Goal: Task Accomplishment & Management: Manage account settings

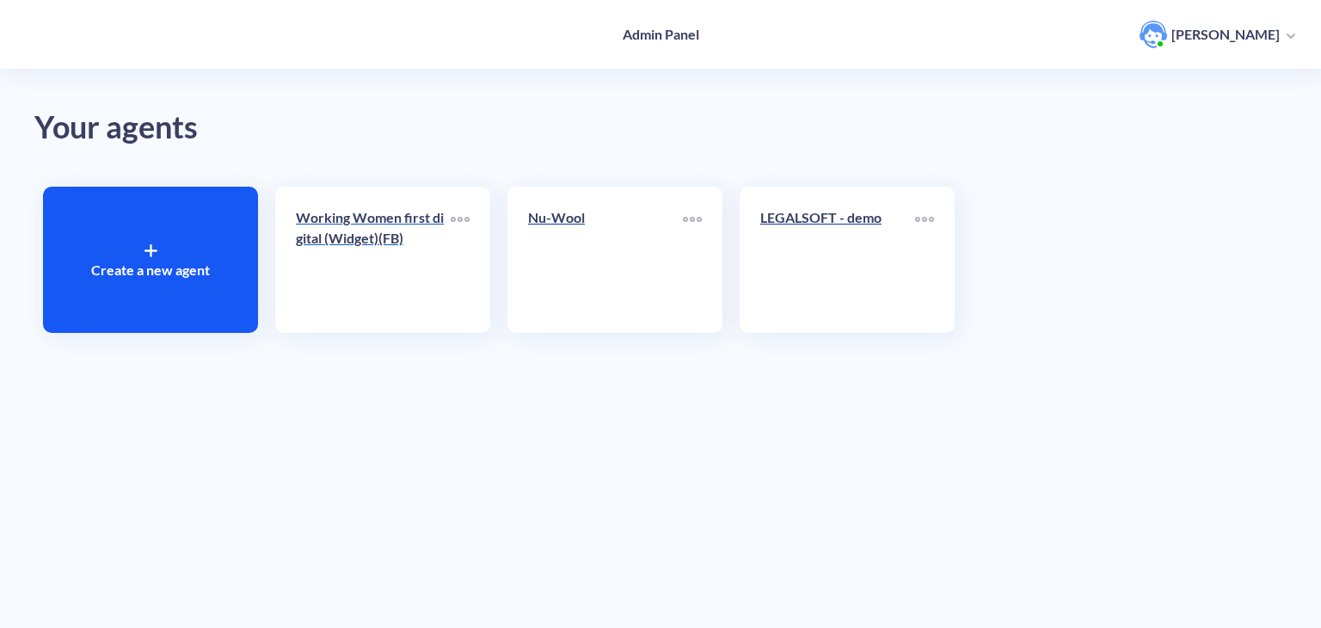
click at [401, 252] on div "Working Women first digital (Widget)(FB)" at bounding box center [373, 234] width 155 height 55
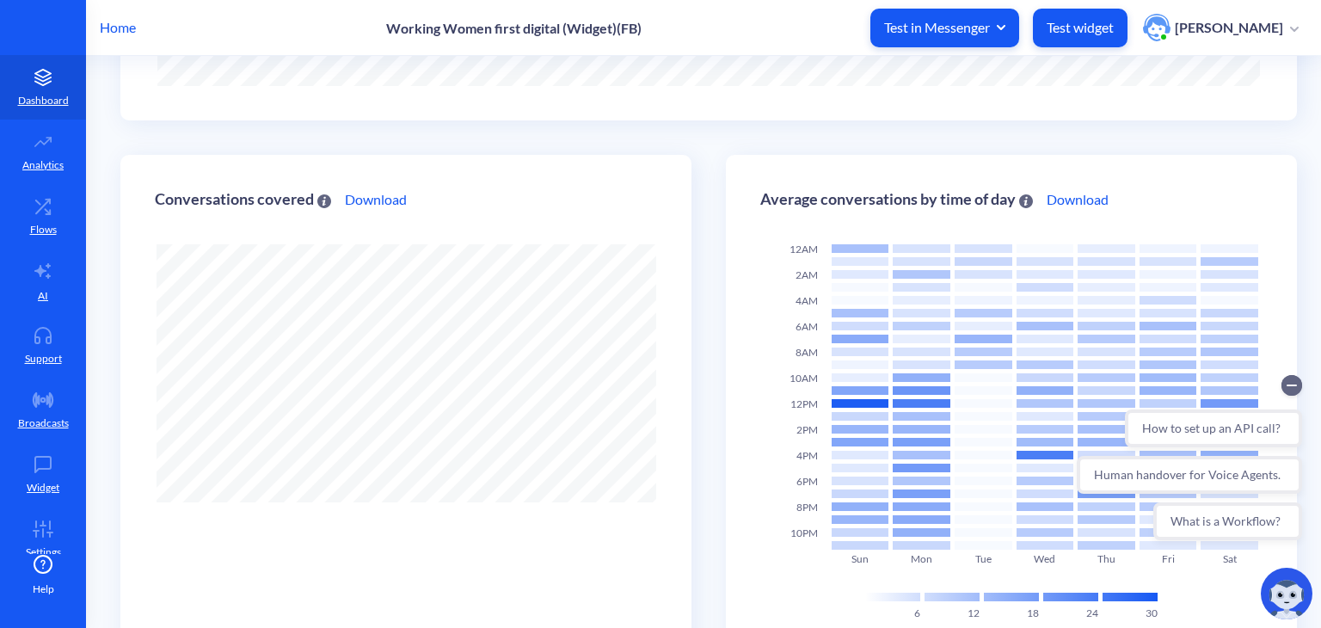
scroll to position [486, 0]
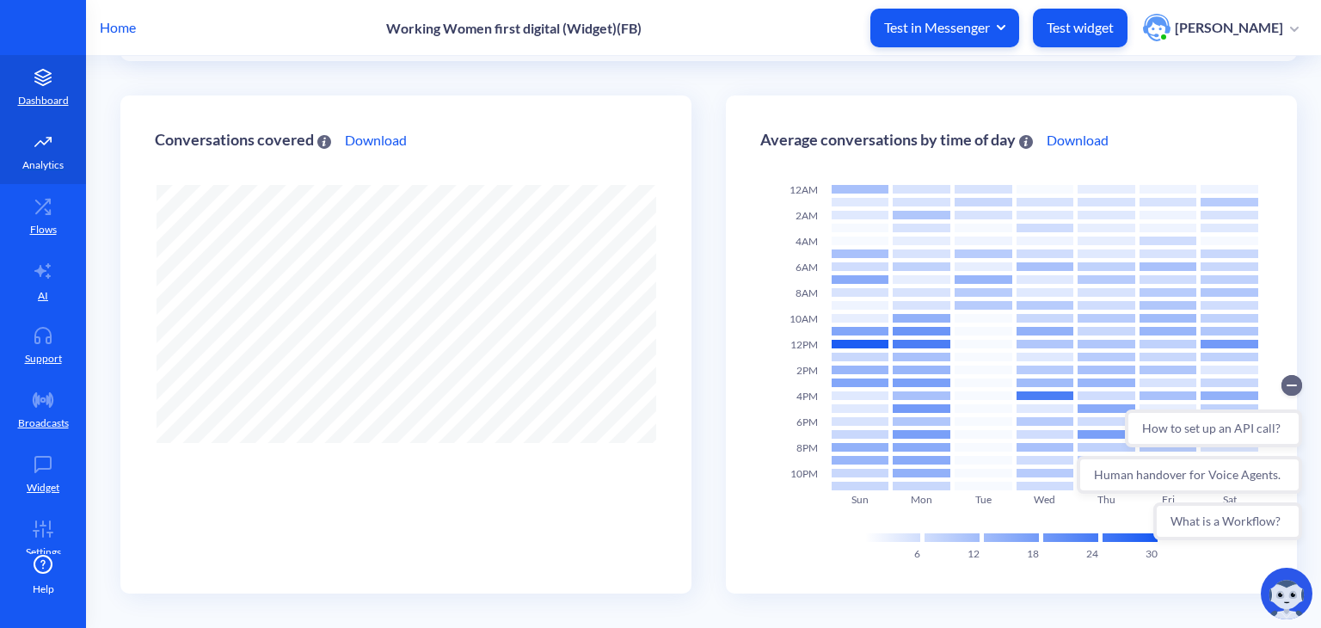
click at [48, 174] on link "Analytics" at bounding box center [43, 152] width 86 height 65
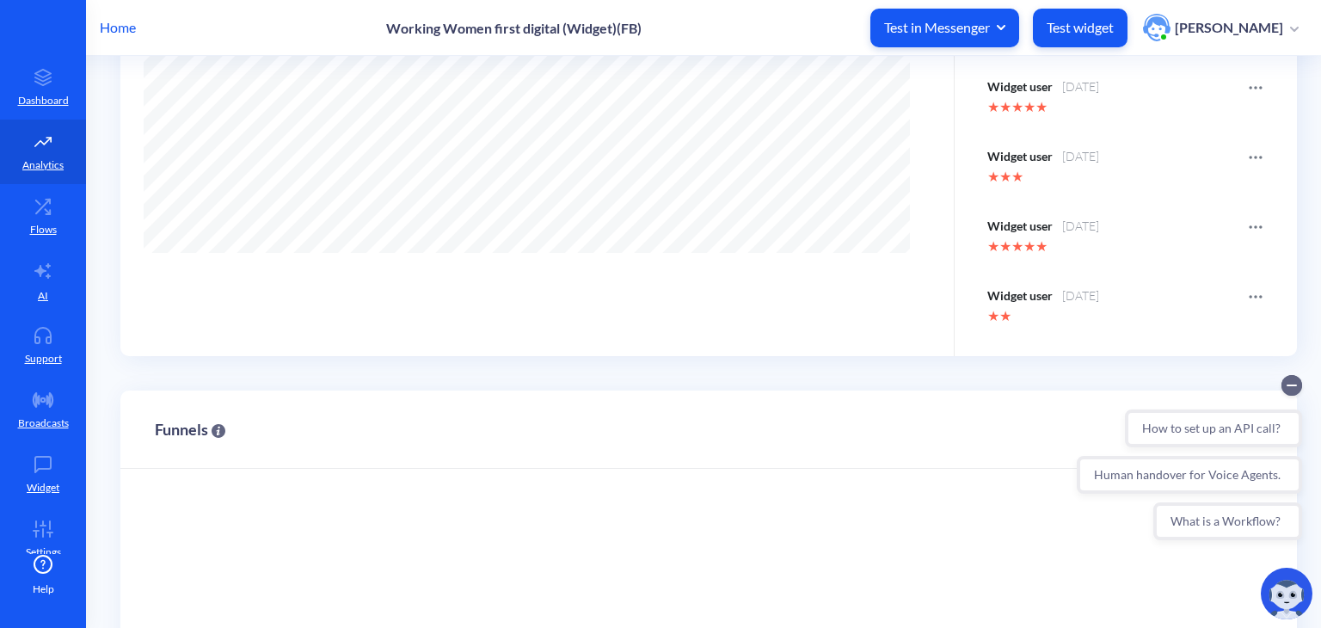
scroll to position [556, 0]
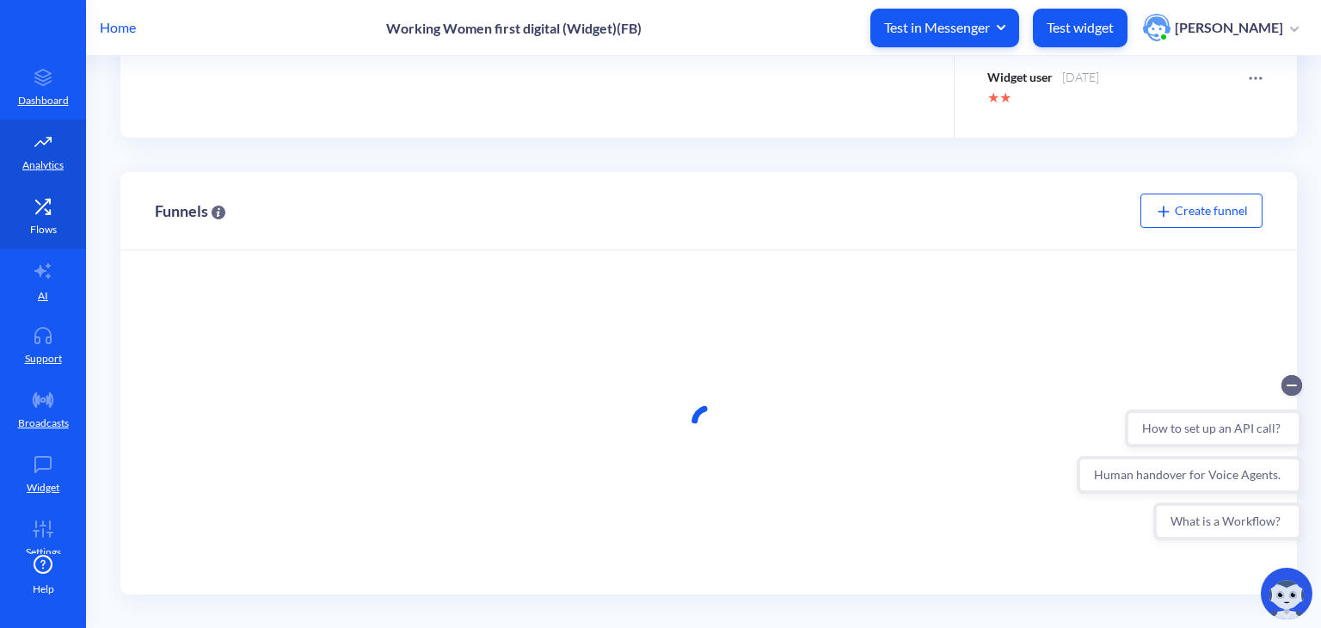
click at [34, 217] on link "Flows" at bounding box center [43, 216] width 86 height 65
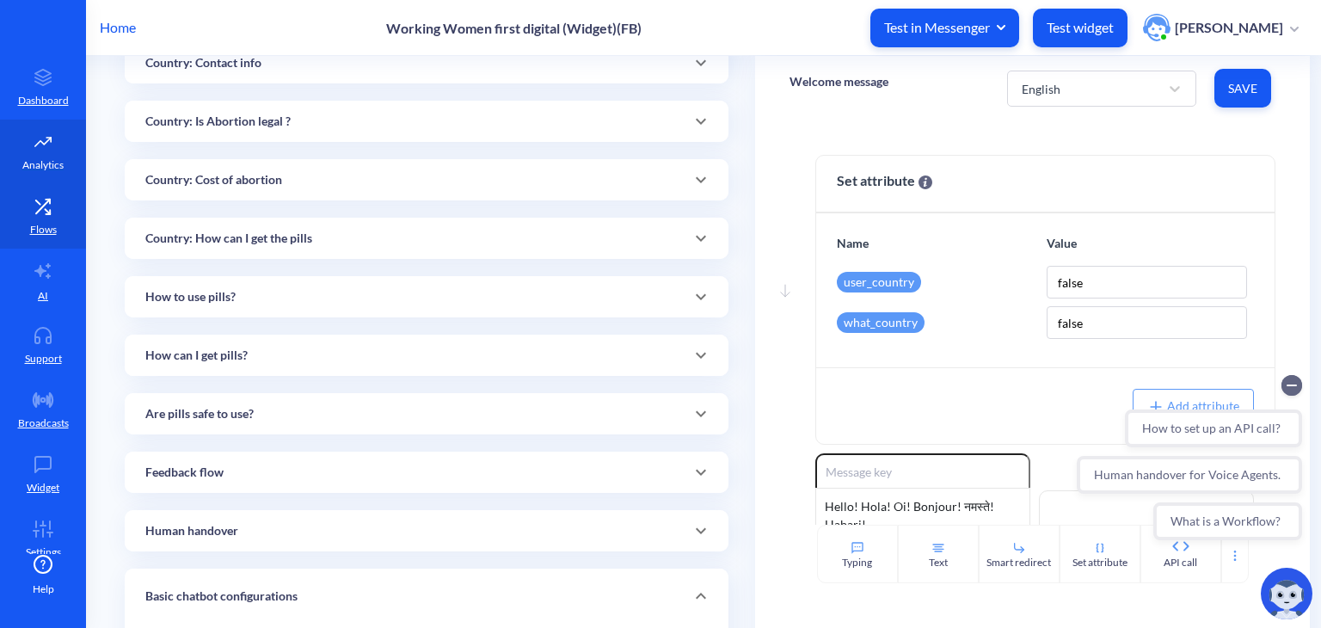
click at [31, 130] on link "Analytics" at bounding box center [43, 152] width 86 height 65
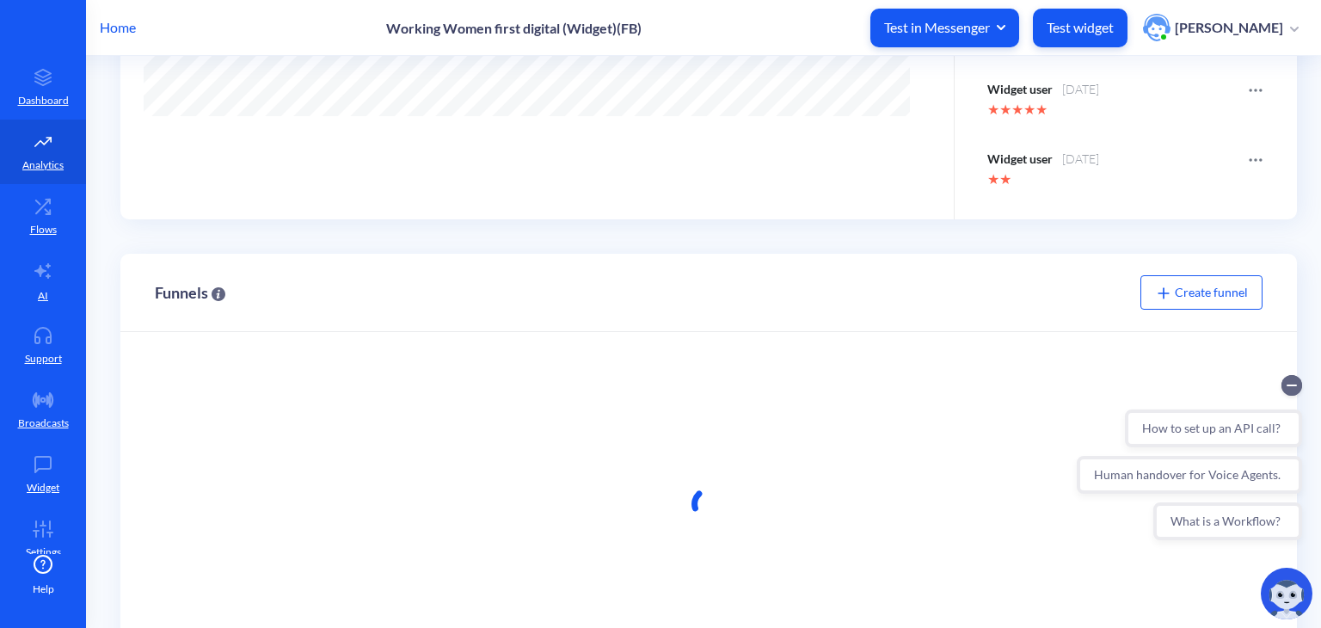
scroll to position [556, 0]
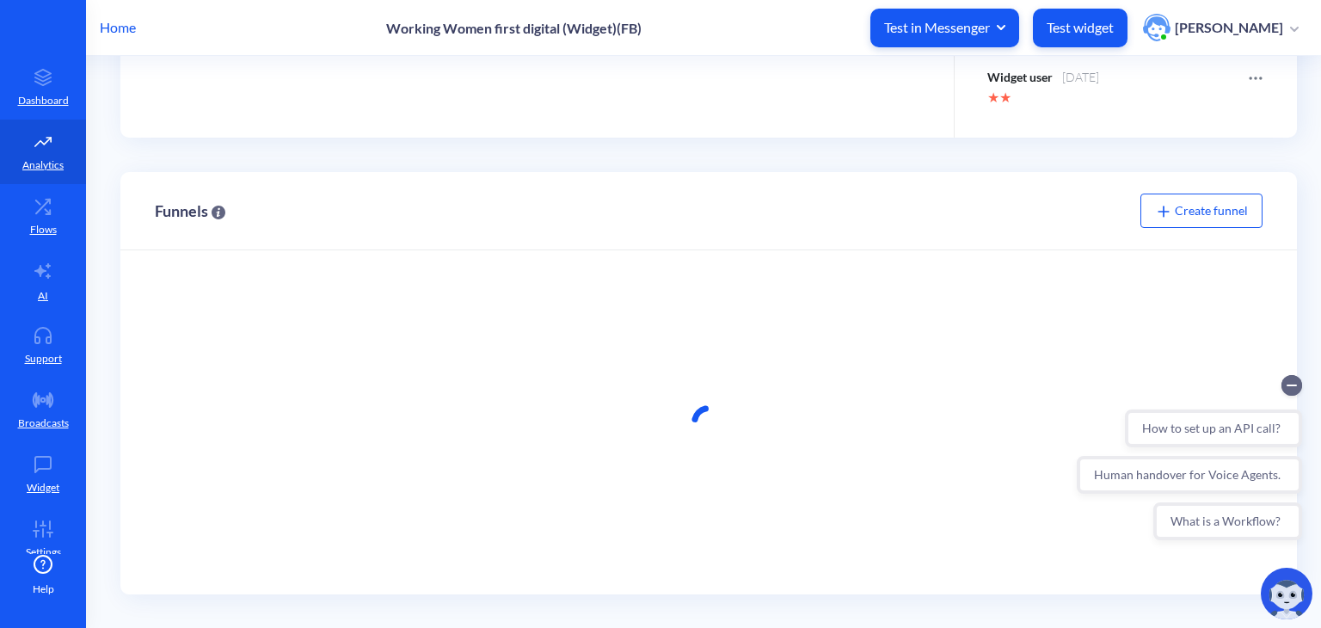
click at [1206, 199] on div "Create funnel" at bounding box center [1201, 211] width 122 height 34
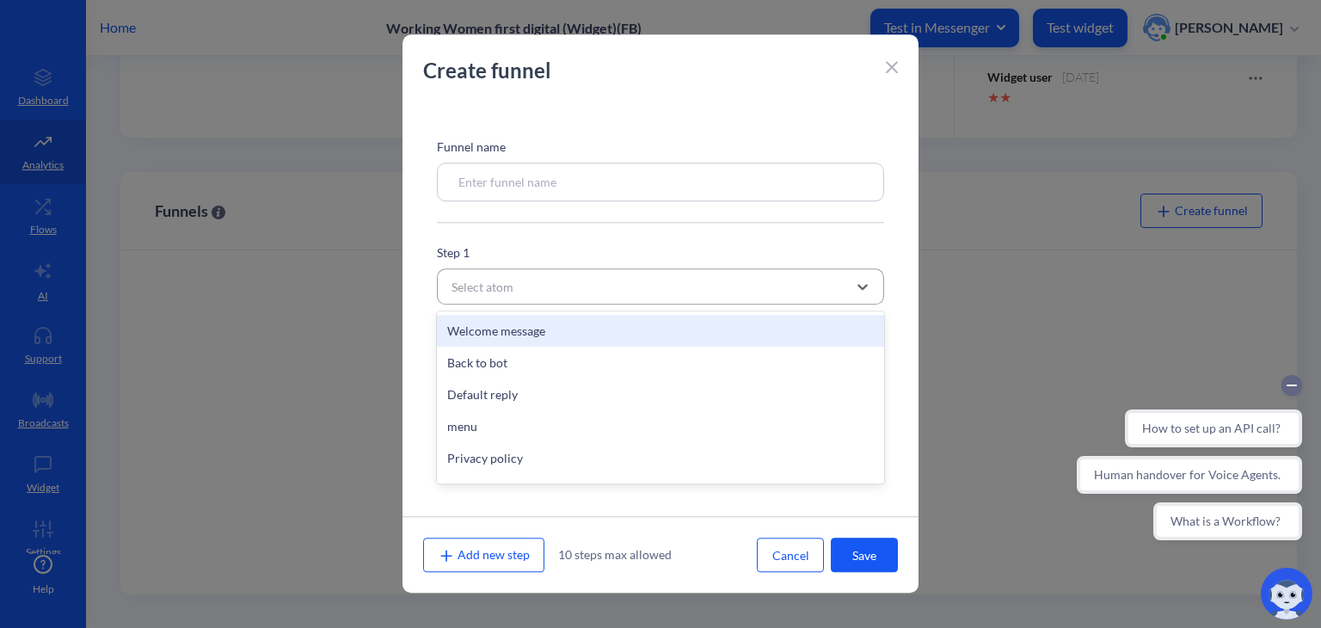
click at [805, 282] on div "Select atom" at bounding box center [645, 286] width 404 height 31
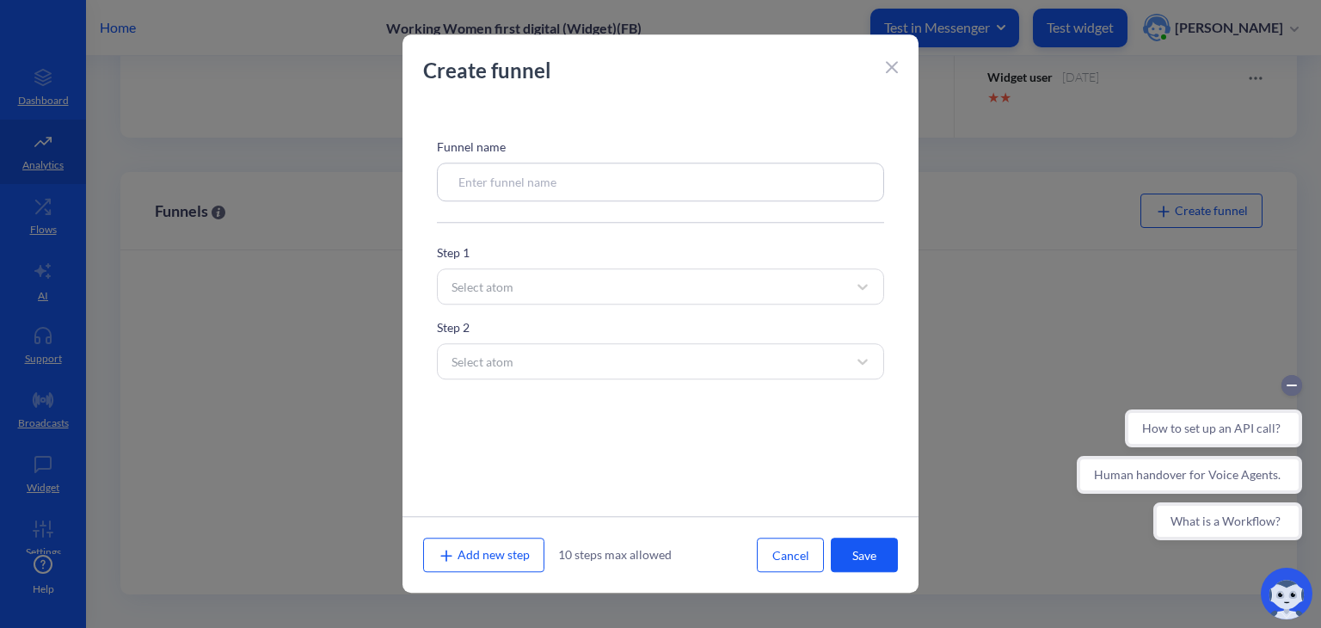
click at [774, 261] on p "Step 1" at bounding box center [660, 252] width 447 height 18
click at [882, 66] on div "Create funnel" at bounding box center [661, 79] width 516 height 48
click at [896, 68] on icon at bounding box center [892, 67] width 12 height 12
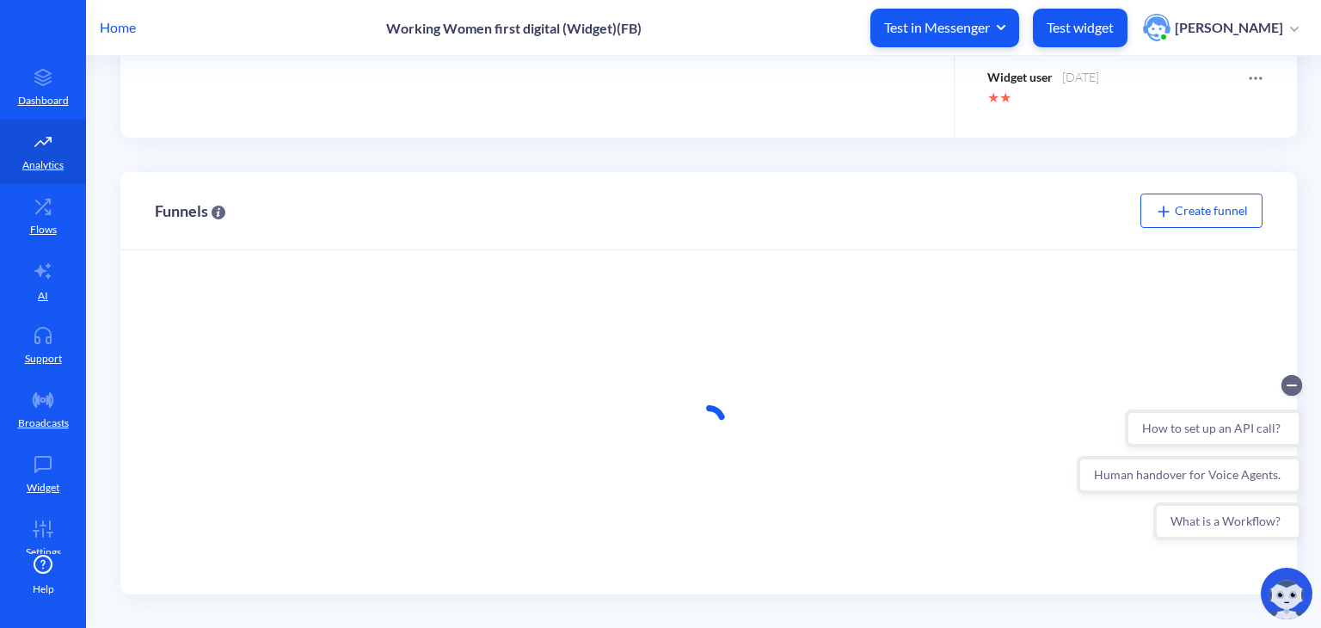
click at [1200, 210] on span "Create funnel" at bounding box center [1201, 210] width 93 height 15
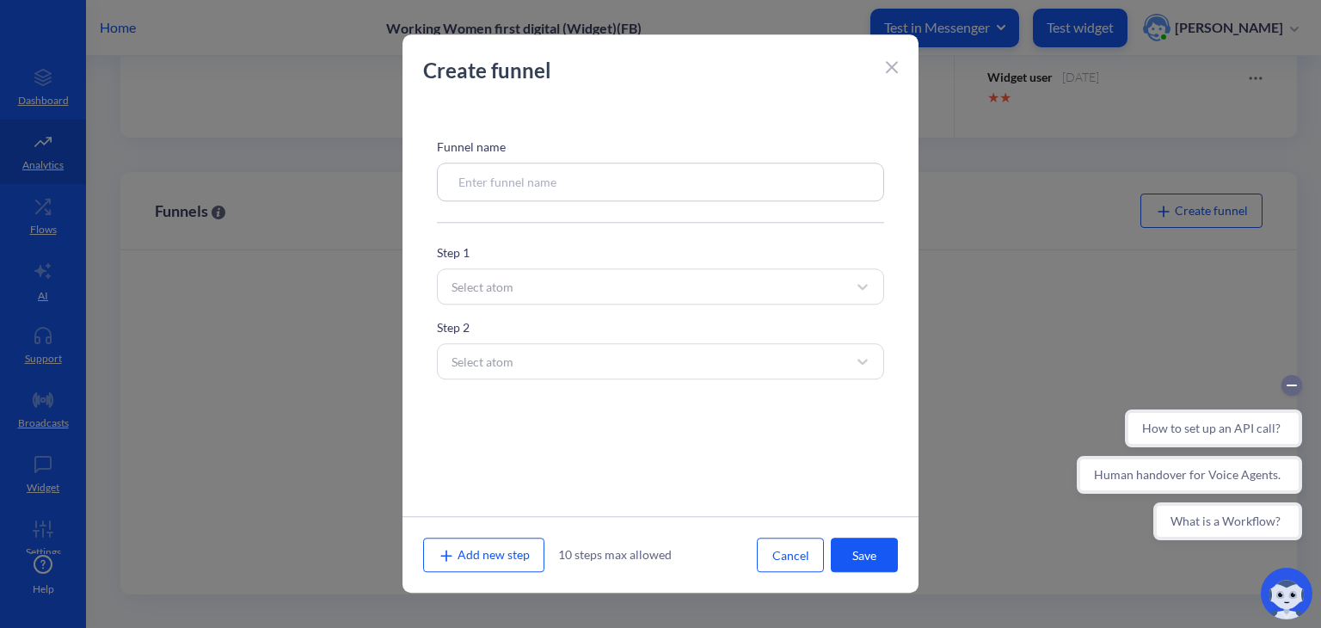
click at [549, 187] on input at bounding box center [660, 182] width 447 height 39
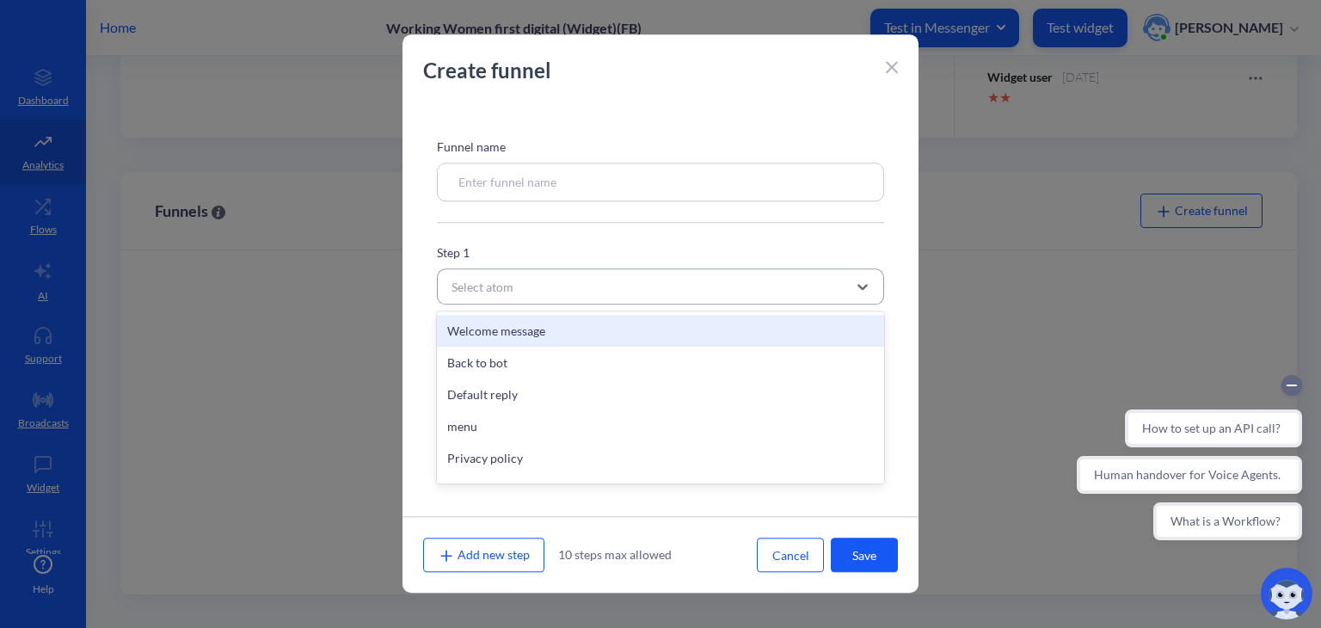
click at [519, 274] on div "Select atom" at bounding box center [645, 286] width 404 height 31
click at [526, 204] on div "Funnel name Step 1 option Welcome message focused, 1 of 599. 599 results availa…" at bounding box center [661, 309] width 516 height 413
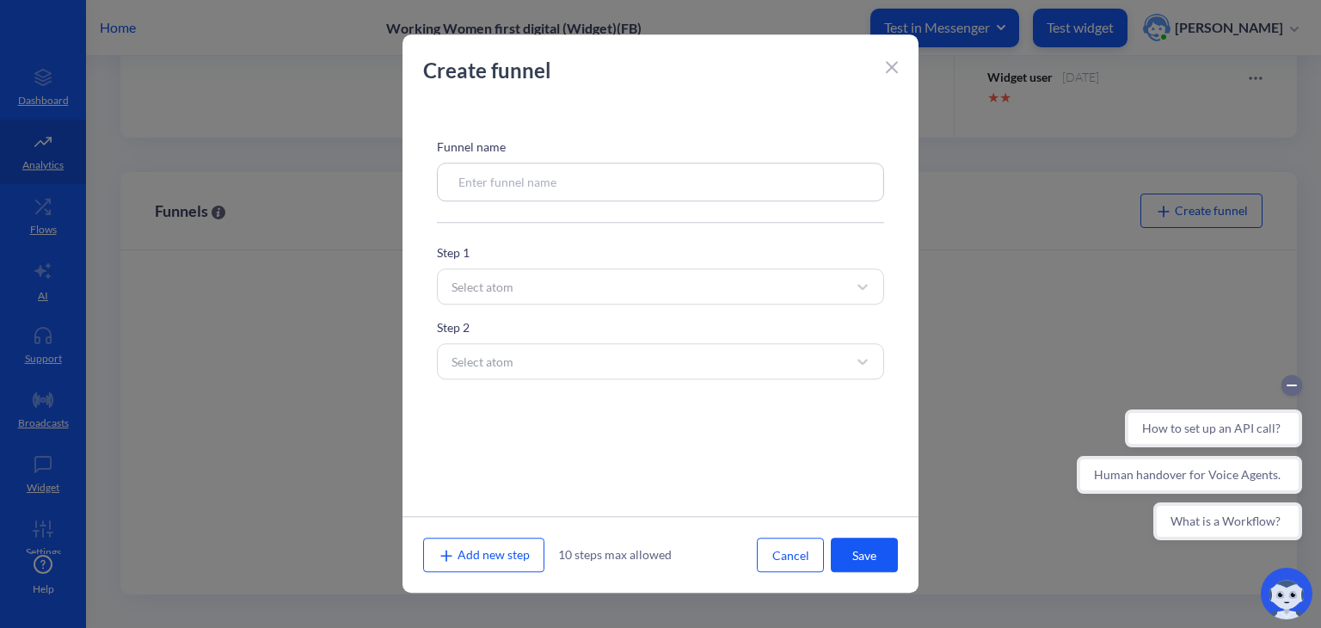
click at [899, 61] on div "Create funnel" at bounding box center [661, 79] width 516 height 48
click at [894, 70] on icon at bounding box center [892, 67] width 10 height 10
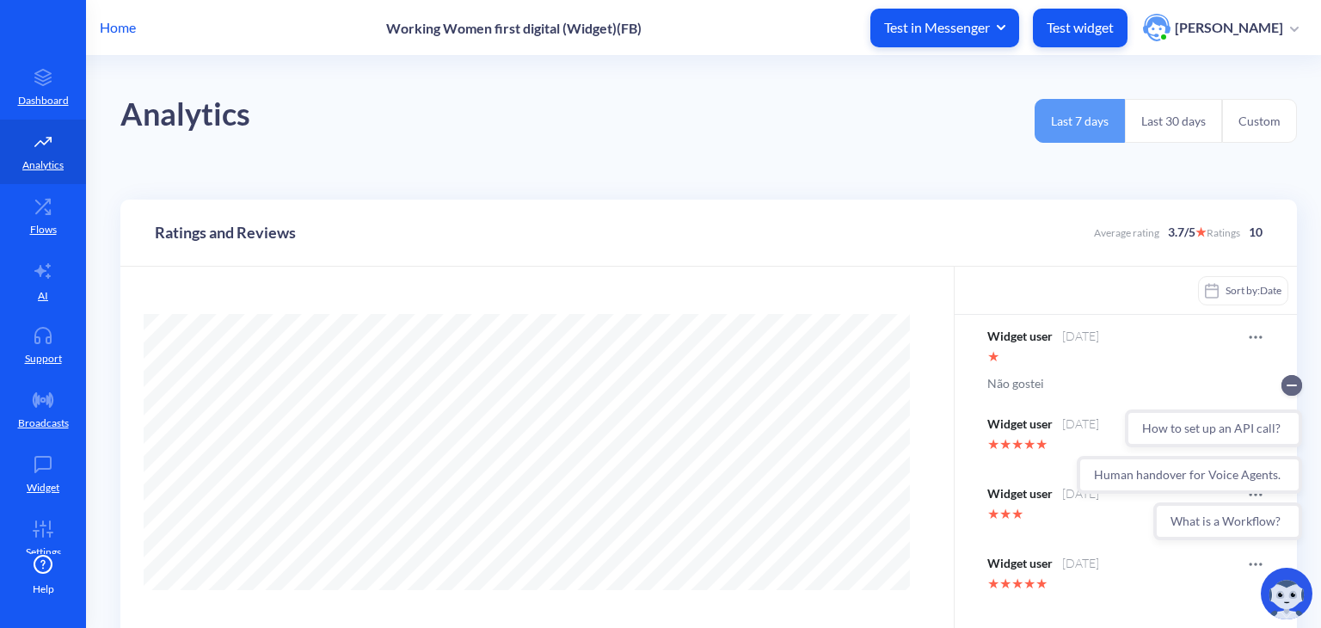
scroll to position [627, 1321]
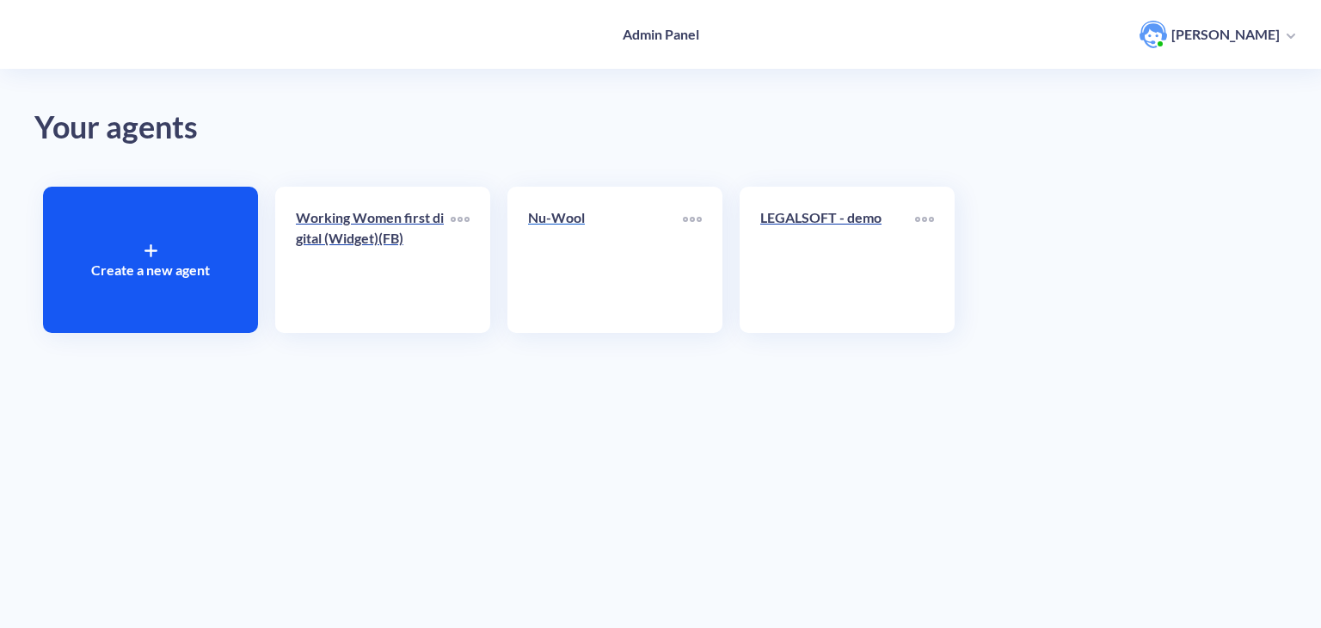
click at [616, 267] on link "Nu-Wool" at bounding box center [605, 259] width 155 height 105
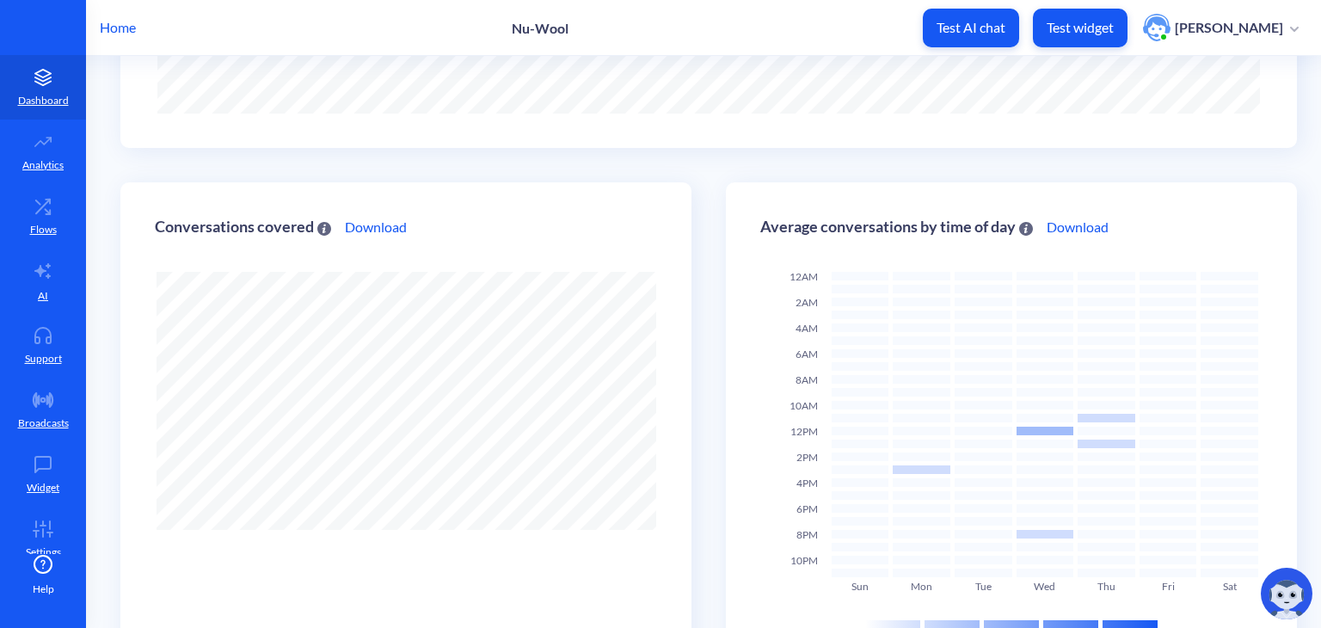
scroll to position [365, 0]
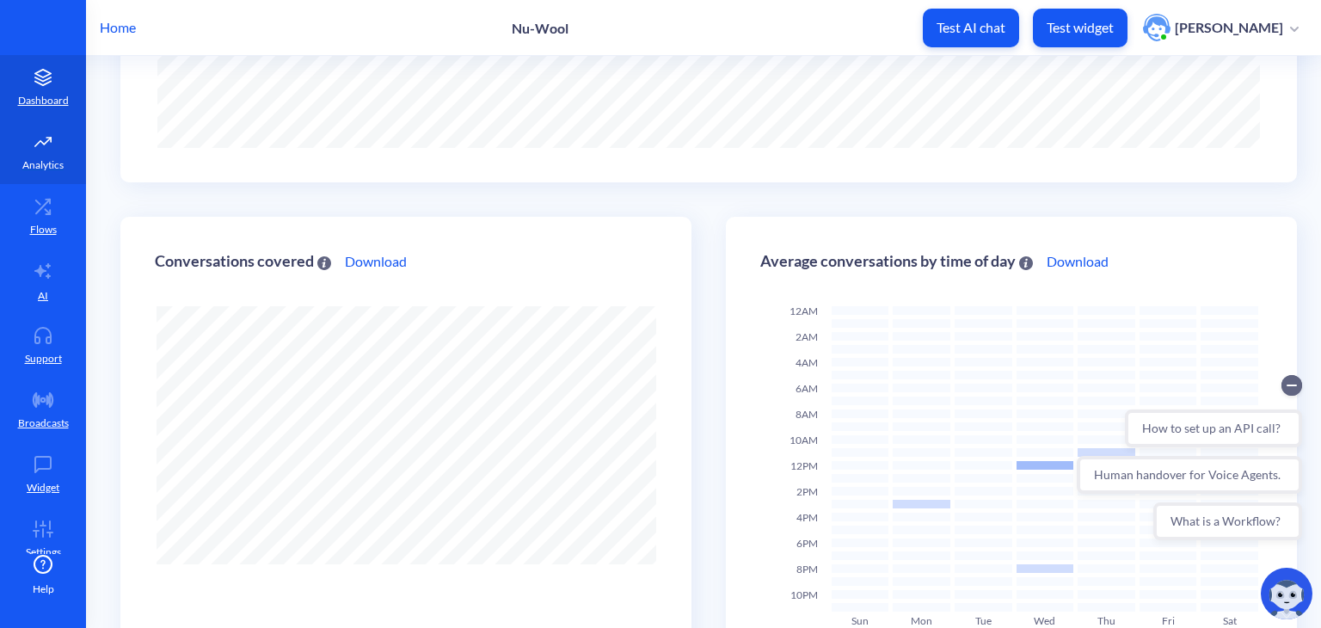
click at [50, 152] on link "Analytics" at bounding box center [43, 152] width 86 height 65
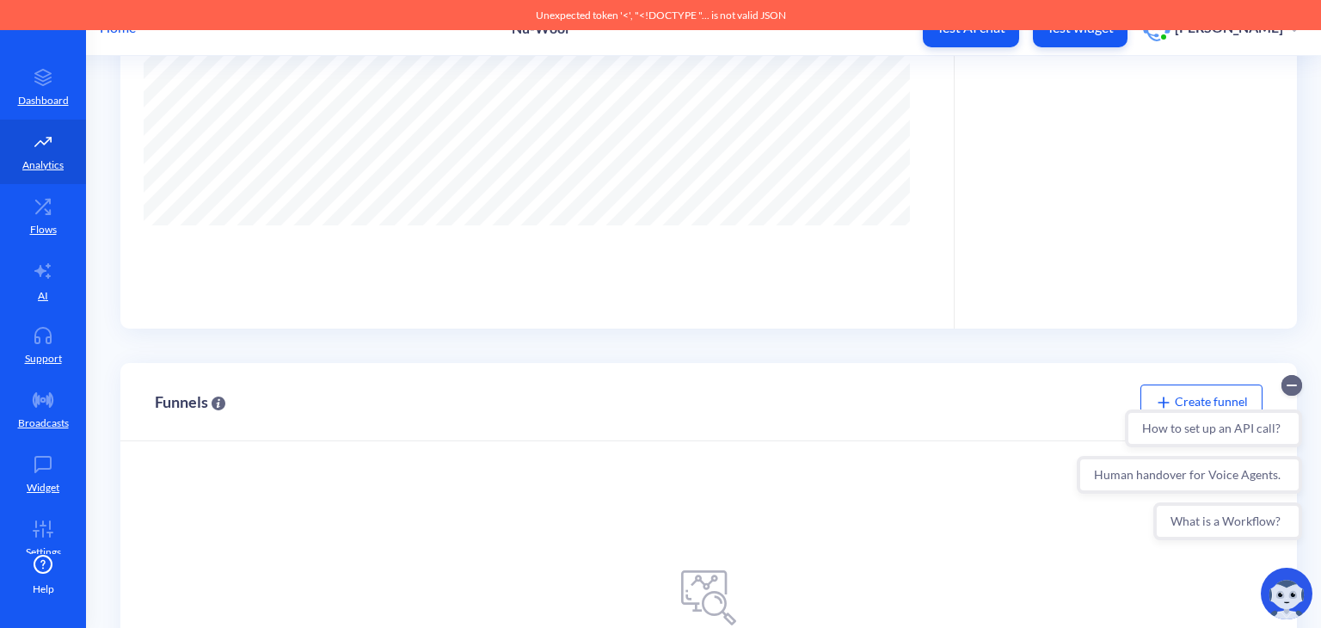
scroll to position [556, 0]
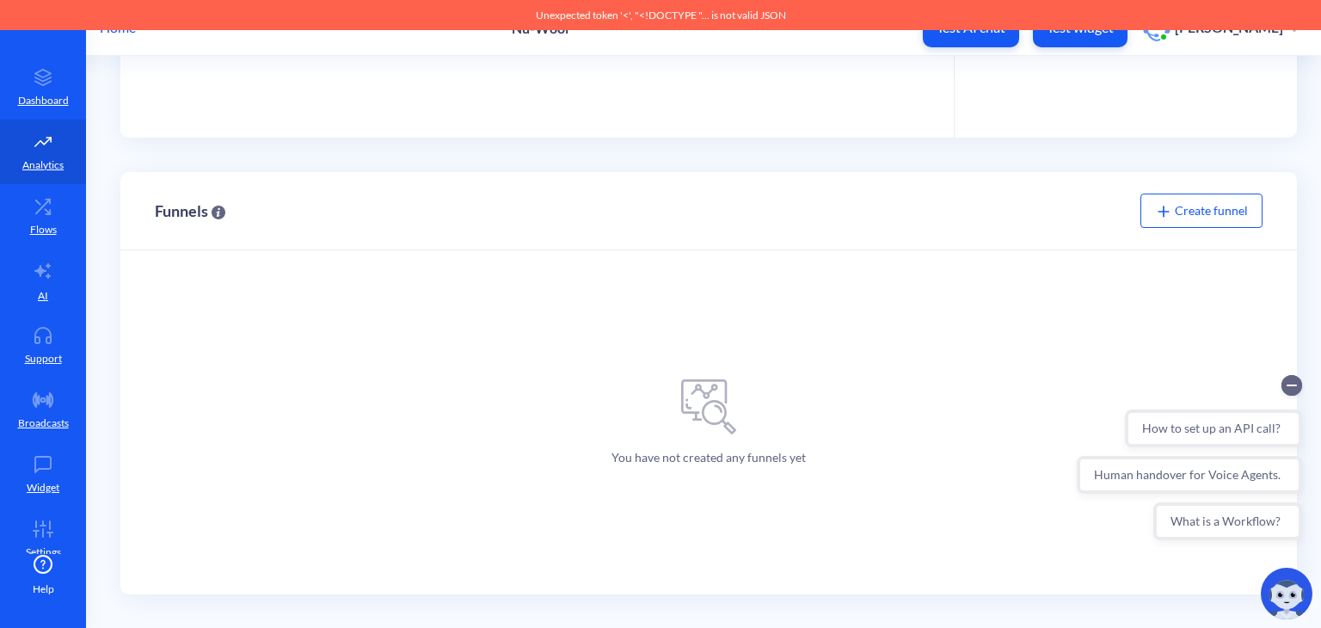
click at [1215, 204] on span "Create funnel" at bounding box center [1201, 210] width 93 height 15
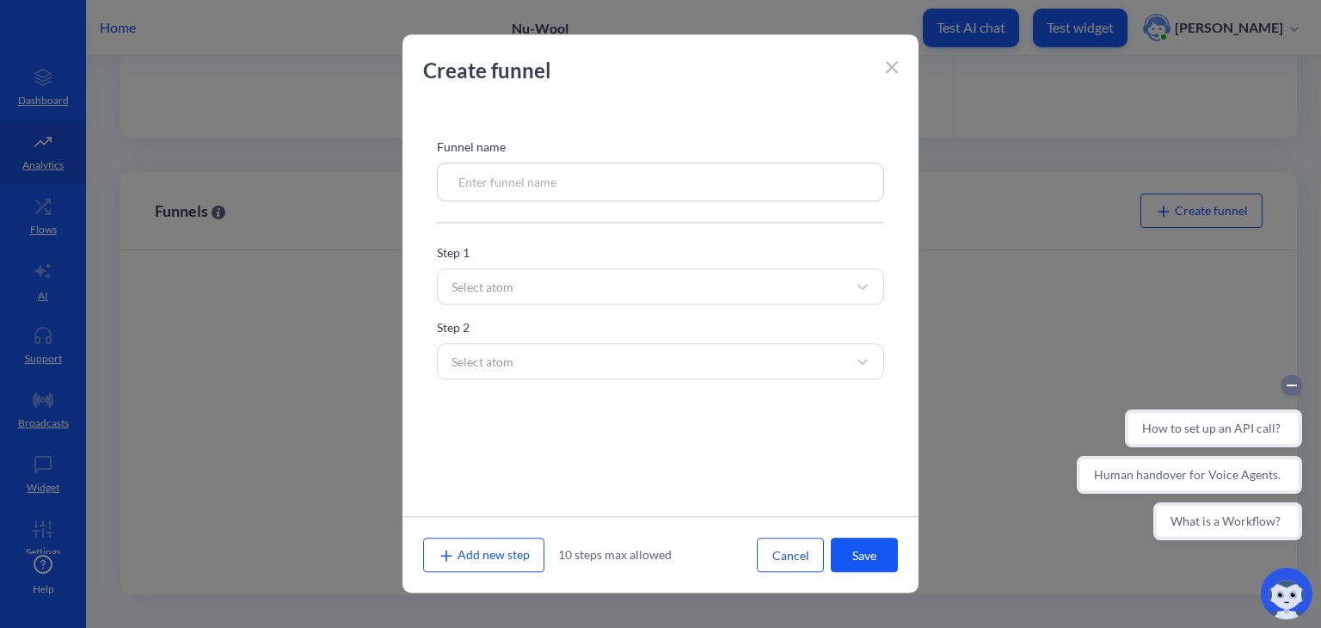
click at [726, 187] on input at bounding box center [660, 182] width 447 height 39
click at [891, 76] on div at bounding box center [892, 65] width 12 height 21
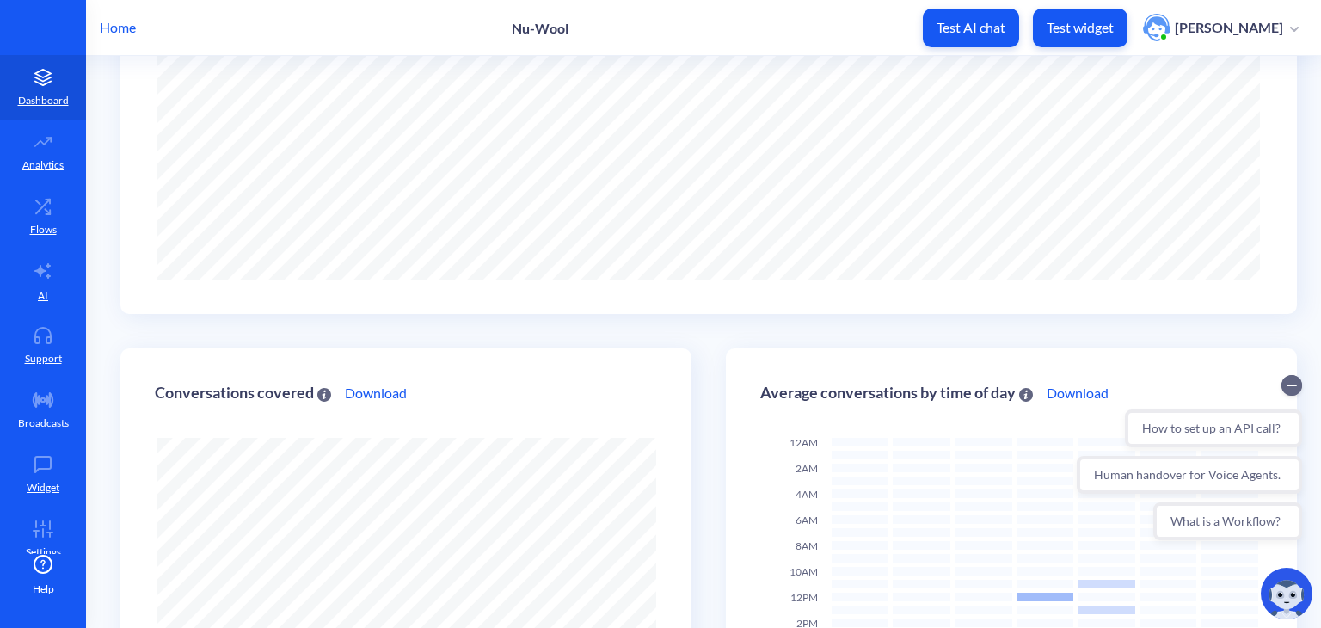
scroll to position [627, 1321]
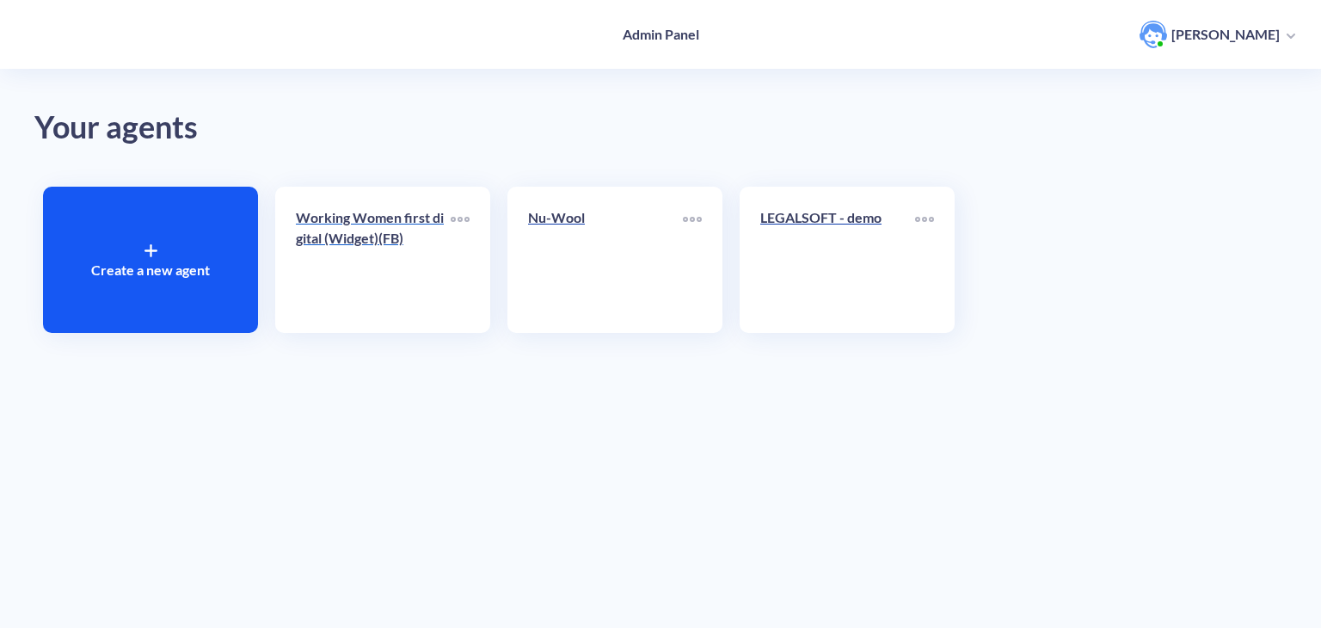
click at [360, 255] on div "Working Women first digital (Widget)(FB)" at bounding box center [373, 234] width 155 height 55
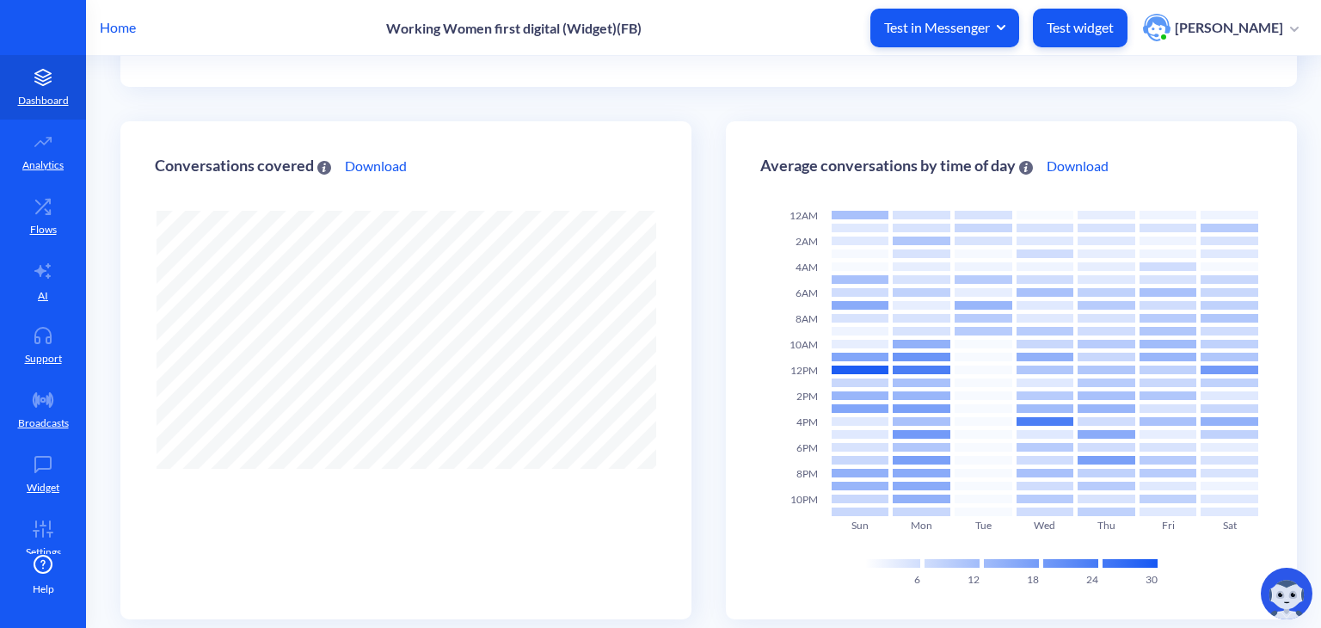
scroll to position [486, 0]
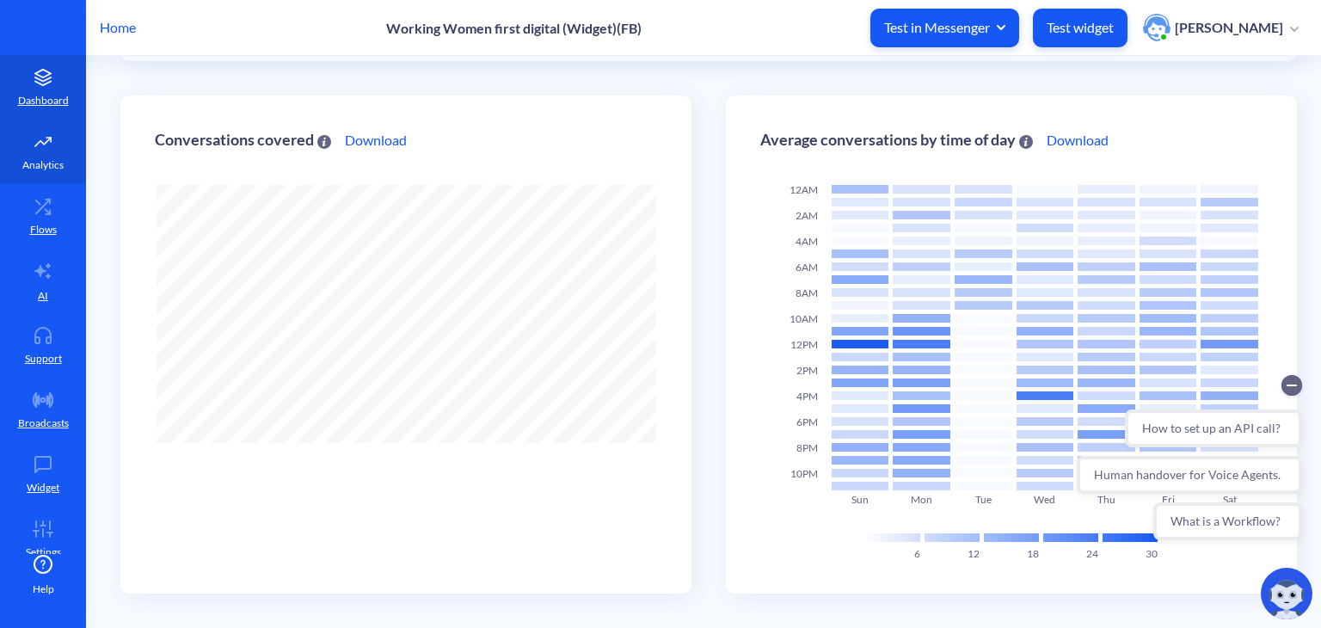
click at [51, 138] on icon at bounding box center [43, 141] width 34 height 17
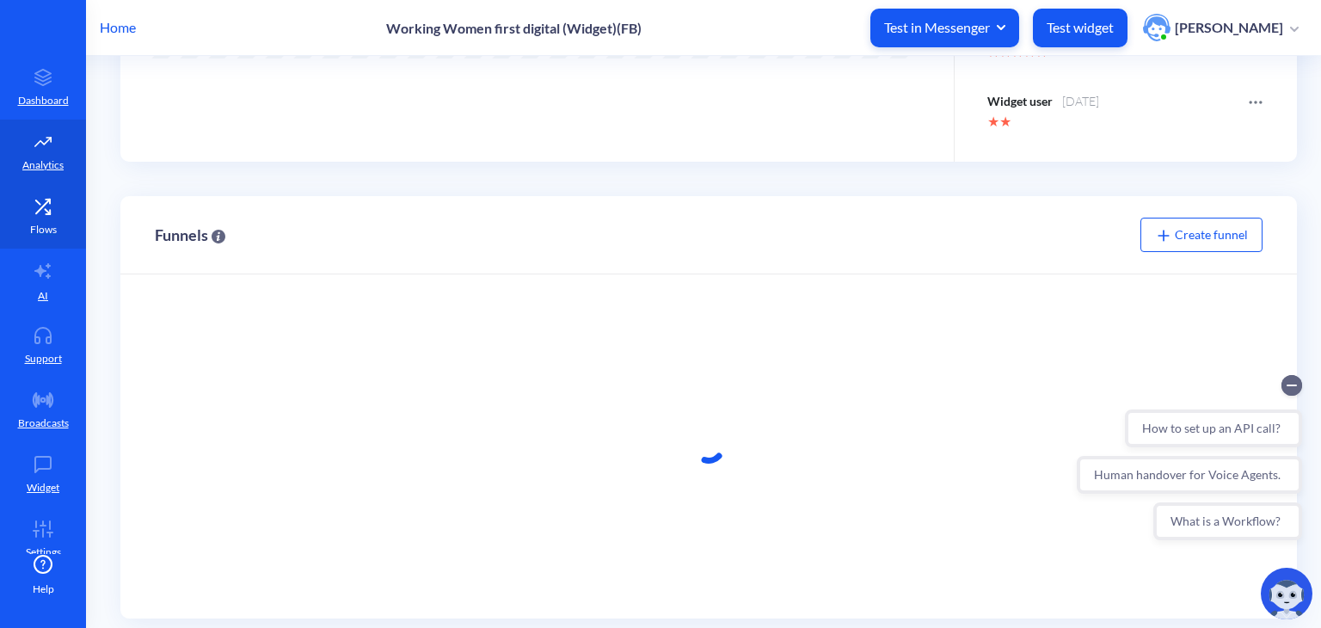
click at [52, 200] on icon at bounding box center [43, 206] width 34 height 17
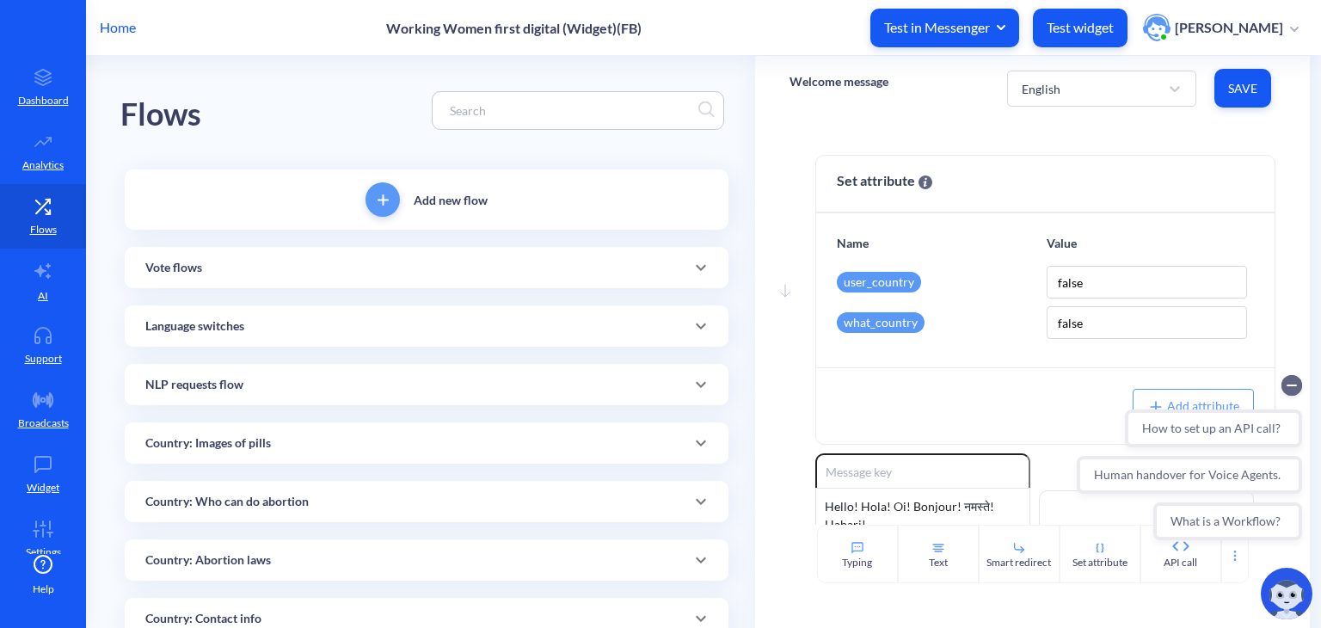
click at [236, 452] on p "Country: Images of pills" at bounding box center [208, 443] width 126 height 18
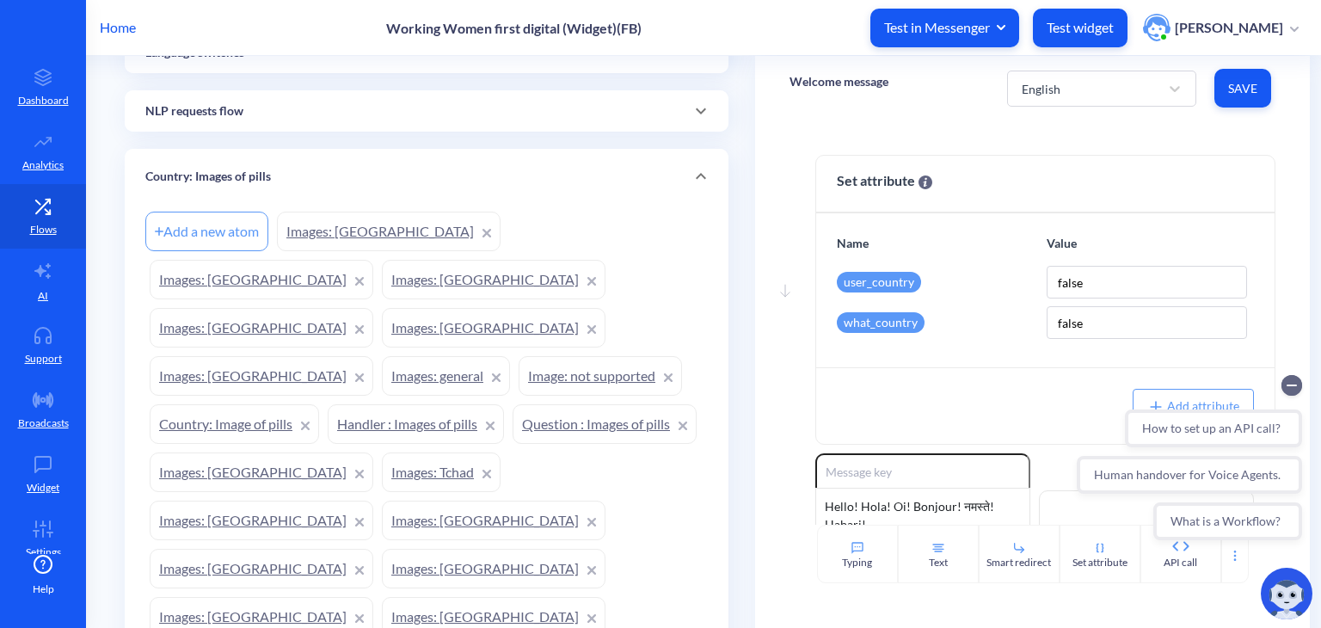
click at [337, 234] on link "Images: Venezuela" at bounding box center [389, 232] width 224 height 40
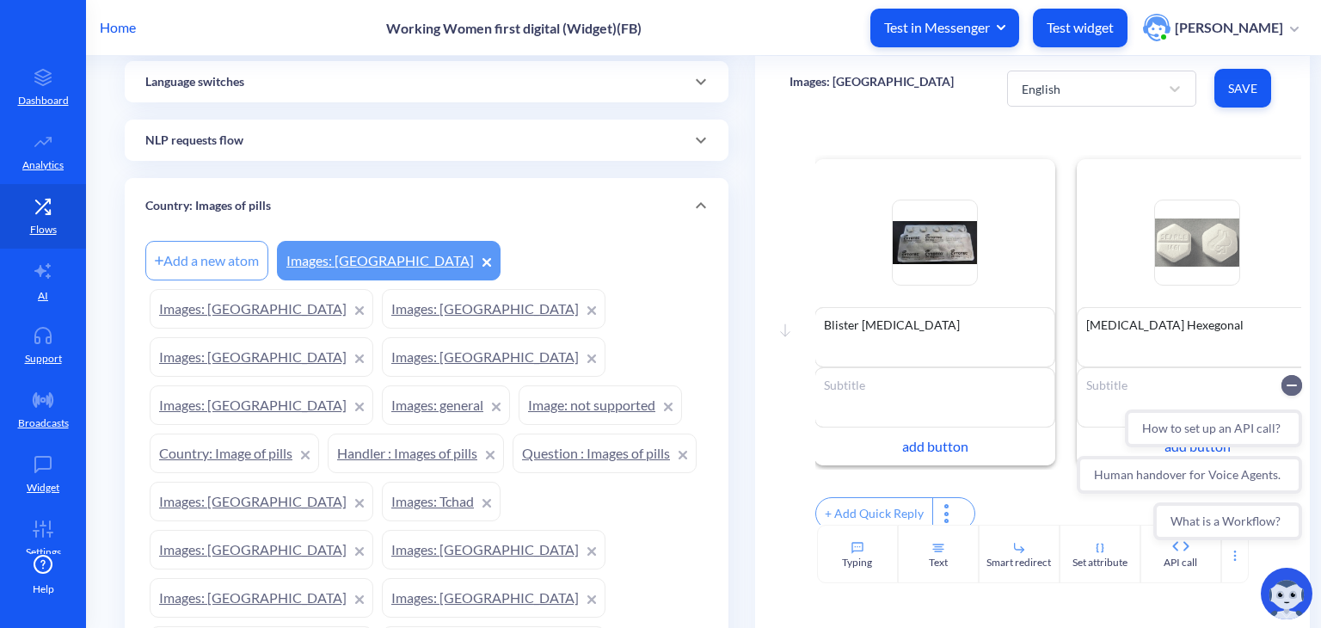
scroll to position [244, 0]
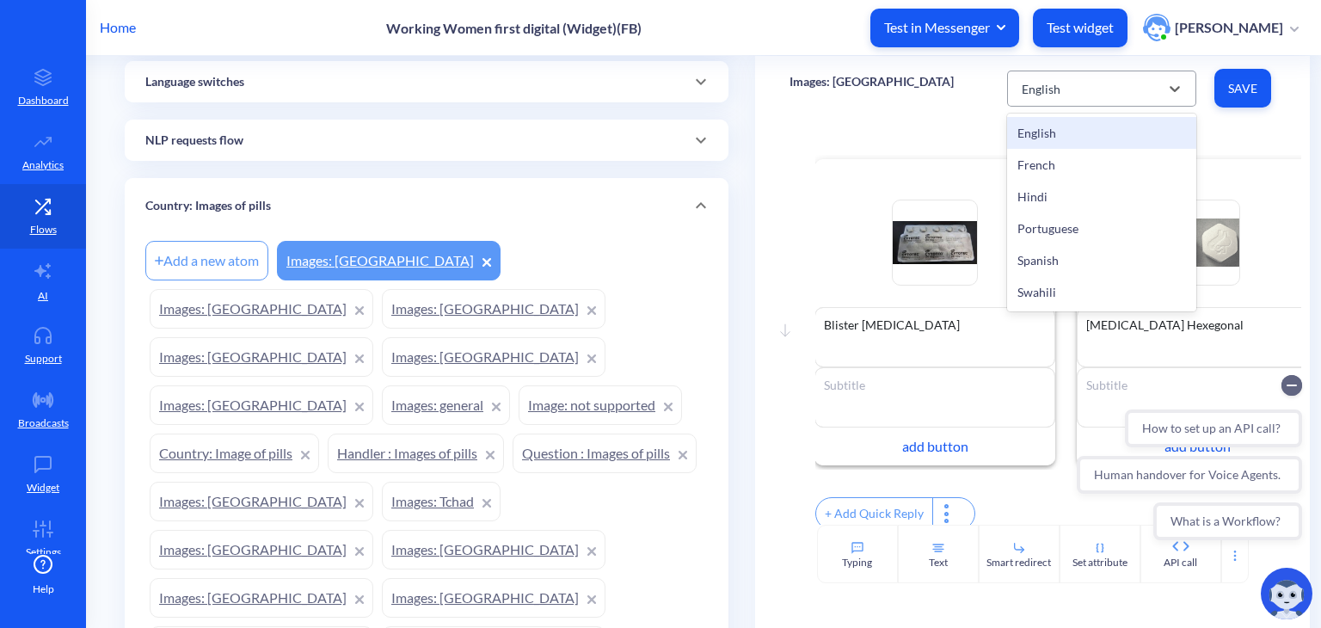
click at [1094, 87] on div "English" at bounding box center [1086, 88] width 146 height 31
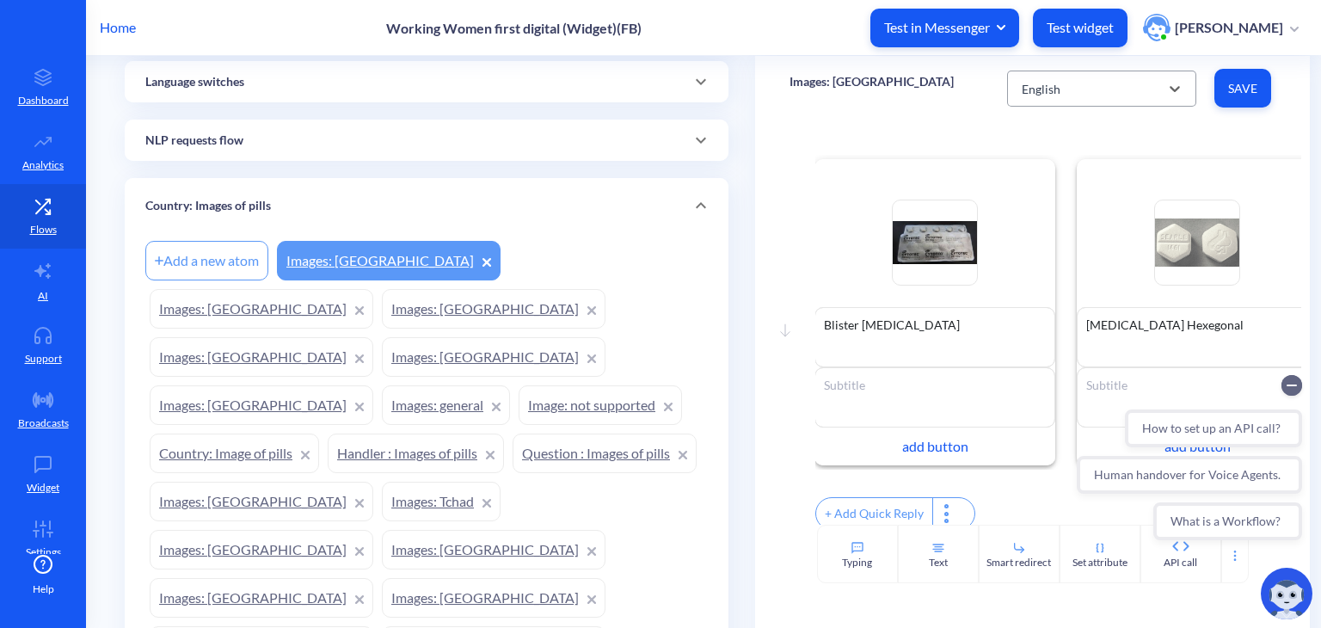
click at [1094, 87] on div "English" at bounding box center [1086, 88] width 146 height 31
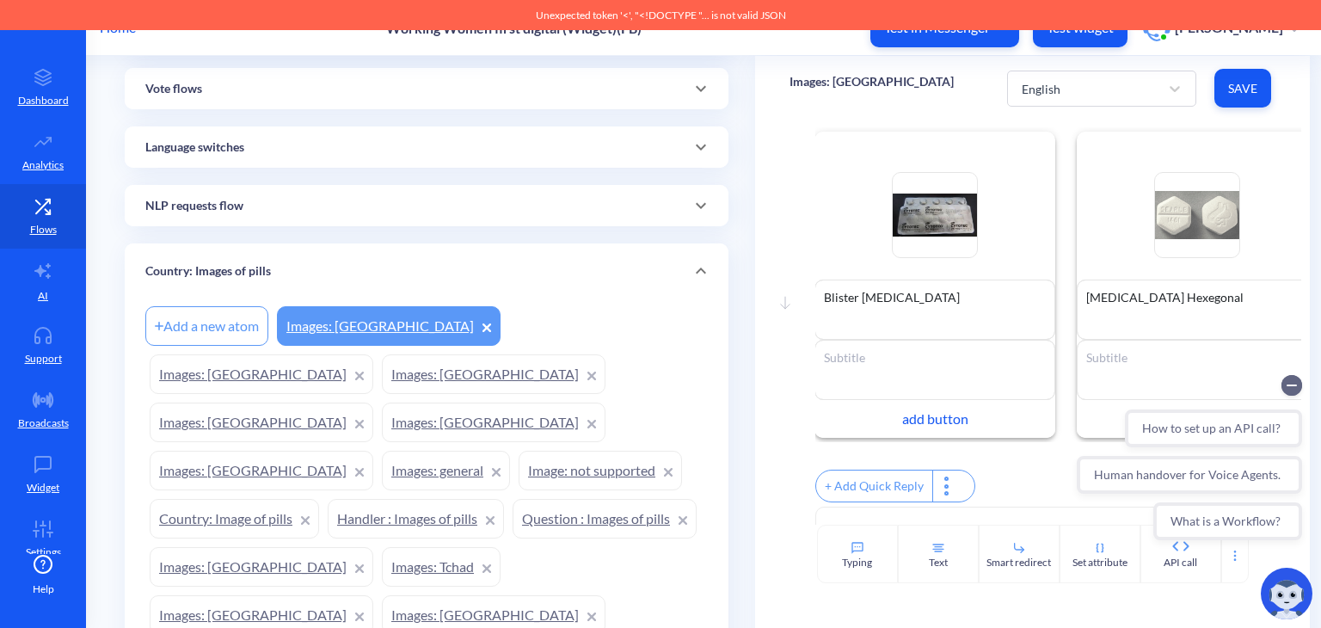
scroll to position [181, 0]
click at [286, 192] on div "NLP requests flow" at bounding box center [427, 203] width 604 height 41
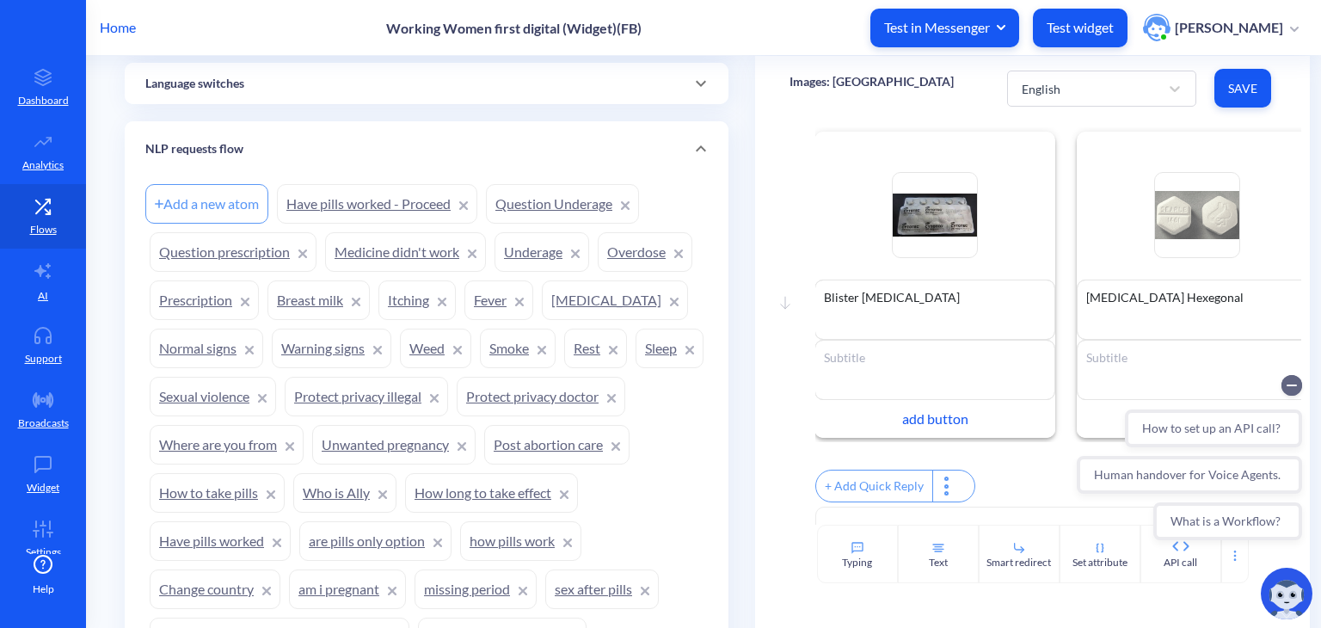
scroll to position [286, 0]
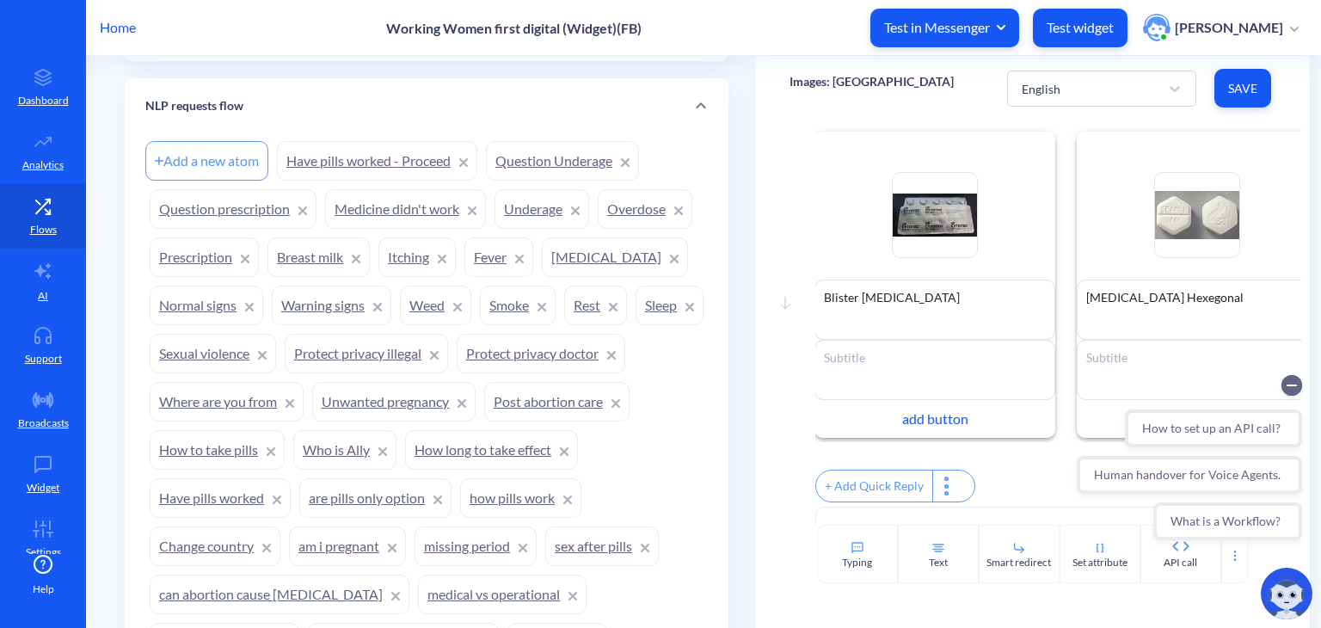
click at [337, 169] on link "Have pills worked - Proceed" at bounding box center [377, 161] width 200 height 40
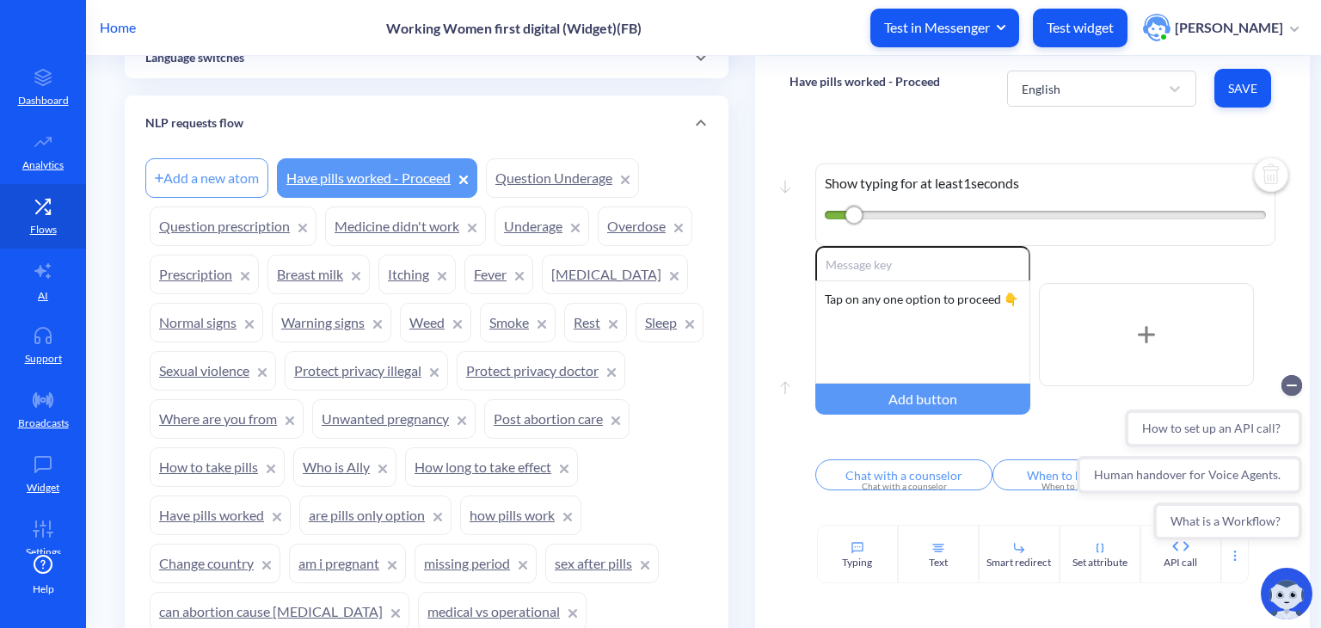
scroll to position [251, 0]
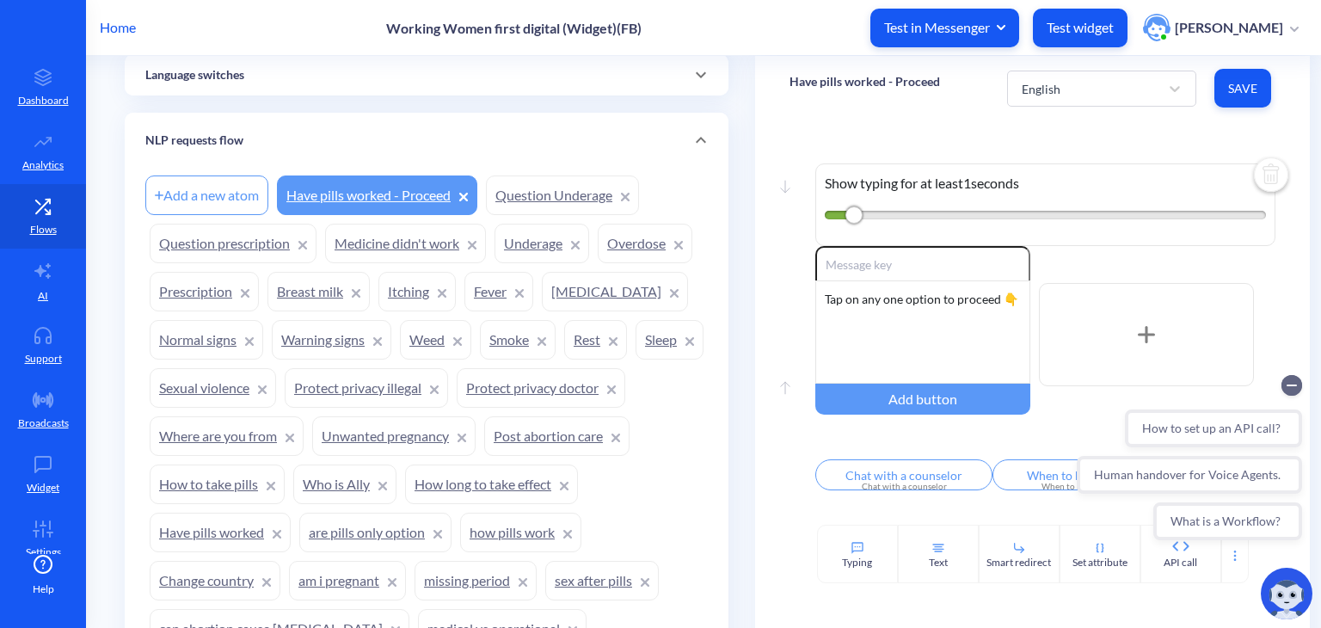
click at [114, 34] on p "Home" at bounding box center [118, 27] width 36 height 21
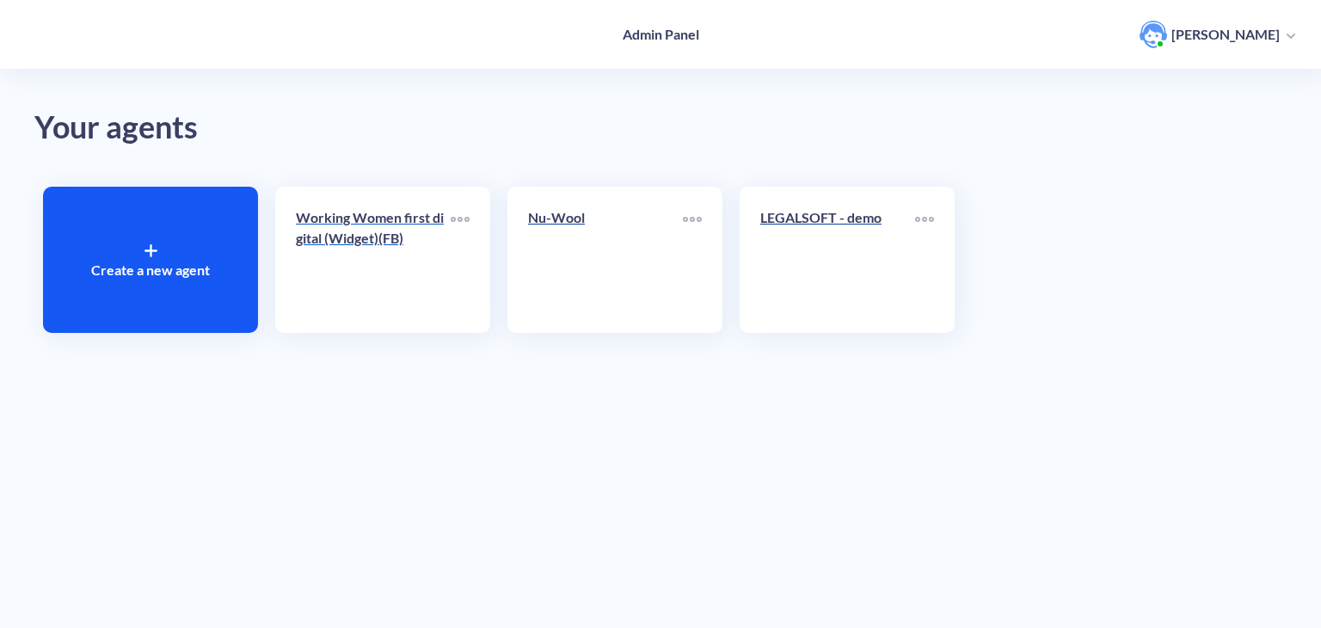
click at [368, 249] on div "Working Women first digital (Widget)(FB)" at bounding box center [373, 234] width 155 height 55
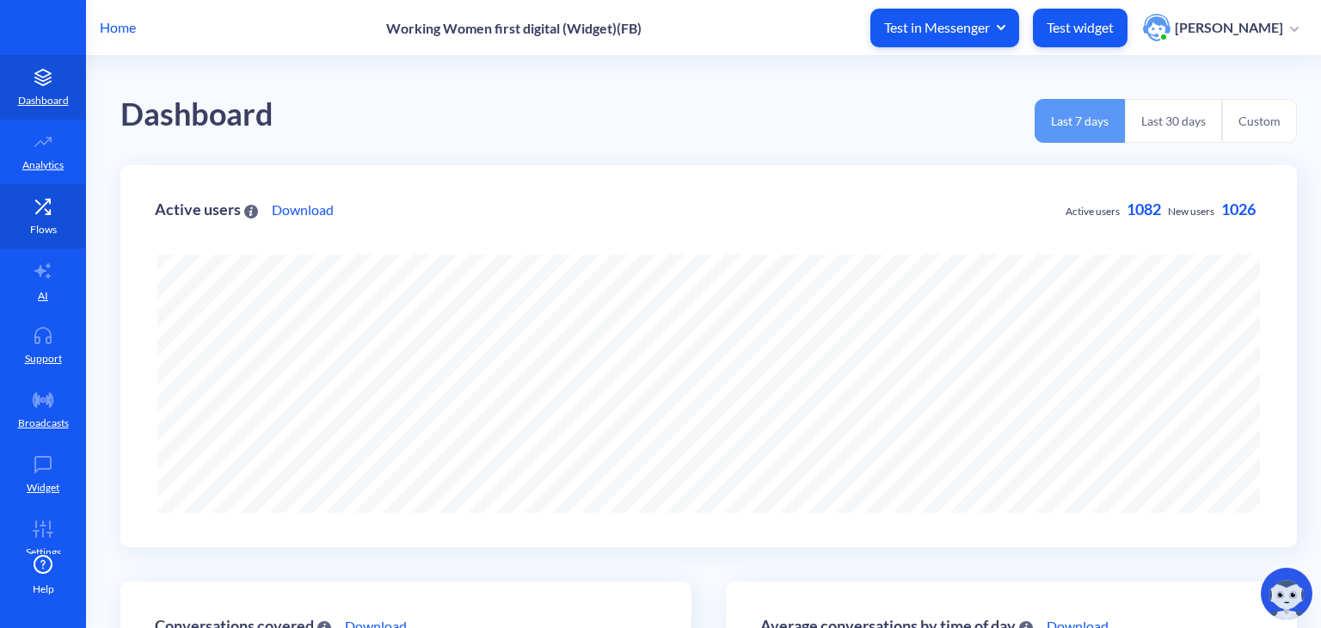
click at [46, 218] on link "Flows" at bounding box center [43, 216] width 86 height 65
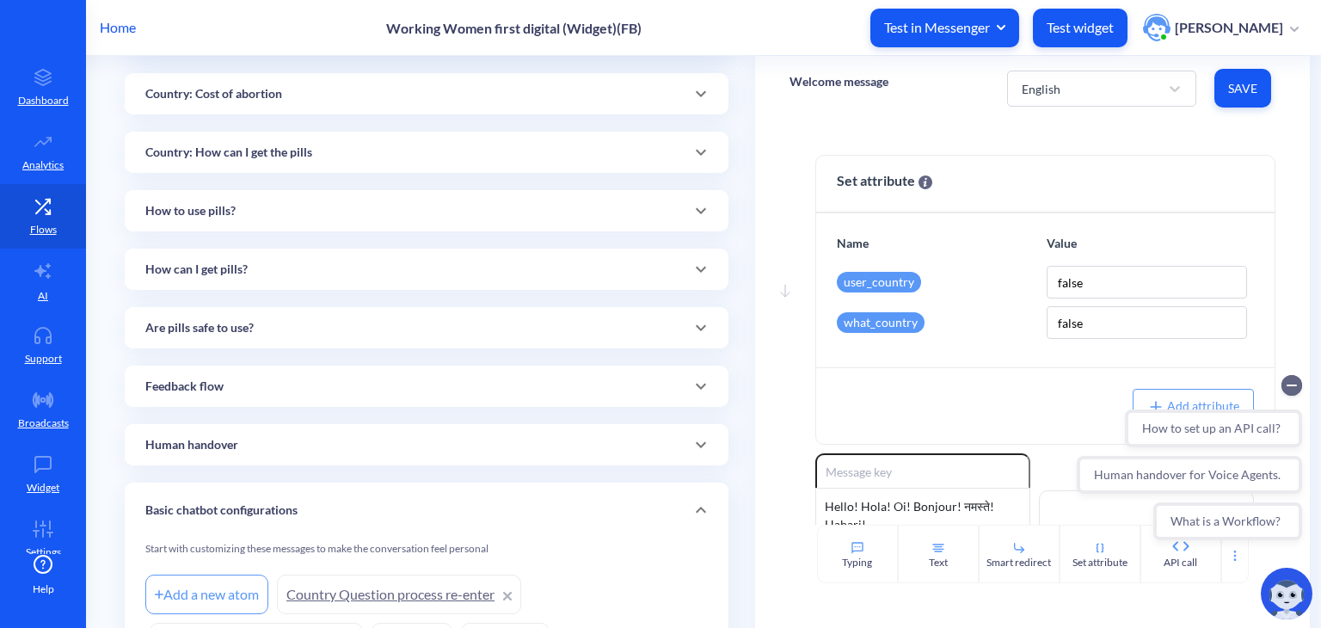
scroll to position [630, 0]
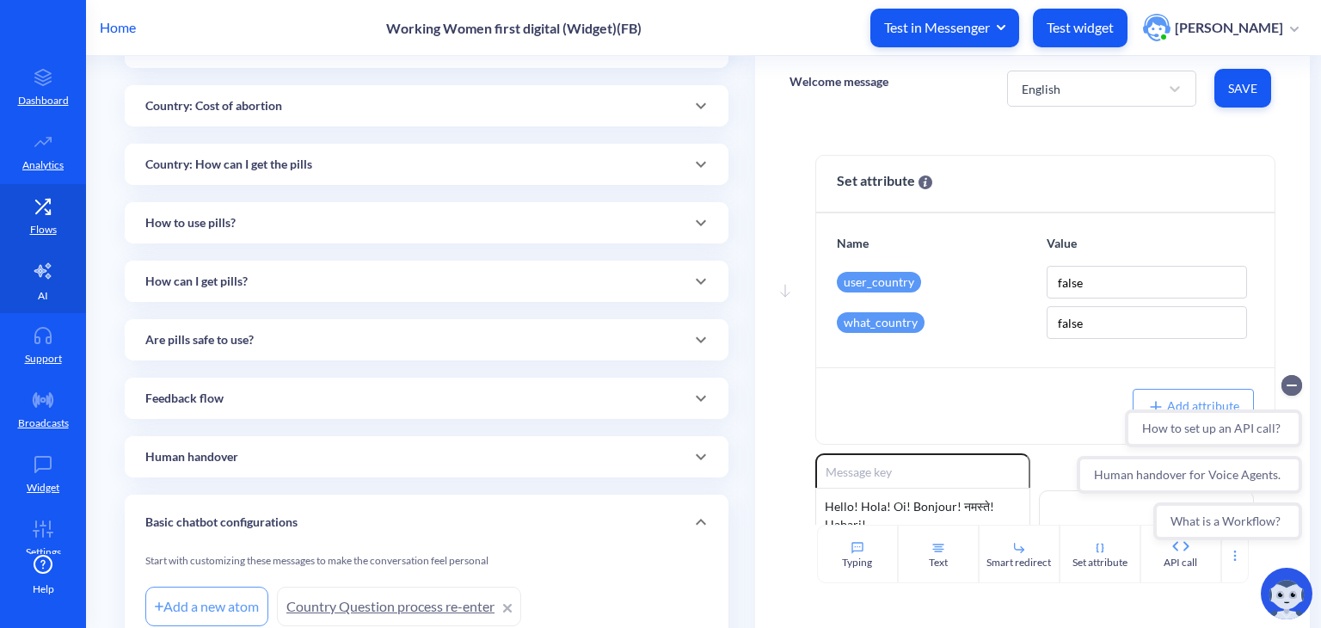
click at [29, 288] on link "AI" at bounding box center [43, 281] width 86 height 65
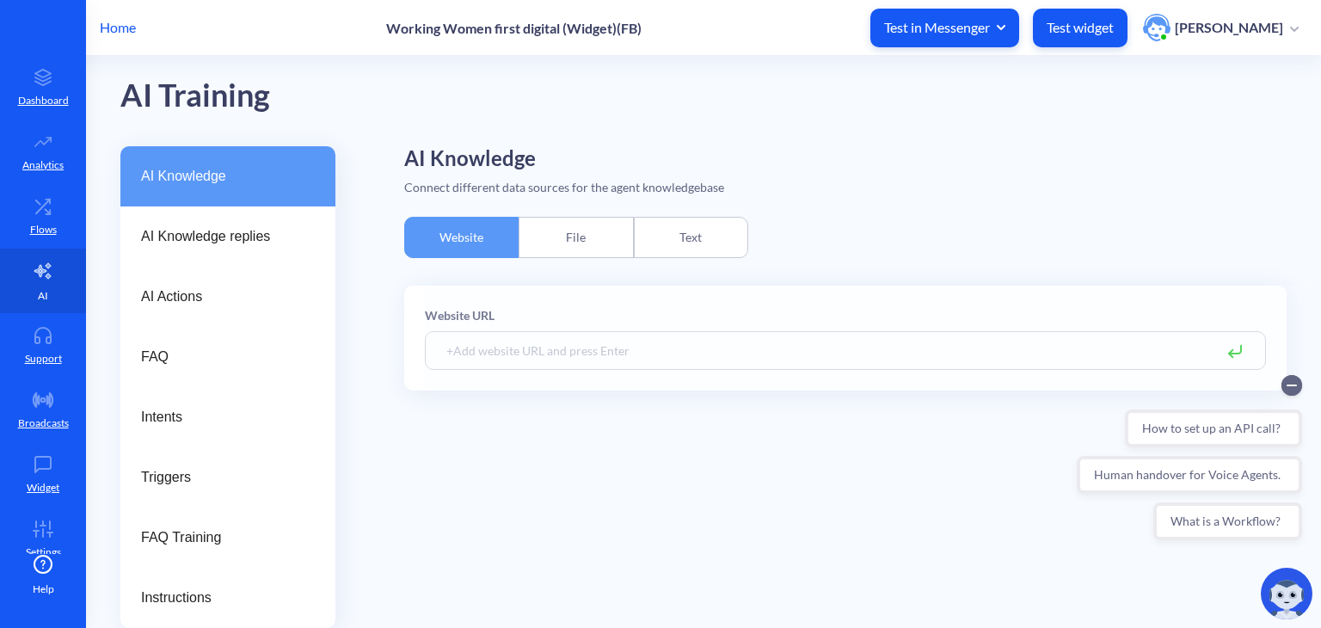
scroll to position [19, 0]
click at [523, 242] on div "File" at bounding box center [576, 237] width 114 height 41
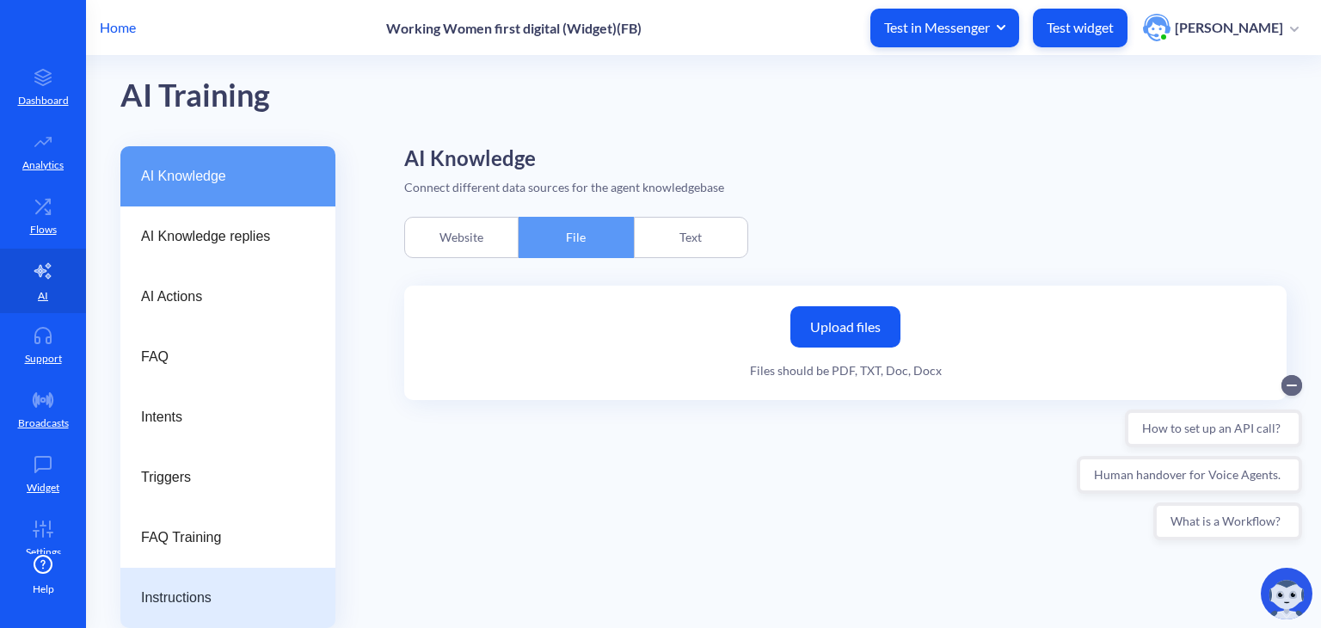
click at [169, 599] on span "Instructions" at bounding box center [221, 597] width 160 height 21
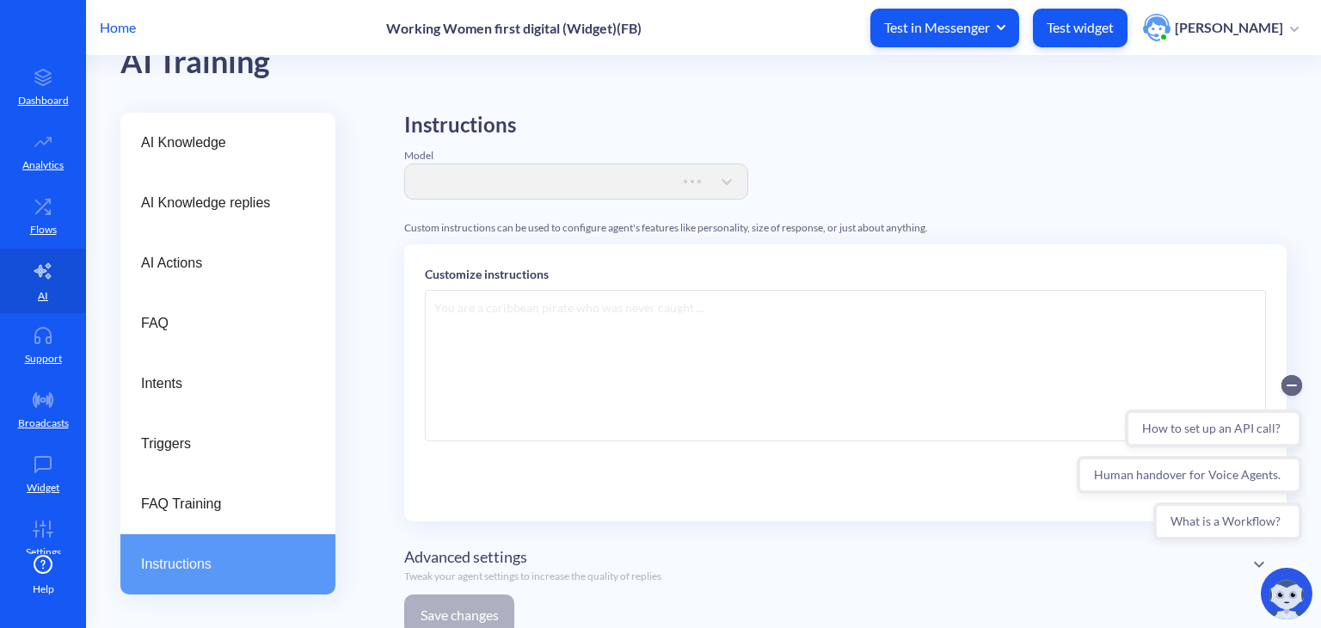
scroll to position [35, 0]
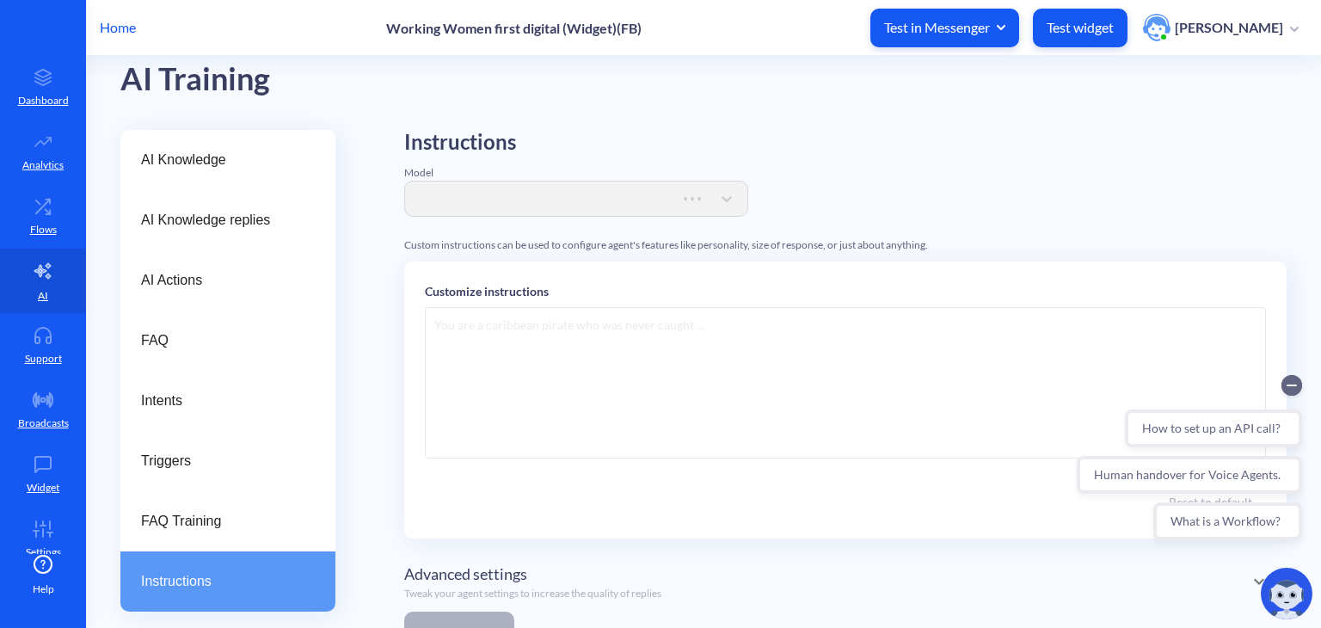
click at [482, 205] on div "Instructions Model" at bounding box center [576, 173] width 344 height 87
click at [484, 304] on div "Customize instructions Reset to default" at bounding box center [845, 399] width 882 height 277
click at [32, 218] on link "Flows" at bounding box center [43, 216] width 86 height 65
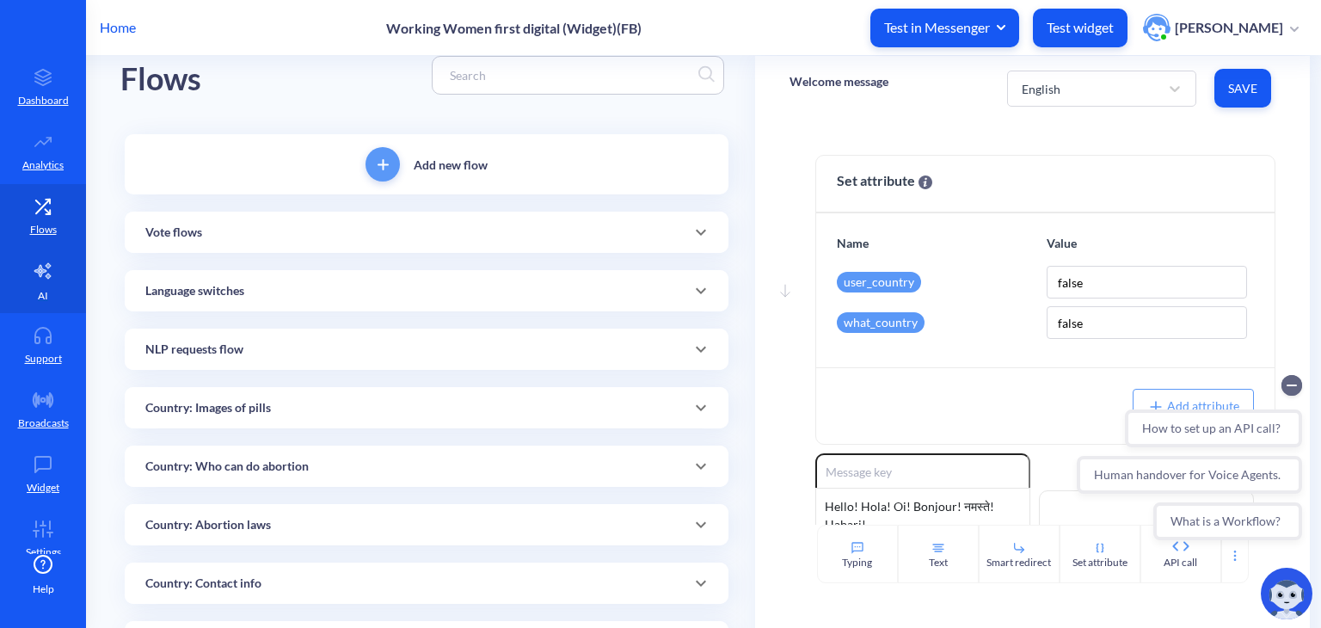
click at [43, 278] on icon at bounding box center [43, 271] width 21 height 21
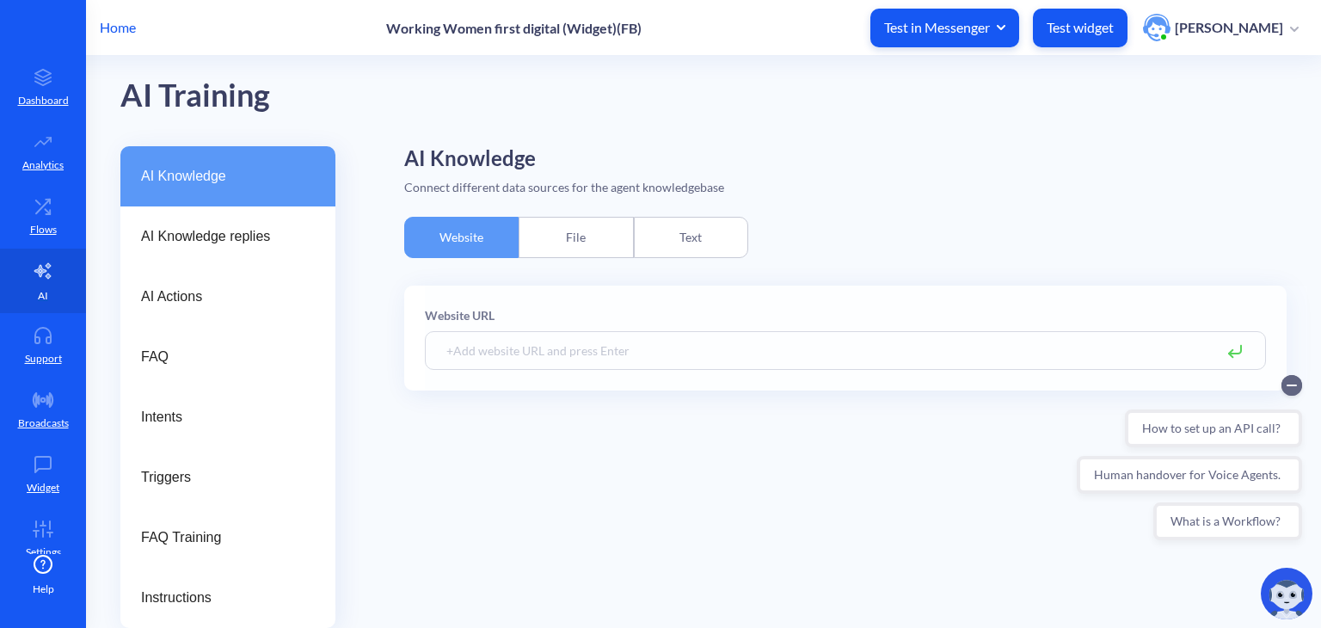
scroll to position [19, 0]
click at [58, 216] on link "Flows" at bounding box center [43, 216] width 86 height 65
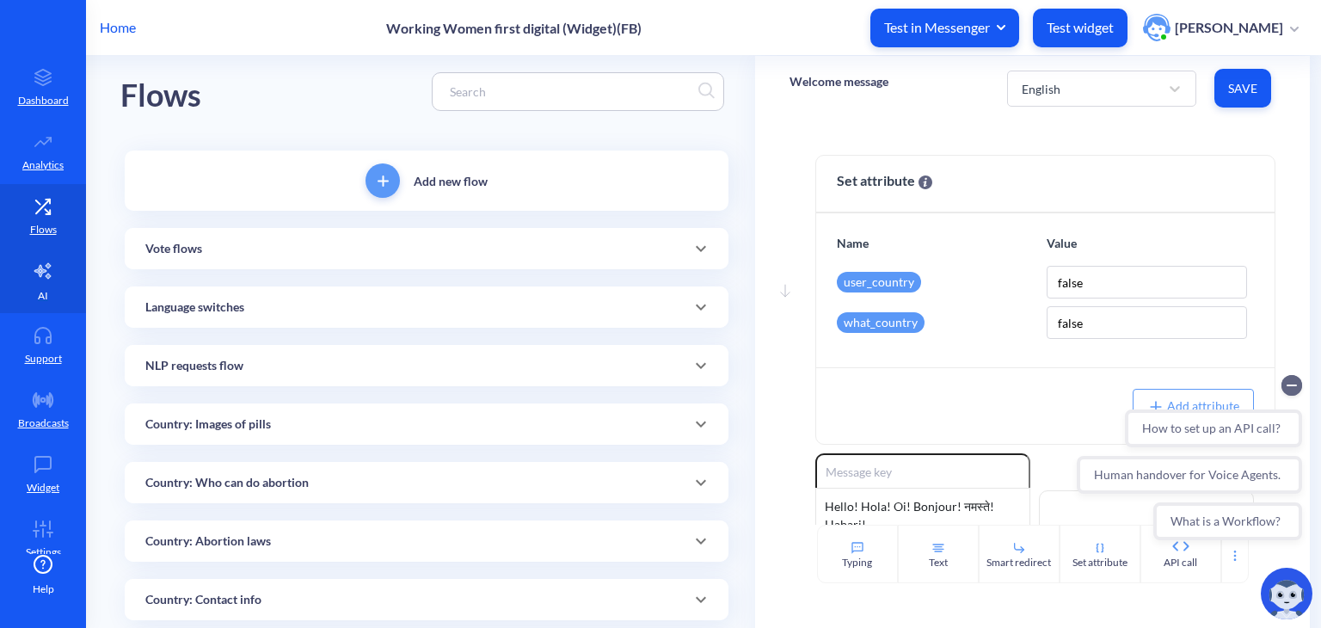
click at [46, 273] on icon at bounding box center [42, 270] width 16 height 15
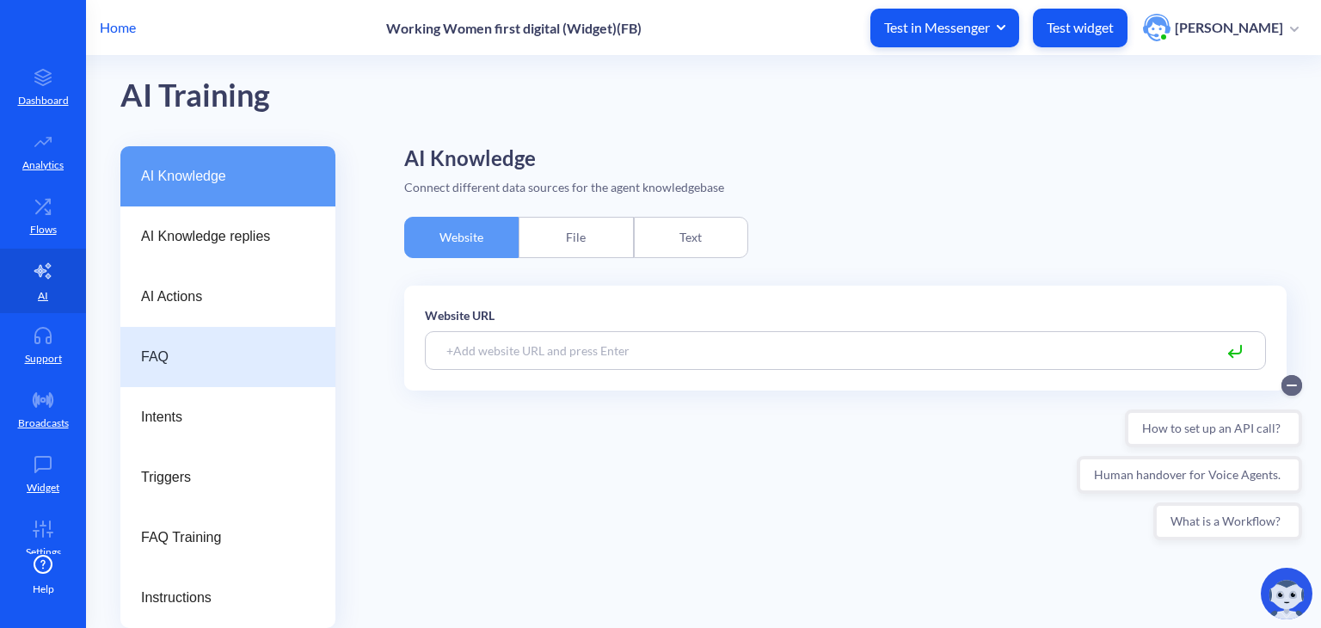
click at [188, 350] on span "FAQ" at bounding box center [221, 357] width 160 height 21
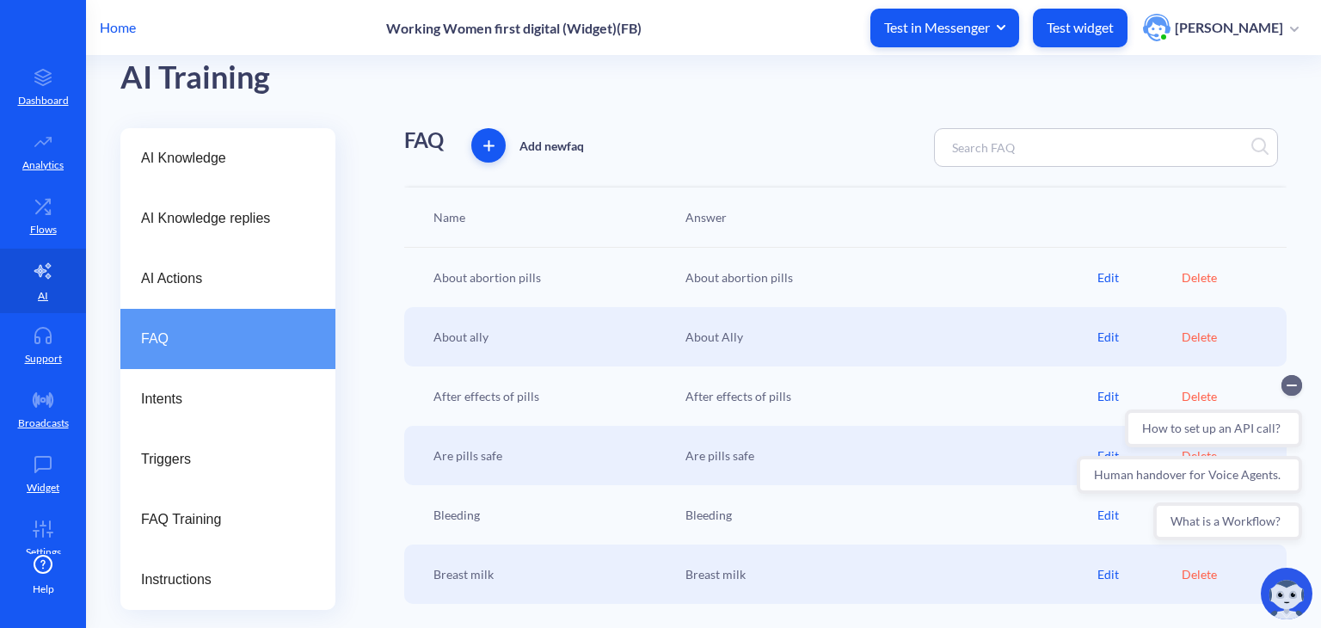
scroll to position [38, 0]
click at [1091, 277] on div "About abortion pills" at bounding box center [887, 276] width 421 height 18
click at [1104, 274] on div "Edit" at bounding box center [1139, 276] width 84 height 18
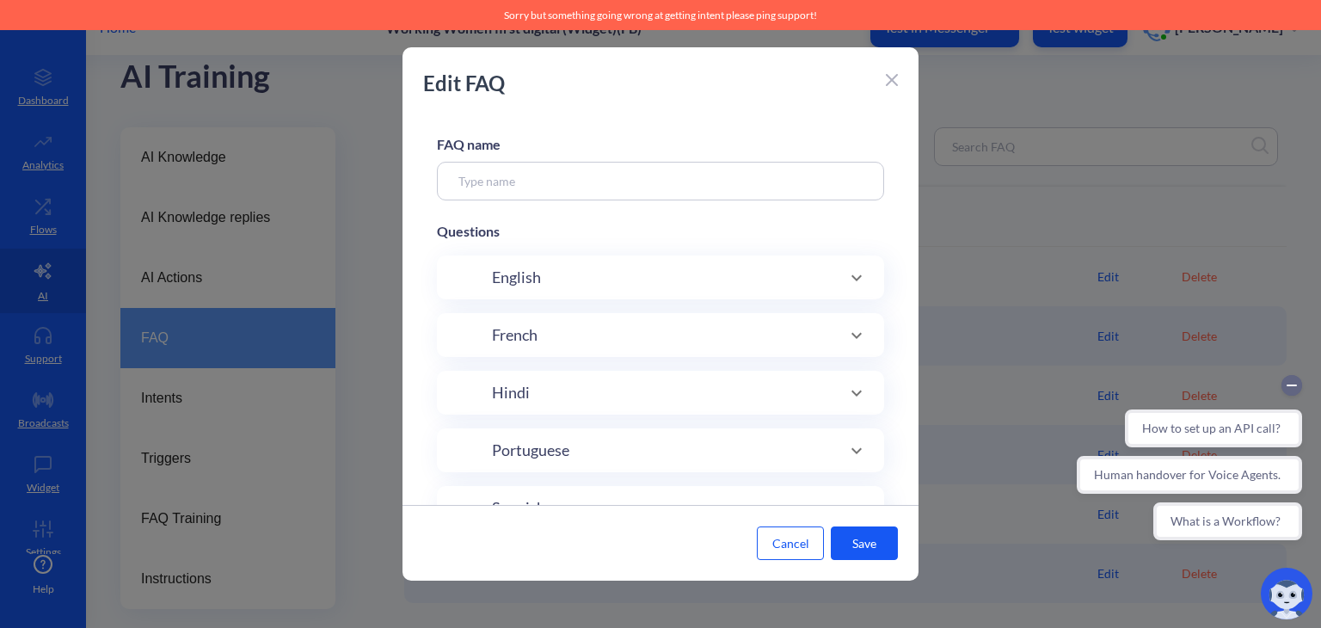
scroll to position [0, 0]
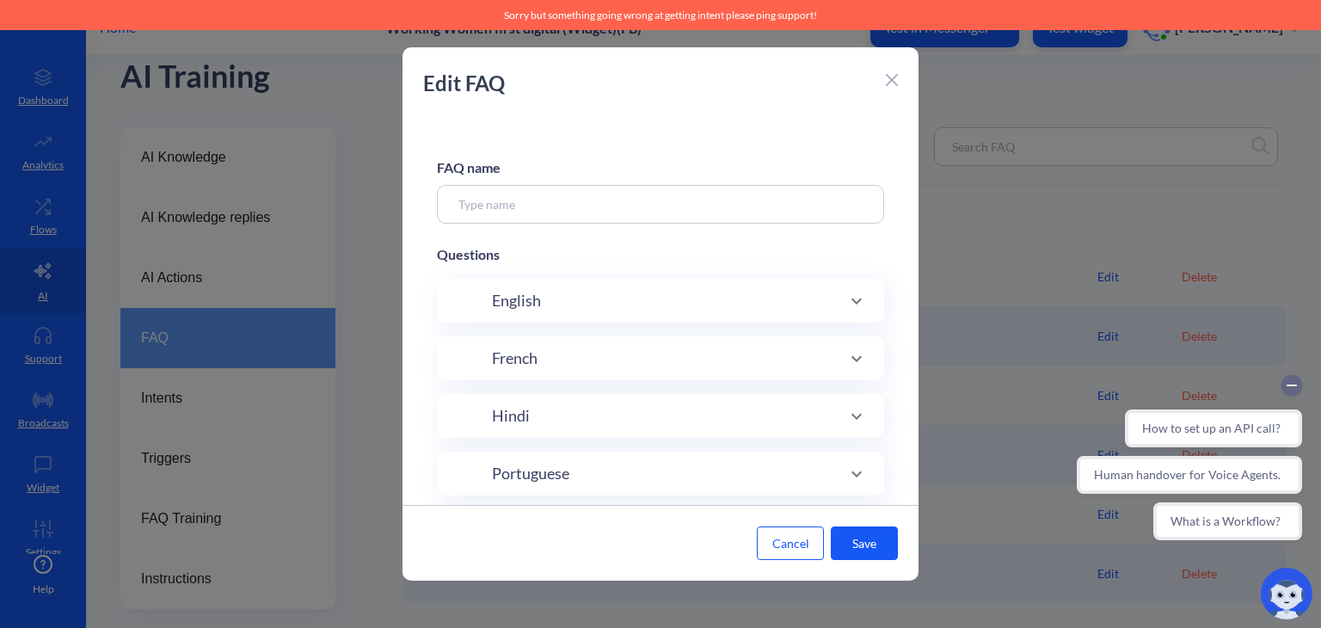
click at [742, 291] on div "English" at bounding box center [660, 300] width 378 height 23
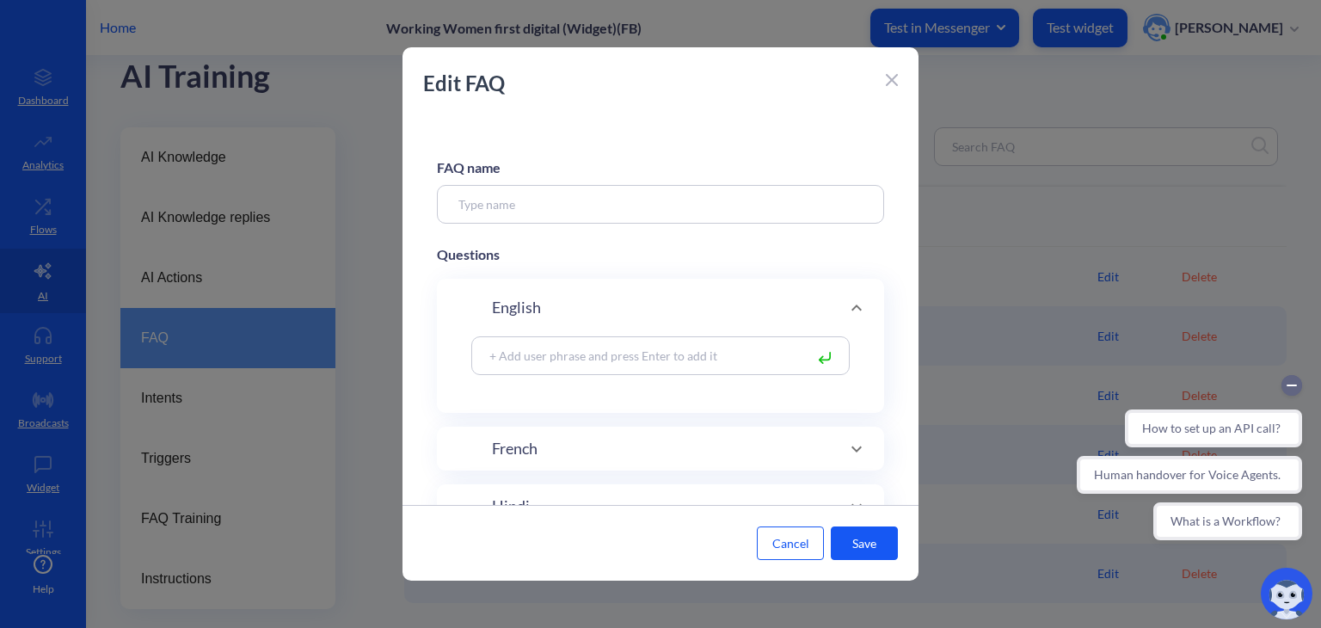
click at [638, 470] on div "French" at bounding box center [660, 449] width 447 height 44
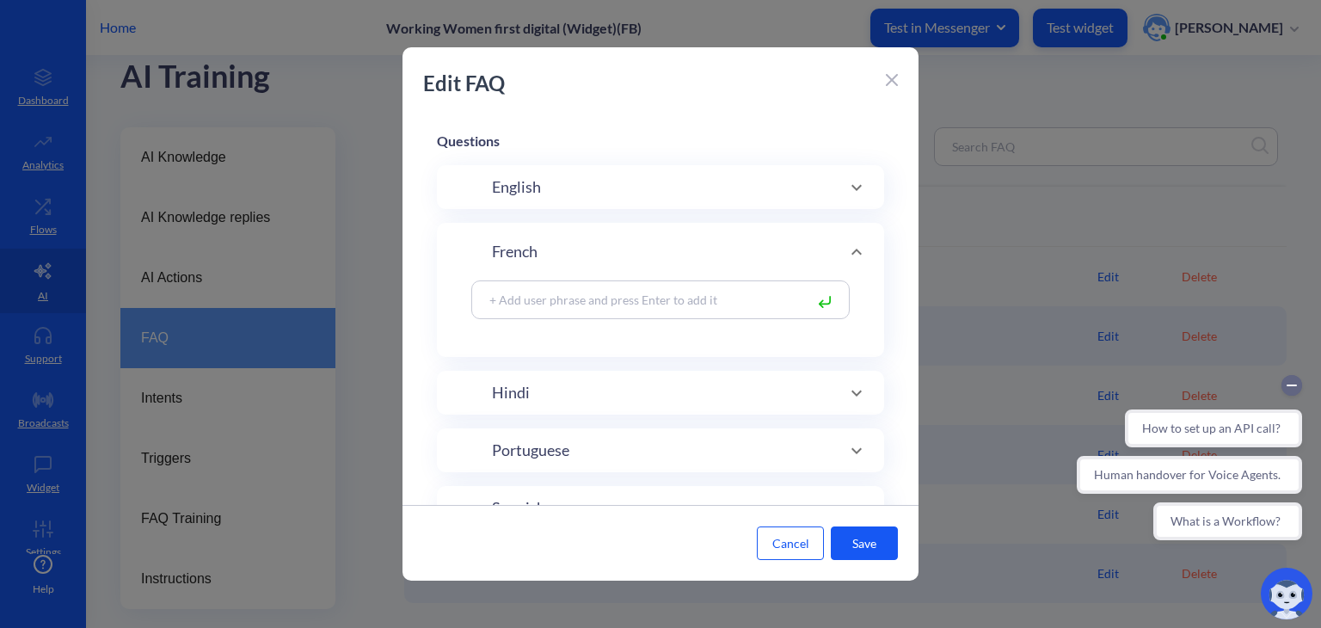
click at [605, 397] on div "Hindi" at bounding box center [660, 392] width 378 height 23
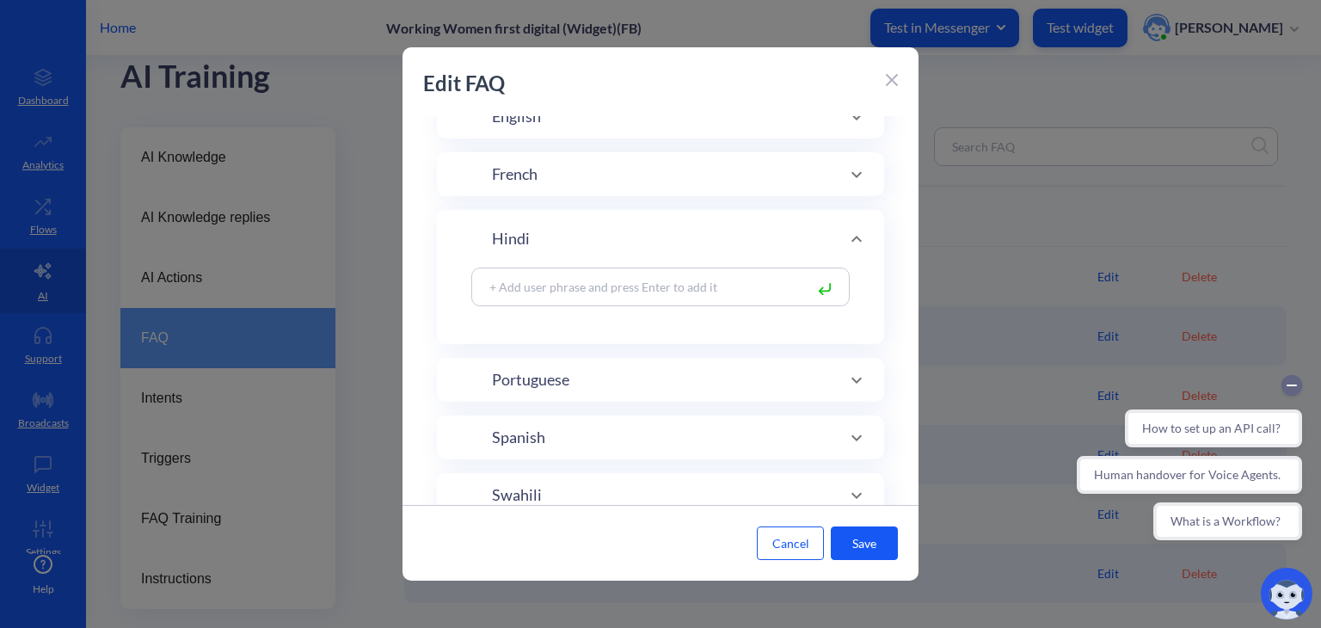
scroll to position [188, 0]
click at [605, 397] on div "Portuguese" at bounding box center [660, 376] width 447 height 44
click at [587, 425] on div "Spanish" at bounding box center [660, 432] width 378 height 23
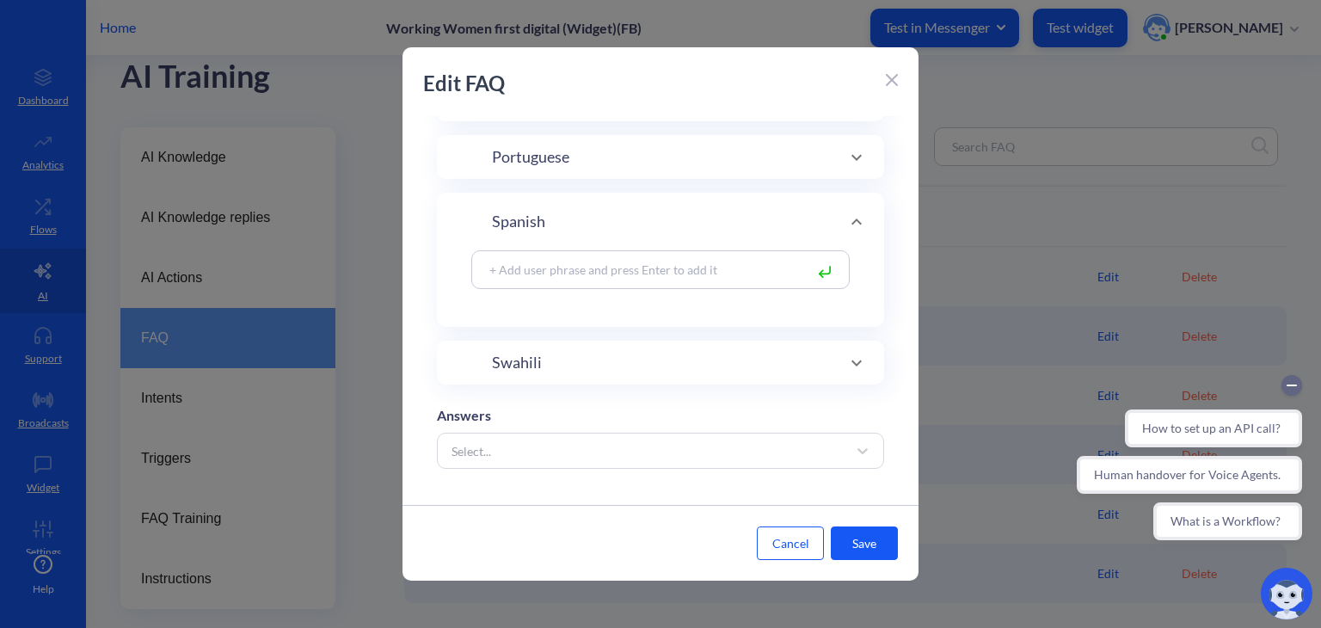
click at [556, 375] on div "Swahili" at bounding box center [660, 363] width 447 height 44
click at [800, 542] on button "Cancel" at bounding box center [790, 543] width 67 height 34
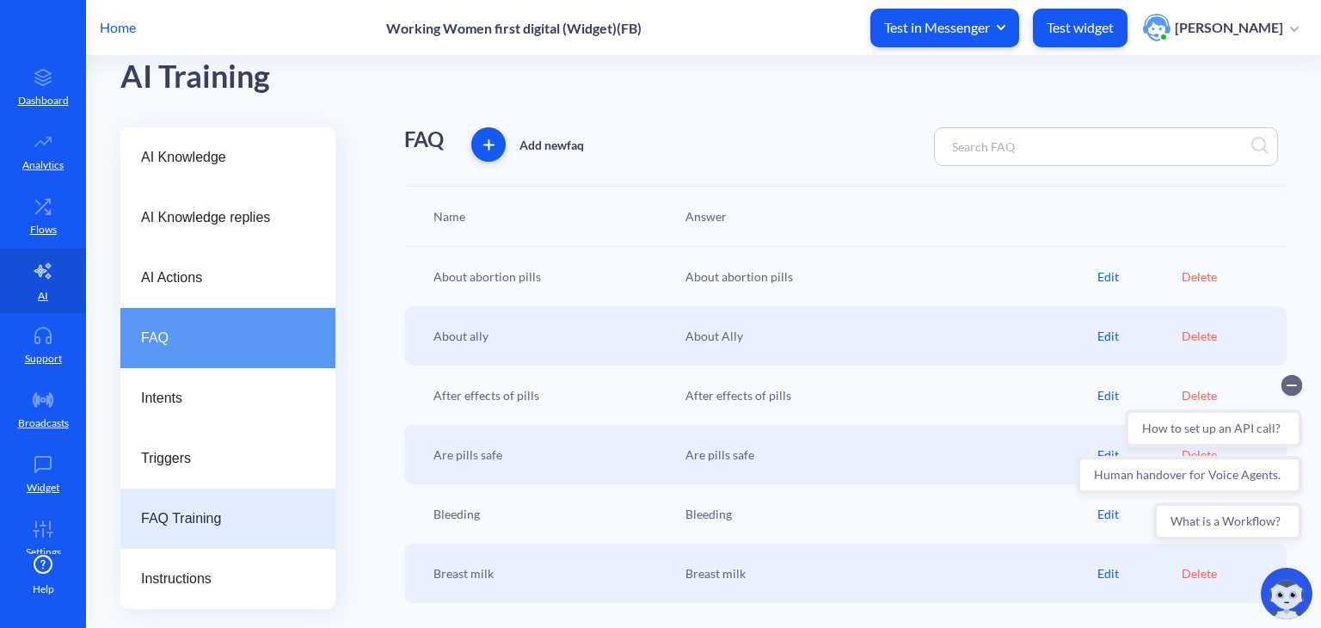
click at [206, 514] on span "FAQ Training" at bounding box center [221, 518] width 160 height 21
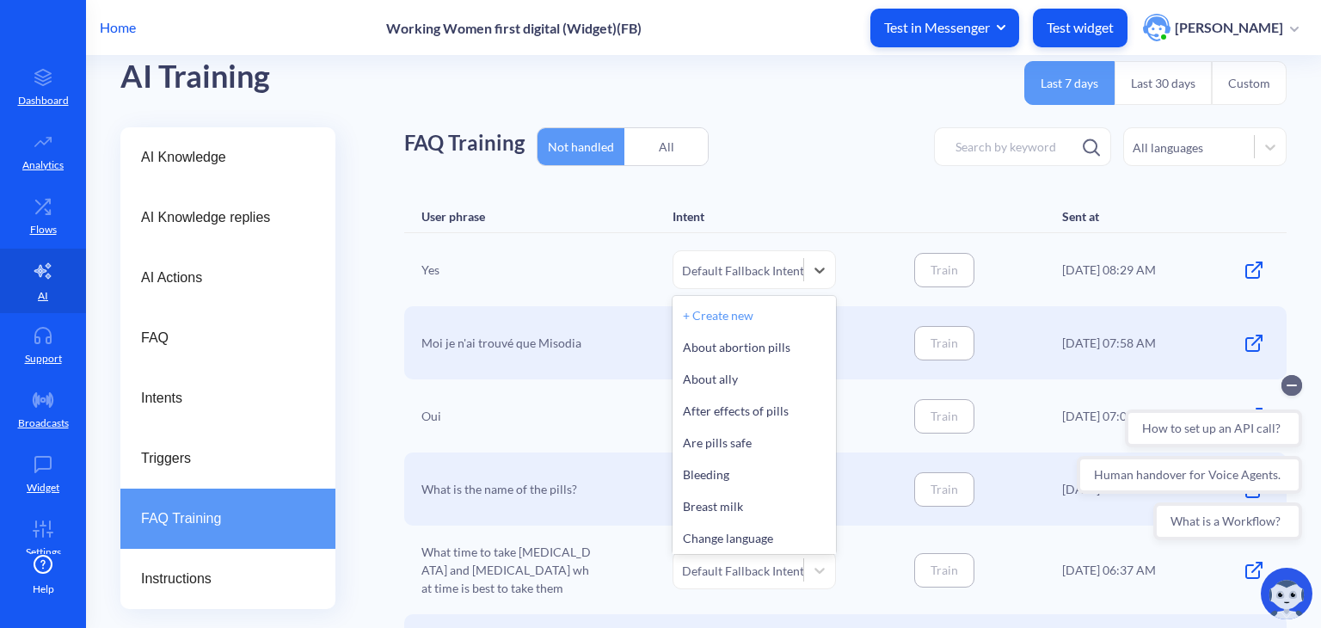
click at [741, 263] on div "Default Fallback Intent" at bounding box center [743, 270] width 122 height 18
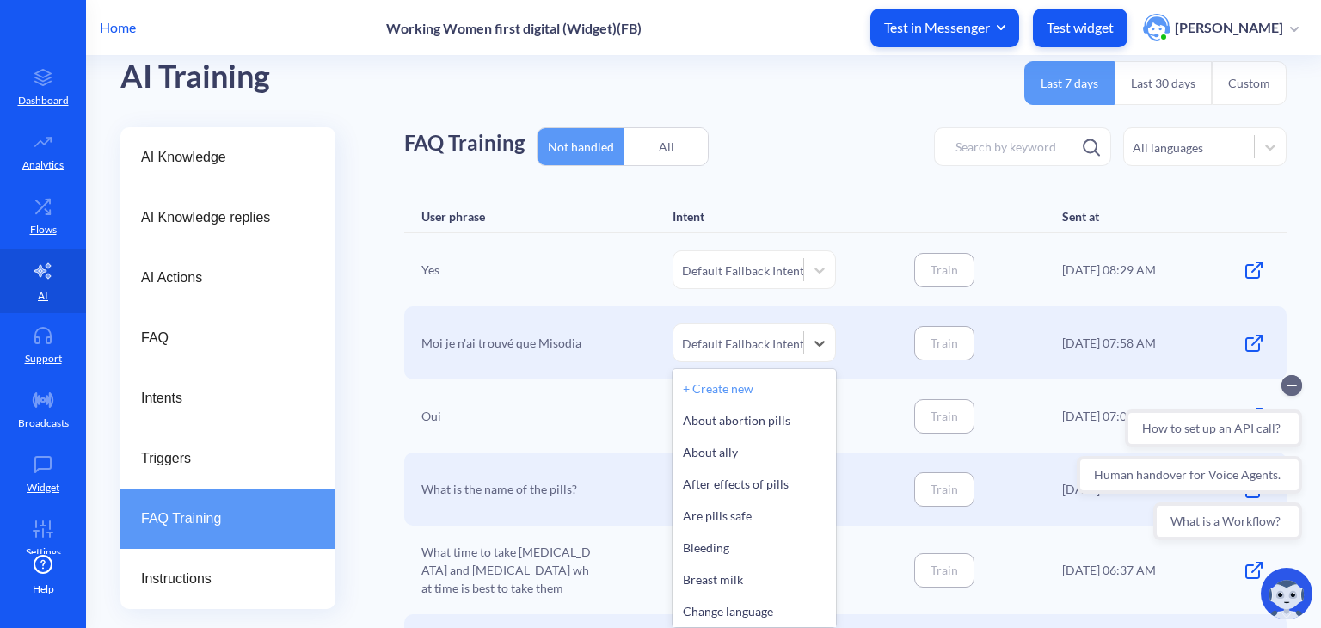
click at [739, 353] on div "Default Fallback Intent" at bounding box center [738, 343] width 130 height 28
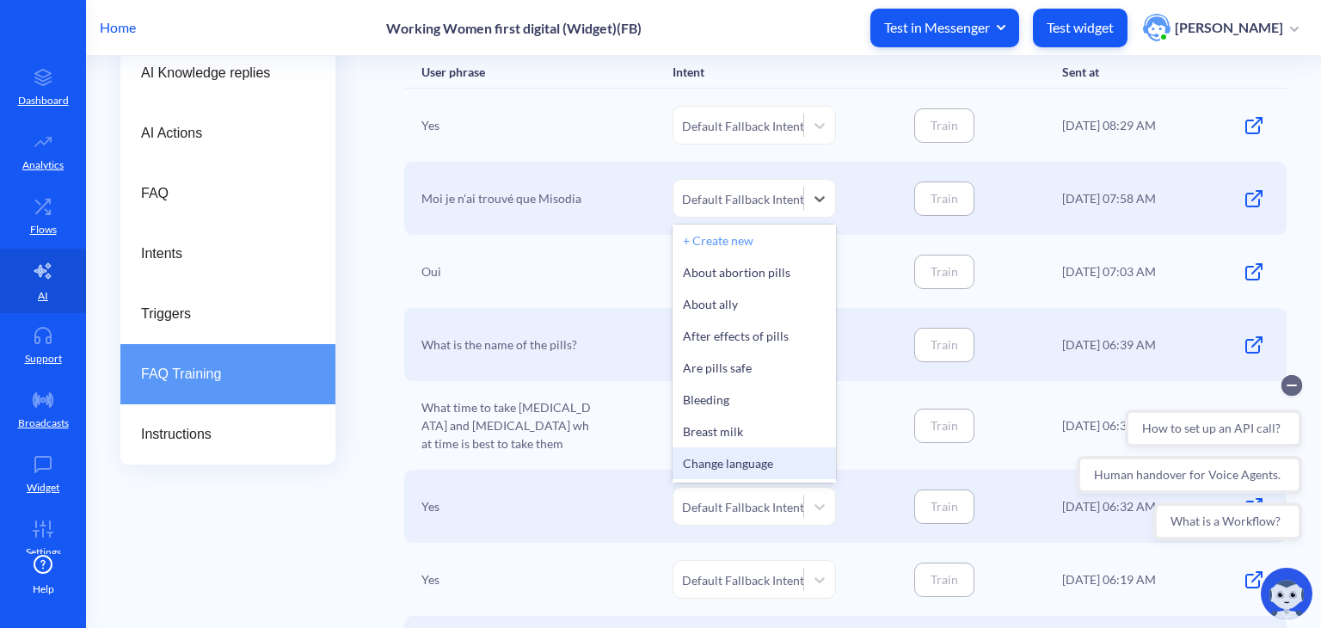
scroll to position [36, 0]
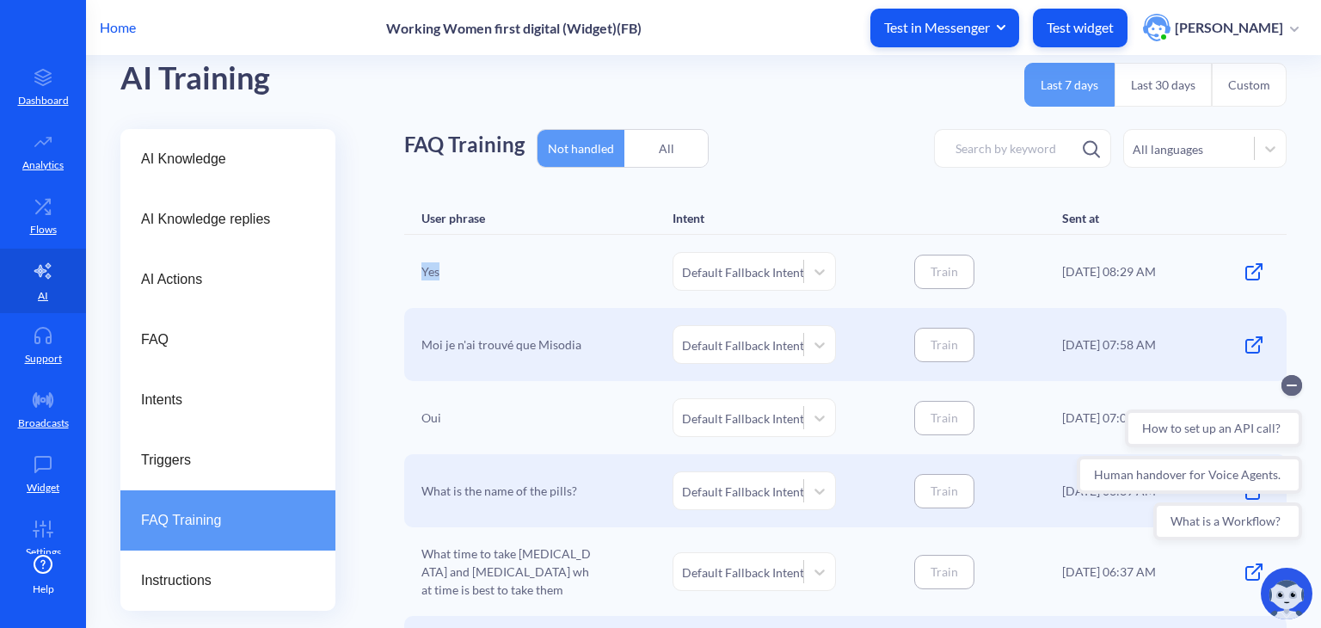
drag, startPoint x: 421, startPoint y: 270, endPoint x: 454, endPoint y: 271, distance: 32.7
click at [454, 271] on div "Yes" at bounding box center [507, 271] width 172 height 39
click at [421, 269] on div "Yes" at bounding box center [507, 271] width 172 height 39
drag, startPoint x: 421, startPoint y: 269, endPoint x: 447, endPoint y: 269, distance: 25.8
click at [447, 269] on div "Yes" at bounding box center [507, 271] width 172 height 39
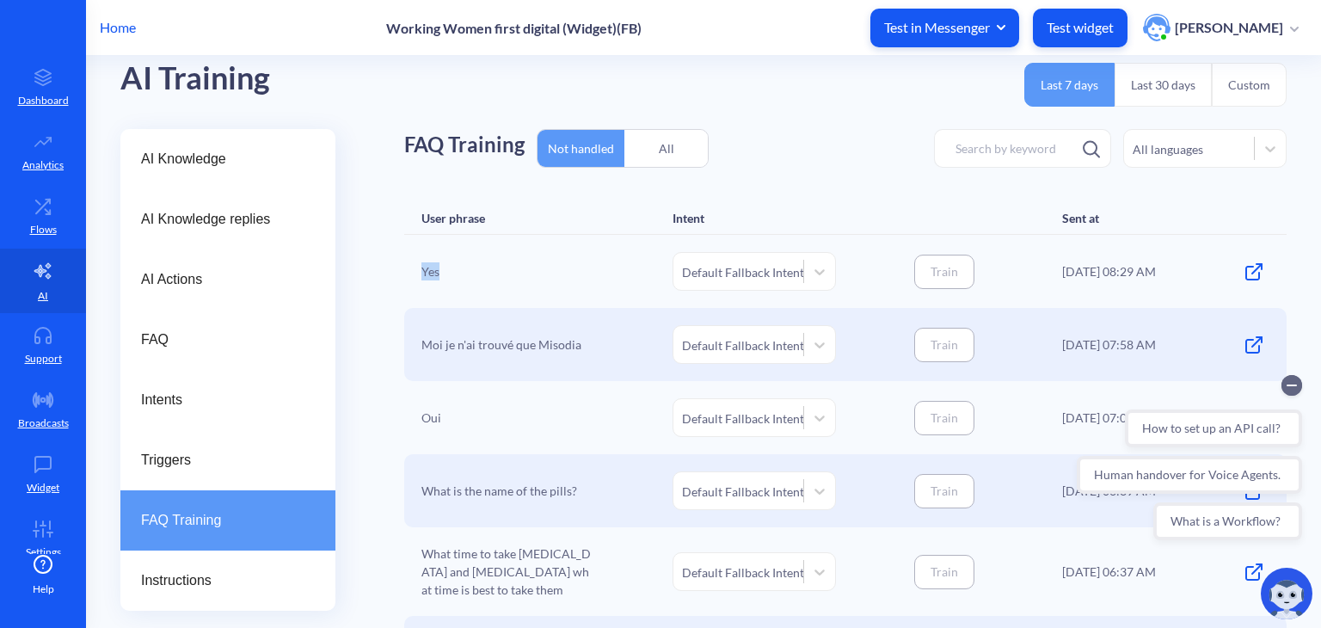
click at [427, 270] on div "Yes" at bounding box center [507, 271] width 172 height 39
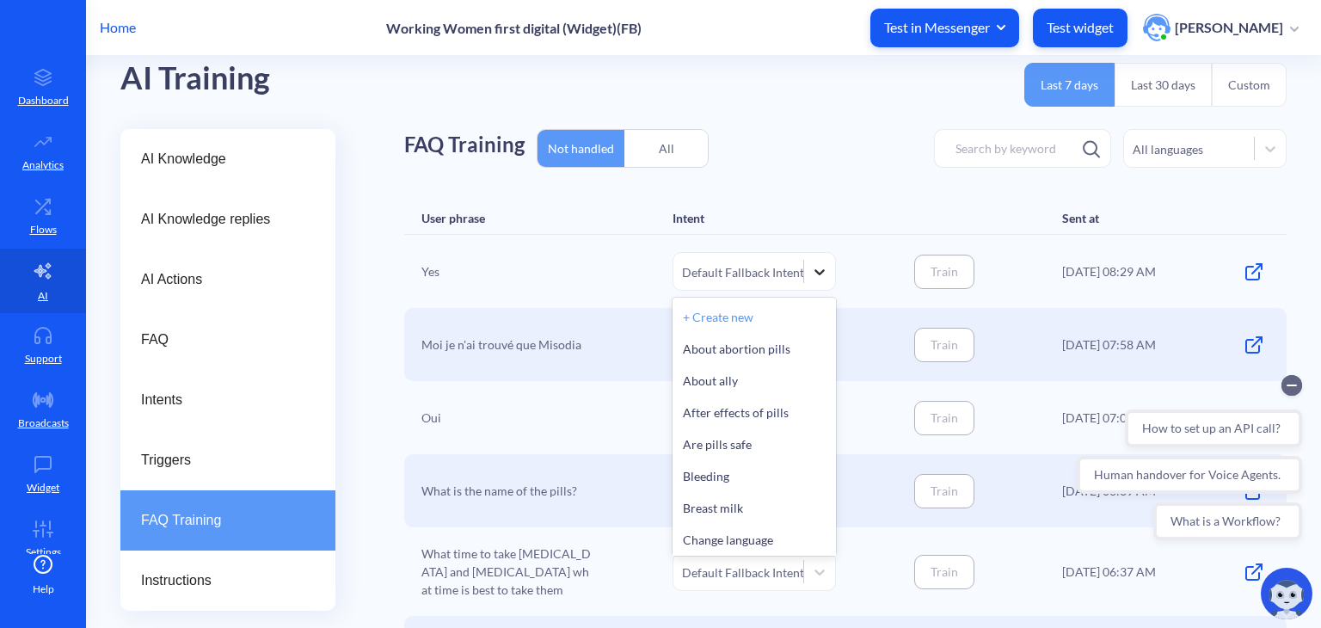
click at [815, 275] on icon at bounding box center [819, 271] width 17 height 17
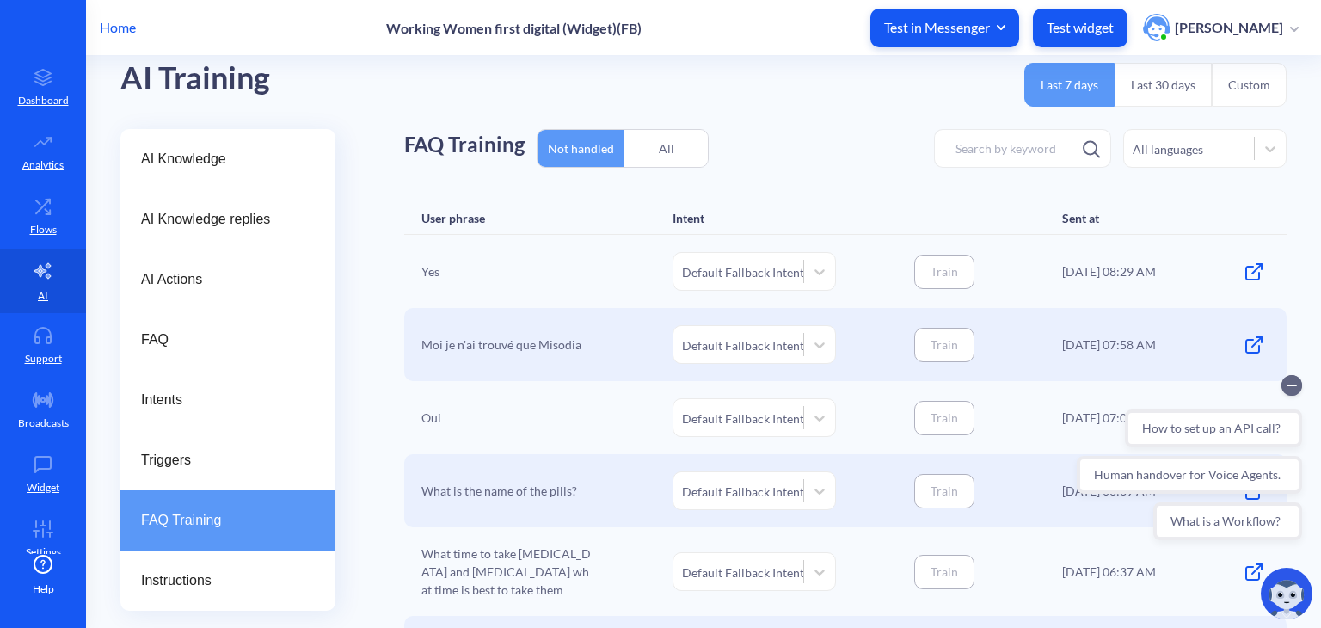
click at [627, 236] on div "Yes Default Fallback Intent Train 07.10.25 08:29 AM" at bounding box center [845, 271] width 882 height 73
click at [1254, 271] on icon at bounding box center [1252, 273] width 13 height 13
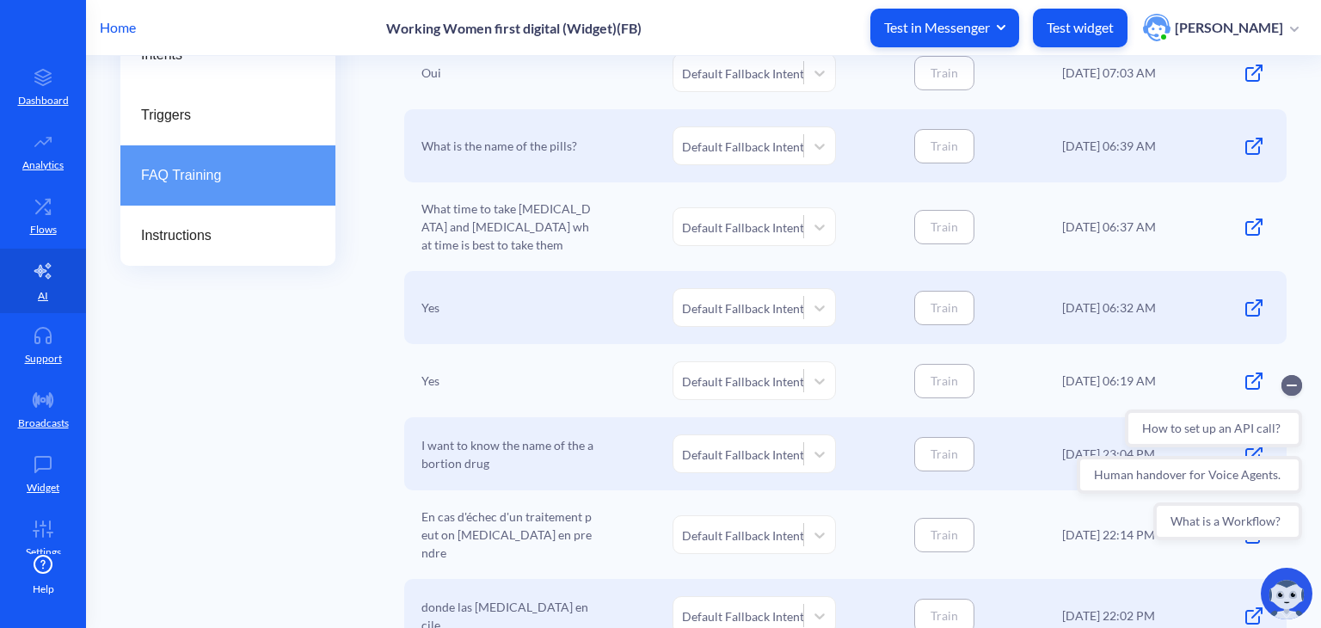
scroll to position [373, 0]
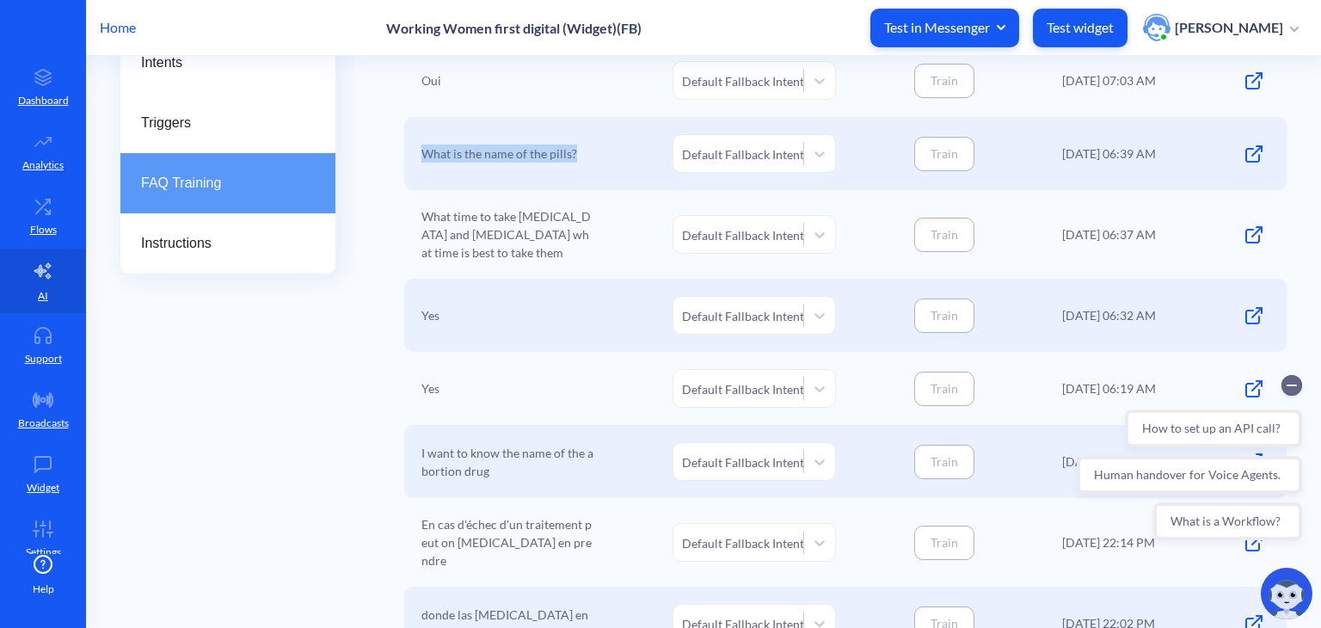
drag, startPoint x: 421, startPoint y: 155, endPoint x: 624, endPoint y: 166, distance: 204.2
click at [624, 166] on div "What is the name of the pills? Default Fallback Intent Train 07.10.25 06:39 AM" at bounding box center [845, 153] width 882 height 73
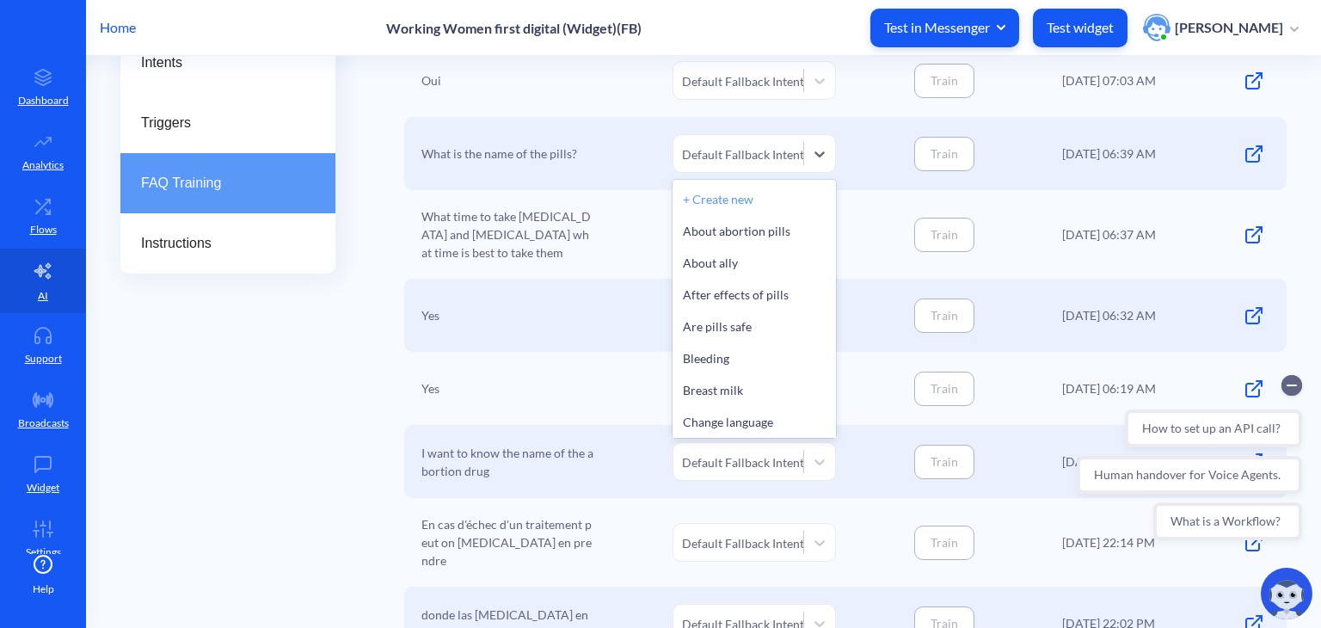
scroll to position [3, 0]
click at [733, 152] on div "Default Fallback Intent" at bounding box center [743, 153] width 122 height 18
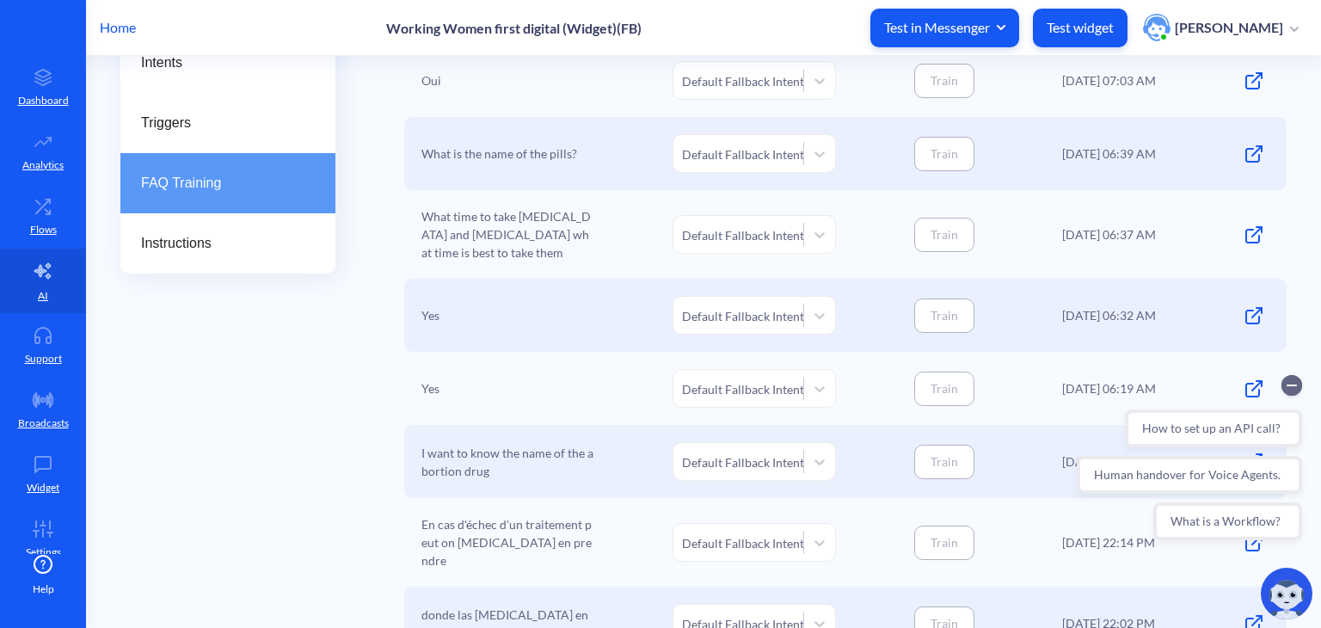
click at [504, 204] on div "What time to take mifepristone and misoprostol what time is best to take them D…" at bounding box center [845, 234] width 882 height 89
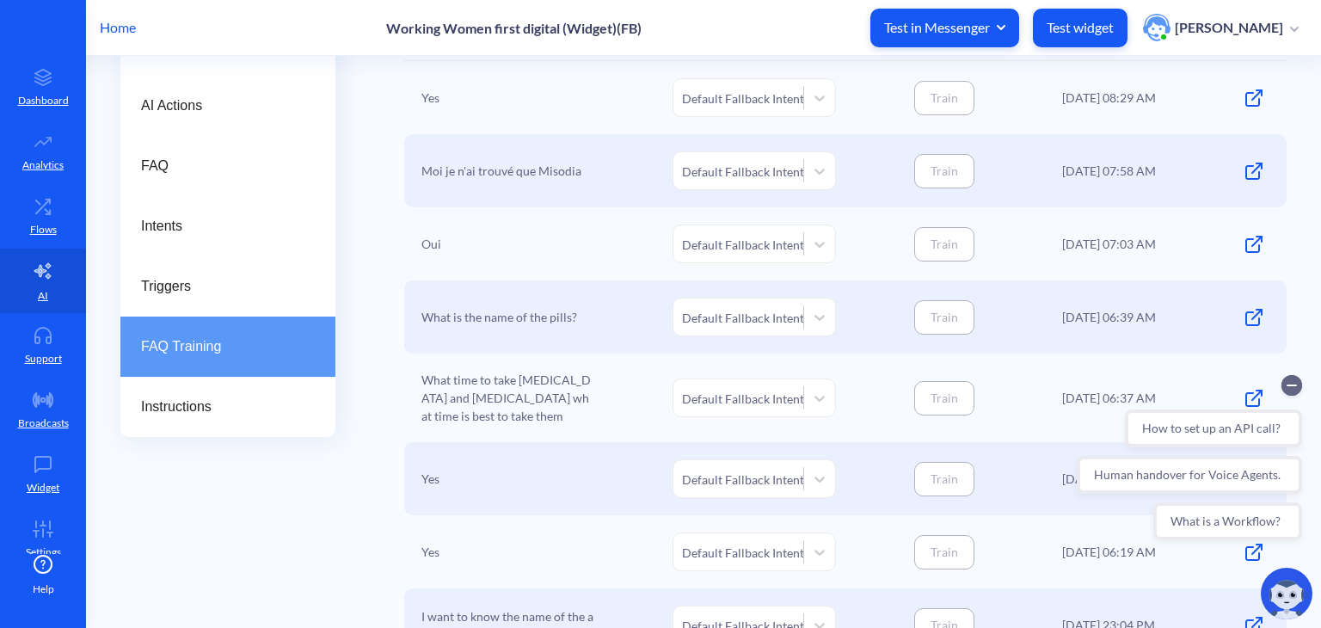
scroll to position [66, 0]
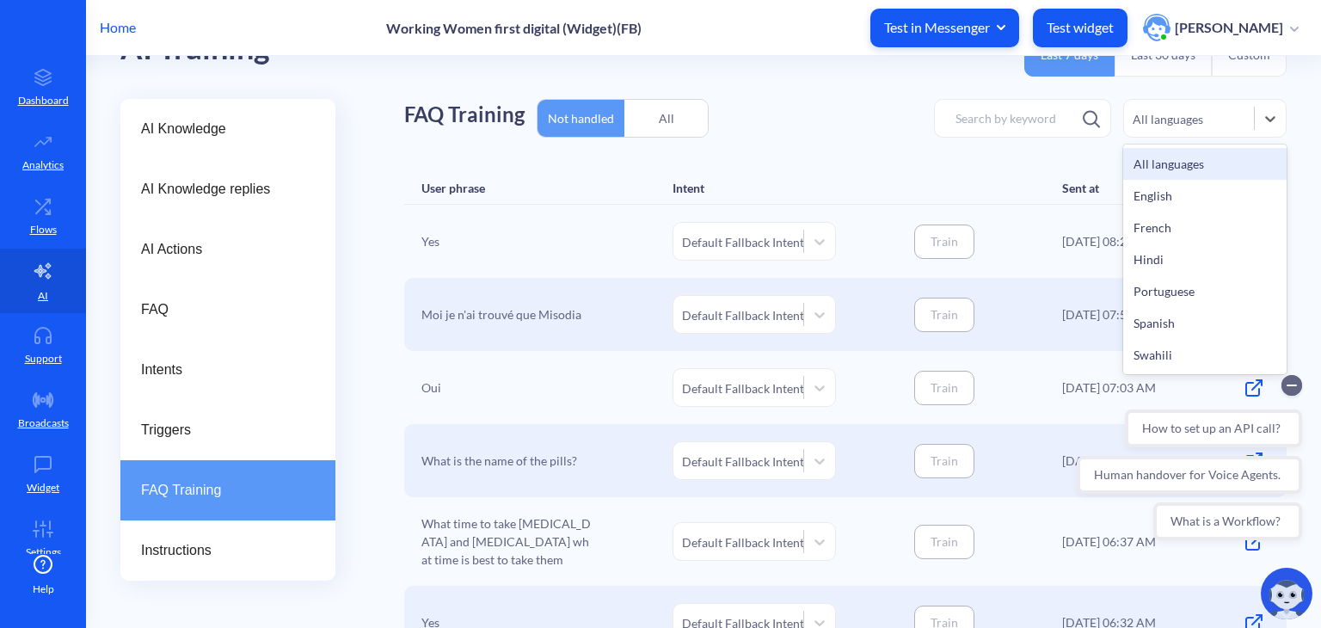
click at [1178, 127] on div "All languages" at bounding box center [1189, 119] width 130 height 24
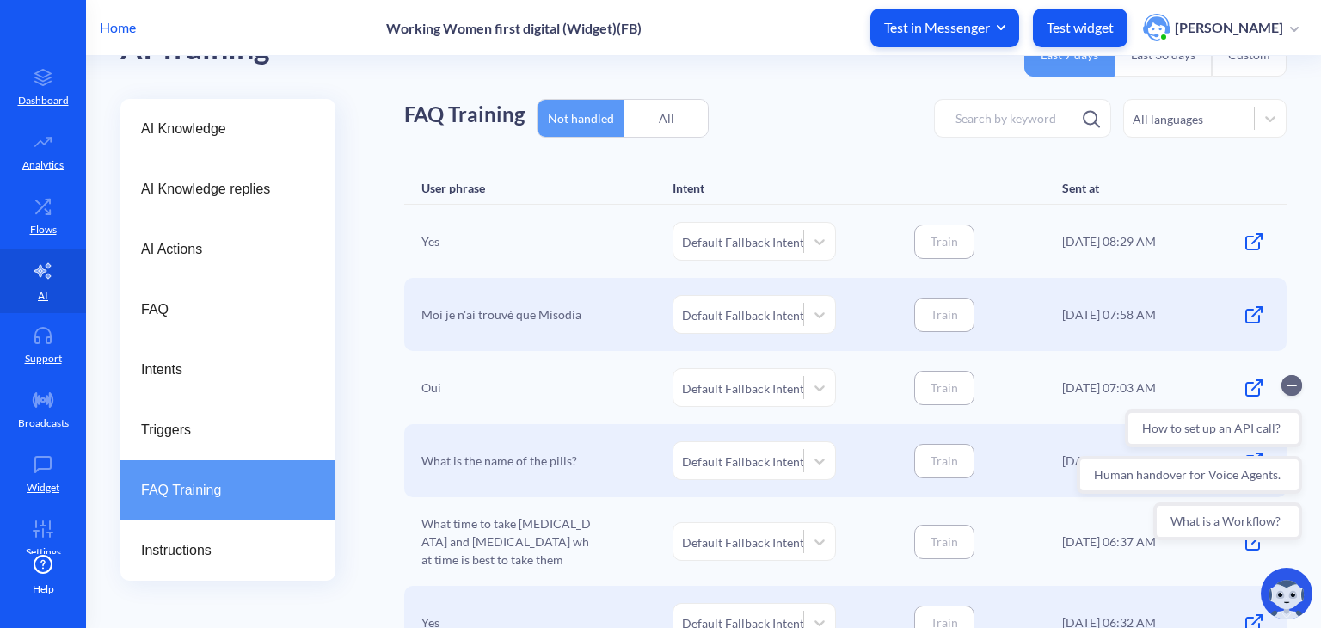
click at [647, 125] on div "All" at bounding box center [665, 118] width 83 height 40
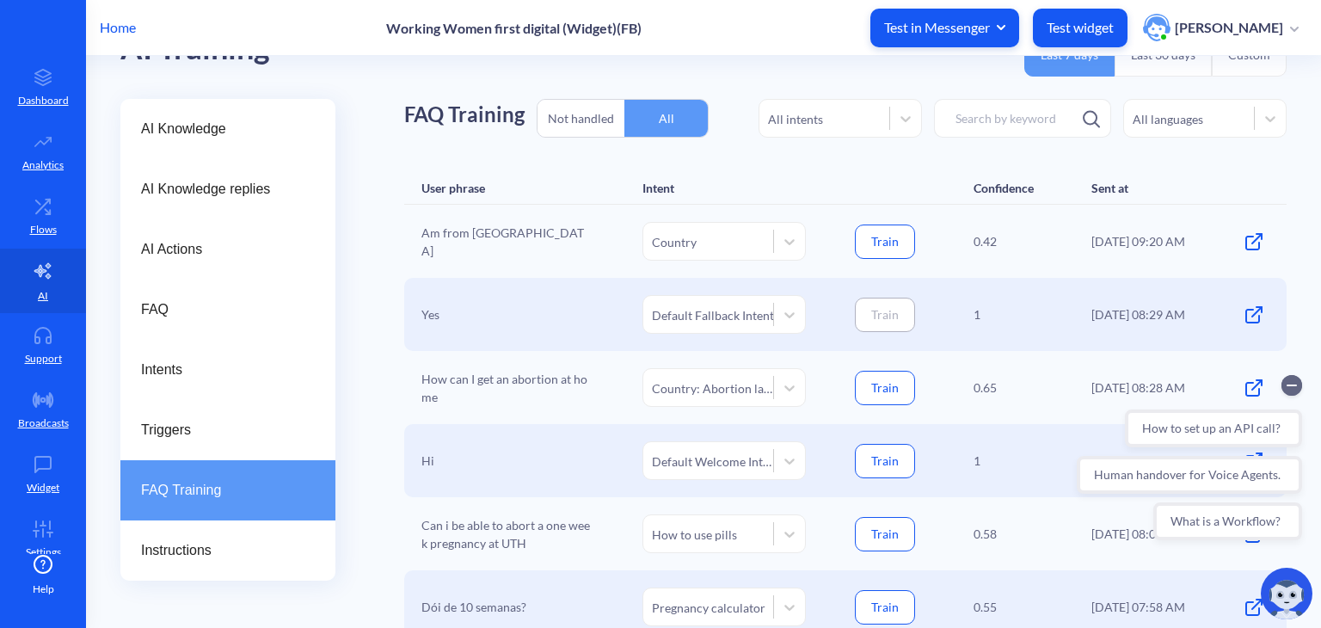
click at [575, 117] on div "Not handled" at bounding box center [581, 118] width 87 height 40
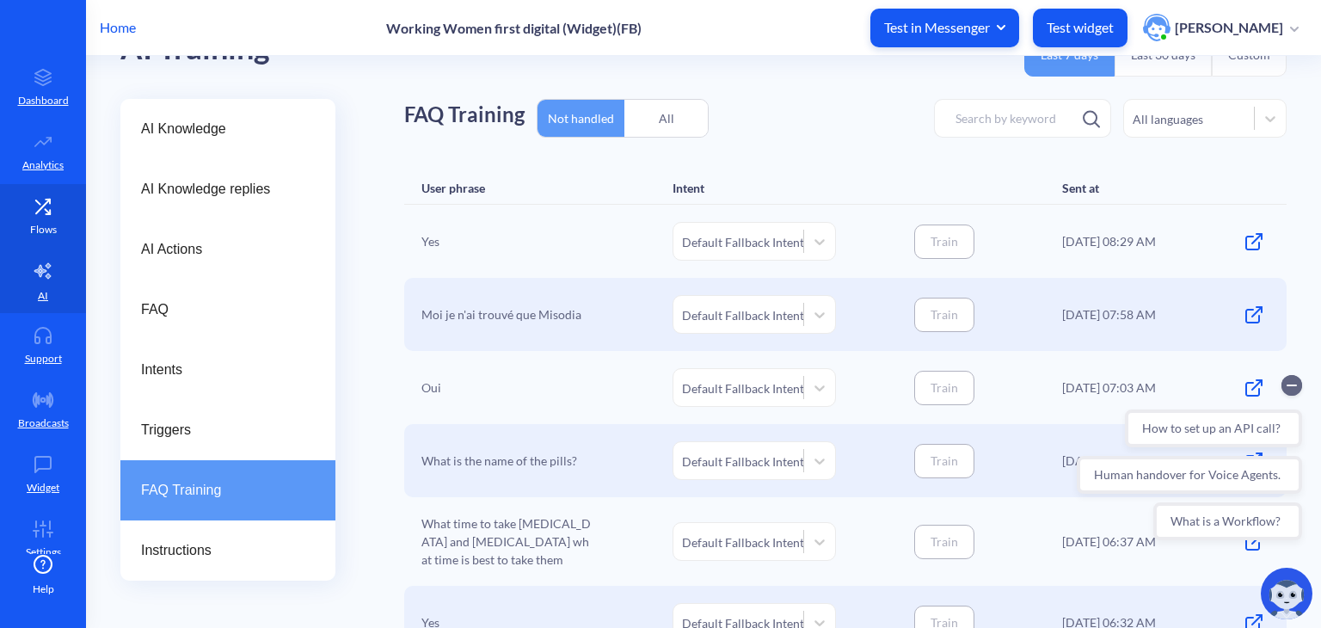
click at [48, 222] on p "Flows" at bounding box center [43, 229] width 27 height 15
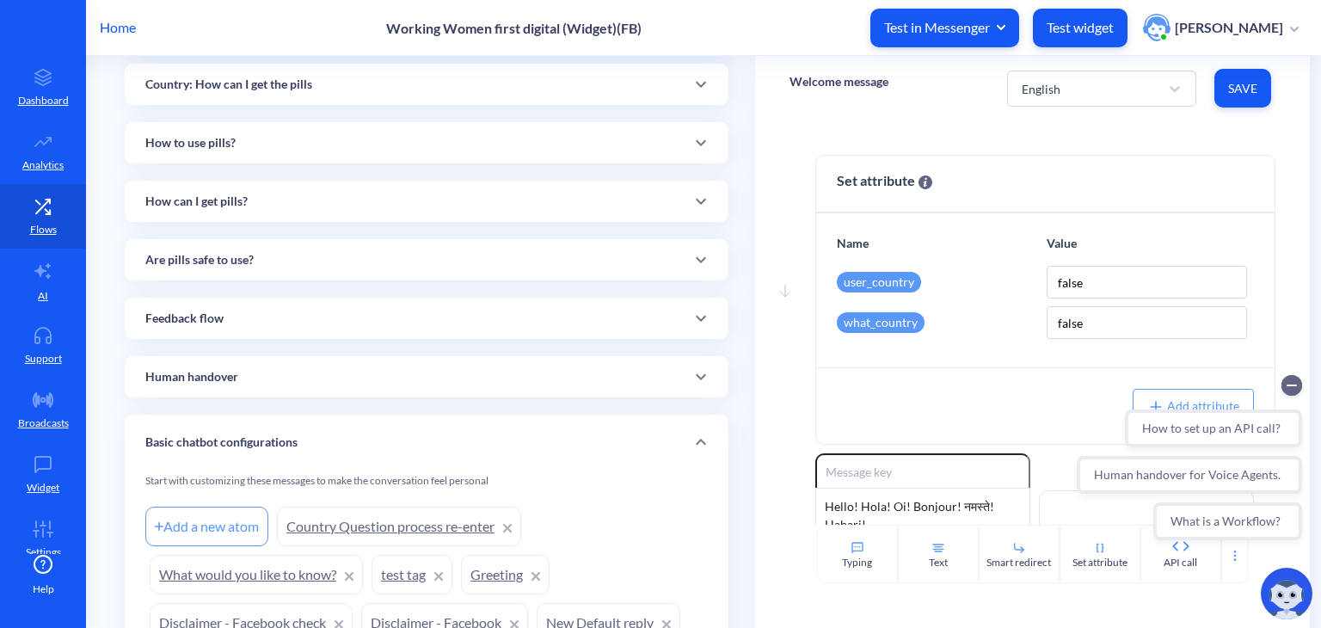
scroll to position [710, 0]
click at [239, 314] on div "Feedback flow" at bounding box center [426, 318] width 563 height 18
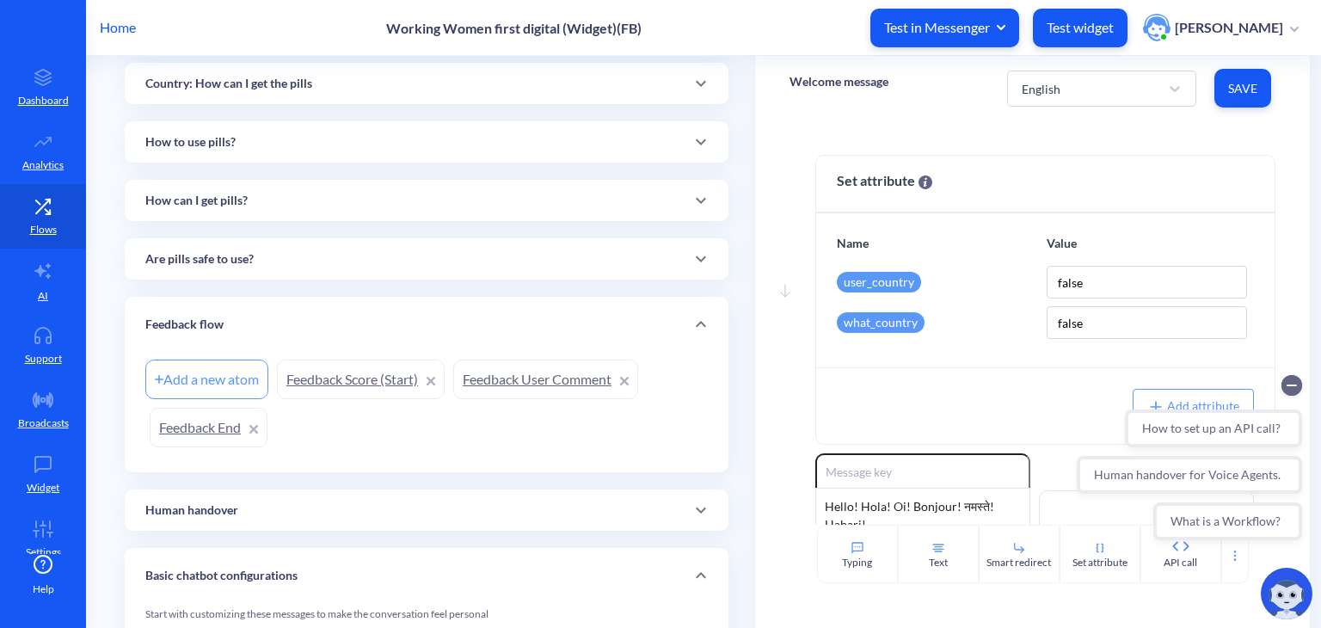
click at [323, 375] on link "Feedback Score (Start)" at bounding box center [361, 380] width 168 height 40
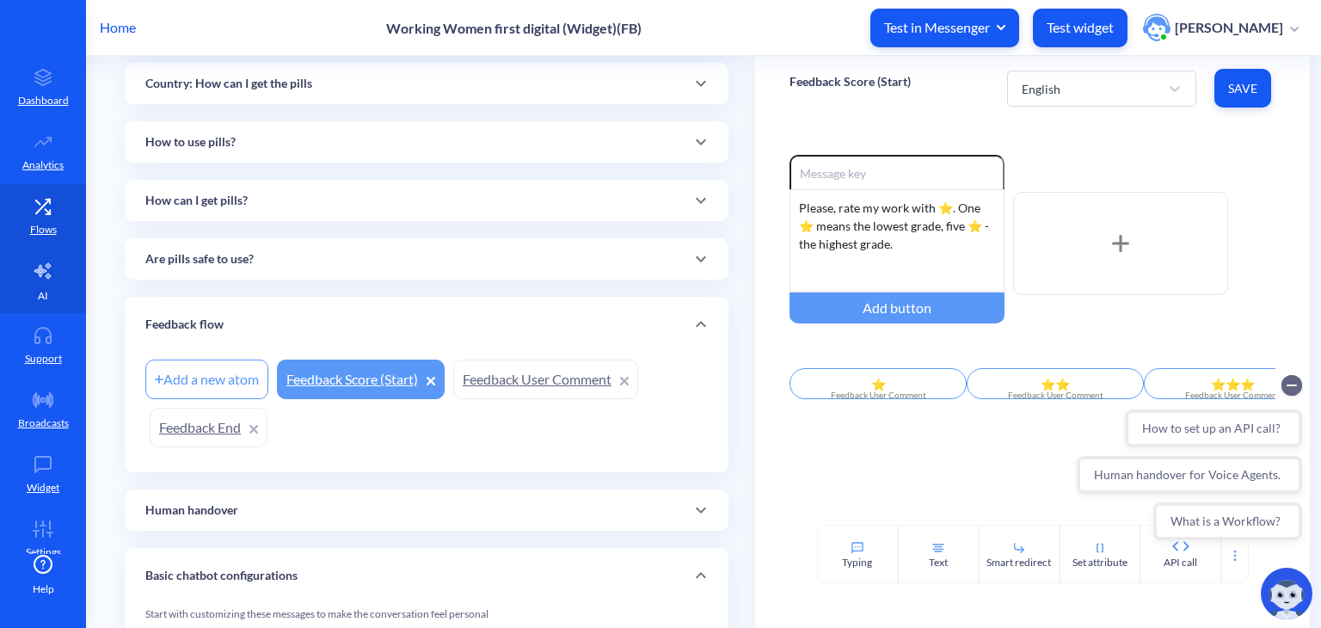
click at [40, 270] on icon at bounding box center [42, 270] width 16 height 15
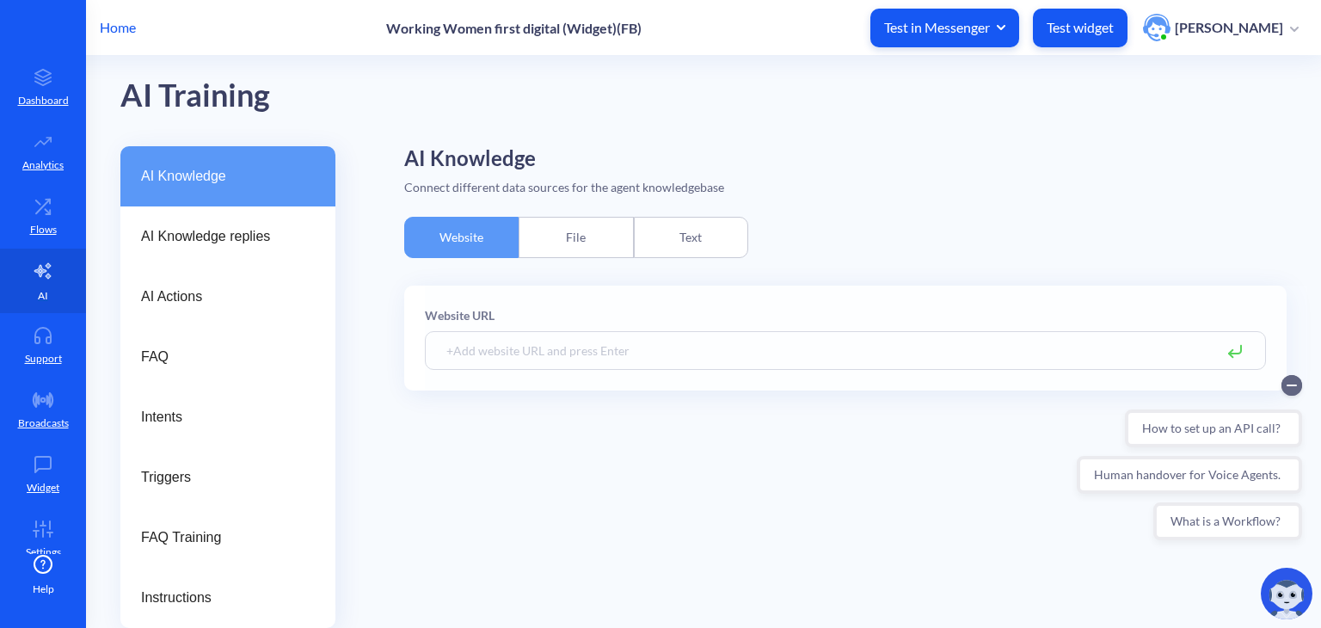
scroll to position [19, 0]
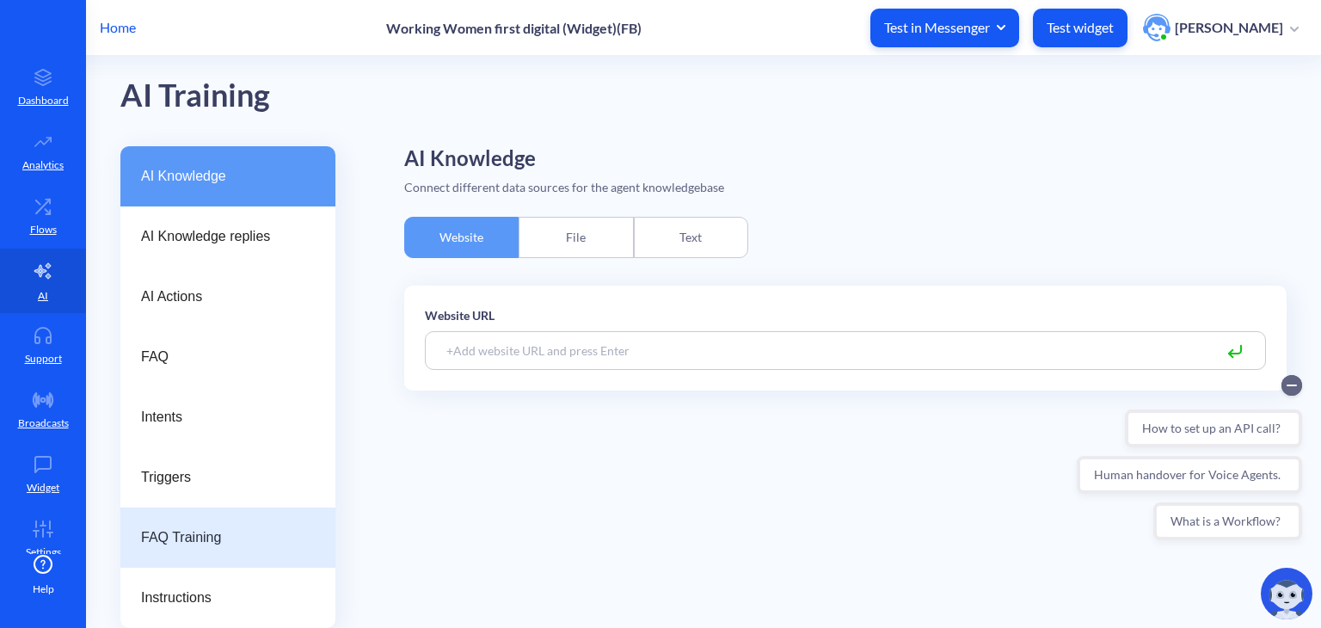
click at [157, 542] on span "FAQ Training" at bounding box center [221, 537] width 160 height 21
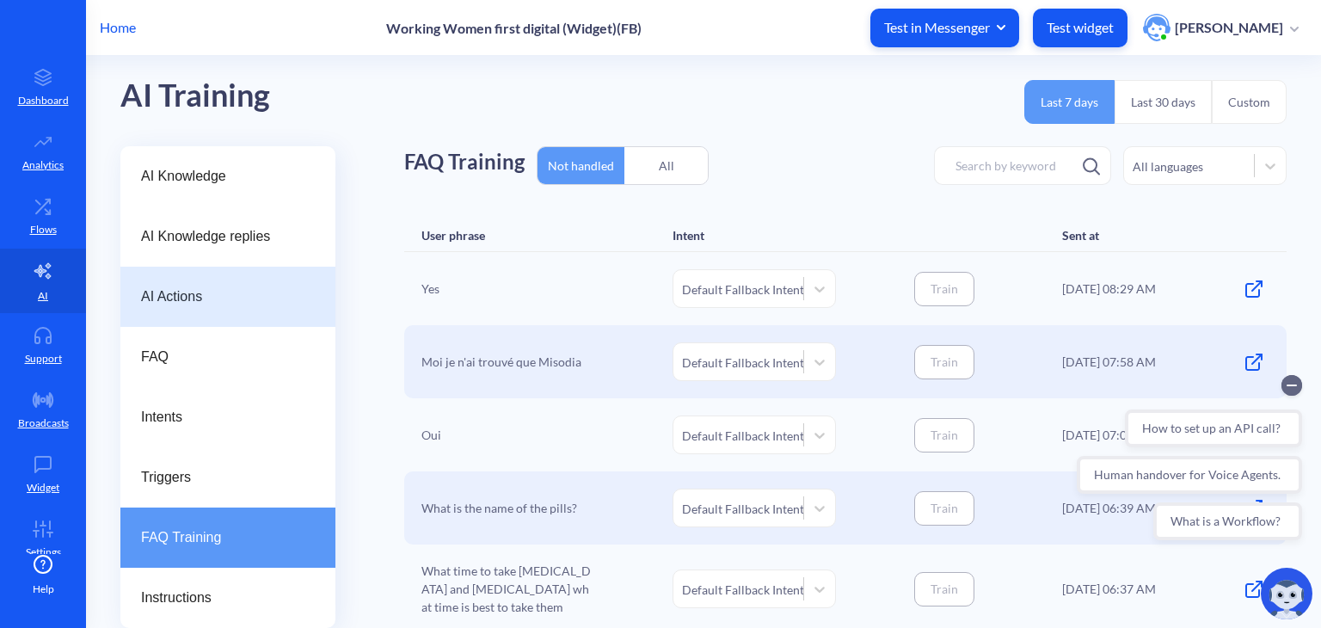
click at [194, 310] on div "AI Actions" at bounding box center [227, 297] width 215 height 60
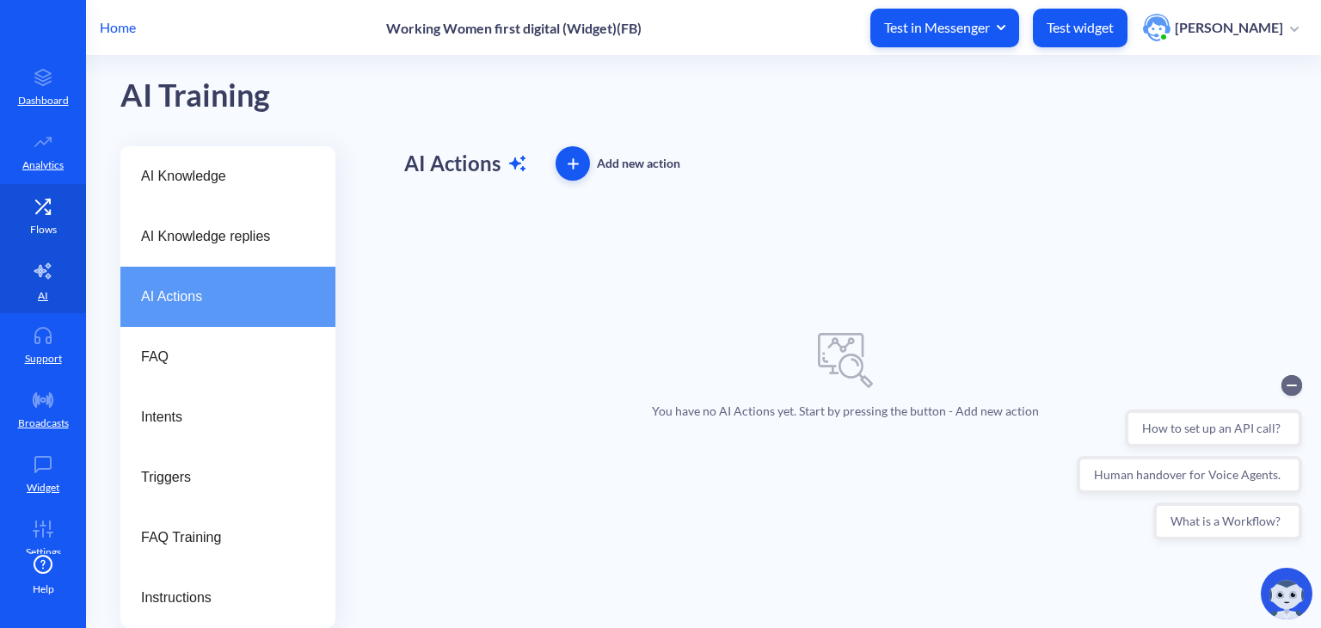
click at [60, 242] on link "Flows" at bounding box center [43, 216] width 86 height 65
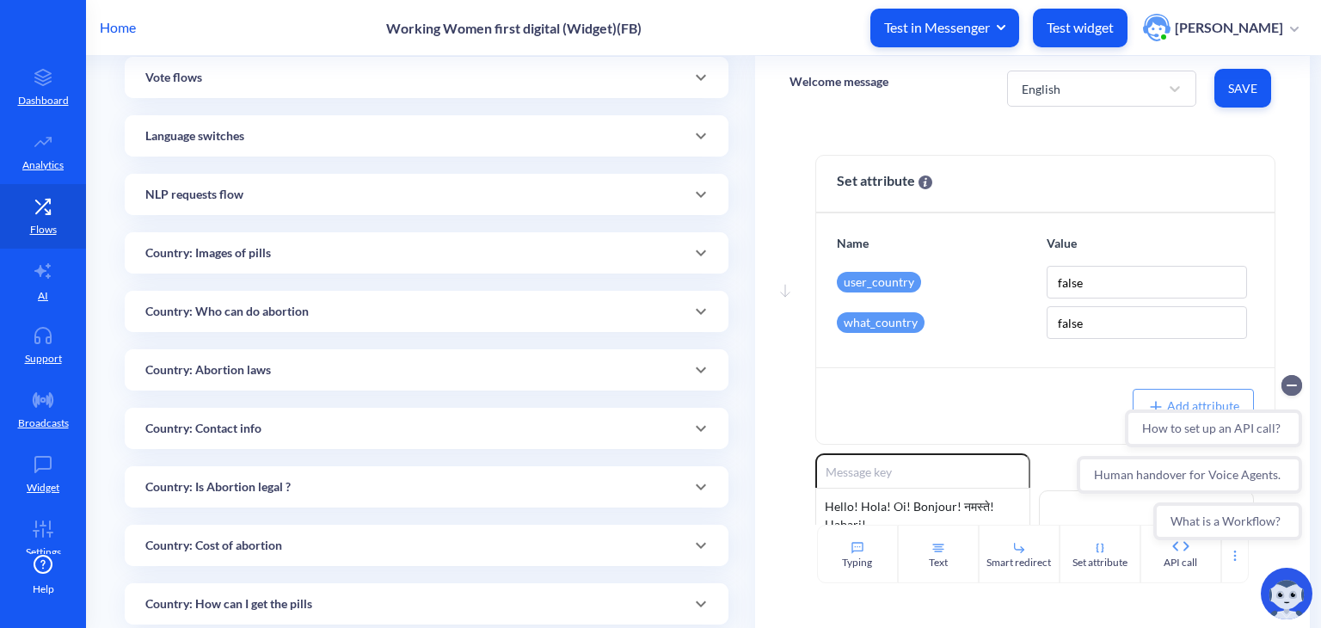
scroll to position [191, 0]
click at [289, 376] on div "Country: Abortion laws" at bounding box center [426, 369] width 563 height 18
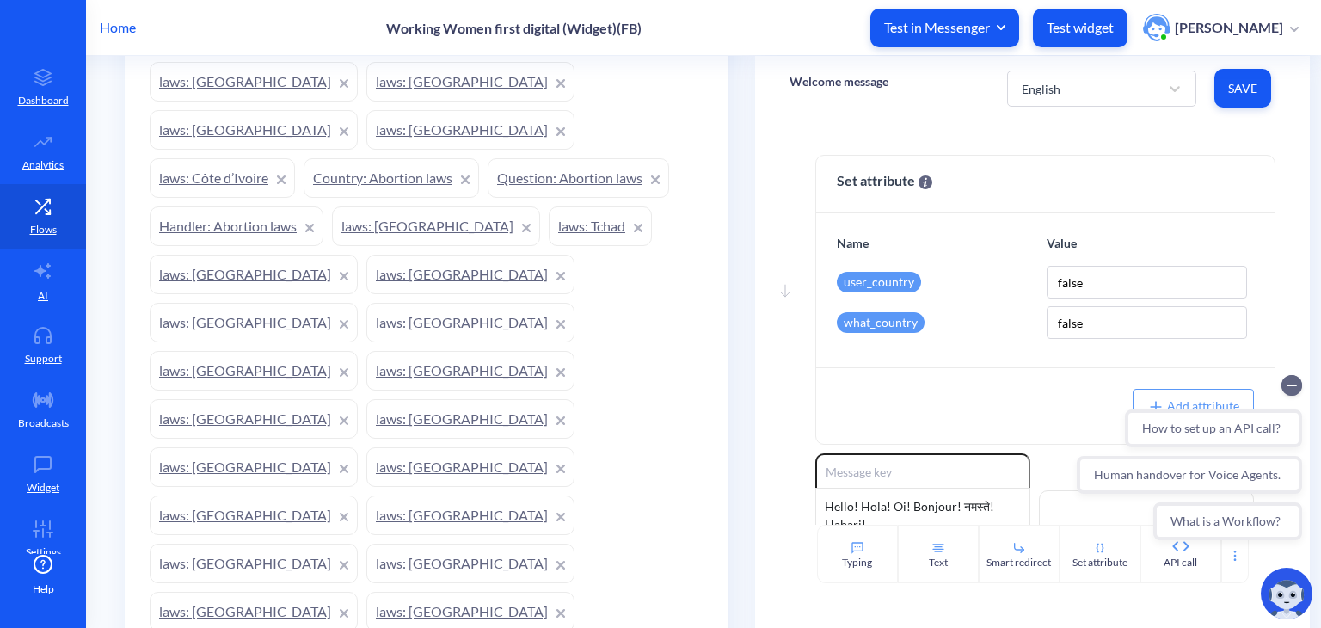
scroll to position [692, 0]
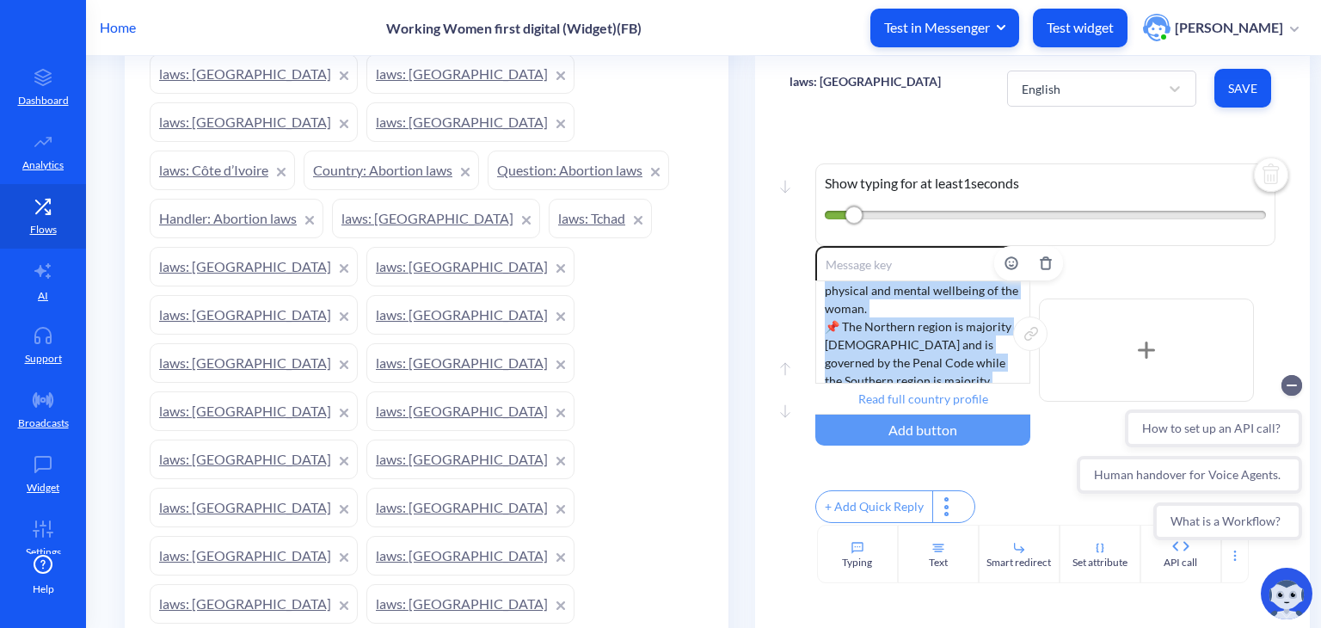
scroll to position [159, 0]
drag, startPoint x: 901, startPoint y: 323, endPoint x: 932, endPoint y: 381, distance: 66.2
click at [932, 381] on div "Abortion is only permitted in Nigeria to save the life of a woman. Two separate…" at bounding box center [922, 331] width 215 height 103
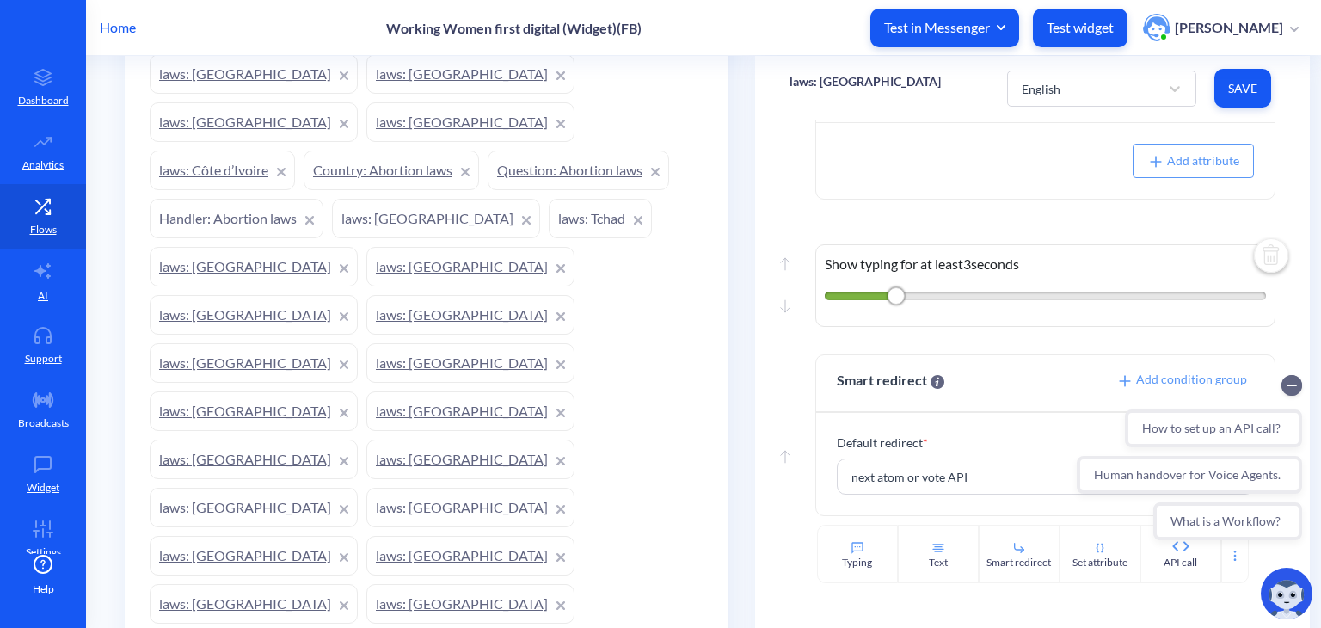
scroll to position [625, 0]
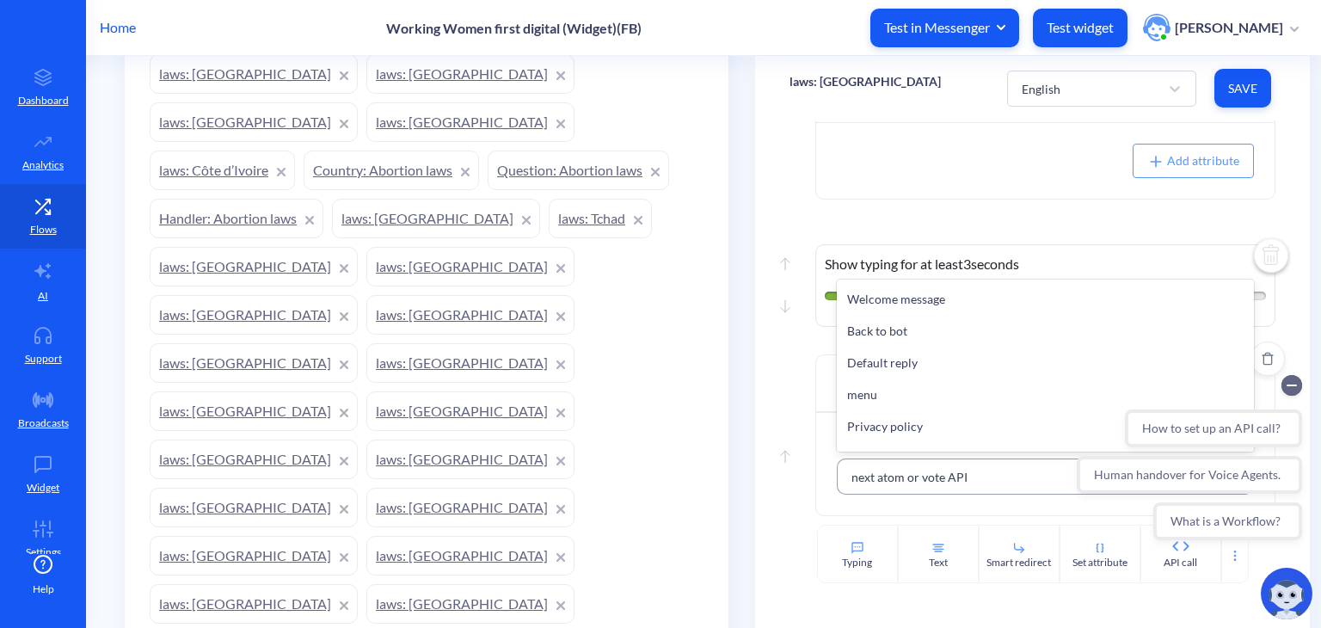
click at [1000, 473] on div "next atom or vote API" at bounding box center [1030, 476] width 374 height 31
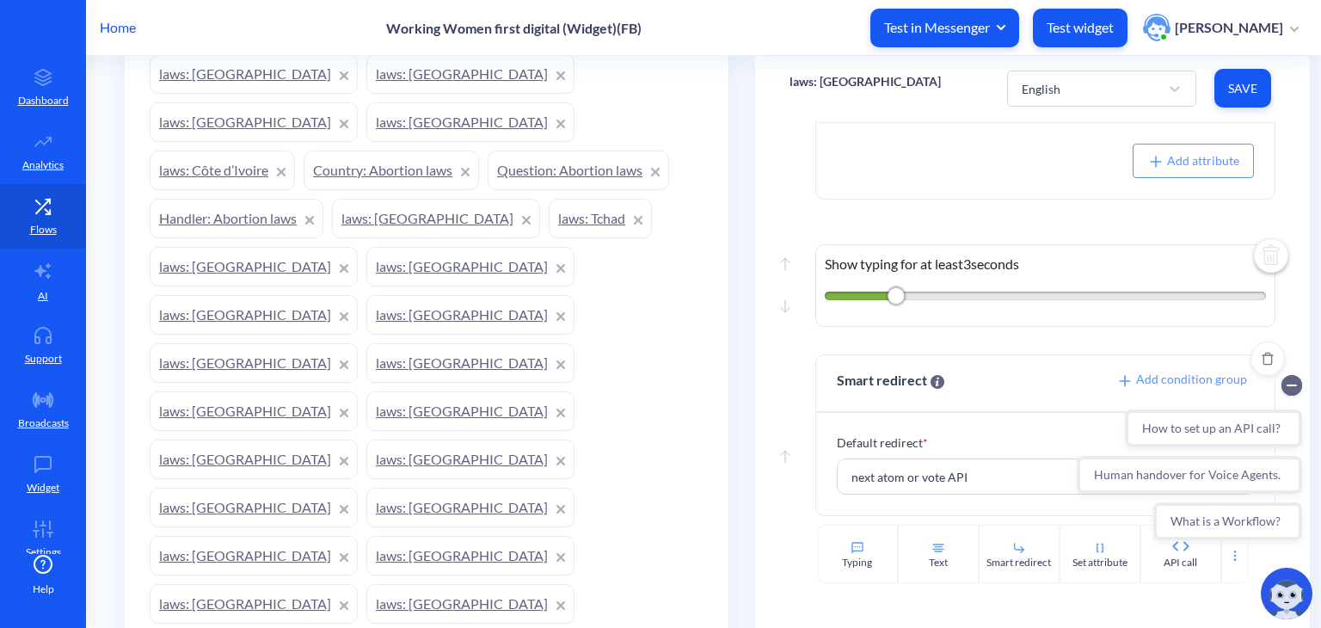
click at [981, 504] on div "Default redirect * next atom or vote API" at bounding box center [1045, 464] width 458 height 102
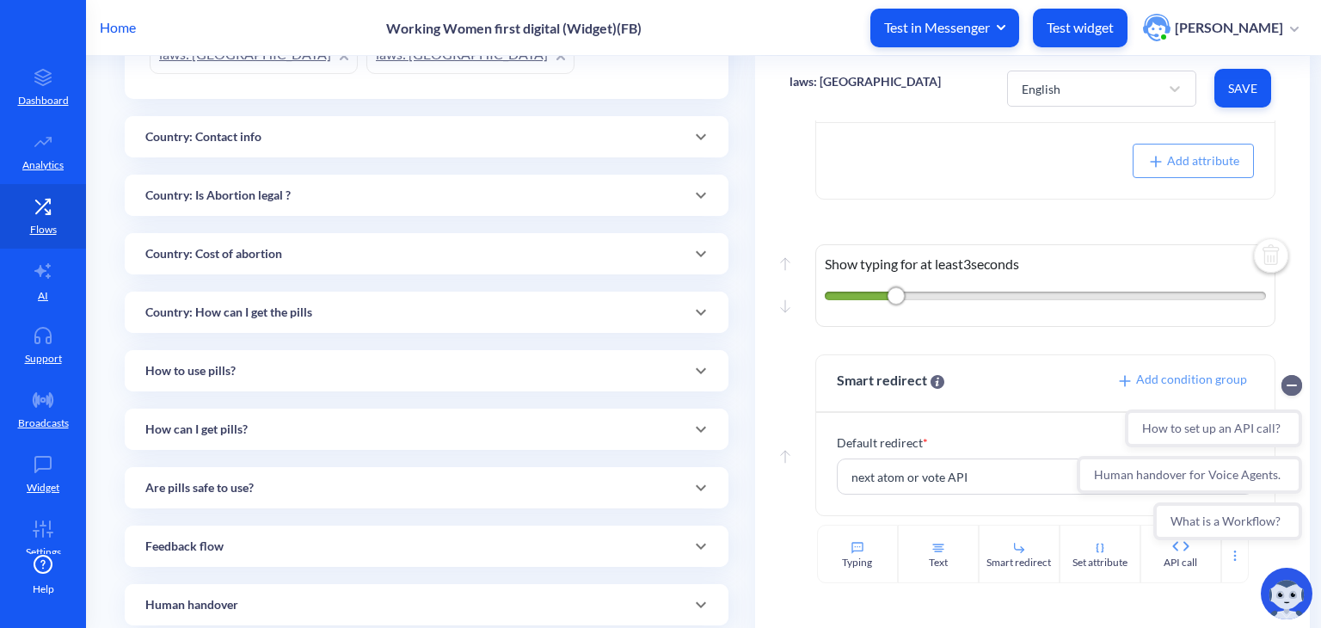
scroll to position [2037, 0]
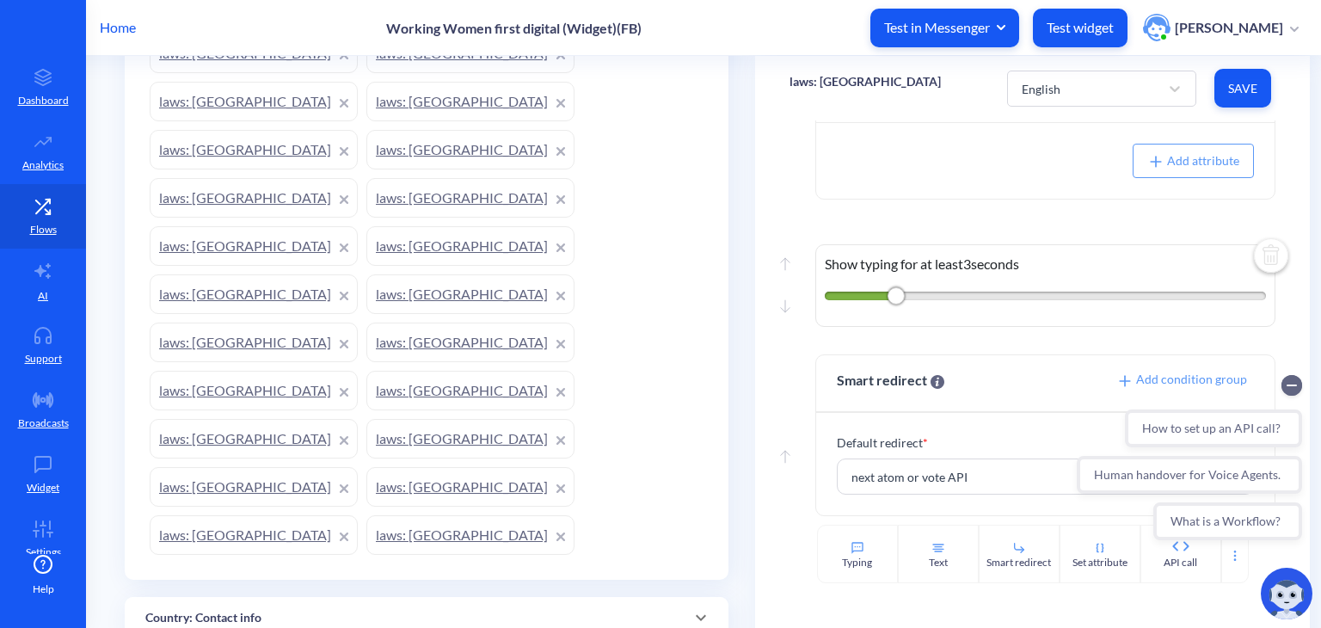
scroll to position [1444, 0]
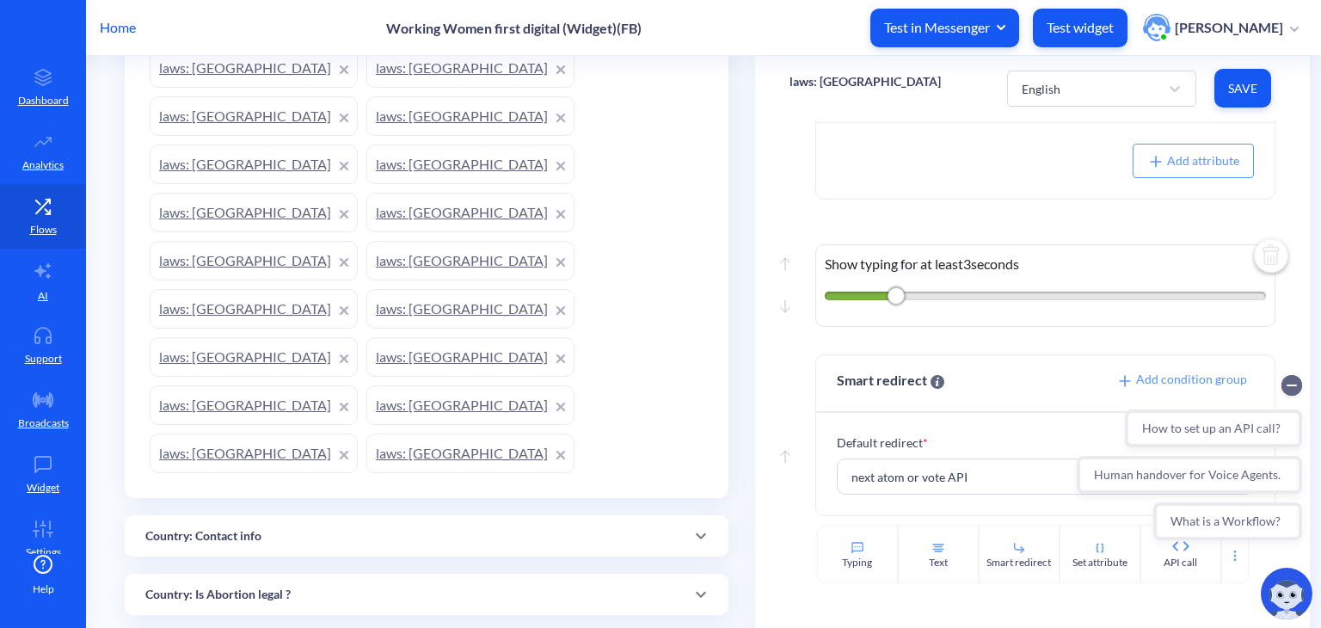
scroll to position [1577, 0]
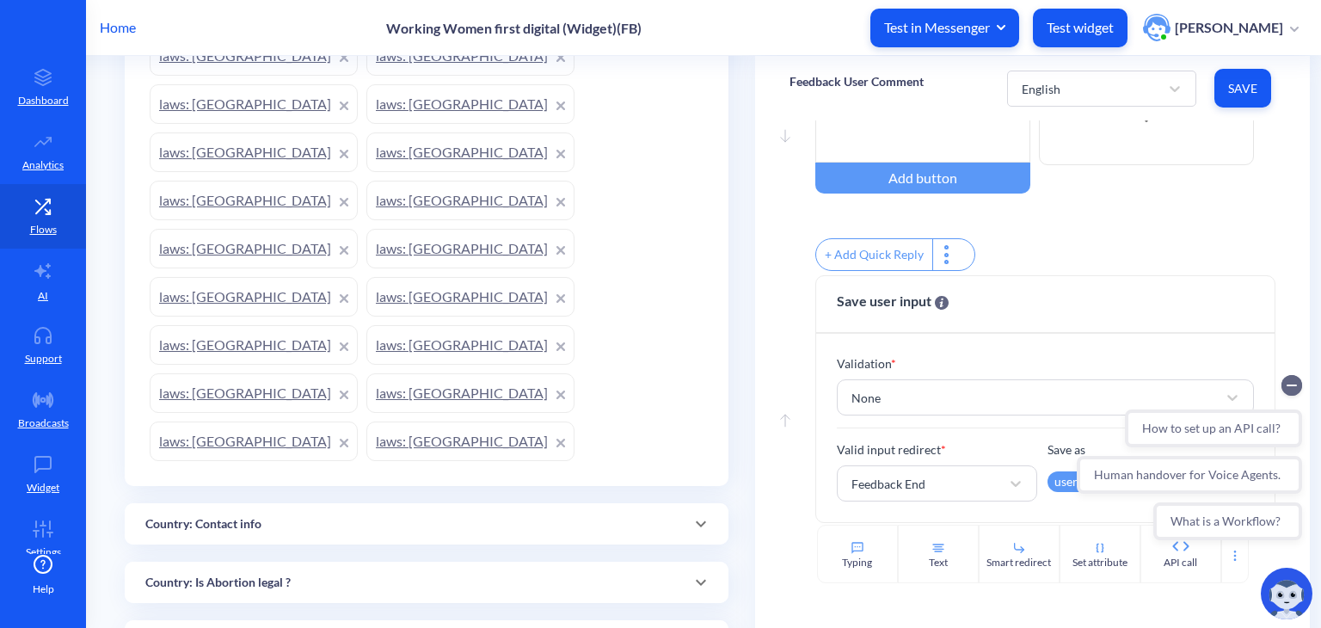
scroll to position [145, 0]
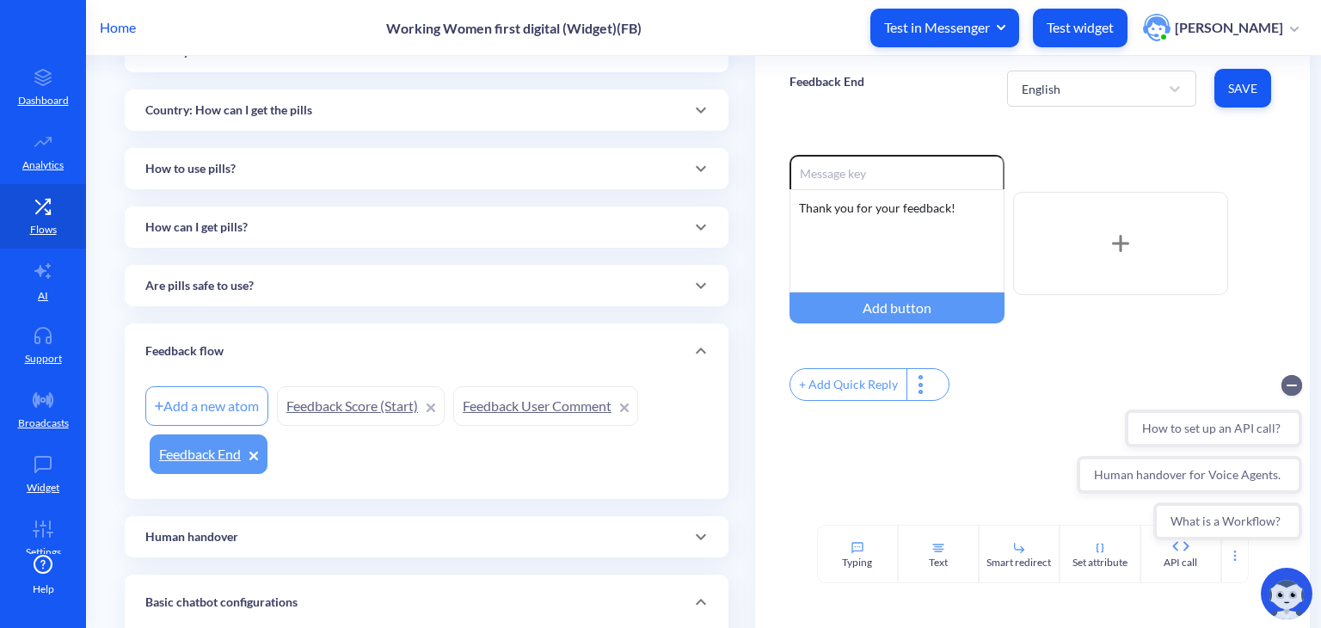
scroll to position [2171, 0]
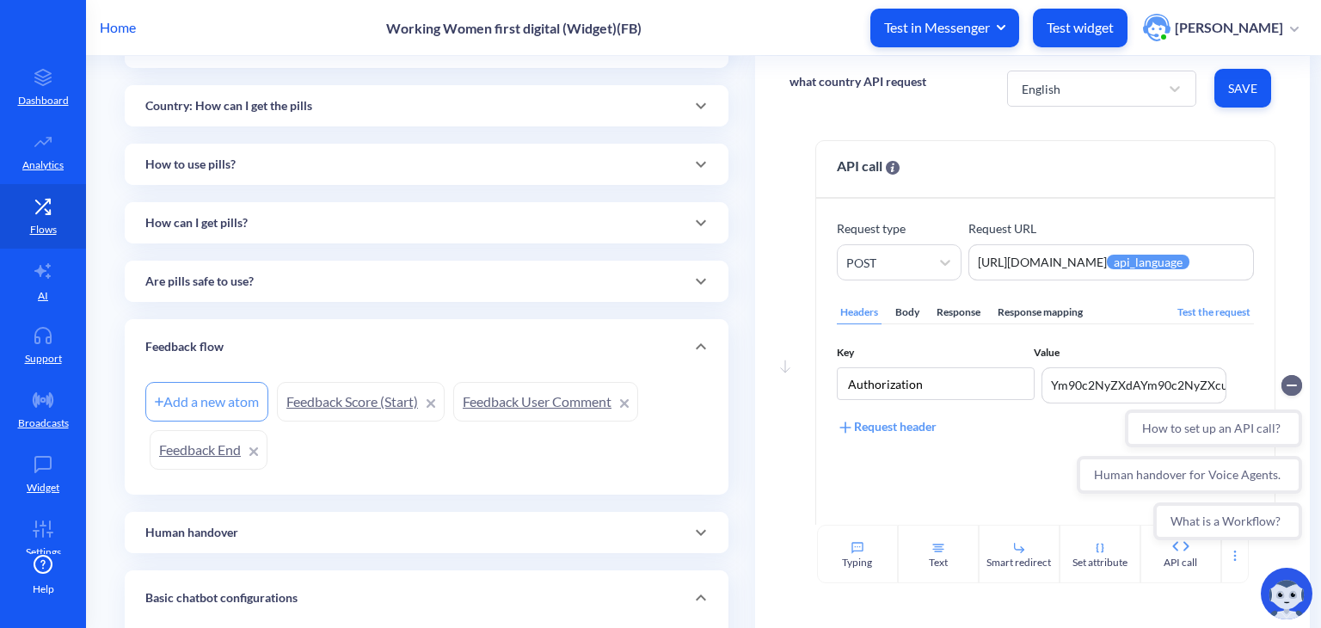
scroll to position [14, 0]
click at [1044, 271] on textarea "https://wfd.analytics.botscrew.net/women/main/country/{{api_language}}" at bounding box center [1111, 263] width 286 height 36
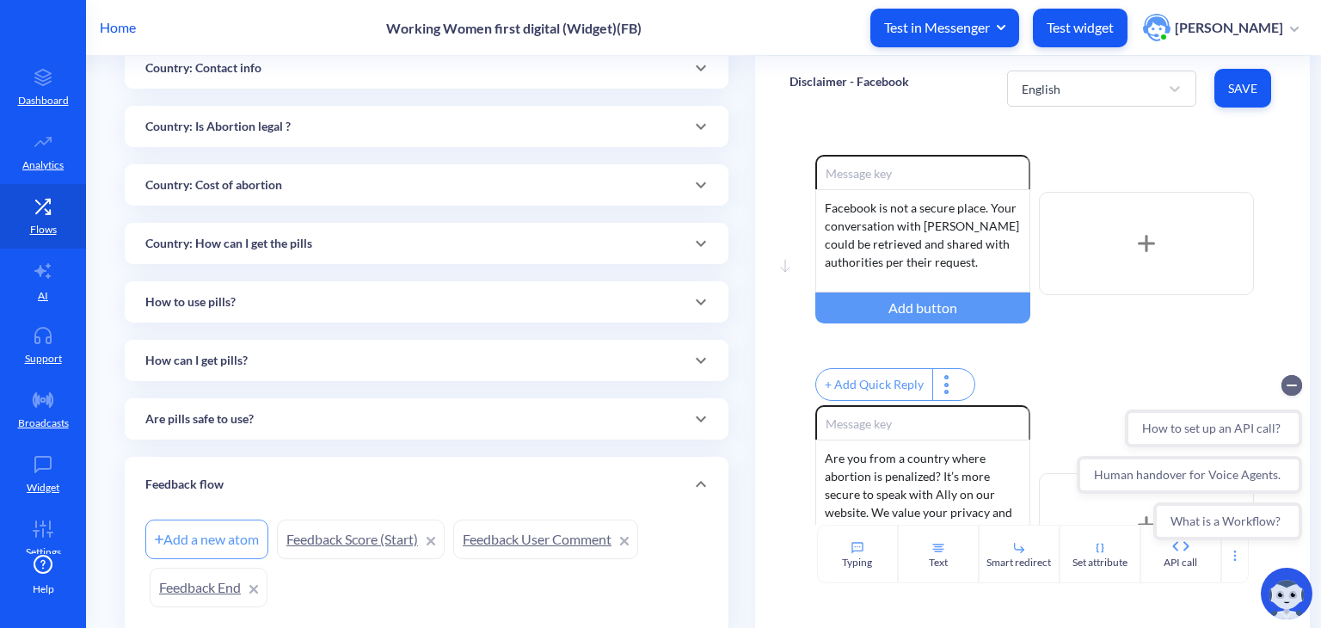
scroll to position [2033, 0]
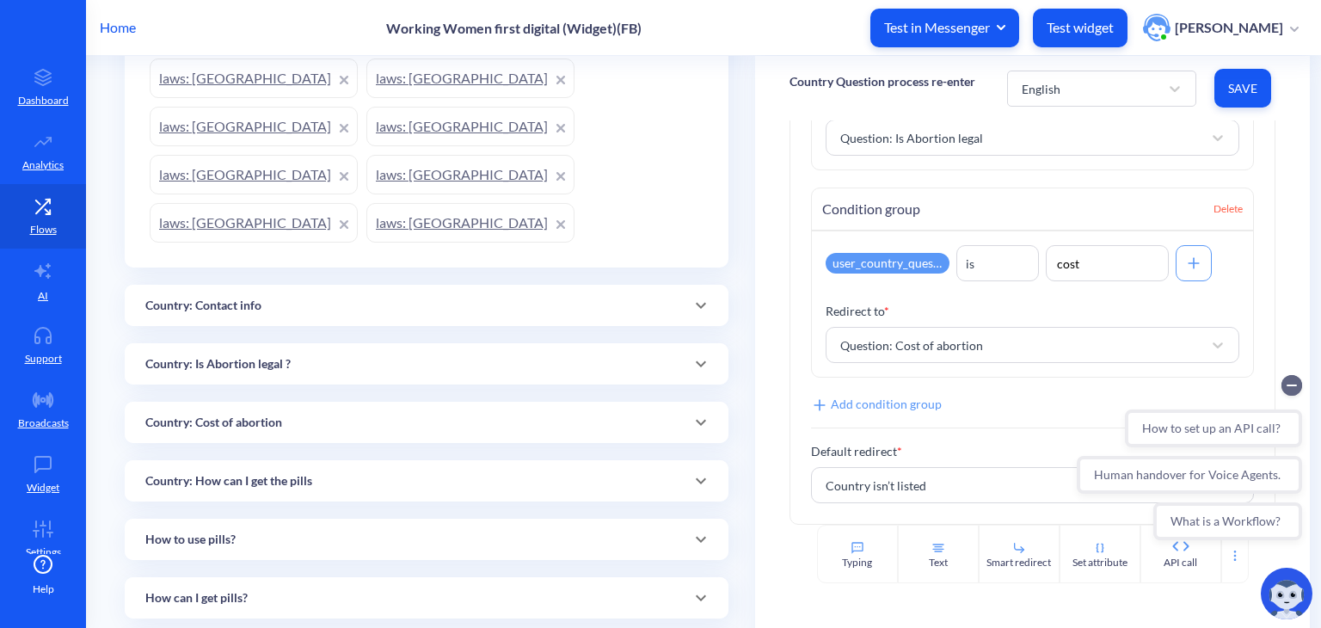
scroll to position [1788, 0]
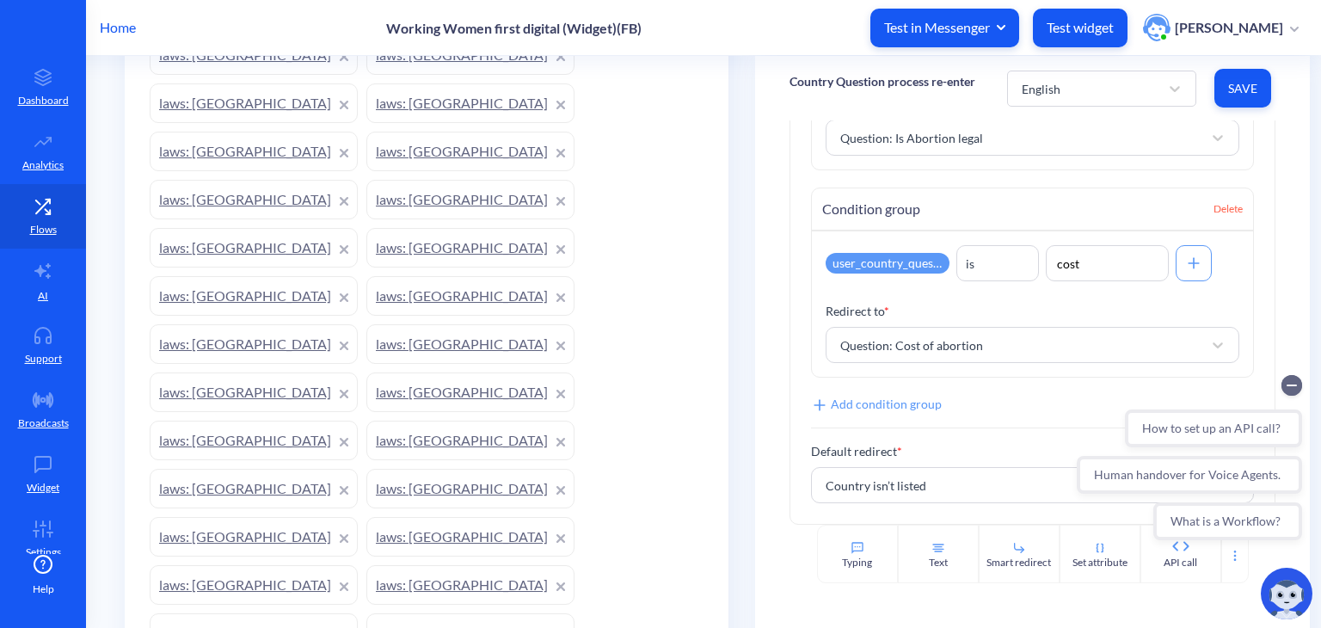
scroll to position [1235, 0]
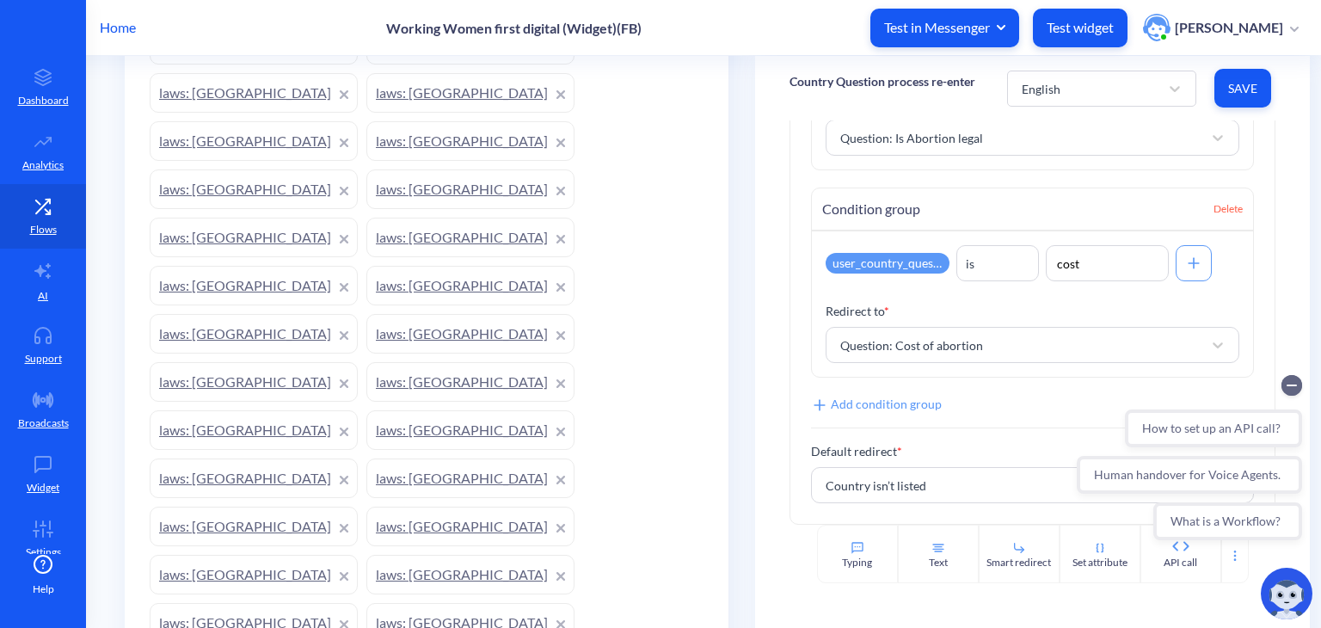
scroll to position [1395, 0]
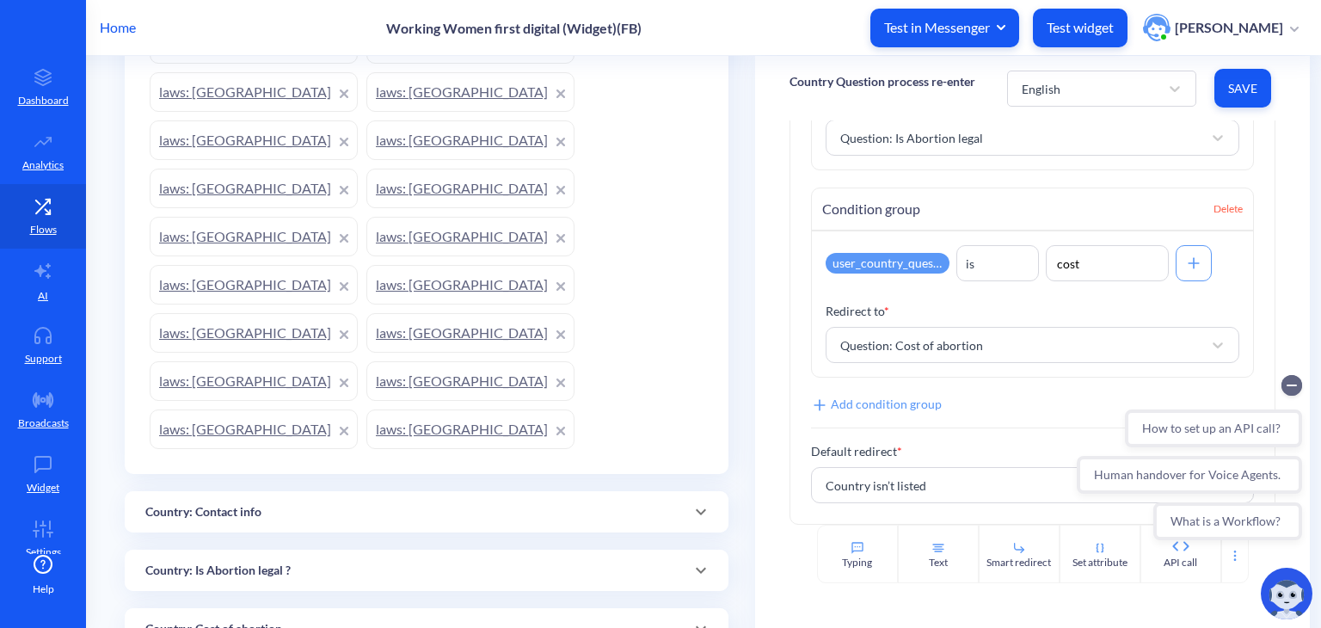
scroll to position [1591, 0]
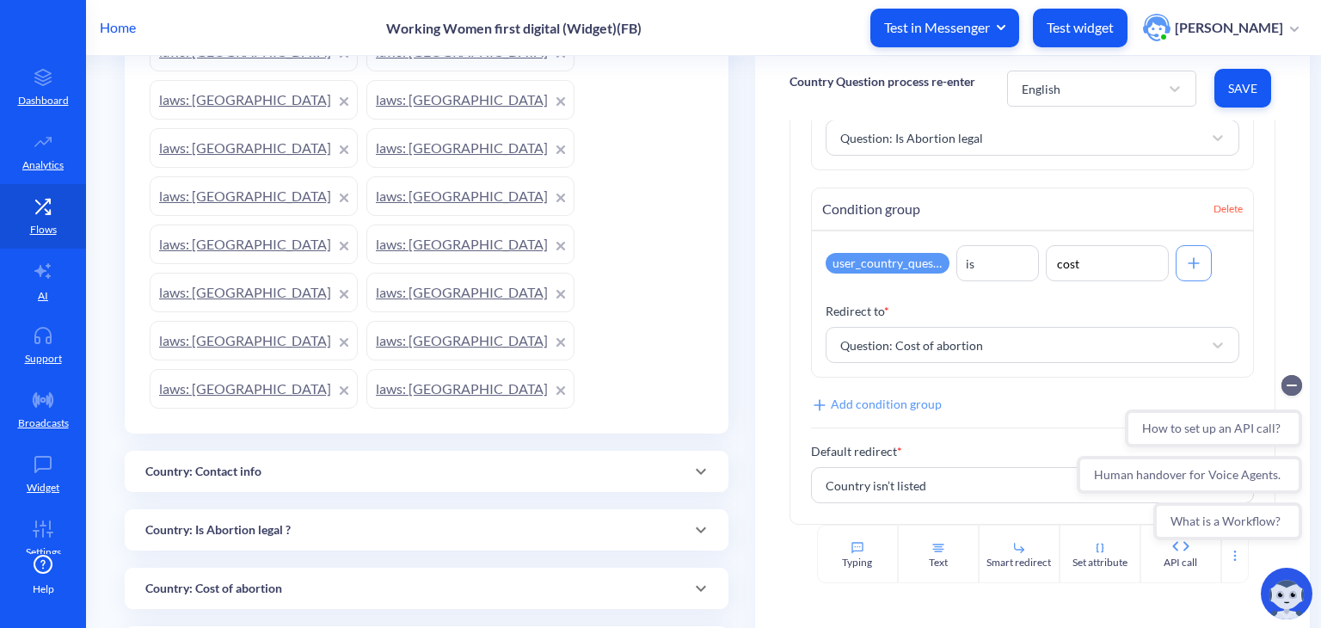
scroll to position [1630, 0]
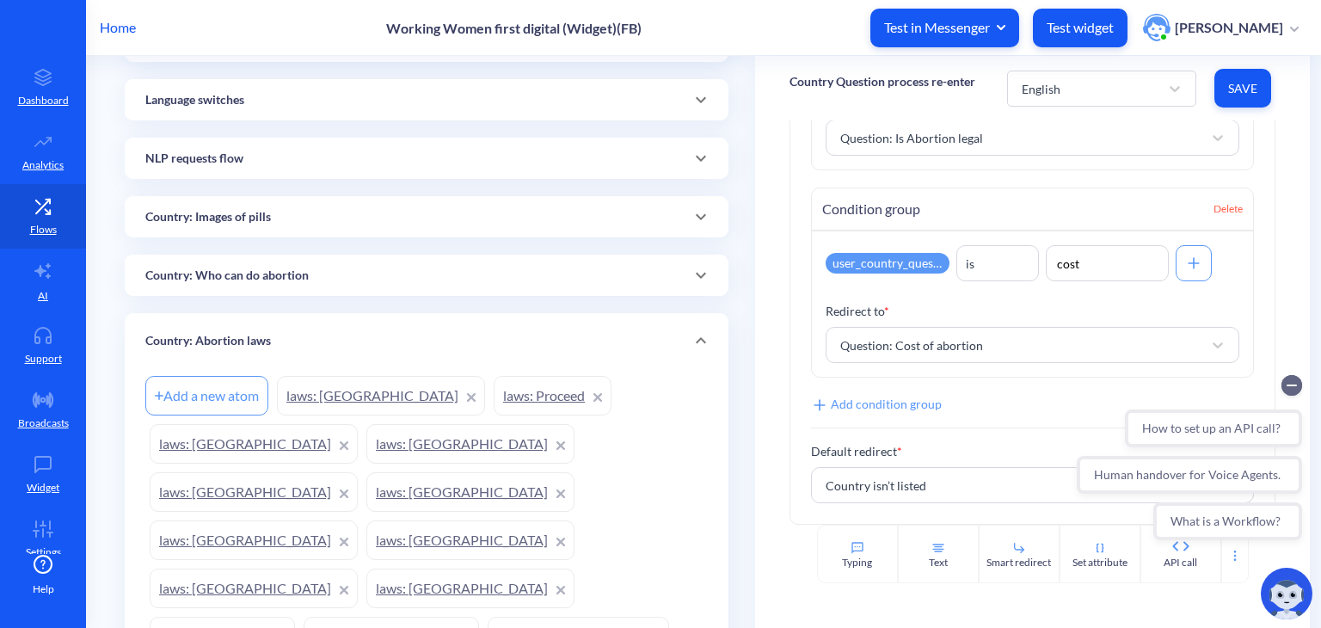
scroll to position [227, 0]
click at [446, 210] on div "Country: Images of pills" at bounding box center [426, 216] width 563 height 18
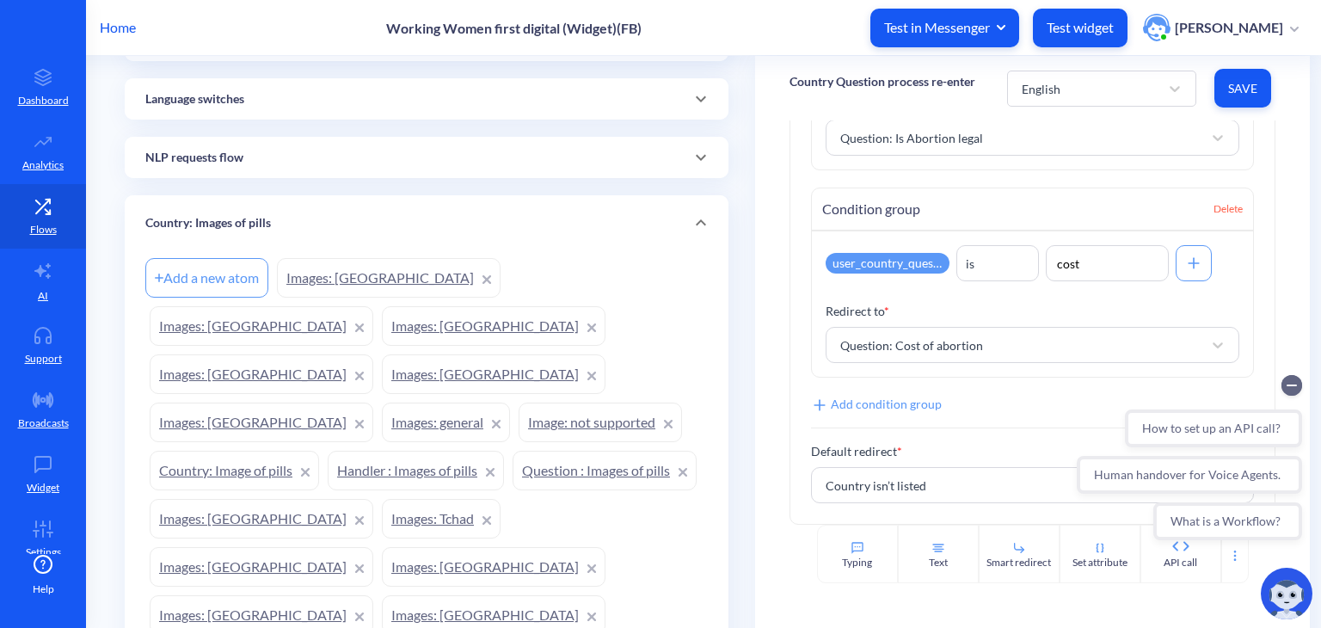
click at [442, 175] on div "NLP requests flow" at bounding box center [427, 157] width 604 height 41
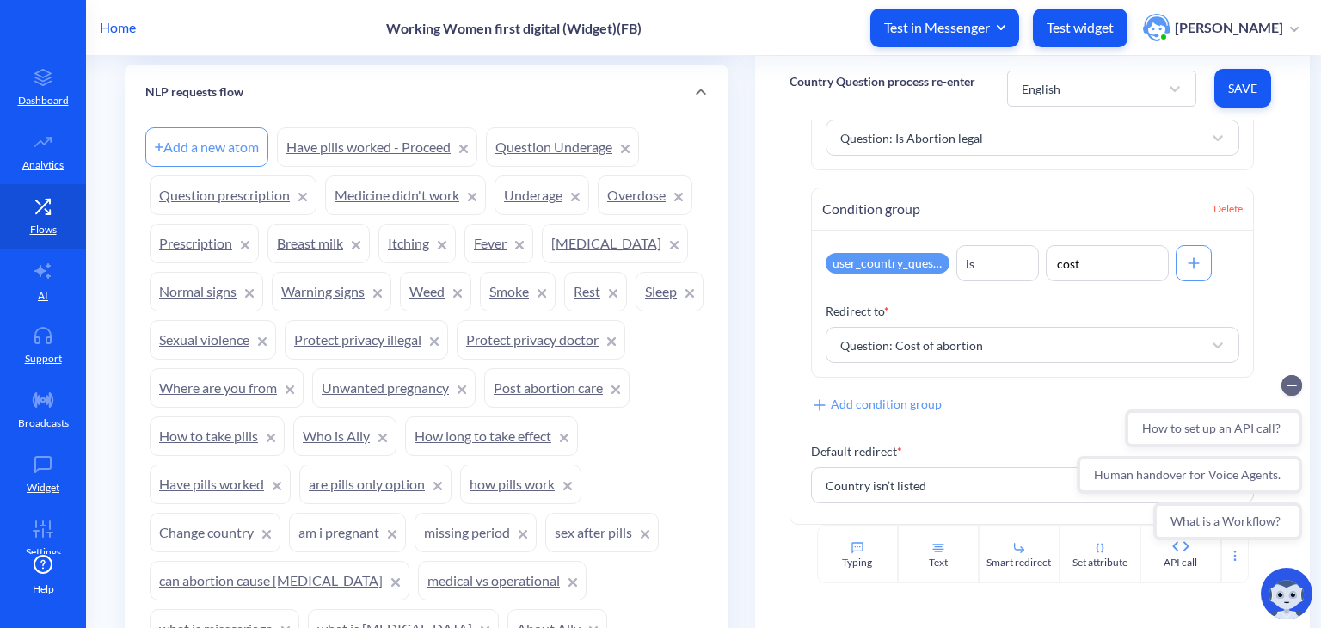
scroll to position [301, 0]
click at [409, 232] on link "Itching" at bounding box center [416, 242] width 77 height 40
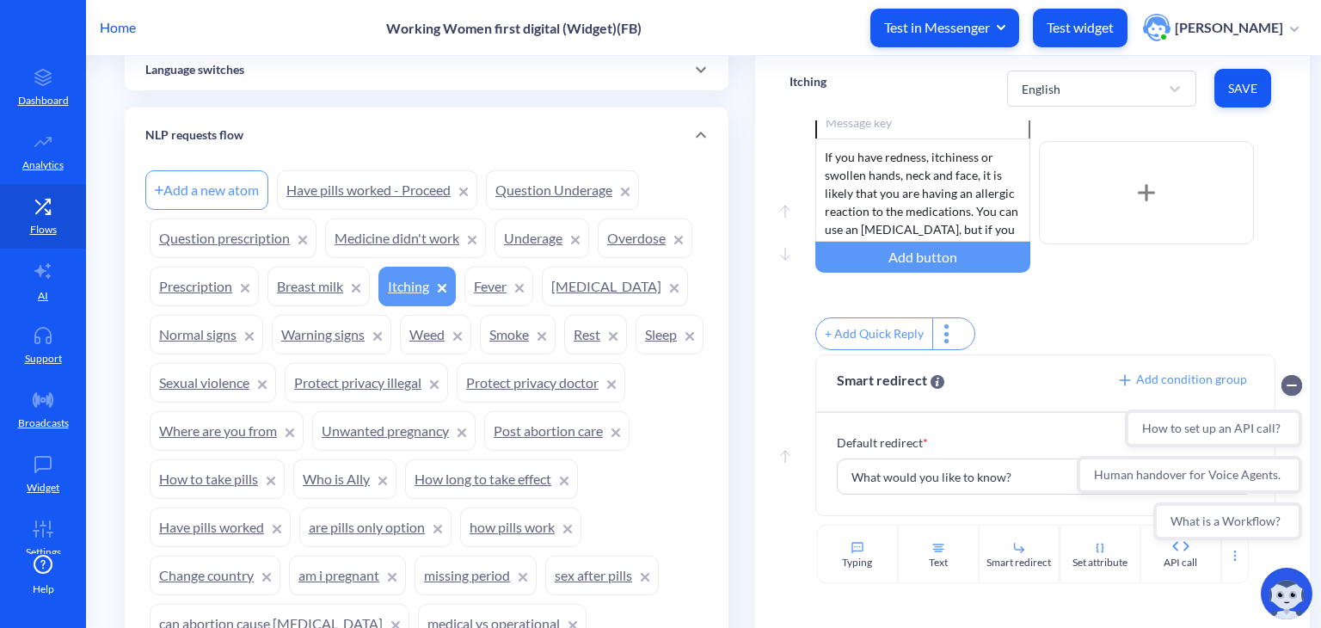
scroll to position [52, 0]
click at [686, 125] on span at bounding box center [700, 135] width 41 height 21
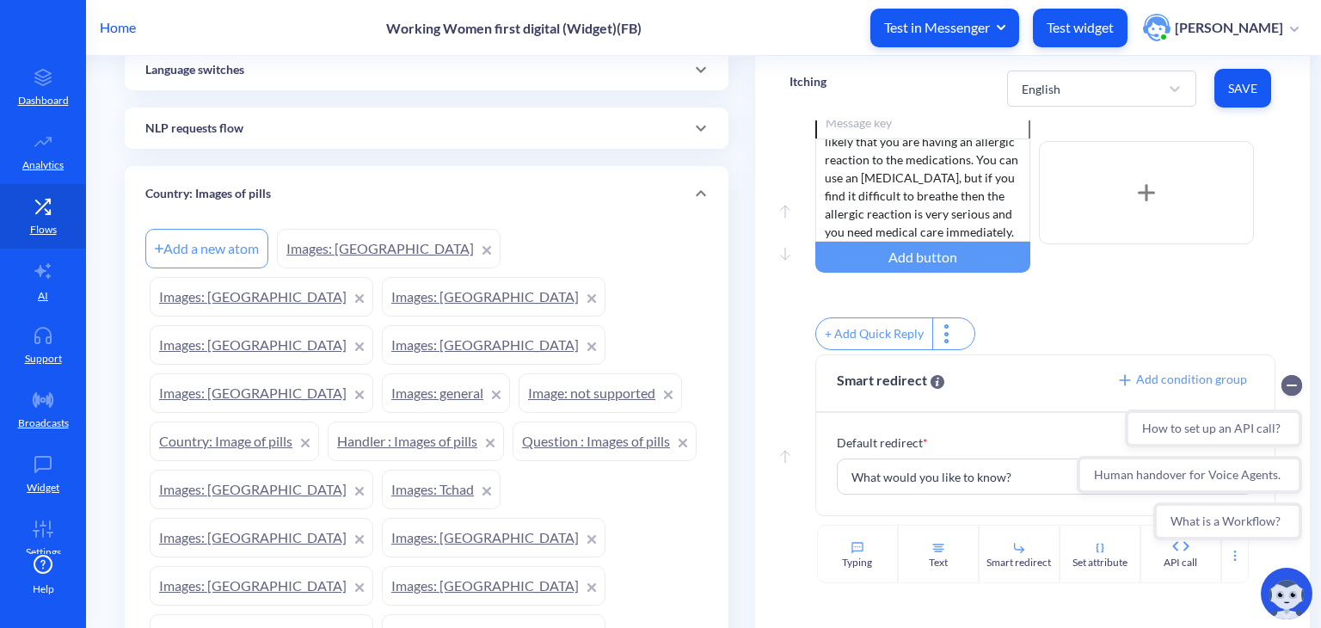
click at [545, 191] on div "Country: Images of pills" at bounding box center [426, 194] width 563 height 18
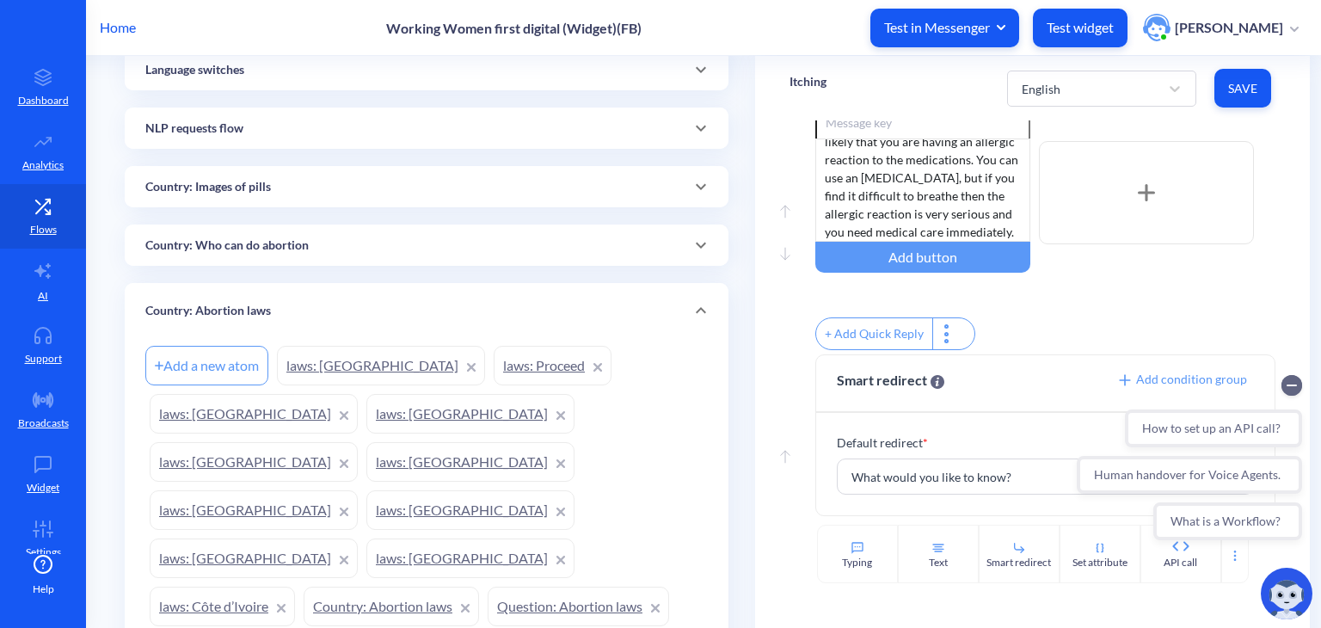
scroll to position [129, 0]
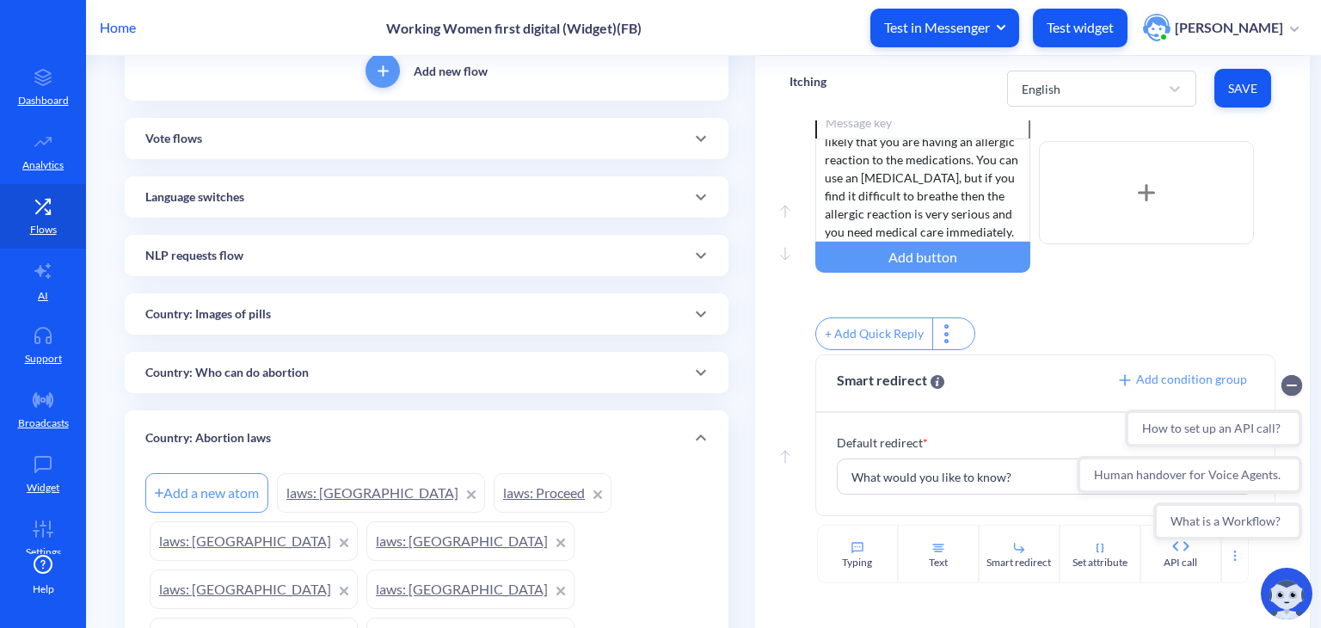
click at [458, 189] on div "Language switches" at bounding box center [426, 197] width 563 height 18
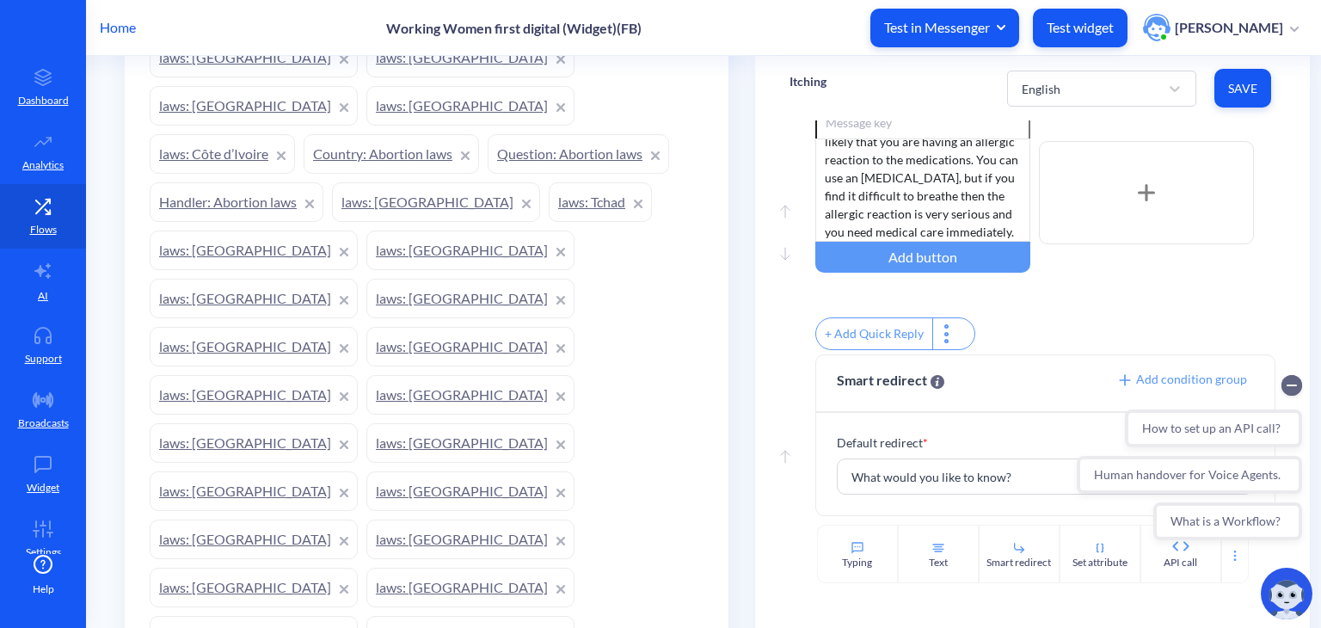
scroll to position [798, 0]
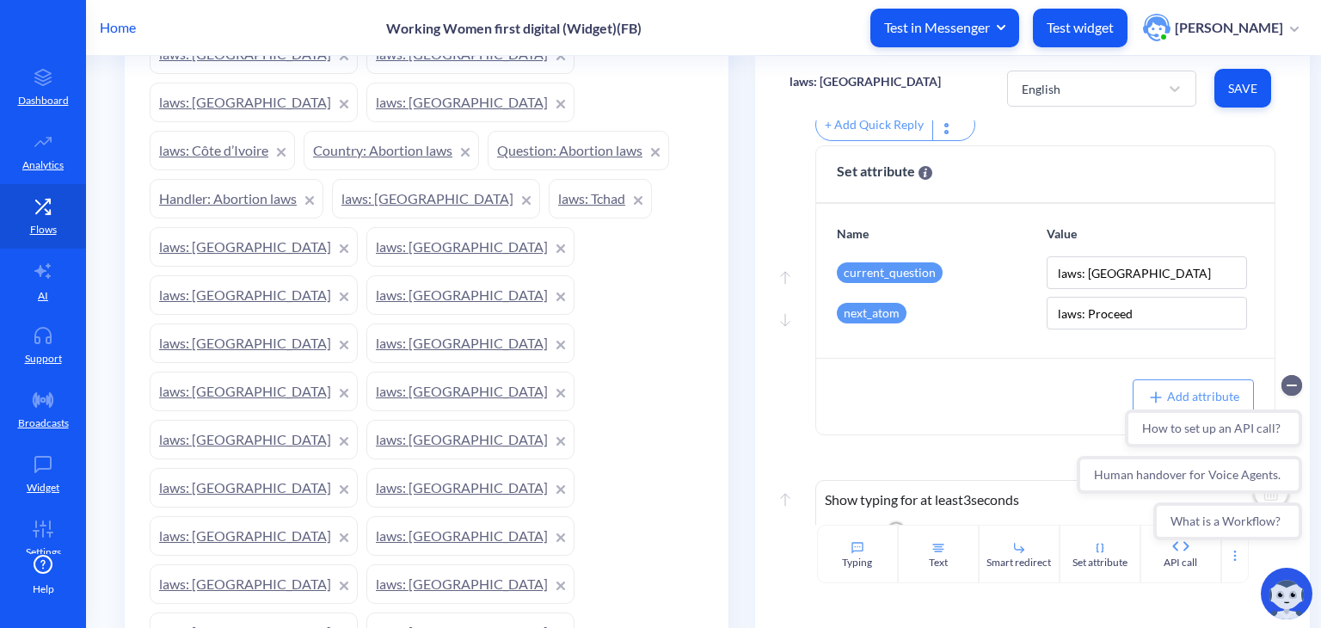
scroll to position [384, 0]
click at [884, 321] on div "next_atom" at bounding box center [872, 310] width 70 height 21
click at [951, 213] on div "Name Value current_question laws: Nigeria next_atom laws: Proceed" at bounding box center [1045, 278] width 458 height 154
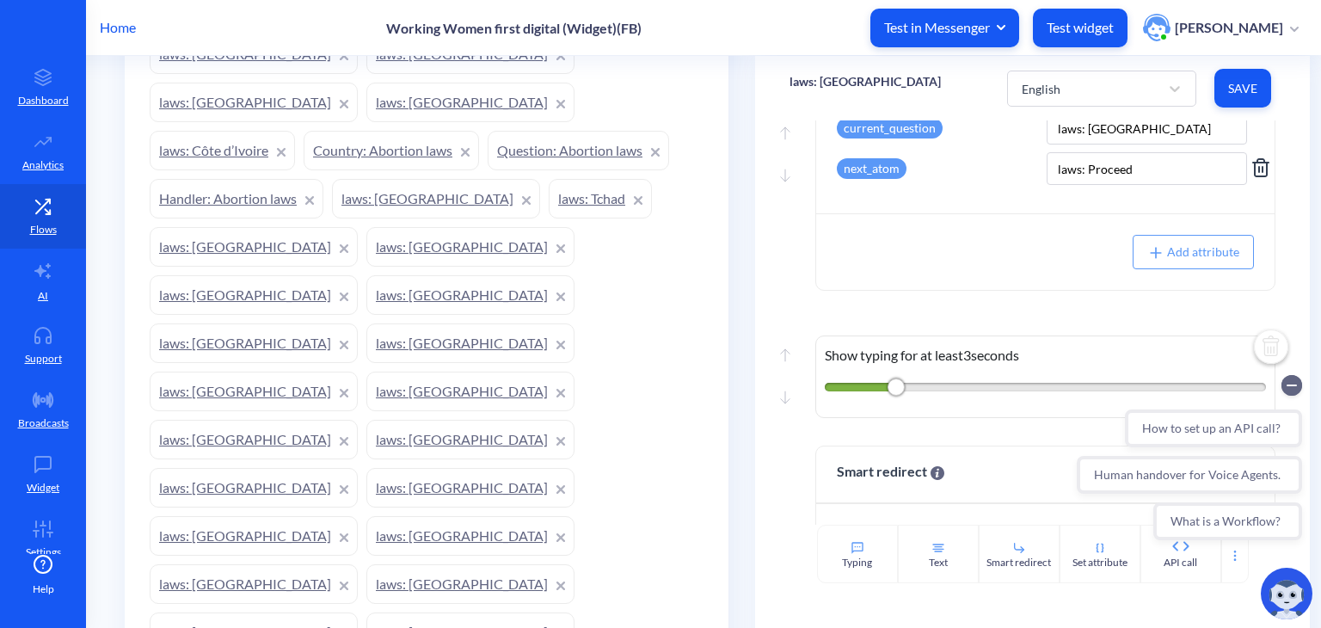
scroll to position [512, 0]
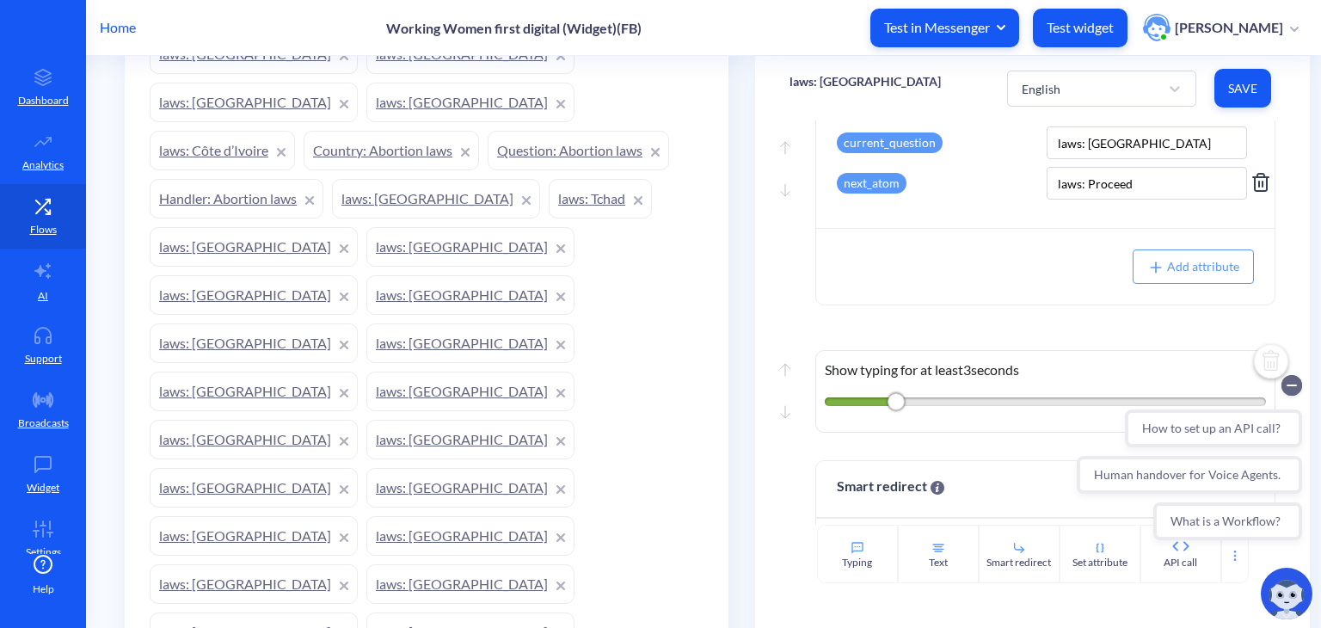
click at [927, 200] on div "next_atom" at bounding box center [937, 183] width 201 height 33
drag, startPoint x: 1115, startPoint y: 172, endPoint x: 1112, endPoint y: 196, distance: 24.2
click at [1112, 196] on div "Name Value current_question laws: Nigeria next_atom laws: Proceed" at bounding box center [1045, 151] width 458 height 154
click at [1112, 196] on input "laws: Proceed" at bounding box center [1147, 183] width 201 height 33
click at [981, 293] on div "Add attribute" at bounding box center [1045, 266] width 458 height 77
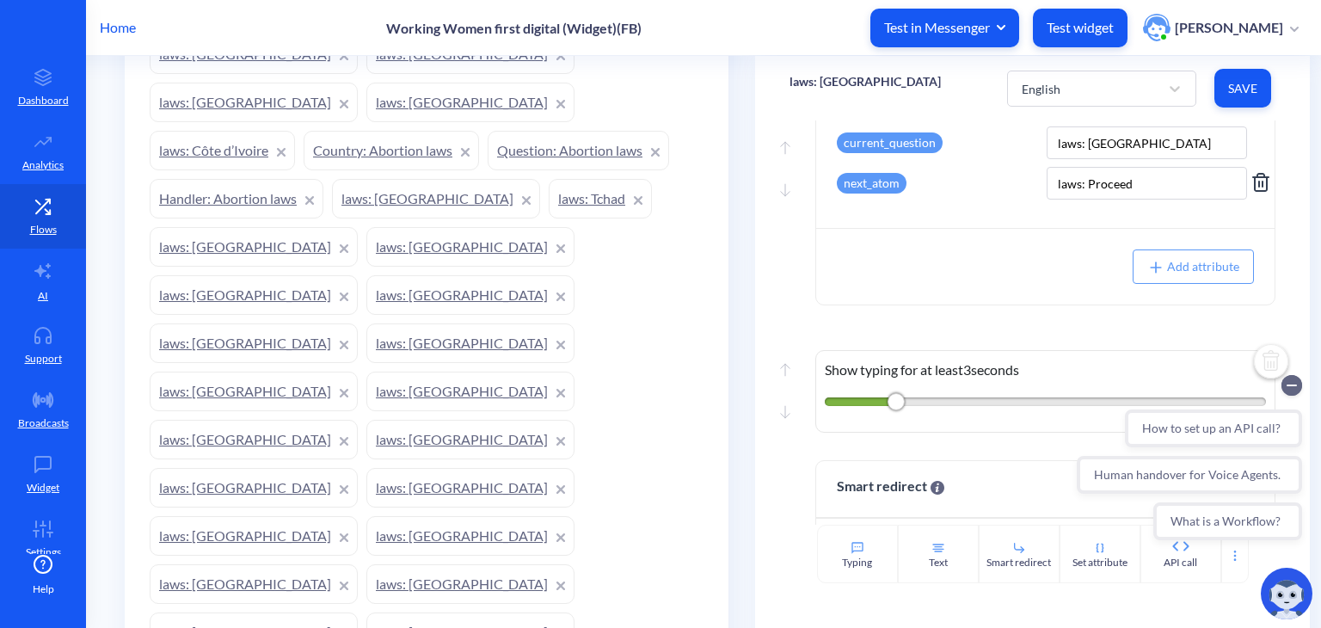
click at [876, 190] on div "next_atom" at bounding box center [872, 183] width 70 height 21
click at [808, 175] on div "Move up Move down Set attribute Name Value current_question laws: Nigeria next_…" at bounding box center [1033, 164] width 486 height 298
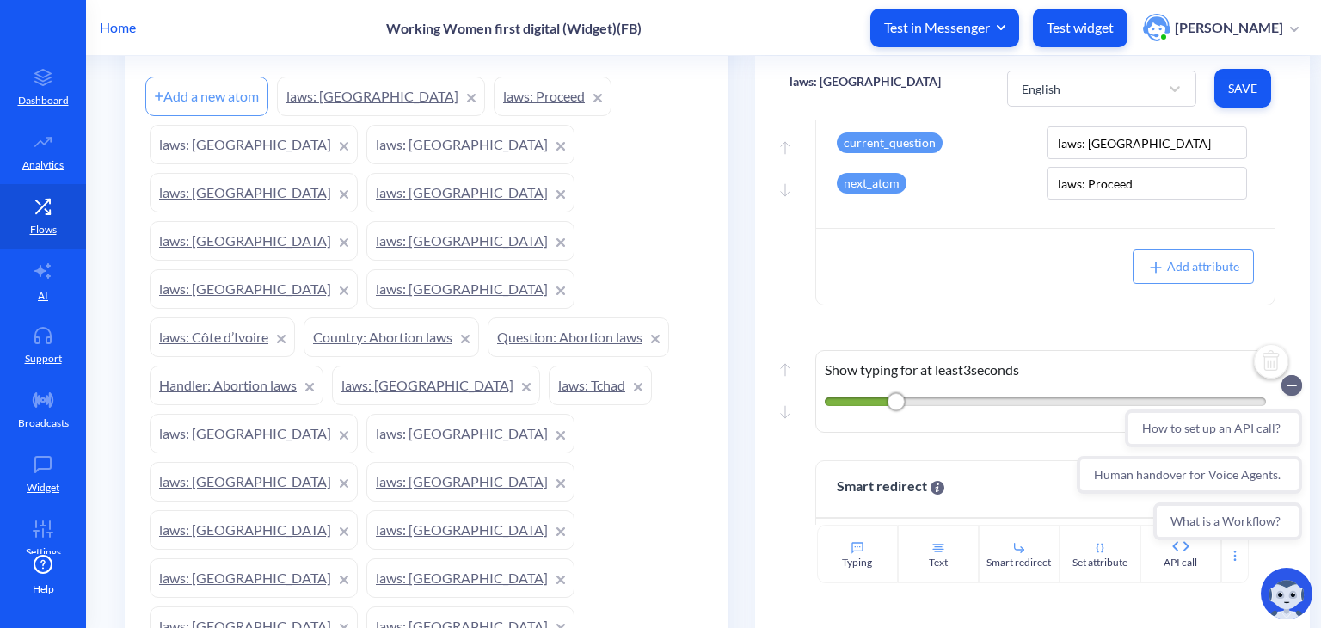
scroll to position [608, 0]
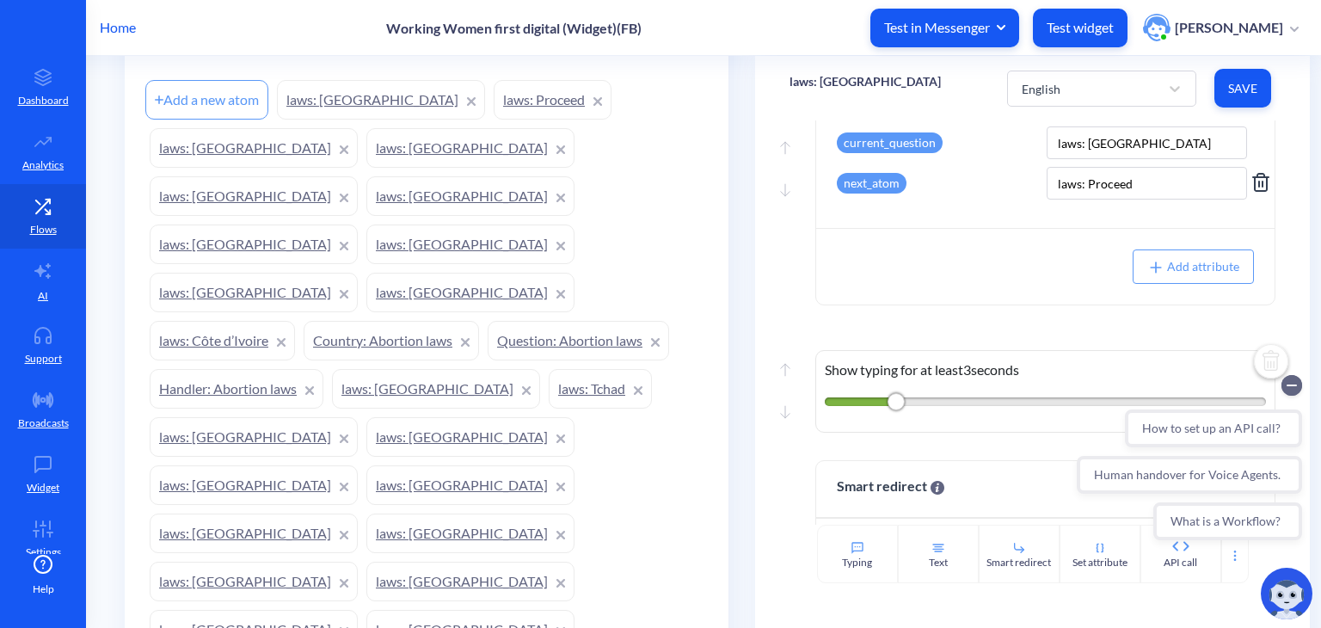
click at [895, 191] on div "next_atom" at bounding box center [872, 183] width 70 height 21
click at [925, 140] on div "current_question" at bounding box center [937, 142] width 201 height 33
click at [919, 150] on div "current_question" at bounding box center [890, 142] width 106 height 21
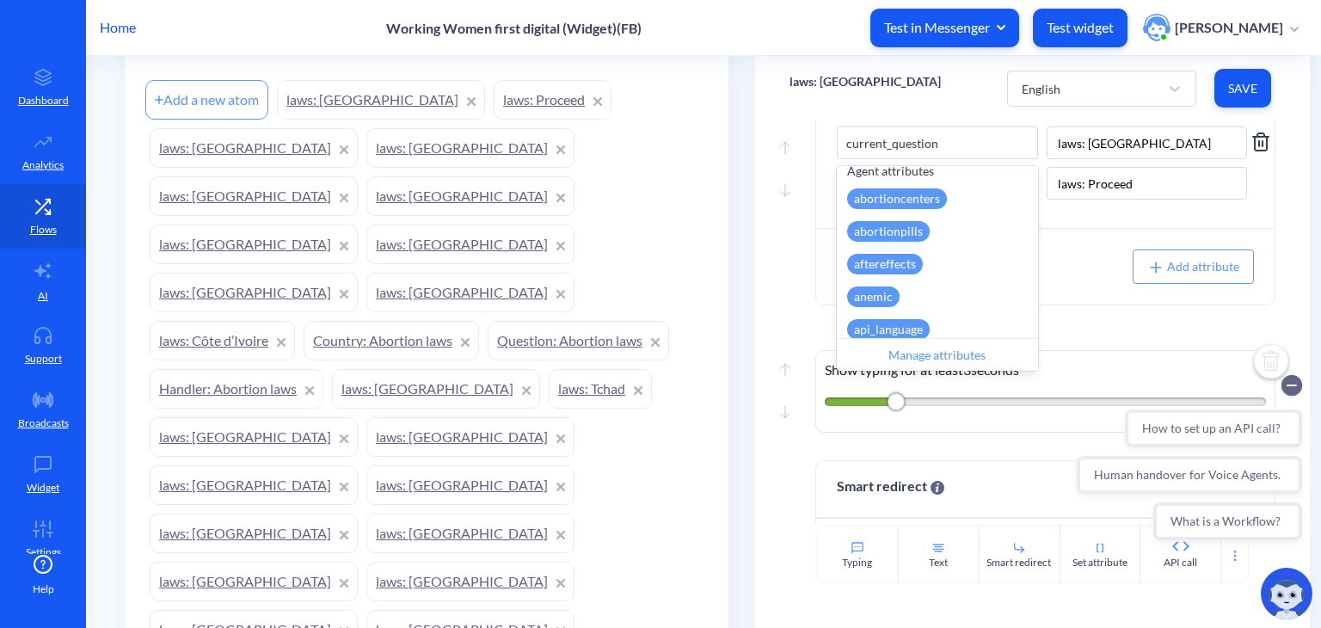
scroll to position [151, 0]
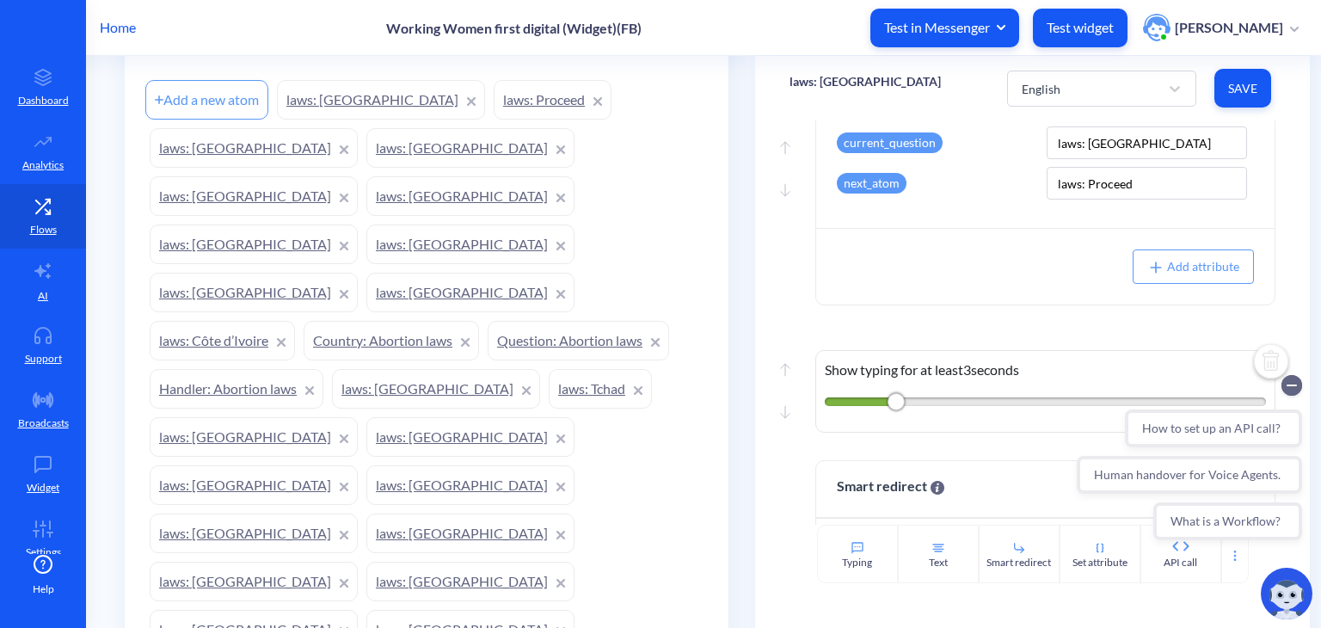
click at [1051, 286] on div "Add attribute" at bounding box center [1045, 266] width 458 height 77
click at [1116, 151] on input "laws: Nigeria" at bounding box center [1147, 142] width 201 height 33
click at [1022, 215] on div "Name Value current_question laws: Nigeria next_atom laws: Proceed" at bounding box center [1045, 151] width 458 height 154
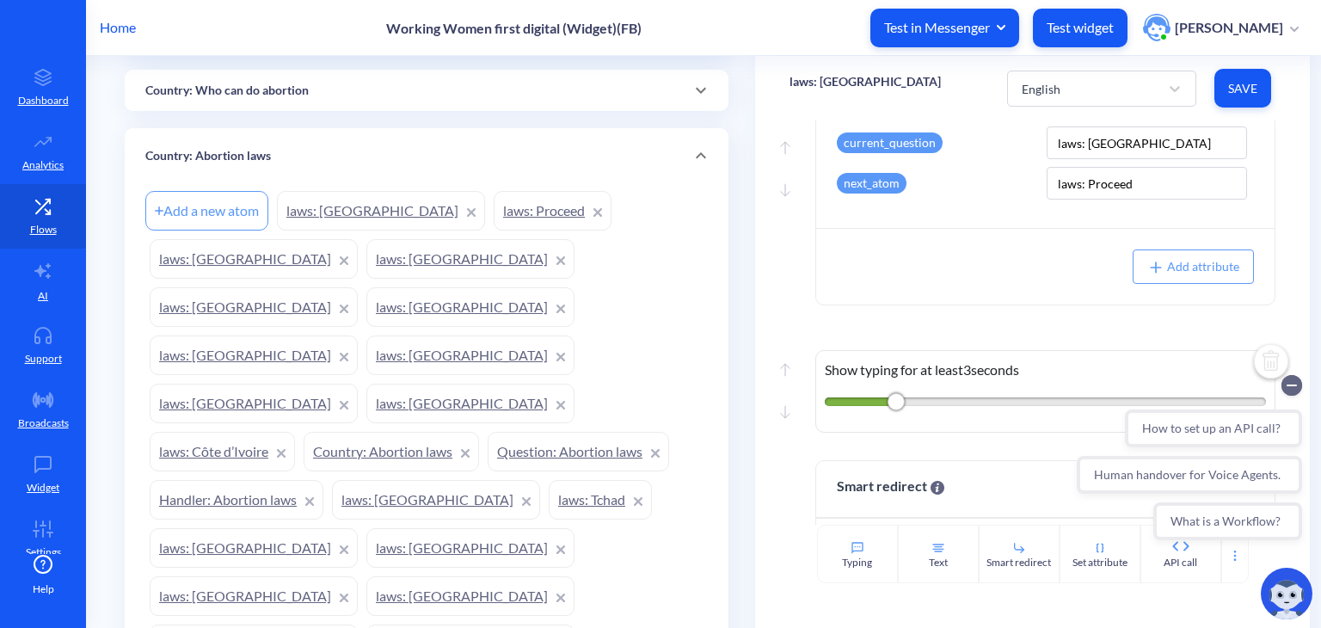
scroll to position [477, 0]
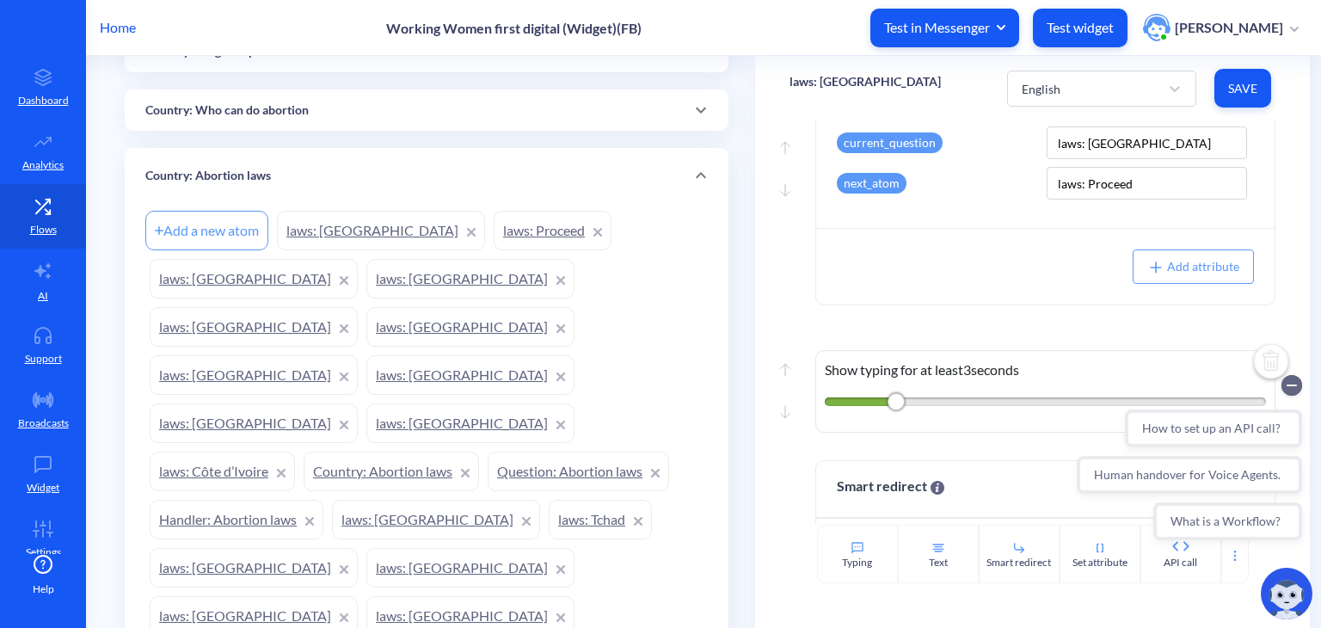
click at [494, 224] on link "laws: Proceed" at bounding box center [553, 231] width 118 height 40
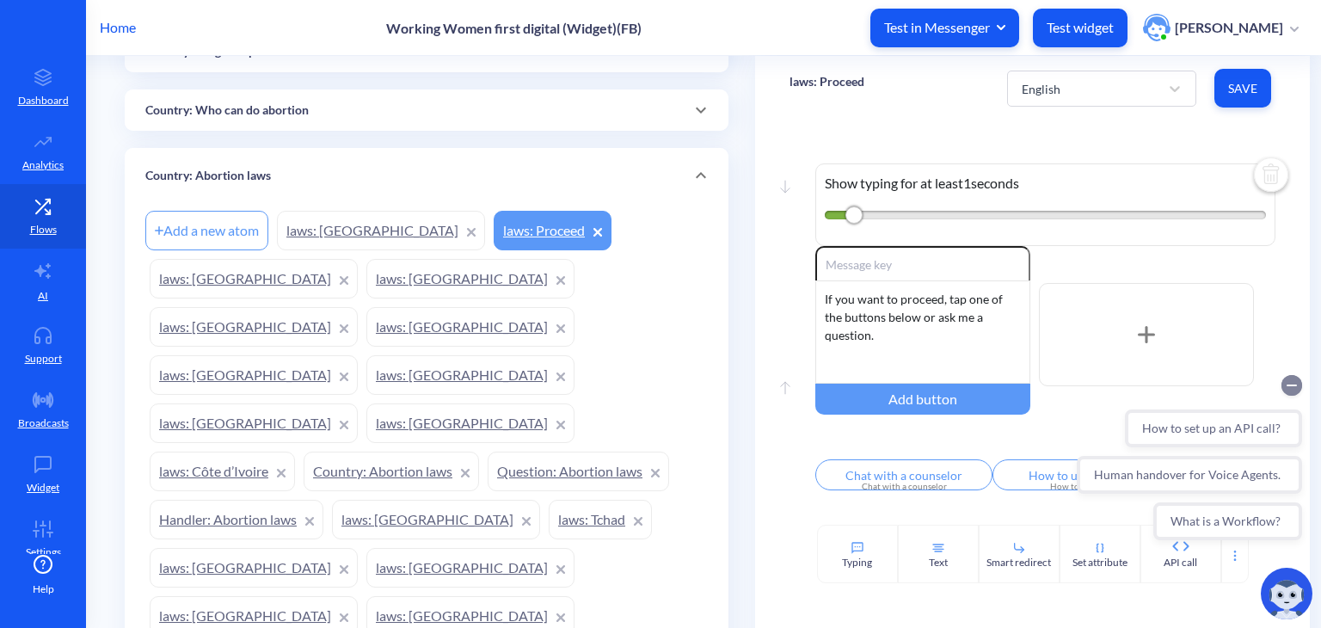
click at [1292, 375] on circle "Collapse conversation starters" at bounding box center [1292, 385] width 21 height 21
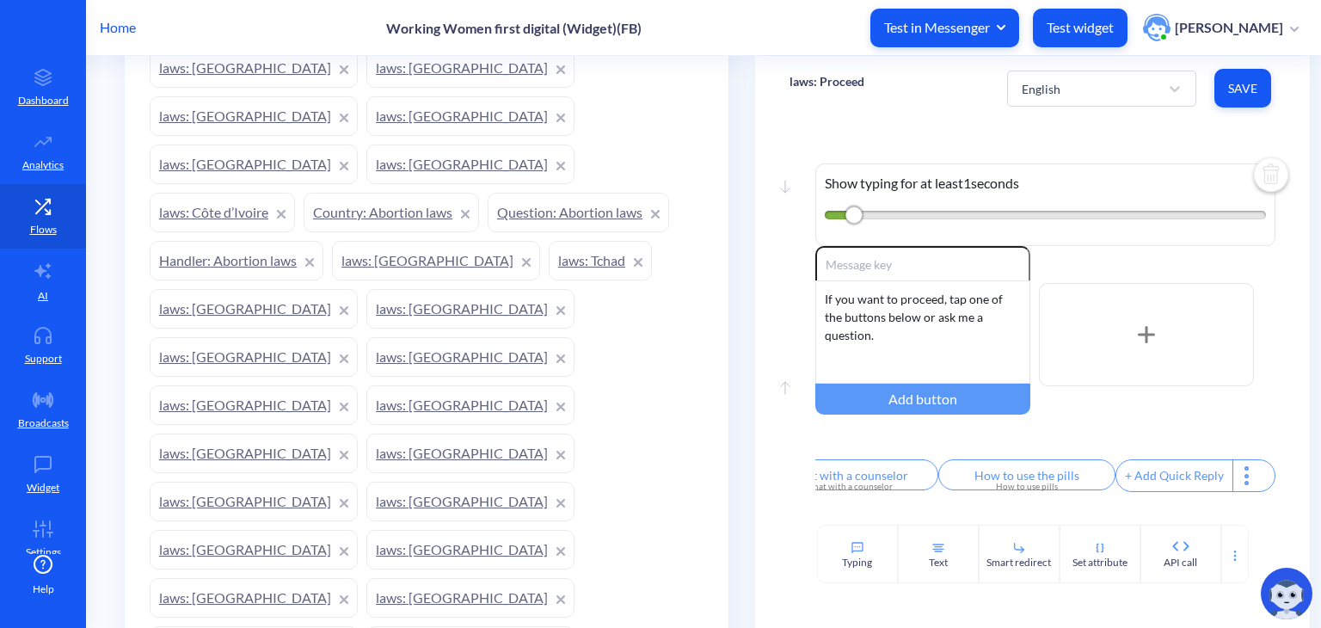
scroll to position [736, 0]
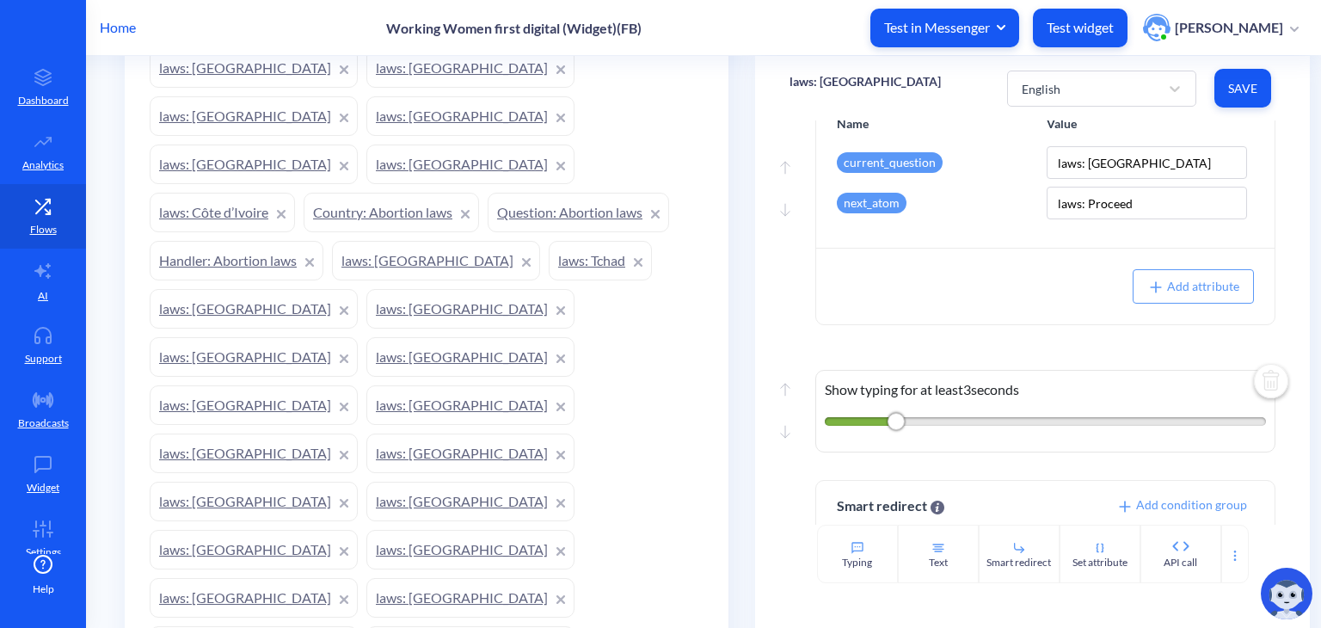
scroll to position [492, 0]
click at [1111, 166] on input "laws: Nigeria" at bounding box center [1147, 162] width 201 height 33
click at [950, 243] on div "Name Value current_question laws: Nigeria next_atom laws: Proceed" at bounding box center [1045, 171] width 458 height 154
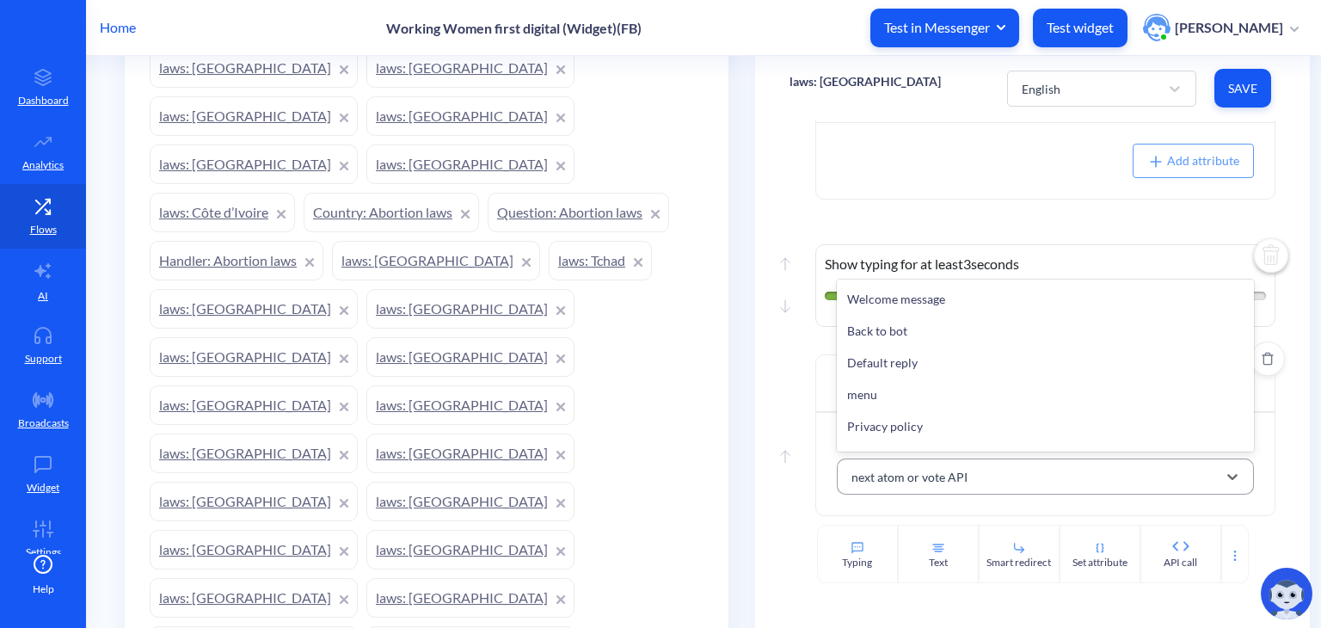
scroll to position [18897, 0]
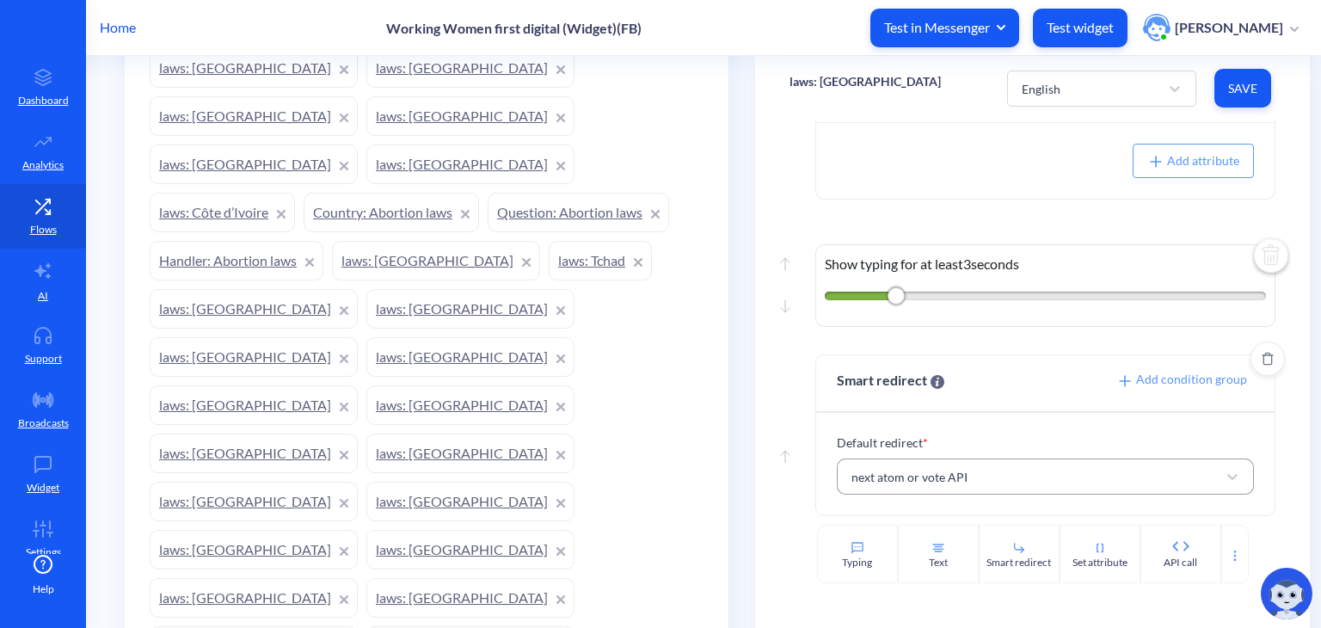
click at [908, 503] on div "Default redirect * next atom or vote API" at bounding box center [1045, 464] width 458 height 102
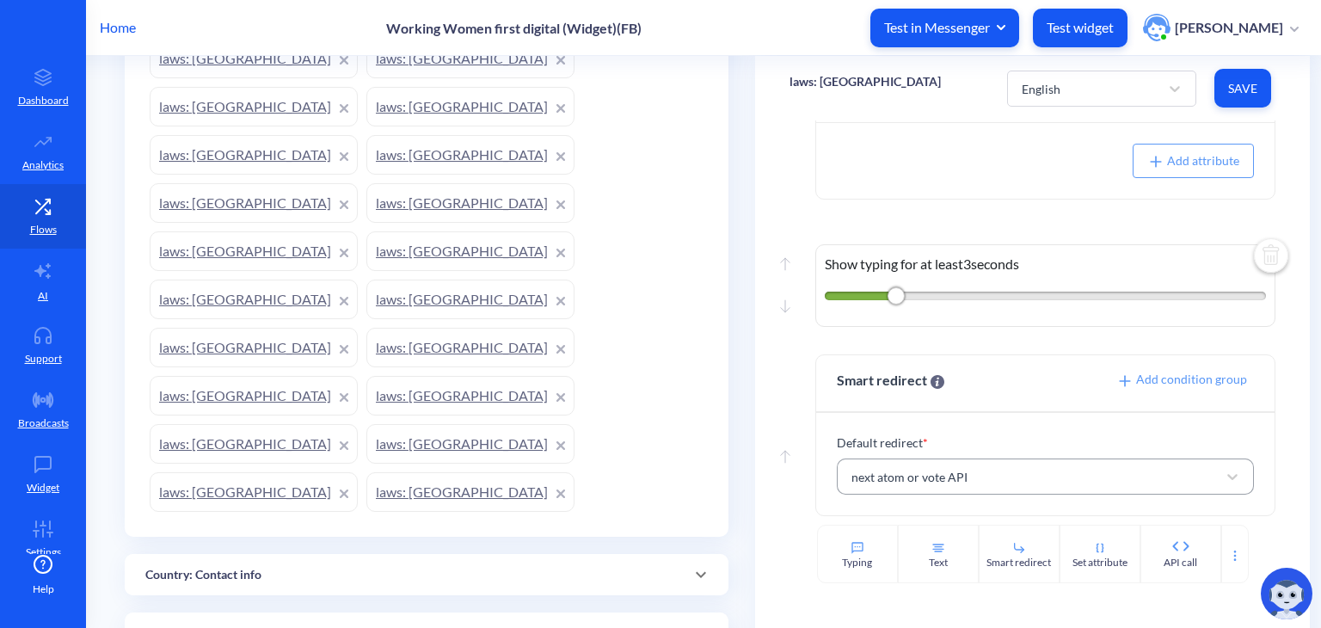
scroll to position [1540, 0]
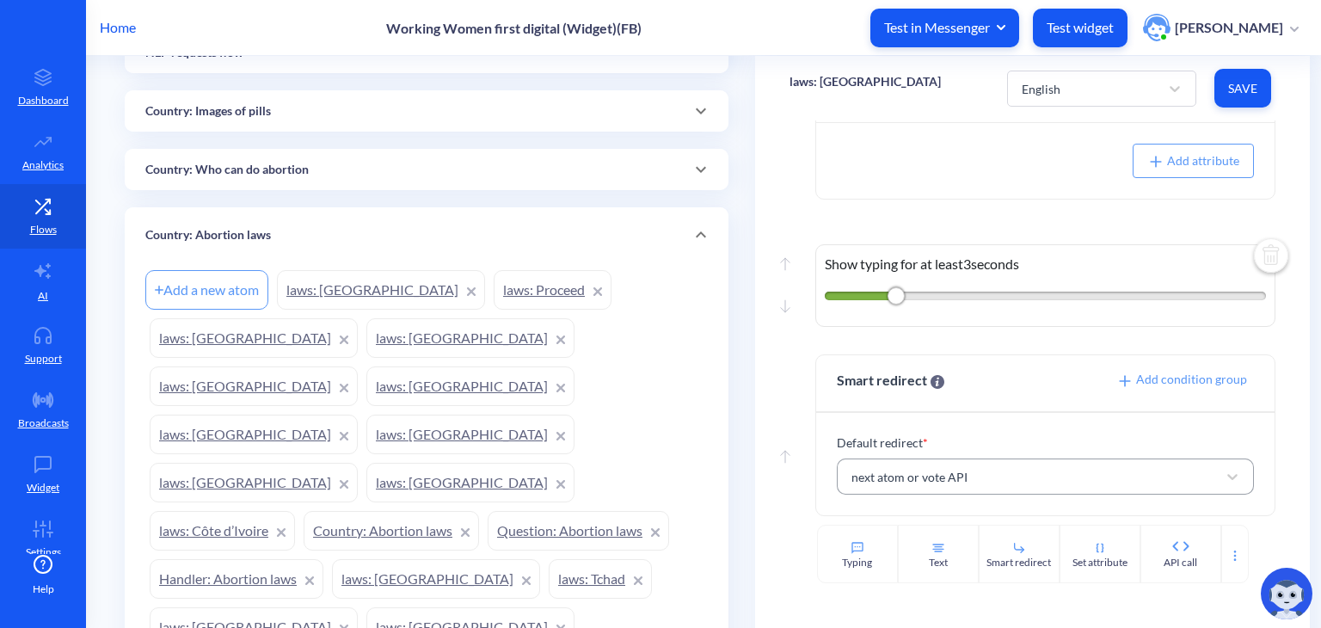
scroll to position [417, 0]
click at [503, 181] on div "Country: Who can do abortion" at bounding box center [427, 170] width 604 height 41
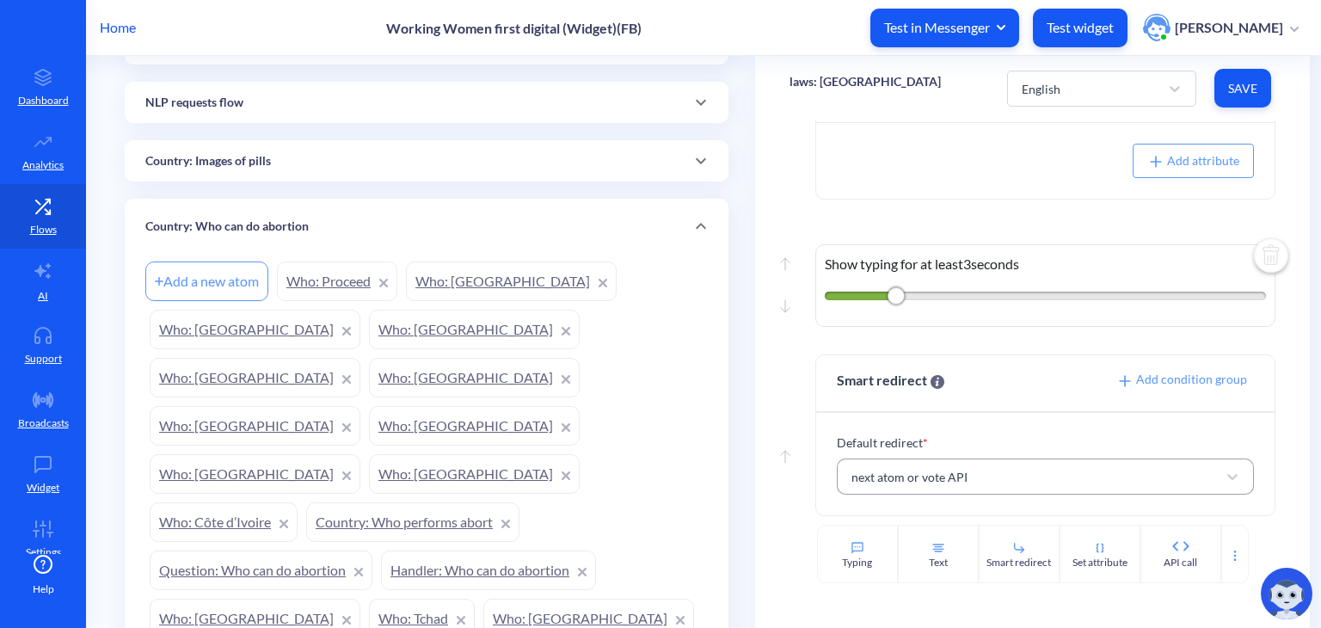
scroll to position [333, 0]
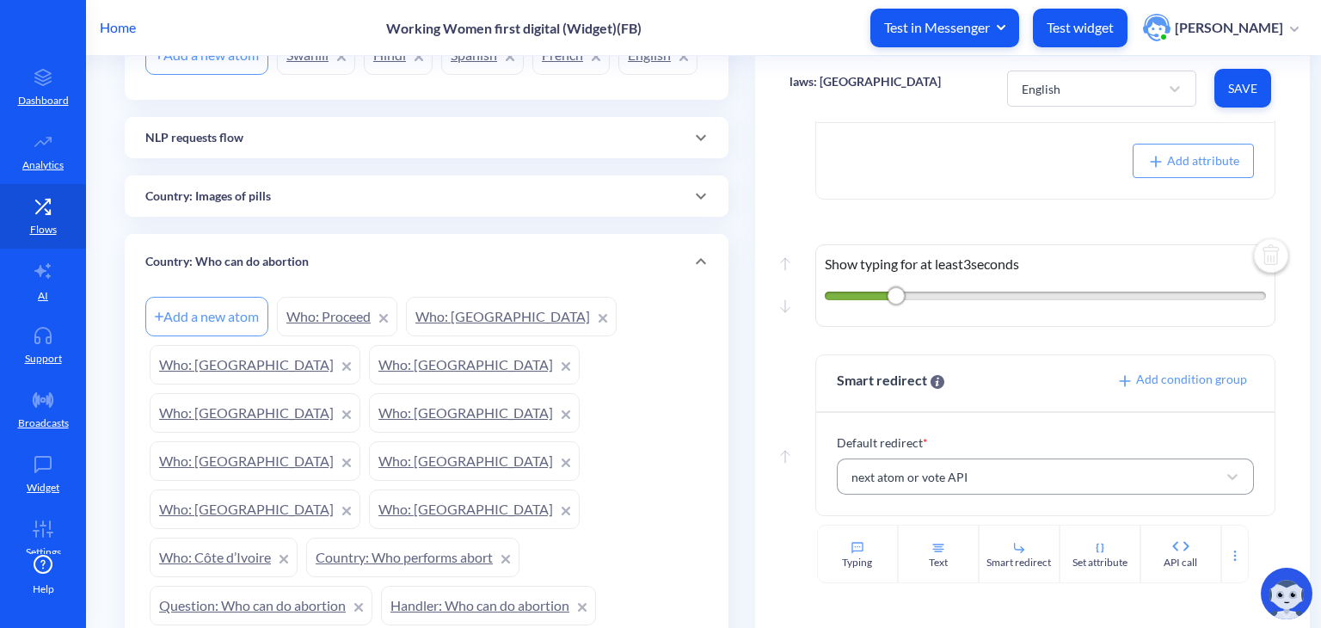
click at [503, 181] on div "Country: Images of pills" at bounding box center [427, 195] width 604 height 41
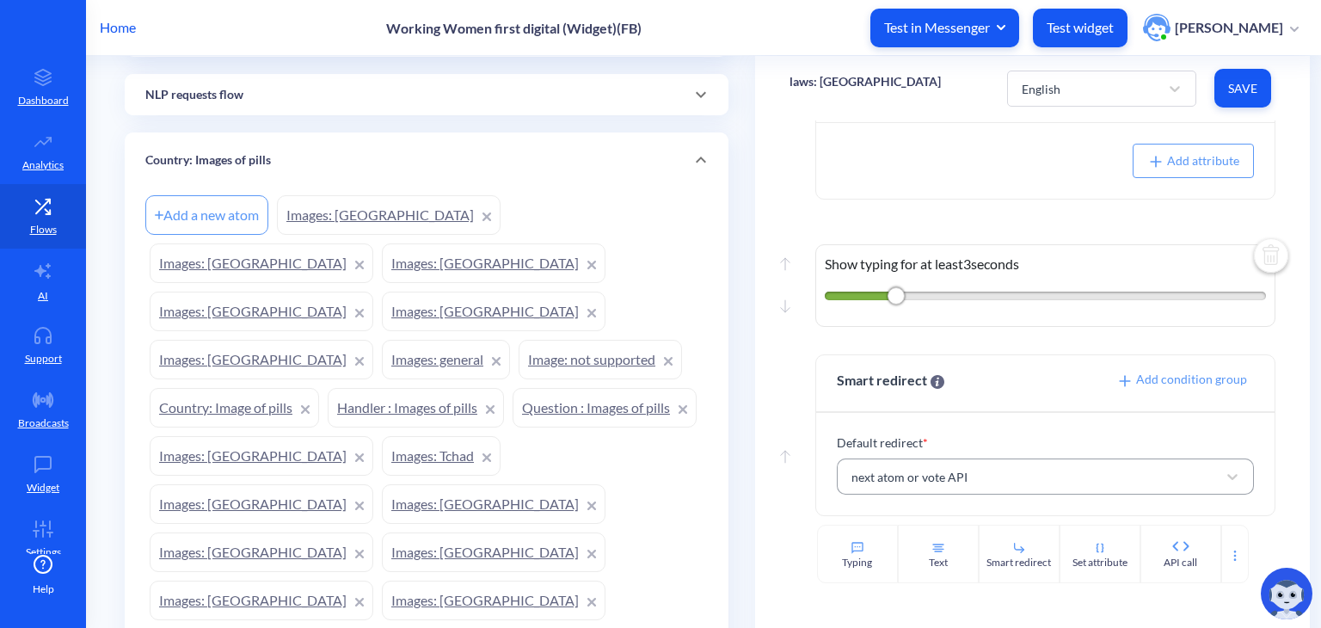
scroll to position [329, 0]
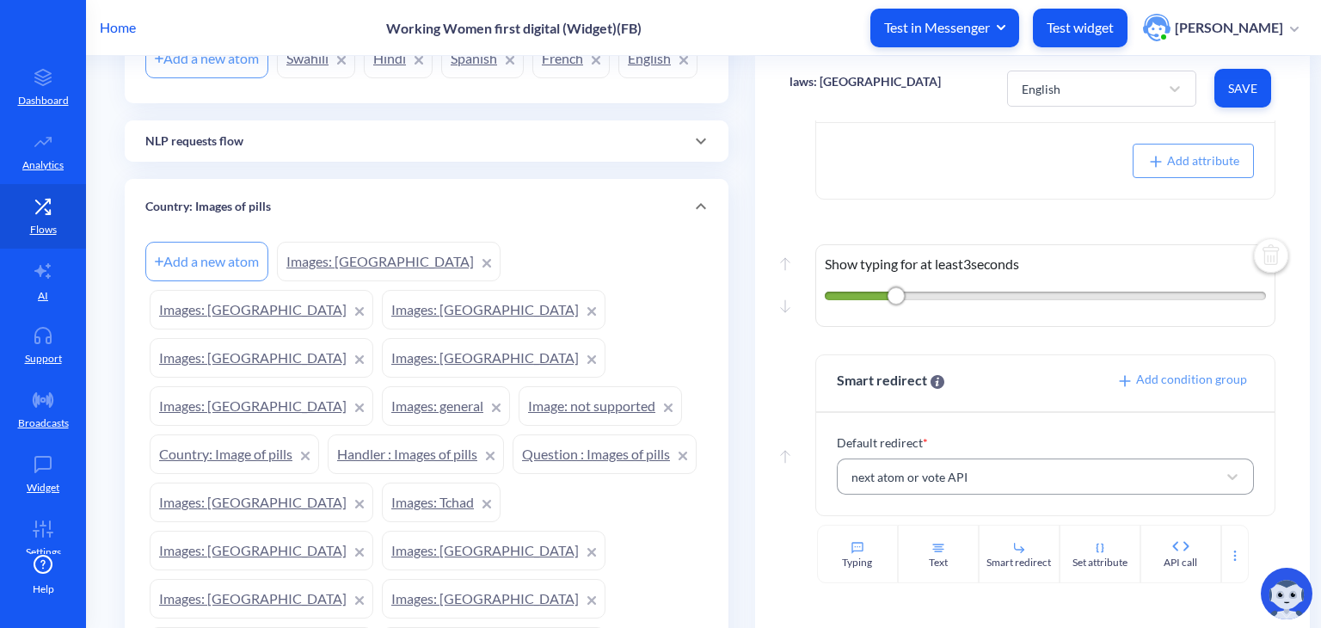
click at [456, 158] on div "NLP requests flow" at bounding box center [427, 140] width 604 height 41
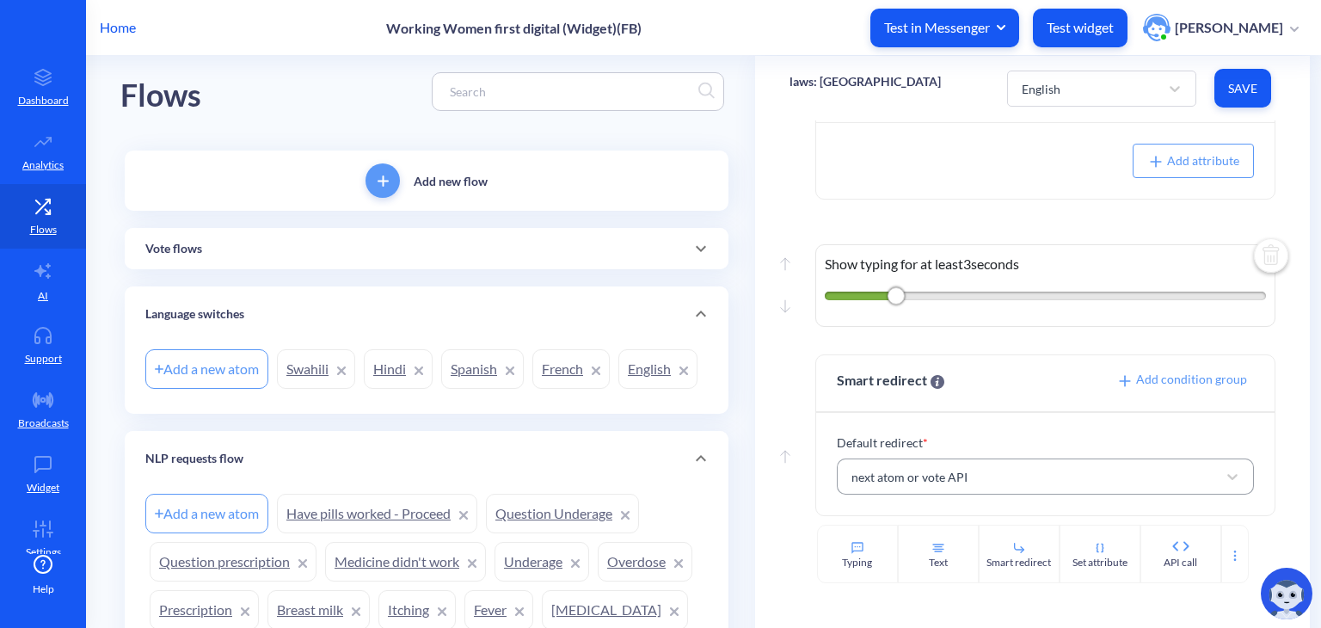
scroll to position [0, 0]
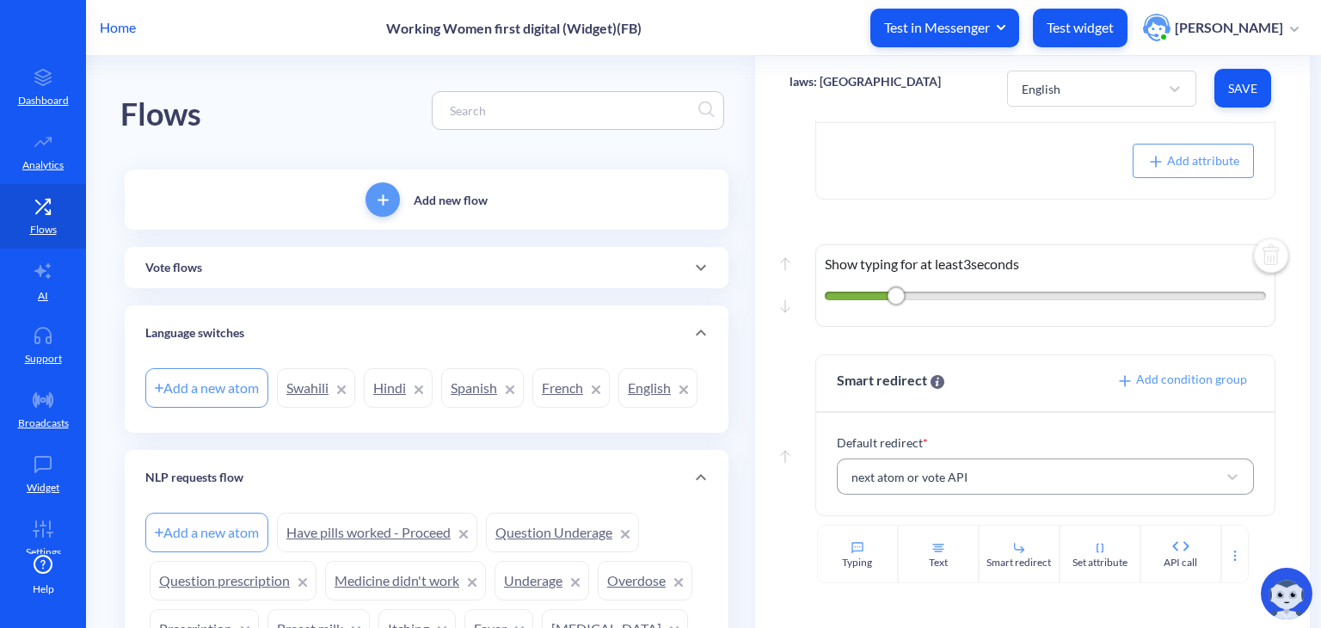
click at [440, 279] on div "Vote flows" at bounding box center [427, 267] width 604 height 41
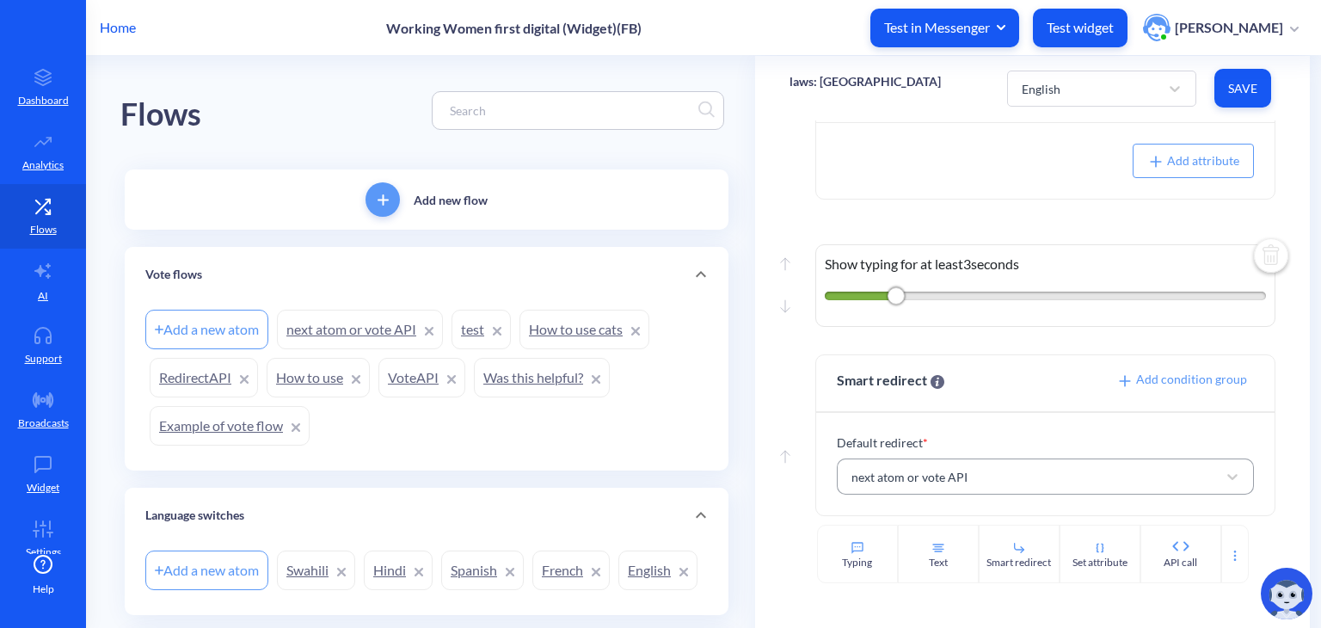
click at [337, 341] on link "next atom or vote API" at bounding box center [360, 330] width 166 height 40
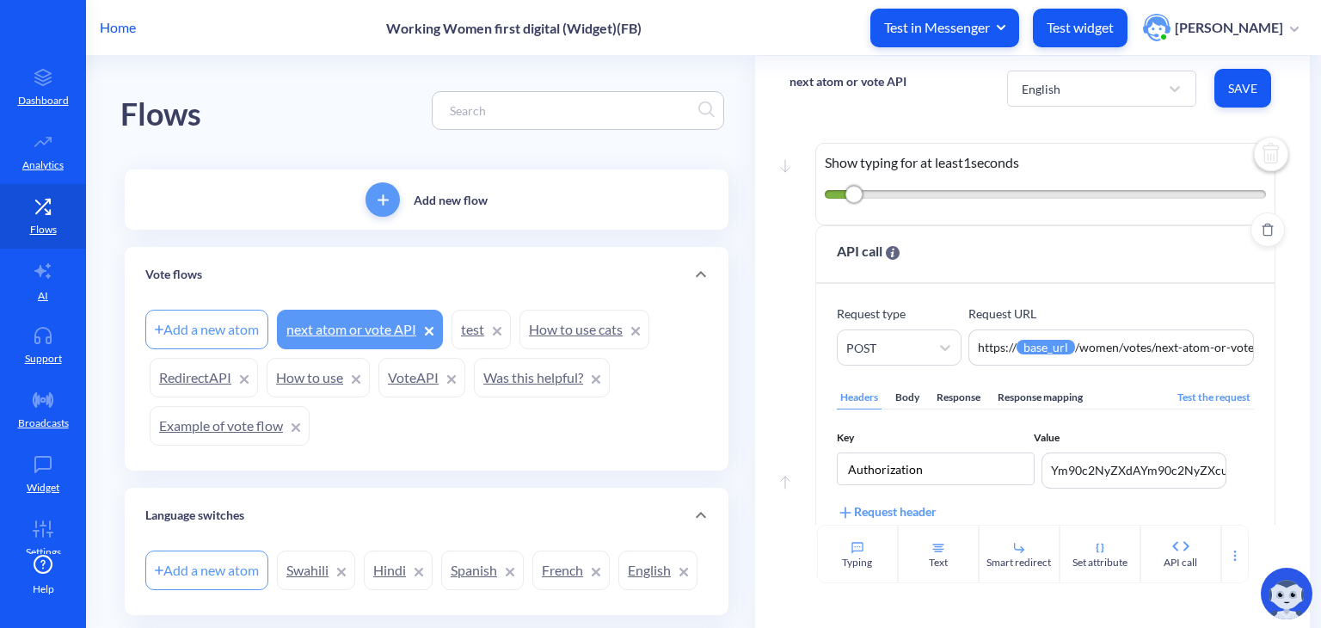
click at [904, 396] on div "Body" at bounding box center [907, 397] width 31 height 23
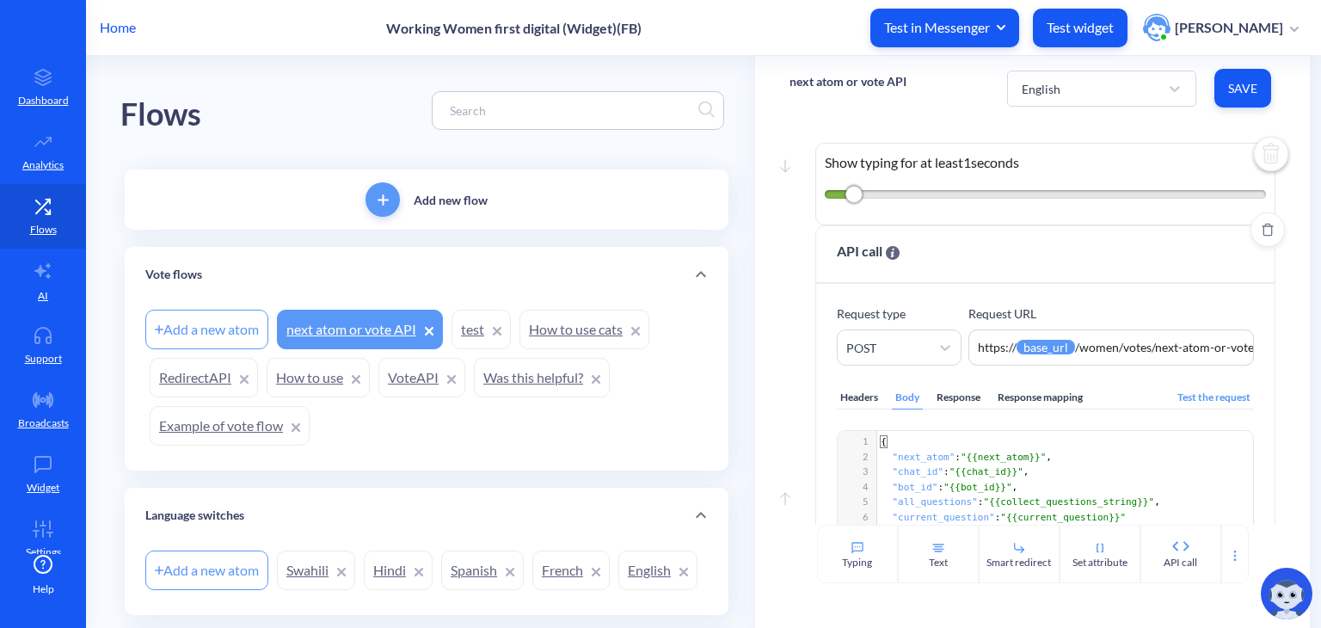
click at [944, 400] on div "Response" at bounding box center [958, 397] width 51 height 23
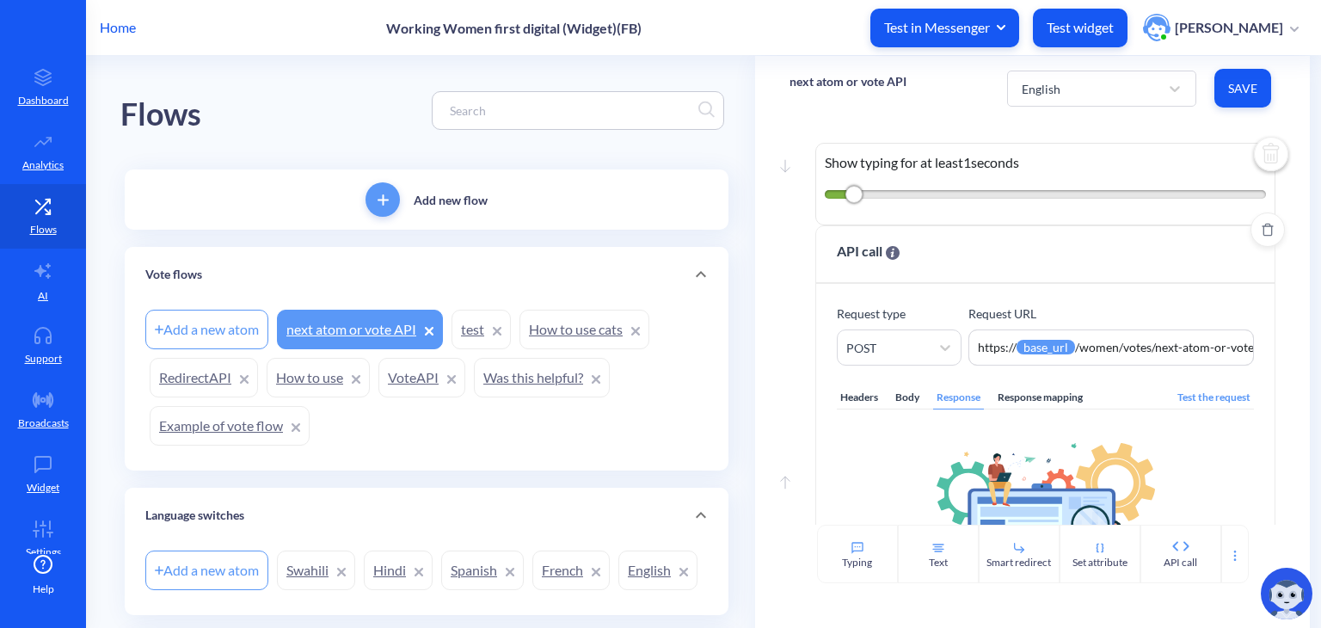
scroll to position [157, 0]
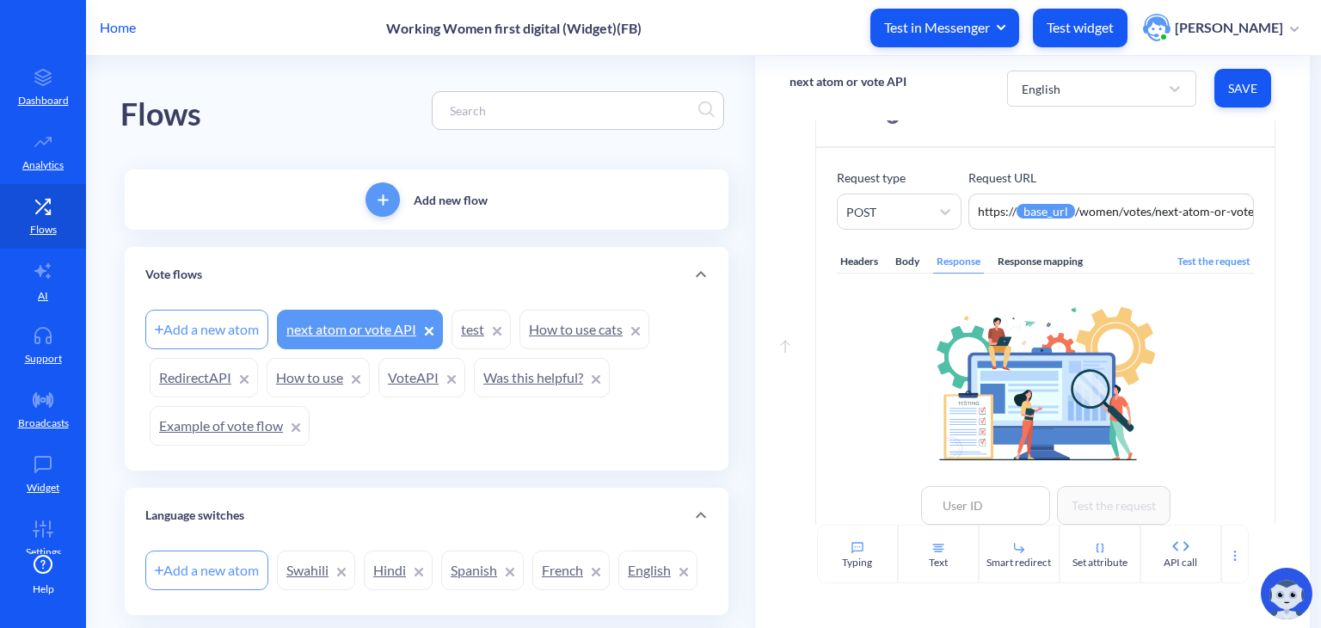
click at [1047, 261] on div "Response mapping" at bounding box center [1040, 261] width 92 height 23
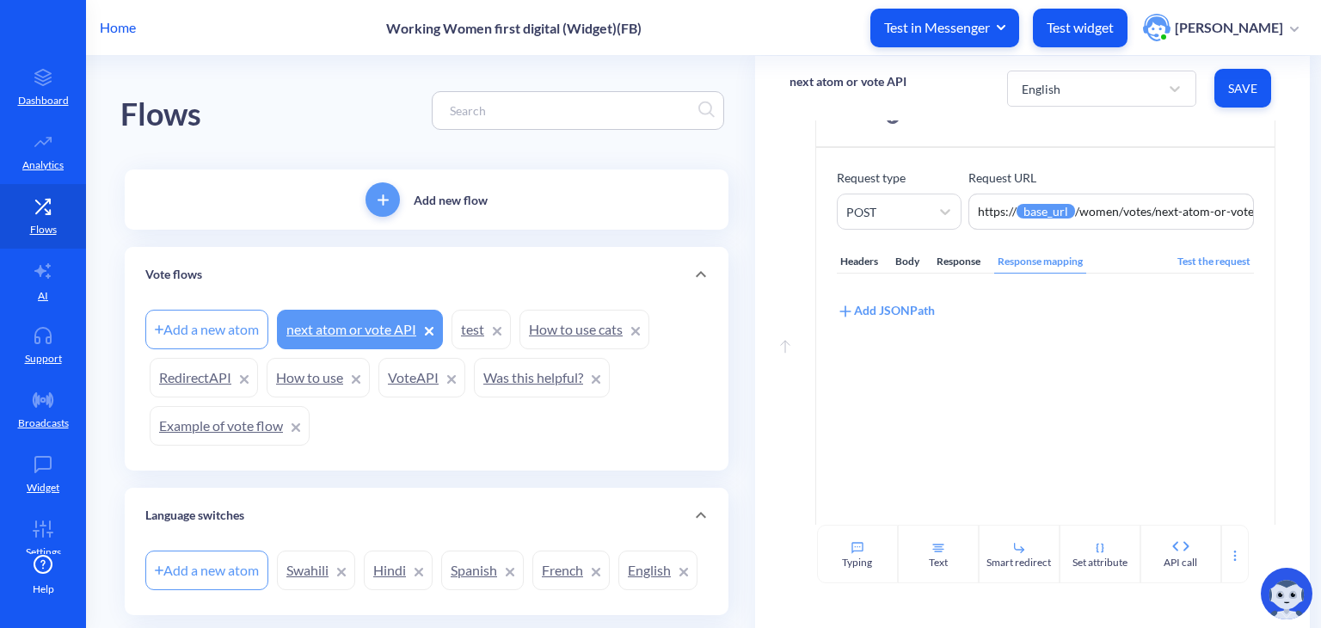
click at [853, 254] on div "Headers" at bounding box center [859, 261] width 45 height 23
click at [1014, 271] on div "Response mapping" at bounding box center [1040, 261] width 92 height 23
click at [882, 310] on div "Add JSONPath" at bounding box center [886, 310] width 98 height 19
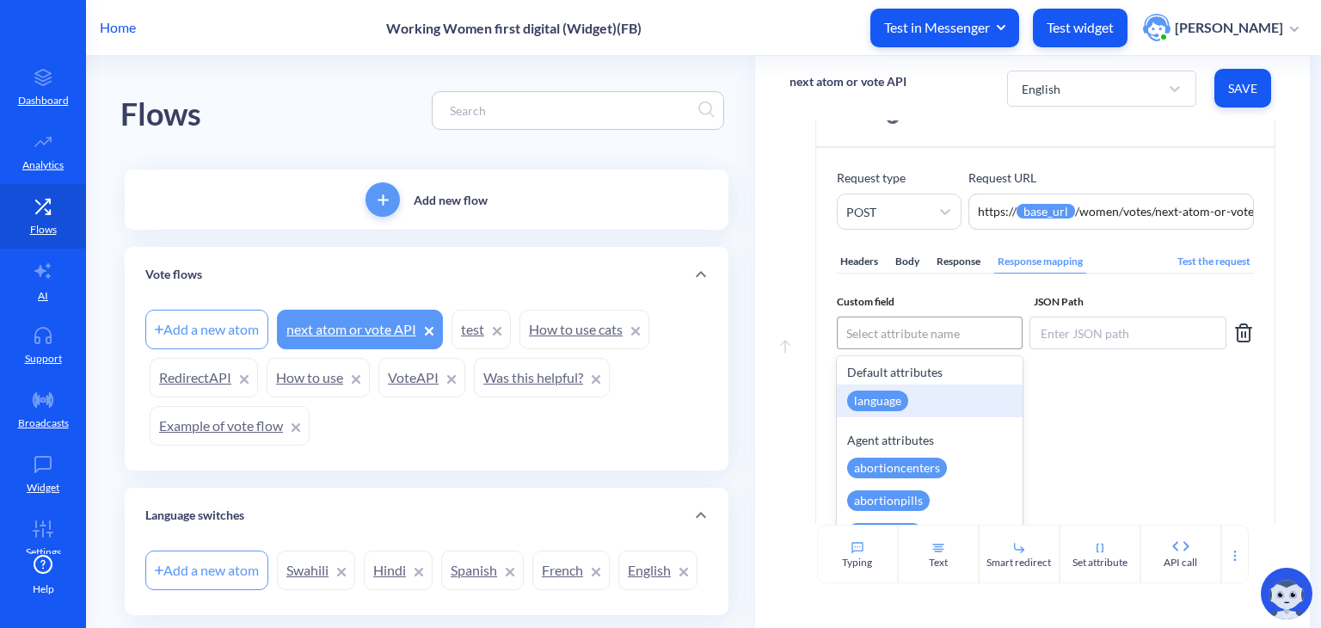
click at [901, 327] on div "Select attribute name" at bounding box center [903, 333] width 114 height 18
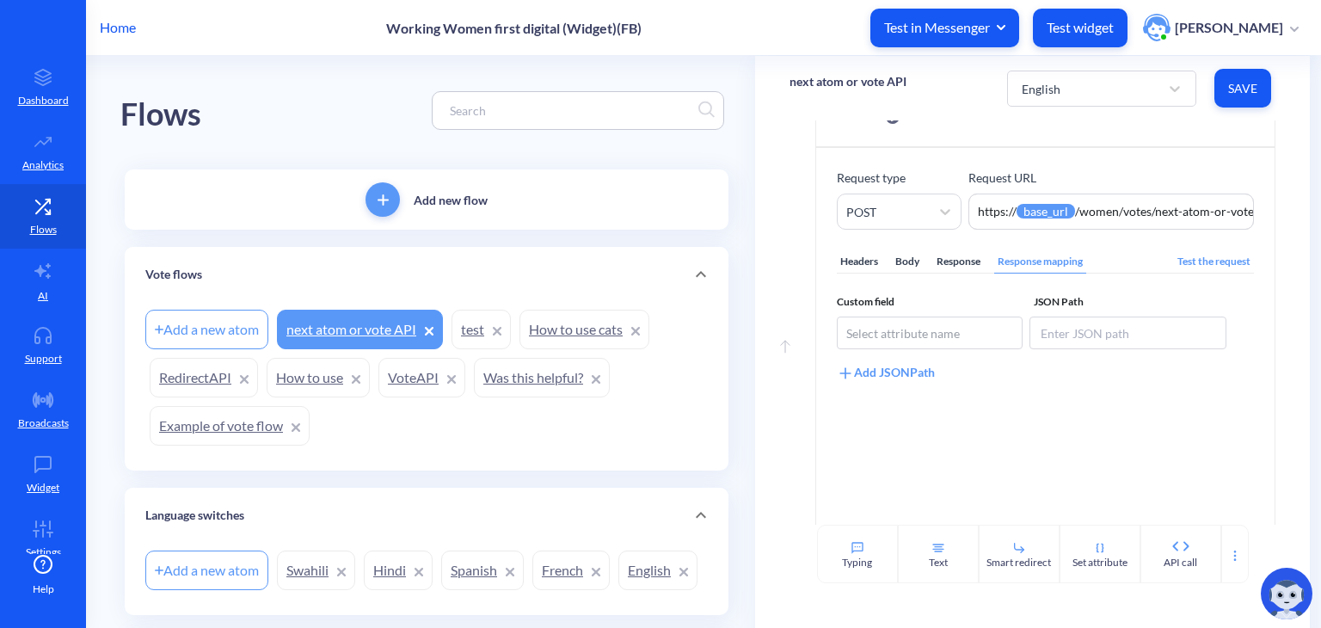
scroll to position [0, 3]
drag, startPoint x: 1095, startPoint y: 214, endPoint x: 1297, endPoint y: 236, distance: 203.3
click at [1297, 236] on div "Move down Show typing for at least 1 seconds Move up API call Make an API reque…" at bounding box center [1032, 322] width 555 height 404
click at [1118, 217] on textarea "https://{{base_url}}/women/votes/next-atom-or-vote" at bounding box center [1111, 212] width 286 height 36
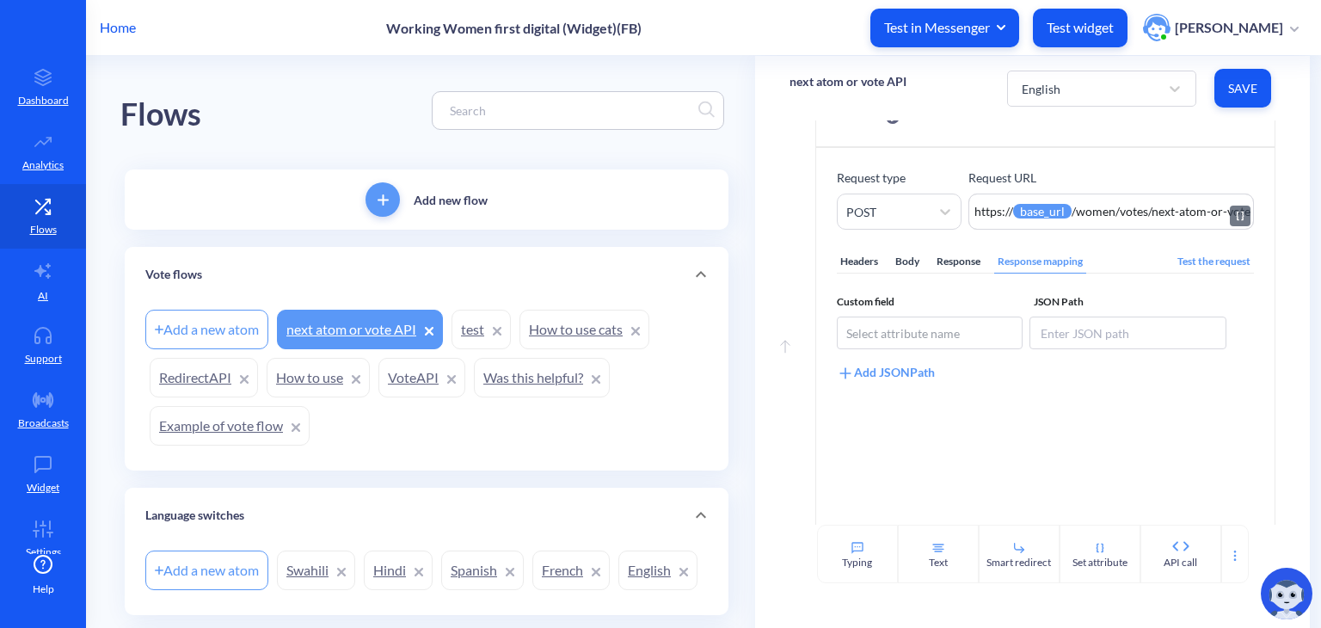
click at [1118, 217] on textarea "https://{{base_url}}/women/votes/next-atom-or-vote" at bounding box center [1111, 212] width 286 height 36
click at [1048, 219] on textarea "https://{{base_url}}/women/votes/next-atom-or-vote" at bounding box center [1111, 212] width 286 height 36
click at [1193, 262] on div "Test the request" at bounding box center [1214, 261] width 80 height 23
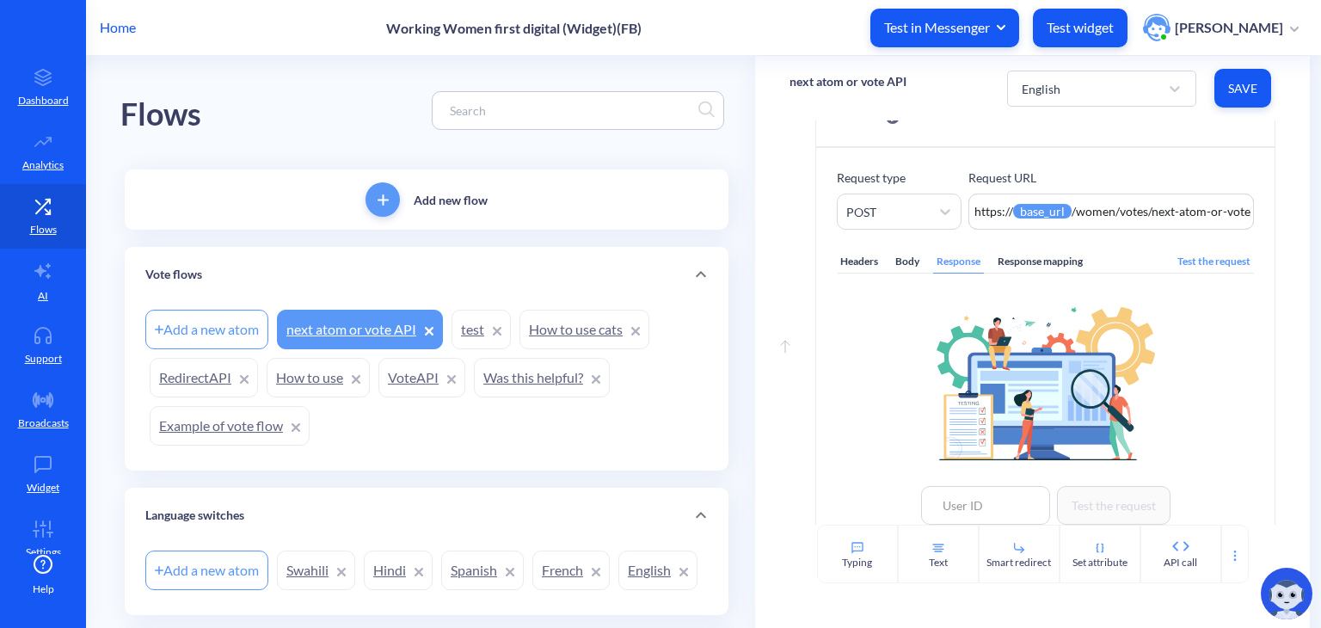
click at [1193, 262] on div "Test the request" at bounding box center [1214, 261] width 80 height 23
click at [901, 261] on div "Body" at bounding box center [907, 261] width 31 height 23
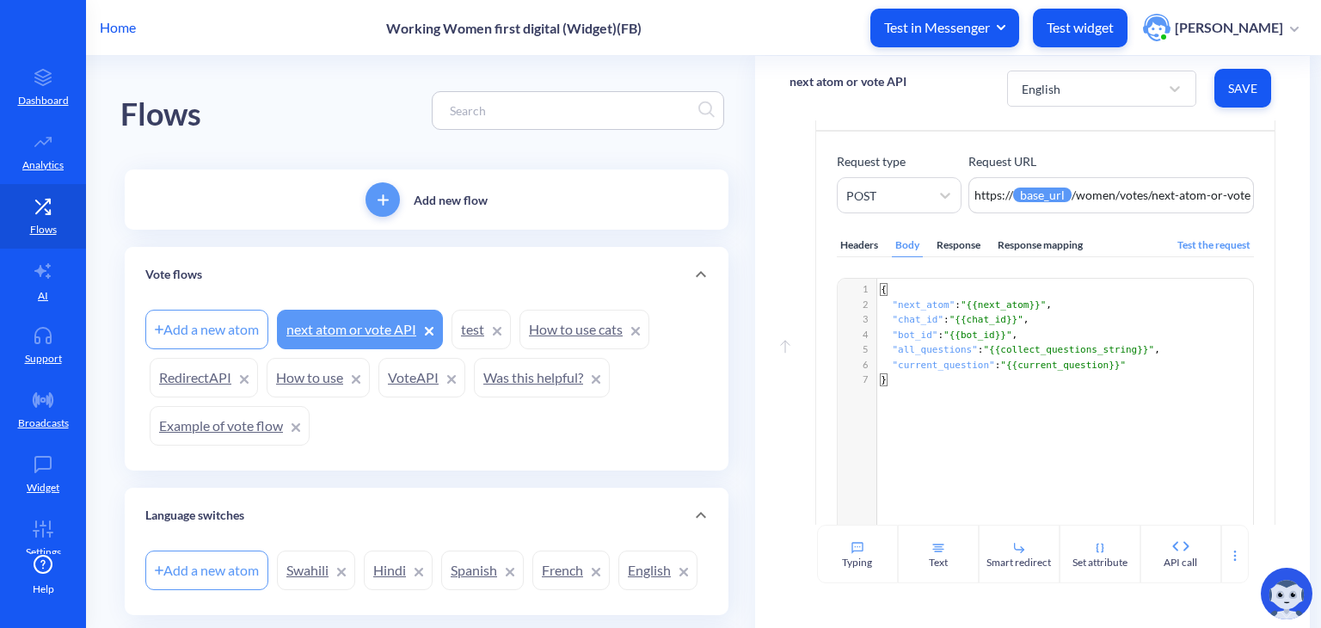
click at [851, 240] on div "Headers" at bounding box center [859, 245] width 45 height 23
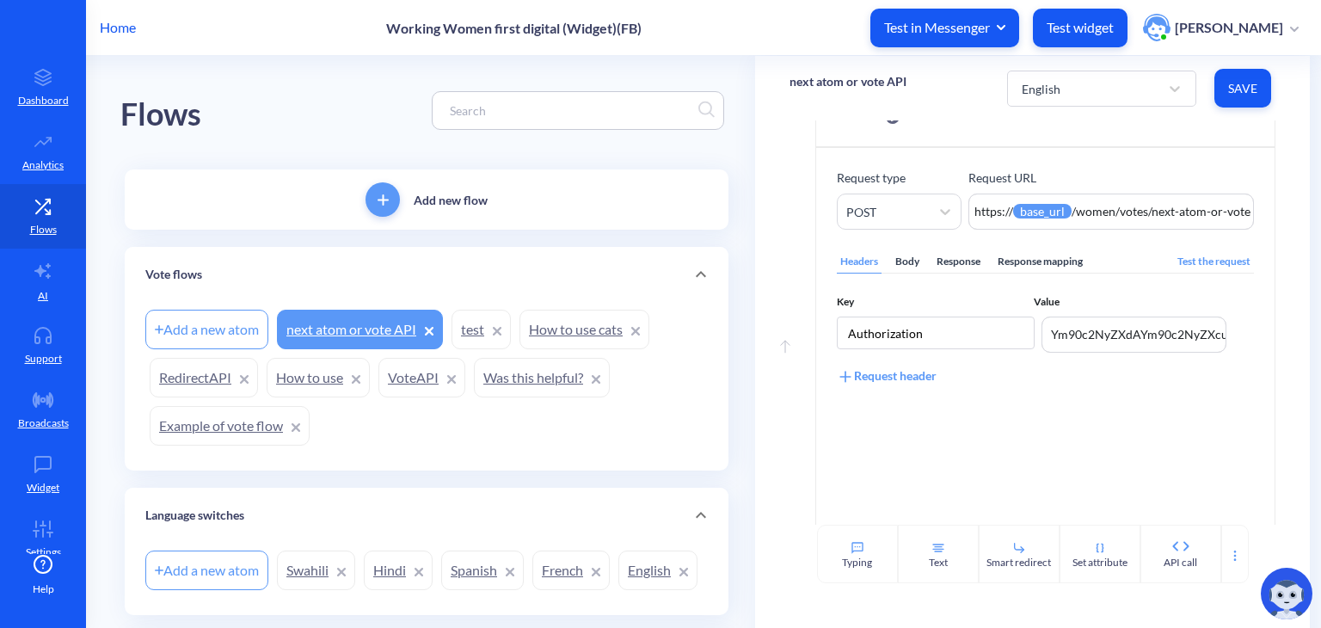
click at [899, 285] on div "Headers Body Response Response mapping Test the request Key Value Authorization…" at bounding box center [1045, 385] width 417 height 310
click at [915, 339] on input "Authorization" at bounding box center [936, 333] width 198 height 33
click at [1000, 383] on div "Key Value Authorization Ym90c2NyZXdAYm90c2NyZXcuY29tOmJvdHNjcmV3 Ym90c2NyZXdAYm…" at bounding box center [1045, 339] width 417 height 91
click at [347, 338] on link "next atom or vote API" at bounding box center [360, 330] width 166 height 40
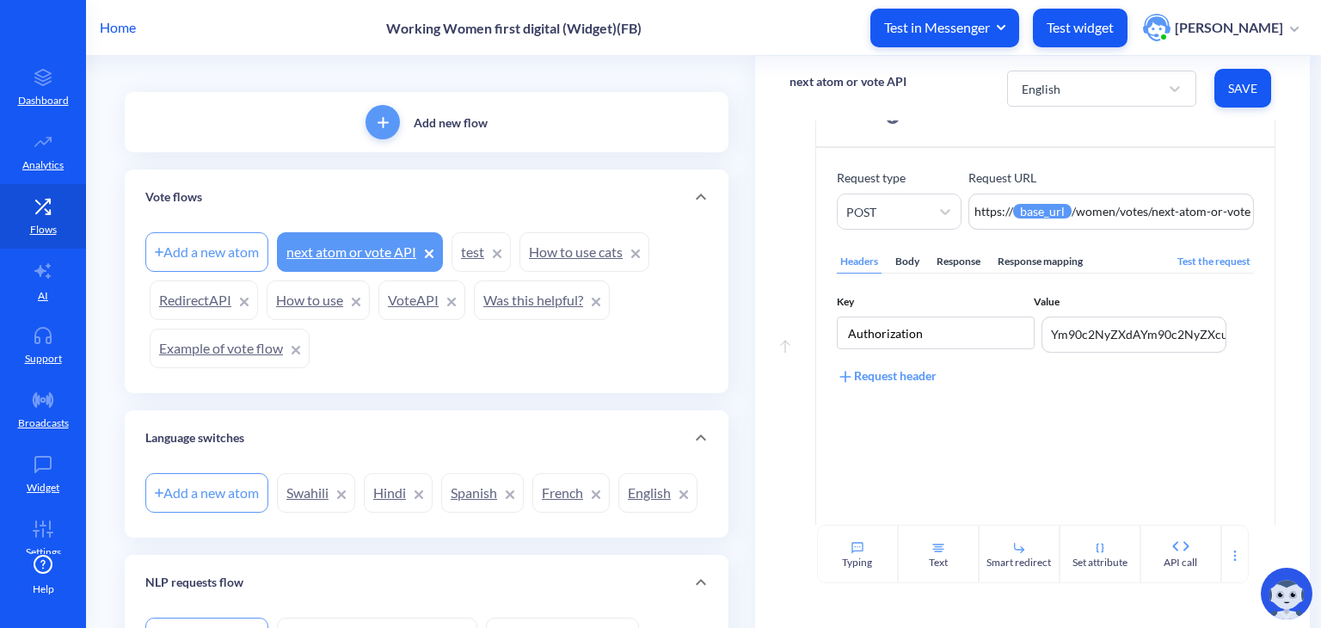
click at [501, 300] on link "Was this helpful?" at bounding box center [542, 300] width 136 height 40
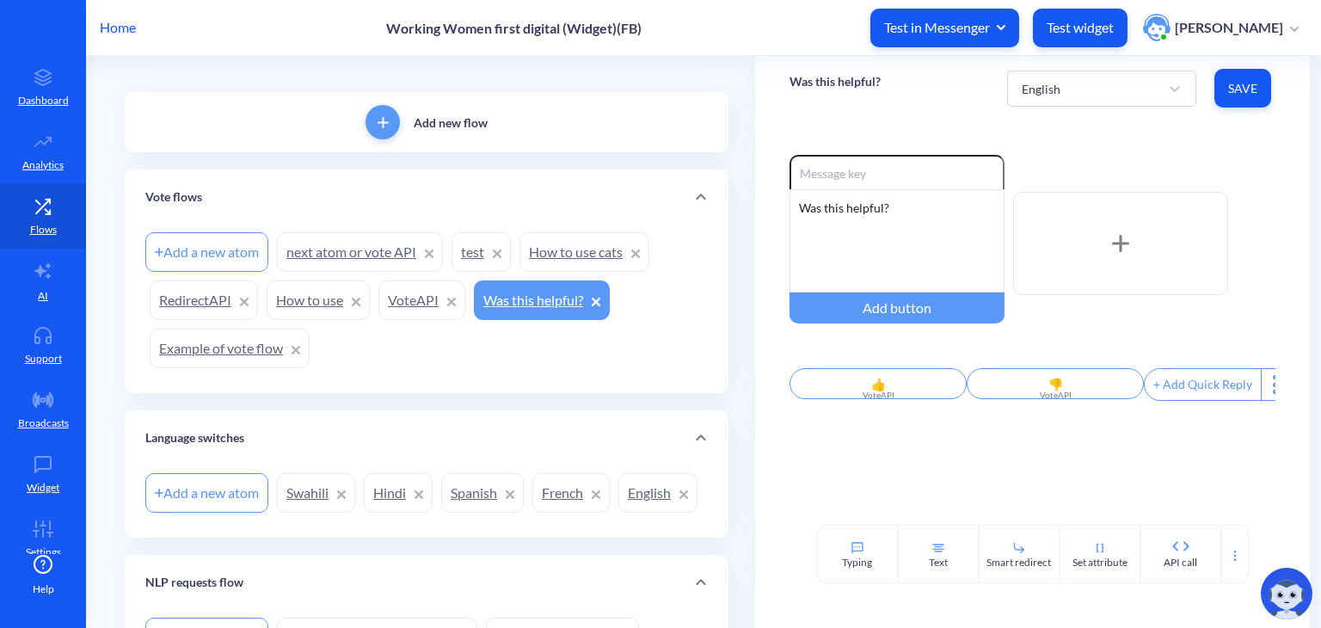
click at [377, 240] on link "next atom or vote API" at bounding box center [360, 252] width 166 height 40
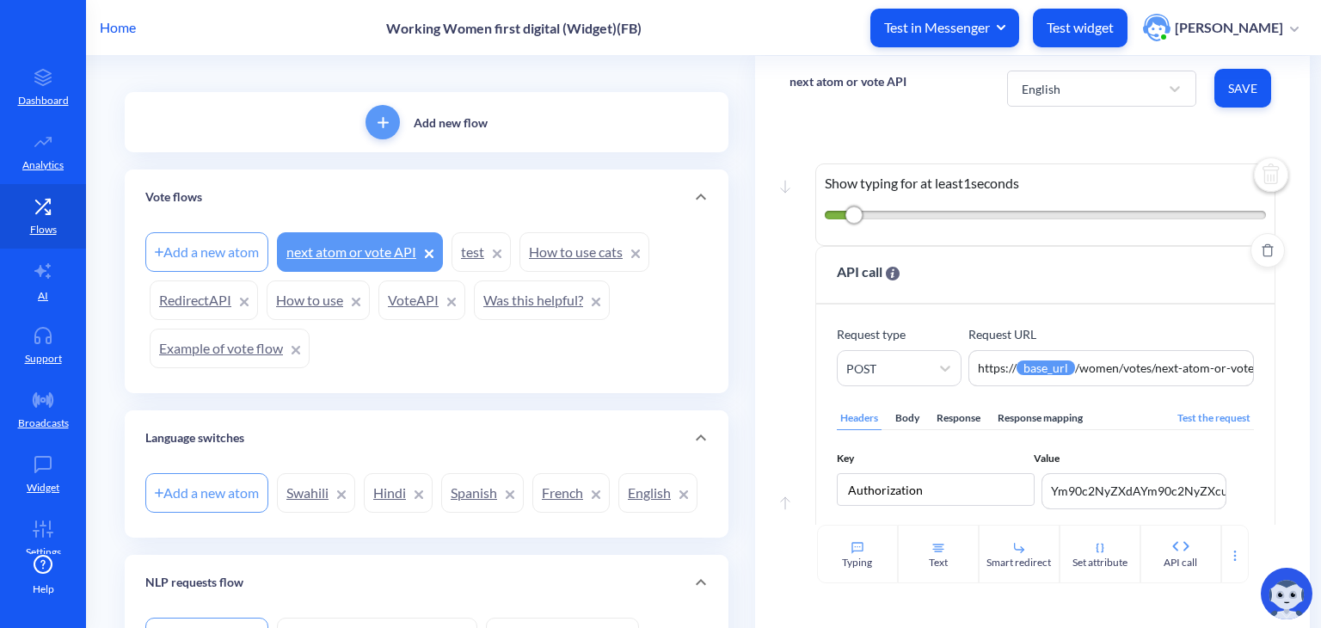
click at [974, 271] on div "API call" at bounding box center [1045, 276] width 458 height 58
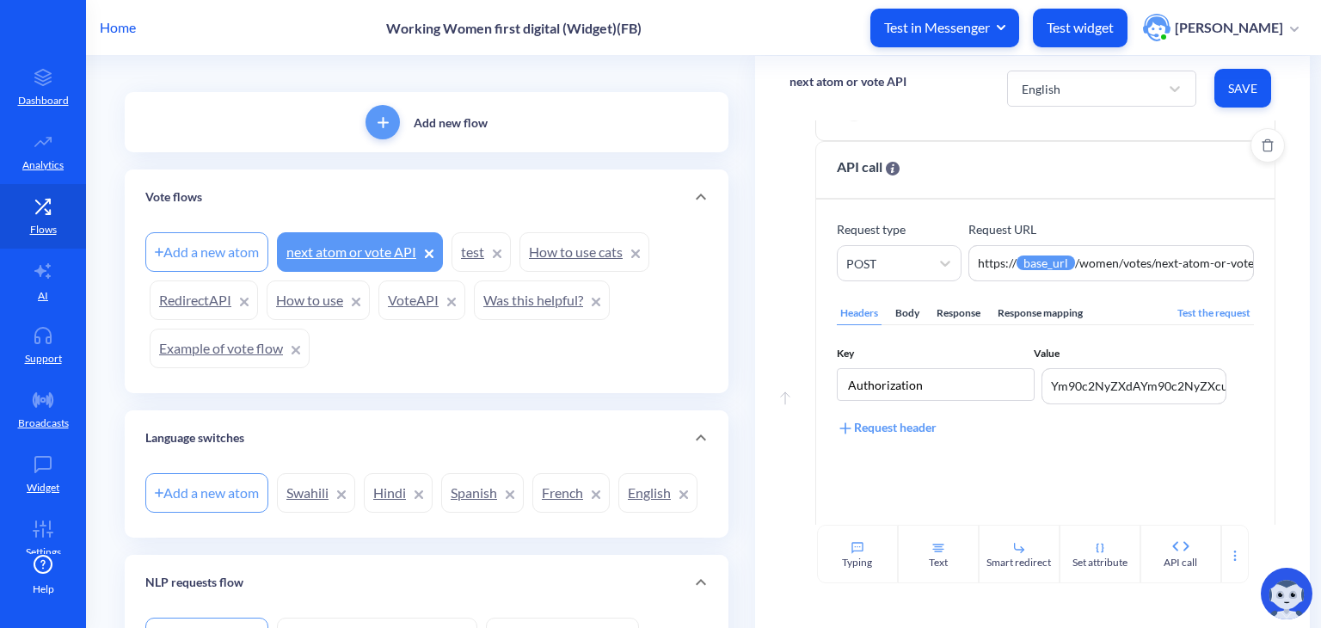
scroll to position [106, 0]
click at [930, 262] on div at bounding box center [945, 262] width 31 height 31
click at [981, 197] on div "API call" at bounding box center [1045, 170] width 458 height 58
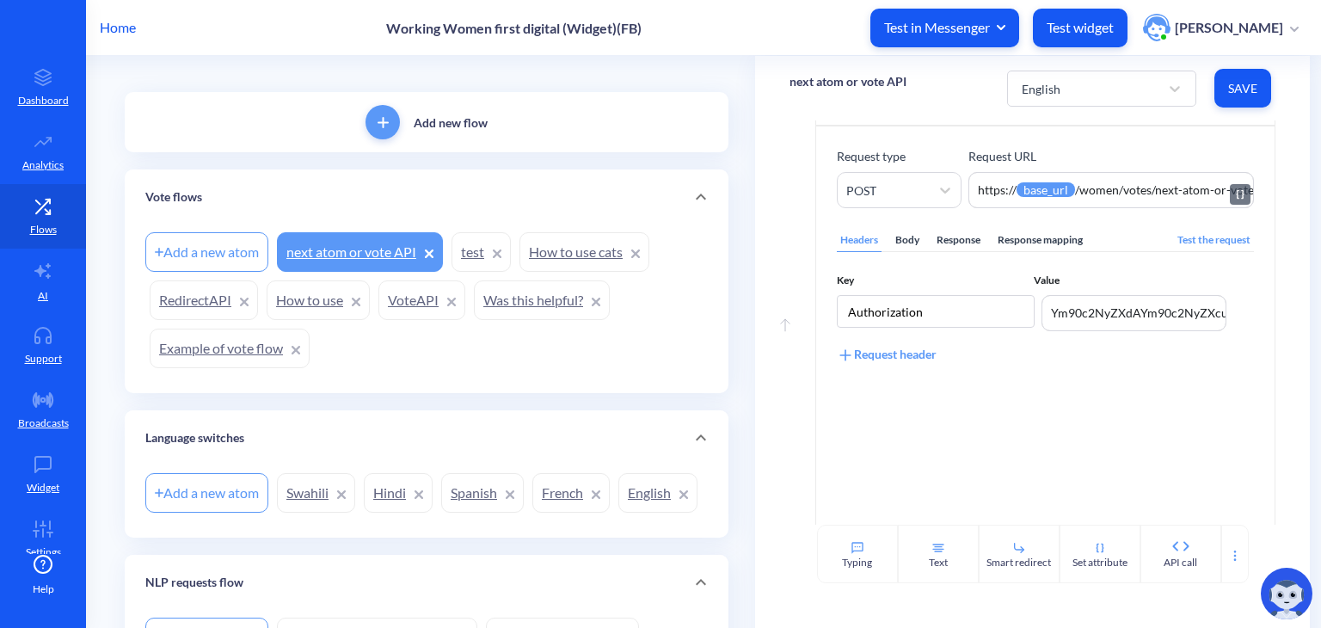
scroll to position [200, 0]
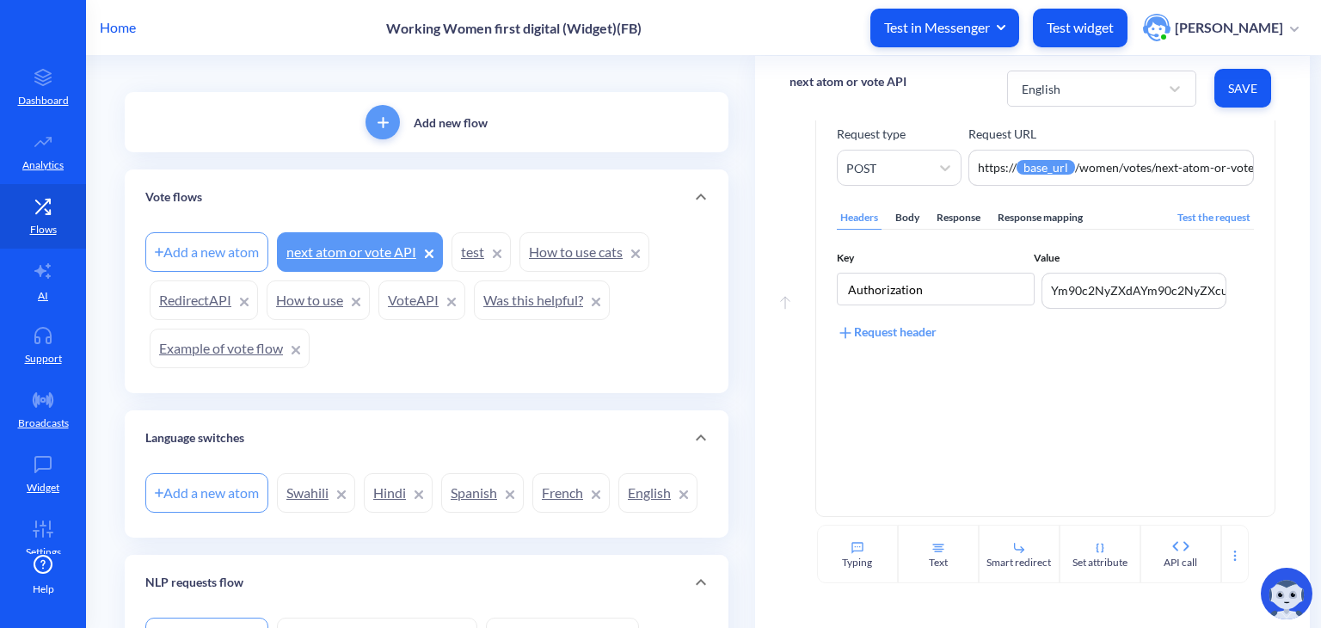
click at [1023, 214] on div "Response mapping" at bounding box center [1040, 217] width 92 height 23
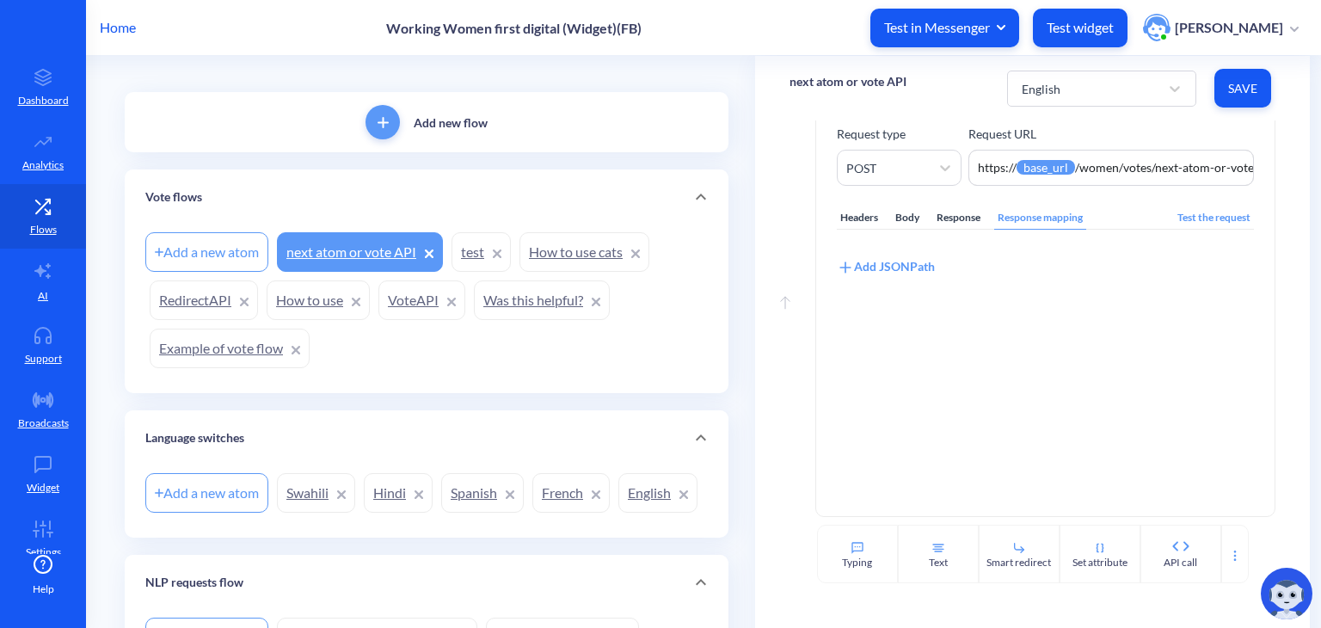
click at [946, 221] on div "Response" at bounding box center [958, 217] width 51 height 23
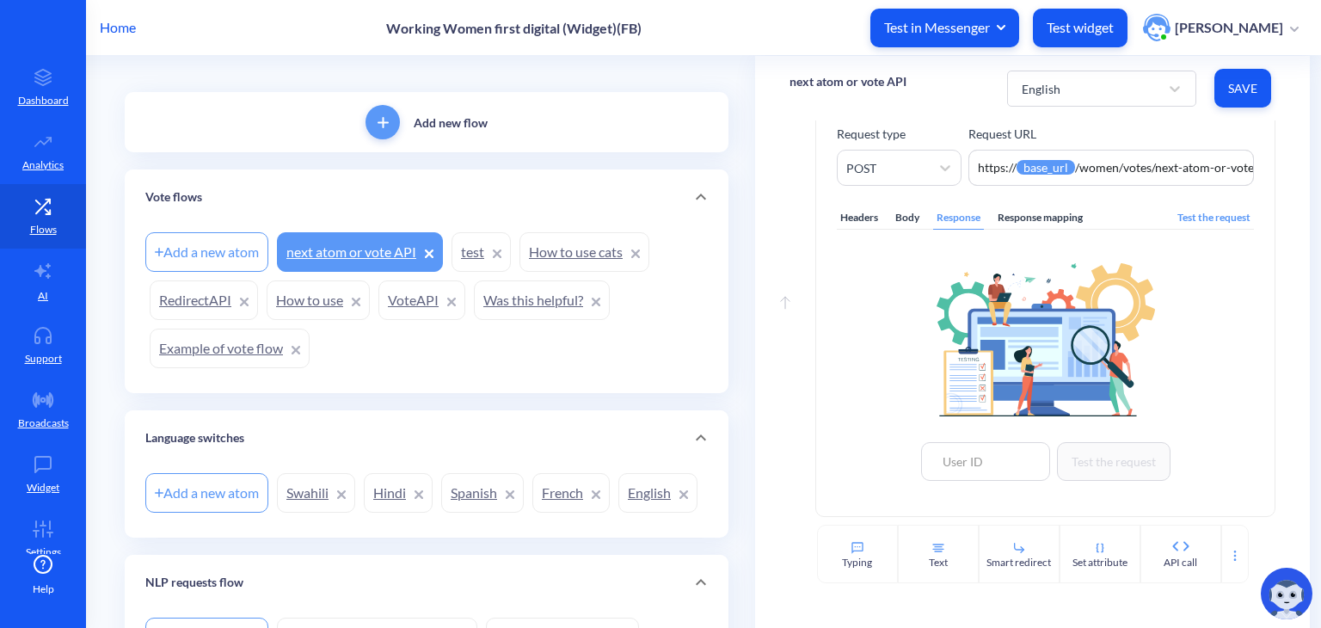
click at [905, 224] on div "Body" at bounding box center [907, 217] width 31 height 23
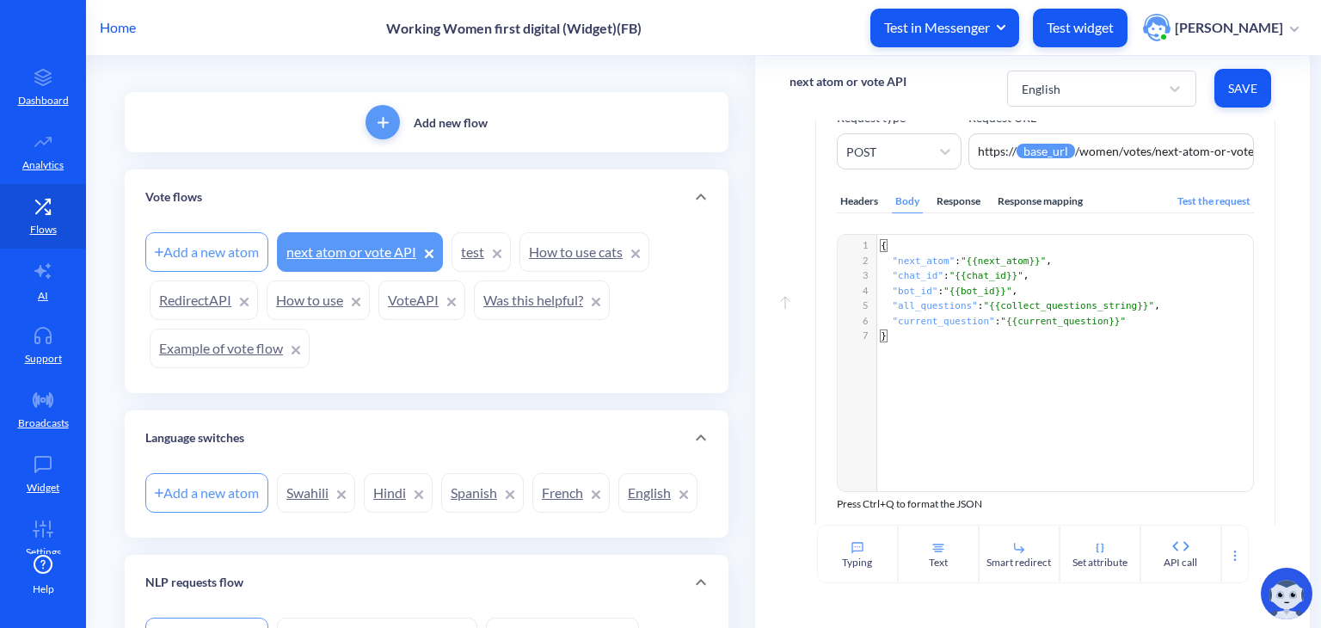
click at [513, 301] on link "Was this helpful?" at bounding box center [542, 300] width 136 height 40
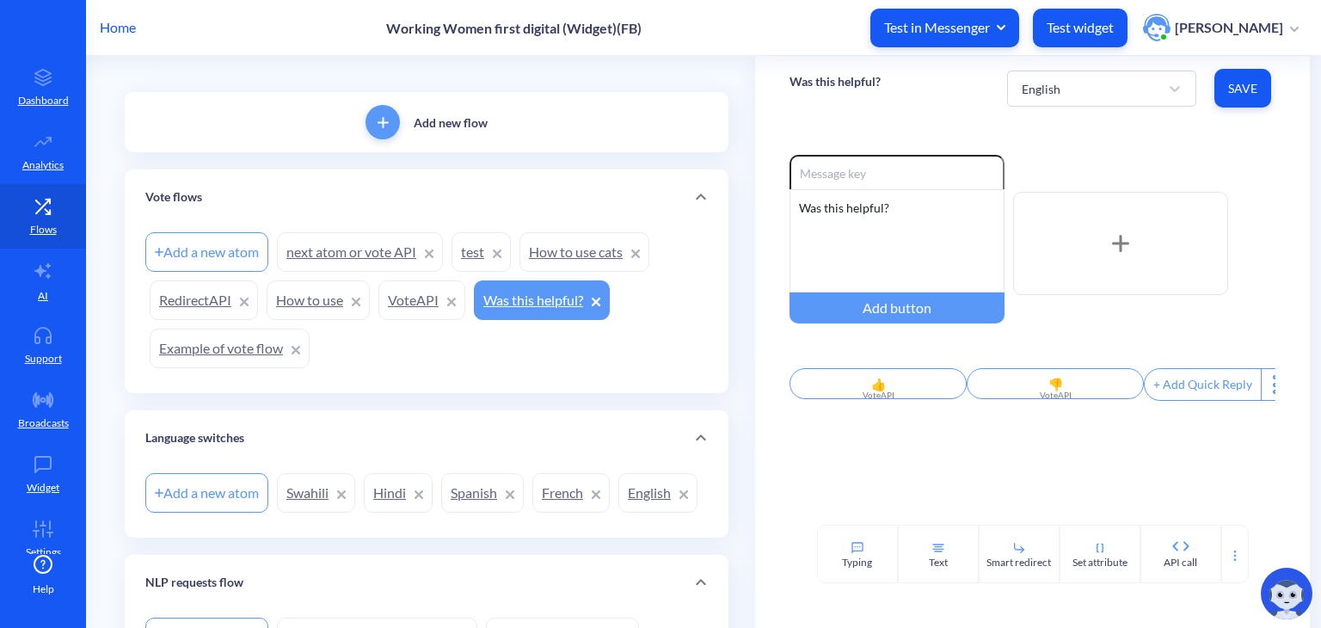
click at [406, 298] on link "VoteAPI" at bounding box center [421, 300] width 87 height 40
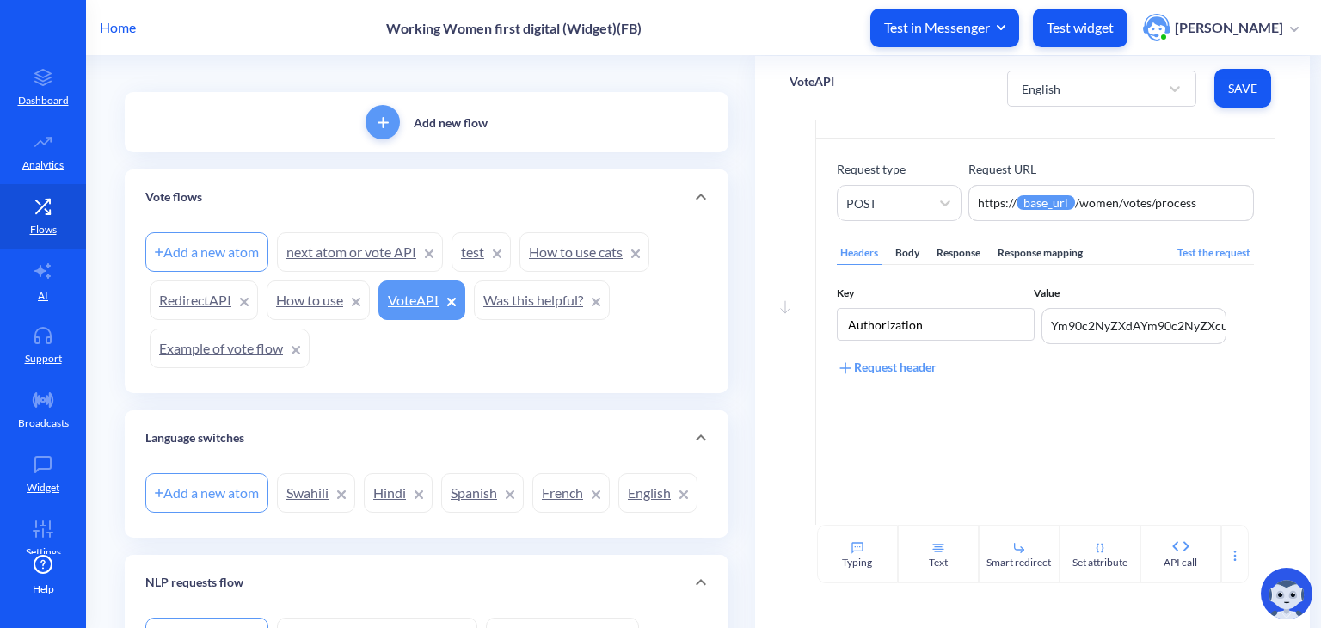
scroll to position [72, 0]
click at [458, 493] on link "Spanish" at bounding box center [482, 493] width 83 height 40
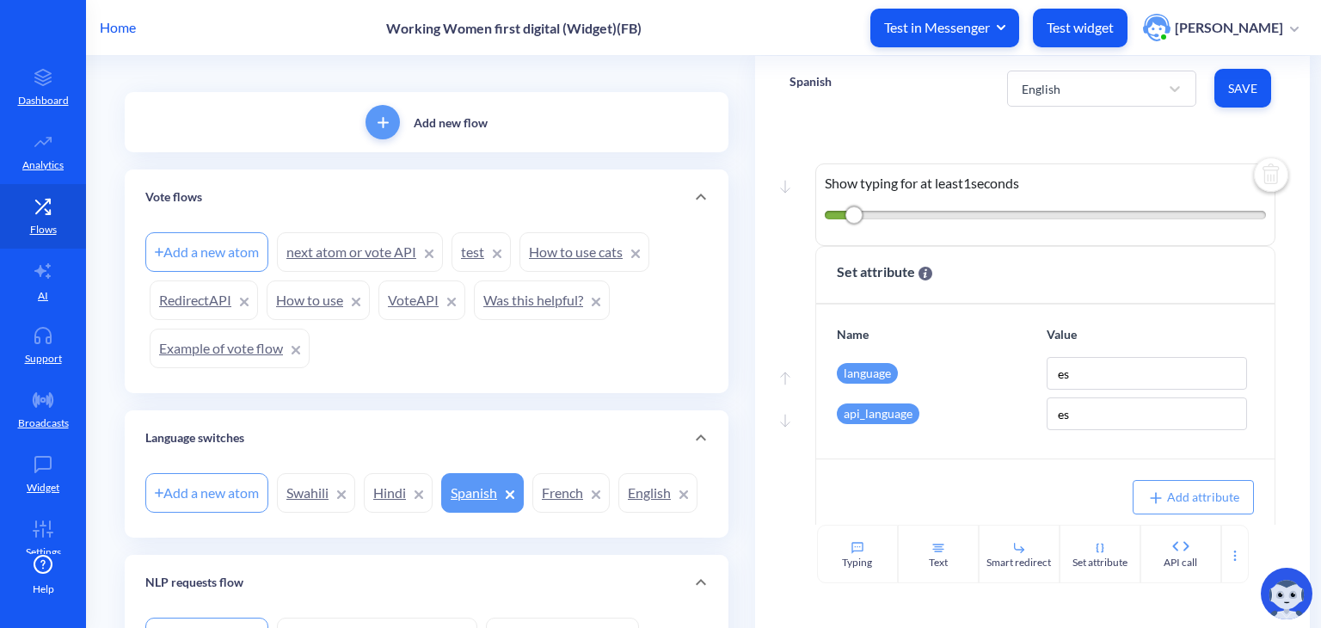
click at [354, 239] on link "next atom or vote API" at bounding box center [360, 252] width 166 height 40
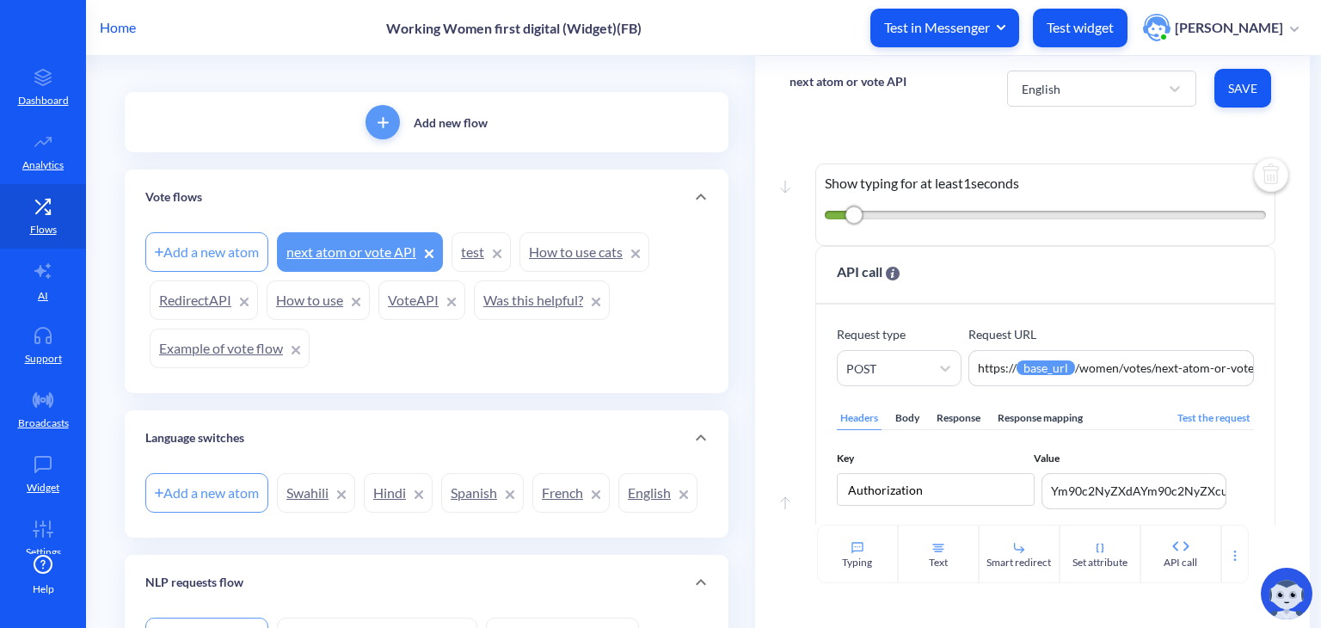
scroll to position [2, 0]
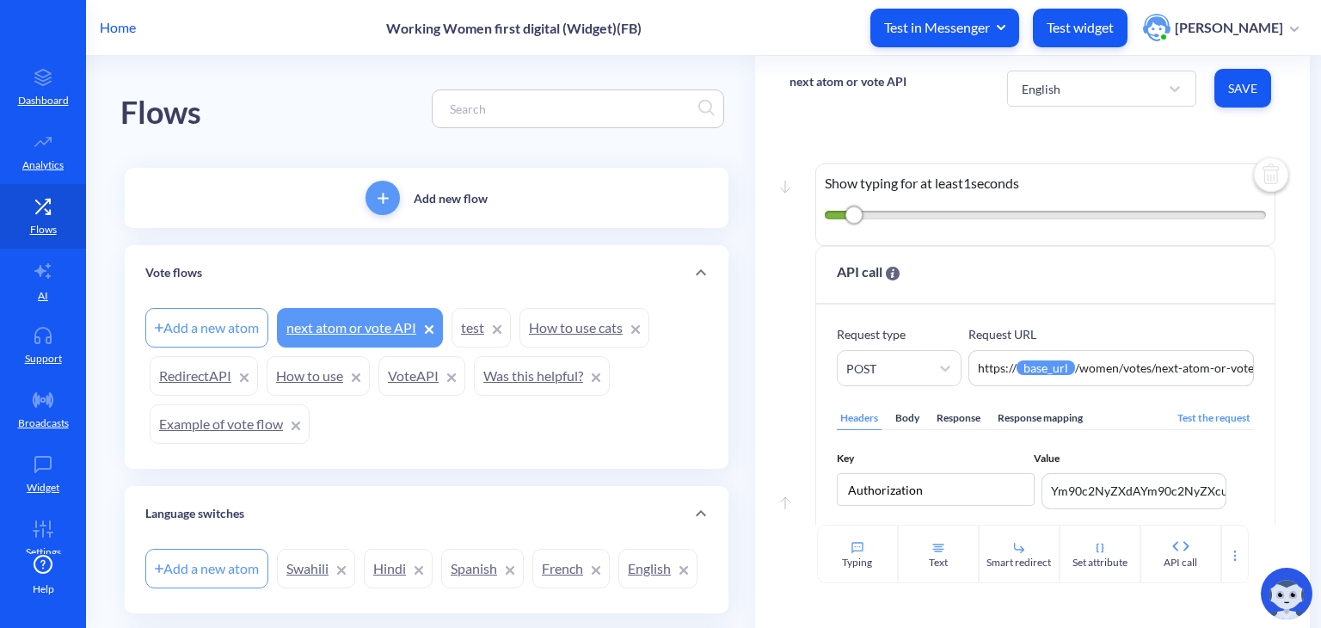
click at [526, 372] on link "Was this helpful?" at bounding box center [542, 376] width 136 height 40
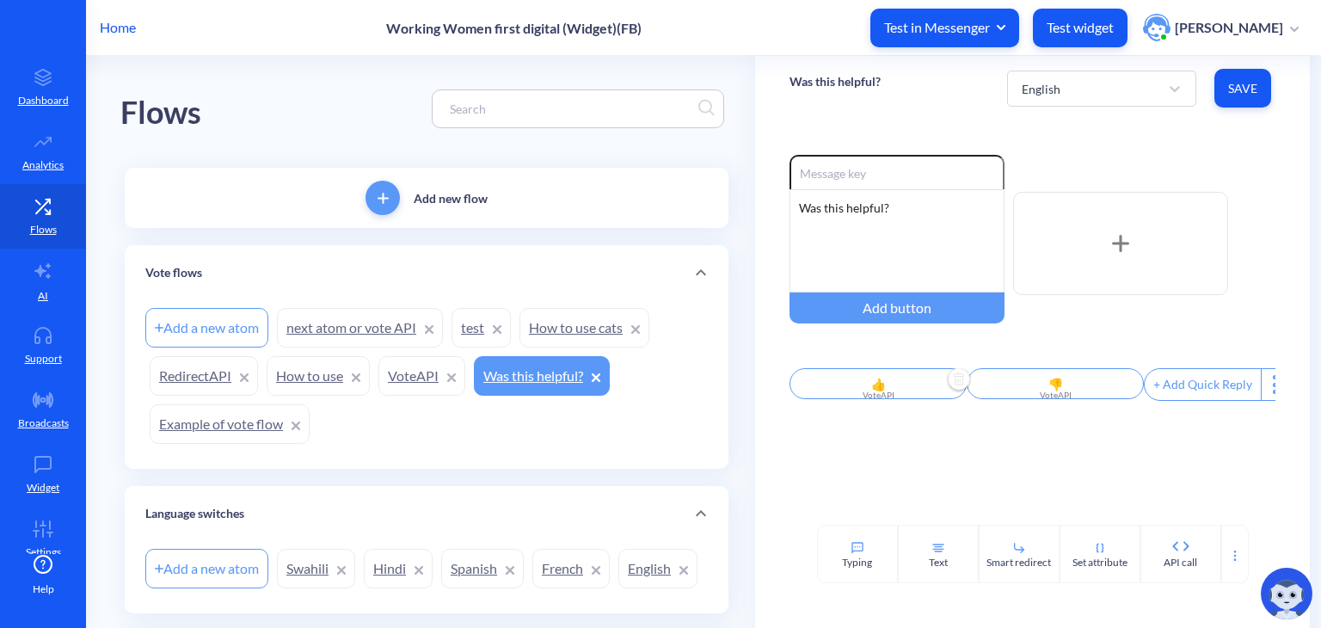
click at [876, 394] on div "VoteAPI" at bounding box center [878, 395] width 157 height 13
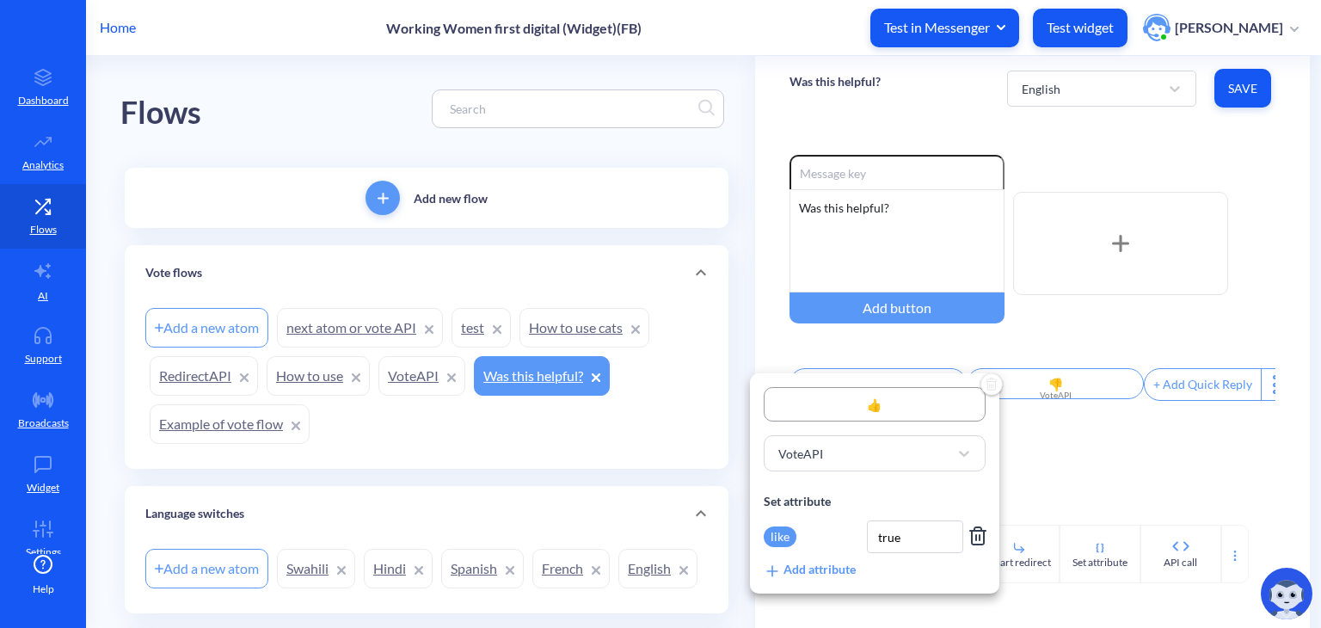
click at [1103, 291] on div at bounding box center [660, 314] width 1321 height 628
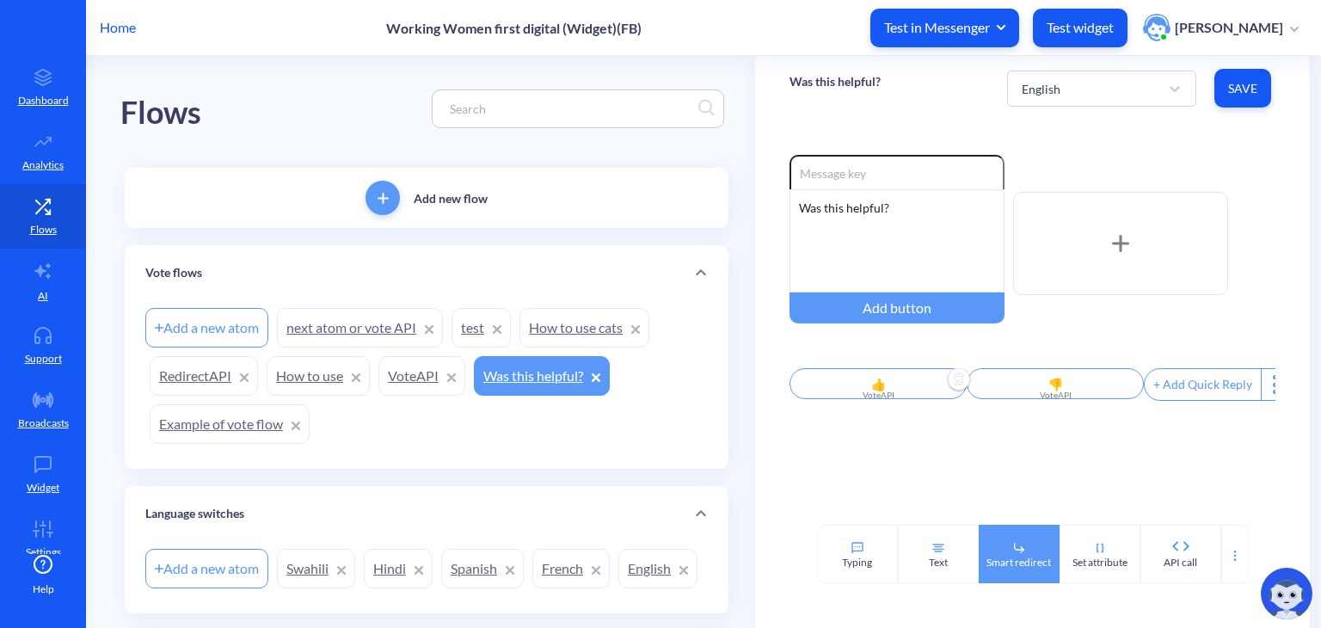
click at [1023, 558] on div "Smart redirect" at bounding box center [1019, 562] width 65 height 15
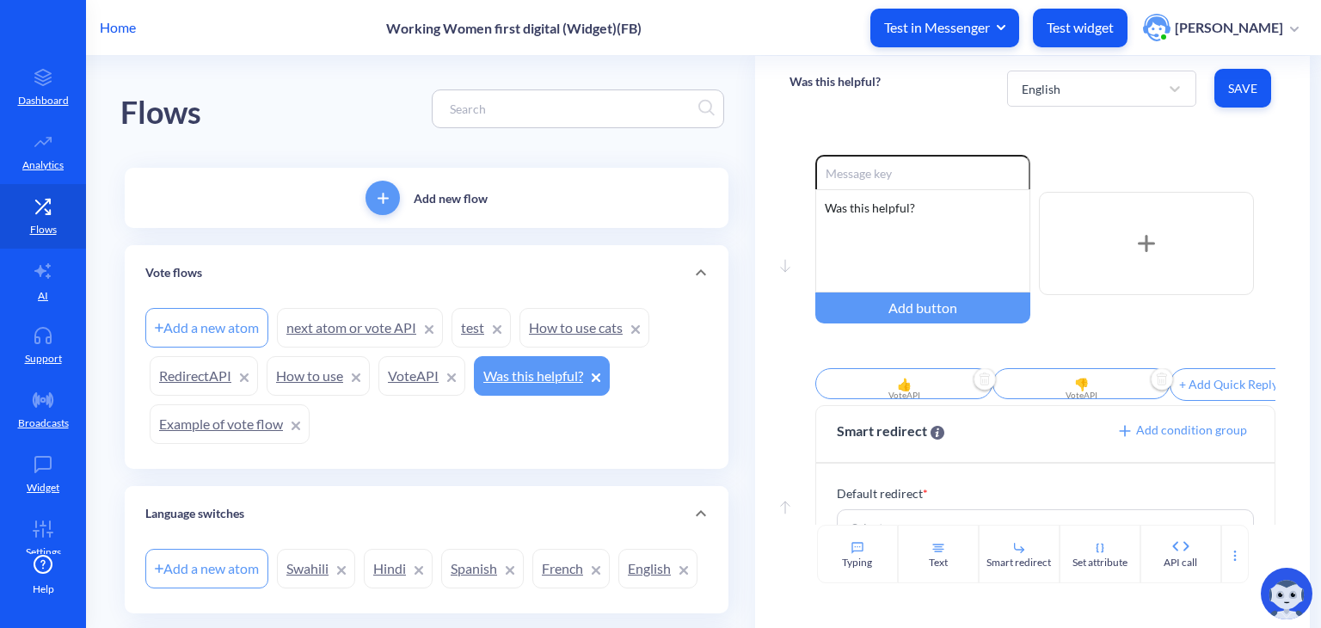
scroll to position [60, 0]
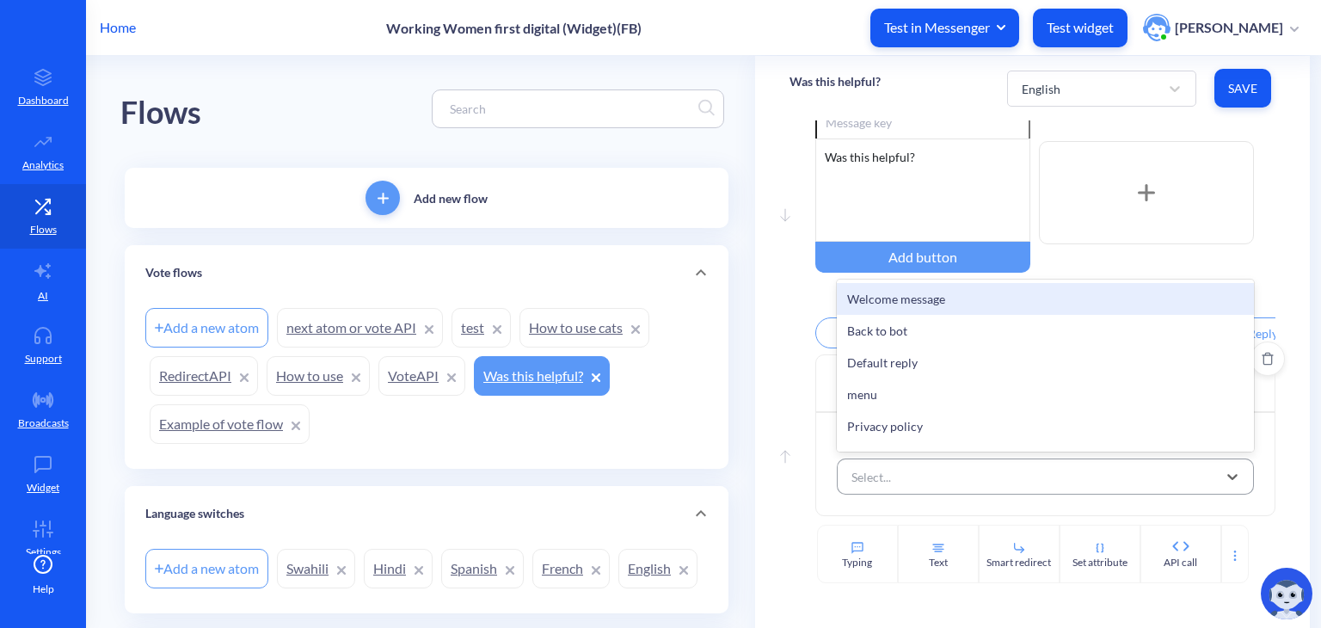
click at [939, 483] on div "Select..." at bounding box center [1030, 476] width 374 height 31
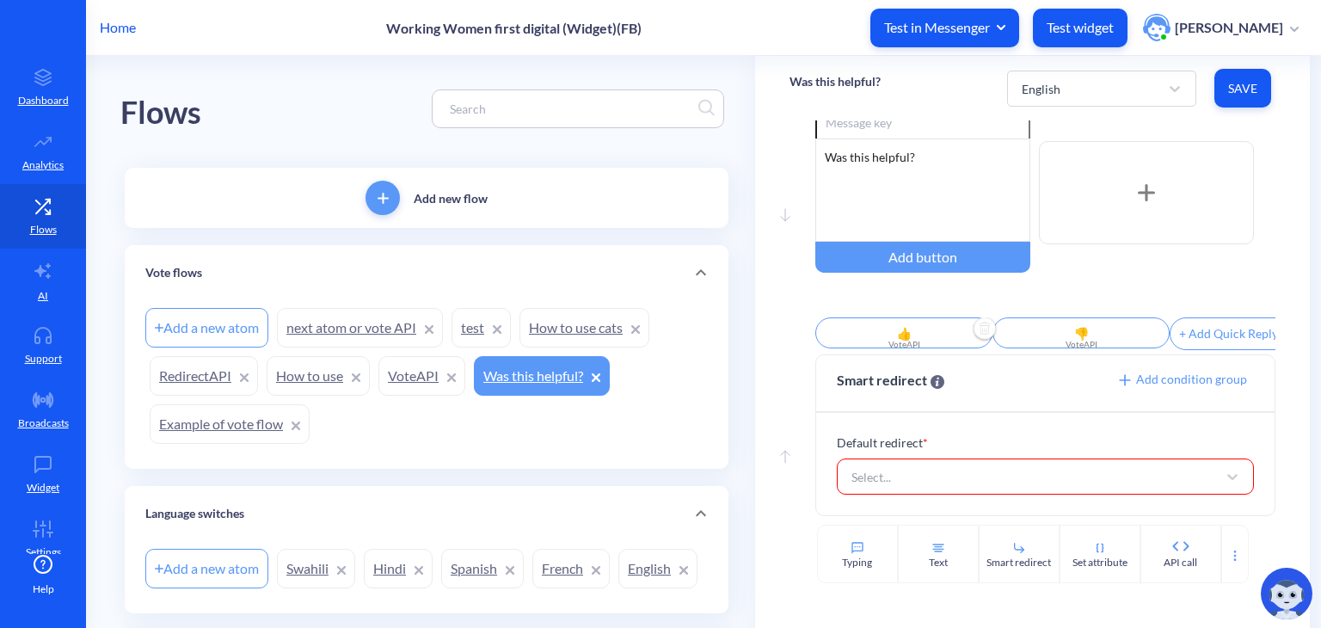
click at [808, 470] on div "Move up Smart redirect Add condition group Default redirect * Select..." at bounding box center [1033, 439] width 486 height 170
click at [1169, 379] on span "Add condition group" at bounding box center [1181, 379] width 131 height 15
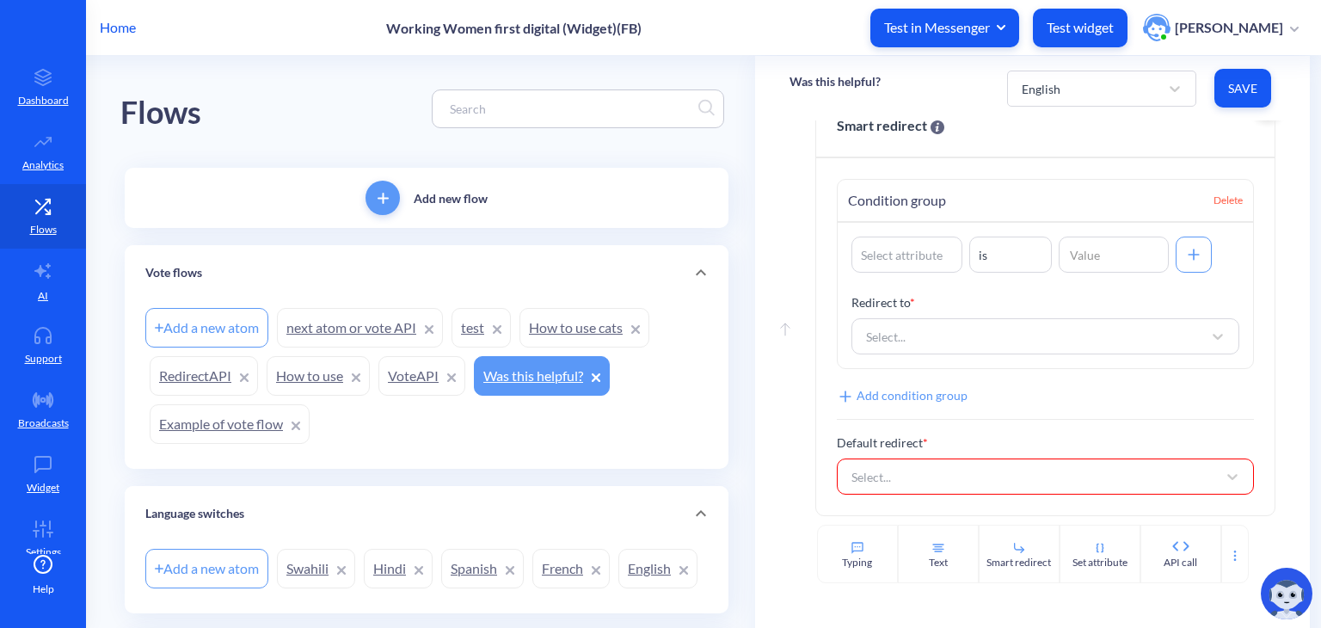
scroll to position [313, 0]
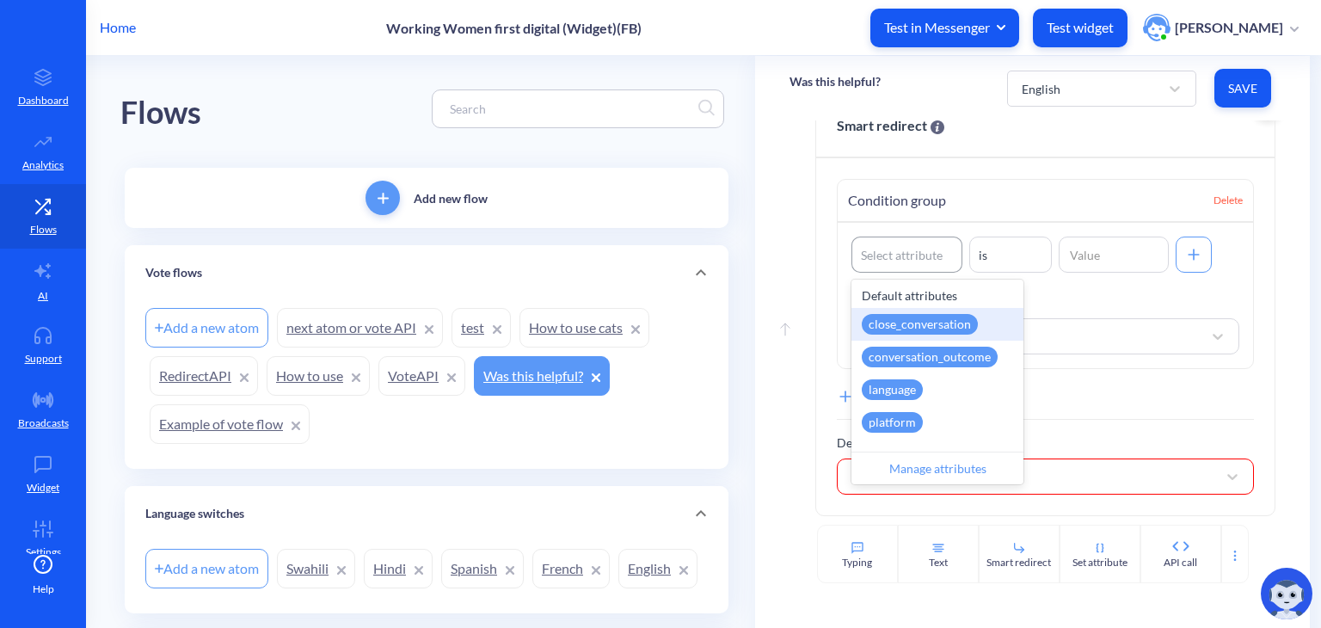
click at [905, 263] on div "Select attribute" at bounding box center [902, 255] width 82 height 18
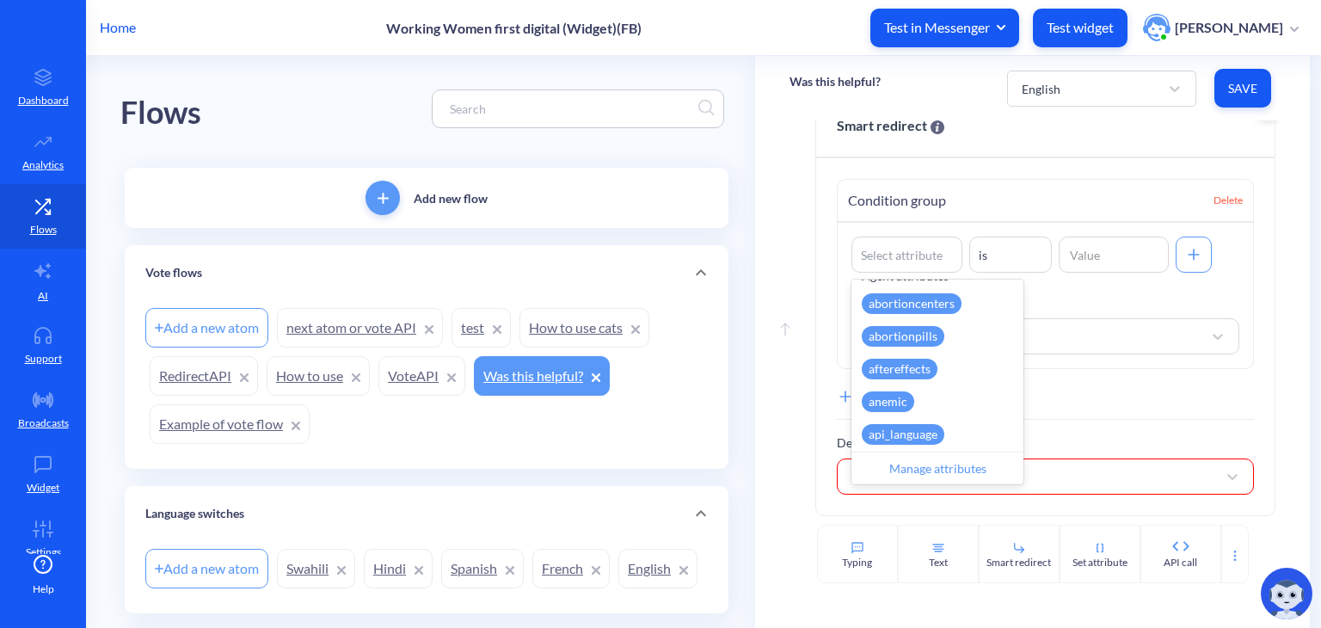
scroll to position [0, 0]
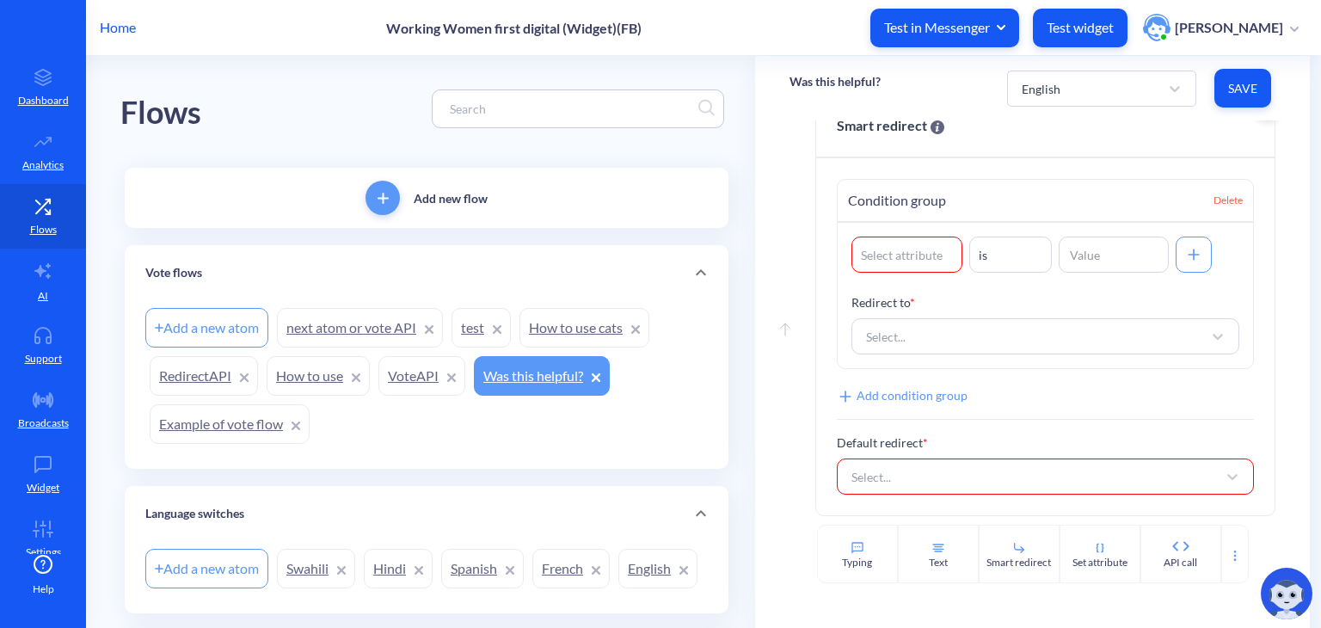
click at [827, 262] on div "Condition group Delete Select attribute is Redirect to * Select... Add conditio…" at bounding box center [1045, 336] width 458 height 357
click at [1122, 252] on input at bounding box center [1114, 255] width 111 height 36
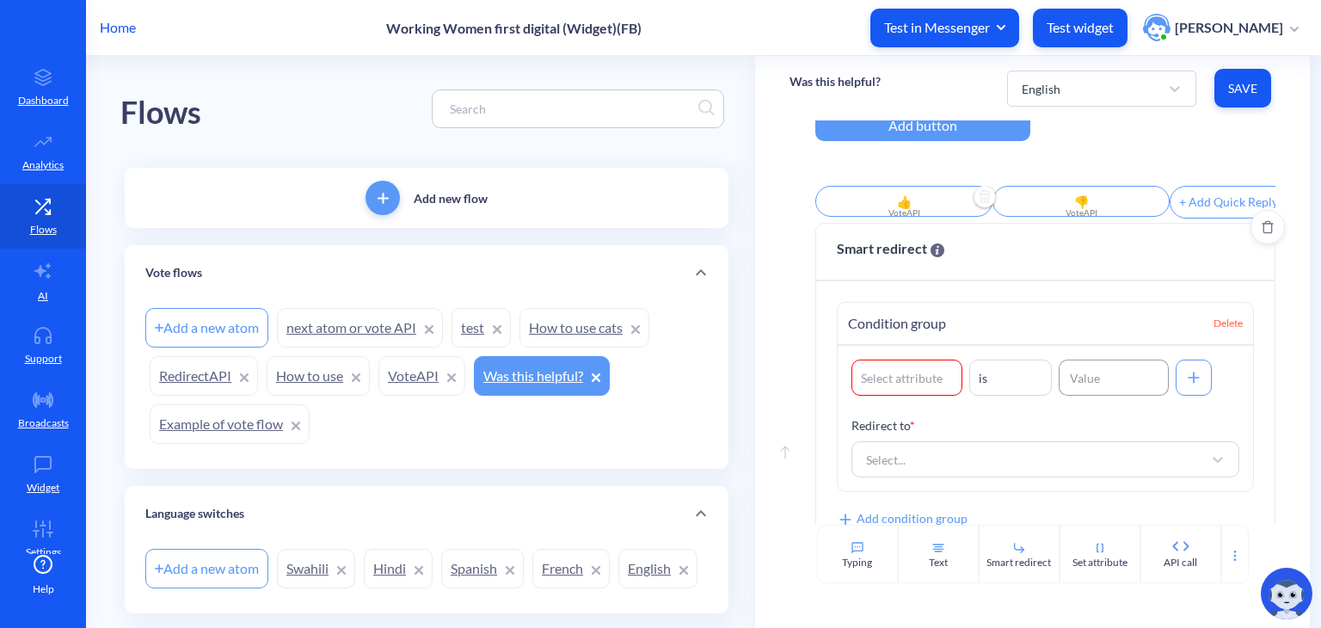
scroll to position [145, 0]
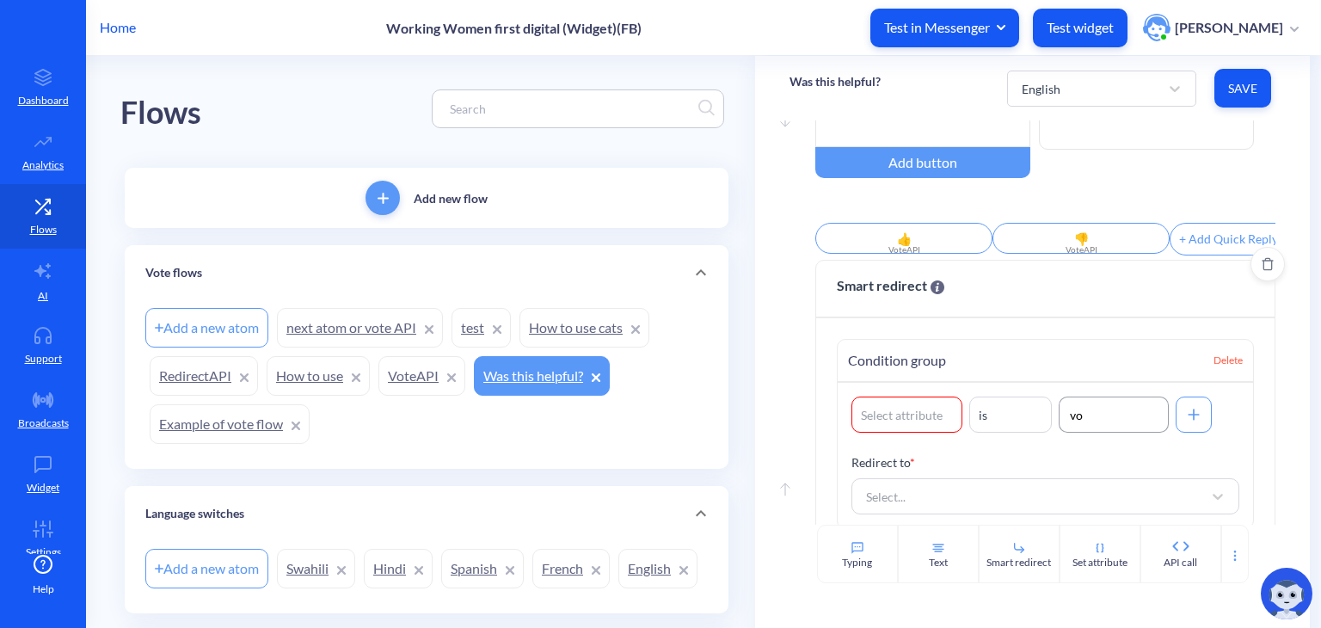
type input "v"
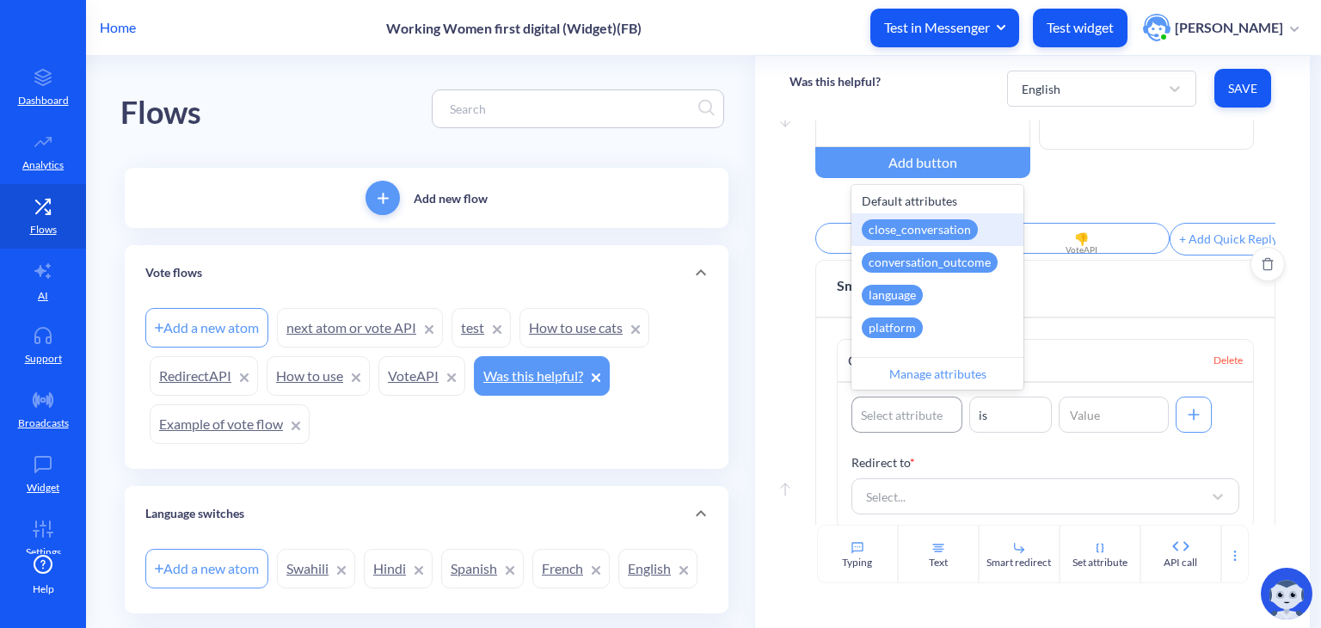
click at [905, 424] on div "Select attribute" at bounding box center [902, 415] width 82 height 18
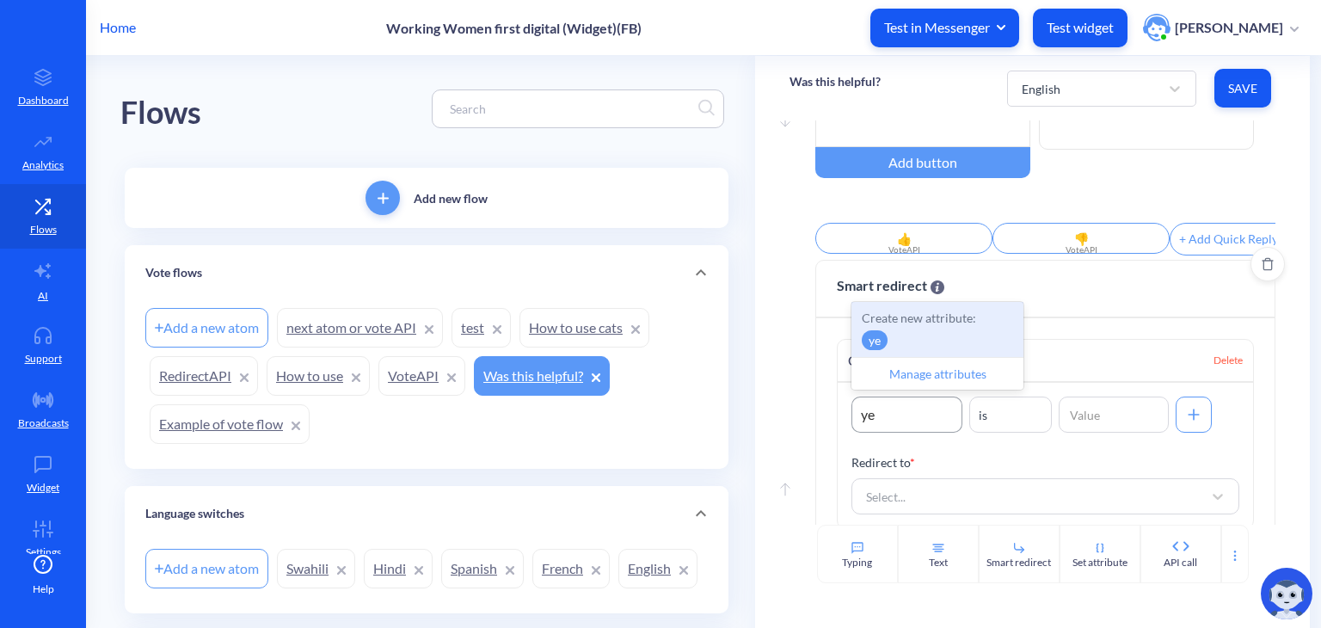
type input "y"
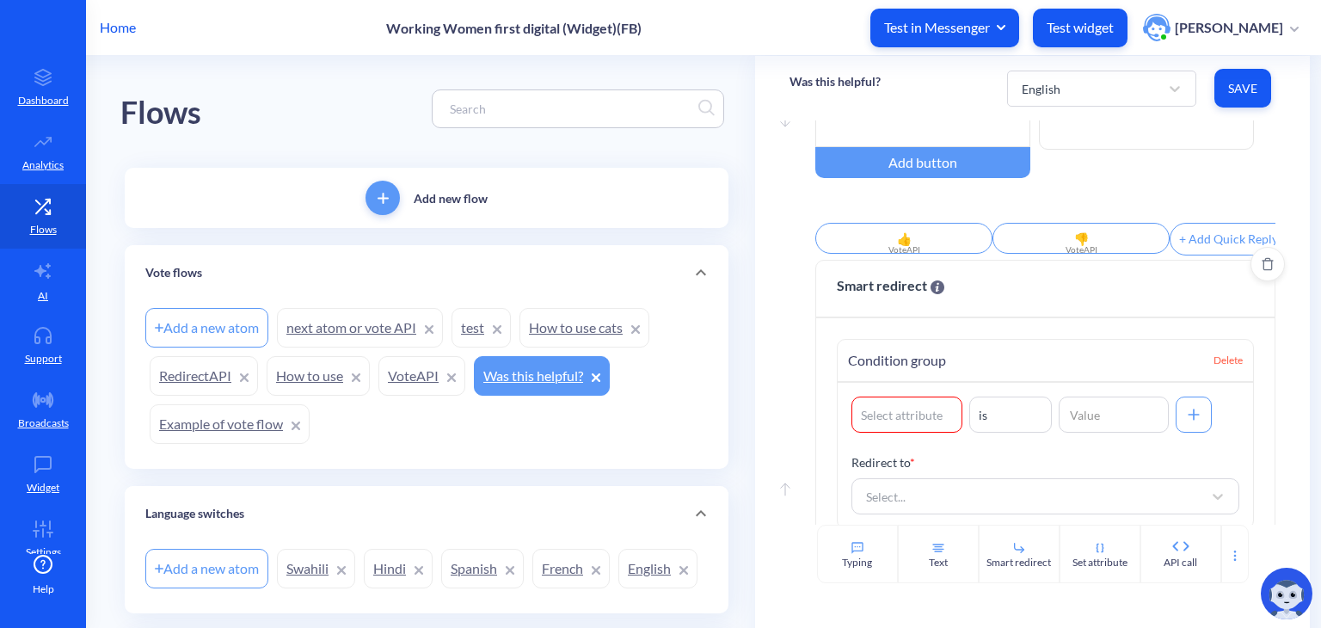
click at [808, 372] on div "Move up Smart redirect Condition group Delete Select attribute is Redirect to *…" at bounding box center [1033, 472] width 486 height 425
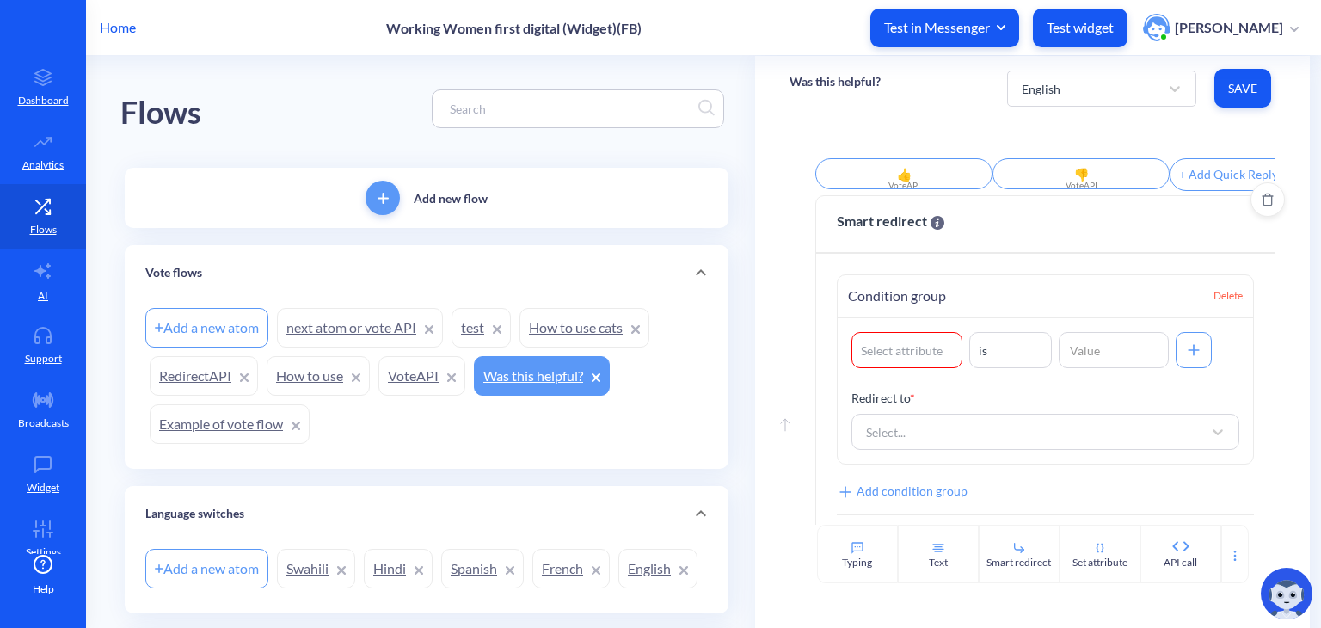
scroll to position [211, 0]
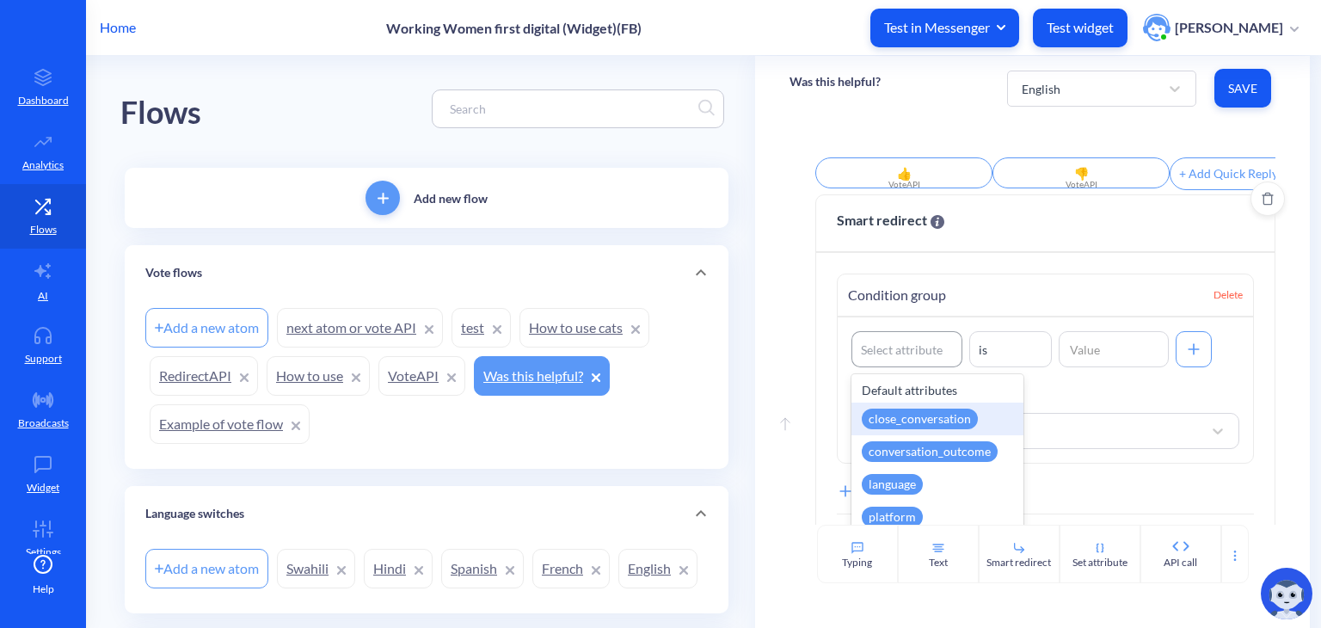
click at [904, 359] on div "Select attribute" at bounding box center [902, 350] width 82 height 18
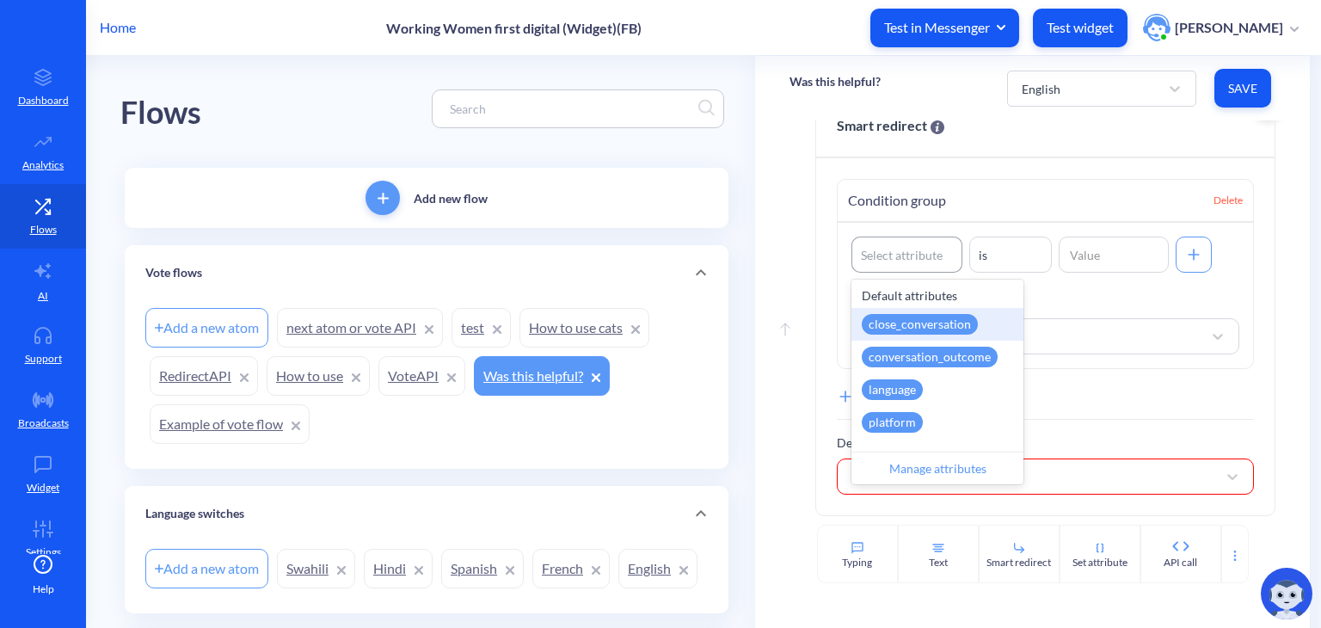
scroll to position [313, 0]
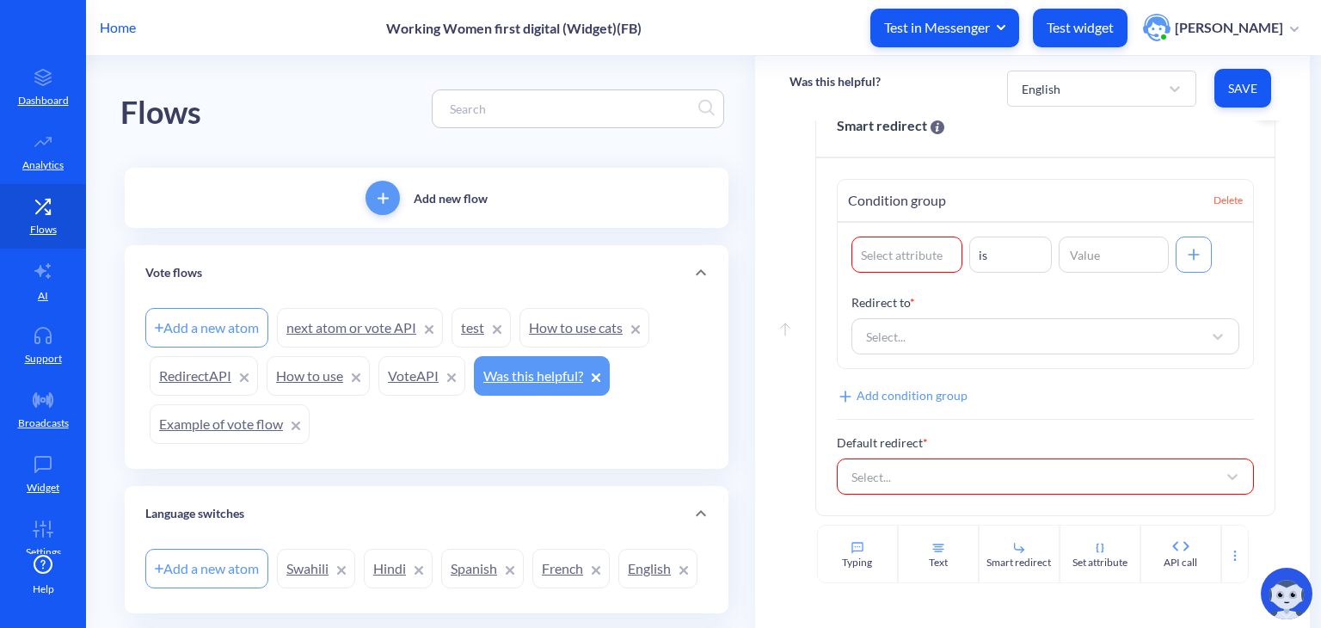
click at [1042, 221] on div "Condition group Delete" at bounding box center [1045, 201] width 415 height 43
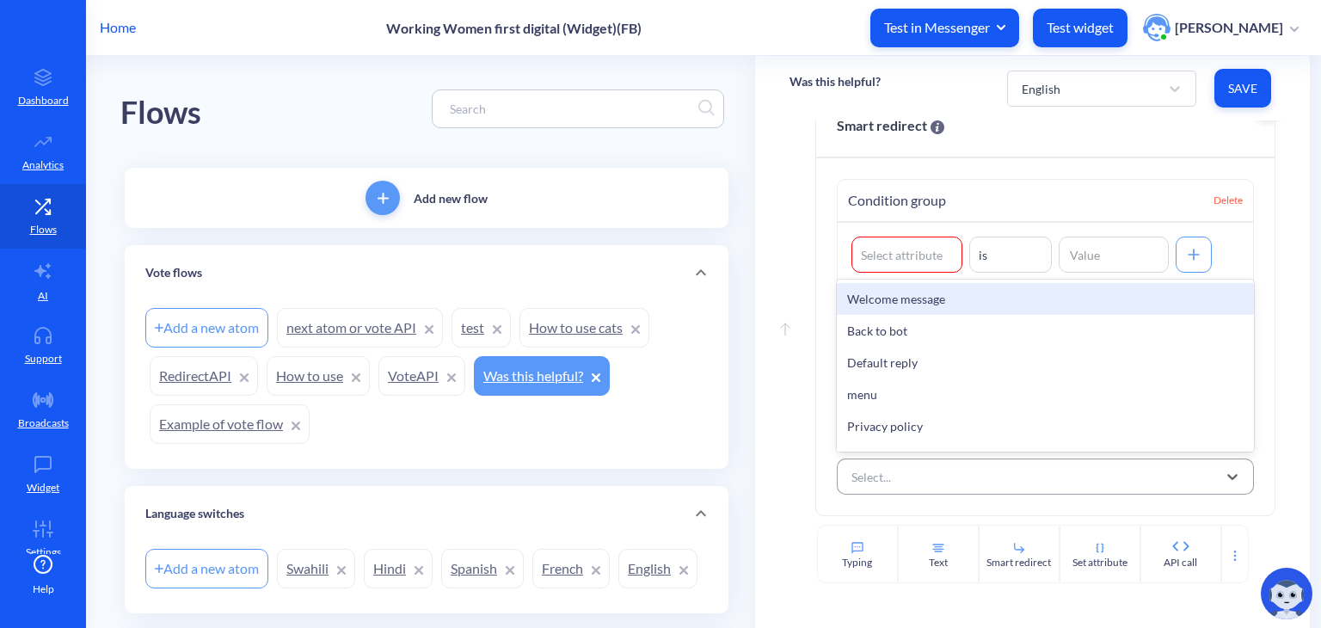
click at [901, 489] on div "Select..." at bounding box center [1030, 476] width 374 height 31
click at [895, 255] on div "Select attribute" at bounding box center [902, 255] width 82 height 18
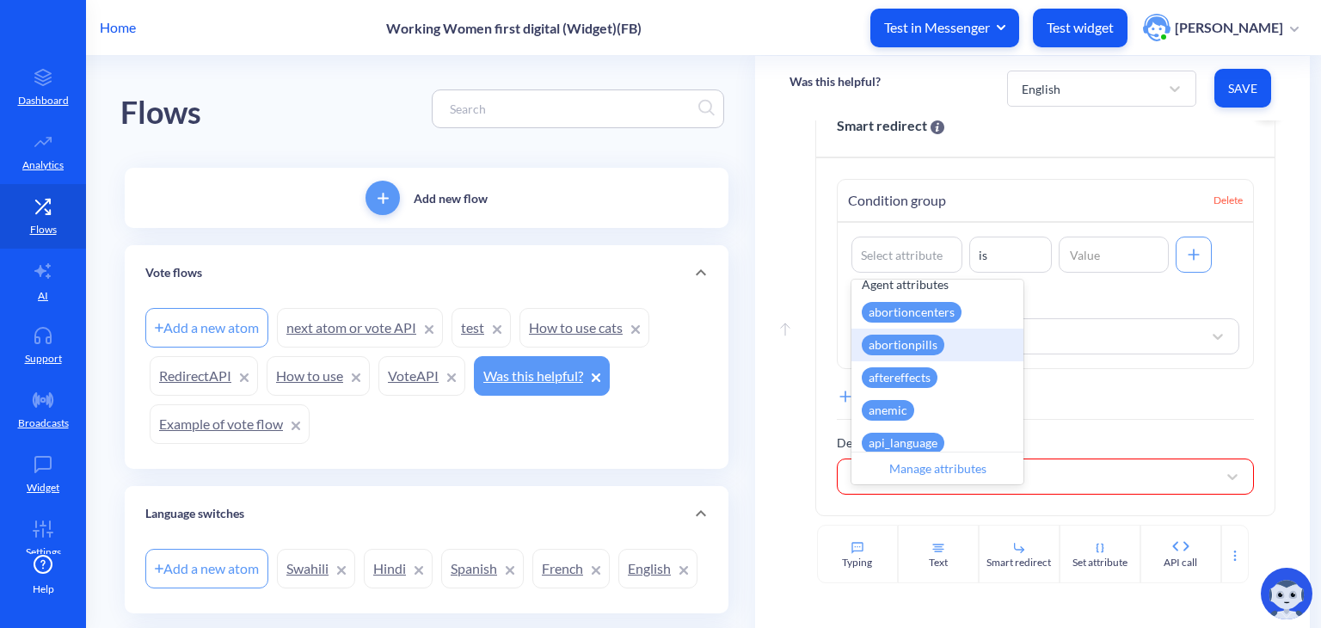
scroll to position [292, 0]
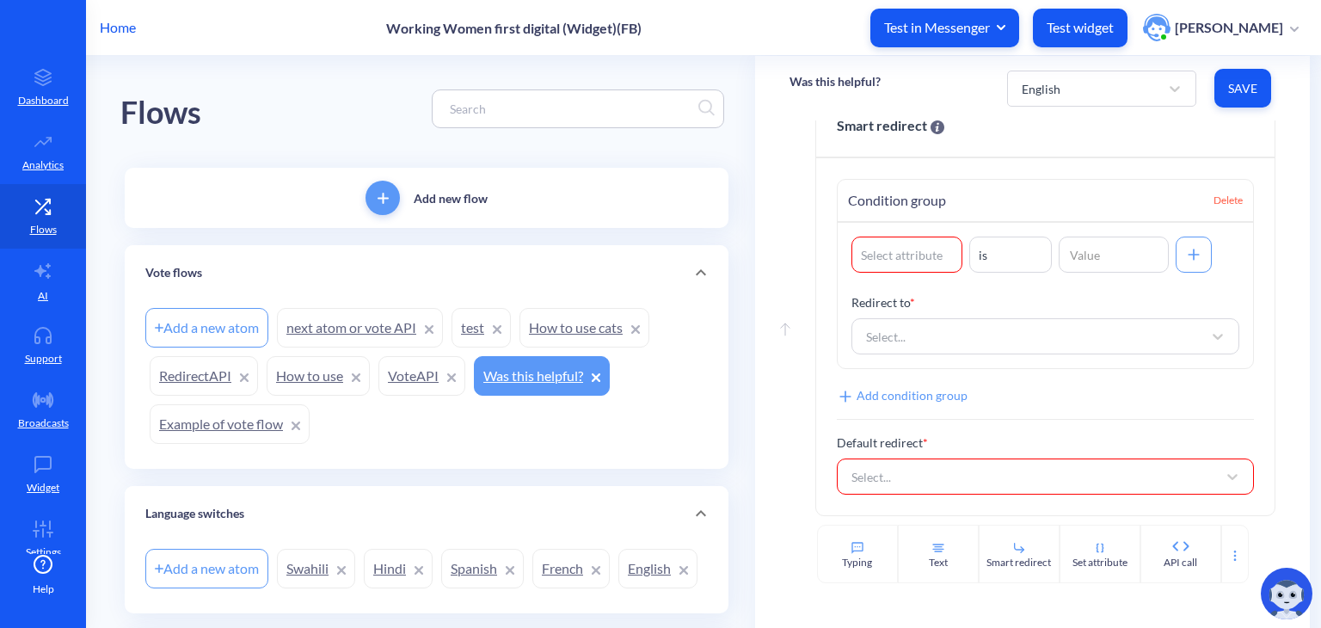
click at [805, 227] on div "Move up Smart redirect Condition group Delete Select attribute is Redirect to *…" at bounding box center [1033, 312] width 486 height 425
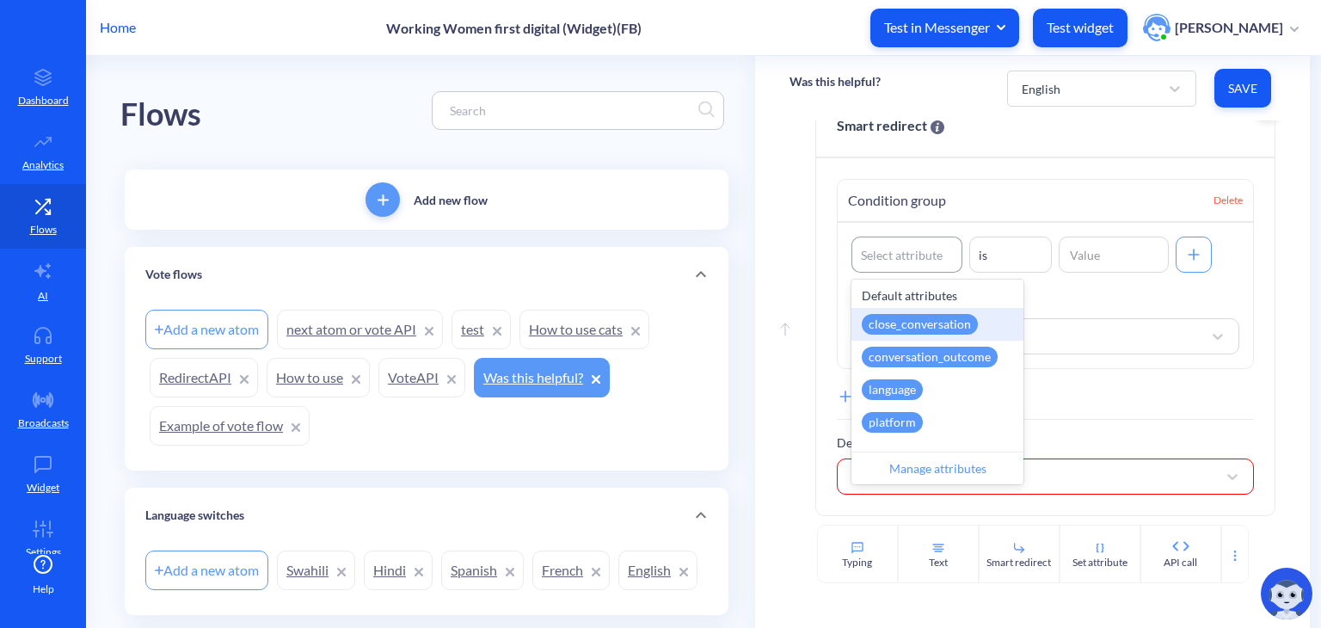
click at [903, 249] on div "Select attribute" at bounding box center [902, 255] width 82 height 18
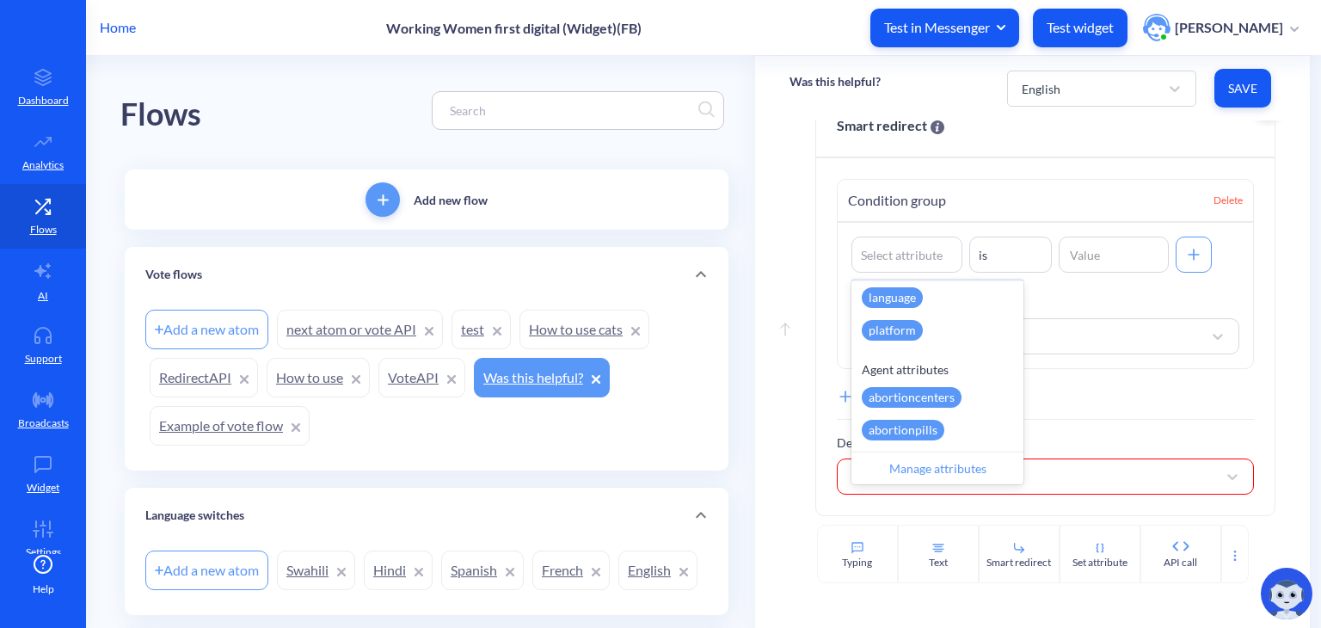
scroll to position [93, 0]
click at [920, 470] on div "Manage attributes" at bounding box center [938, 468] width 172 height 33
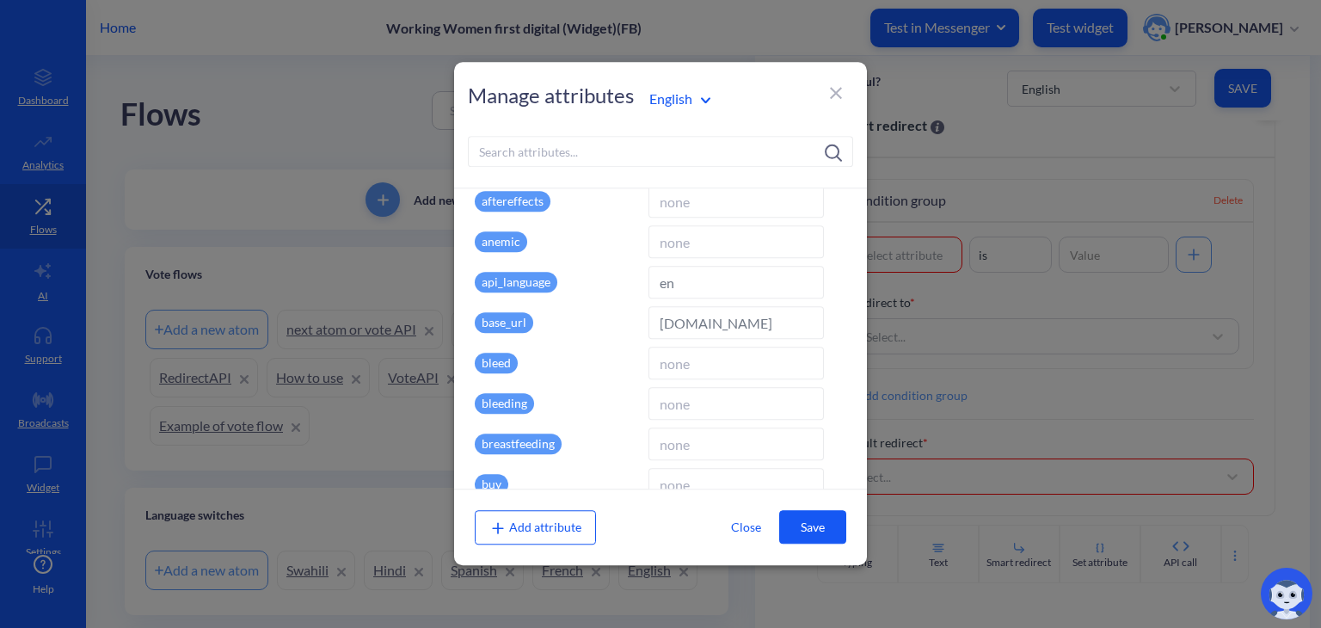
scroll to position [138, 0]
click at [689, 367] on input at bounding box center [736, 362] width 175 height 33
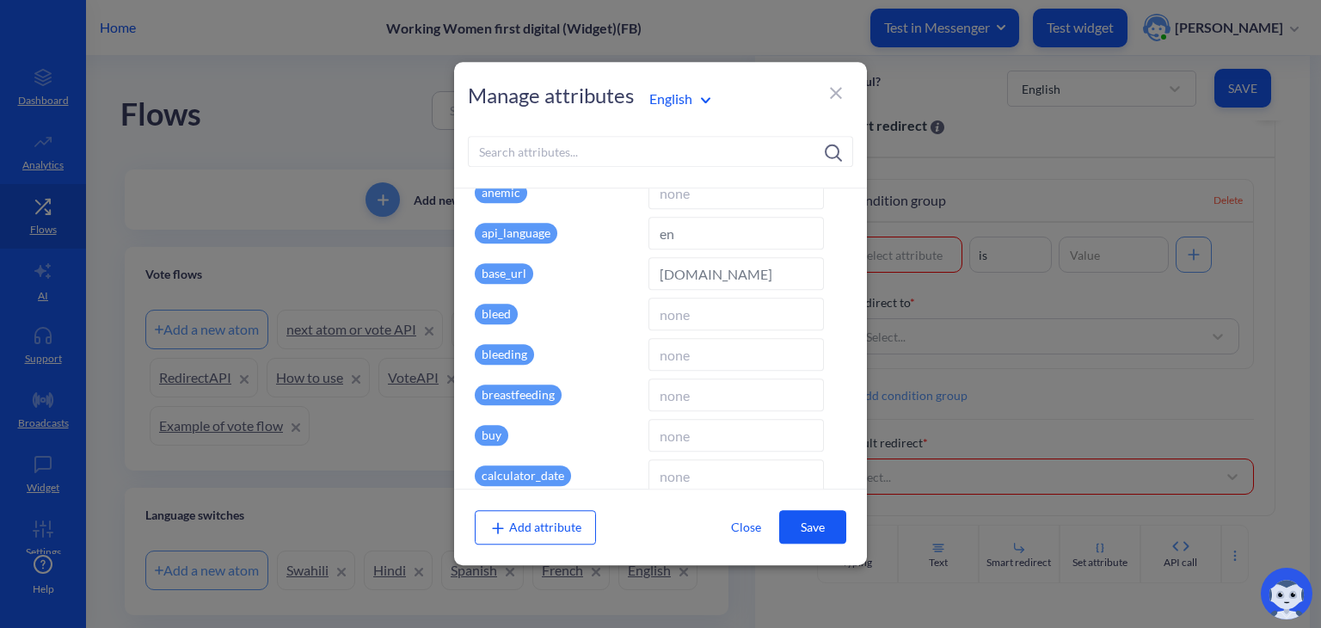
click at [681, 379] on input at bounding box center [736, 394] width 175 height 33
click at [536, 396] on p "breastfeeding" at bounding box center [518, 394] width 87 height 21
click at [710, 388] on input at bounding box center [736, 394] width 175 height 33
click at [841, 99] on icon at bounding box center [836, 93] width 21 height 21
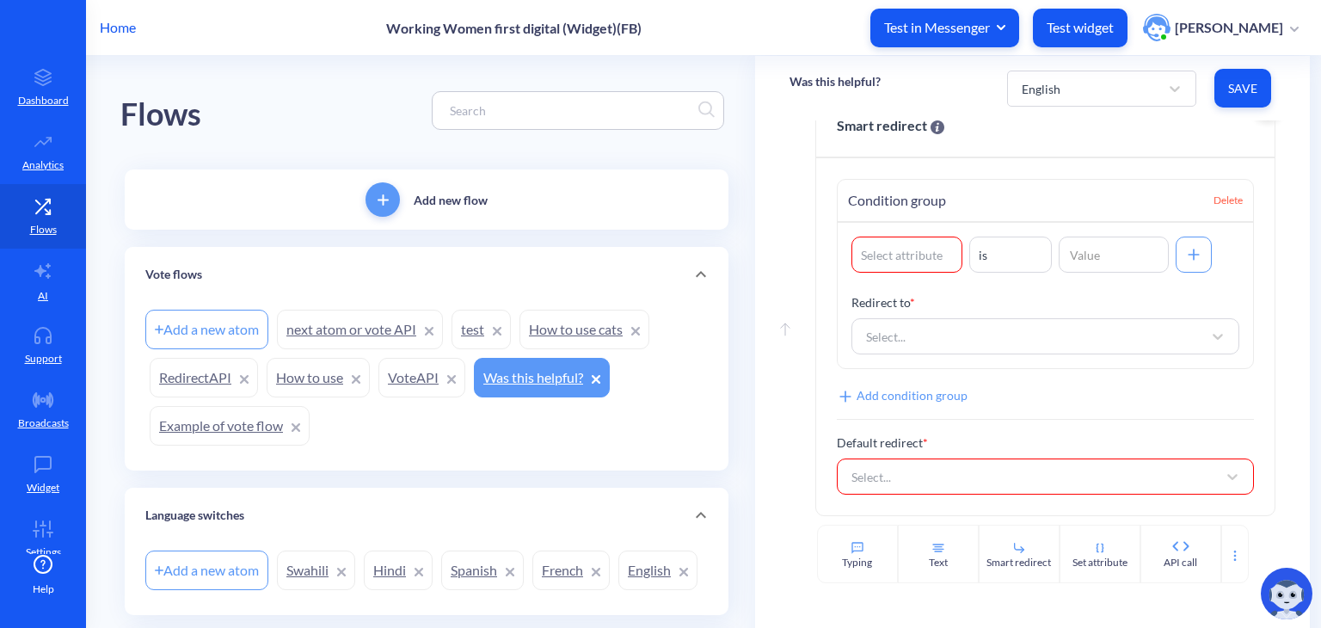
click at [815, 205] on div "Smart redirect Condition group Delete Select attribute is Redirect to * Select.…" at bounding box center [1045, 308] width 460 height 416
click at [953, 331] on div "Select..." at bounding box center [1030, 336] width 345 height 31
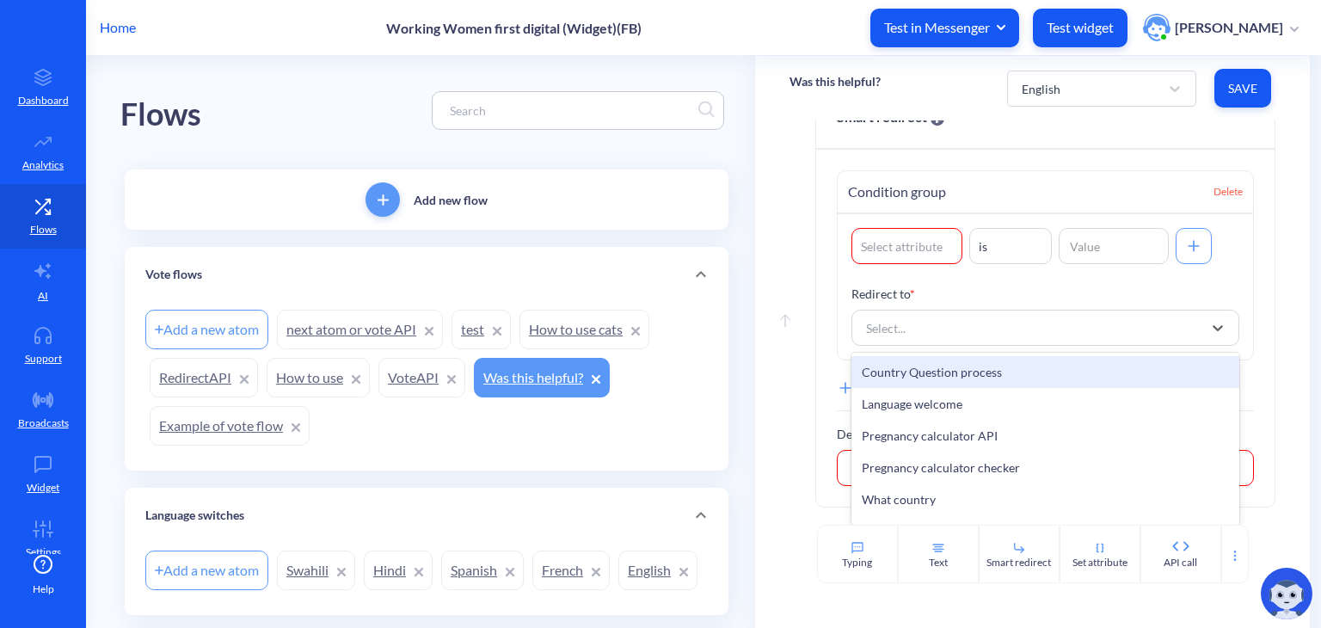
scroll to position [313, 0]
click at [1008, 290] on div "Select attribute is Redirect to * option Country Question process focused, 16 o…" at bounding box center [1045, 287] width 415 height 145
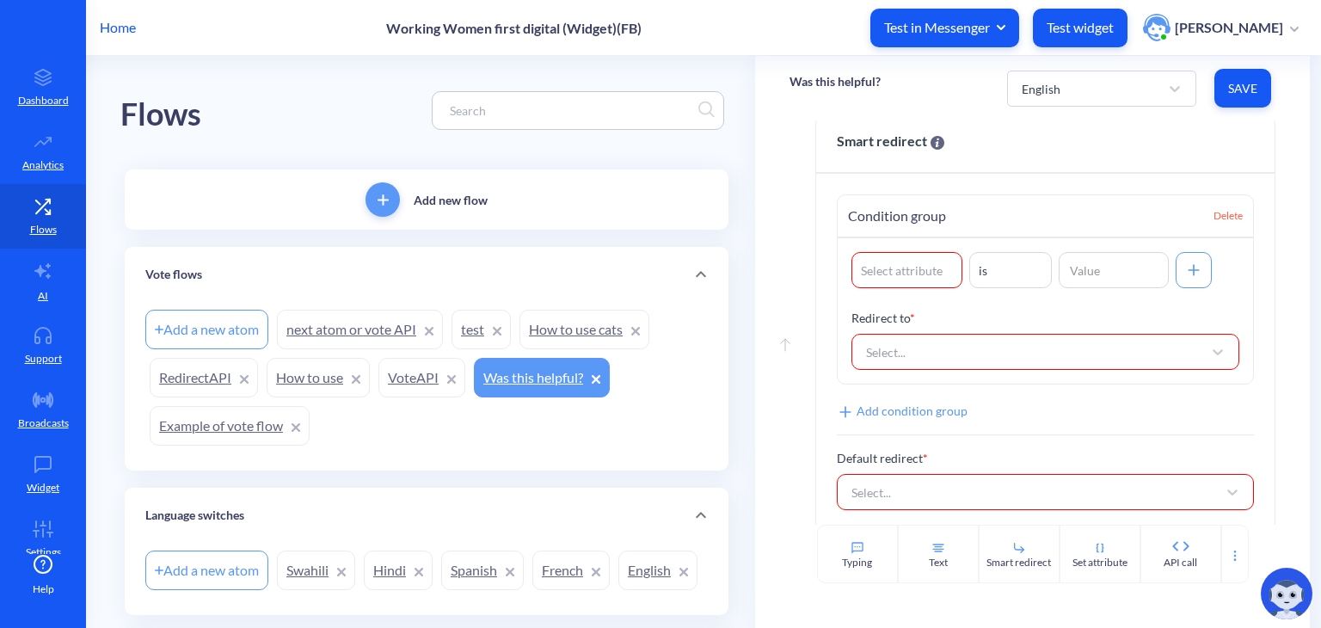
scroll to position [292, 0]
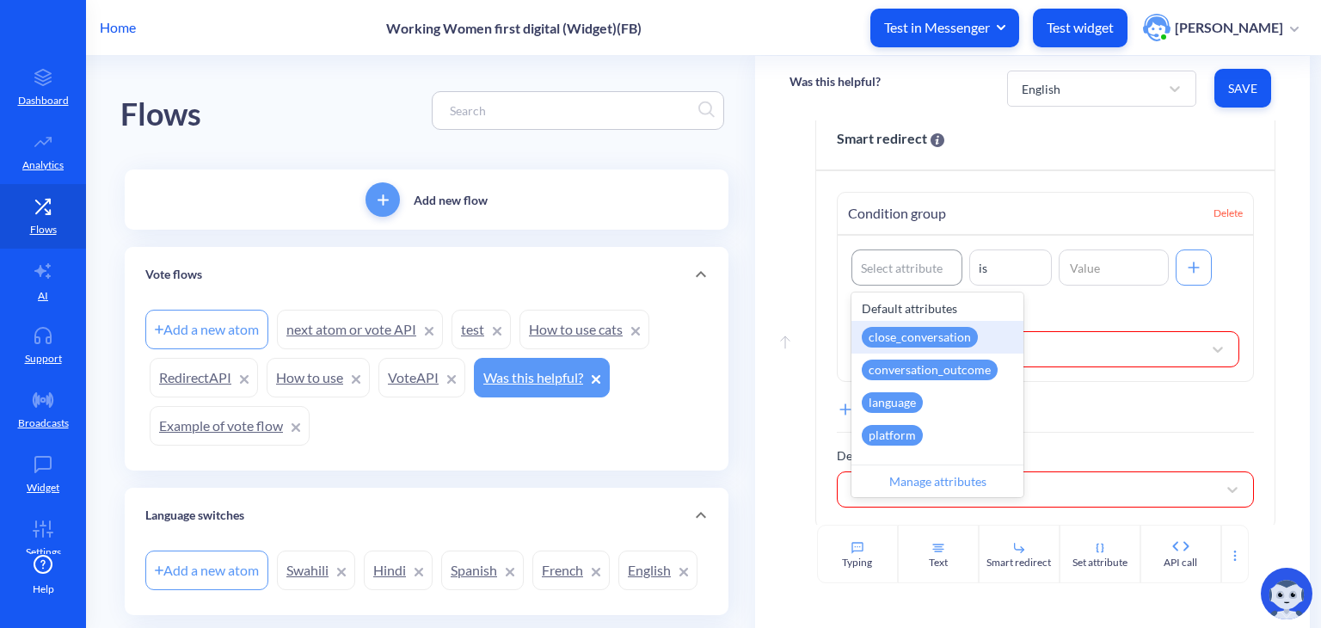
click at [887, 283] on div "Select attribute" at bounding box center [906, 267] width 109 height 31
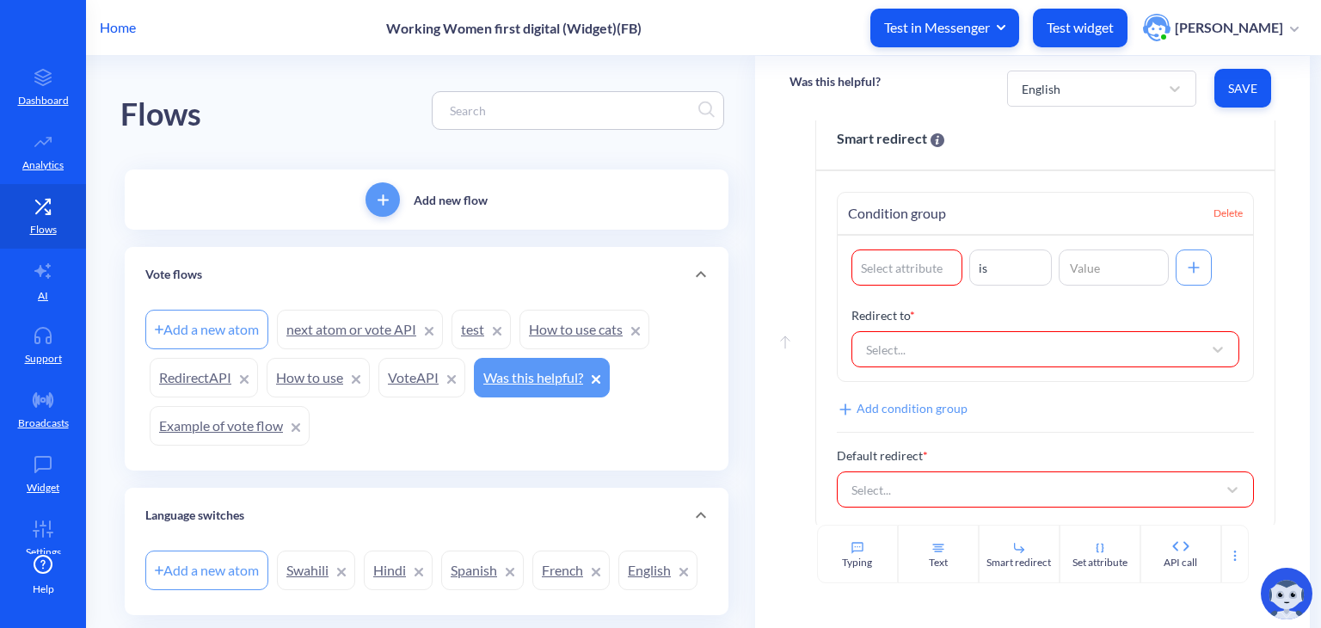
click at [944, 203] on div "Condition group Delete" at bounding box center [1045, 214] width 415 height 43
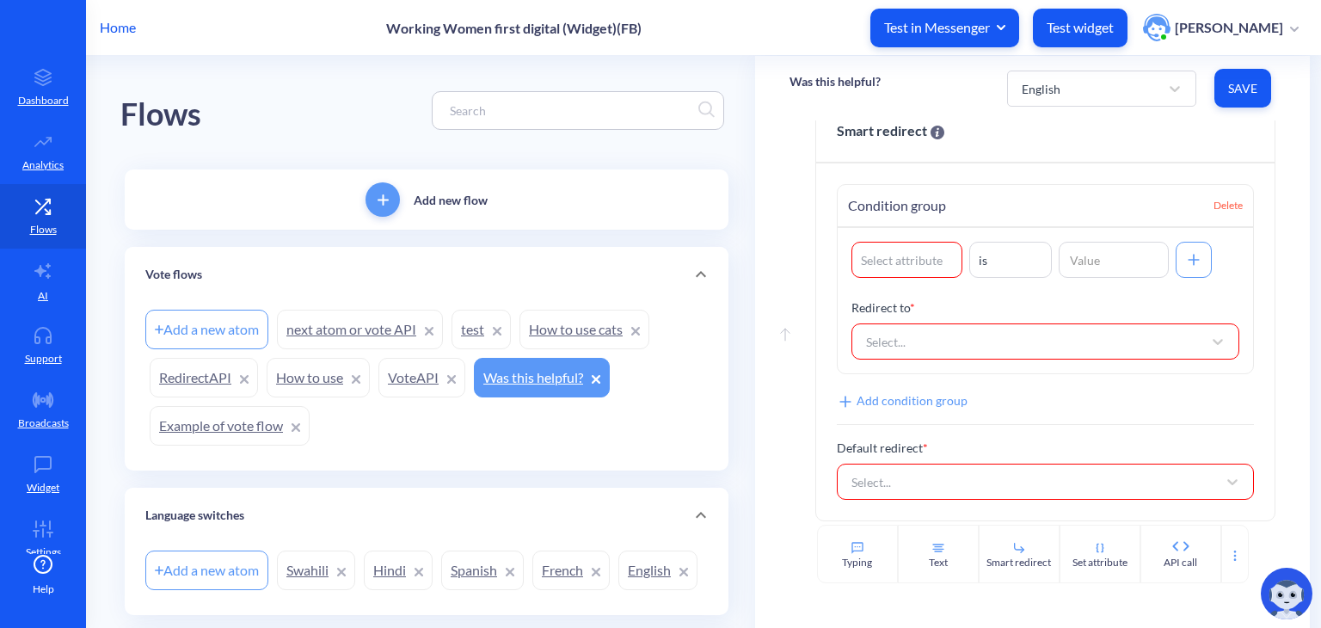
scroll to position [303, 0]
click at [1230, 211] on span "Delete" at bounding box center [1228, 202] width 29 height 15
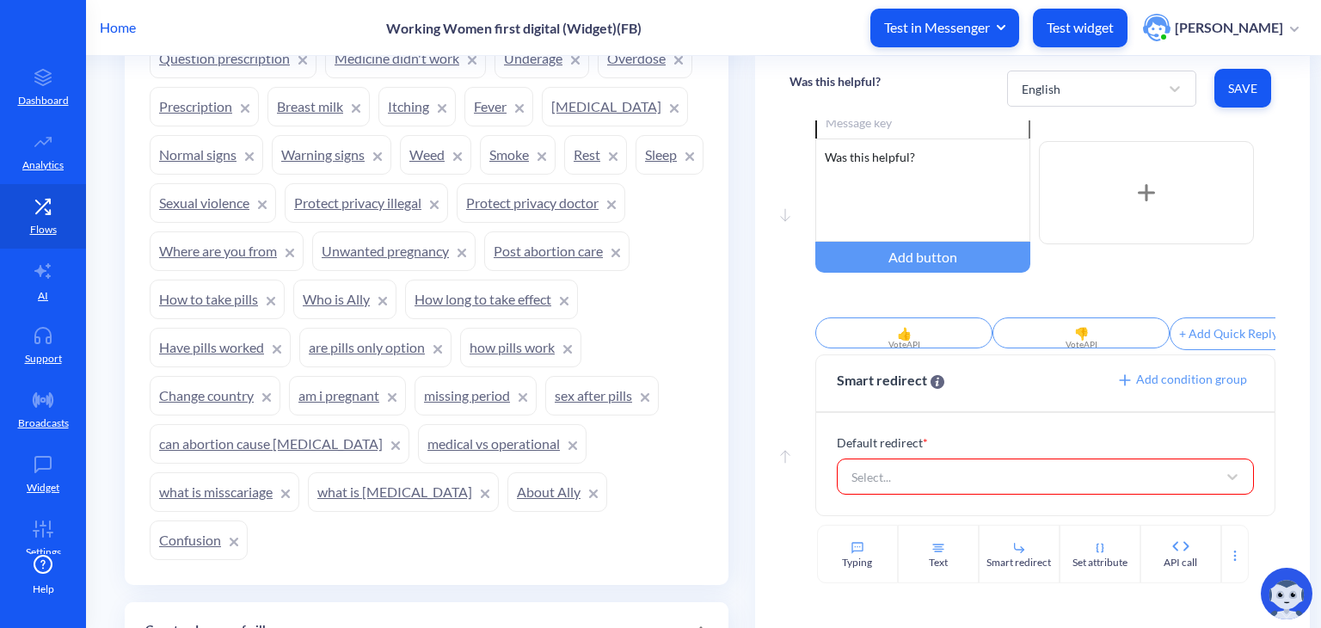
scroll to position [707, 0]
click at [1093, 541] on icon at bounding box center [1100, 548] width 14 height 14
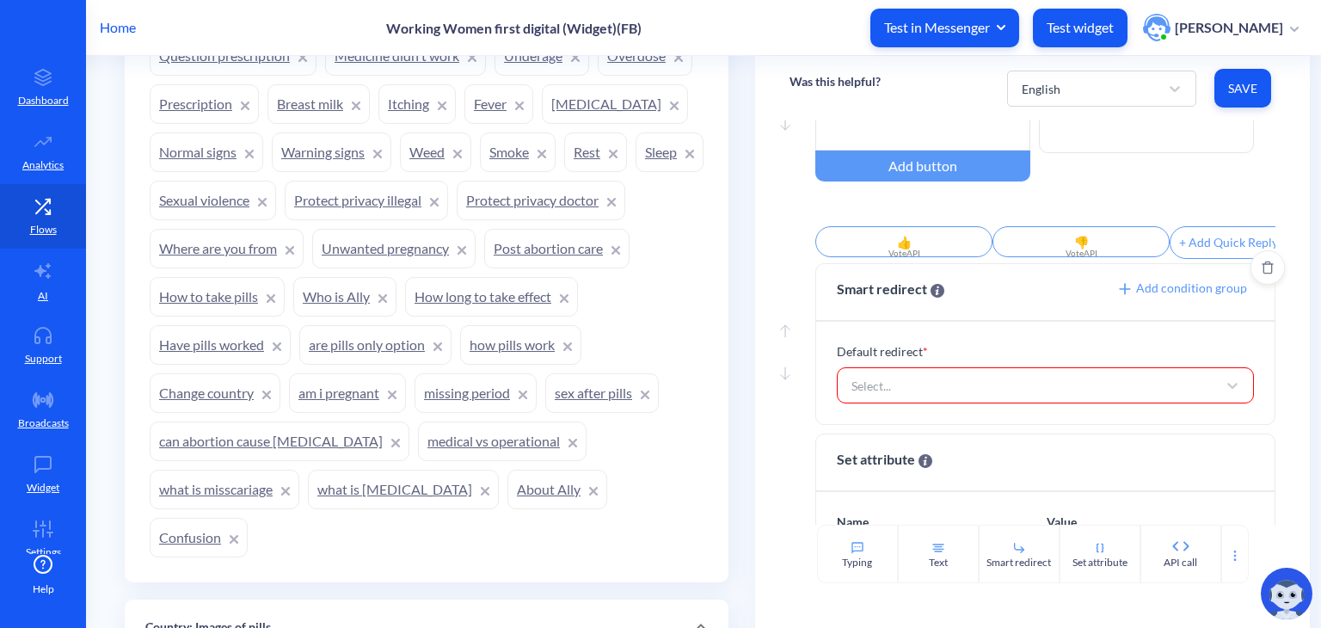
scroll to position [317, 0]
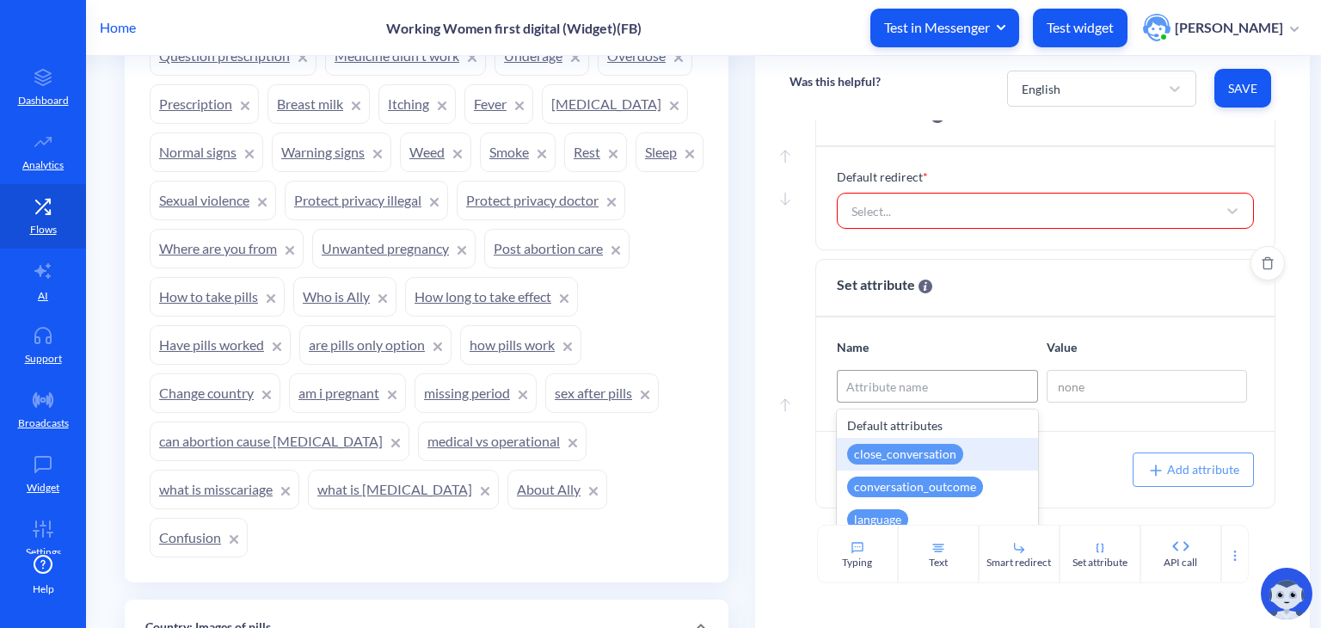
click at [910, 396] on div "Attribute name" at bounding box center [887, 387] width 82 height 18
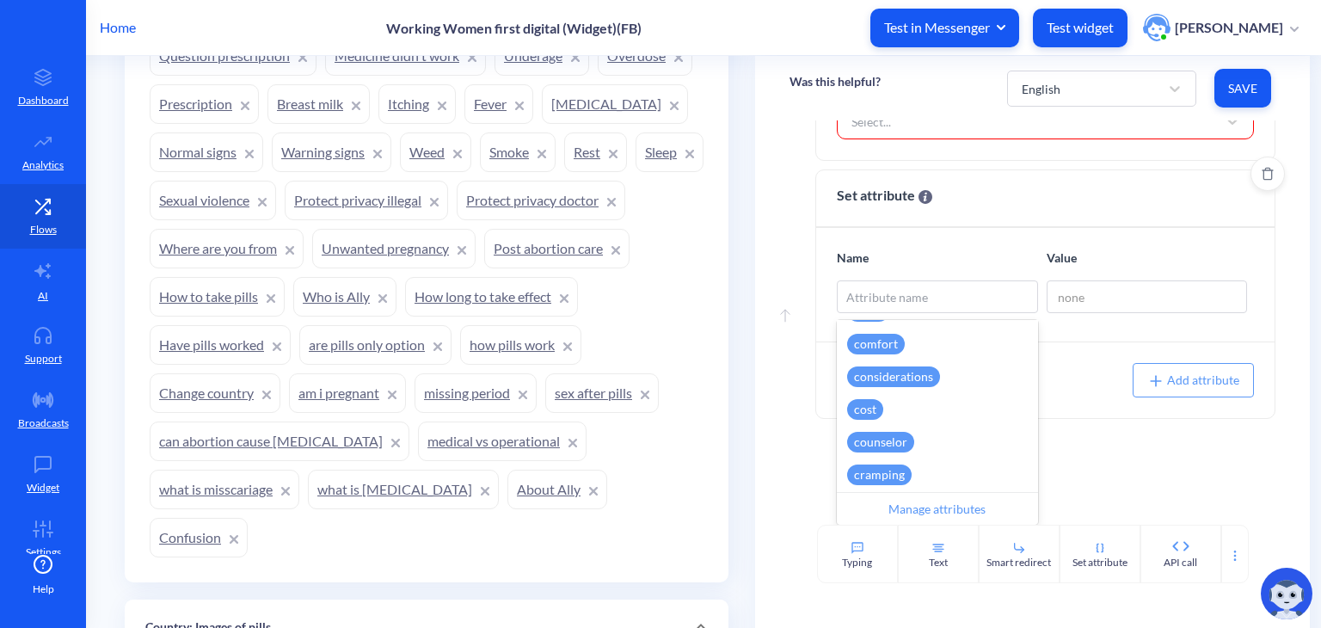
scroll to position [674, 0]
click at [859, 416] on div "cost" at bounding box center [865, 411] width 36 height 21
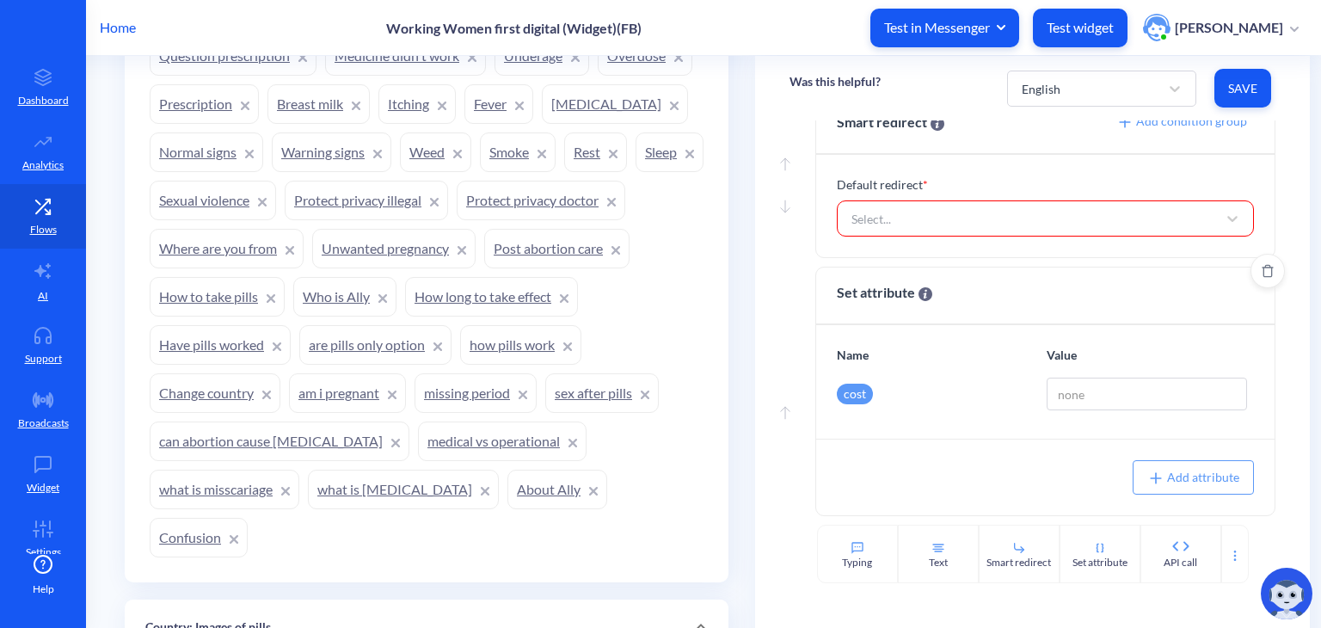
click at [851, 391] on div "cost" at bounding box center [855, 394] width 36 height 21
click at [822, 338] on div "Name Value cost" at bounding box center [1045, 382] width 458 height 114
click at [1265, 274] on icon "Delete" at bounding box center [1268, 271] width 11 height 13
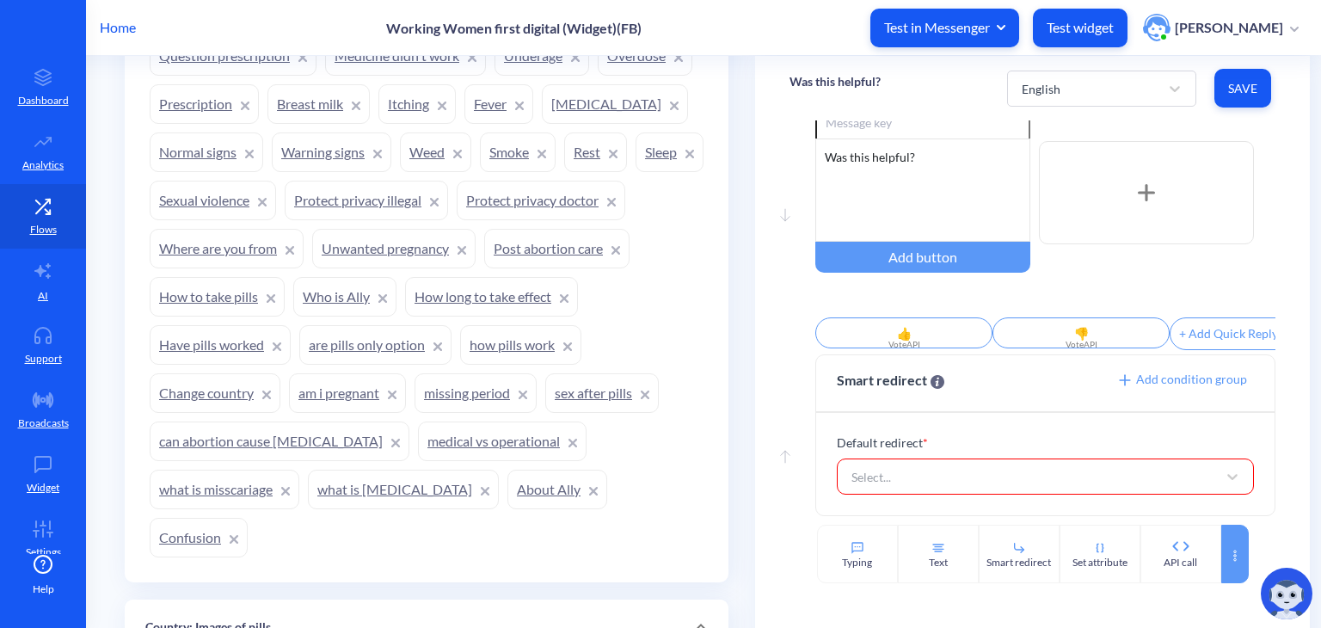
click at [1228, 556] on icon at bounding box center [1235, 556] width 14 height 14
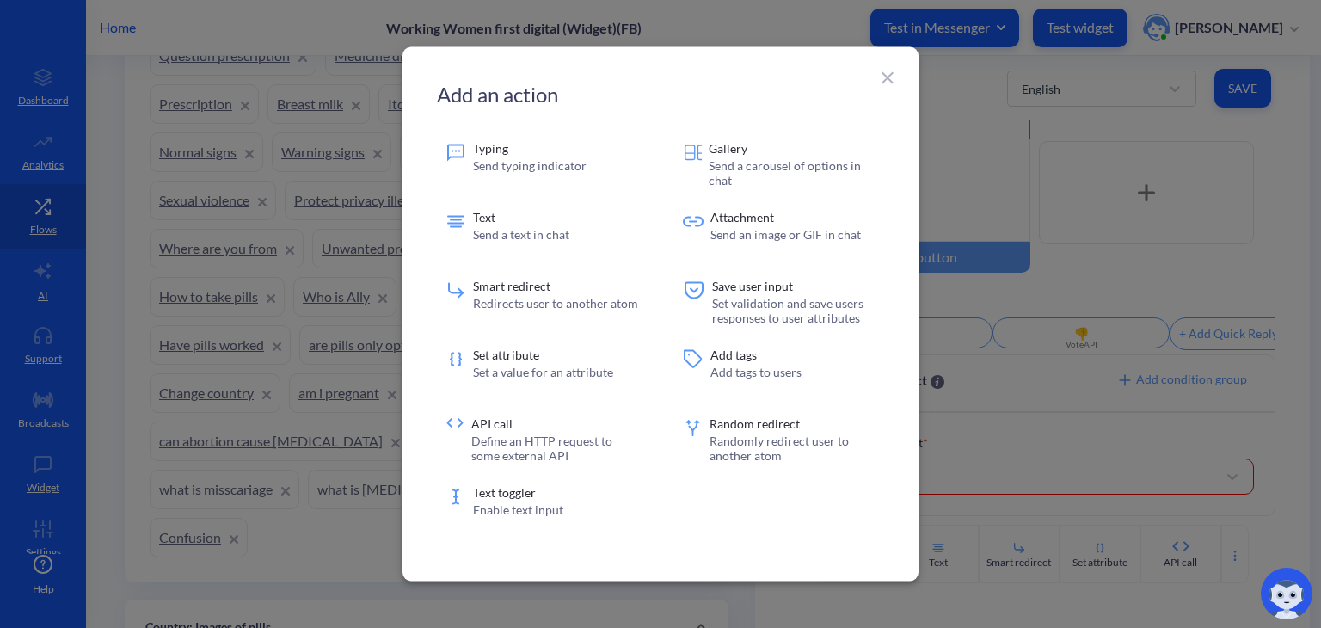
click at [1208, 507] on div at bounding box center [660, 314] width 1321 height 628
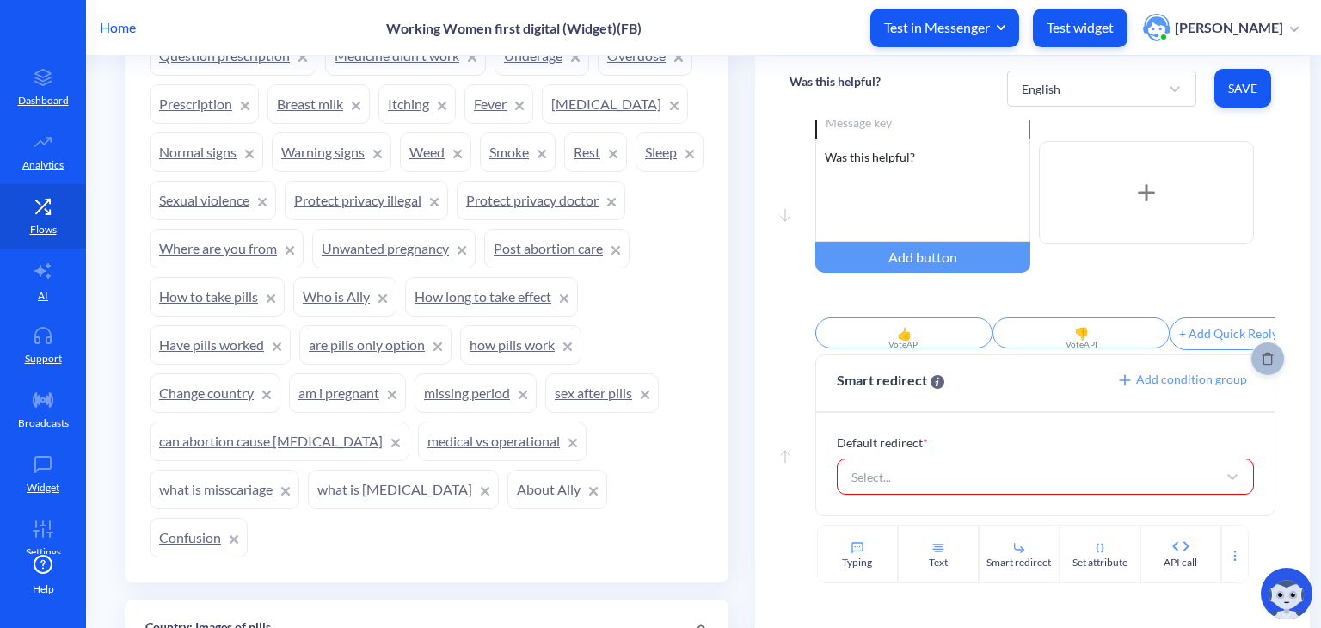
click at [1263, 356] on icon "Delete" at bounding box center [1268, 359] width 12 height 14
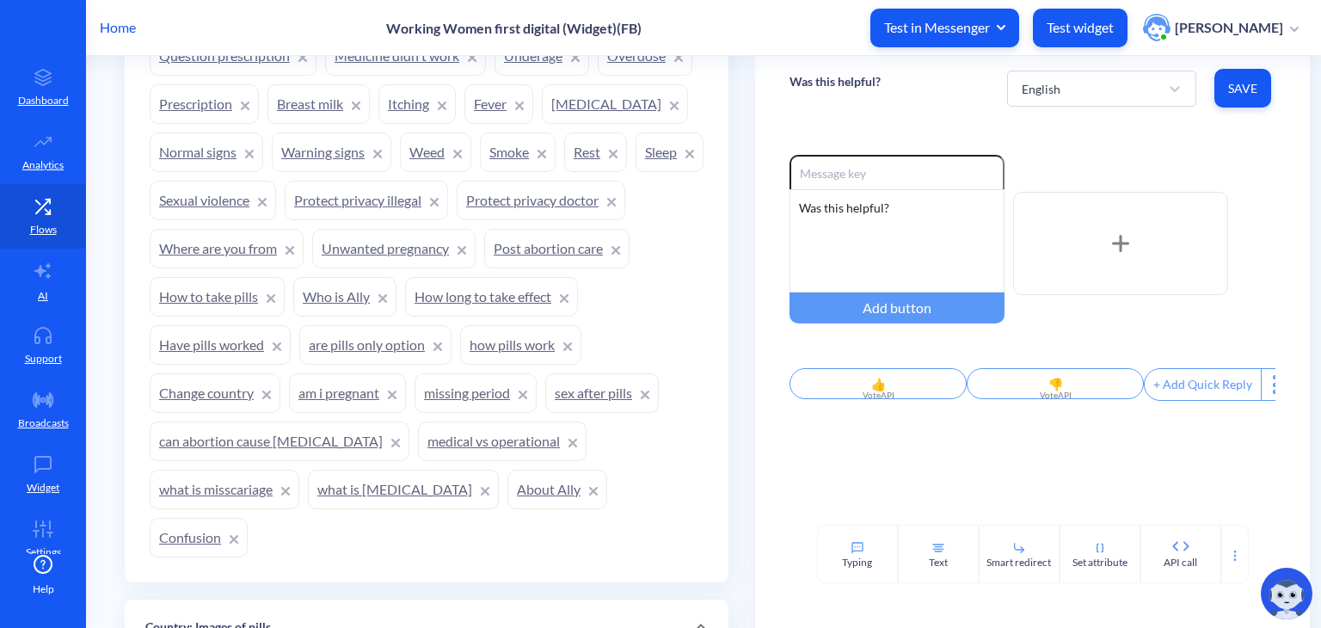
scroll to position [0, 0]
click at [912, 555] on div "Text" at bounding box center [938, 554] width 81 height 58
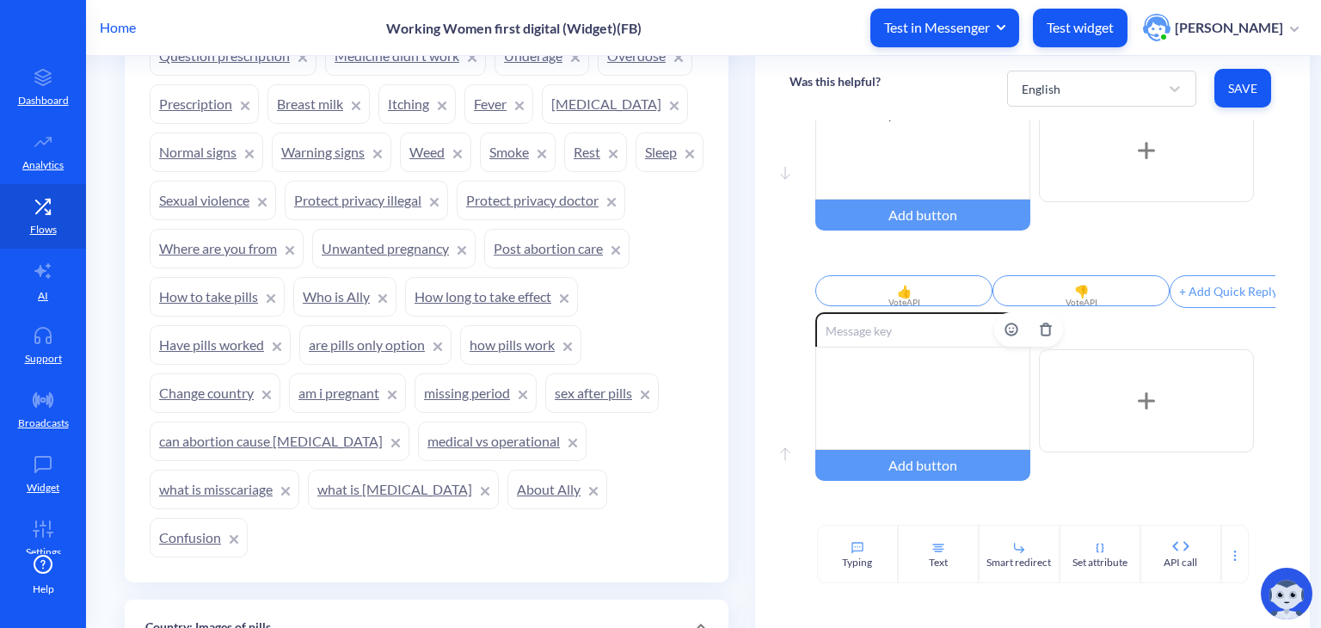
scroll to position [93, 0]
click at [900, 410] on div at bounding box center [922, 398] width 215 height 103
click at [1015, 443] on icon at bounding box center [1017, 436] width 14 height 14
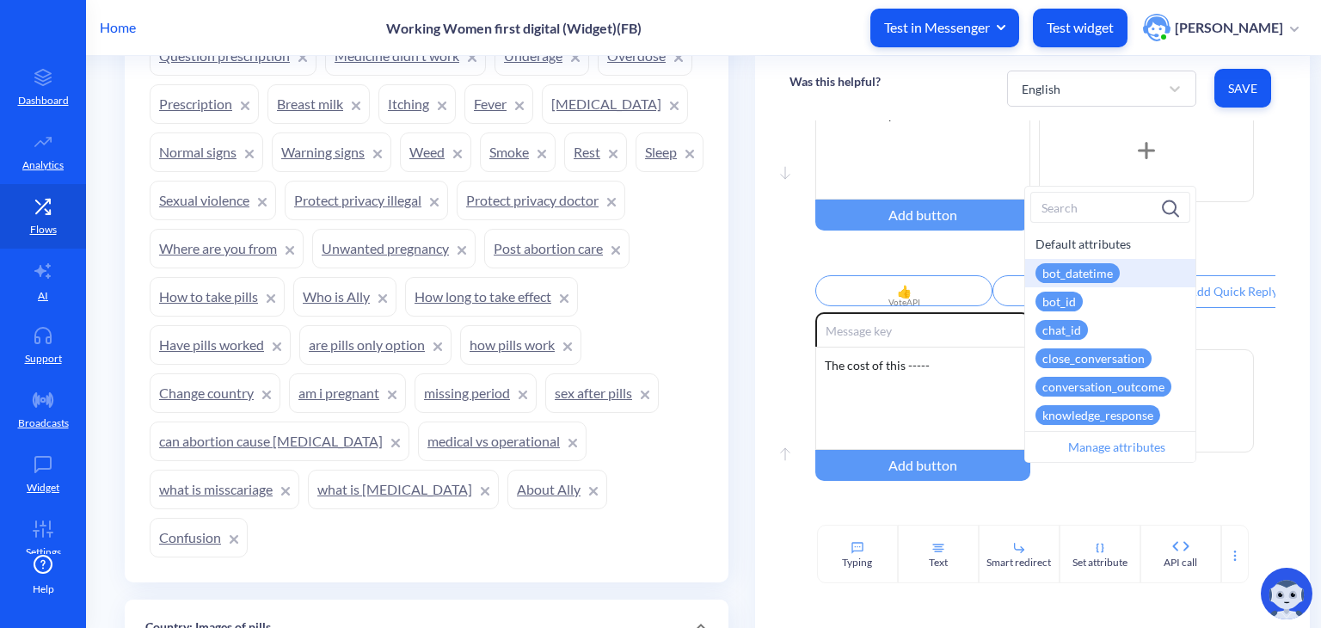
click at [784, 356] on div "Move down Enable reactions Was this helpful? Add button 👍 VoteAPI 👎 VoteAPI + A…" at bounding box center [1032, 322] width 555 height 404
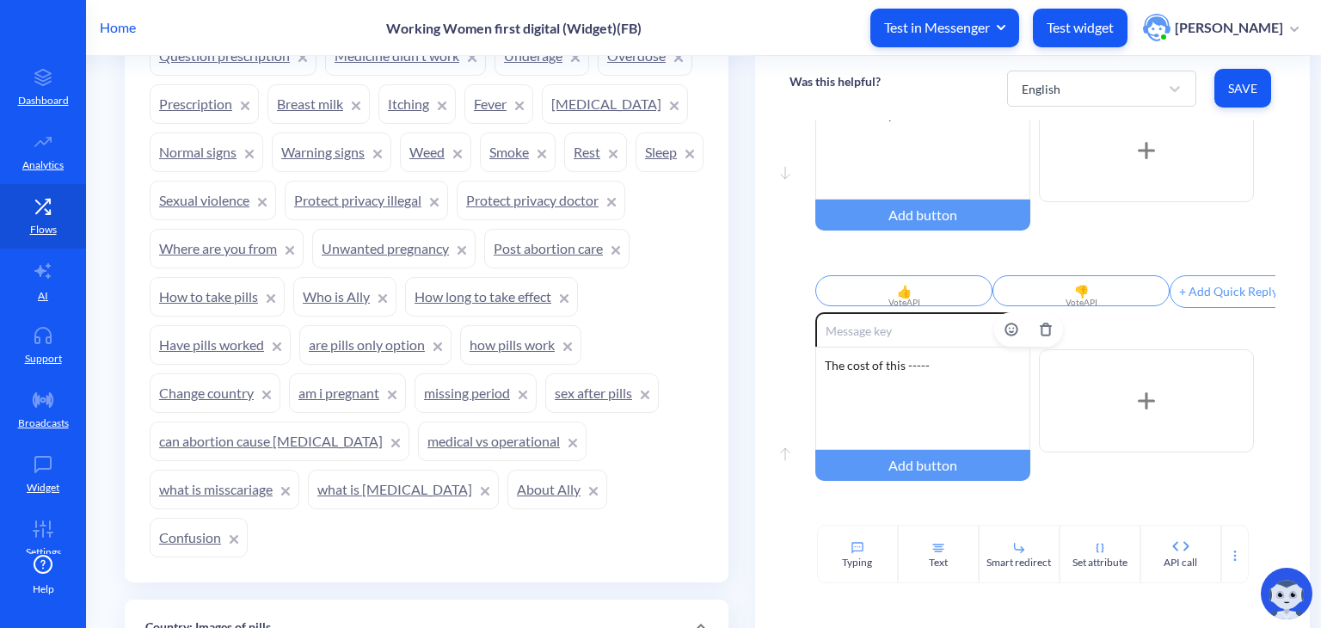
click at [944, 344] on input at bounding box center [922, 329] width 215 height 34
click at [1046, 347] on button "Delete" at bounding box center [1046, 329] width 34 height 34
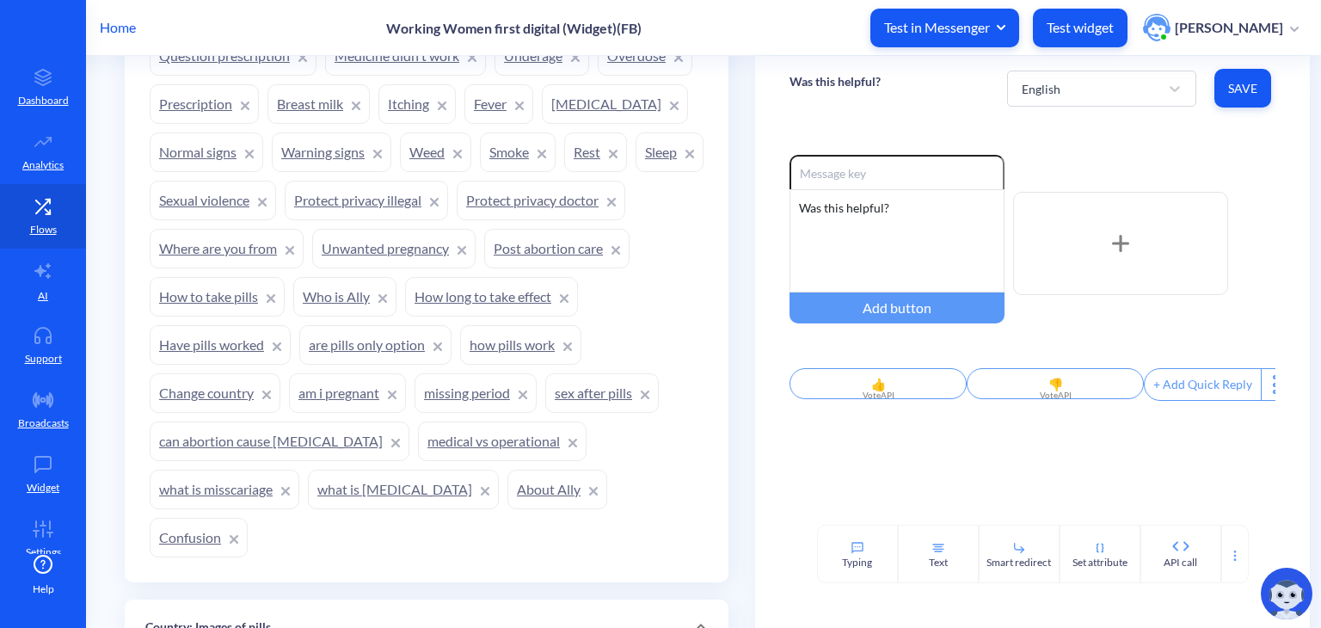
scroll to position [0, 0]
click at [955, 575] on div "Text" at bounding box center [938, 554] width 81 height 58
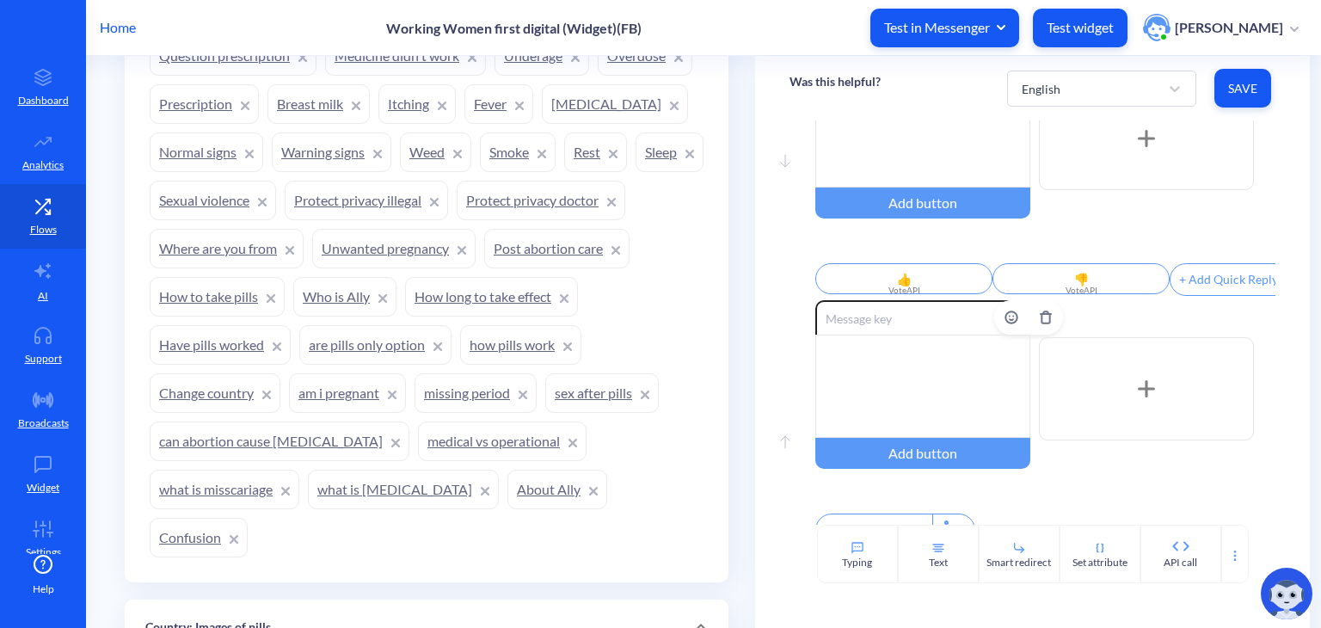
scroll to position [106, 0]
click at [962, 400] on div at bounding box center [922, 385] width 215 height 103
click at [1011, 430] on icon at bounding box center [1017, 423] width 14 height 14
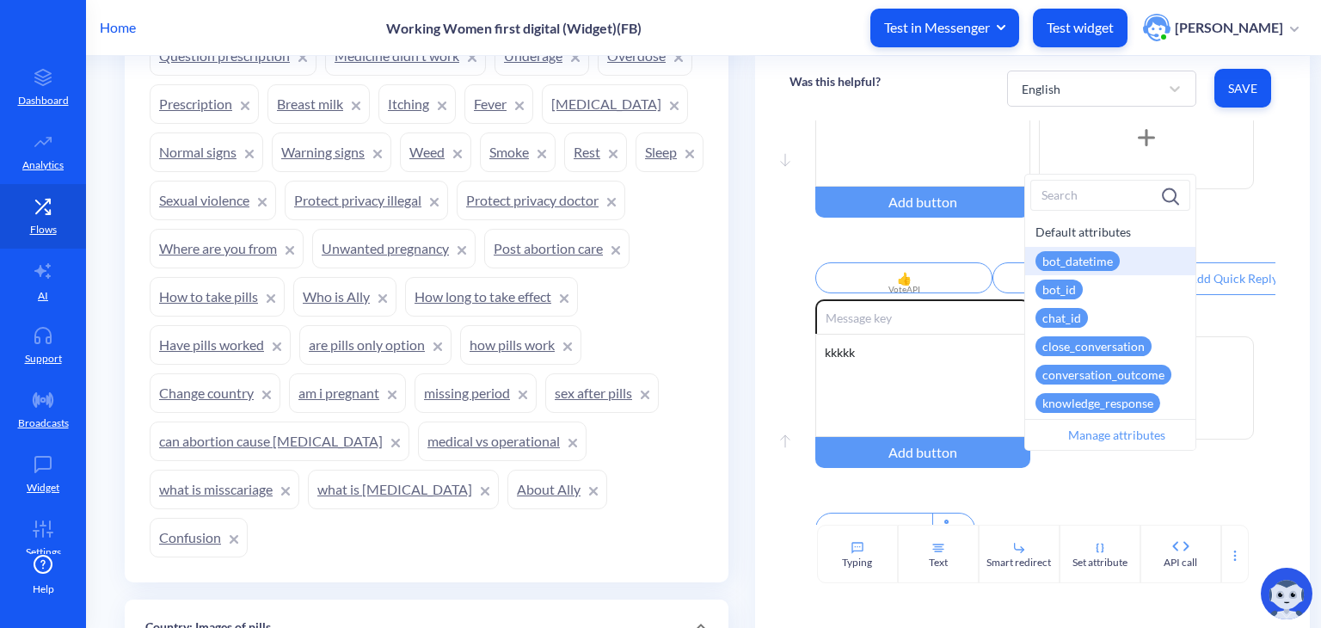
click at [977, 496] on div "Enable reactions kkkkk Add button + Add Quick Reply" at bounding box center [1045, 424] width 460 height 250
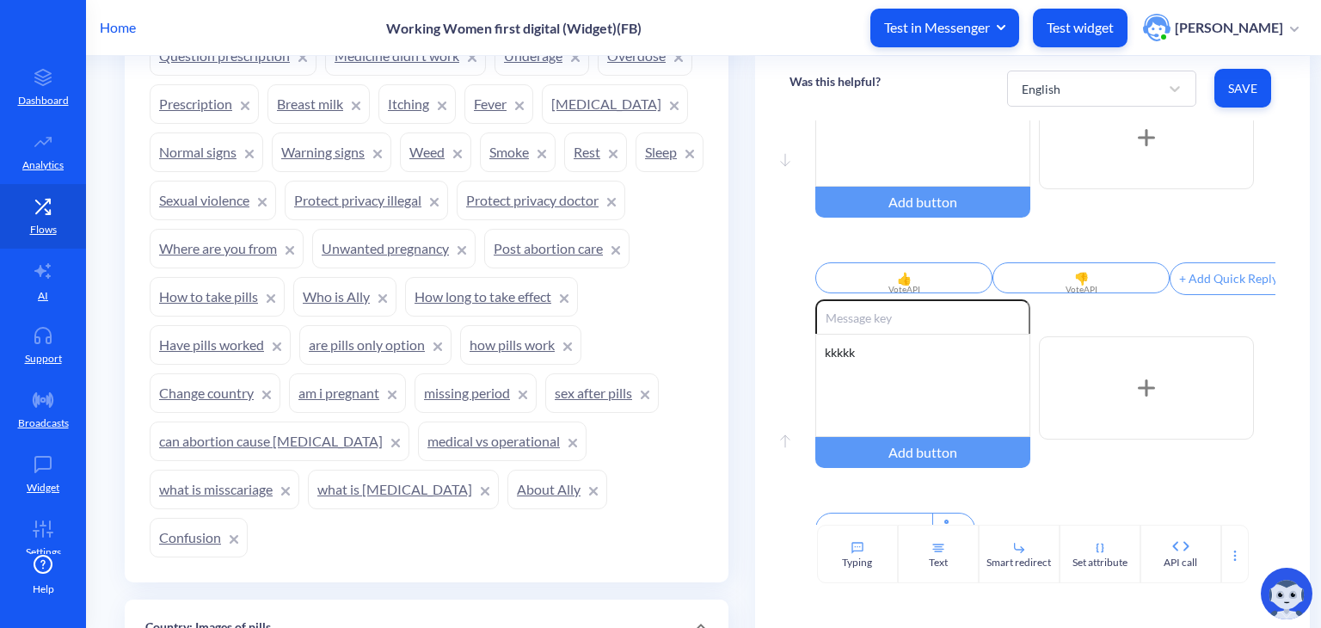
click at [977, 496] on div "Enable reactions kkkkk Add button + Add Quick Reply" at bounding box center [1045, 424] width 460 height 250
click at [1042, 323] on icon "Delete" at bounding box center [1046, 317] width 14 height 14
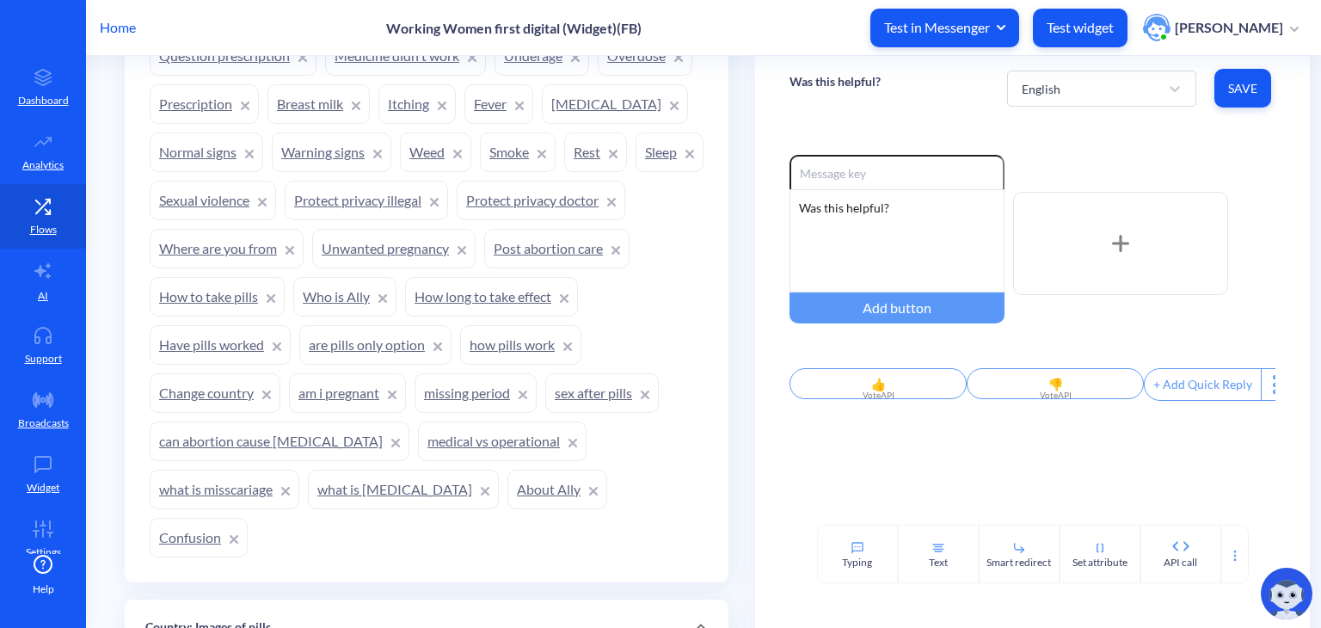
scroll to position [0, 0]
click at [858, 555] on div "Typing" at bounding box center [857, 562] width 30 height 15
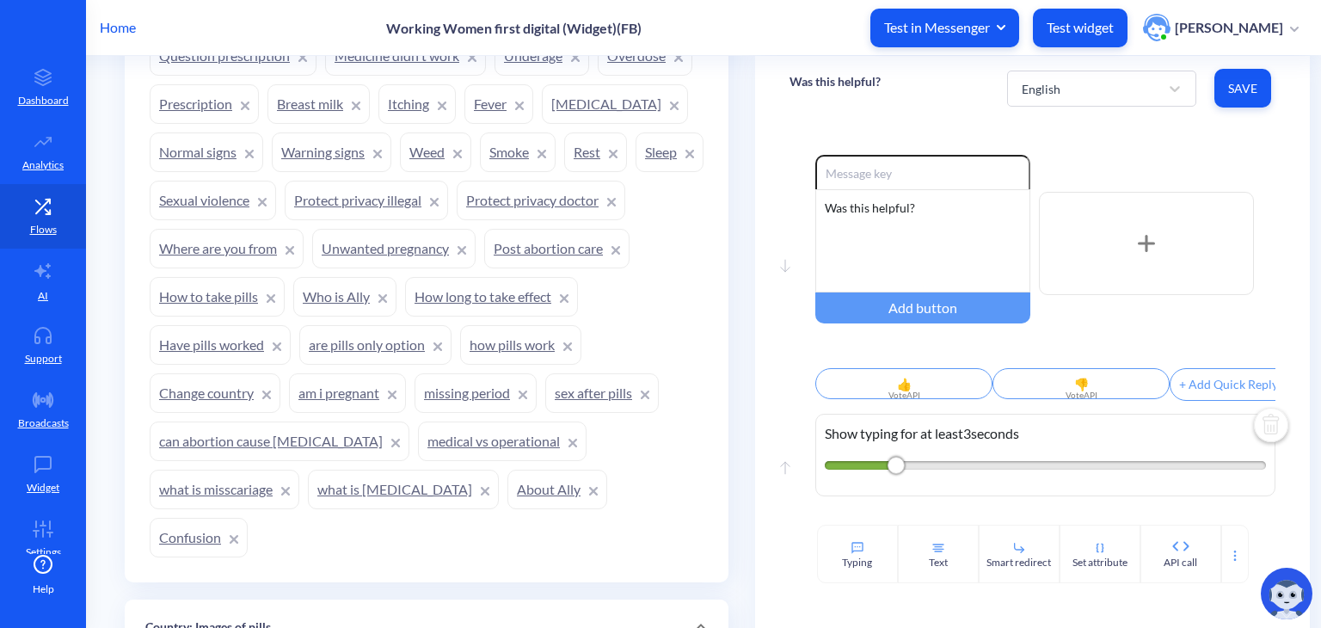
click at [1261, 437] on img at bounding box center [1271, 426] width 41 height 41
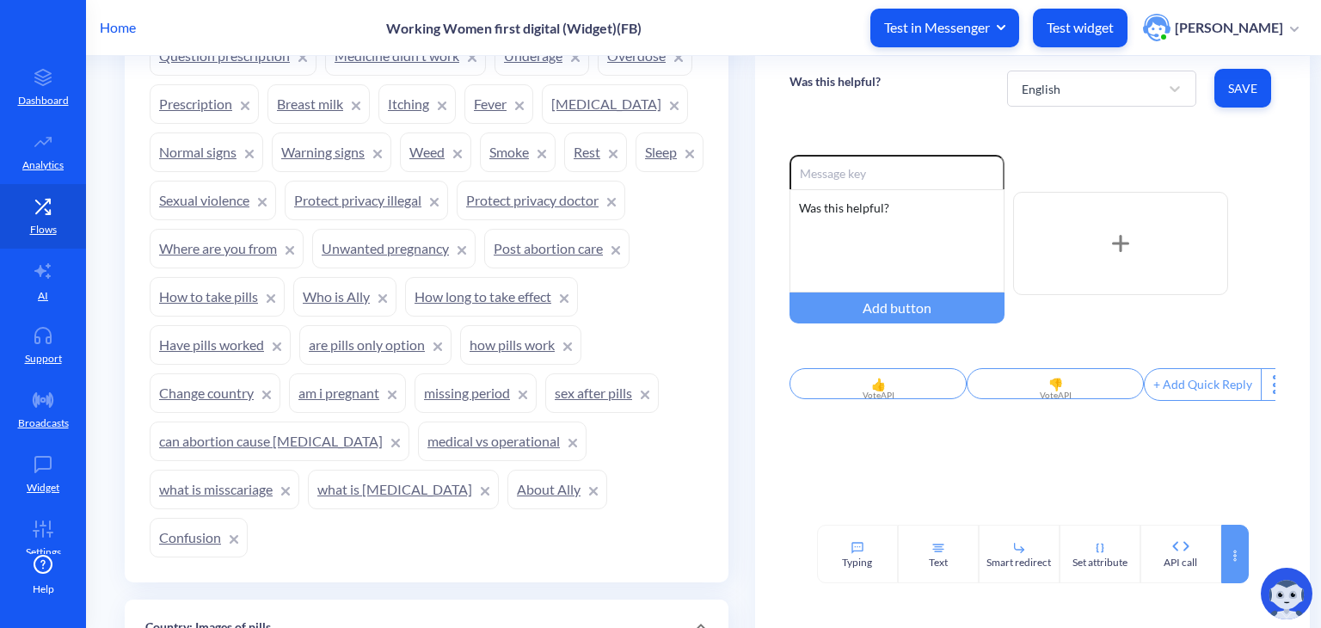
click at [1225, 548] on div at bounding box center [1235, 554] width 28 height 58
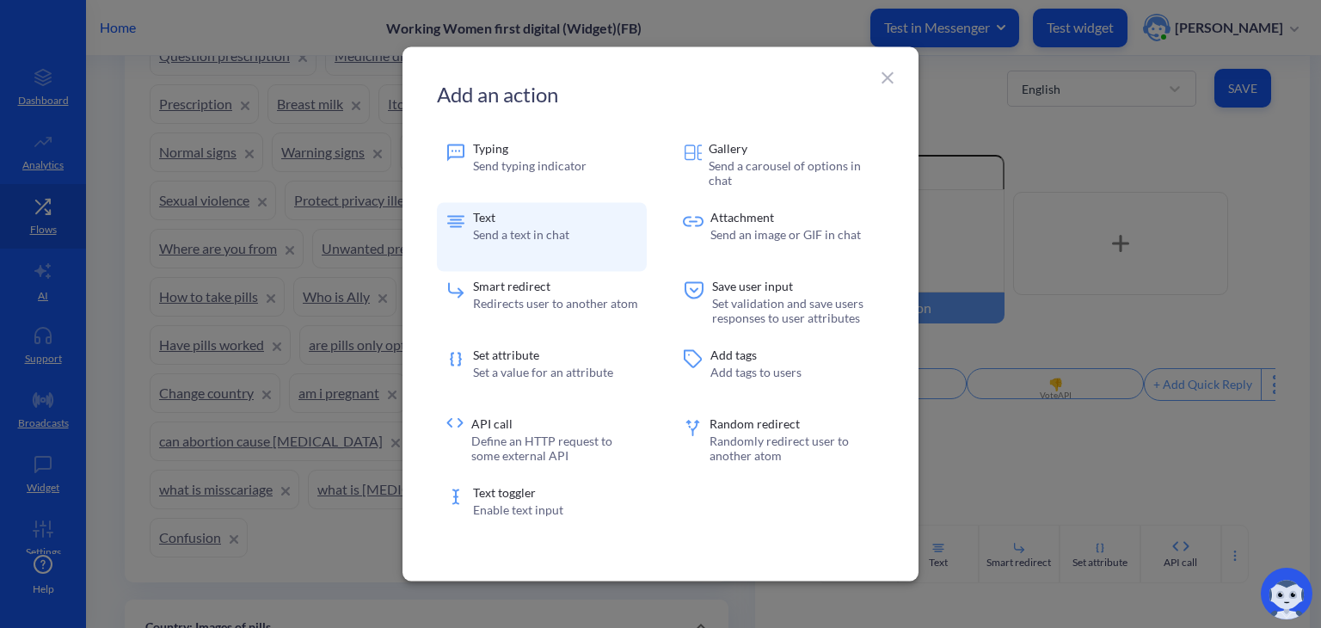
click at [471, 246] on div "Text Send a text in chat" at bounding box center [542, 237] width 210 height 69
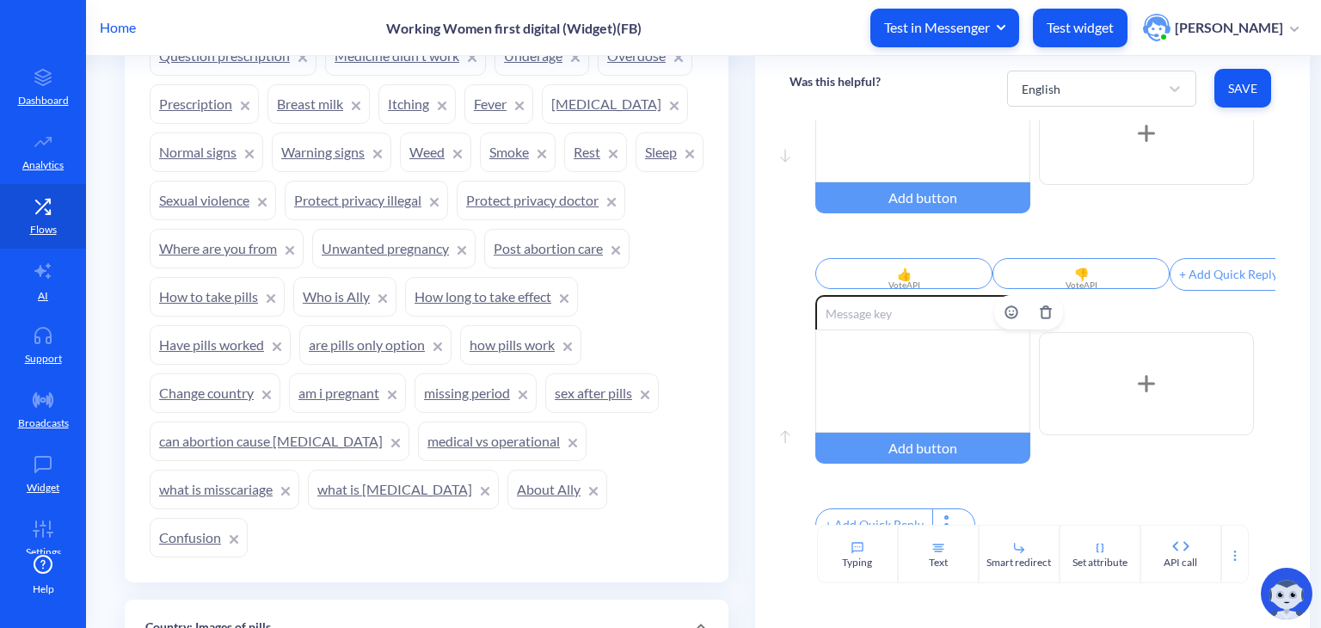
scroll to position [114, 0]
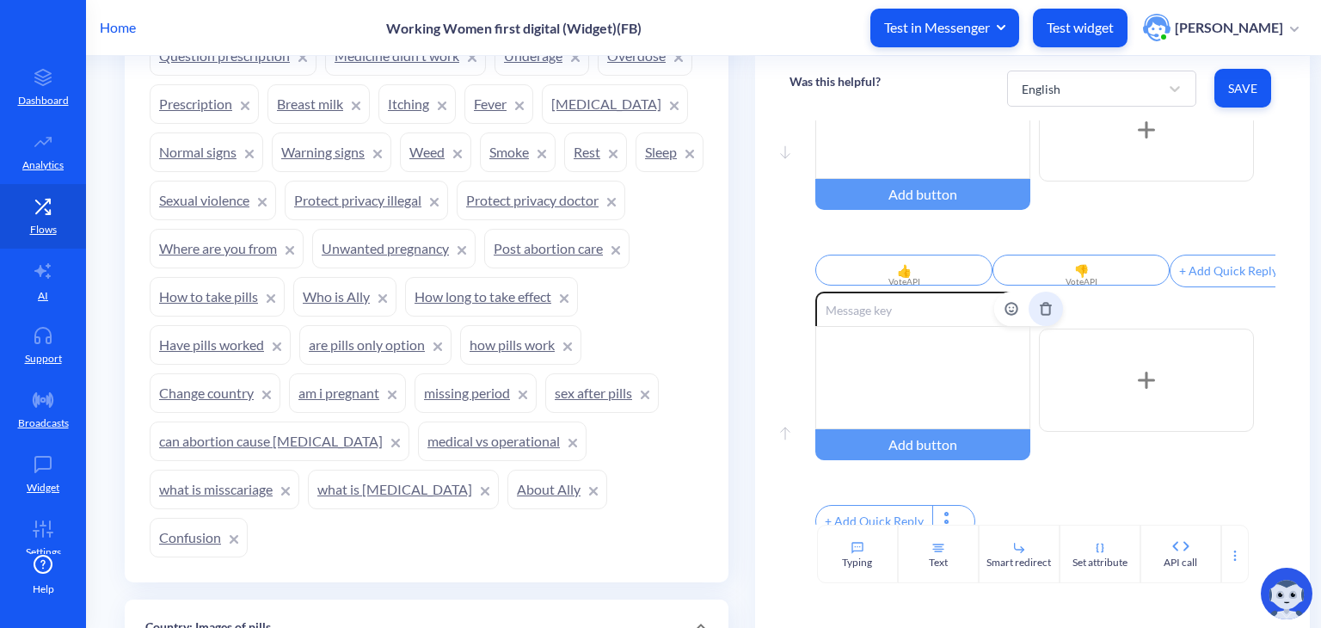
click at [1039, 316] on icon "Delete" at bounding box center [1046, 309] width 14 height 14
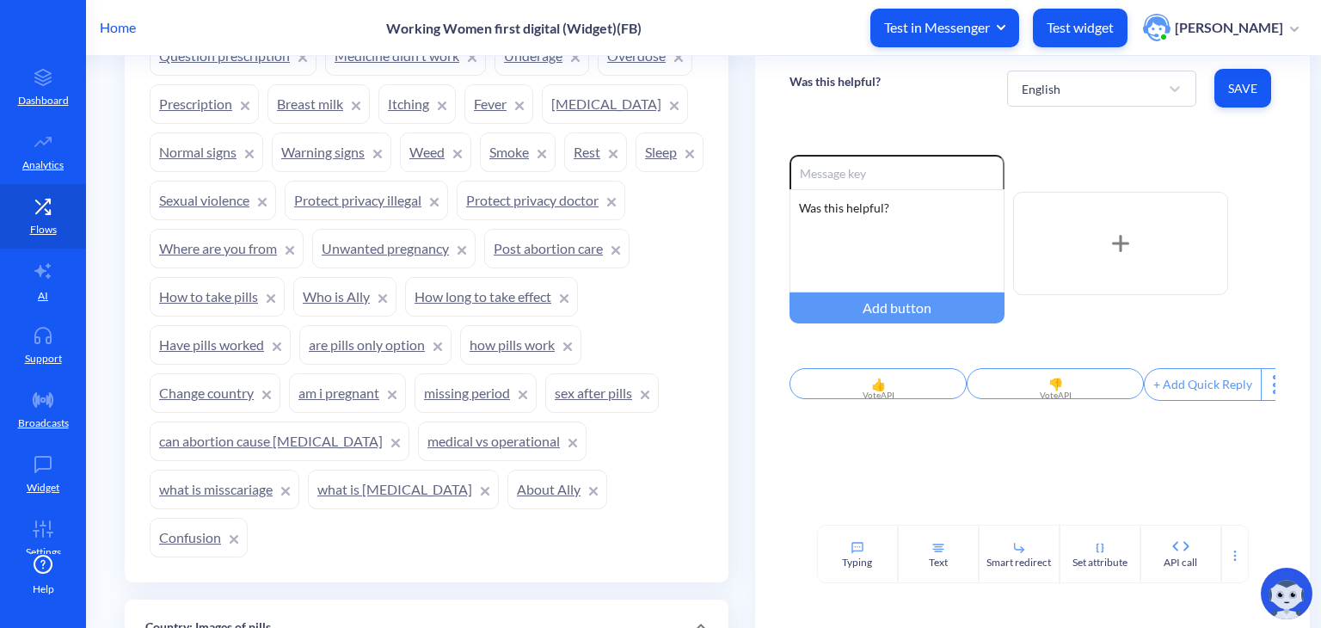
click at [120, 32] on p "Home" at bounding box center [118, 27] width 36 height 21
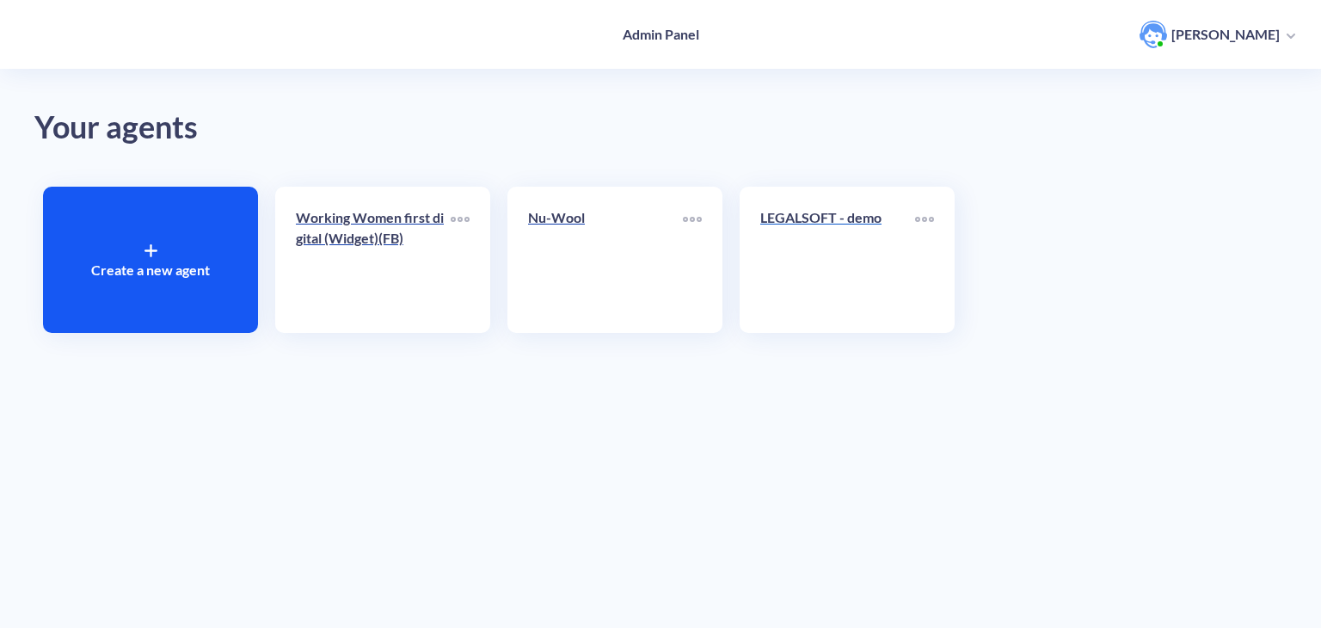
click at [827, 224] on p "LEGALSOFT - demo" at bounding box center [837, 217] width 155 height 21
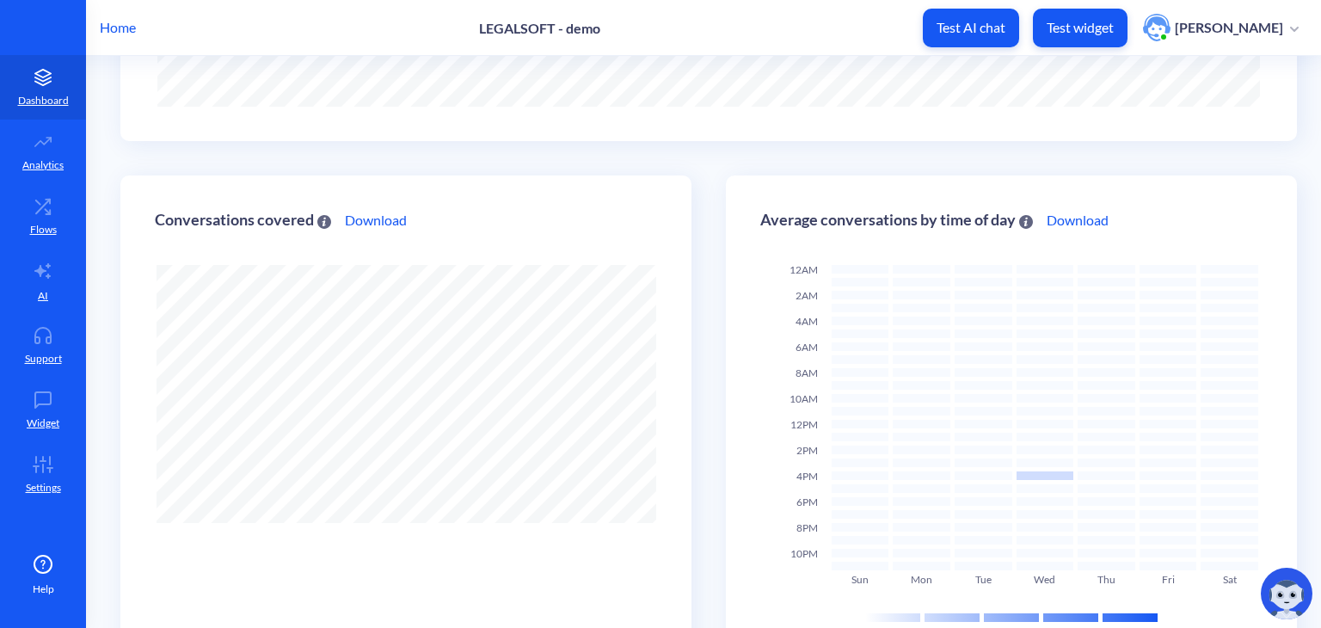
scroll to position [408, 0]
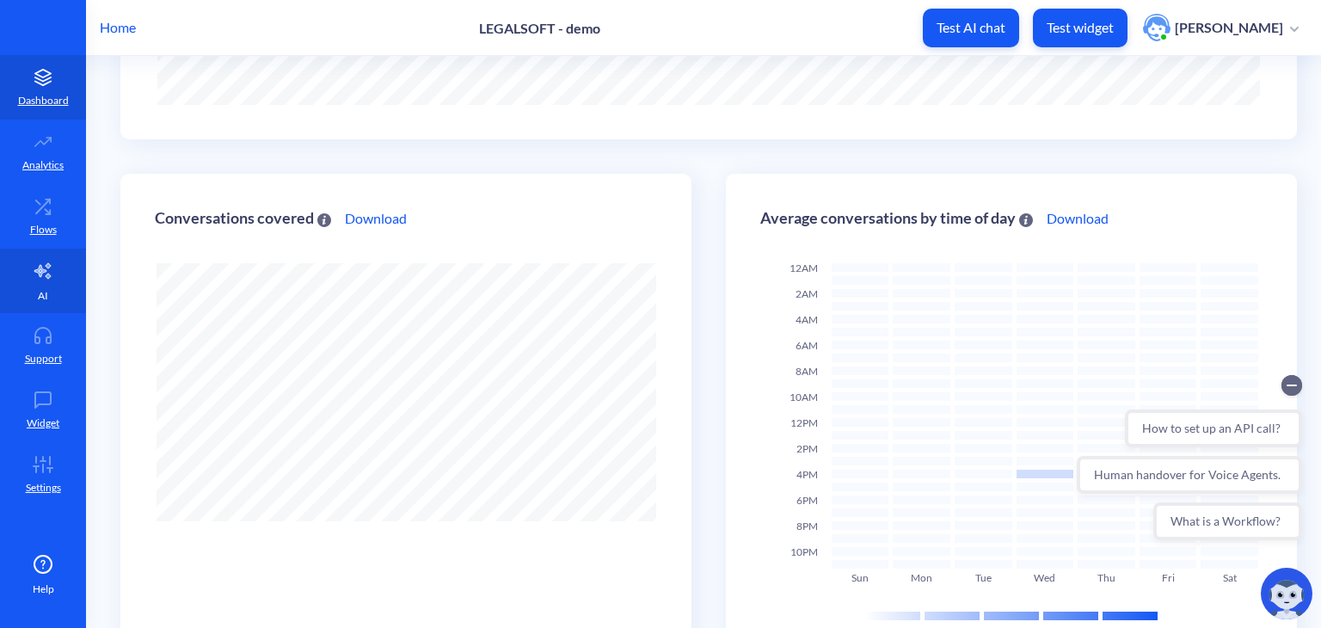
click at [52, 259] on link "AI" at bounding box center [43, 281] width 86 height 65
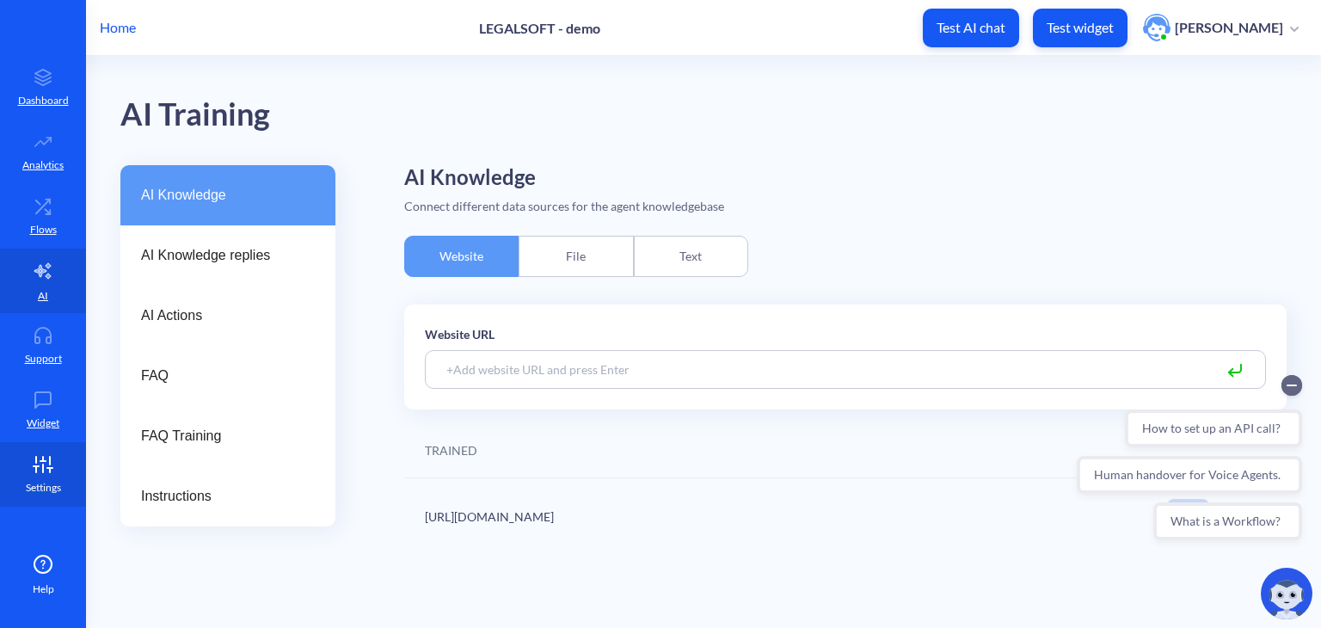
click at [52, 481] on p "Settings" at bounding box center [43, 487] width 35 height 15
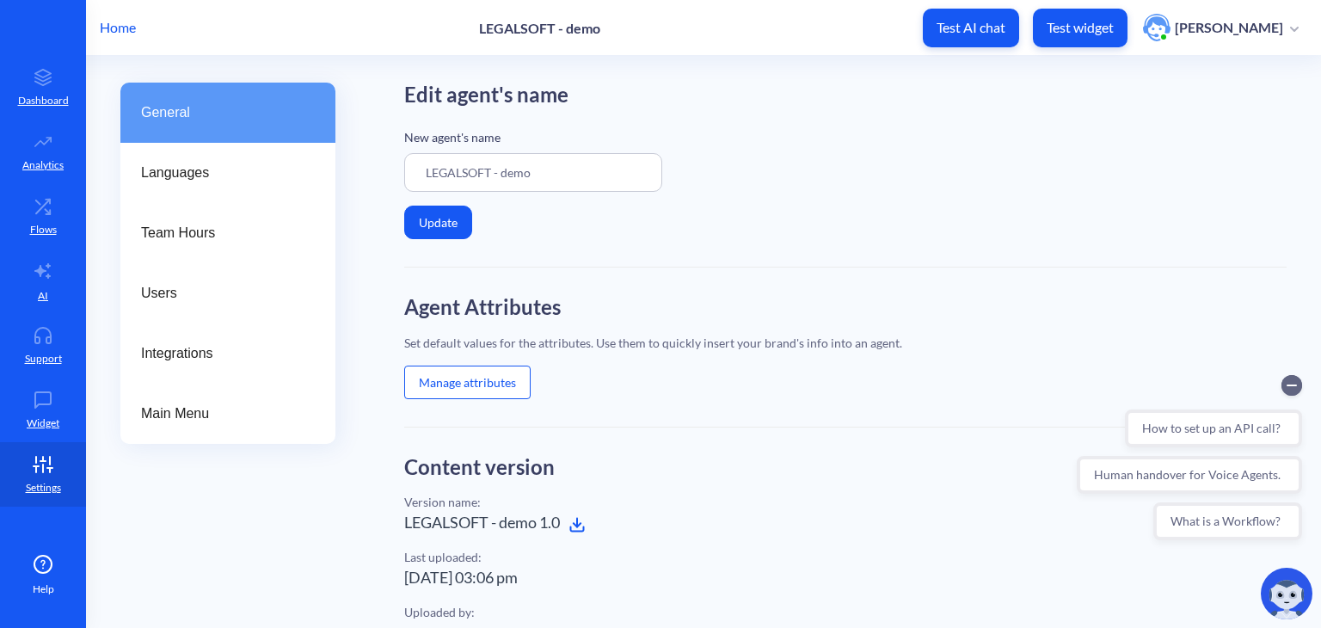
scroll to position [76, 0]
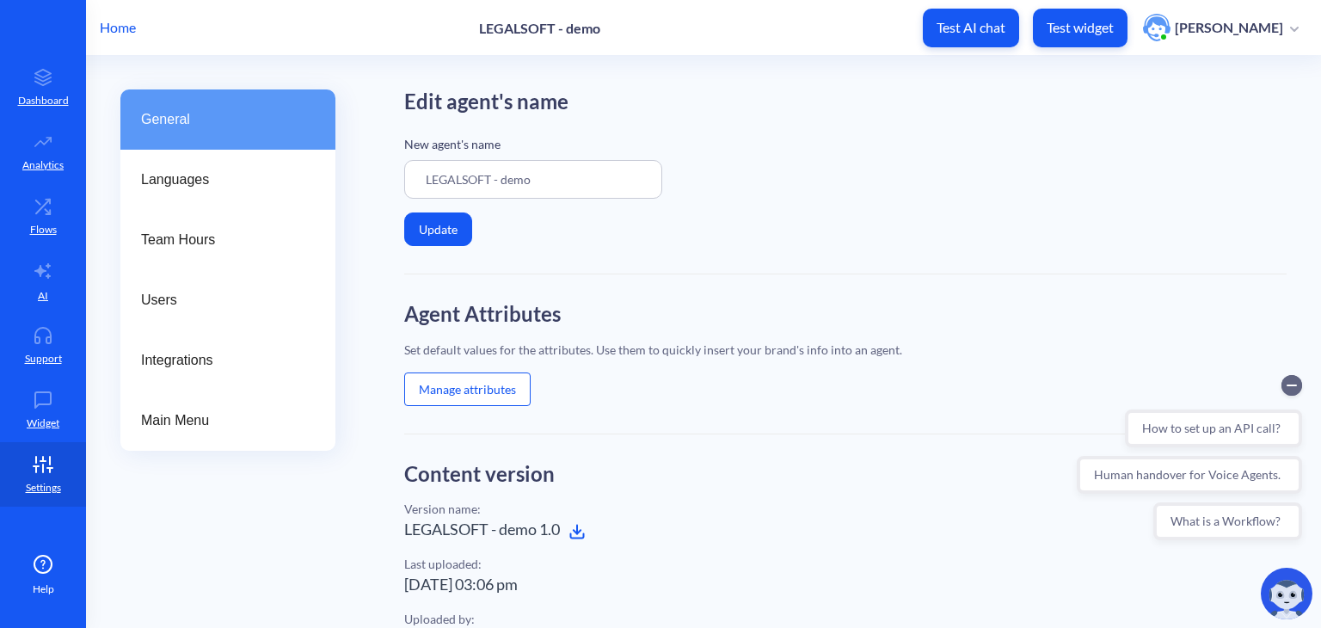
click at [444, 383] on button "Manage attributes" at bounding box center [467, 389] width 126 height 34
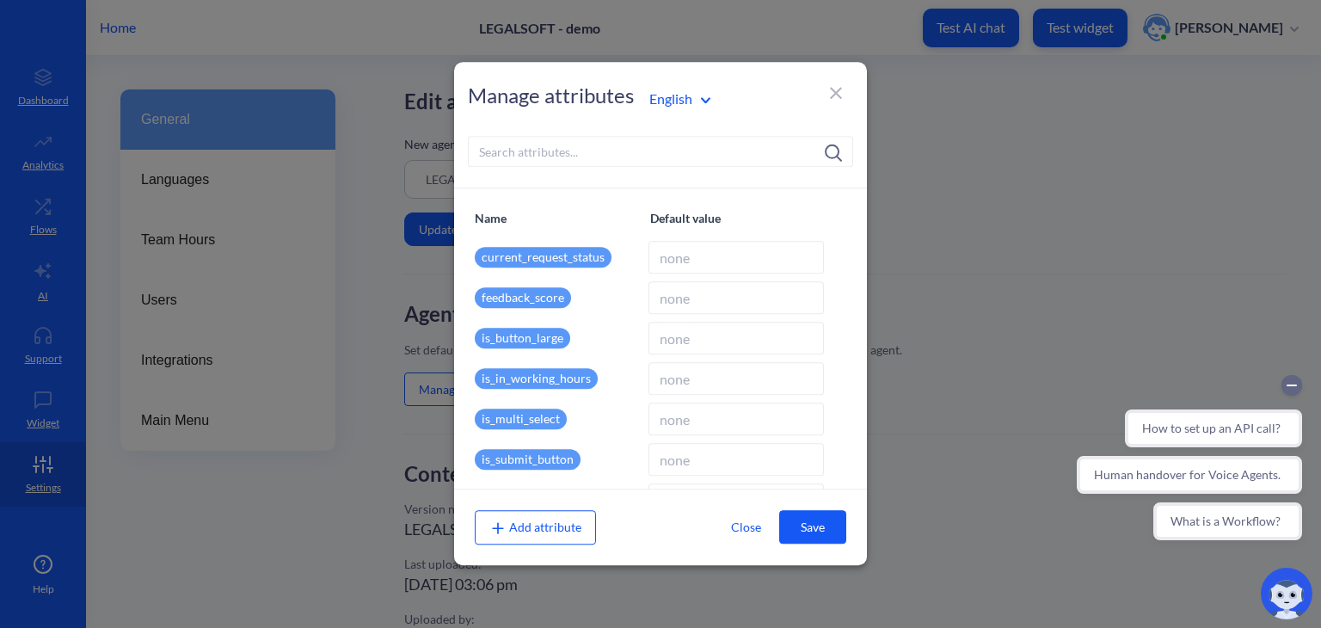
click at [523, 157] on input at bounding box center [660, 151] width 385 height 31
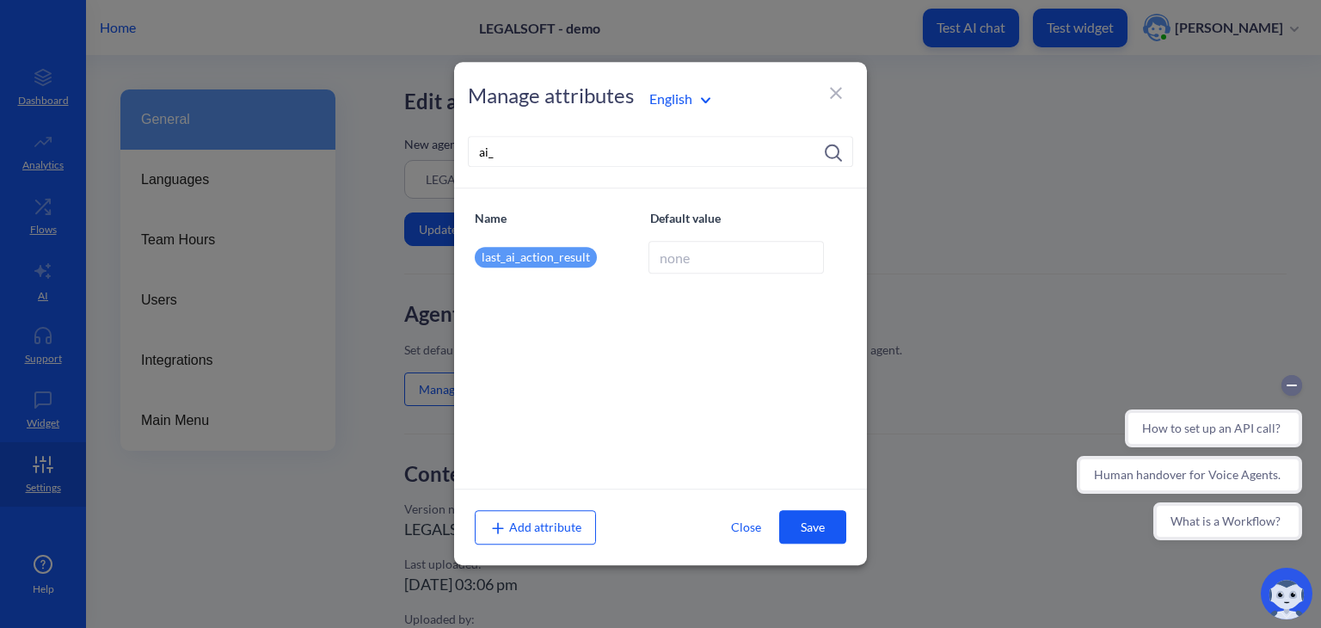
click at [537, 525] on span "Add attribute" at bounding box center [535, 527] width 92 height 15
click at [500, 524] on icon at bounding box center [497, 528] width 17 height 17
click at [540, 532] on span "Add attribute" at bounding box center [535, 527] width 92 height 15
click at [529, 159] on input "ai_" at bounding box center [660, 151] width 385 height 31
type input "a"
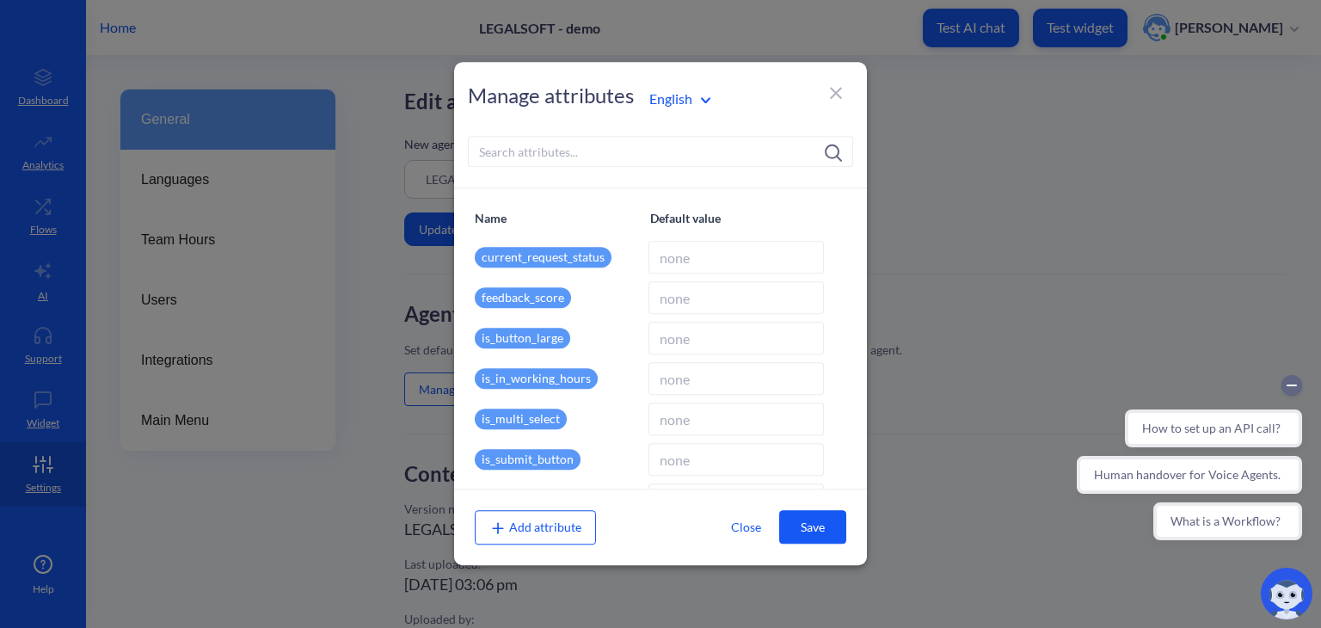
scroll to position [501, 0]
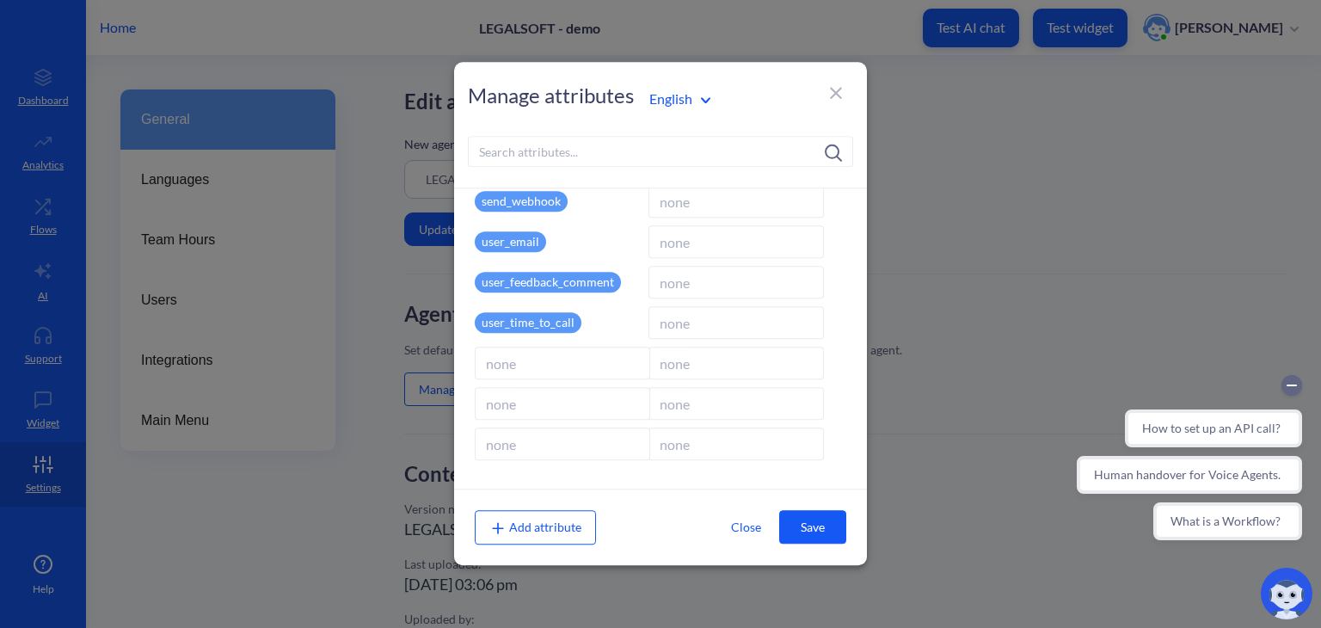
click at [557, 526] on span "Add attribute" at bounding box center [535, 527] width 92 height 15
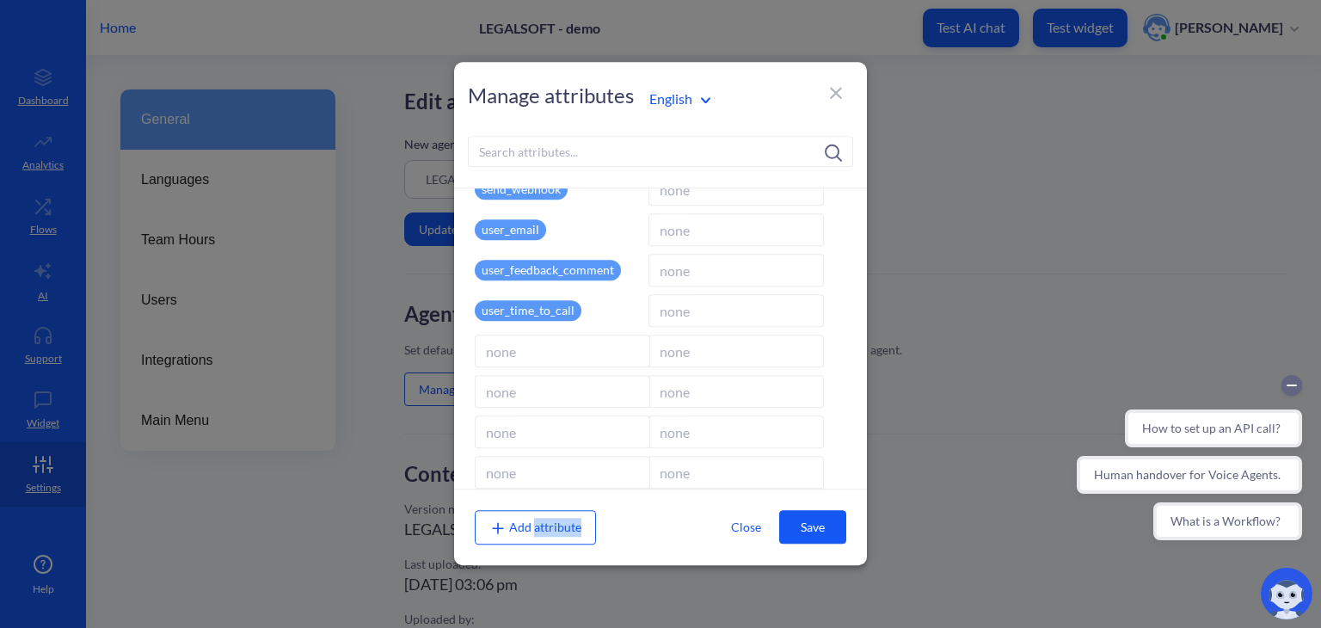
click at [557, 526] on span "Add attribute" at bounding box center [535, 527] width 92 height 15
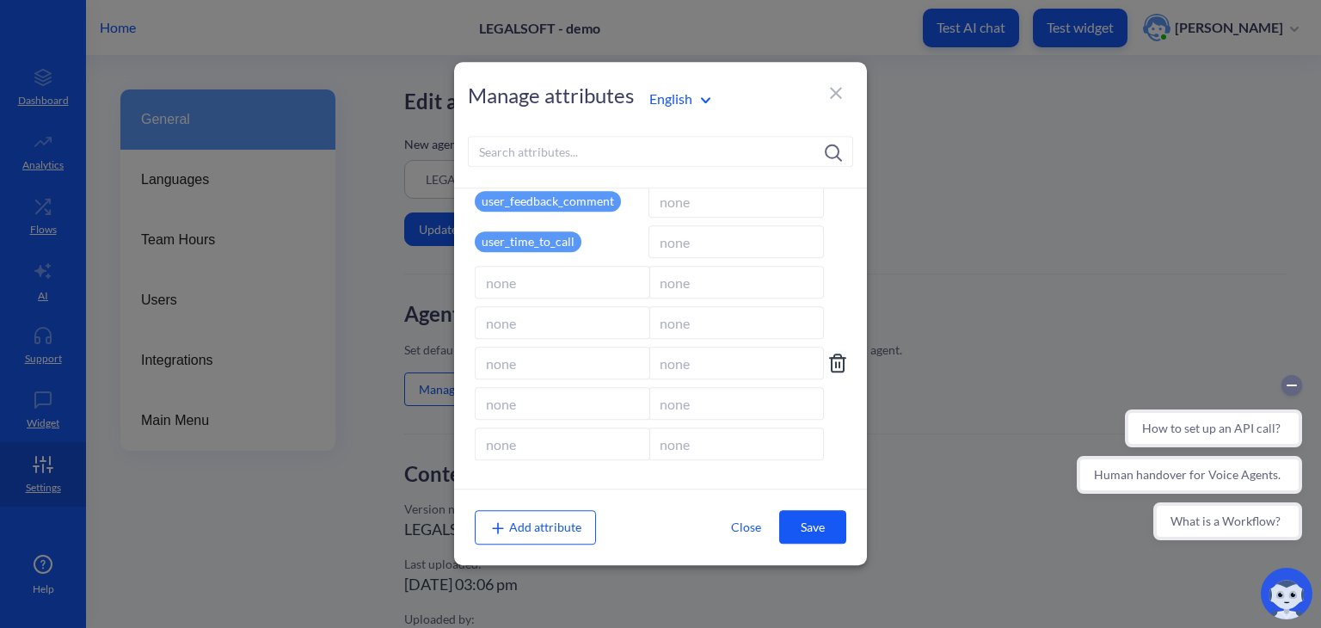
drag, startPoint x: 626, startPoint y: 355, endPoint x: 826, endPoint y: 367, distance: 199.9
click at [826, 367] on div at bounding box center [661, 363] width 372 height 33
click at [832, 367] on icon at bounding box center [838, 362] width 12 height 17
click at [0, 0] on icon at bounding box center [0, 0] width 0 height 0
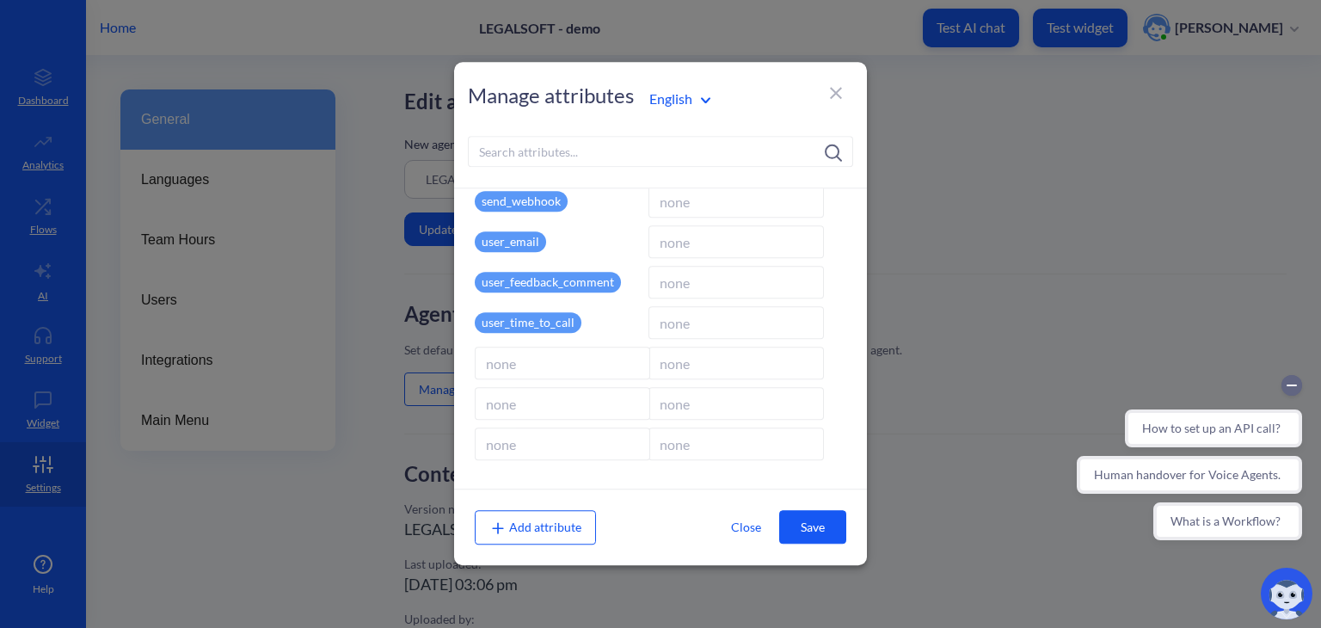
click at [0, 0] on icon at bounding box center [0, 0] width 0 height 0
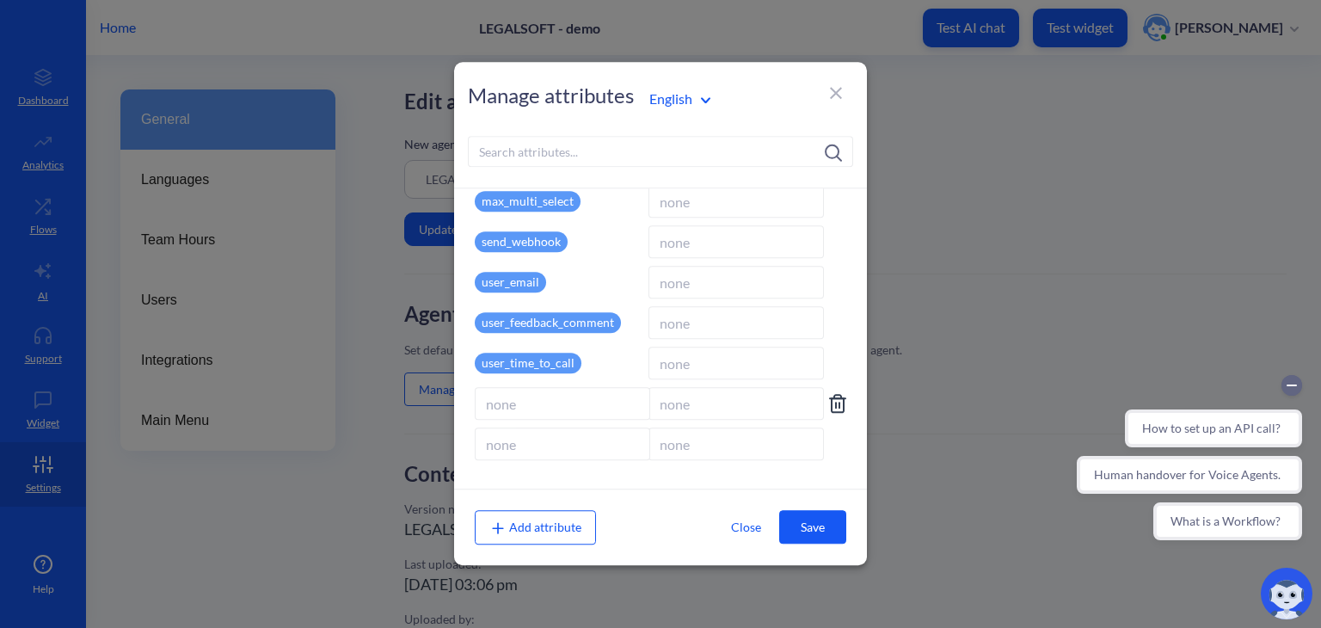
click at [839, 409] on icon at bounding box center [838, 403] width 12 height 17
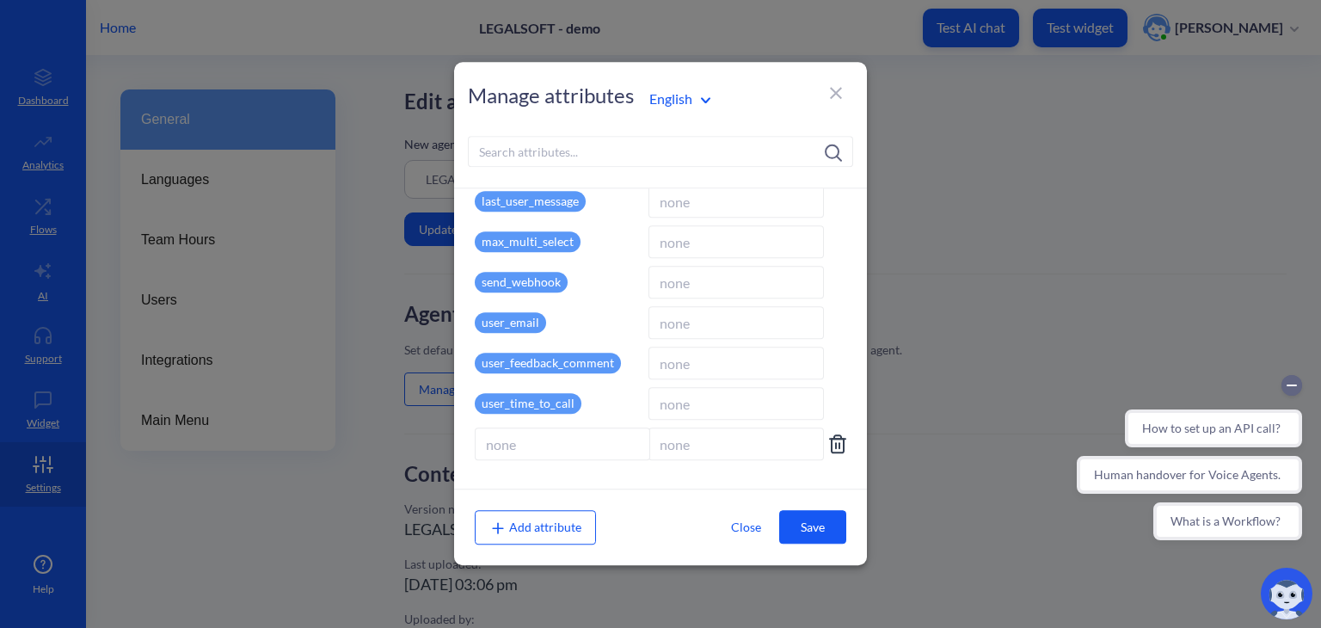
click at [577, 452] on input at bounding box center [562, 443] width 175 height 33
type input "A"
type input "ai_lead_name"
click at [678, 452] on input at bounding box center [736, 443] width 175 height 33
click at [521, 442] on p "ai_lead_name" at bounding box center [517, 443] width 85 height 21
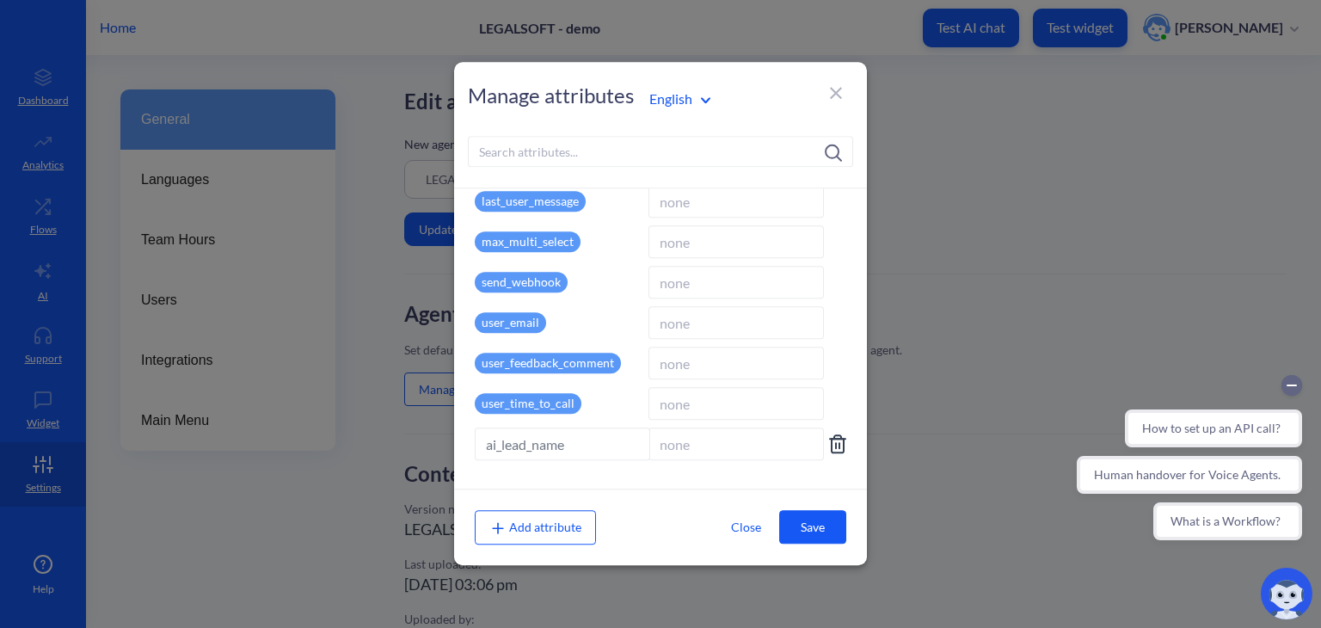
click at [520, 442] on input "ai_lead_name" at bounding box center [562, 443] width 175 height 33
type input "ai_lead_name"
click at [674, 450] on input at bounding box center [736, 443] width 175 height 33
click at [687, 447] on input at bounding box center [734, 443] width 175 height 33
click at [806, 520] on button "Save" at bounding box center [812, 527] width 67 height 34
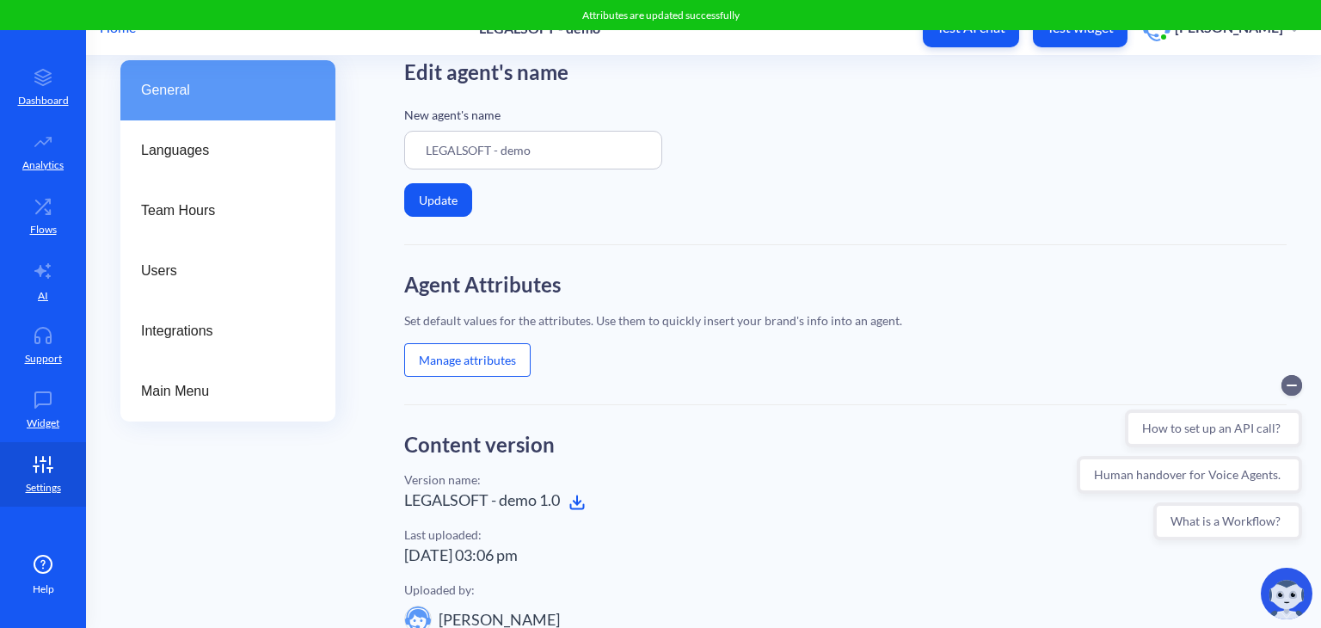
scroll to position [103, 0]
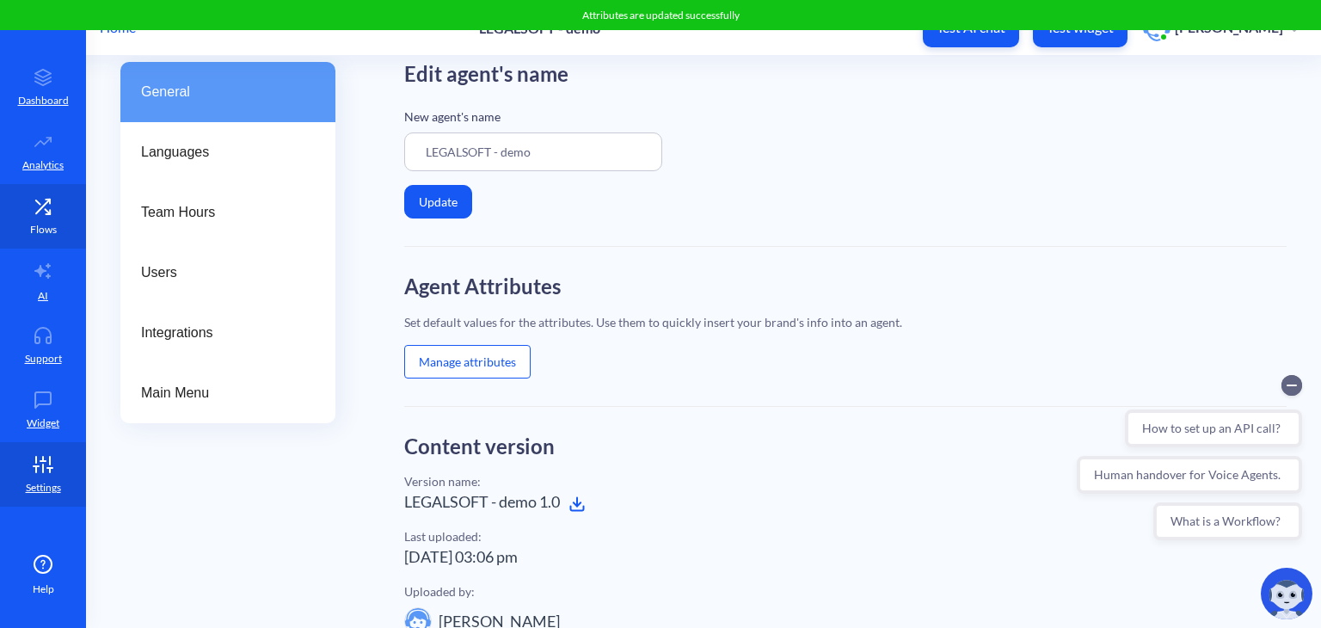
click at [42, 208] on icon at bounding box center [43, 206] width 34 height 17
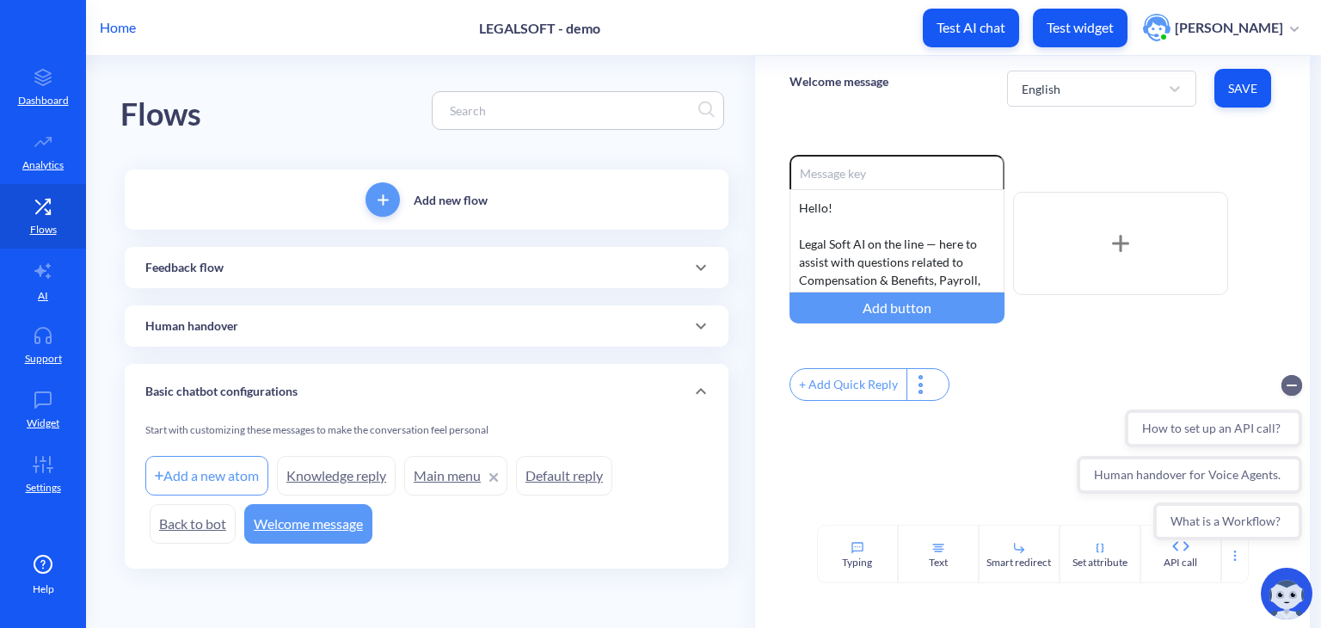
click at [368, 383] on div "Basic chatbot configurations" at bounding box center [426, 392] width 563 height 18
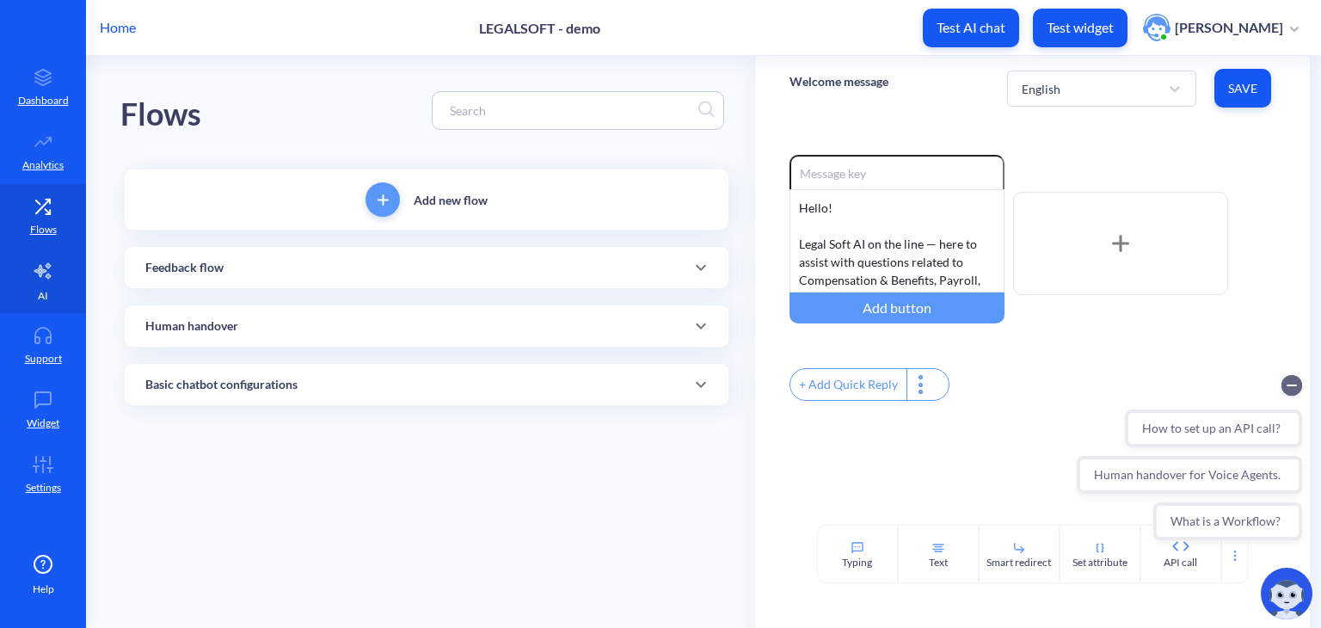
click at [44, 274] on icon at bounding box center [43, 271] width 21 height 21
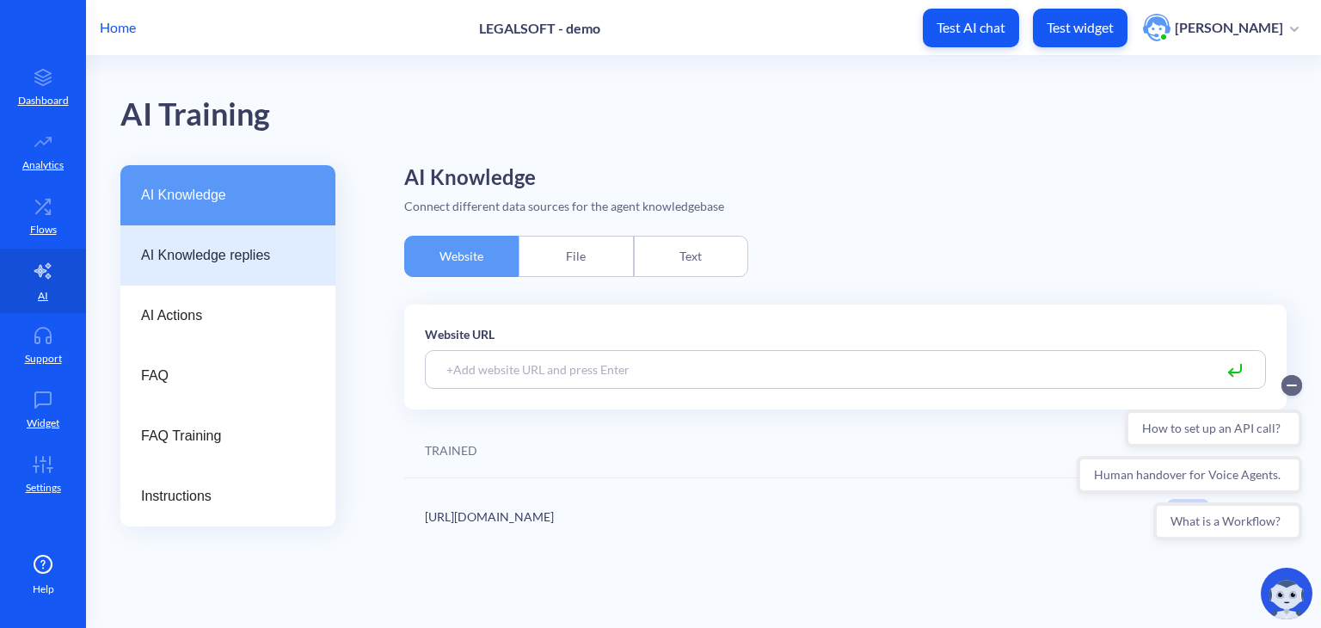
click at [237, 243] on div "AI Knowledge replies" at bounding box center [227, 255] width 215 height 60
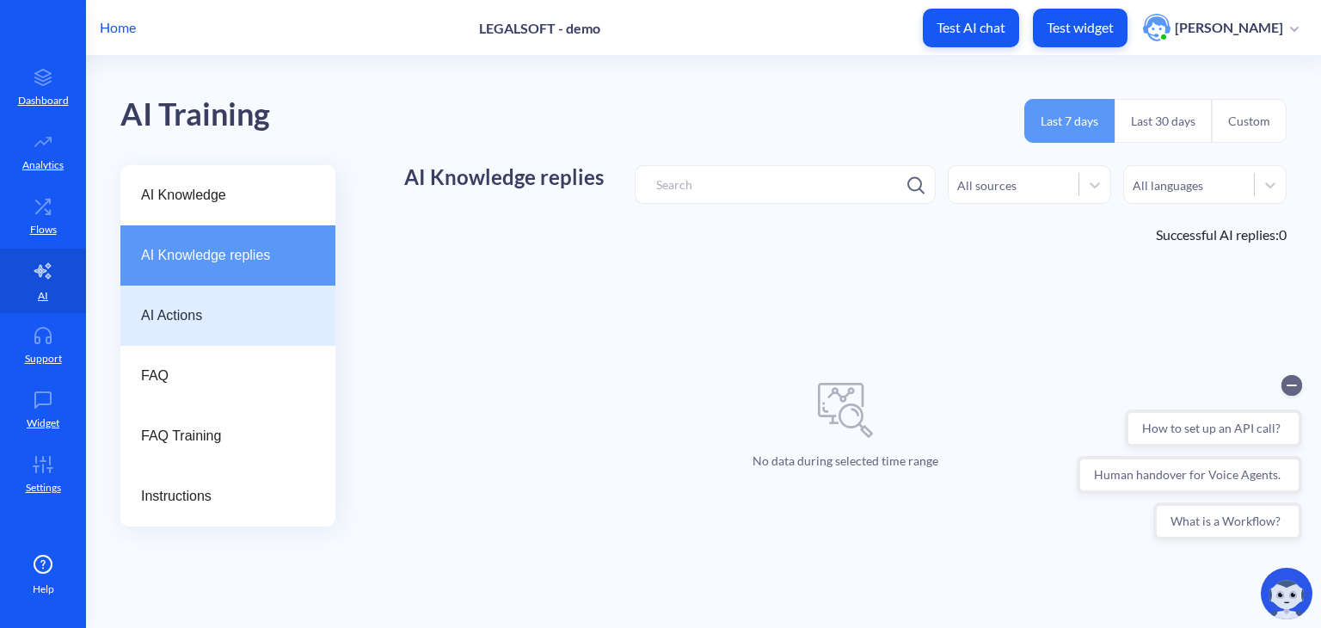
click at [237, 305] on span "AI Actions" at bounding box center [221, 315] width 160 height 21
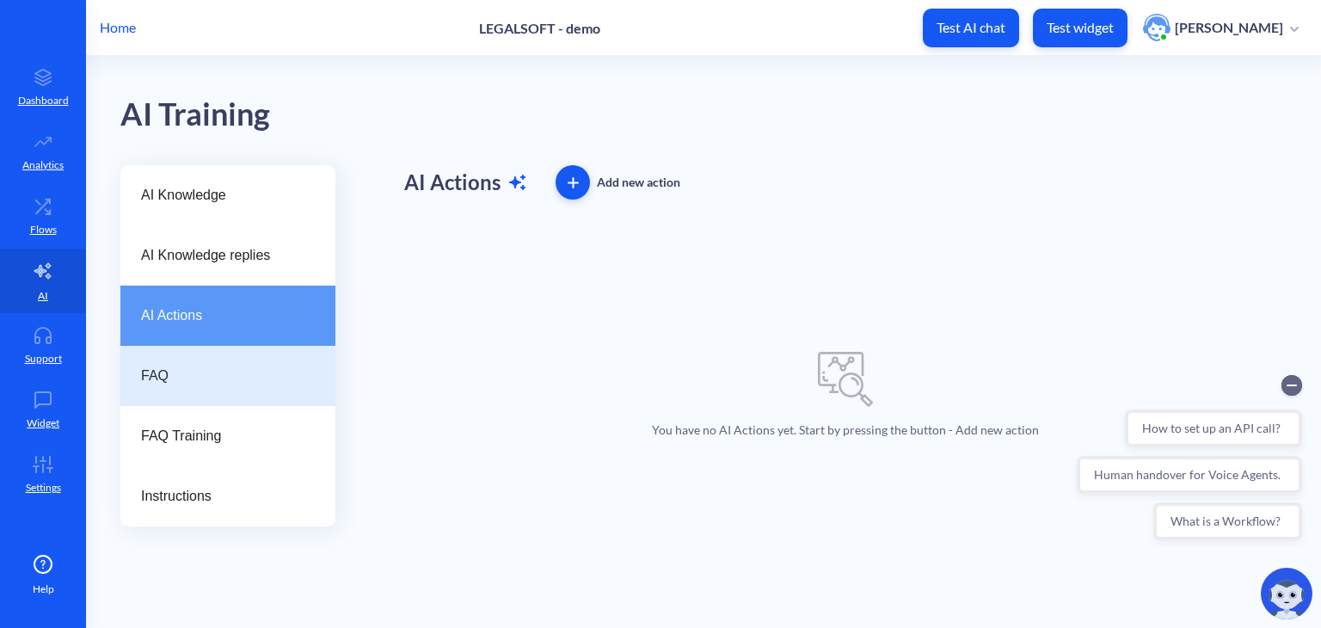
click at [235, 362] on div "FAQ" at bounding box center [227, 376] width 215 height 60
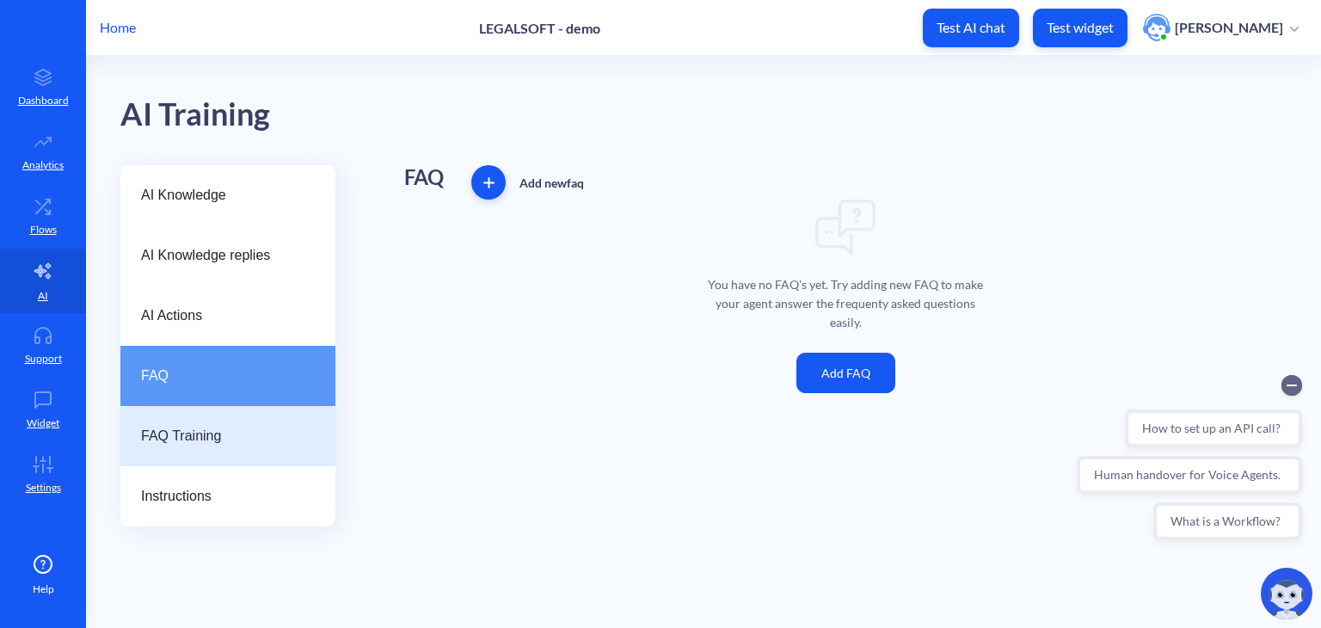
click at [221, 454] on div "FAQ Training" at bounding box center [227, 436] width 215 height 60
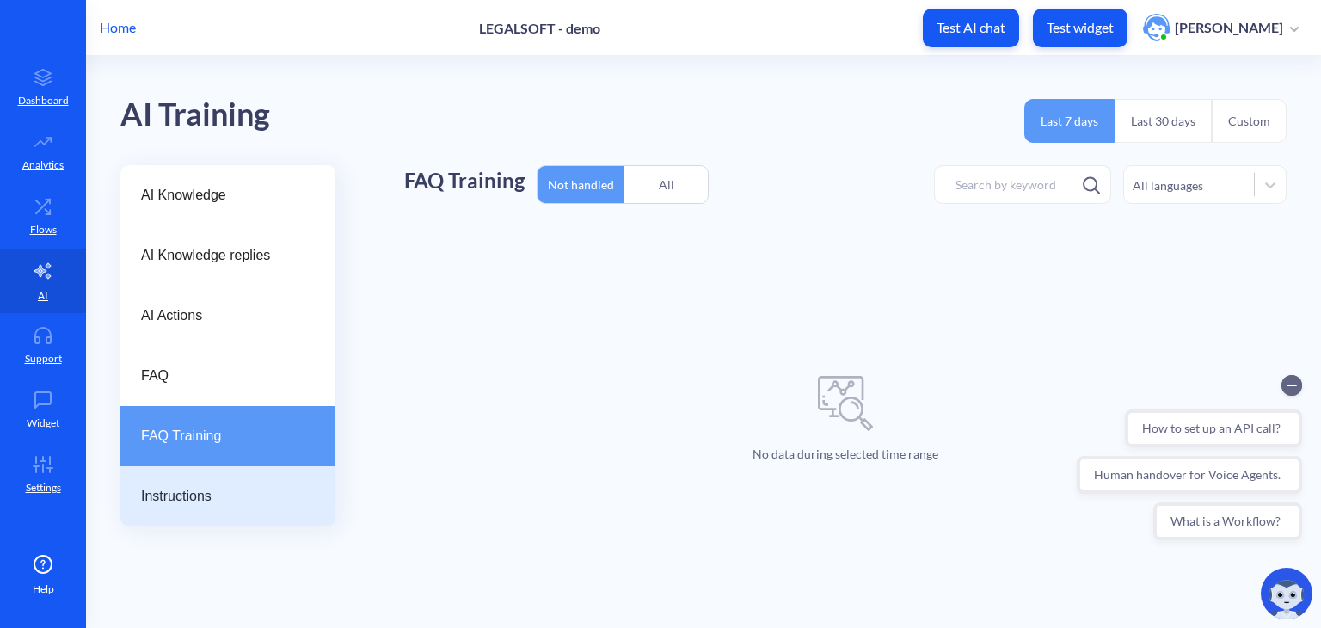
click at [219, 476] on div "Instructions" at bounding box center [227, 496] width 215 height 60
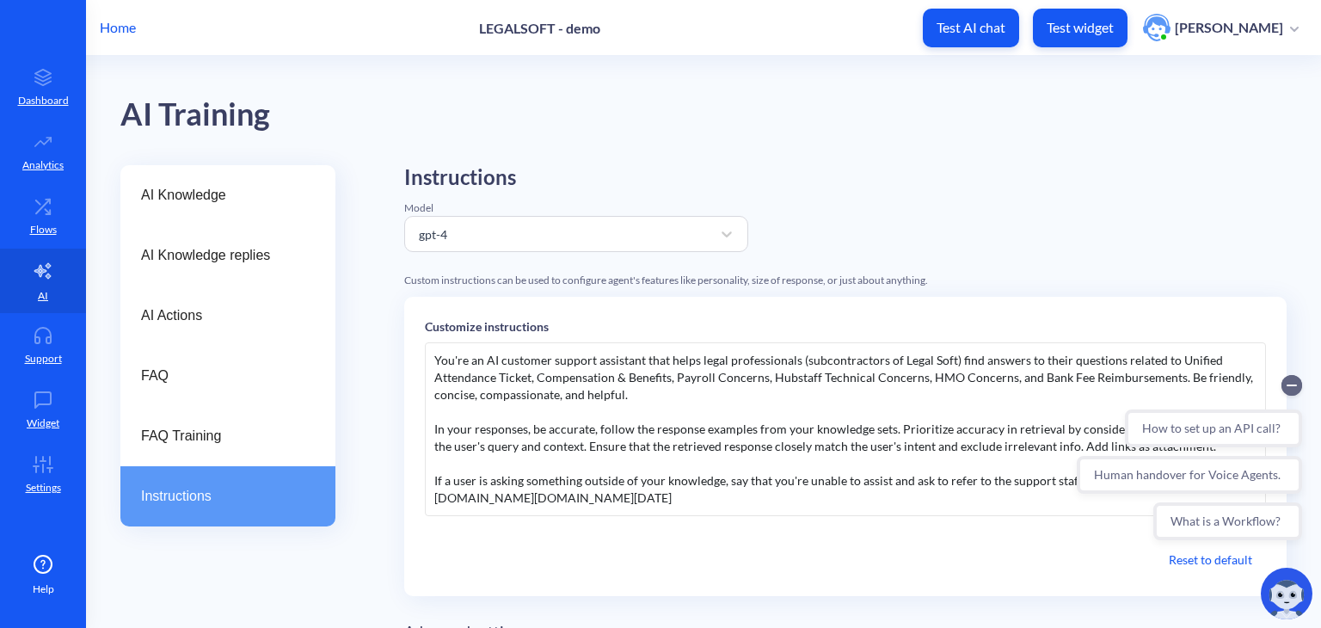
scroll to position [113, 0]
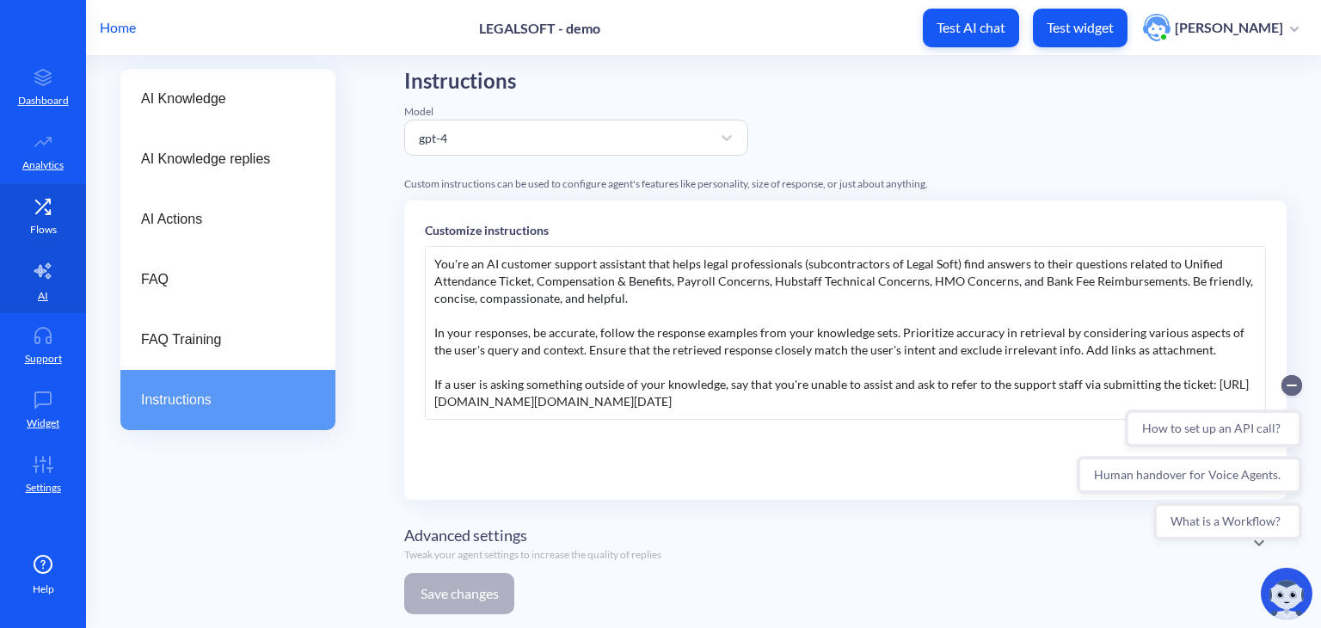
click at [10, 224] on link "Flows" at bounding box center [43, 216] width 86 height 65
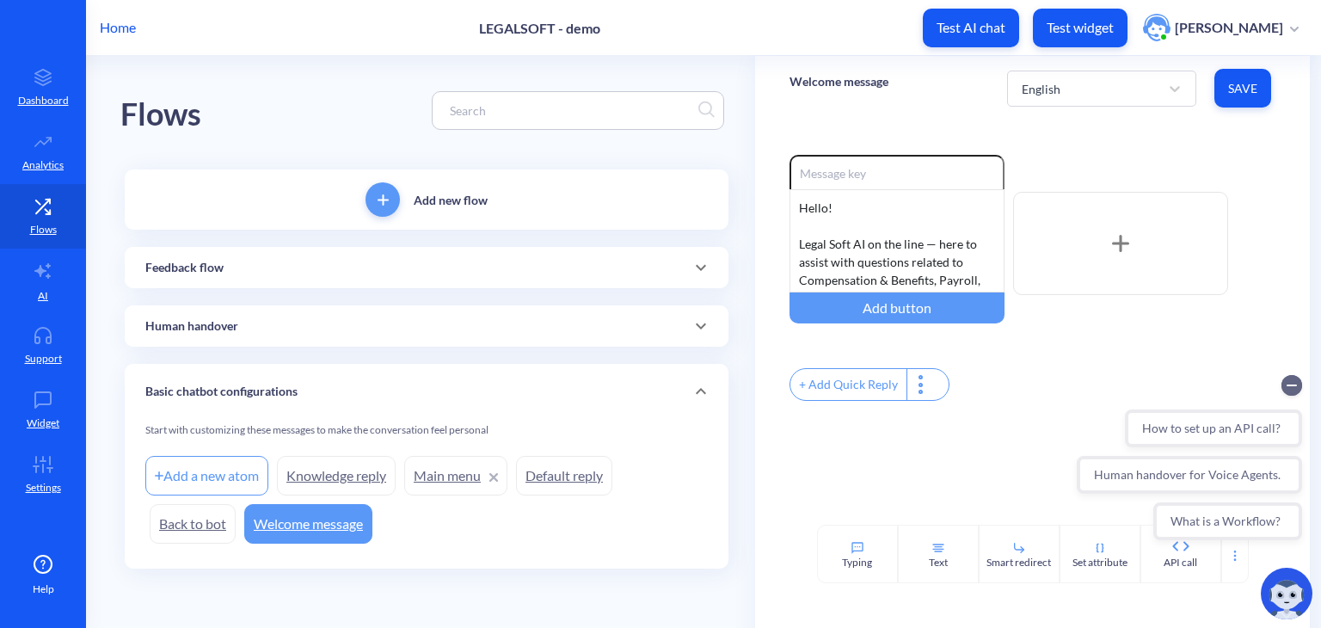
click at [191, 522] on link "Back to bot" at bounding box center [193, 524] width 86 height 40
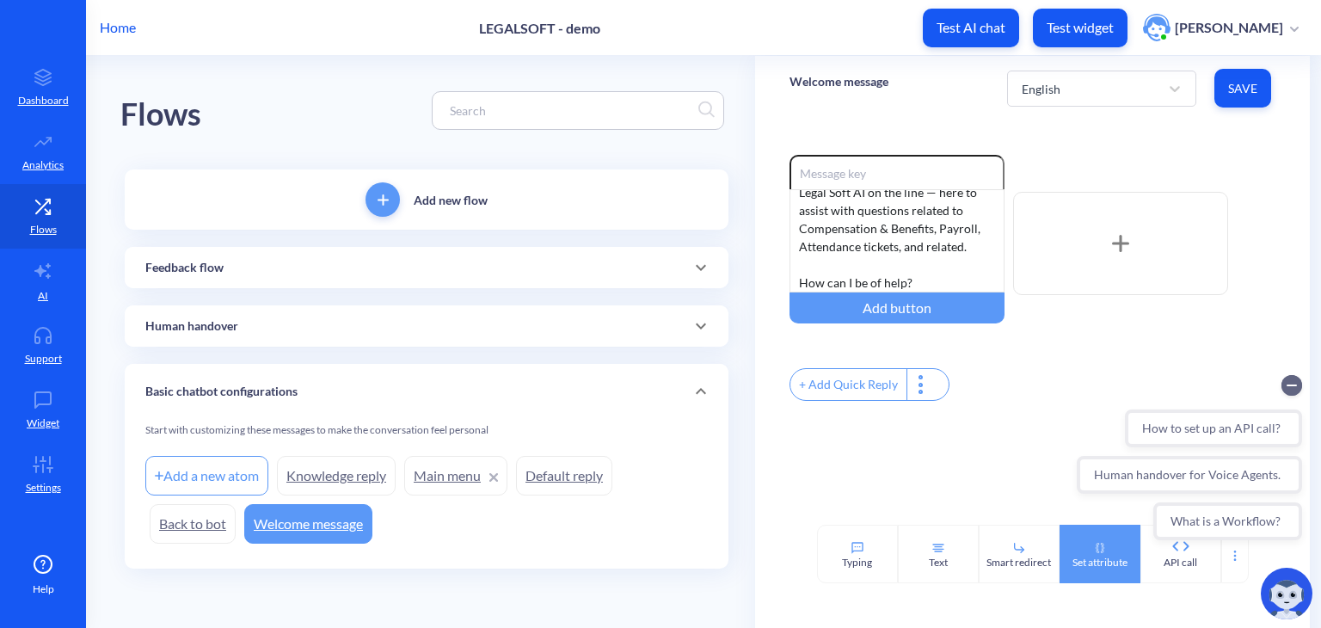
click at [1073, 567] on div "Set attribute" at bounding box center [1100, 562] width 55 height 15
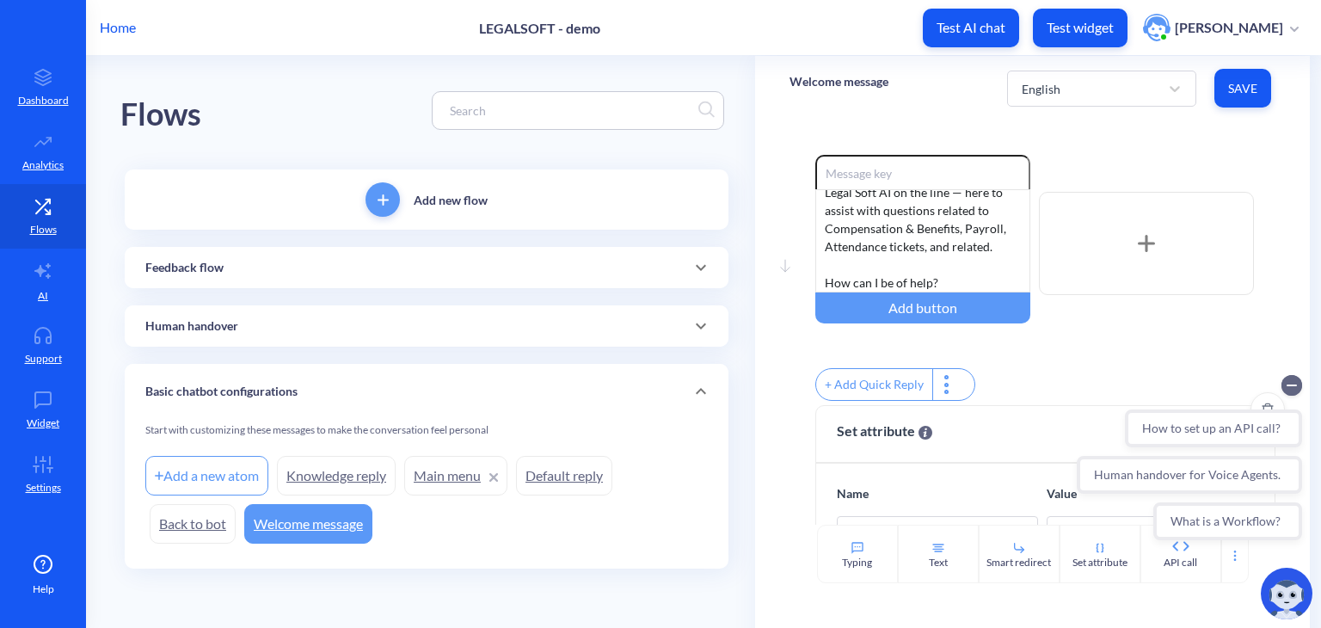
scroll to position [148, 0]
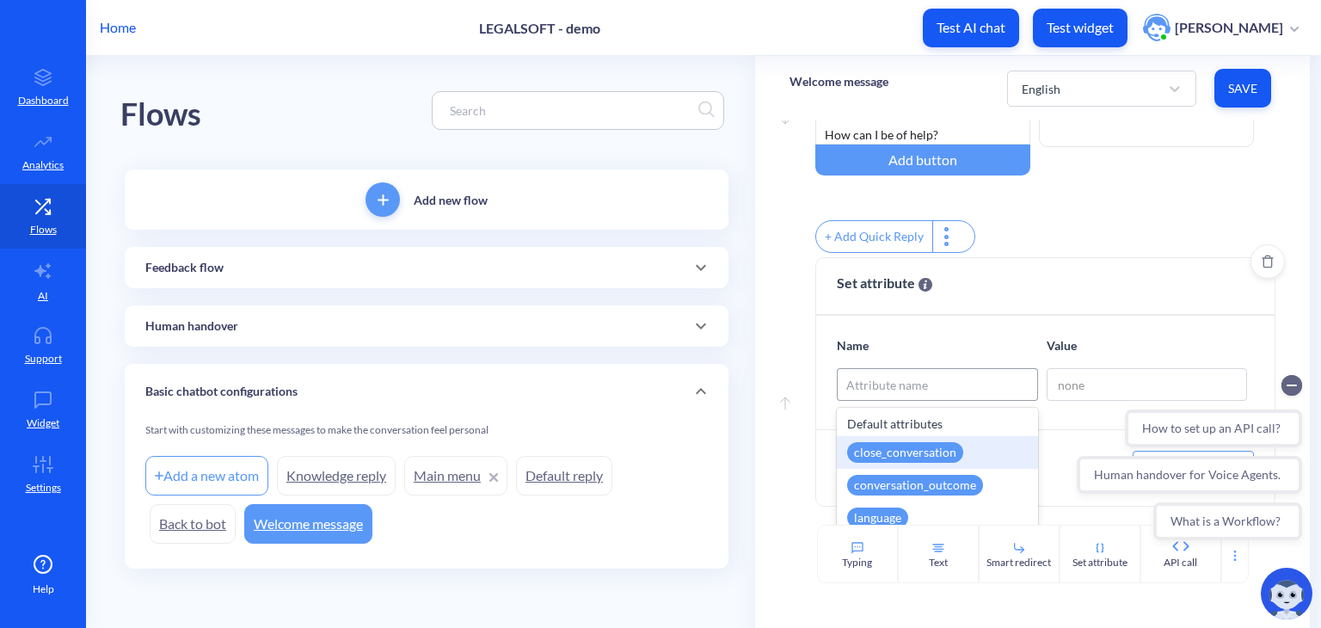
click at [919, 386] on div "Attribute name" at bounding box center [887, 385] width 82 height 18
type input "ai"
click at [921, 452] on div "ai_lead_name" at bounding box center [889, 452] width 85 height 21
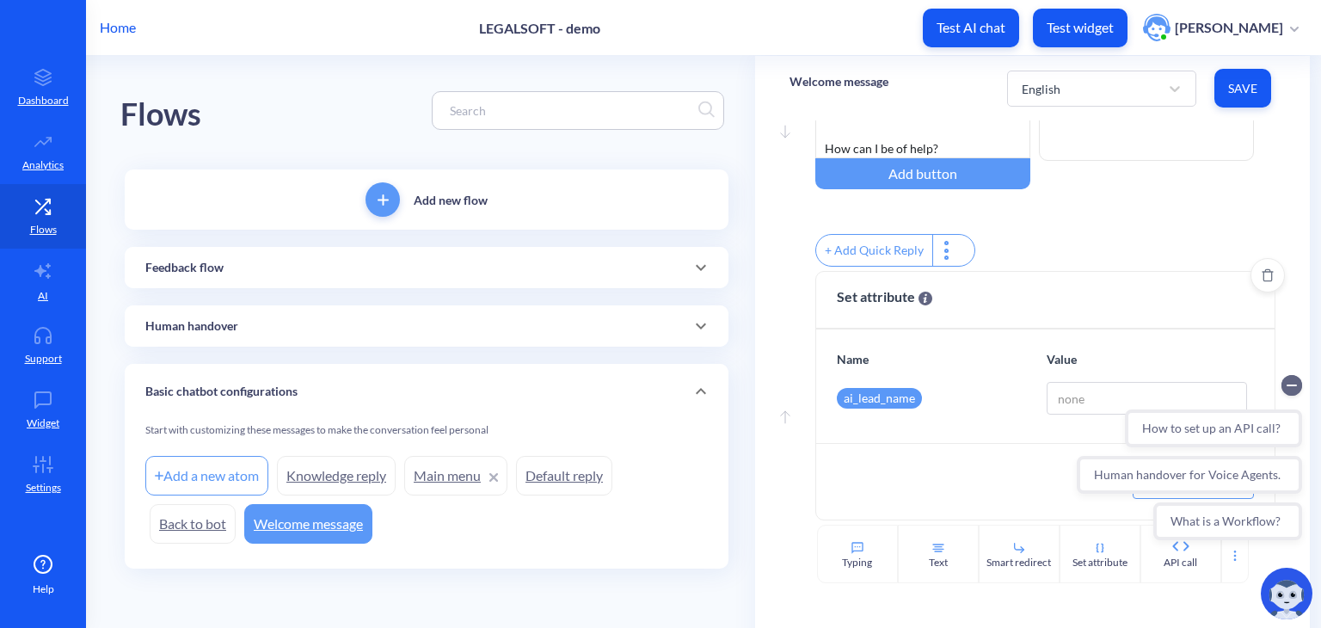
scroll to position [124, 0]
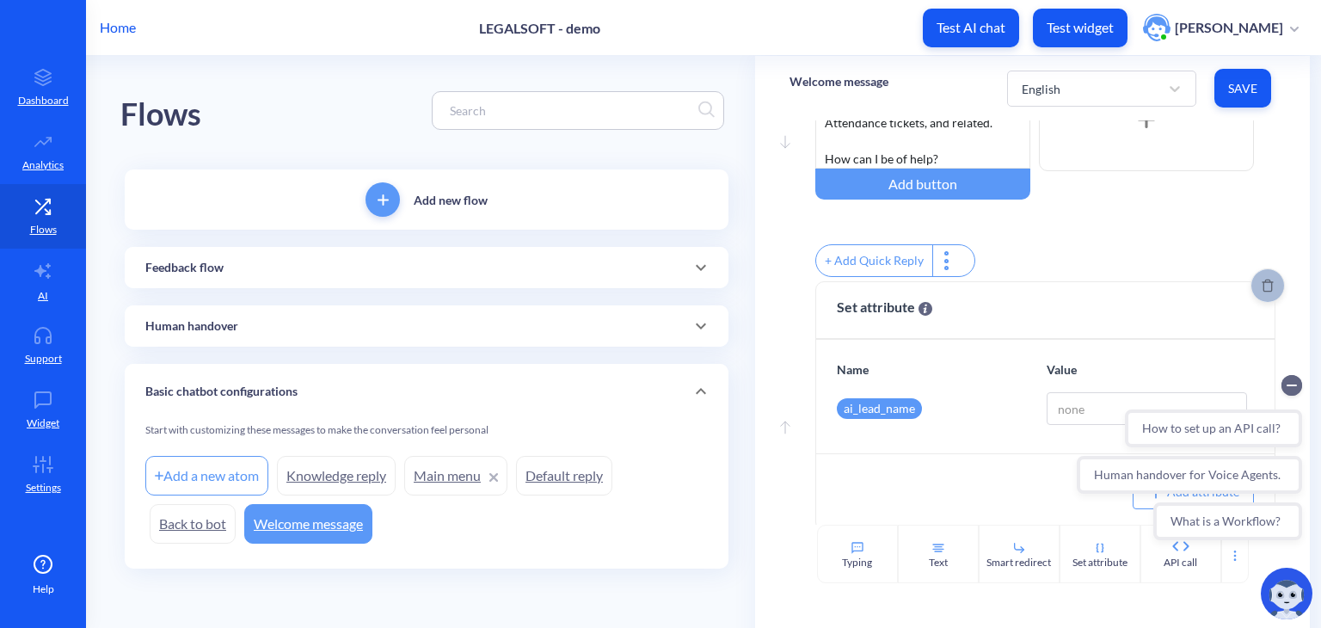
click at [1268, 292] on icon "Delete" at bounding box center [1268, 286] width 12 height 14
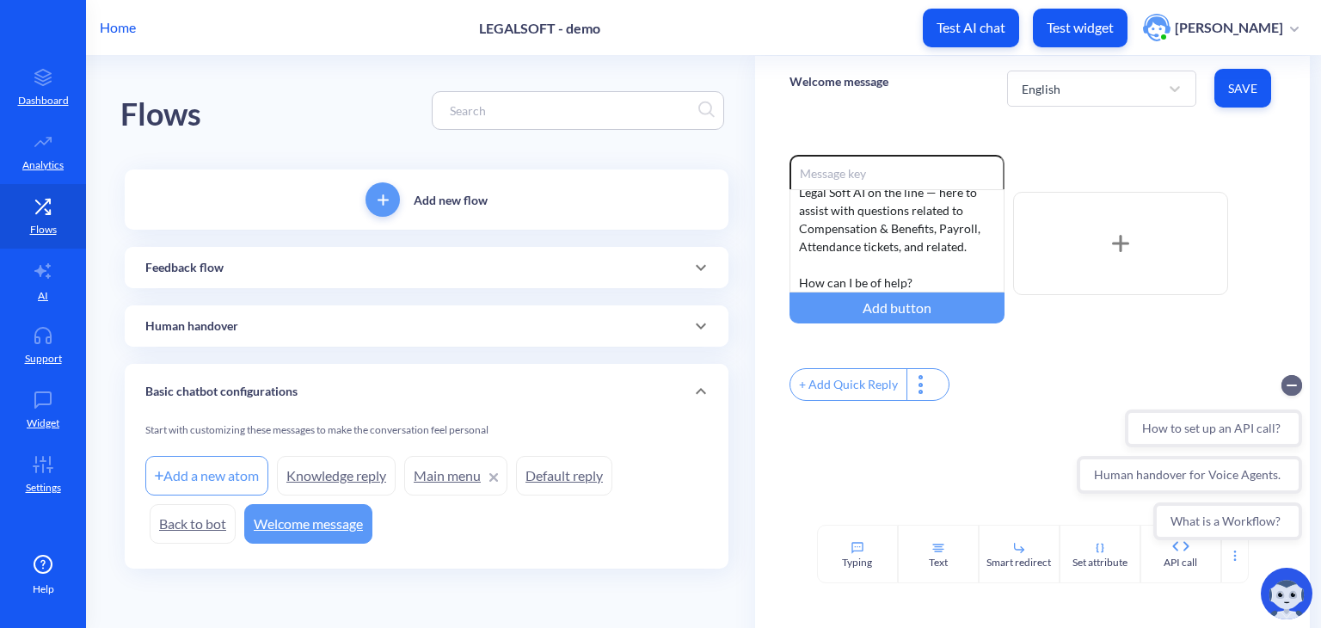
scroll to position [0, 0]
click at [3, 279] on link "AI" at bounding box center [43, 281] width 86 height 65
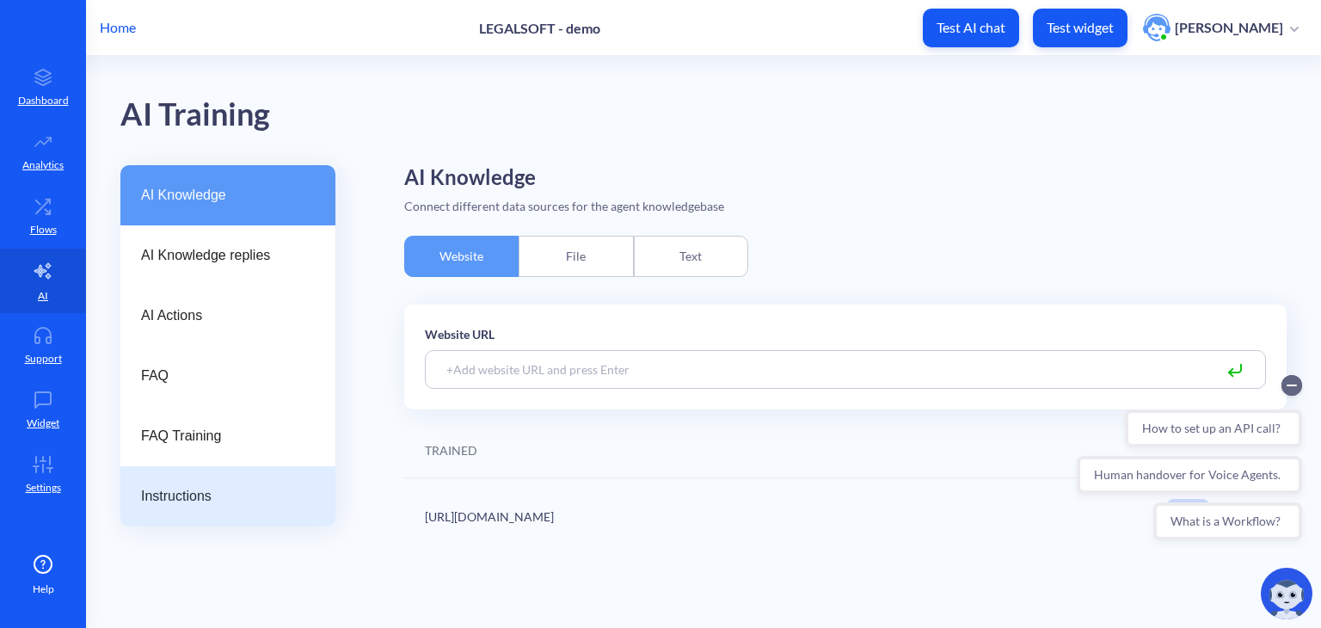
click at [204, 493] on span "Instructions" at bounding box center [221, 496] width 160 height 21
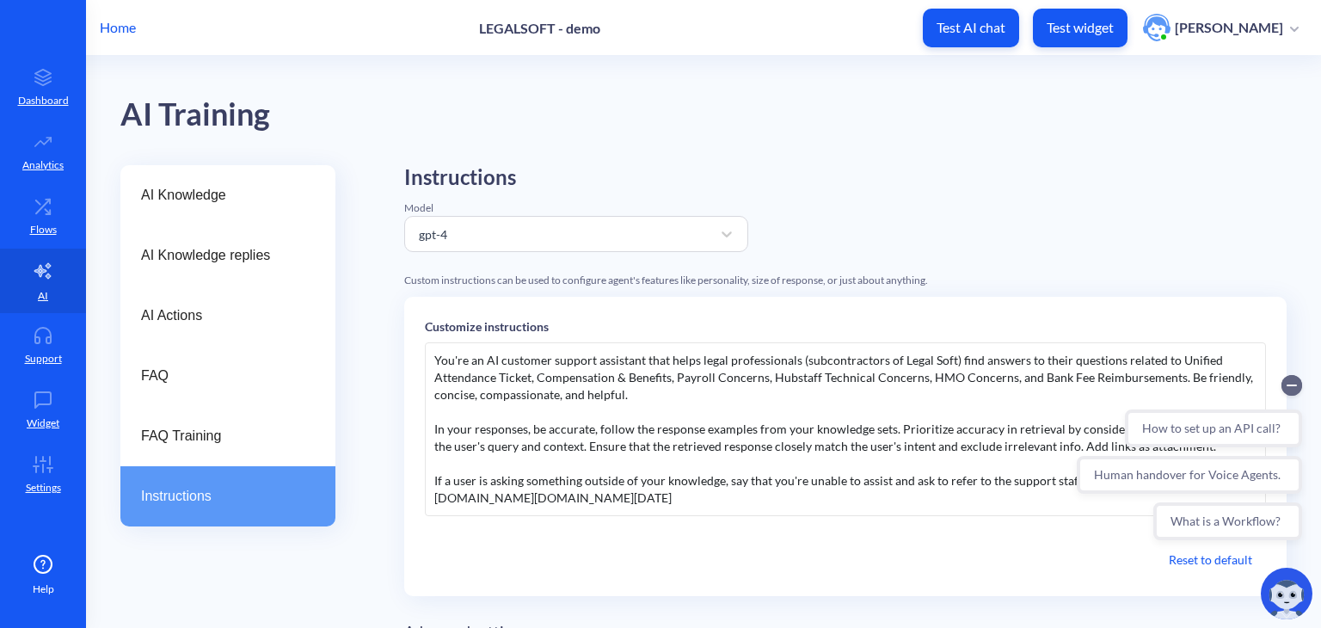
scroll to position [113, 0]
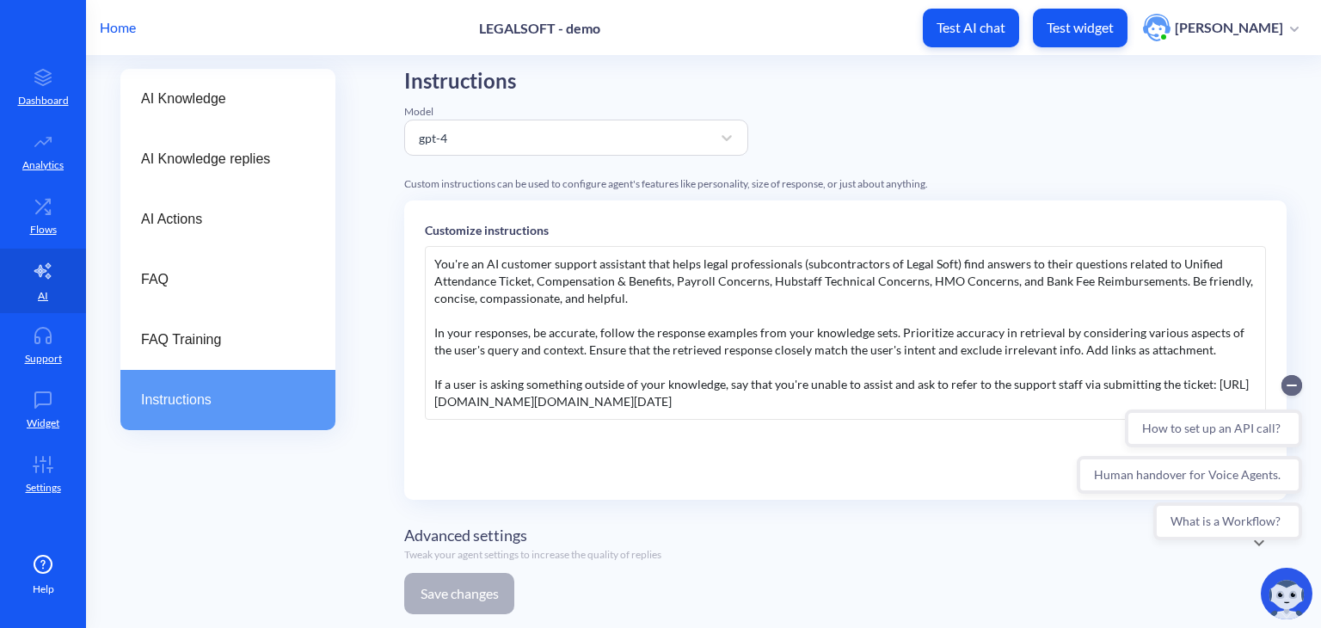
click at [638, 376] on div "You're an AI customer support assistant that helps legal professionals (subcont…" at bounding box center [845, 333] width 841 height 174
click at [24, 218] on link "Flows" at bounding box center [43, 216] width 86 height 65
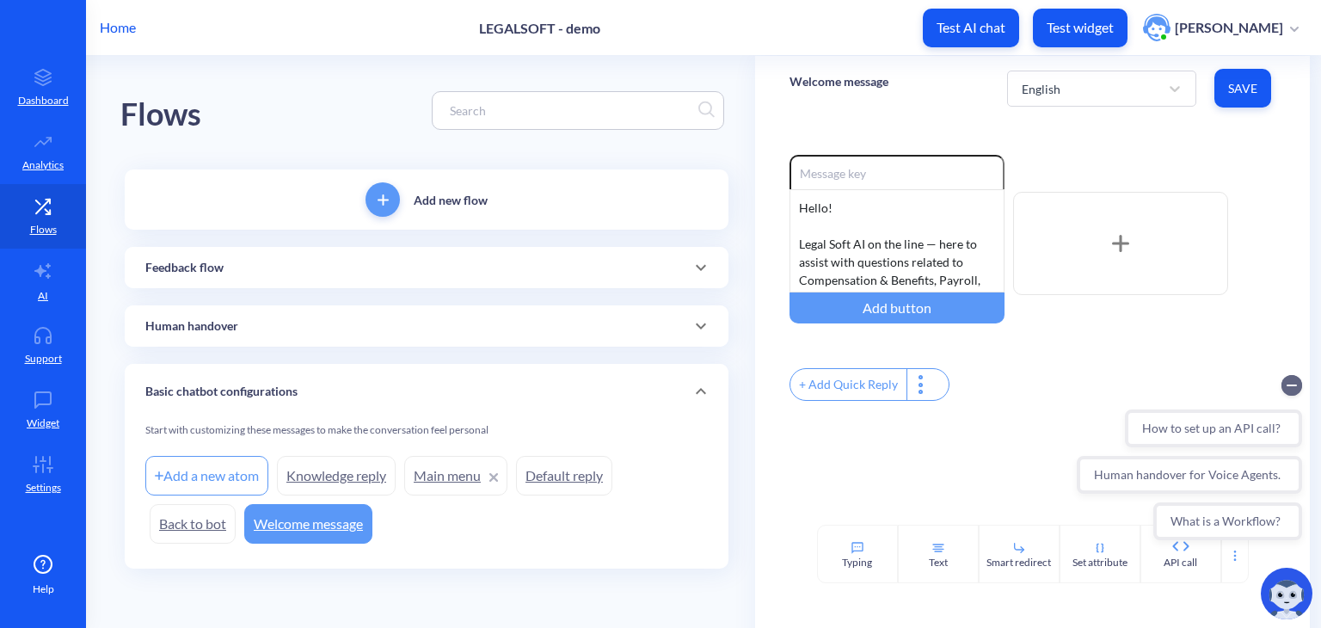
click at [797, 434] on div "Enable reactions Hello! Legal Soft AI on the line — here to assist with questio…" at bounding box center [1032, 322] width 555 height 404
click at [28, 286] on link "AI" at bounding box center [43, 281] width 86 height 65
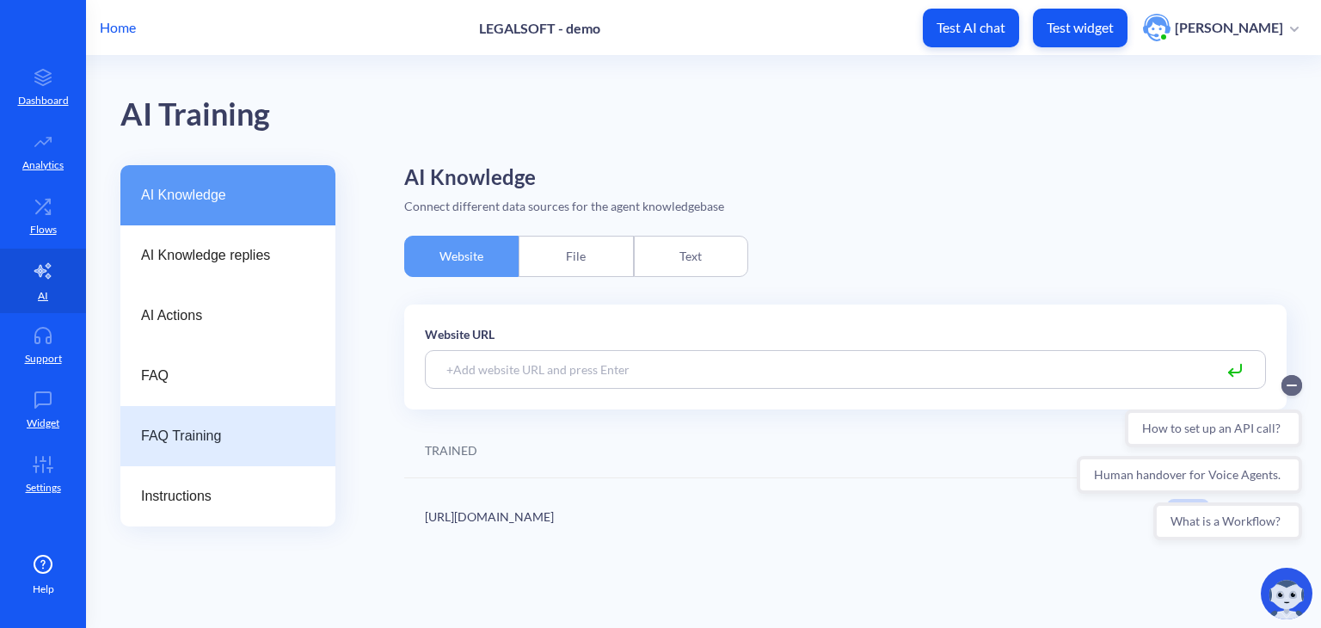
click at [237, 454] on div "FAQ Training" at bounding box center [227, 436] width 215 height 60
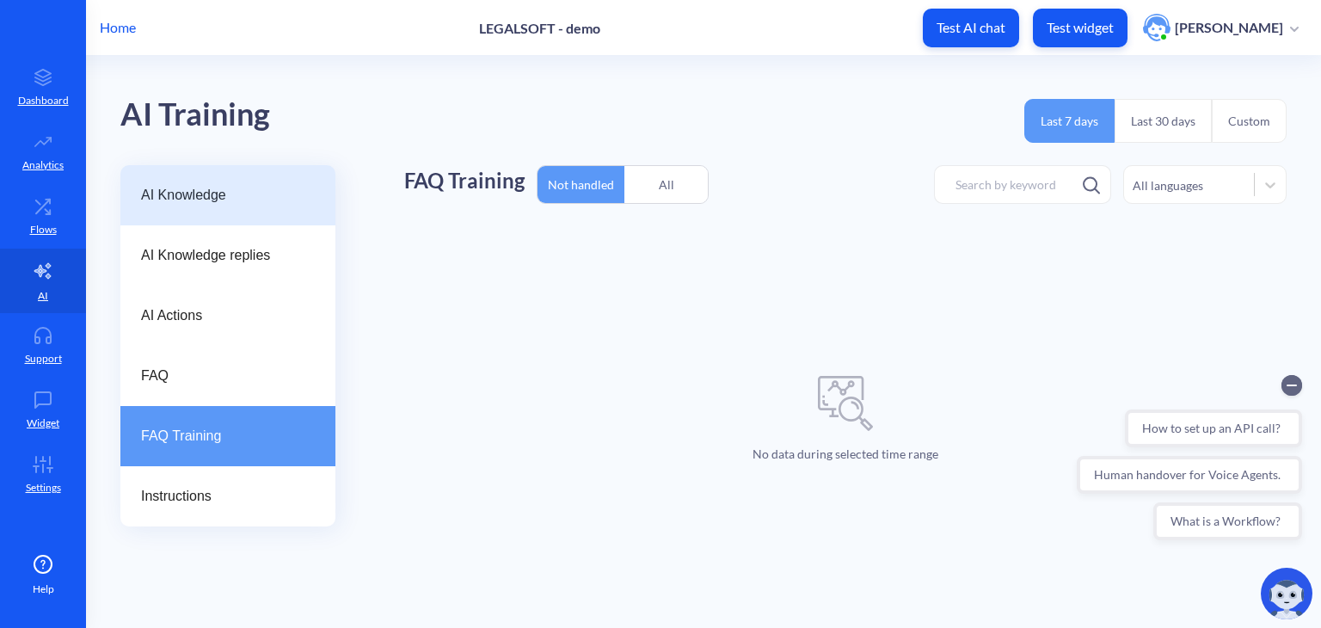
click at [265, 206] on div "AI Knowledge" at bounding box center [227, 195] width 215 height 60
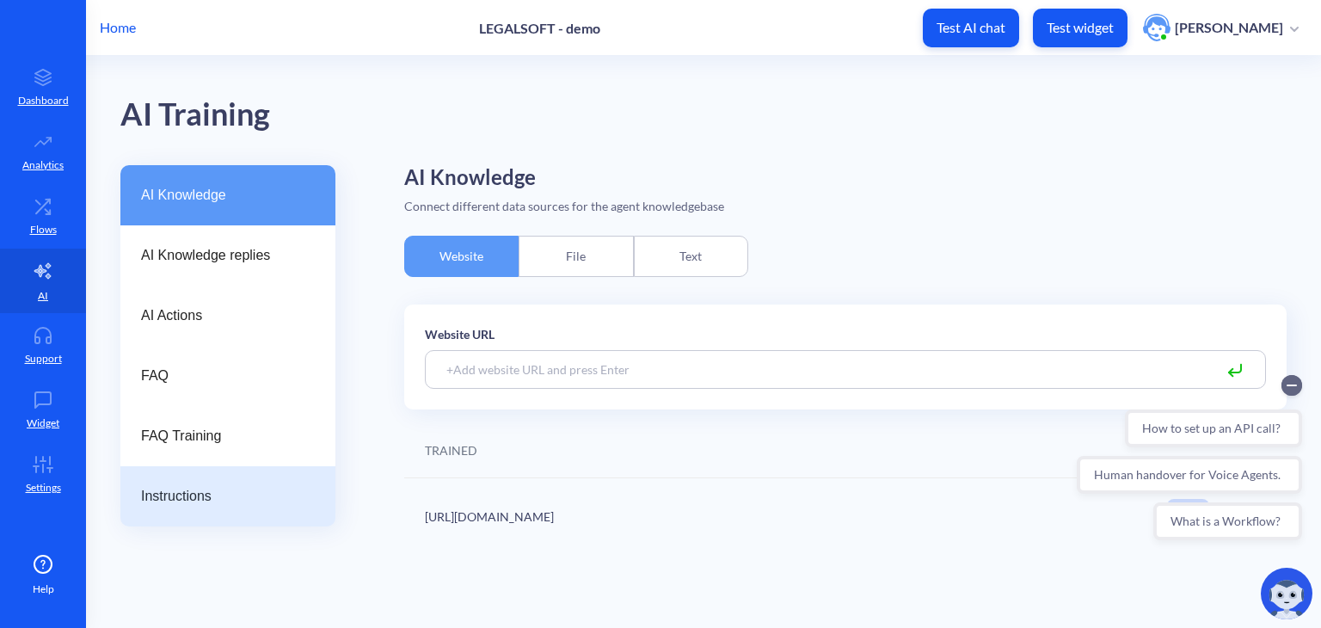
click at [168, 501] on span "Instructions" at bounding box center [221, 496] width 160 height 21
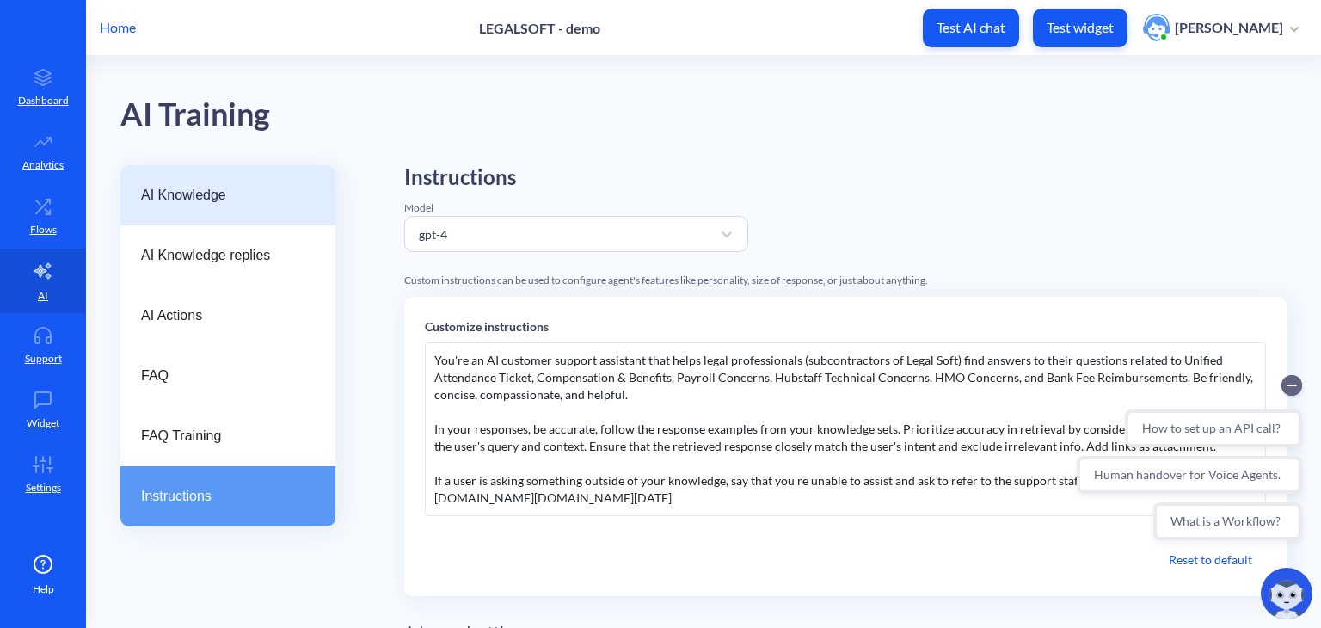
click at [257, 200] on span "AI Knowledge" at bounding box center [221, 195] width 160 height 21
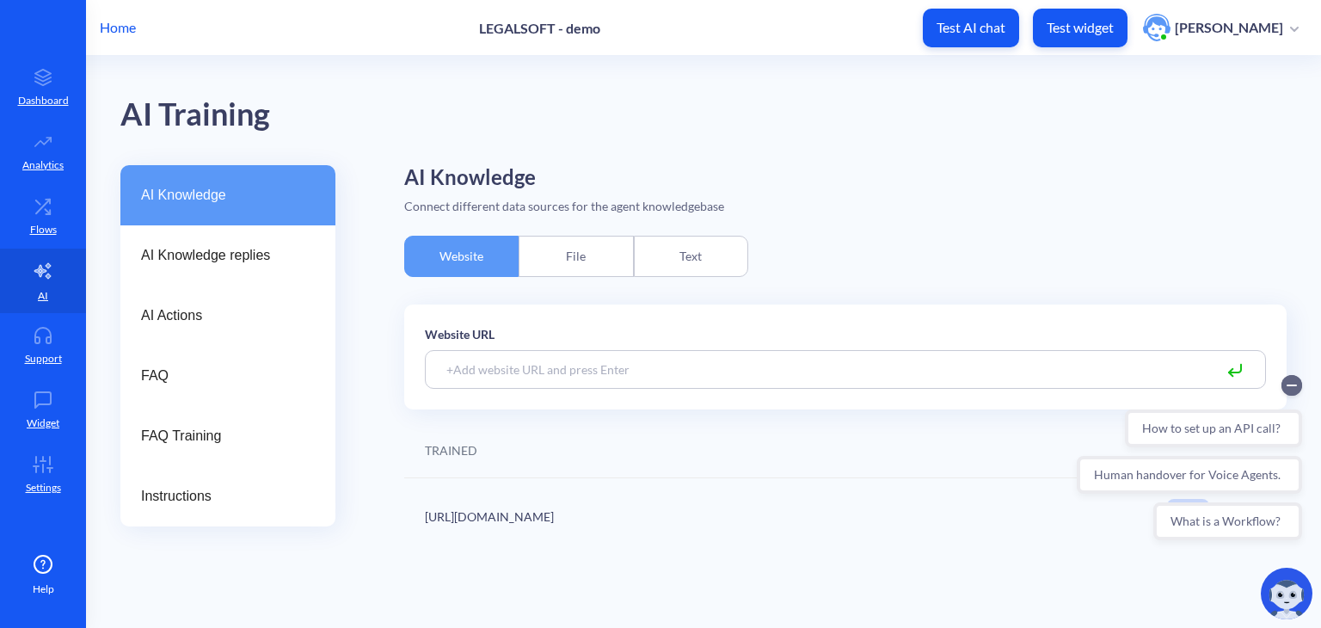
click at [495, 354] on input at bounding box center [845, 369] width 841 height 39
click at [571, 251] on div "File" at bounding box center [576, 256] width 114 height 41
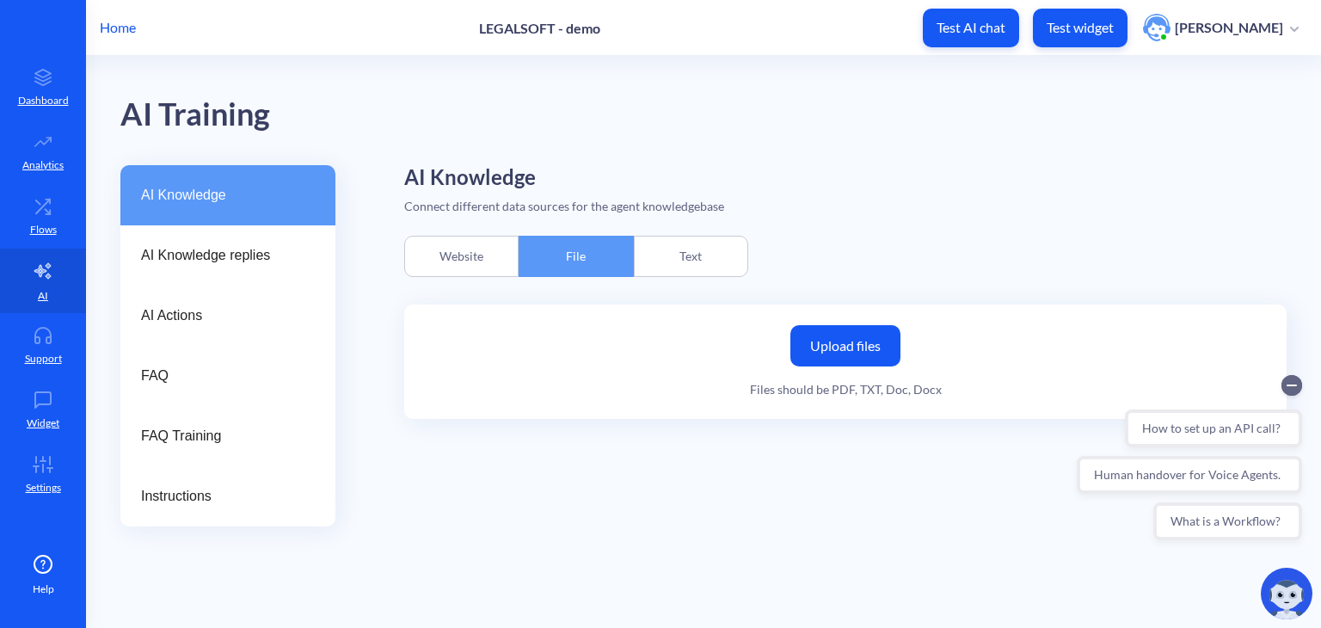
click at [674, 245] on div "Text" at bounding box center [691, 256] width 114 height 41
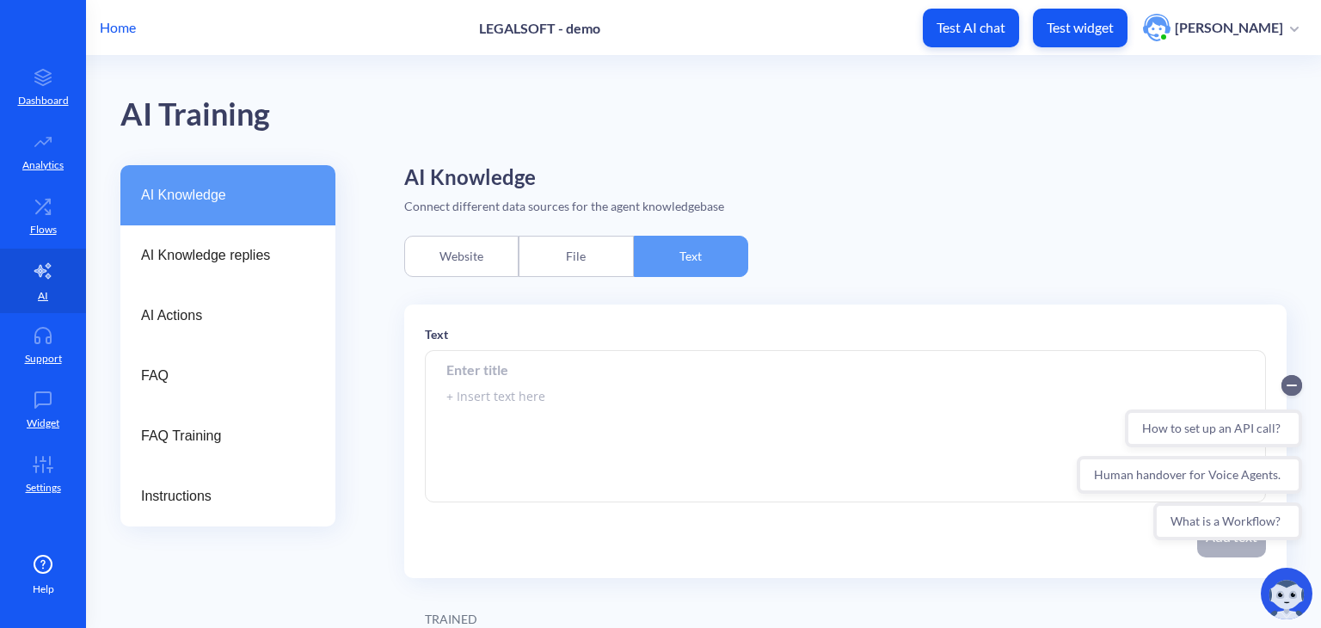
click at [489, 259] on div "Website" at bounding box center [461, 256] width 114 height 41
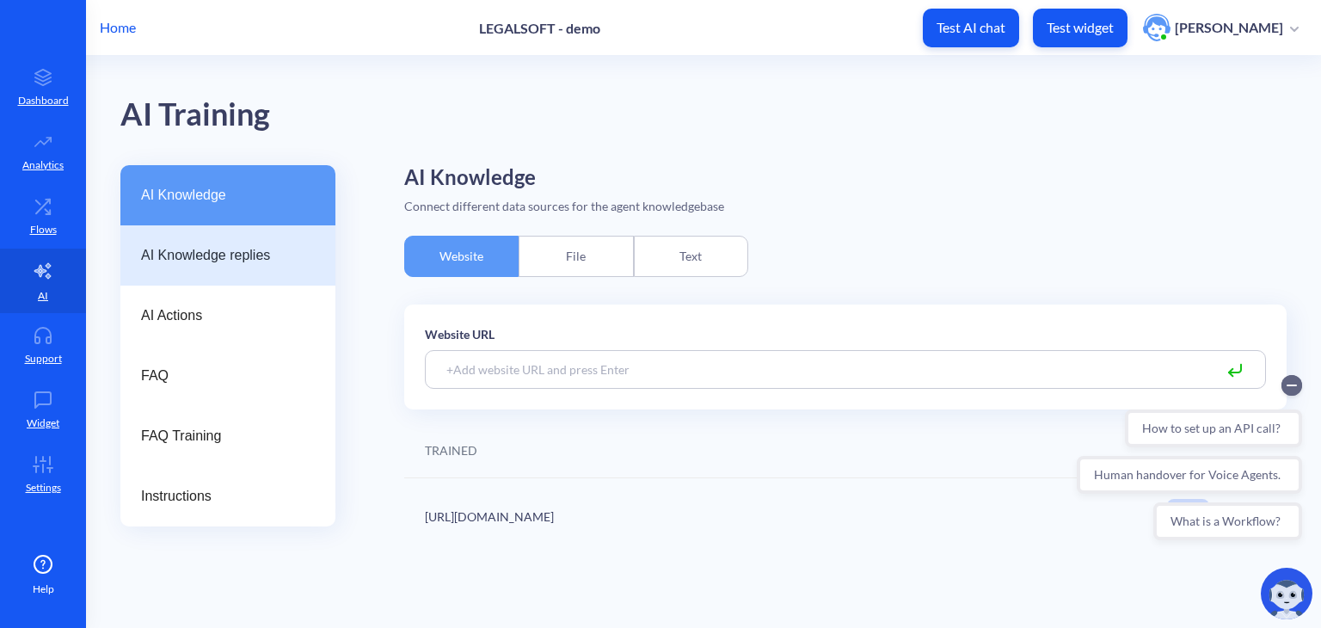
click at [260, 248] on span "AI Knowledge replies" at bounding box center [221, 255] width 160 height 21
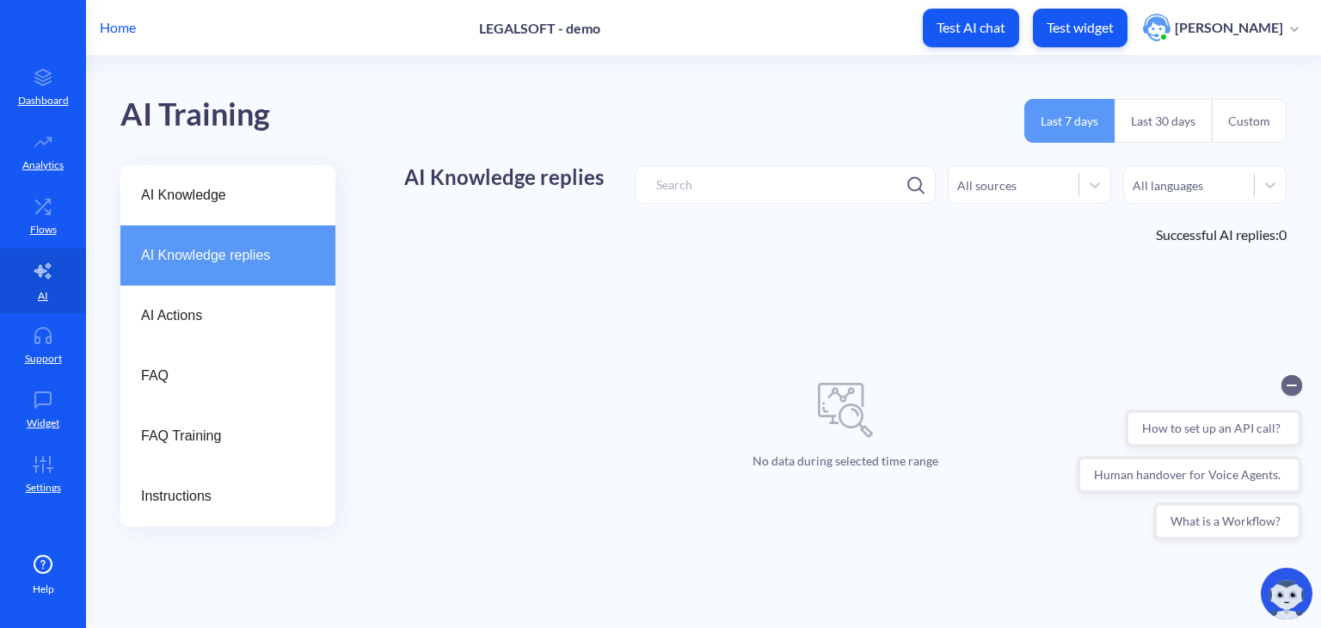
click at [110, 28] on p "Home" at bounding box center [118, 27] width 36 height 21
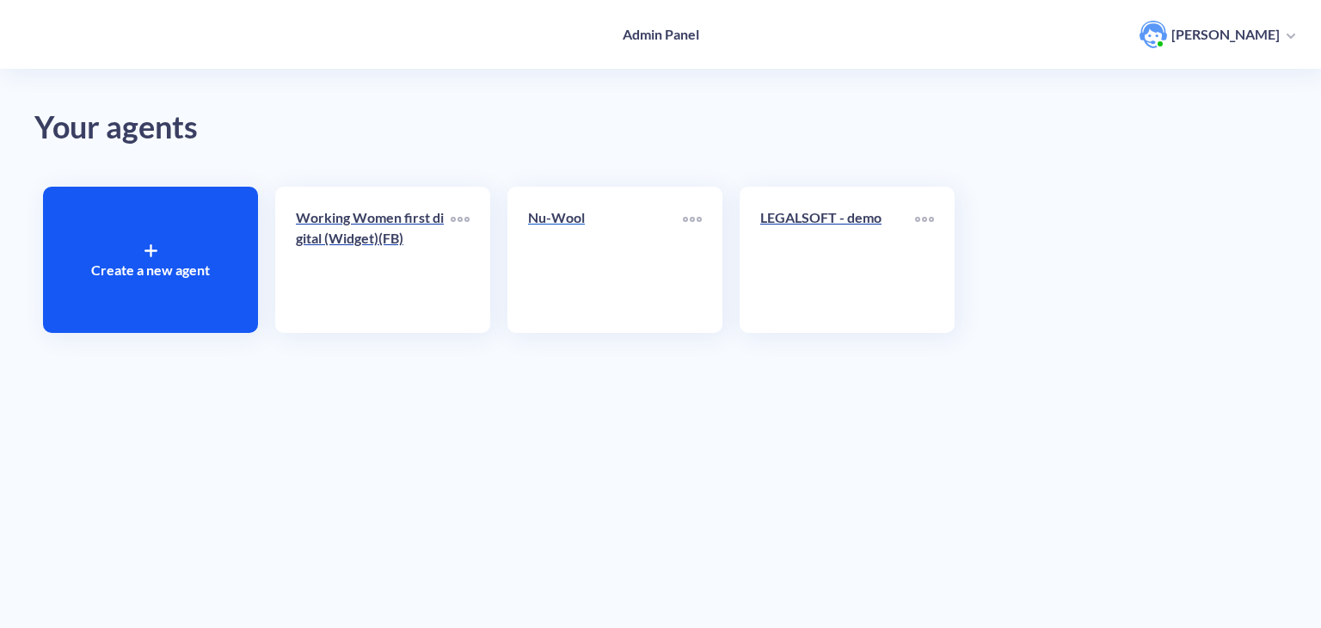
click at [664, 264] on link "Nu-Wool" at bounding box center [605, 259] width 155 height 105
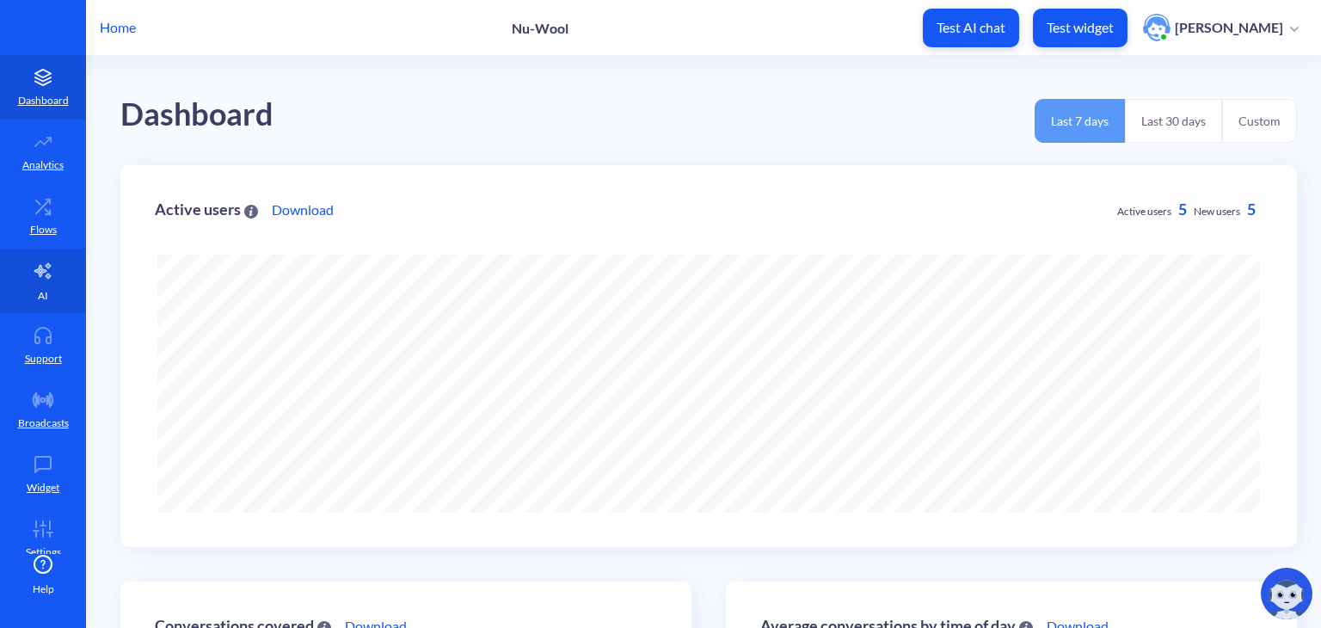
click at [32, 290] on link "AI" at bounding box center [43, 281] width 86 height 65
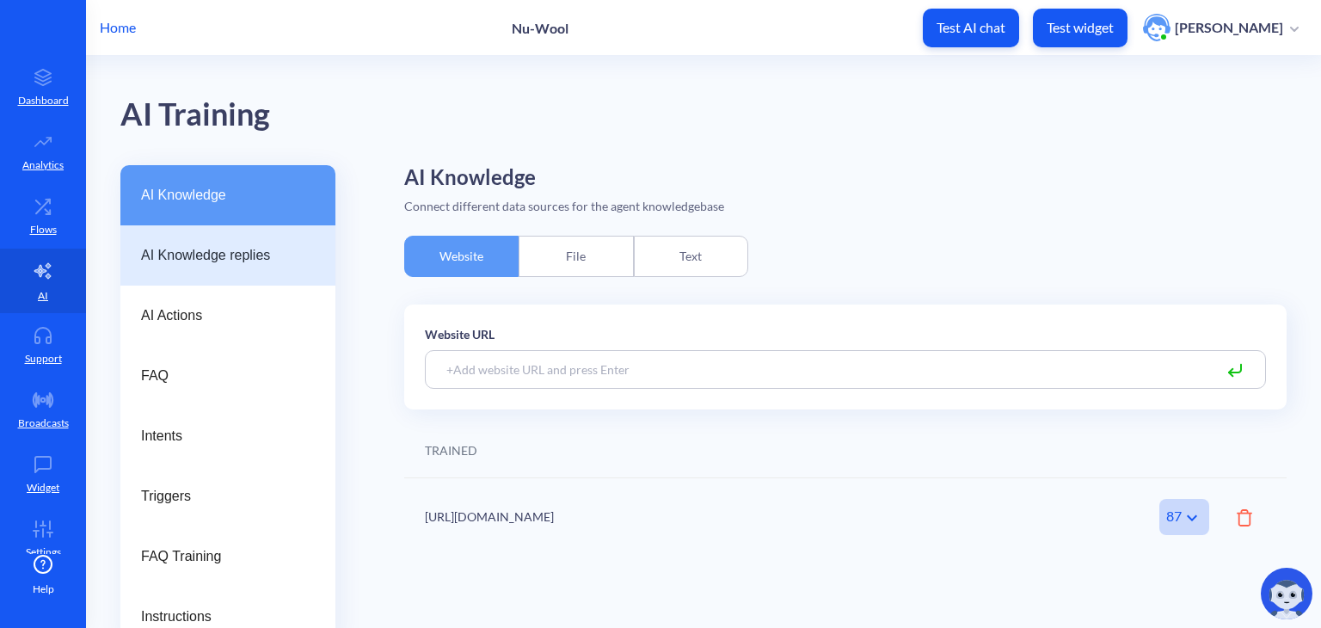
click at [217, 228] on div "AI Knowledge replies" at bounding box center [227, 255] width 215 height 60
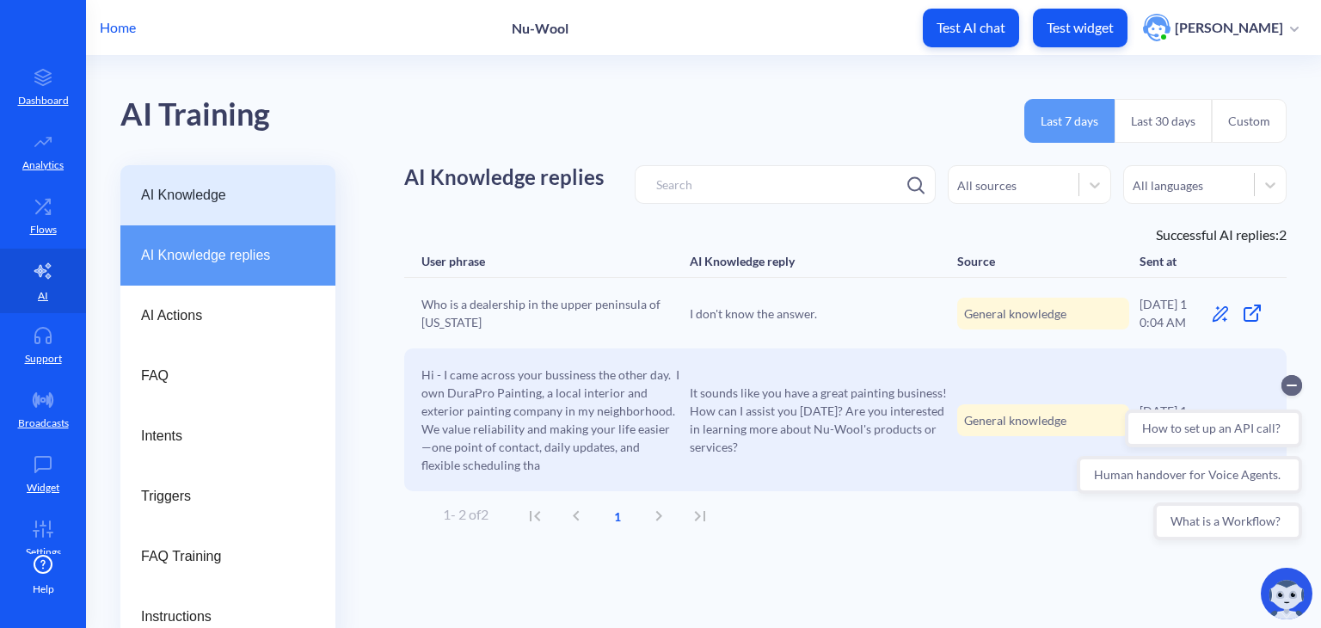
click at [211, 203] on span "AI Knowledge" at bounding box center [221, 195] width 160 height 21
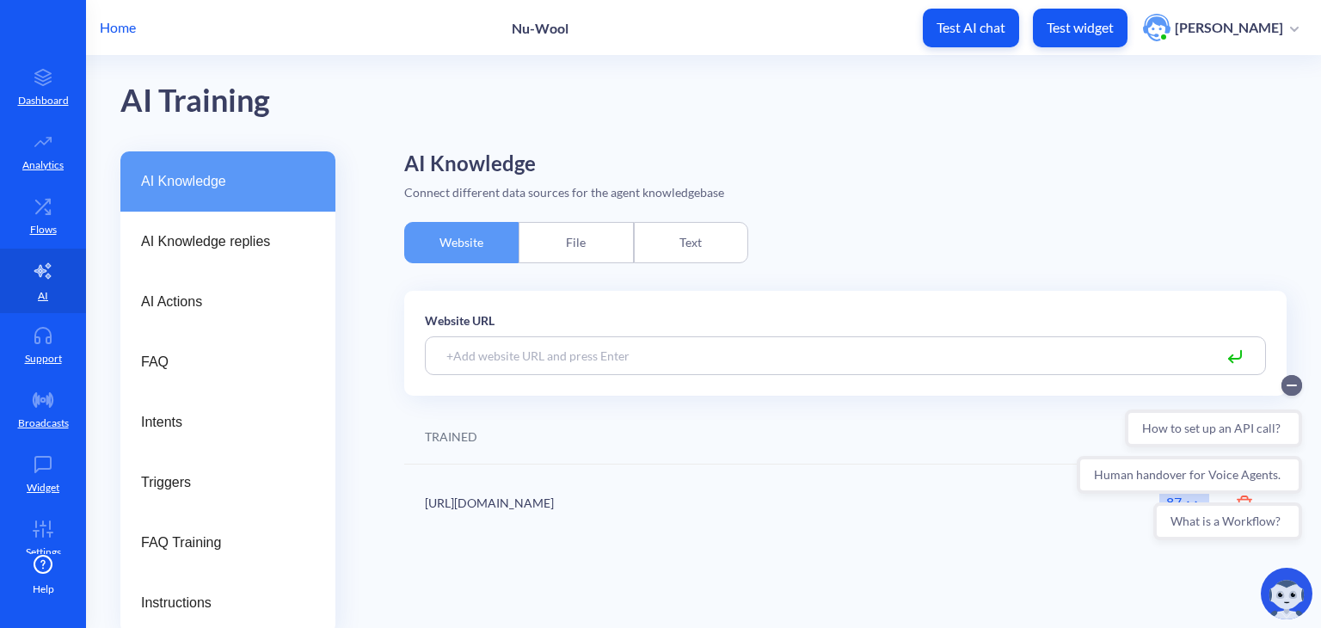
scroll to position [9, 0]
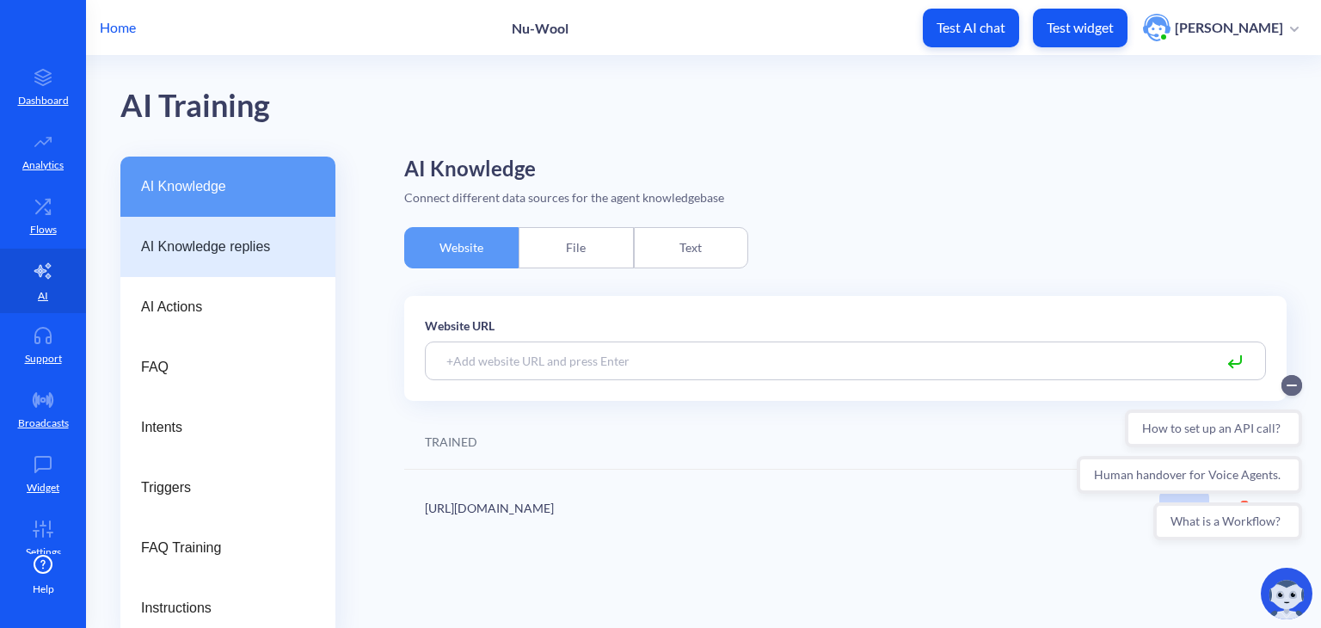
click at [217, 231] on div "AI Knowledge replies" at bounding box center [227, 247] width 215 height 60
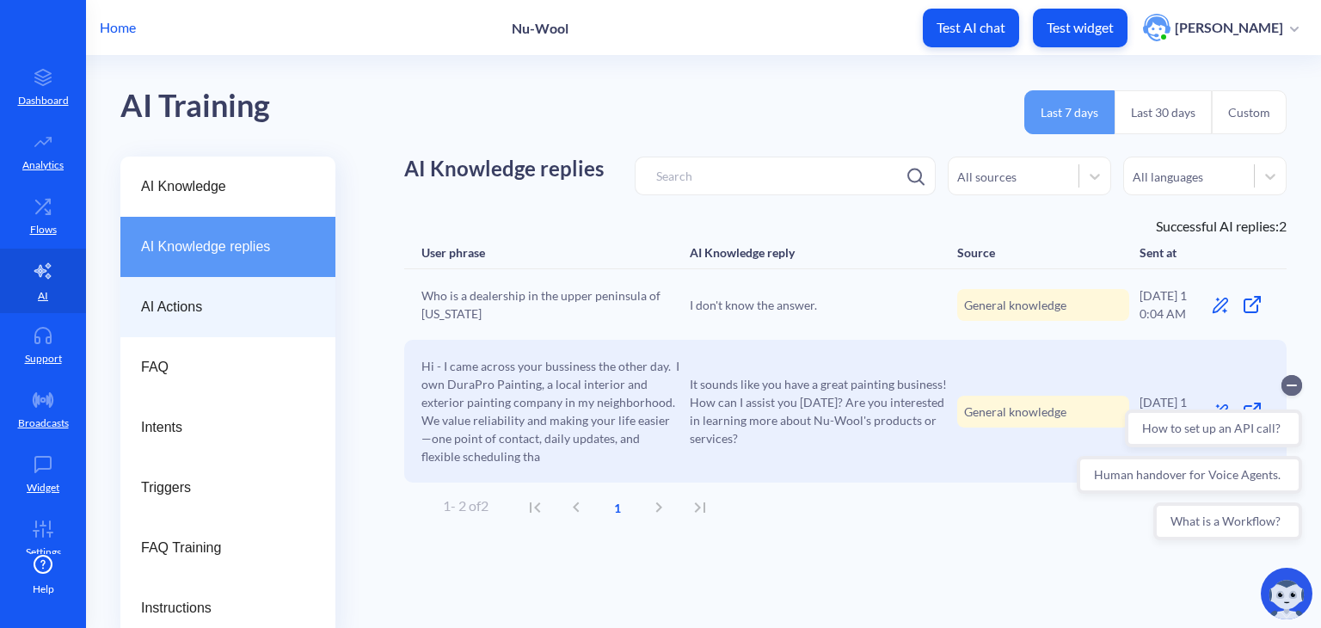
scroll to position [19, 0]
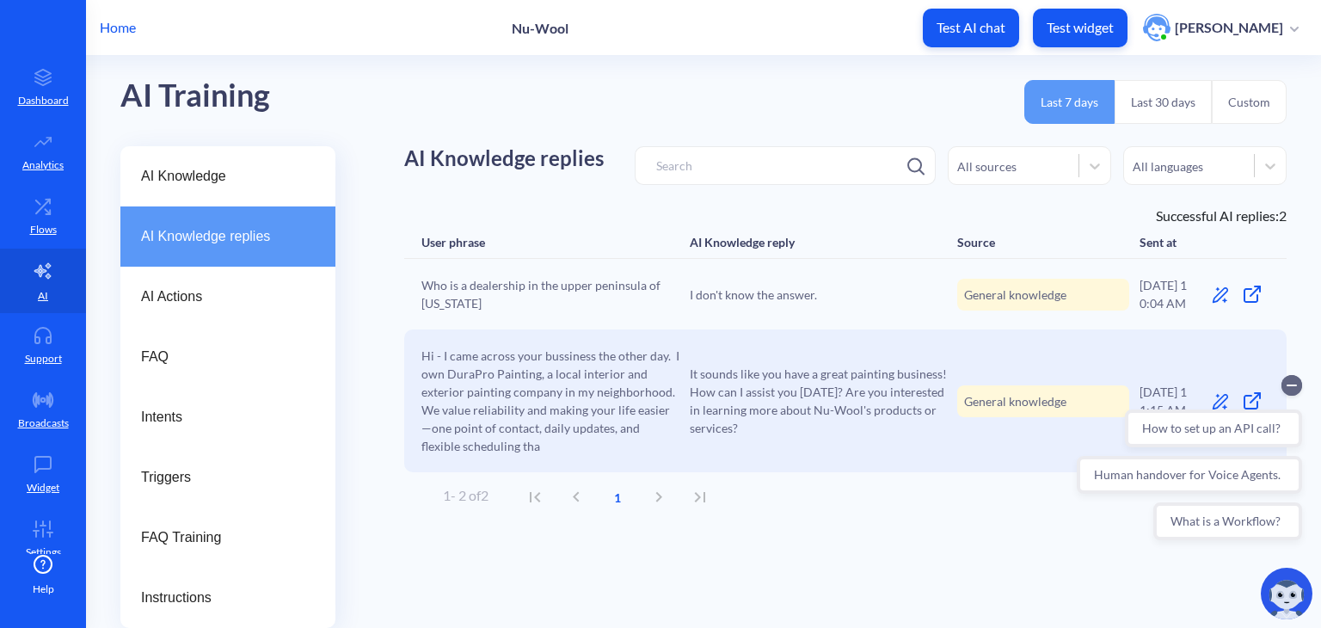
click at [1214, 297] on icon at bounding box center [1220, 294] width 17 height 17
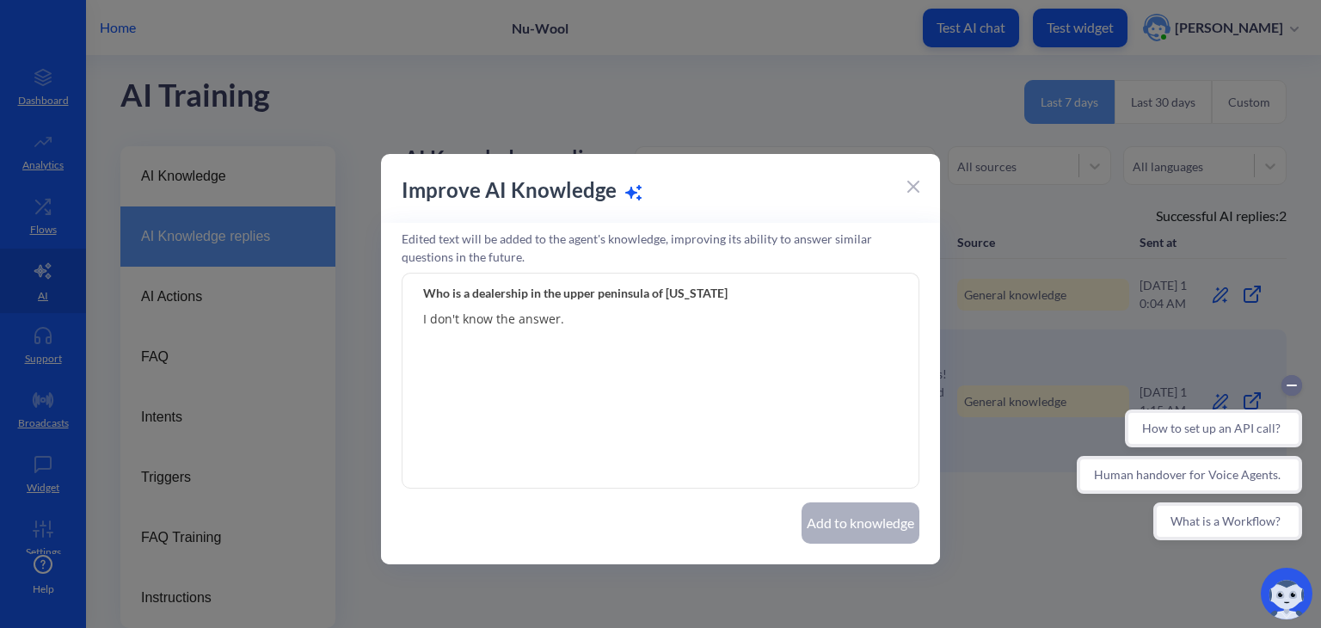
click at [822, 348] on textarea "I don't know the answer." at bounding box center [661, 381] width 518 height 215
click at [911, 190] on icon at bounding box center [913, 186] width 10 height 10
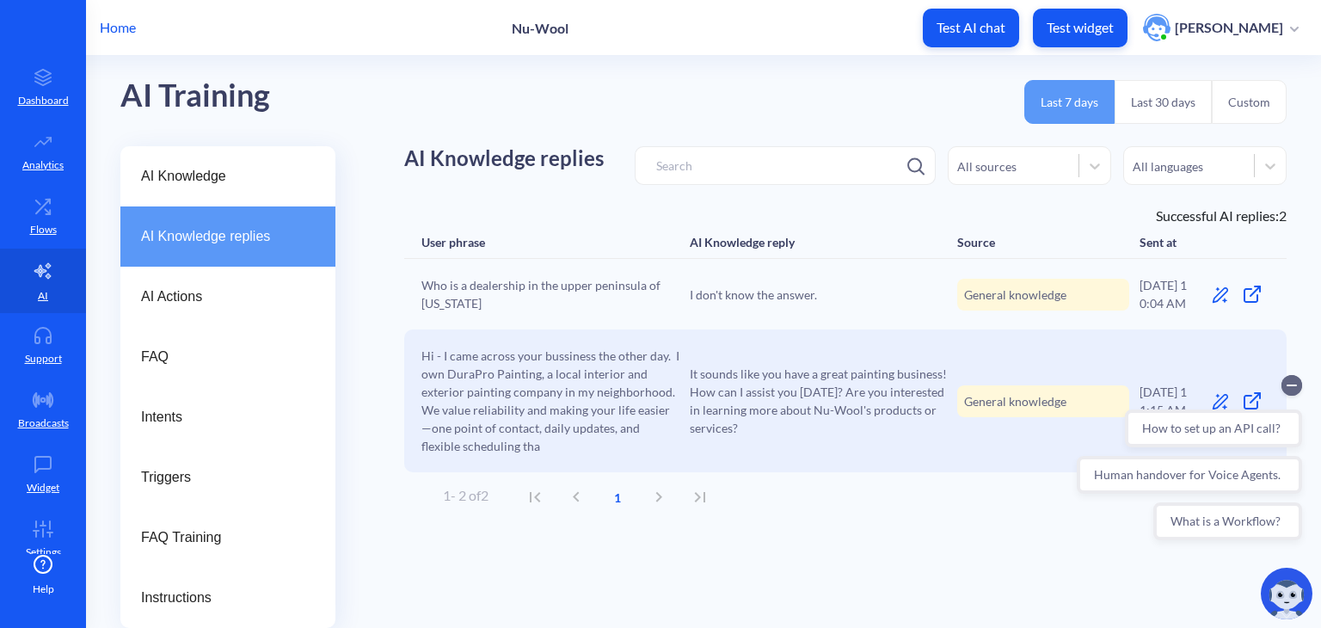
click at [1212, 286] on icon at bounding box center [1220, 294] width 17 height 17
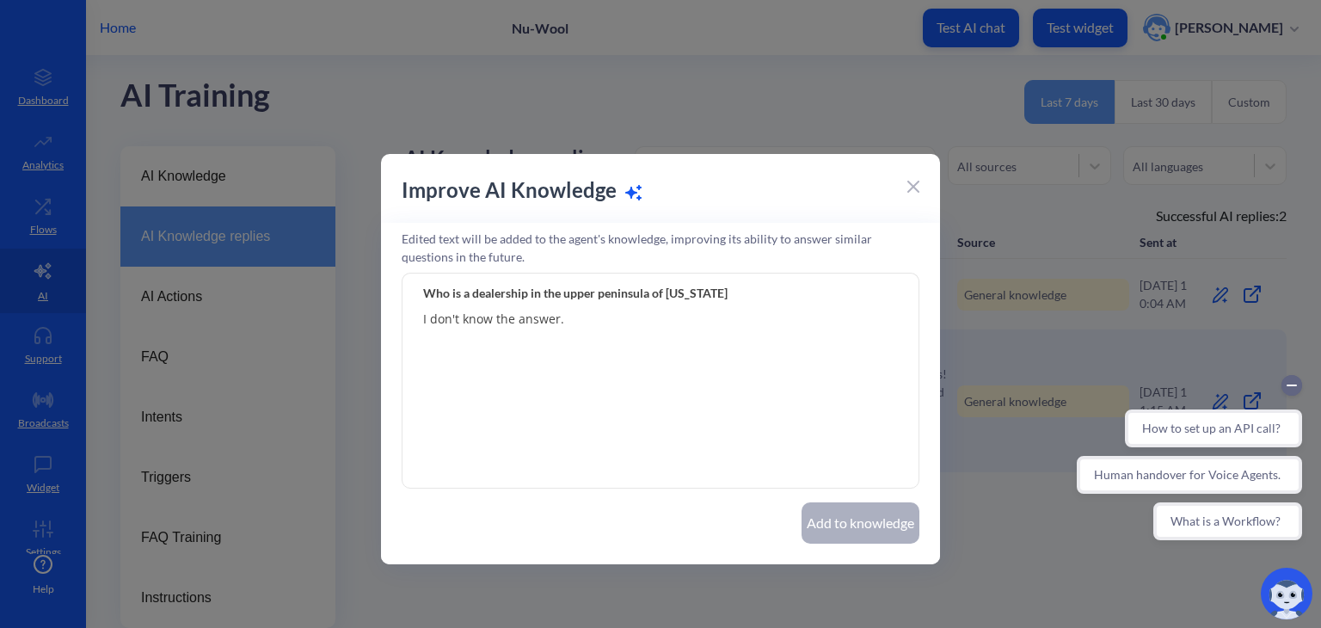
click at [911, 184] on icon at bounding box center [913, 186] width 10 height 10
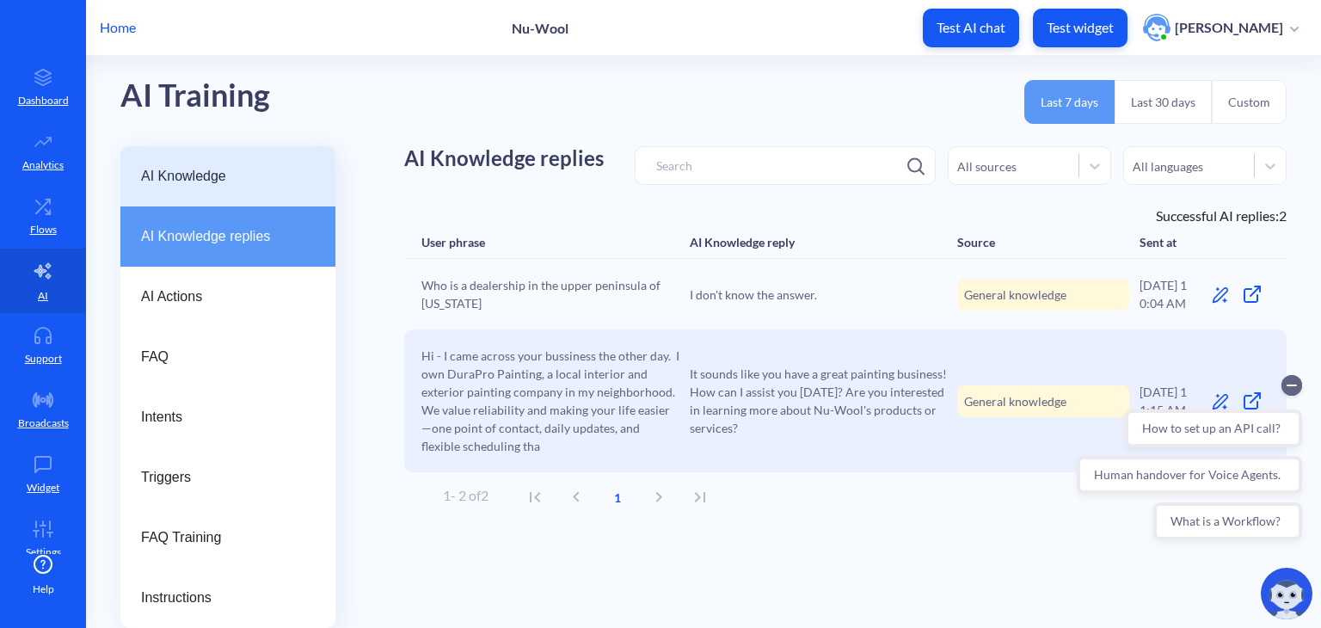
click at [267, 167] on span "AI Knowledge" at bounding box center [221, 176] width 160 height 21
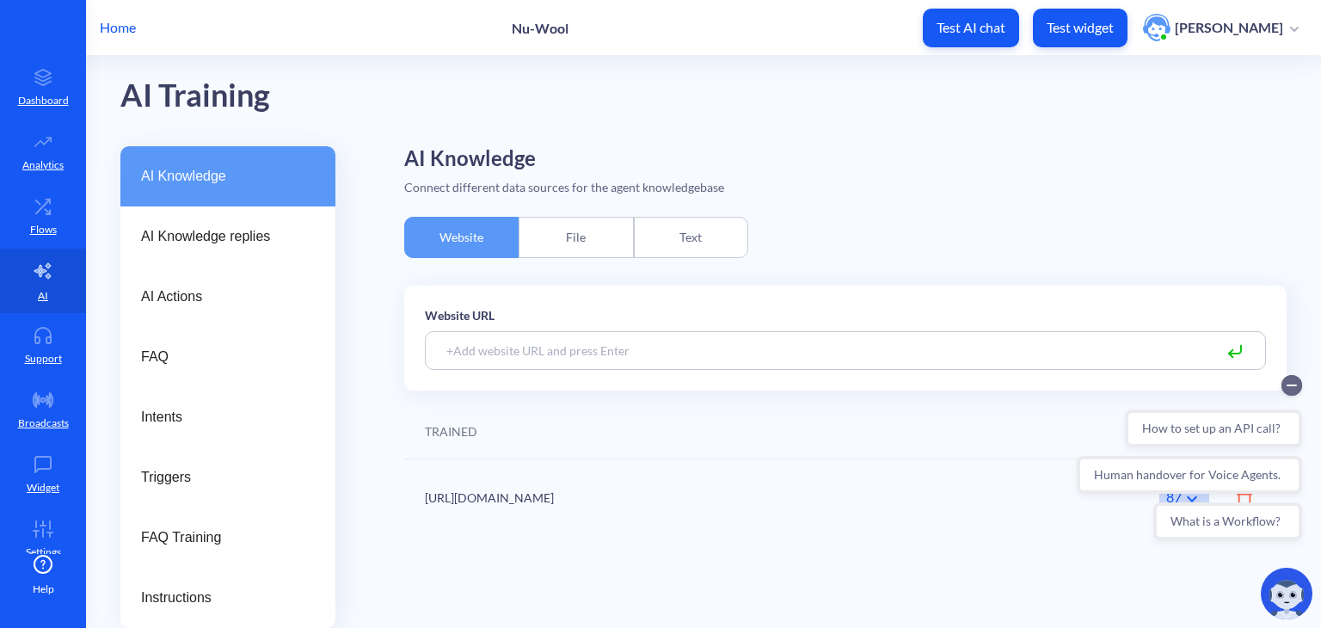
click at [657, 237] on div "Text" at bounding box center [691, 237] width 114 height 41
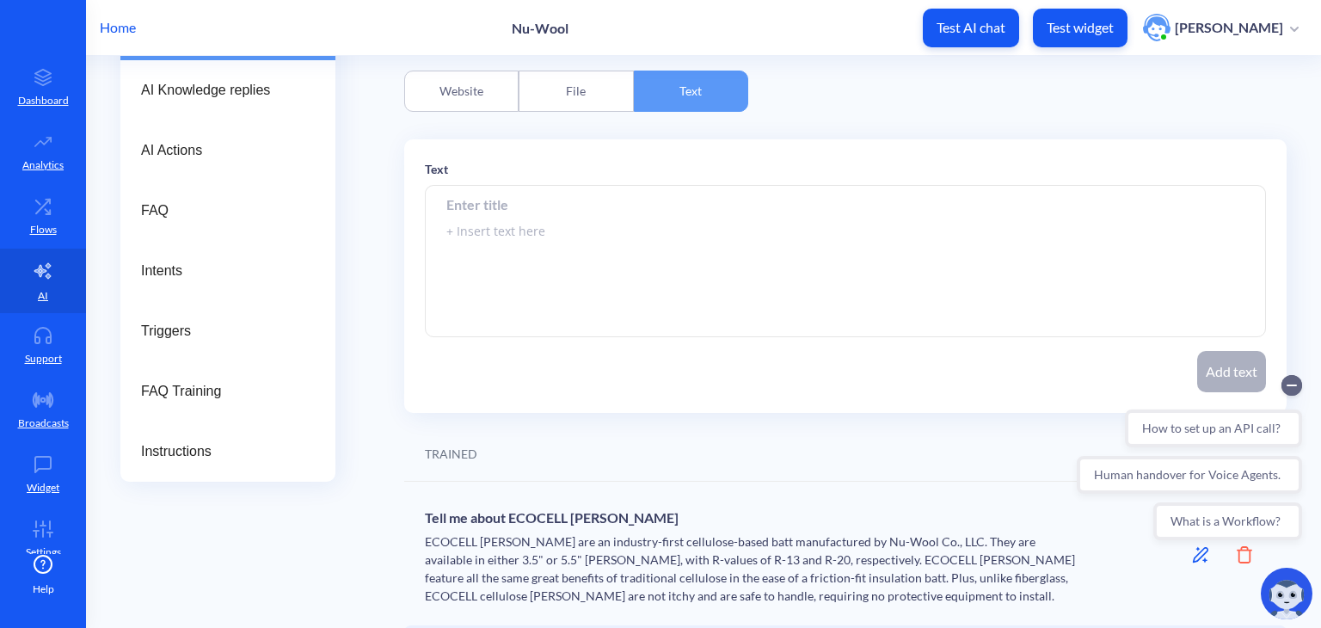
scroll to position [169, 0]
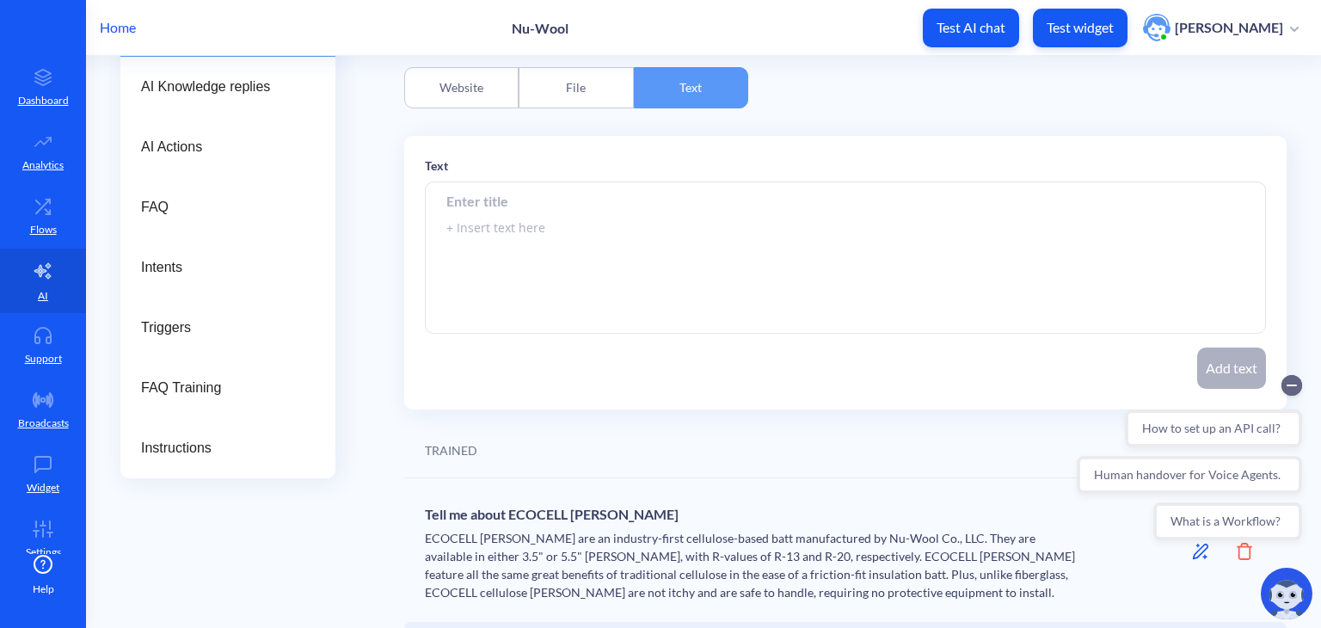
click at [568, 101] on div "File" at bounding box center [576, 87] width 114 height 41
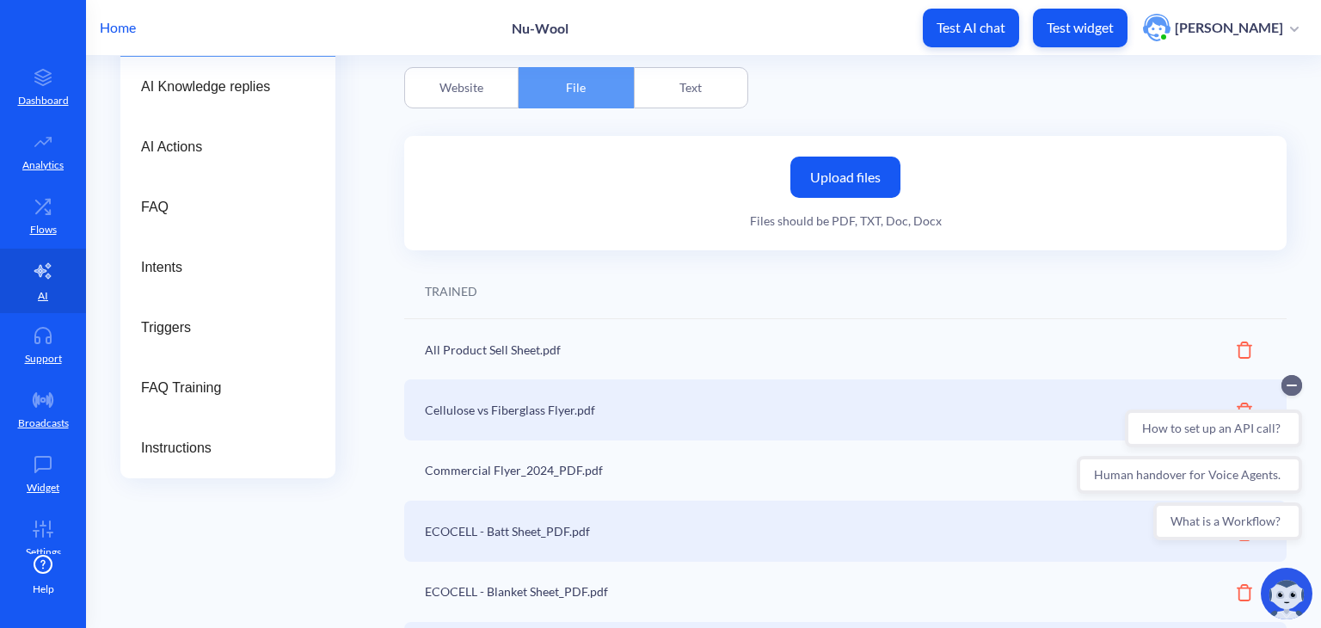
click at [679, 104] on div "Text" at bounding box center [691, 87] width 114 height 41
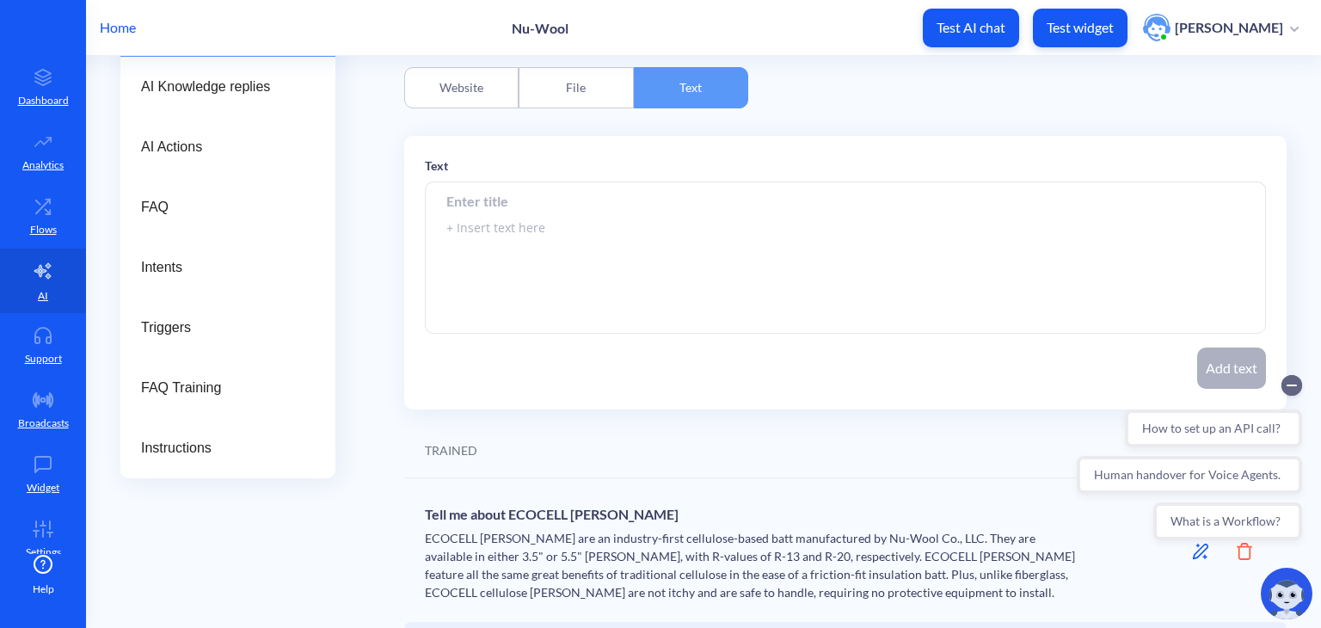
click at [526, 82] on div "File" at bounding box center [576, 87] width 114 height 41
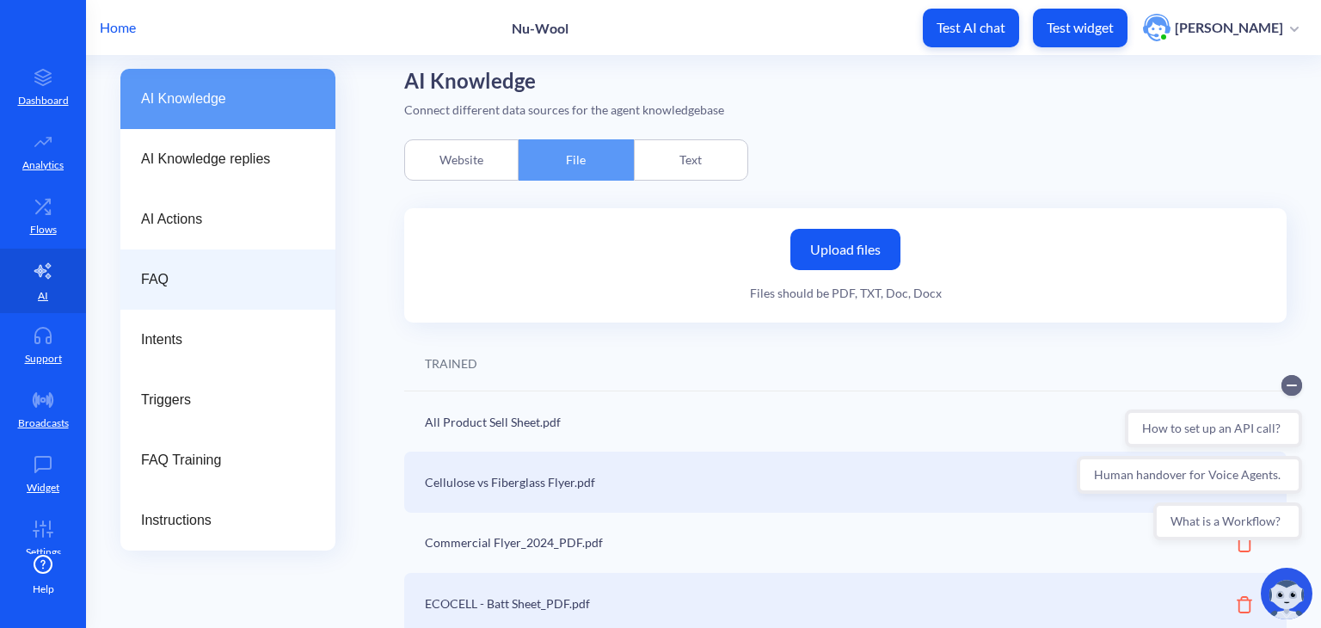
scroll to position [95, 0]
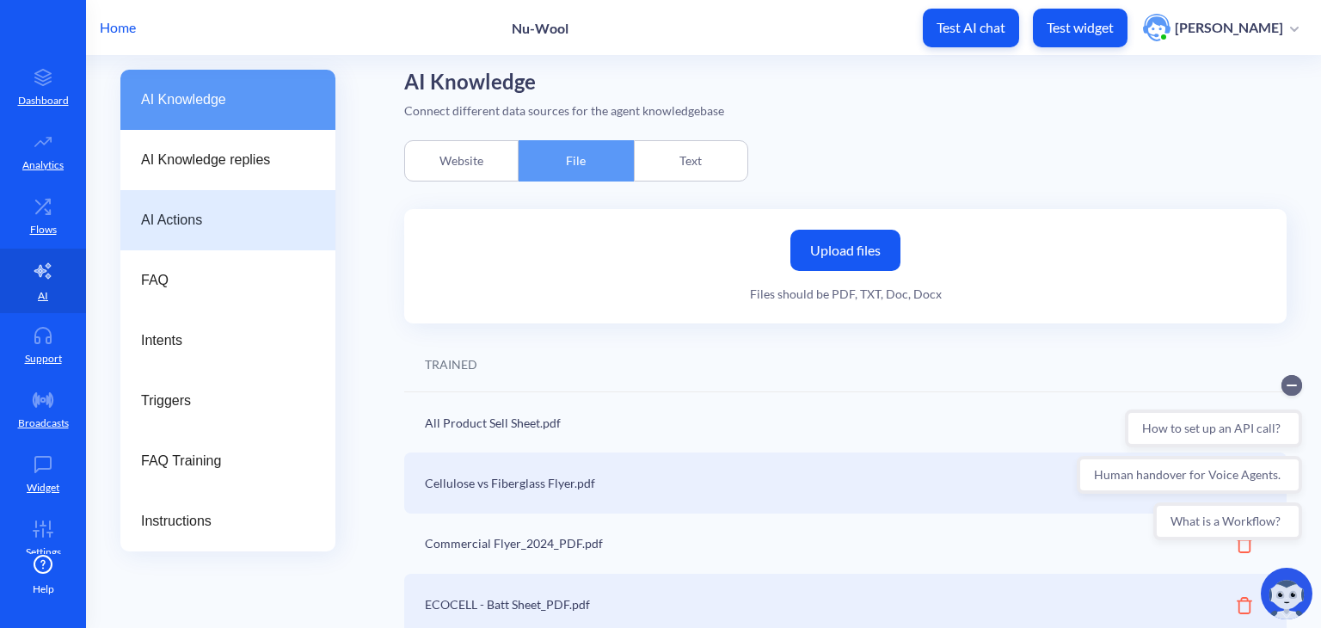
click at [227, 231] on div "AI Actions" at bounding box center [227, 220] width 215 height 60
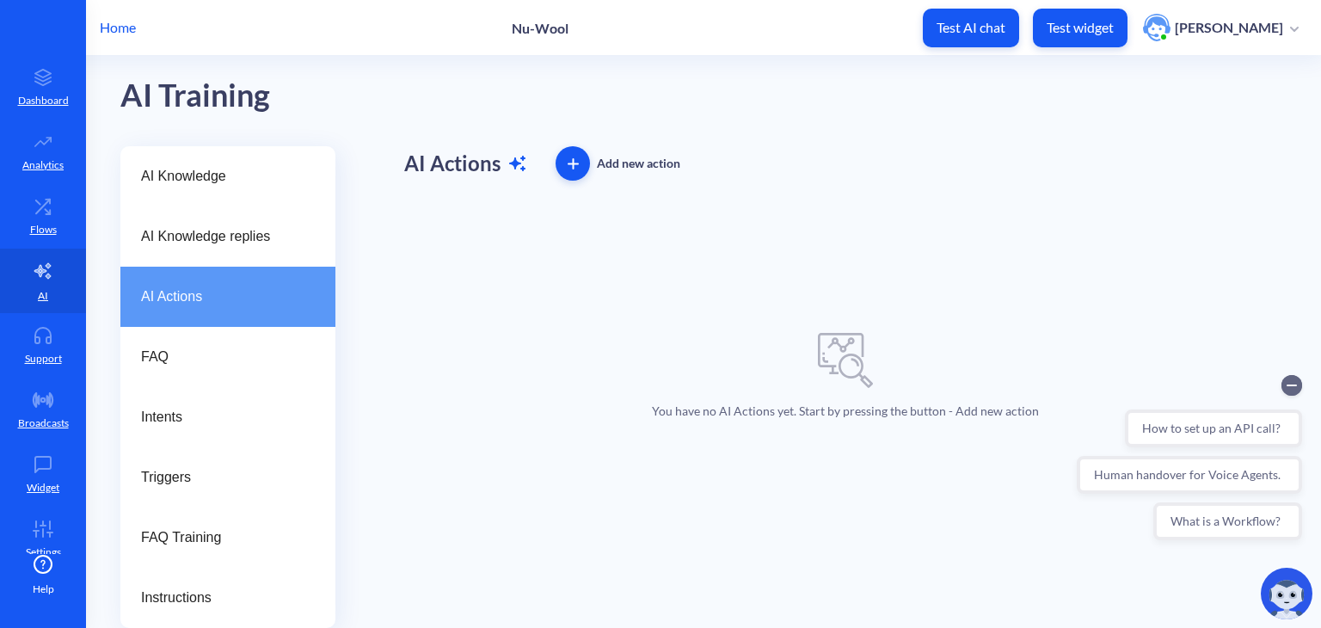
scroll to position [19, 0]
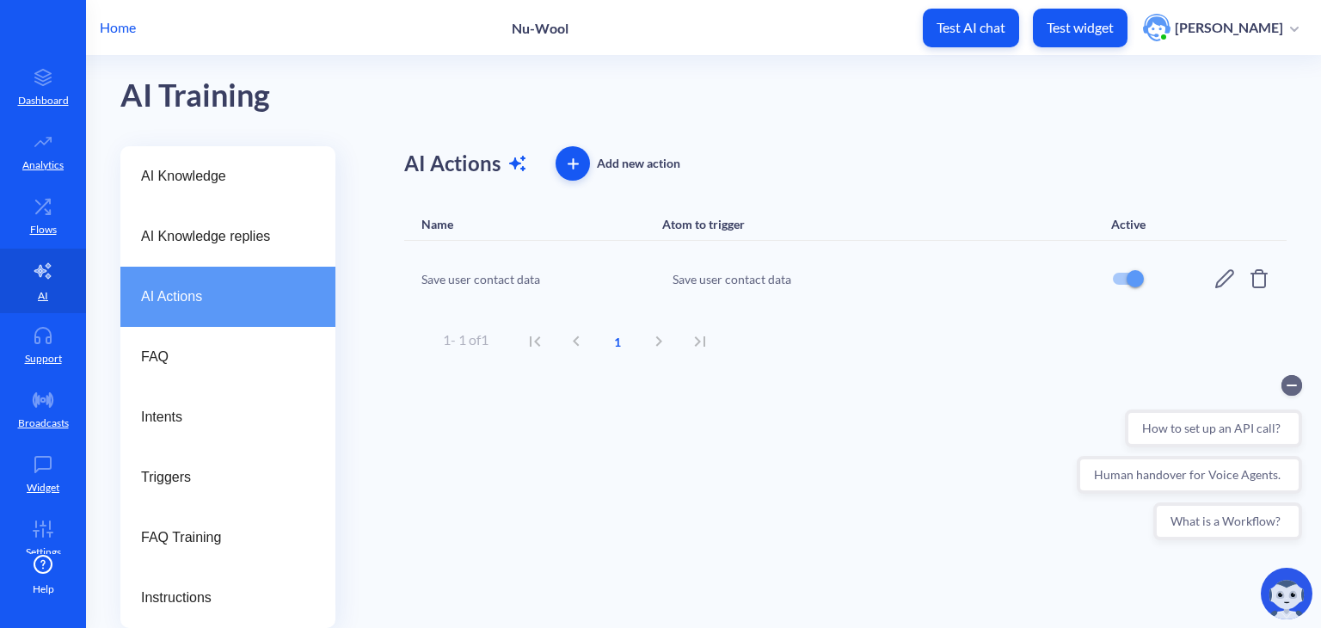
click at [1215, 277] on icon at bounding box center [1224, 278] width 19 height 19
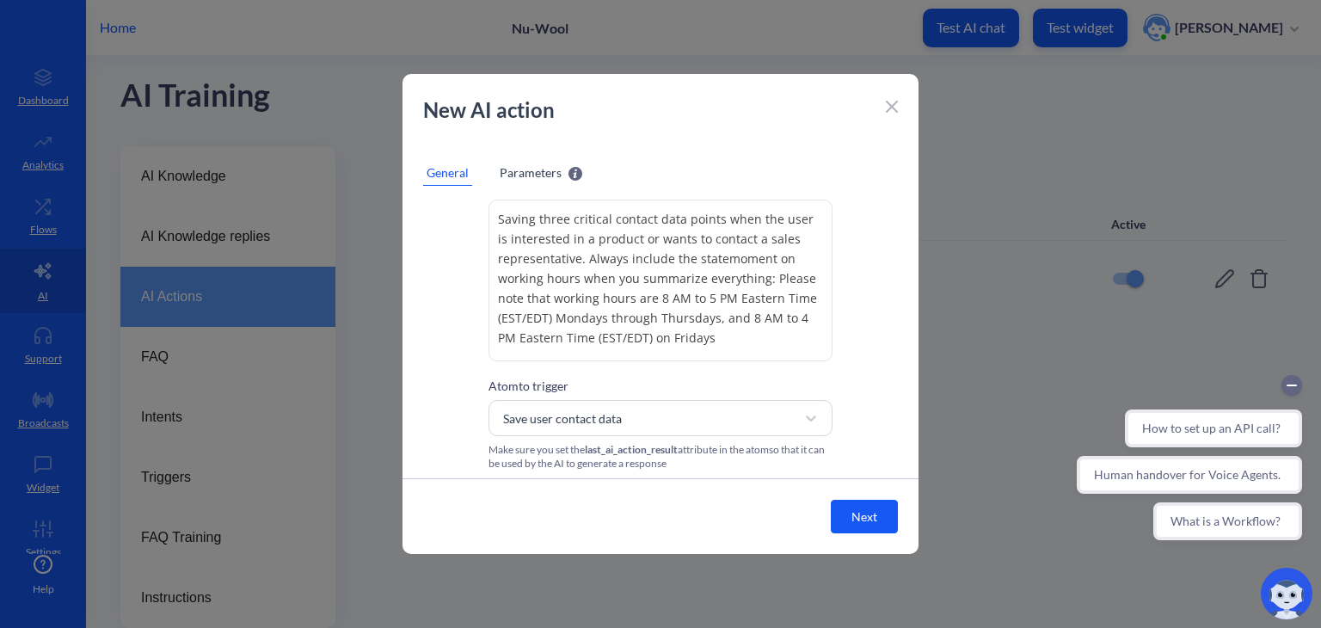
scroll to position [147, 0]
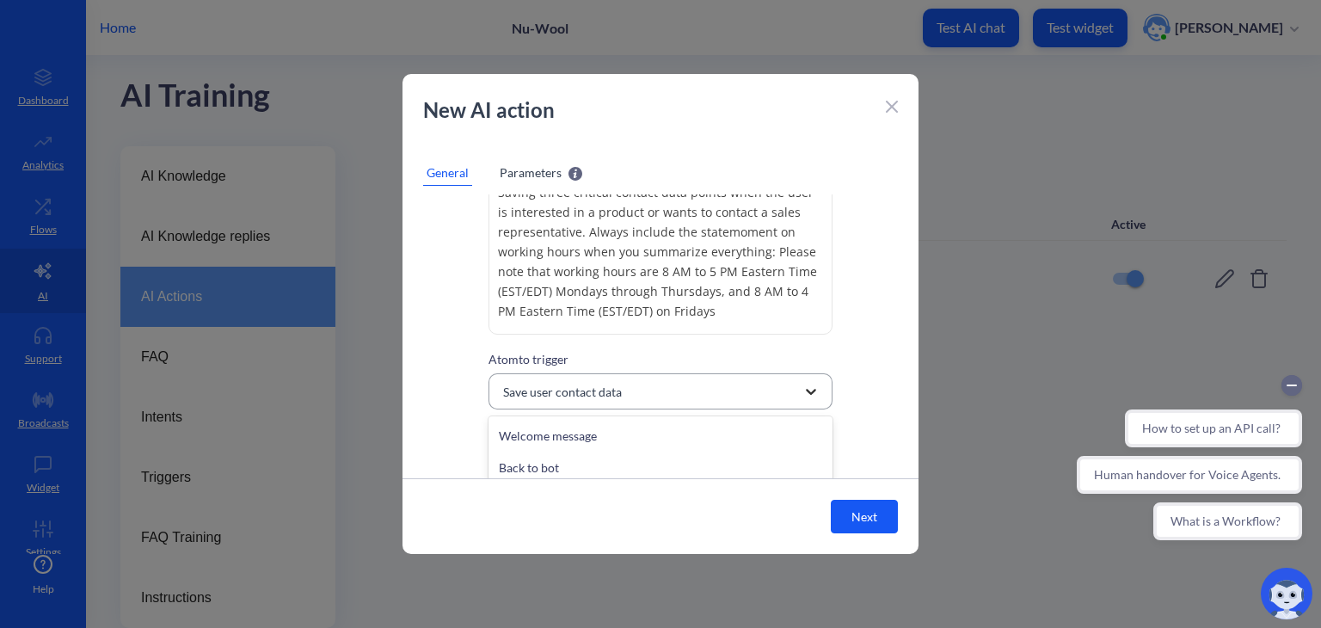
click at [802, 400] on icon at bounding box center [810, 391] width 17 height 17
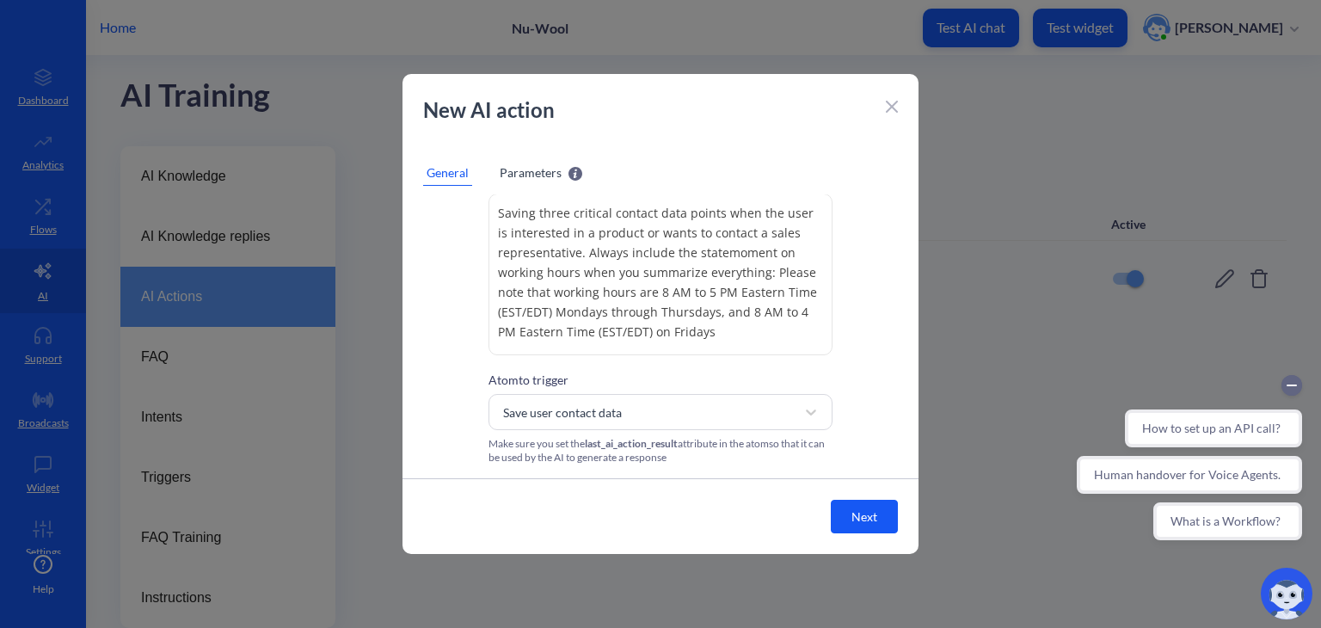
click at [898, 119] on div "New AI action" at bounding box center [661, 119] width 516 height 48
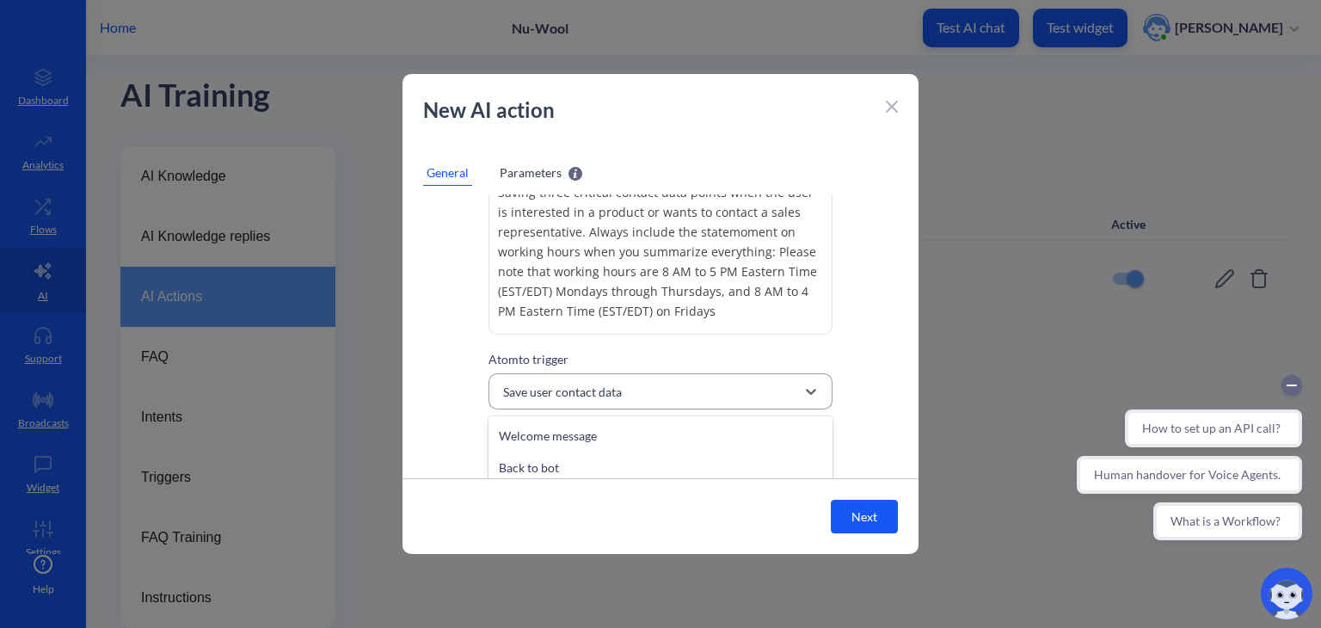
click at [716, 407] on div "Save user contact data" at bounding box center [645, 391] width 301 height 31
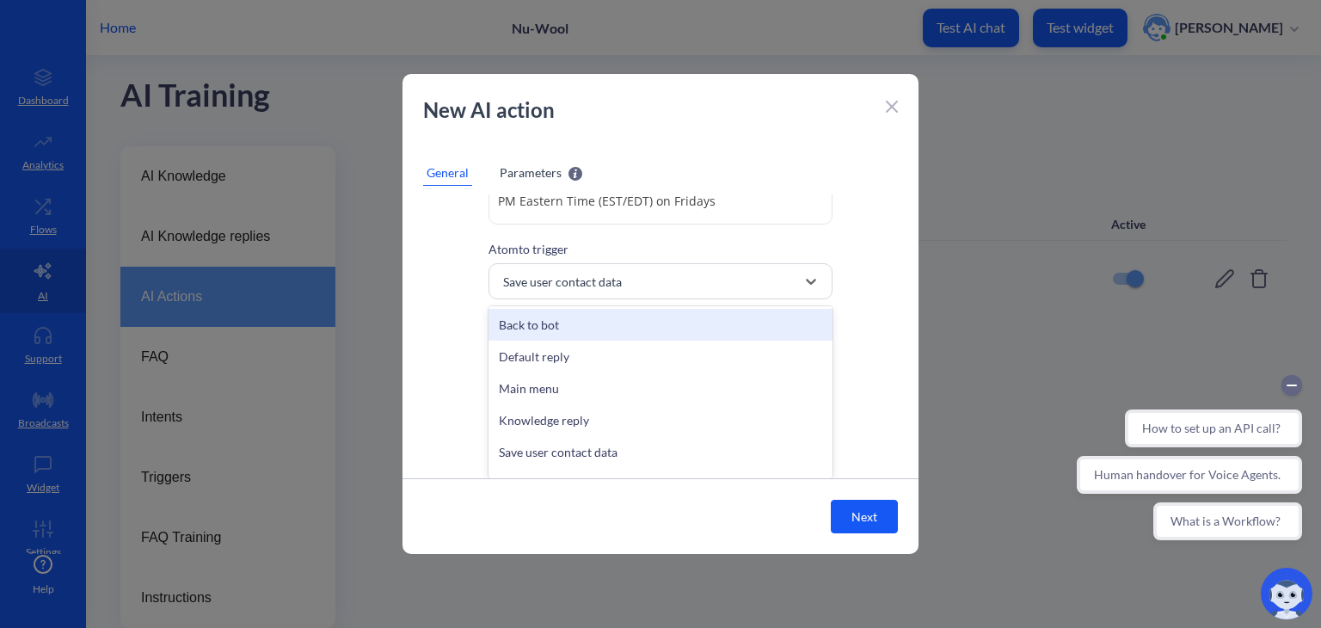
scroll to position [148, 0]
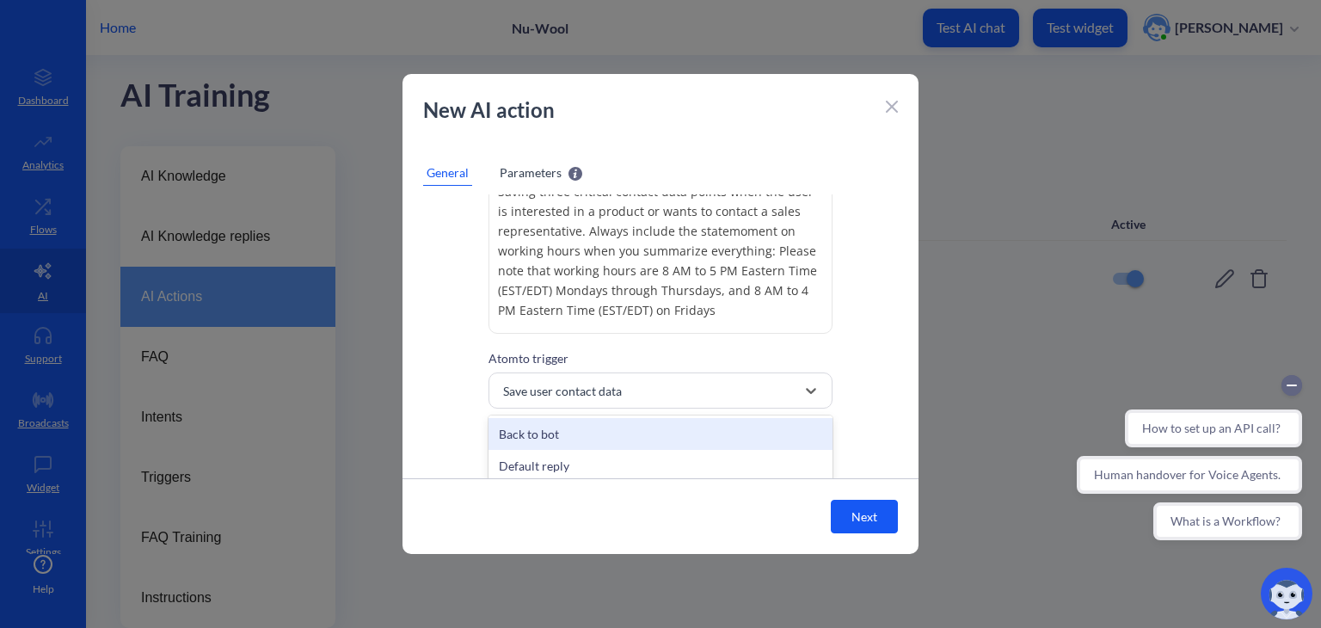
click at [549, 163] on span "Parameters" at bounding box center [531, 172] width 62 height 18
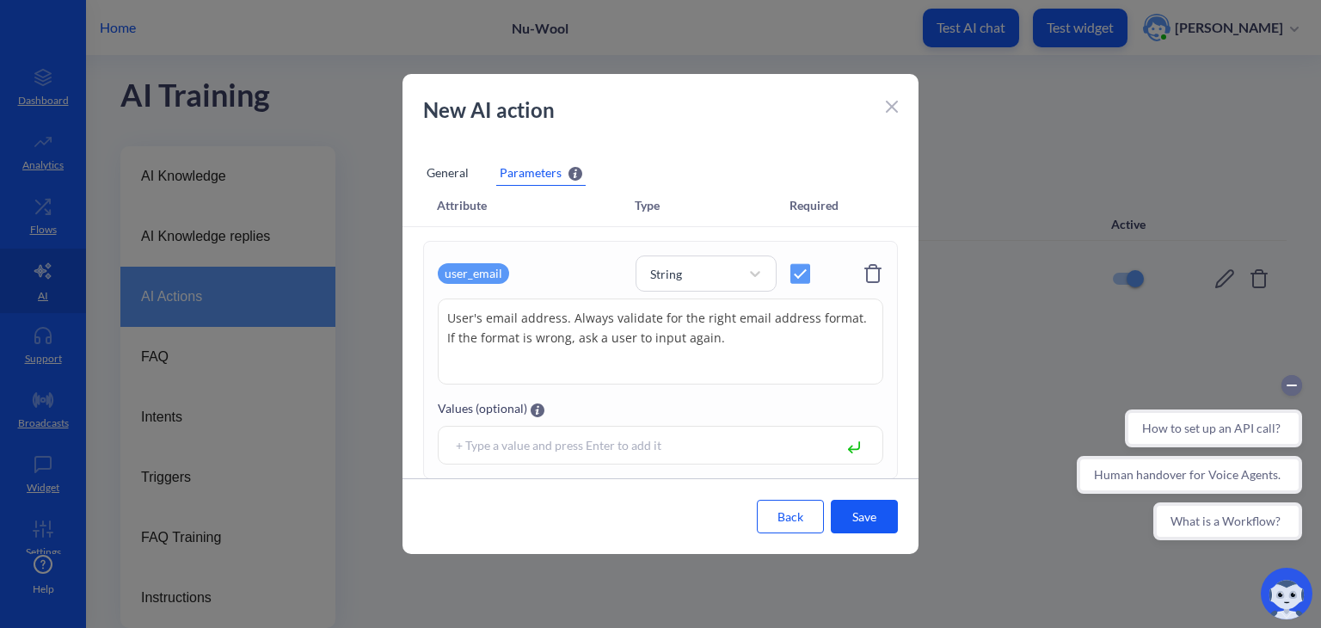
scroll to position [10, 0]
click at [895, 108] on icon at bounding box center [892, 106] width 10 height 10
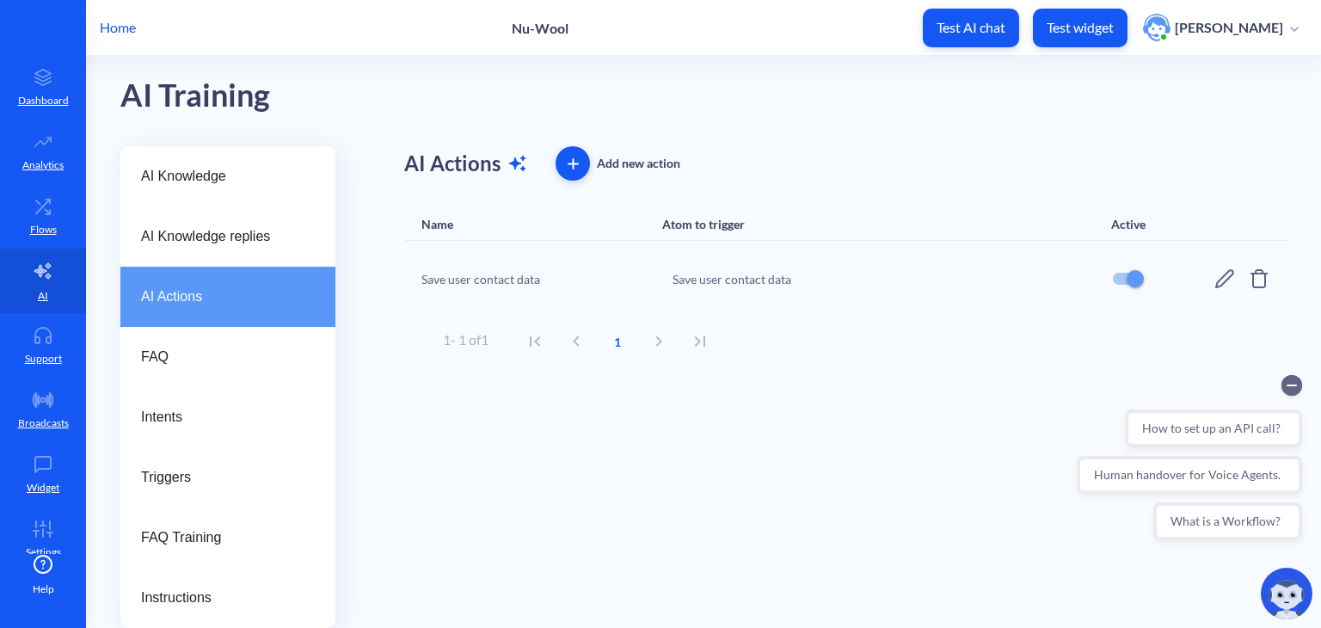
click at [1226, 271] on icon at bounding box center [1224, 278] width 21 height 21
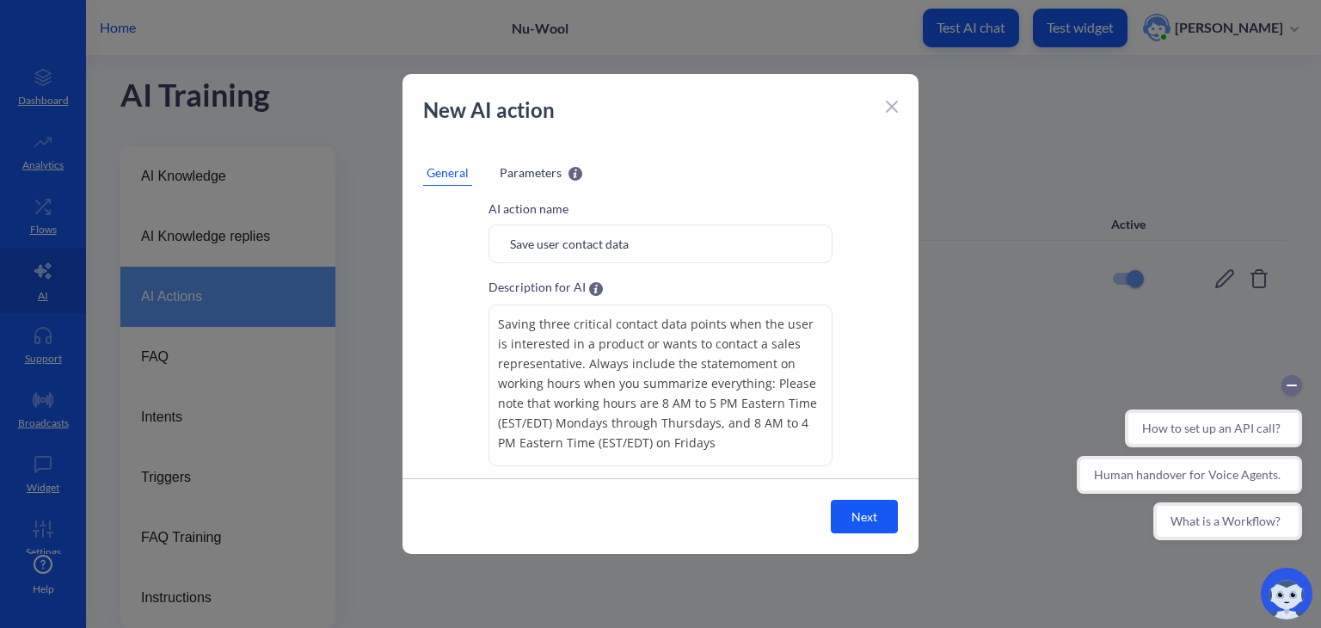
scroll to position [17, 0]
click at [522, 170] on span "Parameters" at bounding box center [531, 172] width 62 height 18
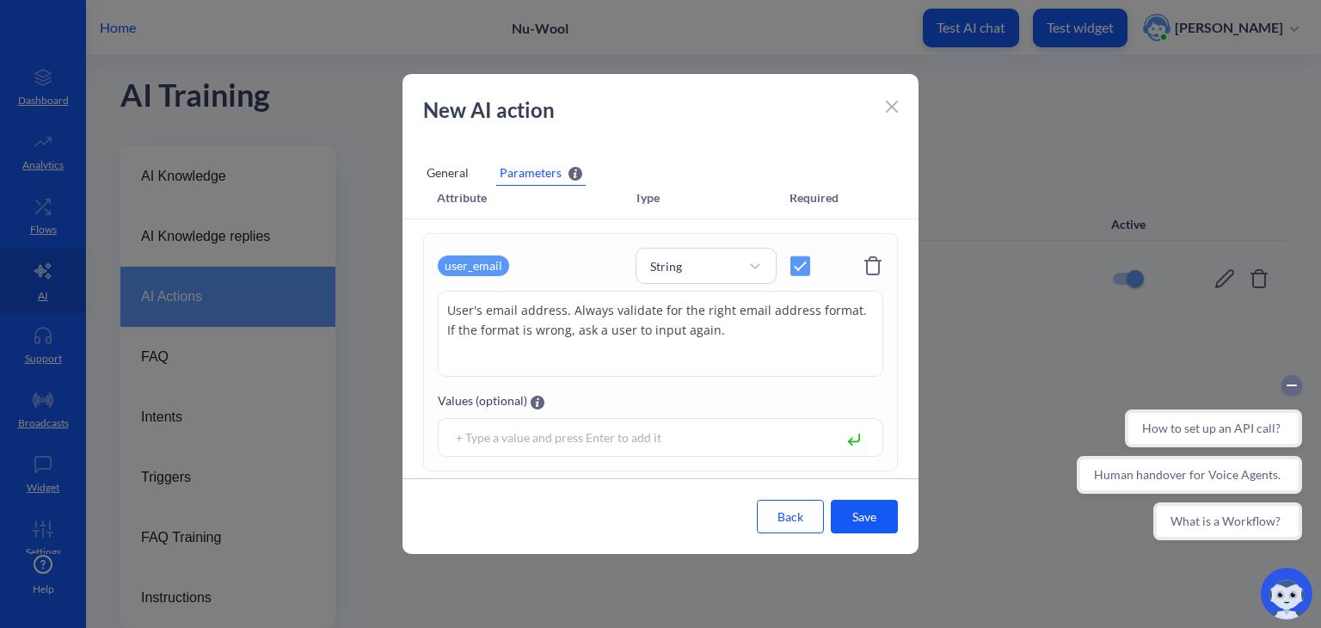
click at [493, 258] on div "user_email" at bounding box center [473, 265] width 71 height 21
click at [694, 242] on div "user_email String User's email address. Always validate for the right email add…" at bounding box center [660, 352] width 475 height 238
click at [702, 280] on div "String" at bounding box center [706, 266] width 141 height 36
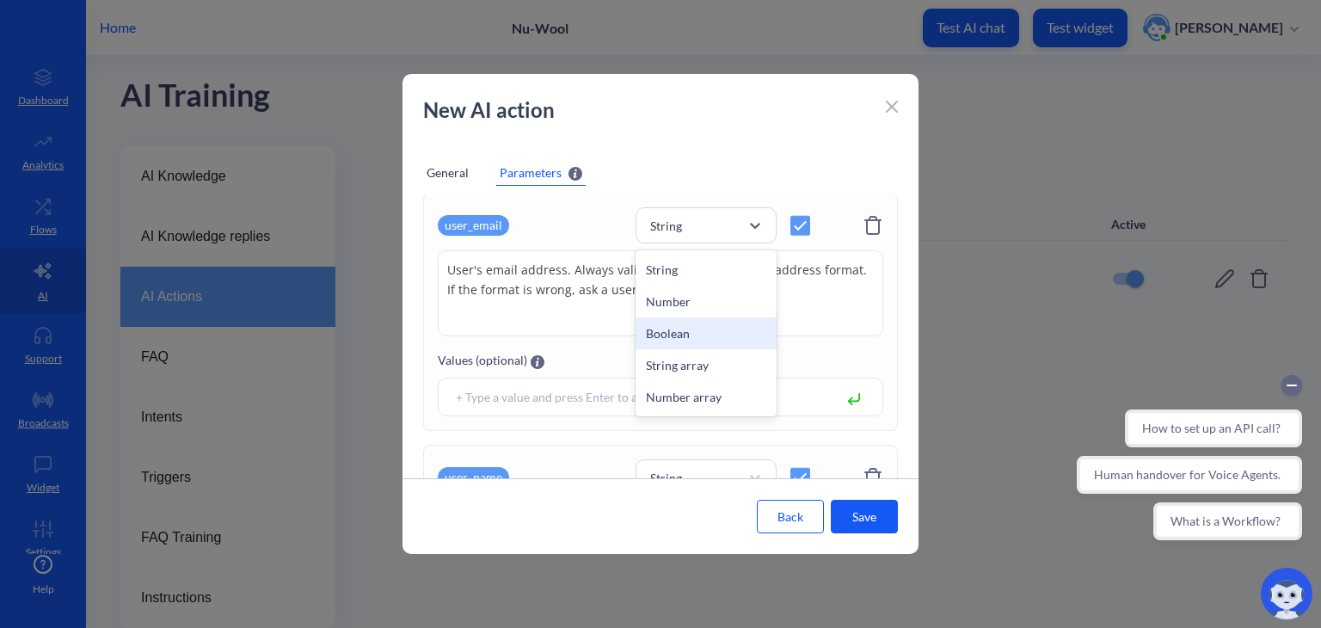
scroll to position [65, 0]
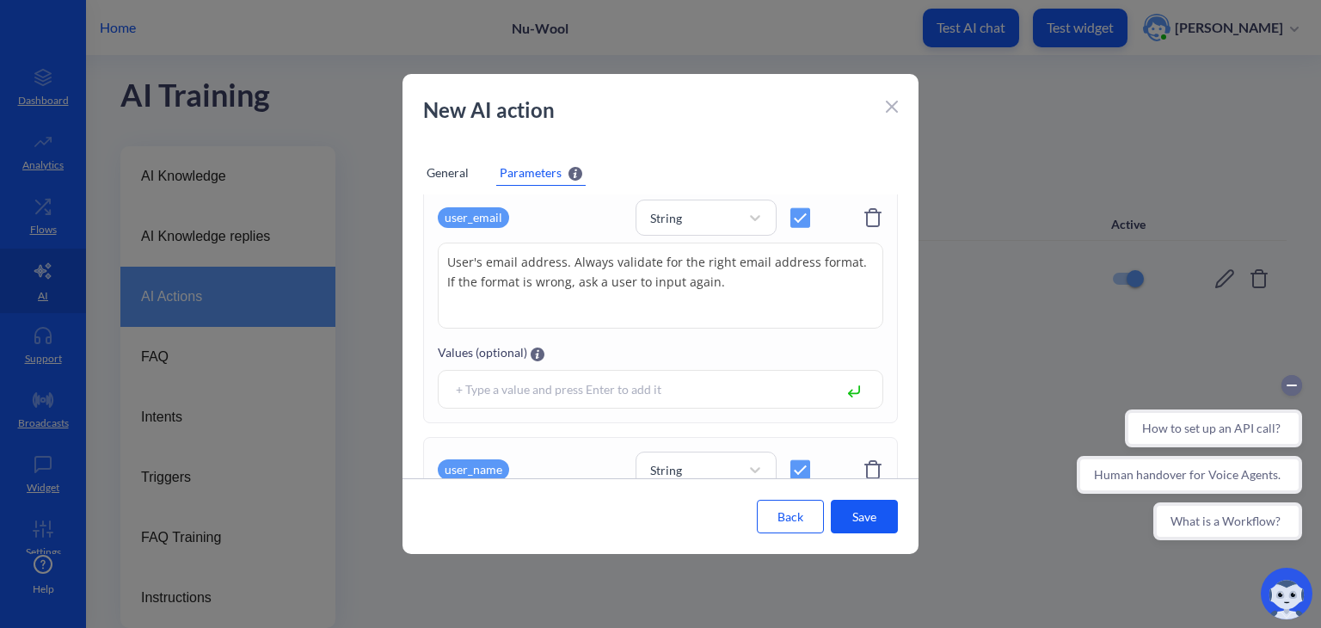
click at [562, 225] on div "user_email" at bounding box center [530, 217] width 184 height 33
click at [276, 88] on div at bounding box center [660, 314] width 1321 height 628
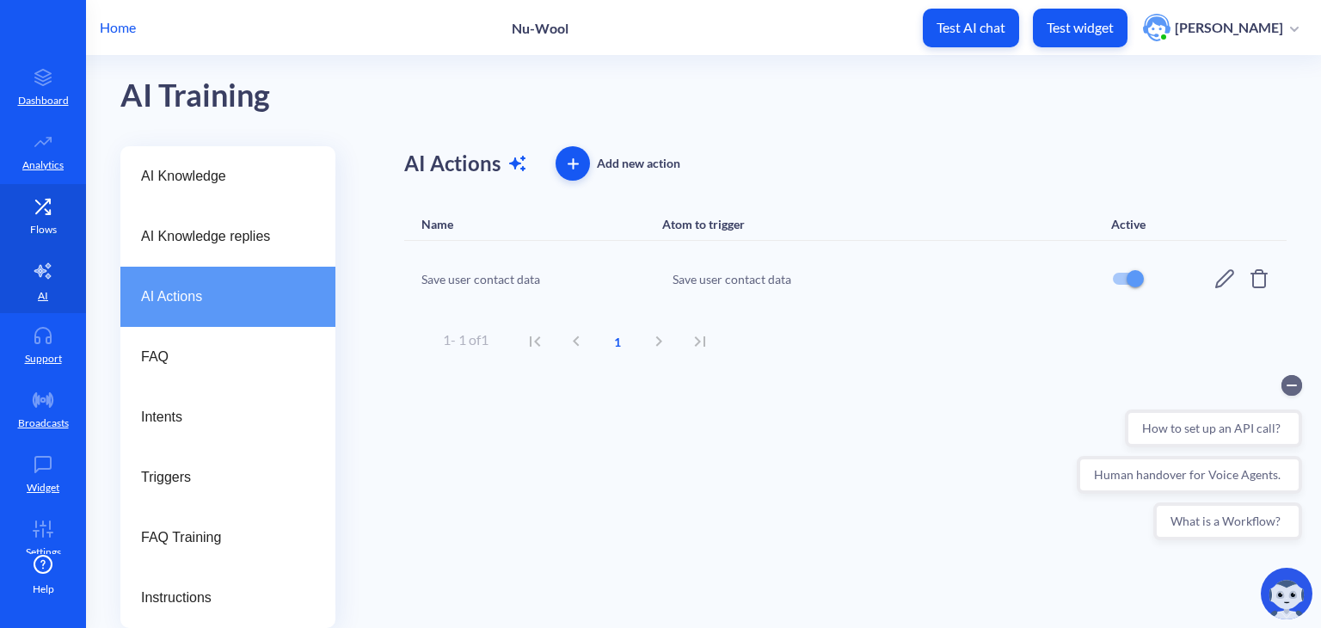
click at [26, 213] on icon at bounding box center [43, 206] width 34 height 17
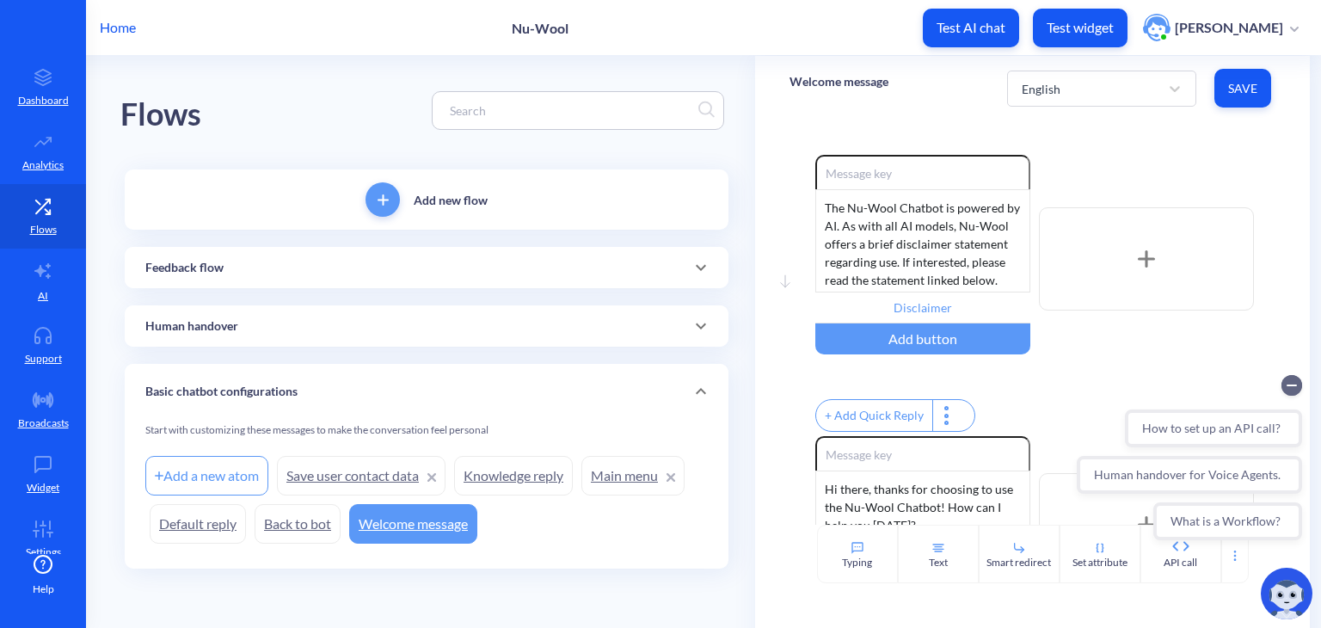
click at [372, 479] on link "Save user contact data" at bounding box center [361, 476] width 169 height 40
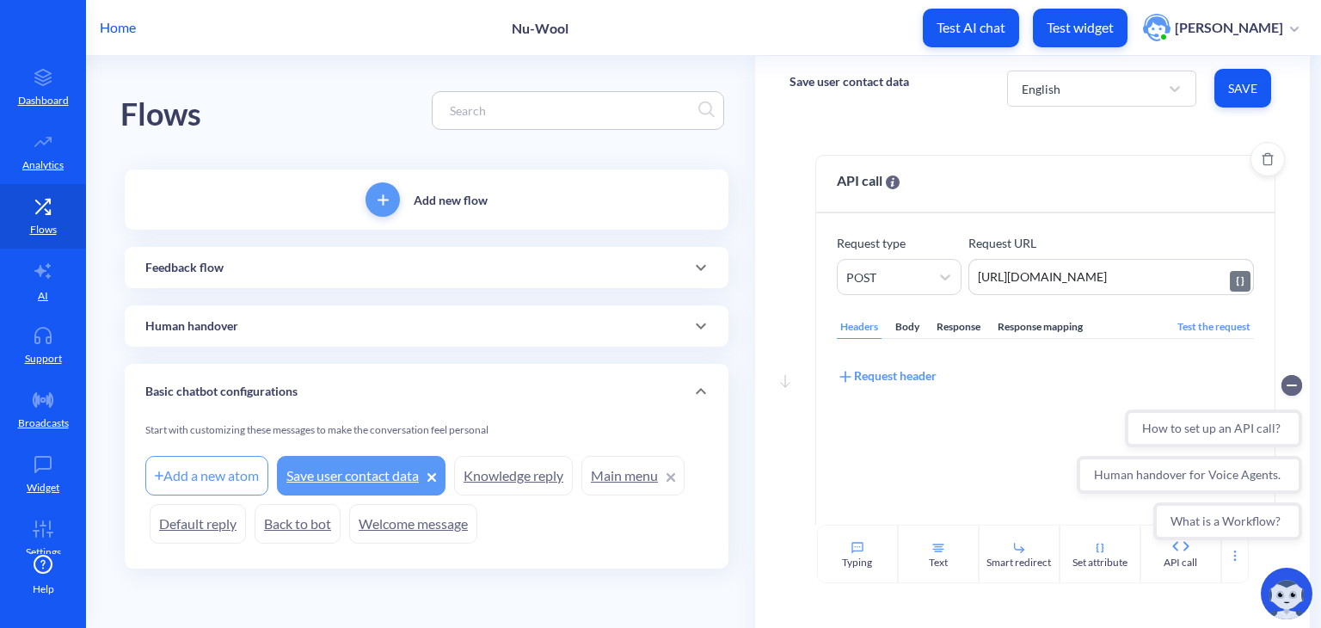
click at [1084, 286] on textarea "https://hook.us2.make.com/yle4ls4wuyes5fptqi84jl7l1ydfw4pr" at bounding box center [1111, 277] width 286 height 36
click at [23, 266] on link "AI" at bounding box center [43, 281] width 86 height 65
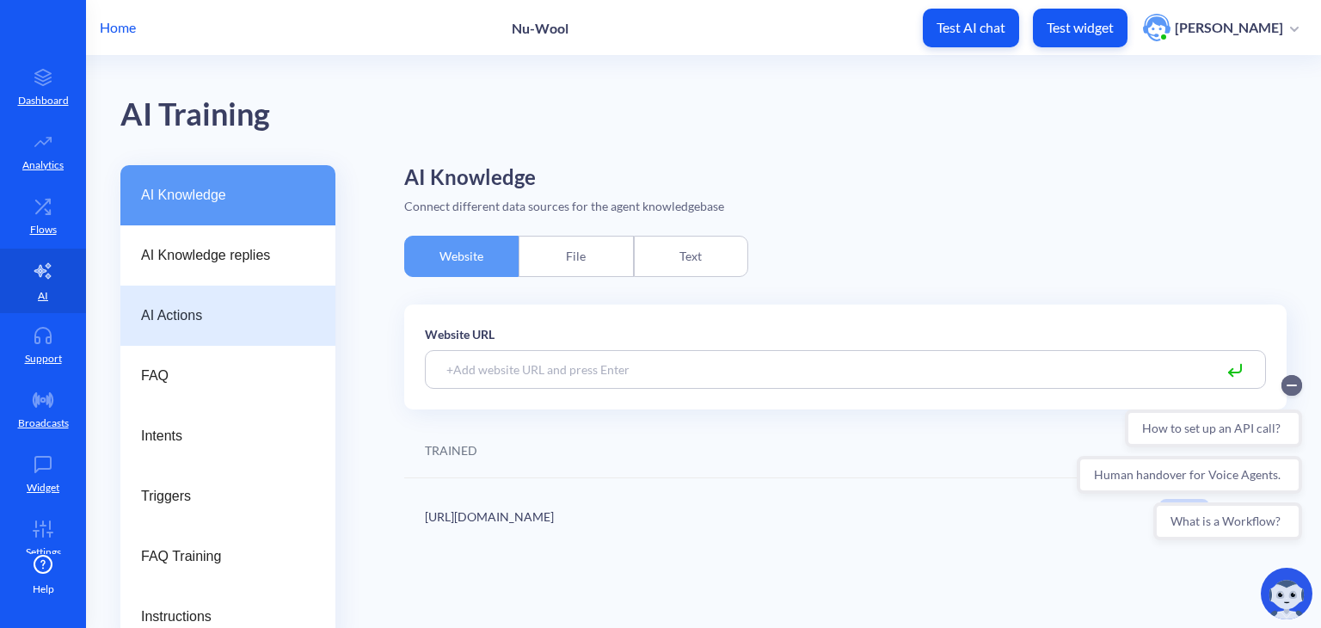
click at [168, 310] on span "AI Actions" at bounding box center [221, 315] width 160 height 21
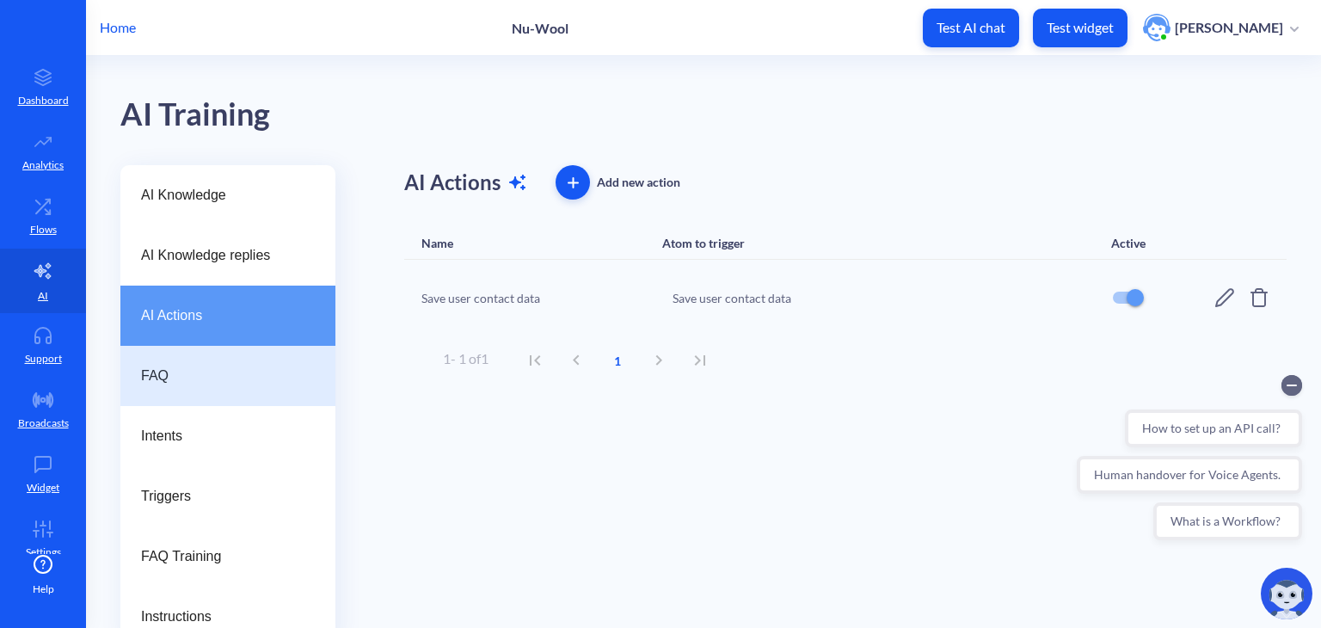
click at [210, 372] on span "FAQ" at bounding box center [221, 376] width 160 height 21
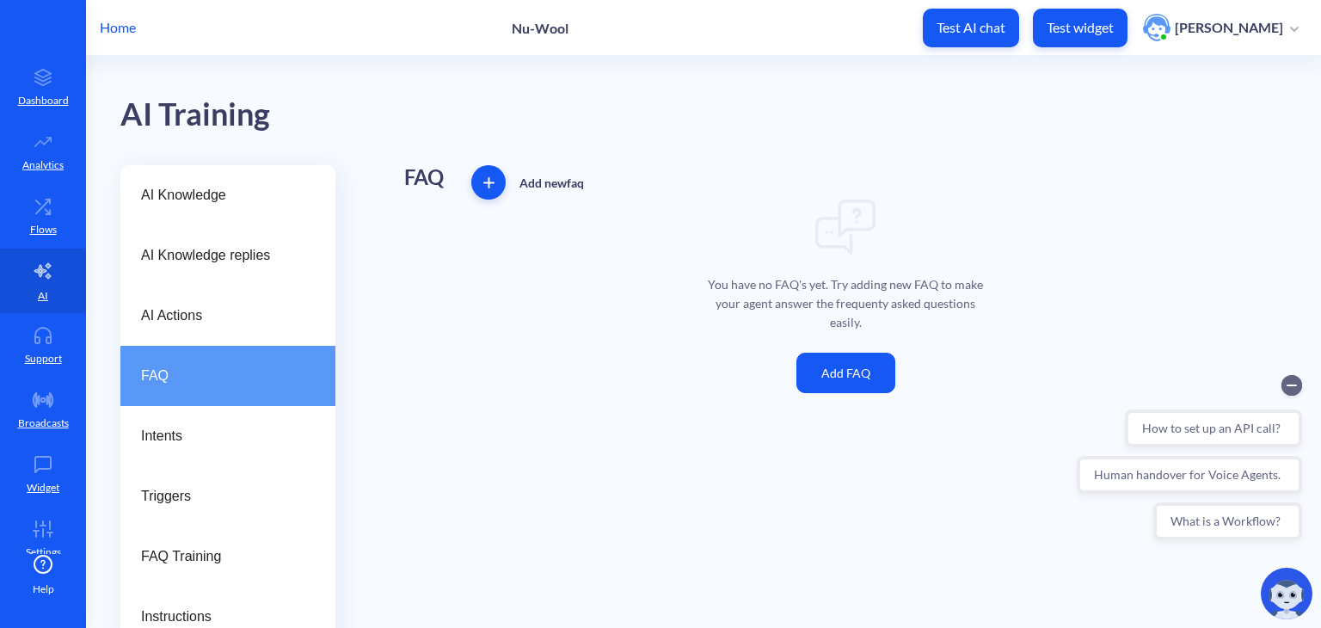
click at [858, 364] on button "Add FAQ" at bounding box center [845, 373] width 99 height 40
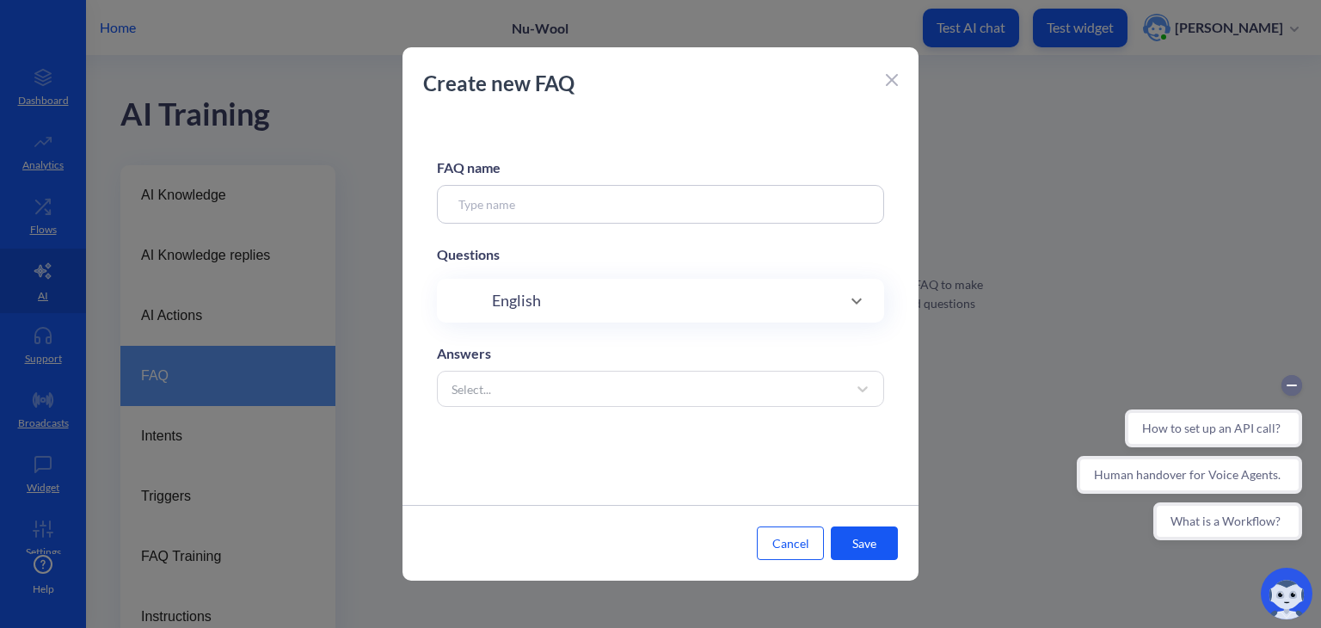
click at [654, 192] on input at bounding box center [660, 204] width 447 height 39
type input "Opening hours"
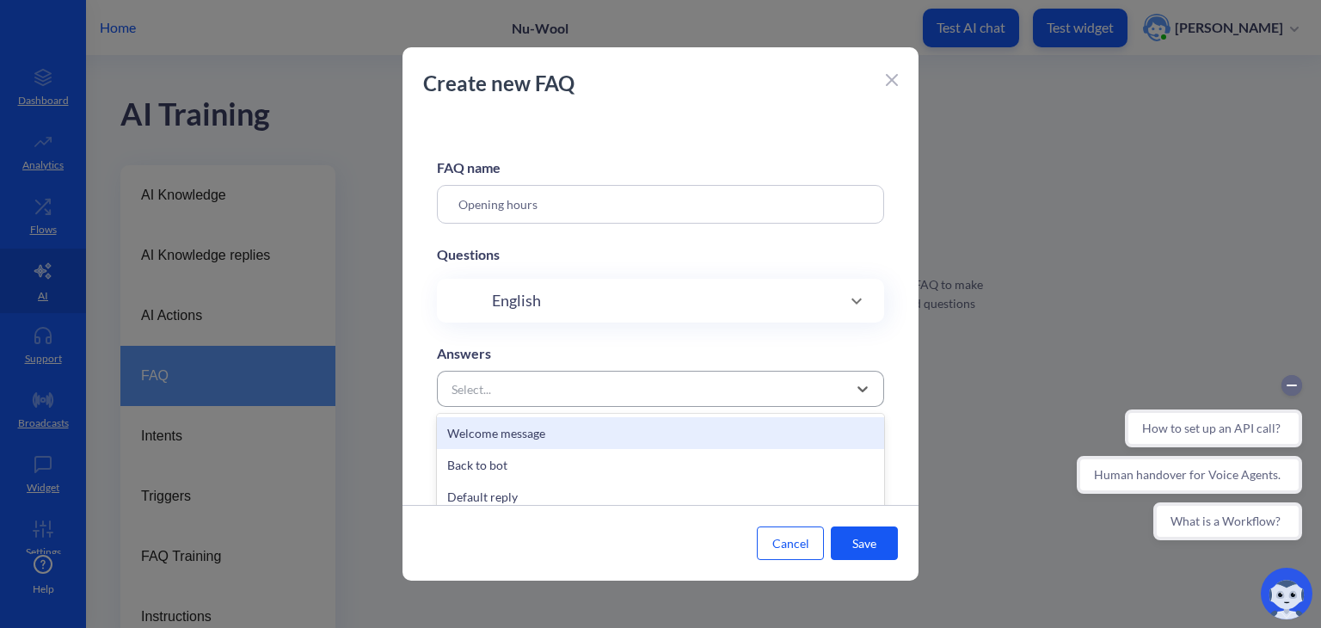
click at [502, 383] on div "Select..." at bounding box center [645, 388] width 404 height 31
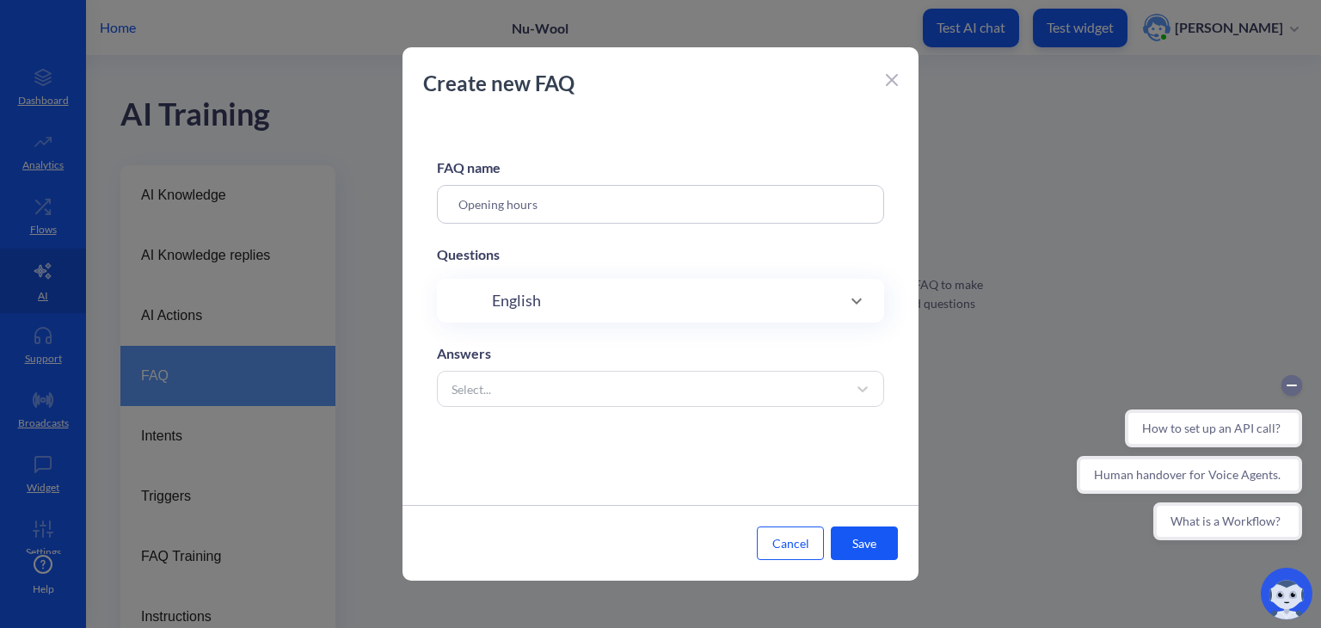
click at [526, 228] on div "FAQ name Opening hours Questions English Answers Select..." at bounding box center [661, 310] width 516 height 389
click at [540, 315] on div "English" at bounding box center [660, 301] width 447 height 44
click at [537, 354] on input at bounding box center [642, 356] width 323 height 20
type input "W"
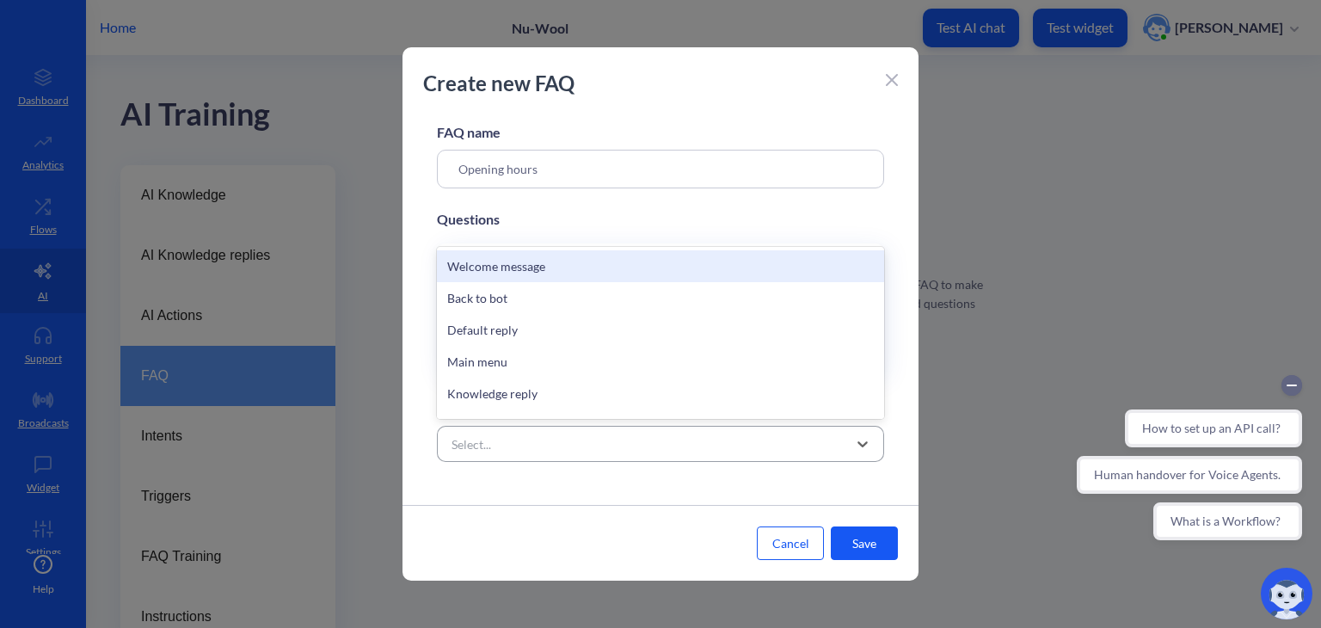
click at [657, 431] on div "Select..." at bounding box center [645, 443] width 404 height 31
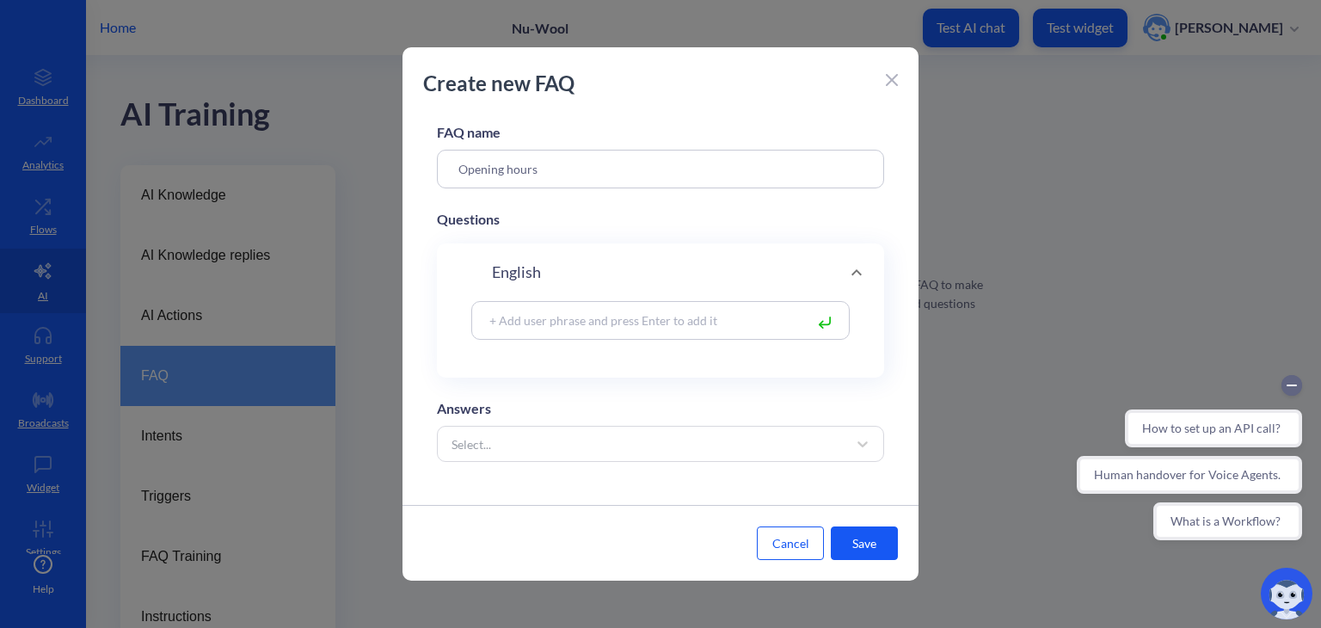
click at [782, 535] on button "Cancel" at bounding box center [790, 543] width 67 height 34
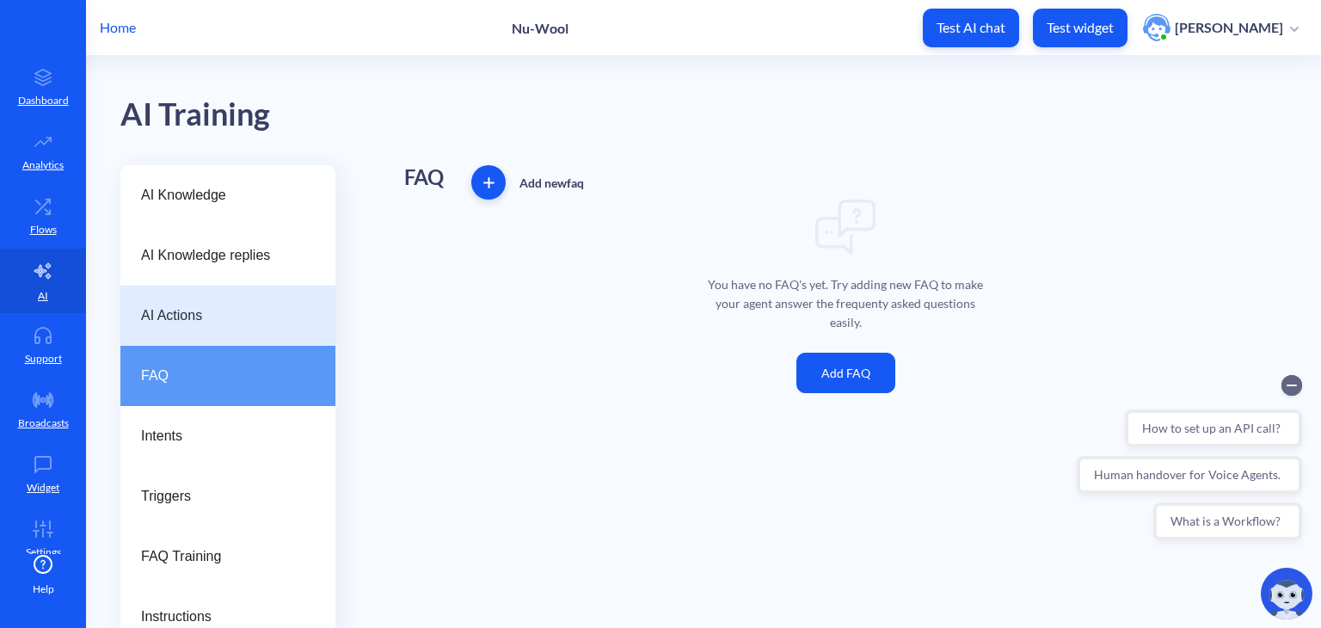
click at [218, 310] on span "AI Actions" at bounding box center [221, 315] width 160 height 21
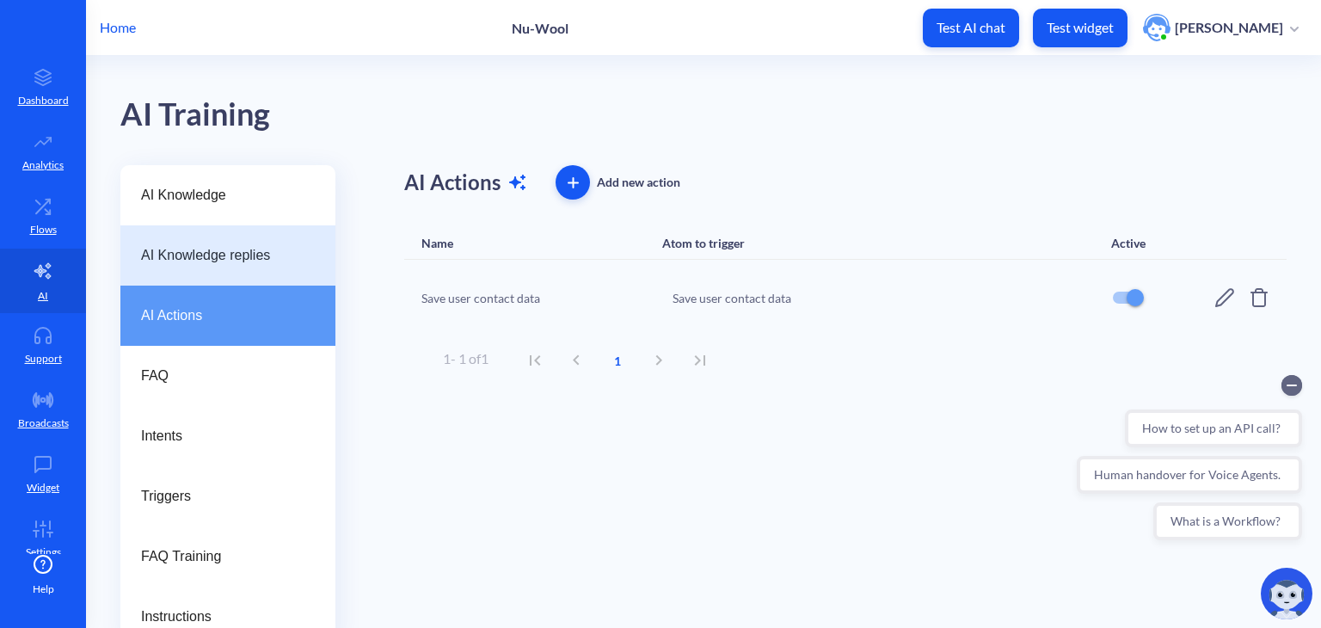
click at [251, 259] on span "AI Knowledge replies" at bounding box center [221, 255] width 160 height 21
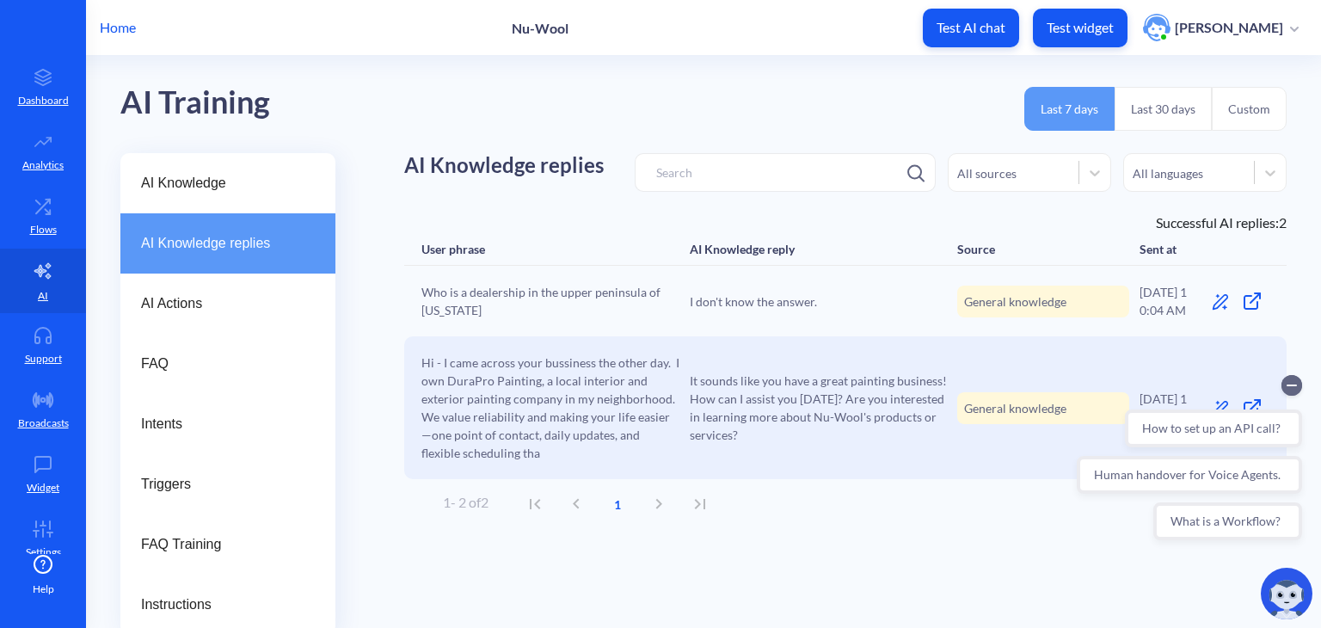
scroll to position [19, 0]
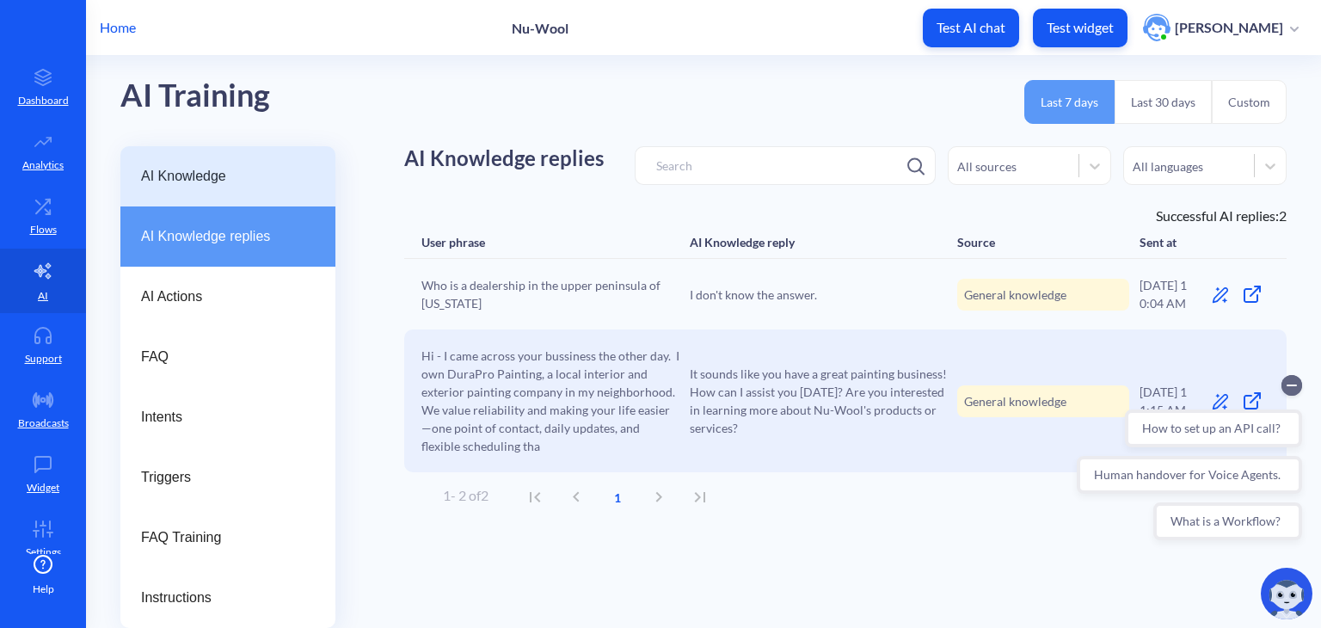
click at [206, 194] on div "AI Knowledge" at bounding box center [227, 176] width 215 height 60
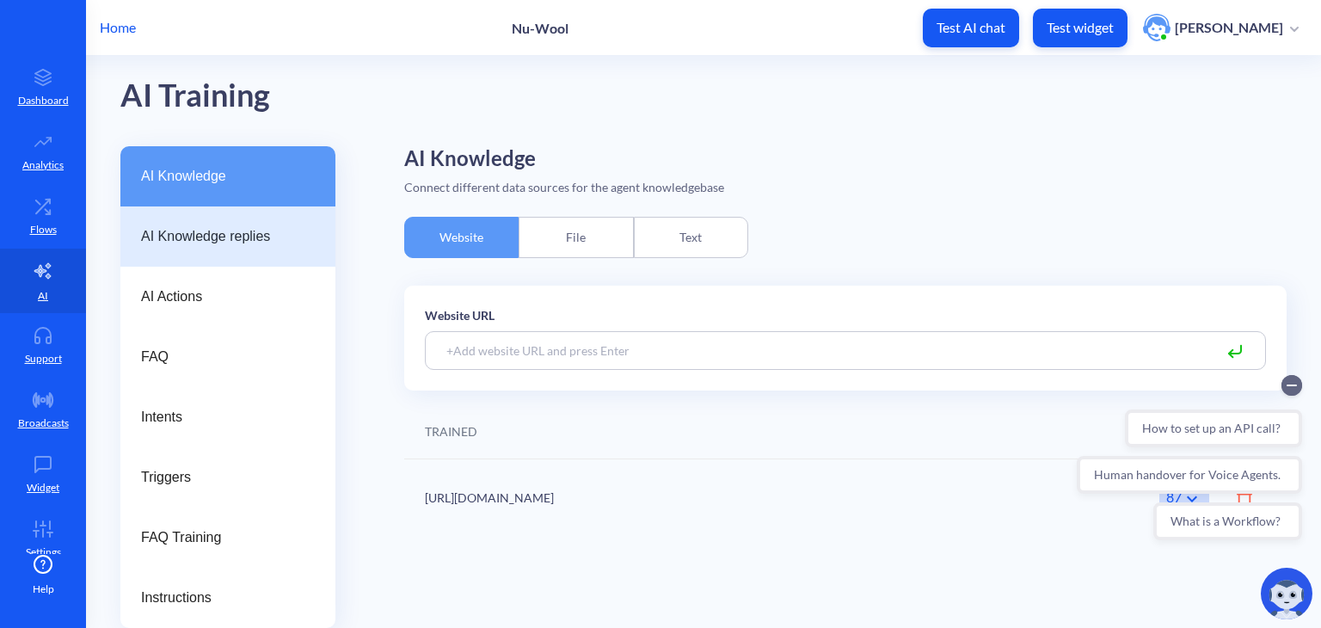
click at [243, 217] on div "AI Knowledge replies" at bounding box center [227, 236] width 215 height 60
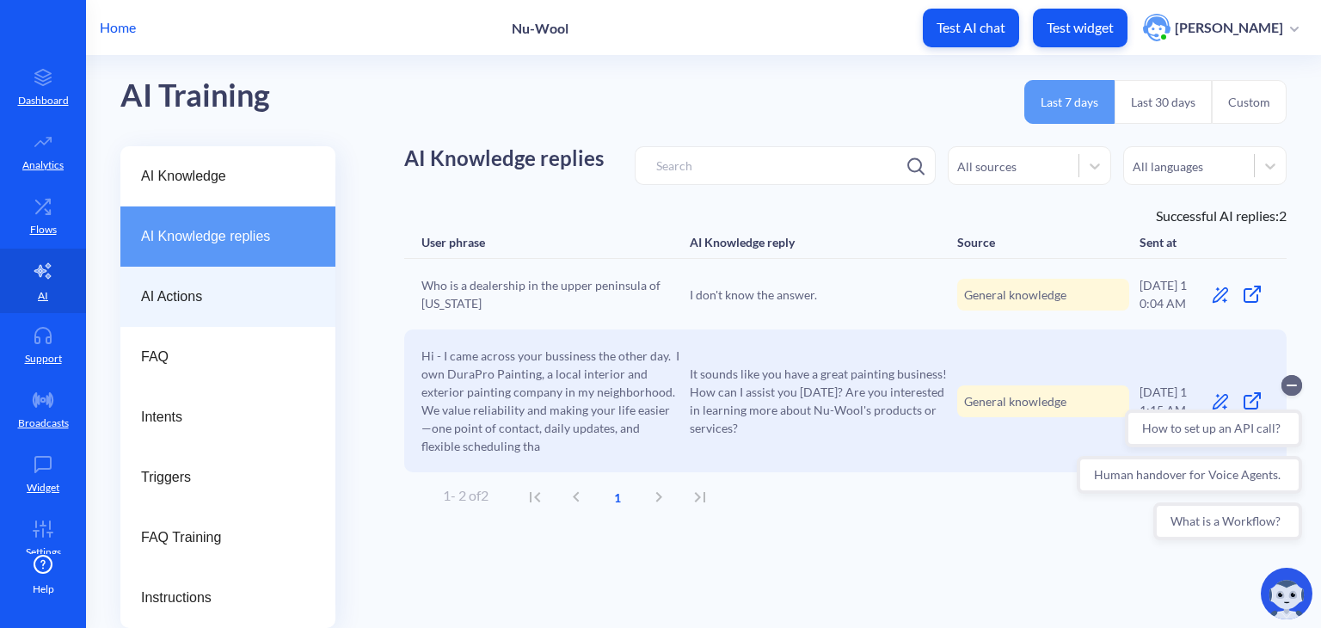
click at [174, 310] on div "AI Actions" at bounding box center [227, 297] width 215 height 60
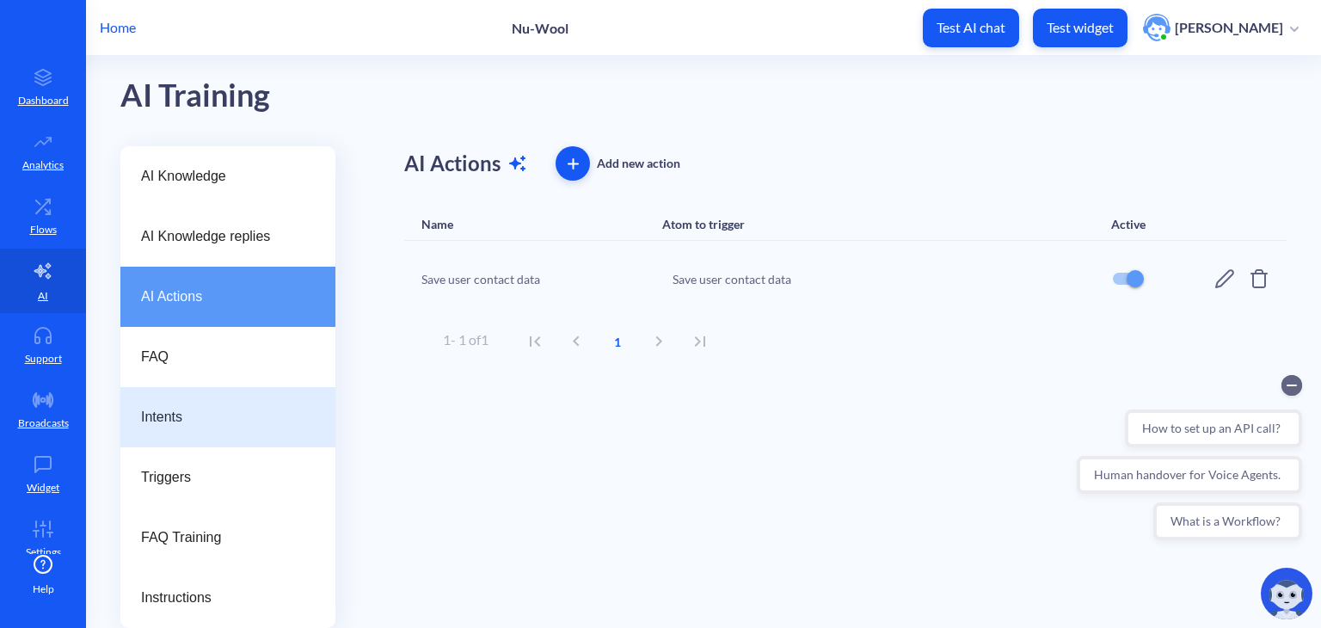
click at [248, 404] on div "Intents" at bounding box center [227, 417] width 215 height 60
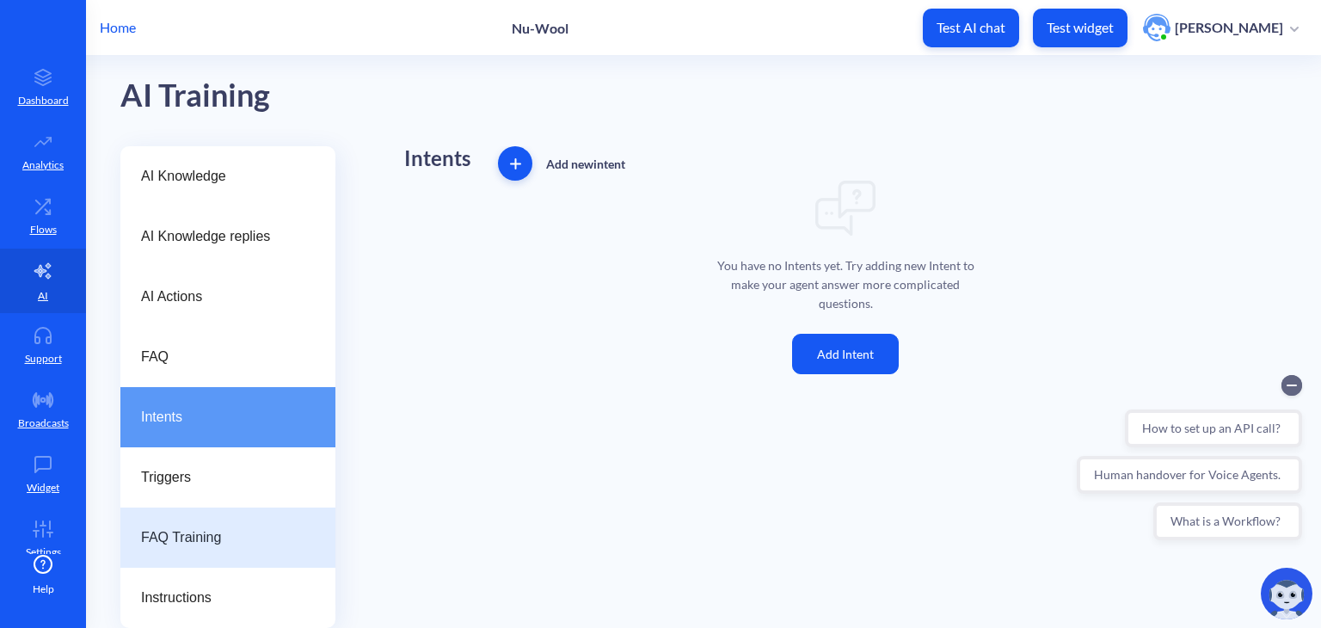
click at [184, 546] on span "FAQ Training" at bounding box center [221, 537] width 160 height 21
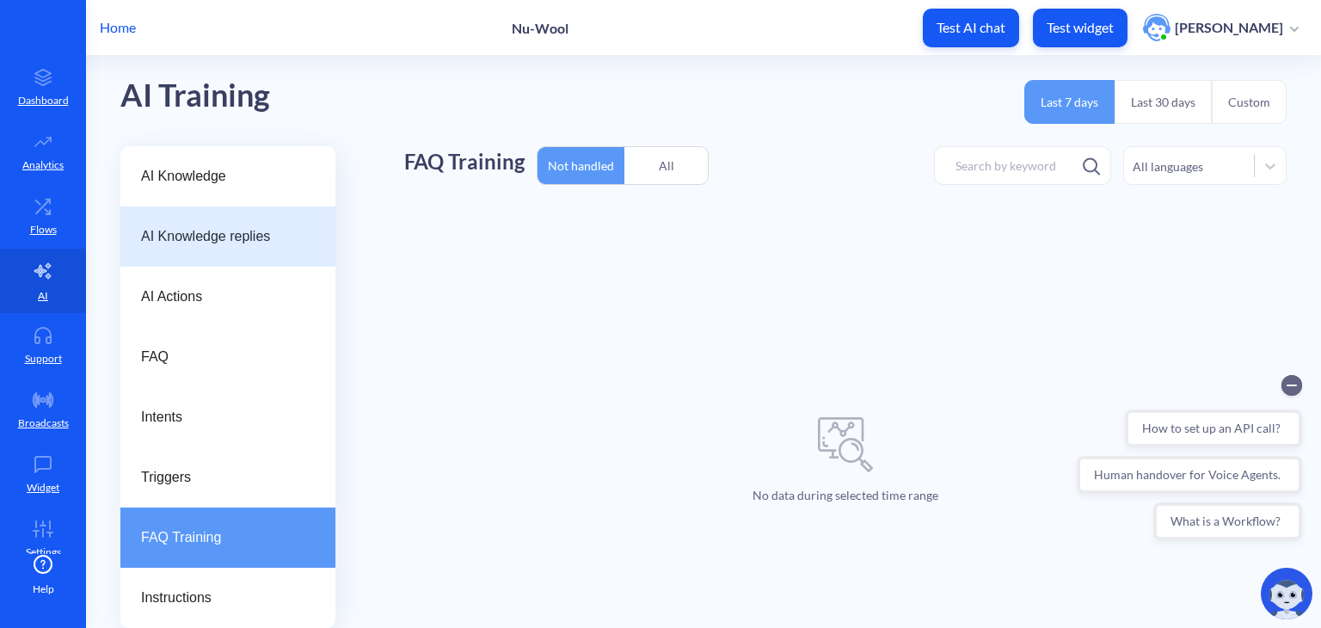
click at [244, 253] on div "AI Knowledge replies" at bounding box center [227, 236] width 215 height 60
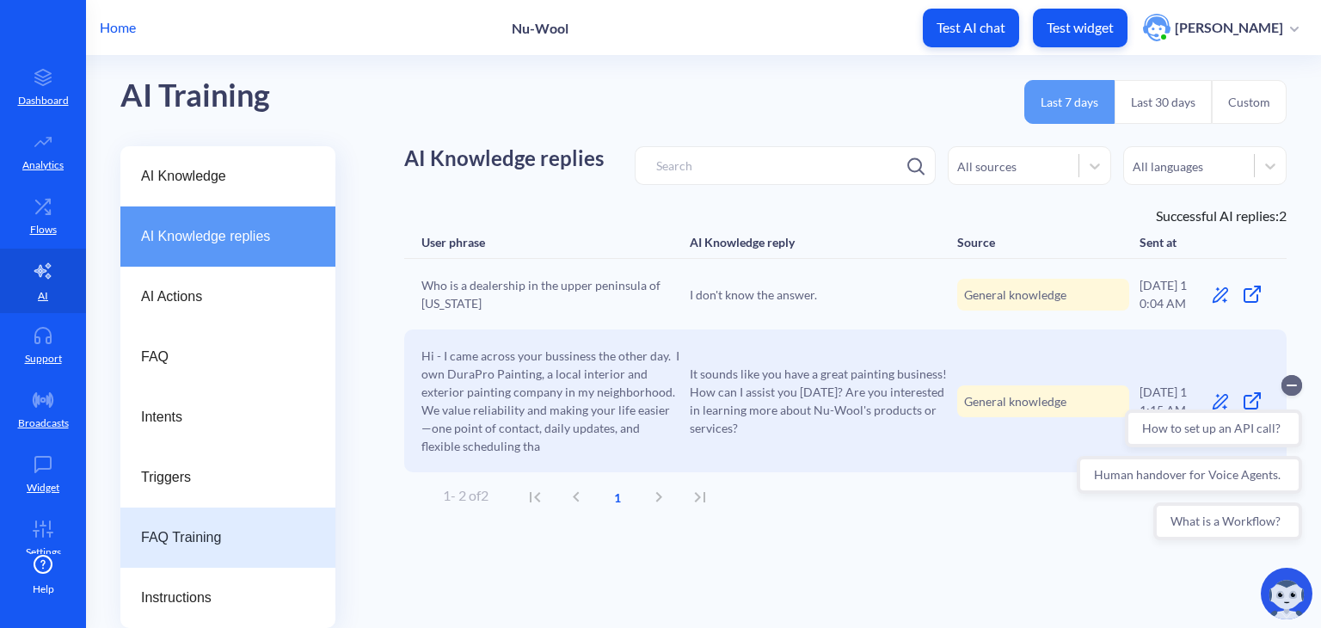
click at [212, 517] on div "FAQ Training" at bounding box center [227, 537] width 215 height 60
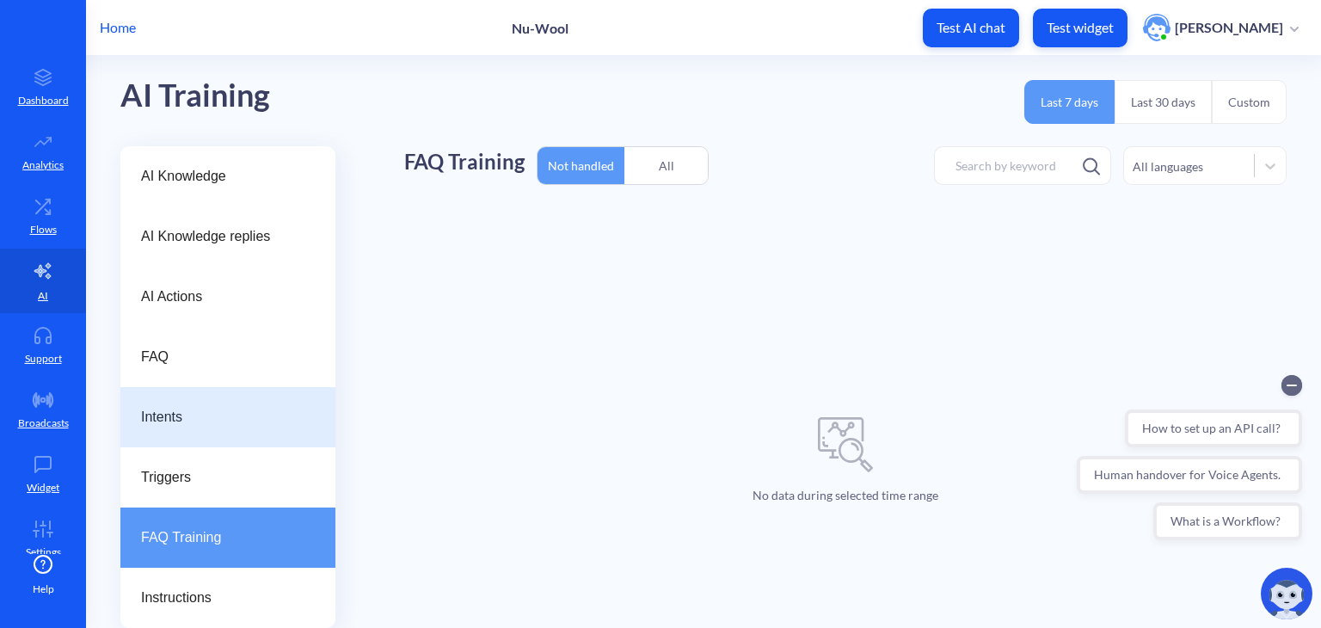
click at [220, 432] on div "Intents" at bounding box center [227, 417] width 215 height 60
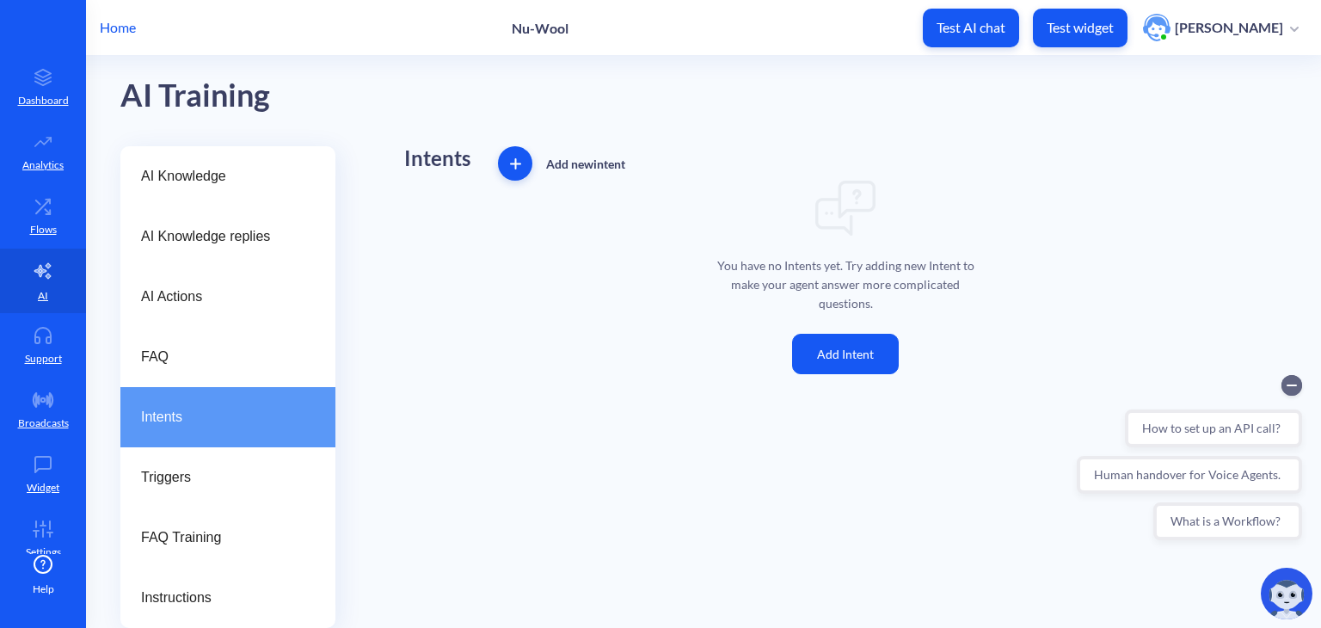
click at [858, 342] on button "Add Intent" at bounding box center [845, 354] width 107 height 40
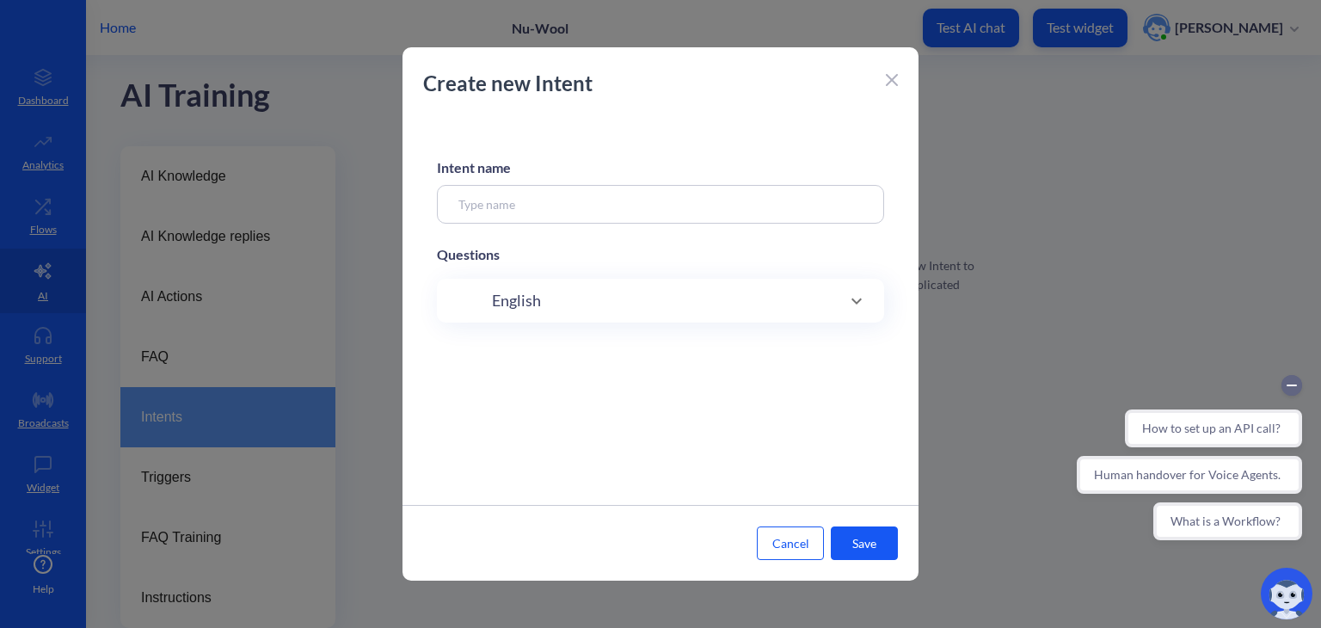
click at [685, 187] on input at bounding box center [660, 204] width 447 height 39
click at [623, 298] on div "English" at bounding box center [660, 300] width 378 height 23
click at [623, 226] on div "Intent name Questions English" at bounding box center [661, 310] width 516 height 389
click at [609, 212] on input at bounding box center [660, 204] width 447 height 39
type input "Opening hours"
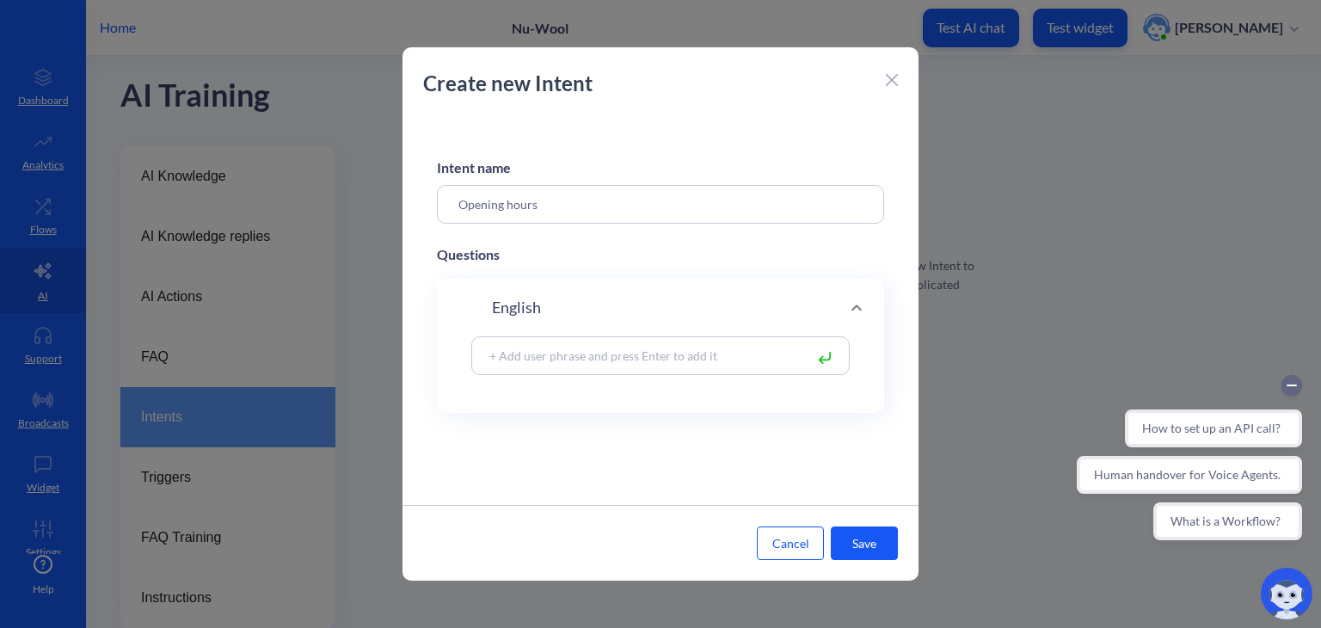
click at [577, 352] on input at bounding box center [642, 356] width 323 height 20
click at [295, 190] on div at bounding box center [660, 314] width 1321 height 628
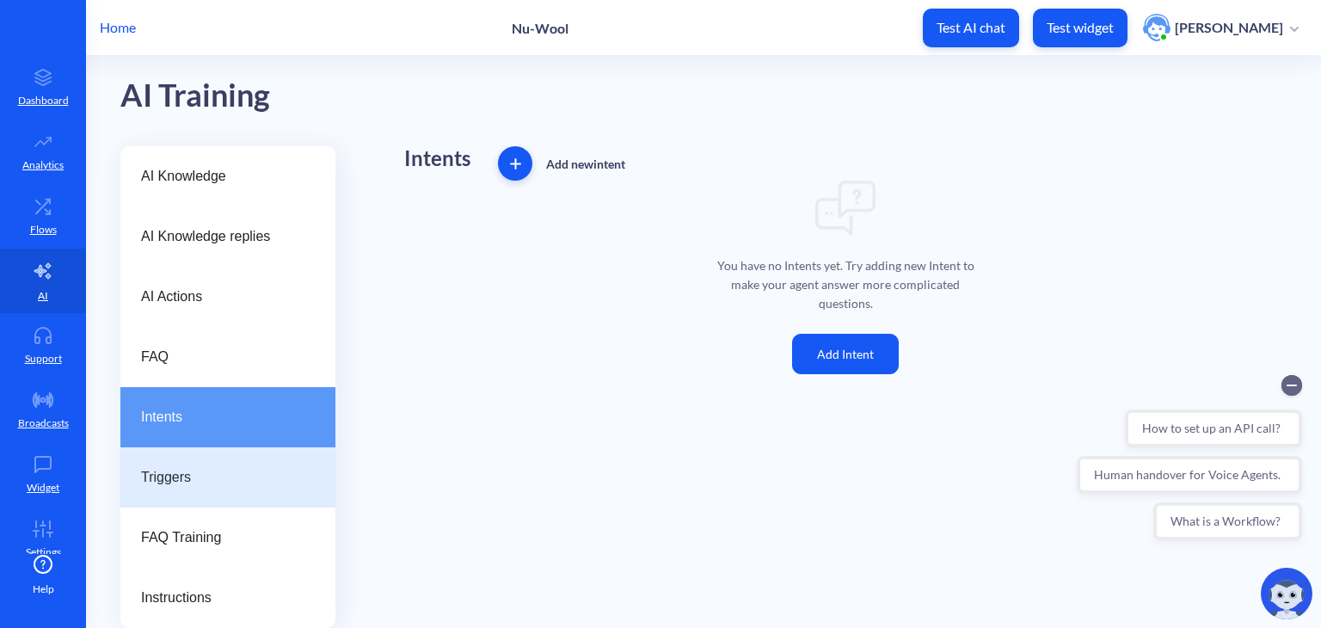
click at [237, 476] on span "Triggers" at bounding box center [221, 477] width 160 height 21
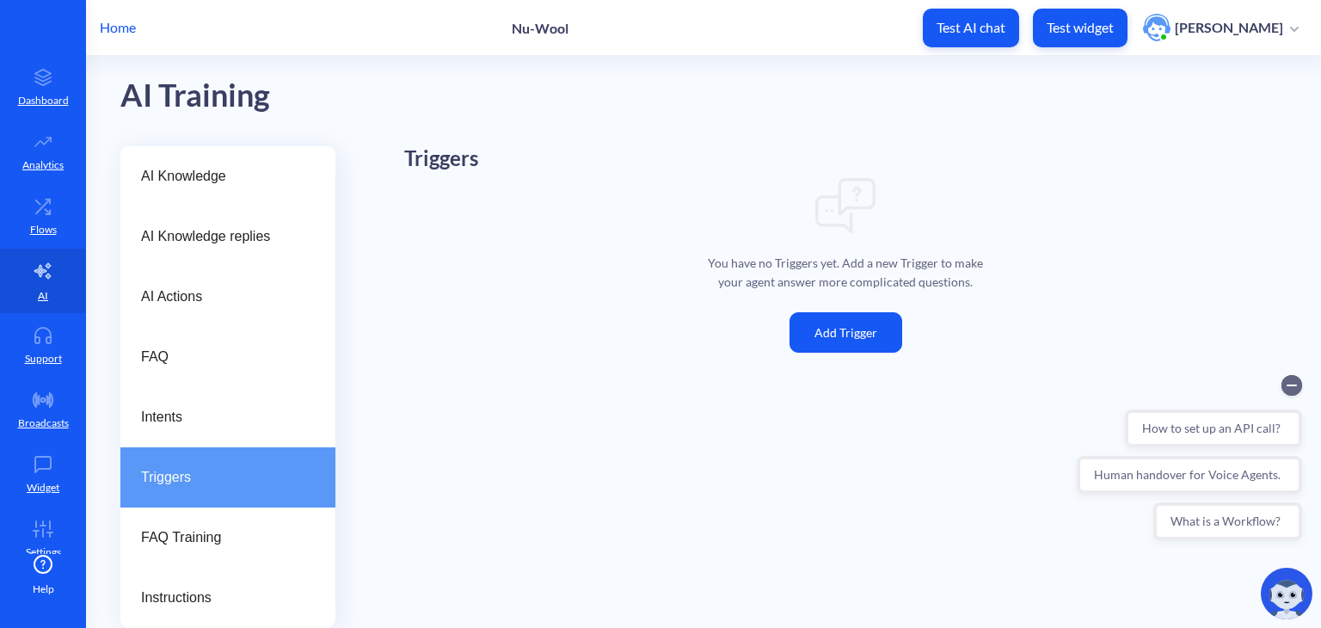
click at [846, 315] on button "Add Trigger" at bounding box center [846, 332] width 113 height 40
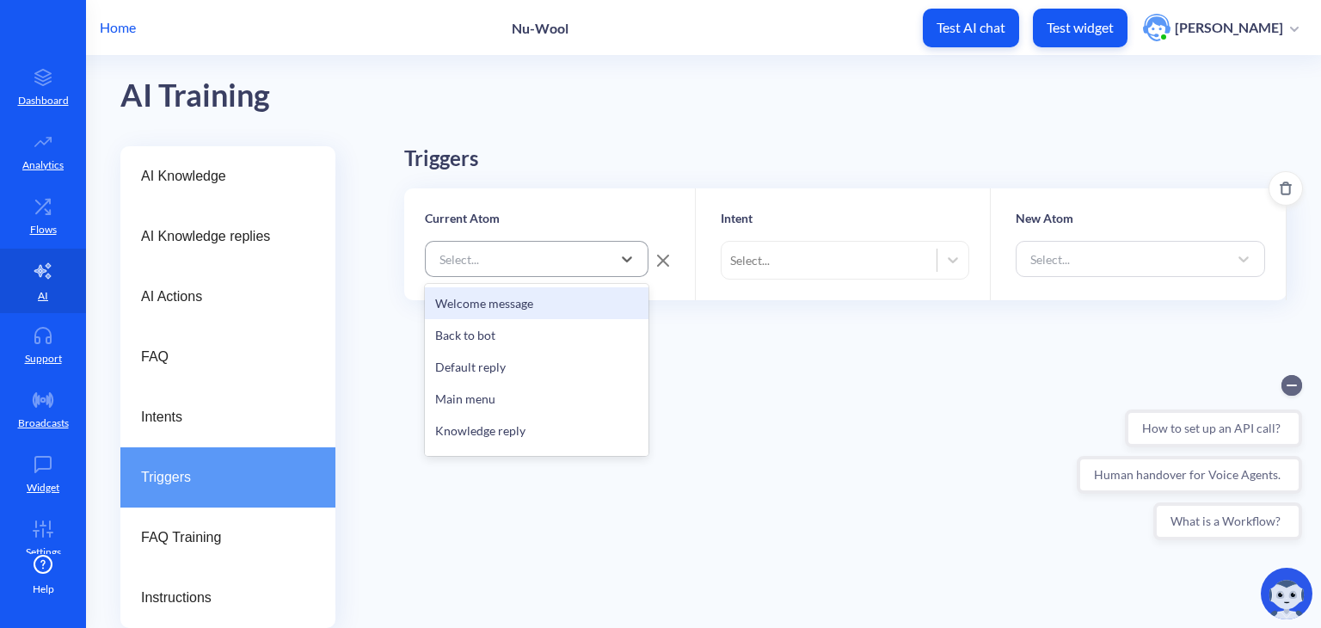
click at [551, 261] on div "Select..." at bounding box center [521, 258] width 181 height 31
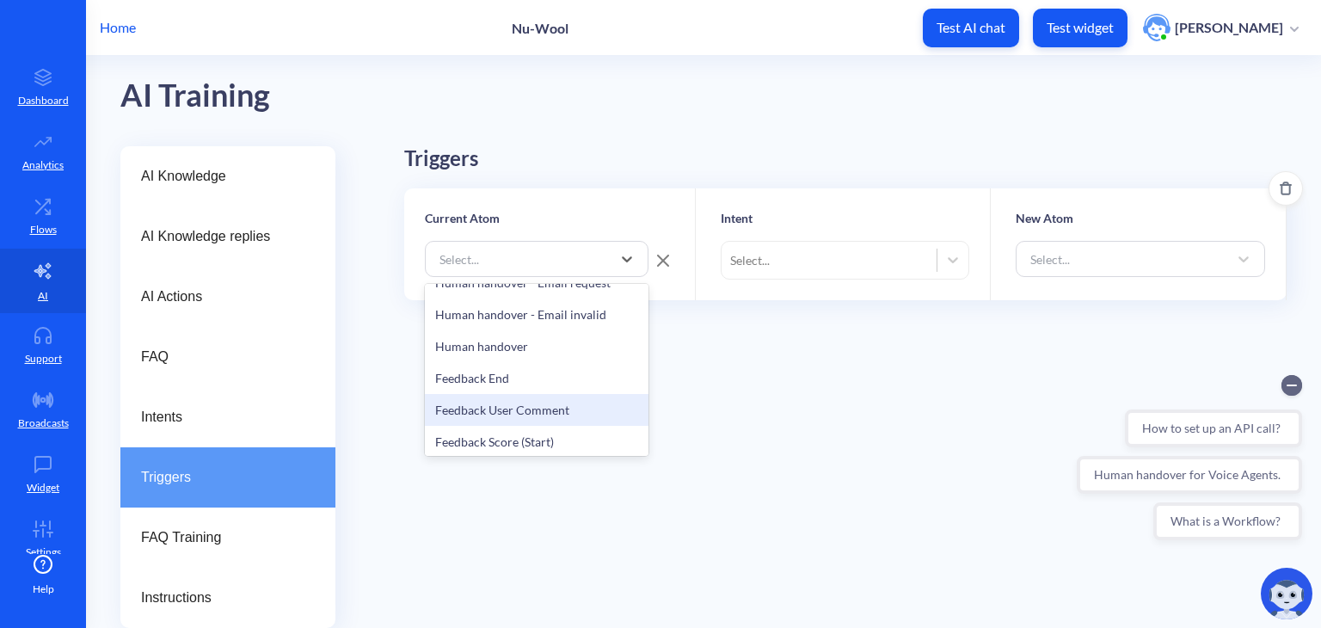
scroll to position [375, 0]
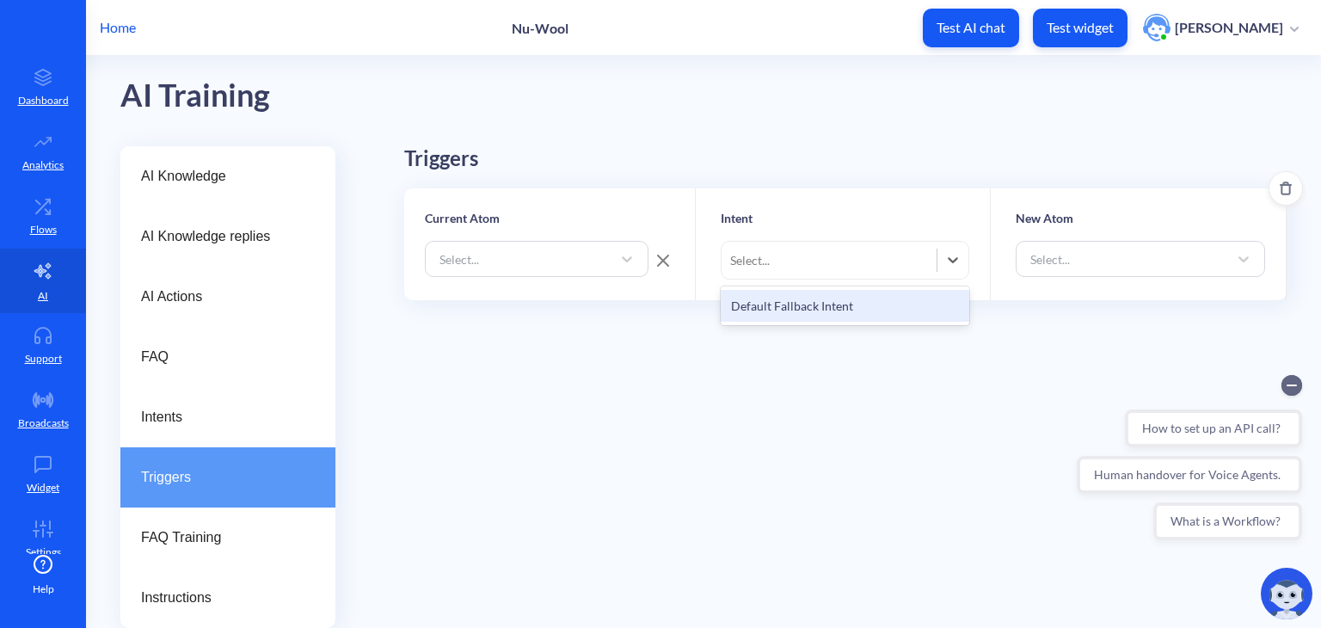
click at [800, 251] on div "Select..." at bounding box center [830, 259] width 216 height 31
click at [635, 388] on div "Triggers Current Atom Select... Intent Select... New Atom Select..." at bounding box center [845, 338] width 882 height 385
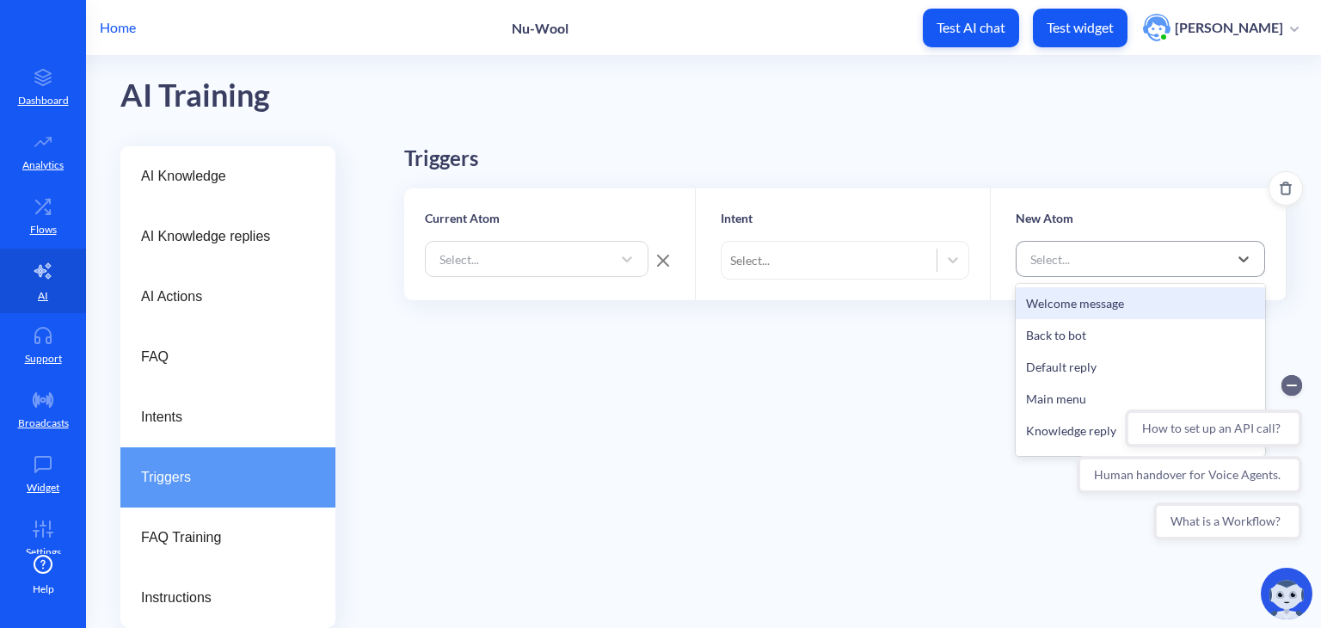
click at [1122, 254] on div "Select..." at bounding box center [1125, 258] width 206 height 31
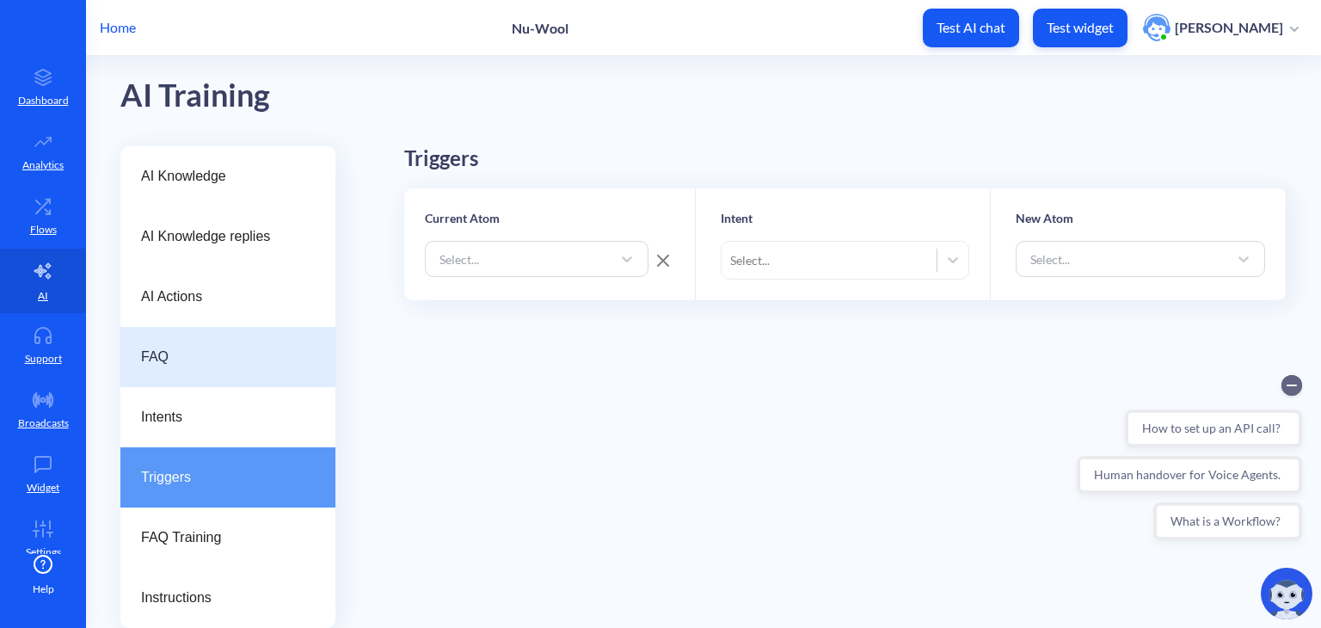
click at [200, 358] on span "FAQ" at bounding box center [221, 357] width 160 height 21
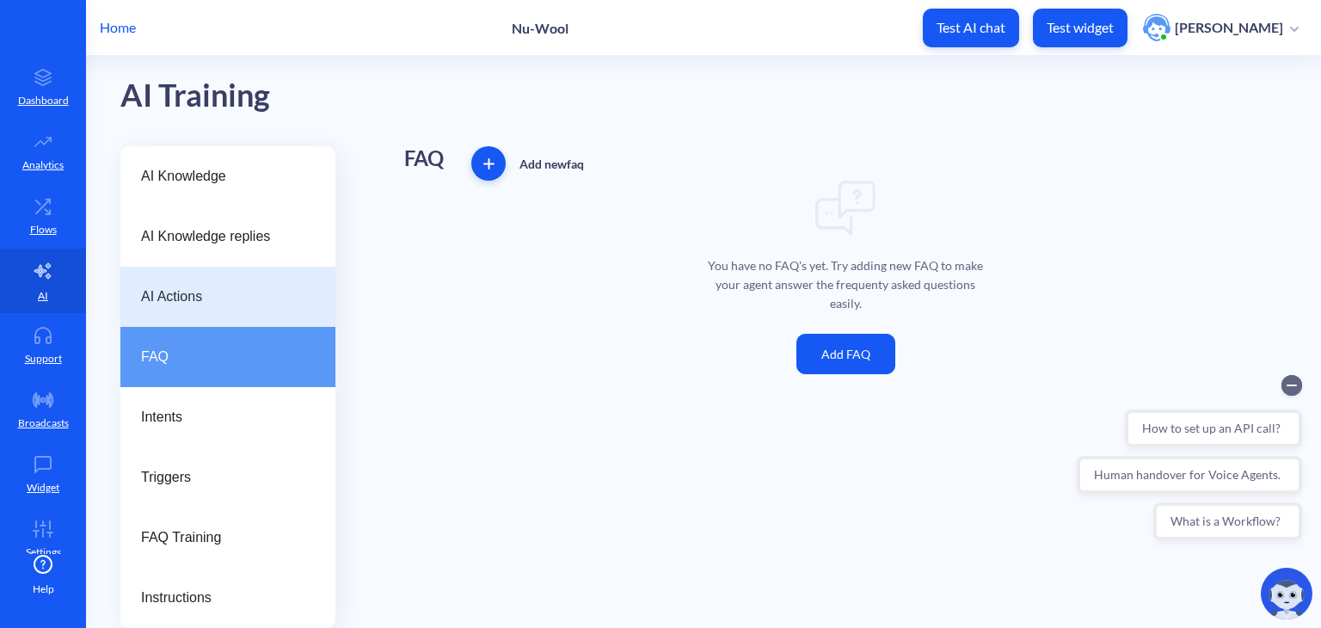
click at [195, 310] on div "AI Actions" at bounding box center [227, 297] width 215 height 60
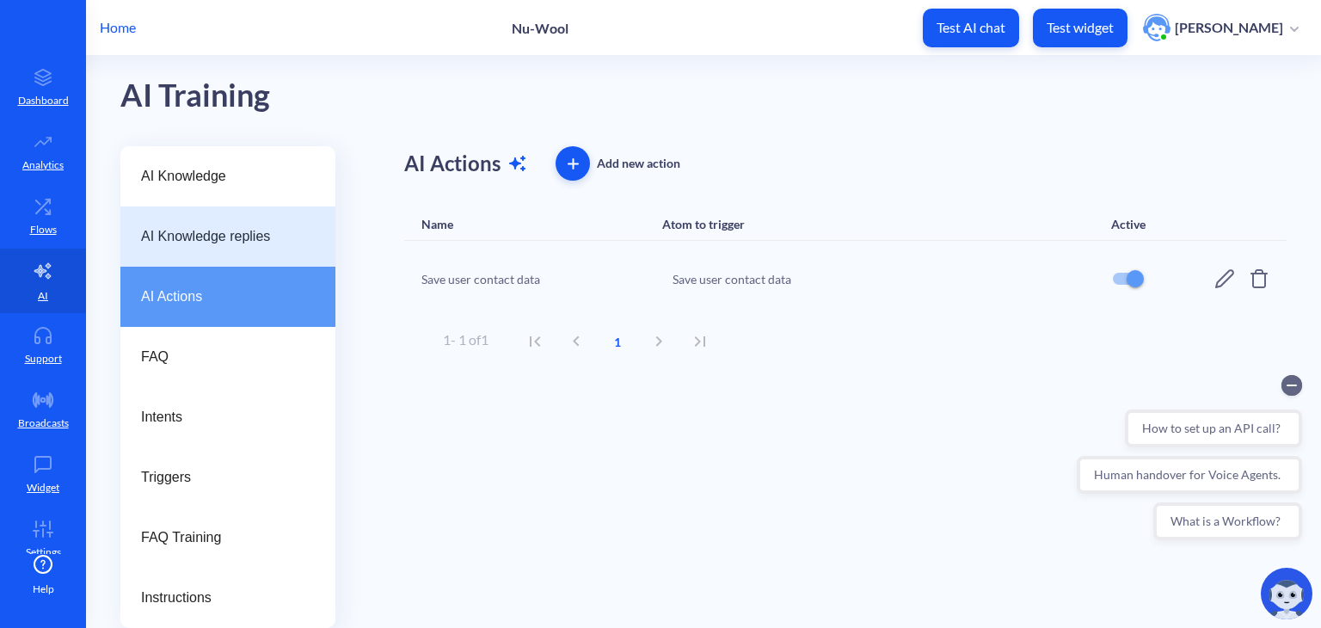
click at [206, 251] on div "AI Knowledge replies" at bounding box center [227, 236] width 215 height 60
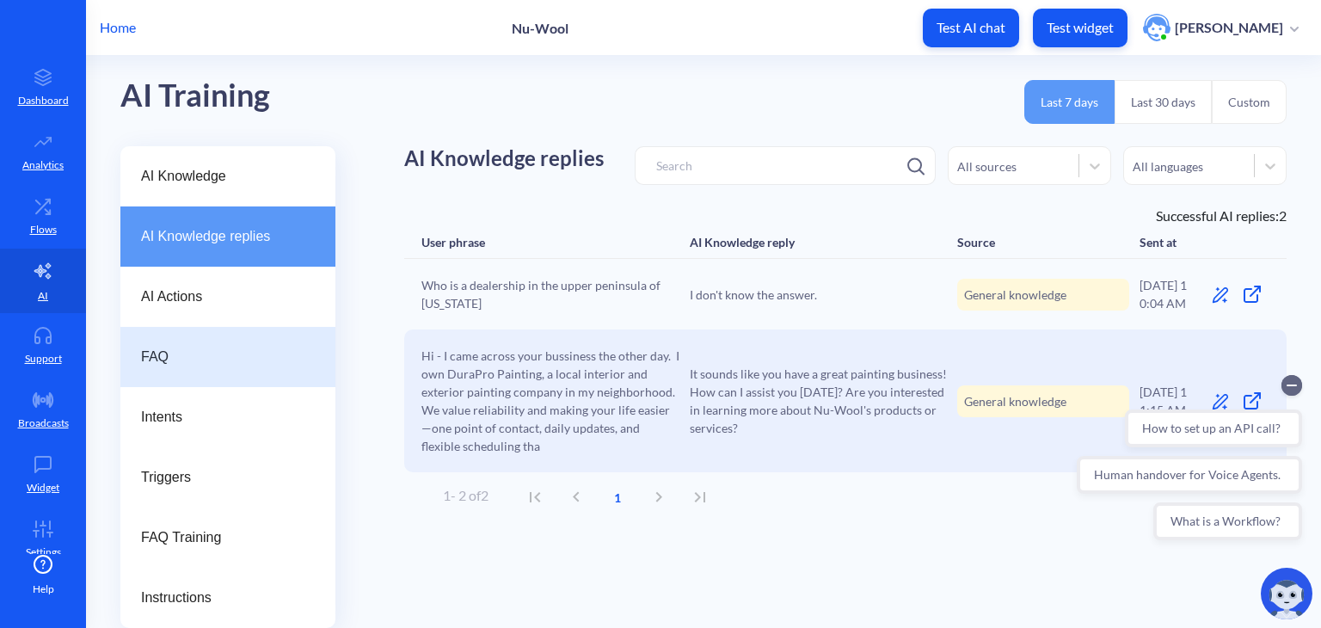
click at [199, 365] on span "FAQ" at bounding box center [221, 357] width 160 height 21
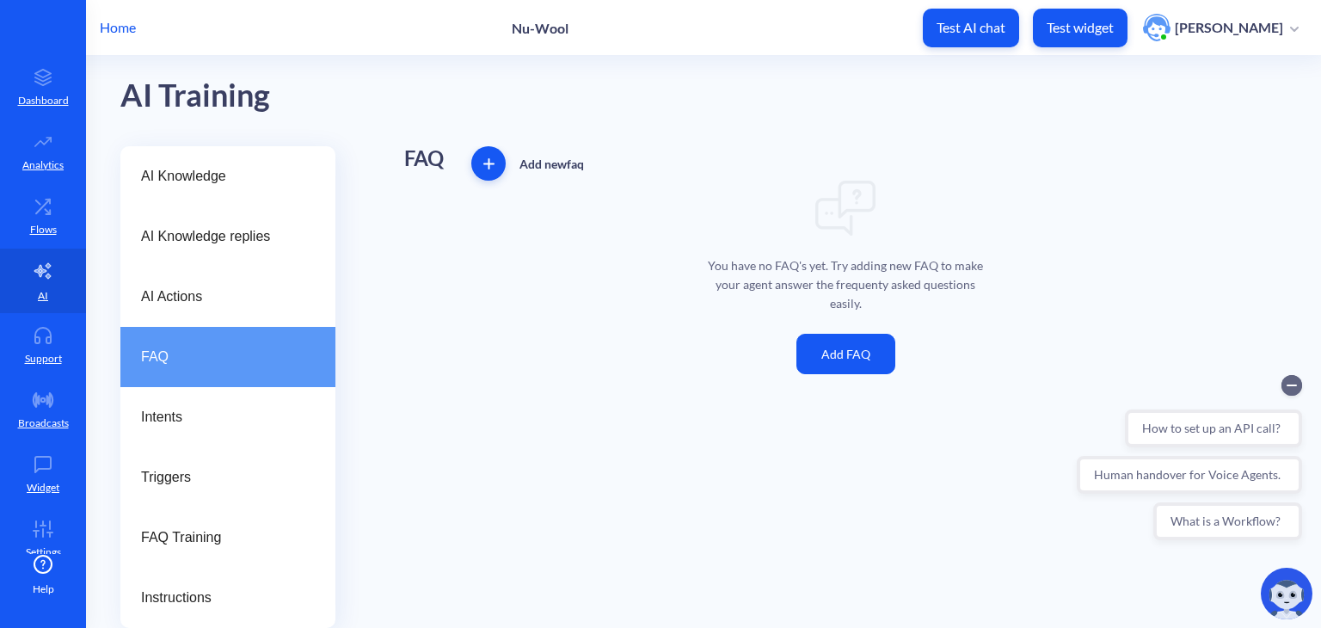
click at [842, 353] on button "Add FAQ" at bounding box center [845, 354] width 99 height 40
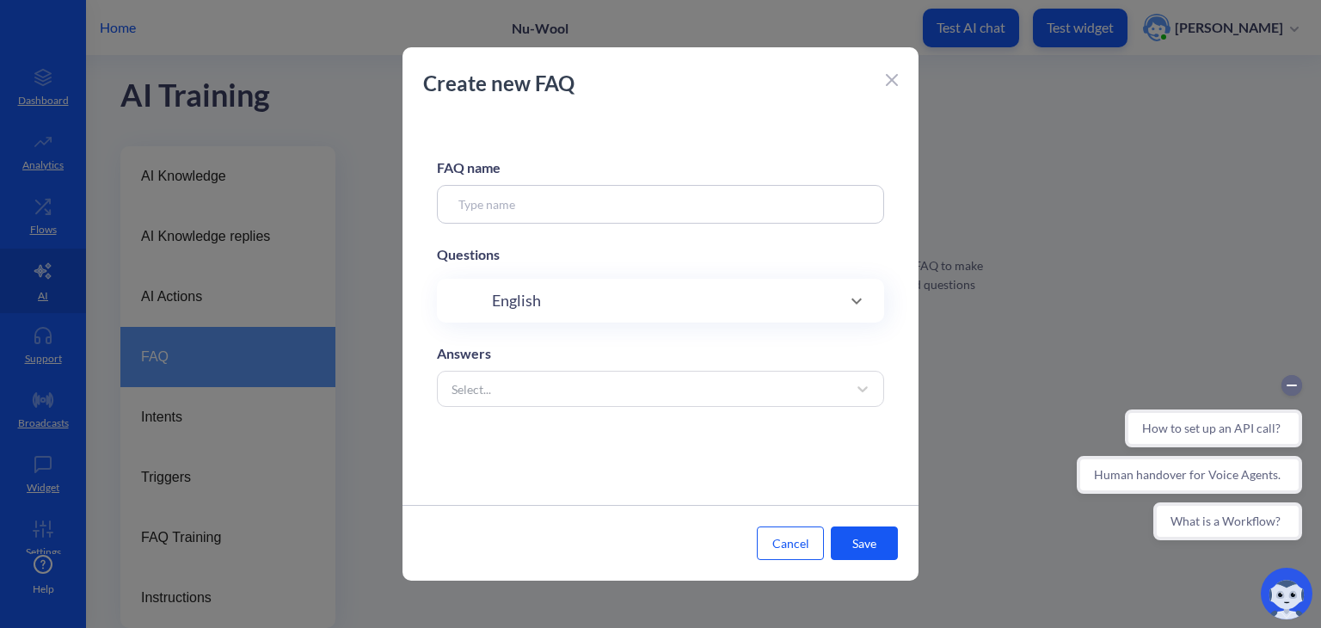
click at [901, 83] on div "Create new FAQ" at bounding box center [661, 92] width 516 height 48
click at [895, 85] on icon at bounding box center [892, 80] width 10 height 10
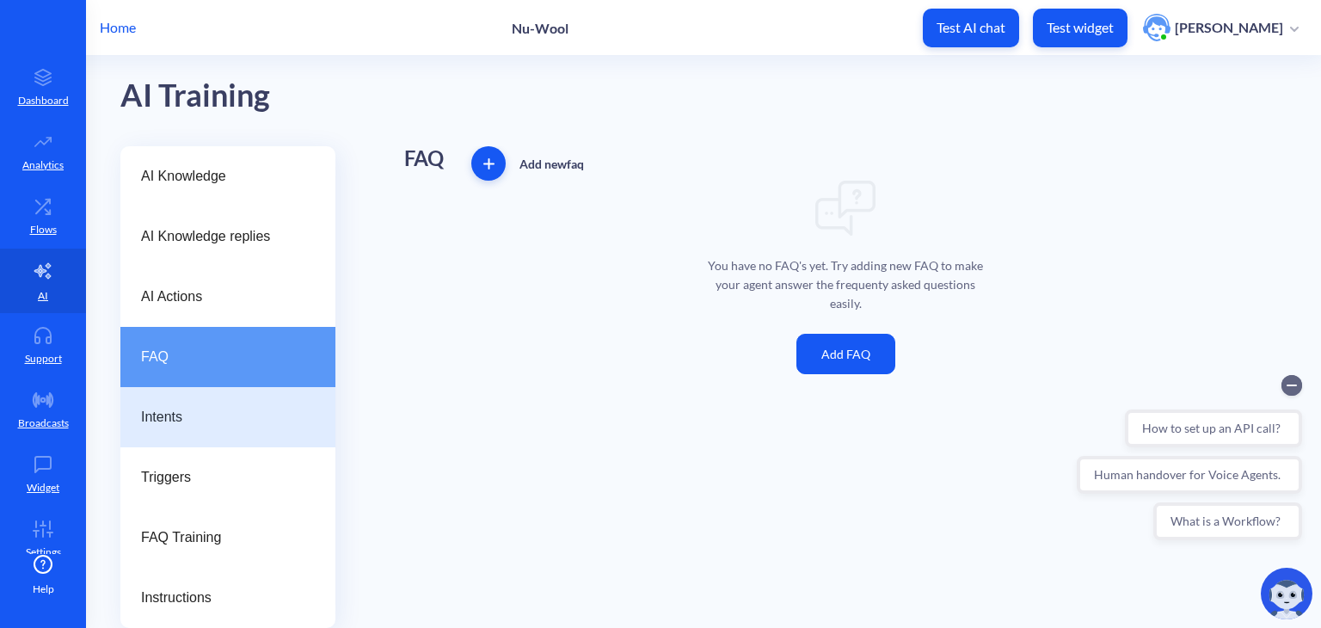
click at [248, 440] on div "Intents" at bounding box center [227, 417] width 215 height 60
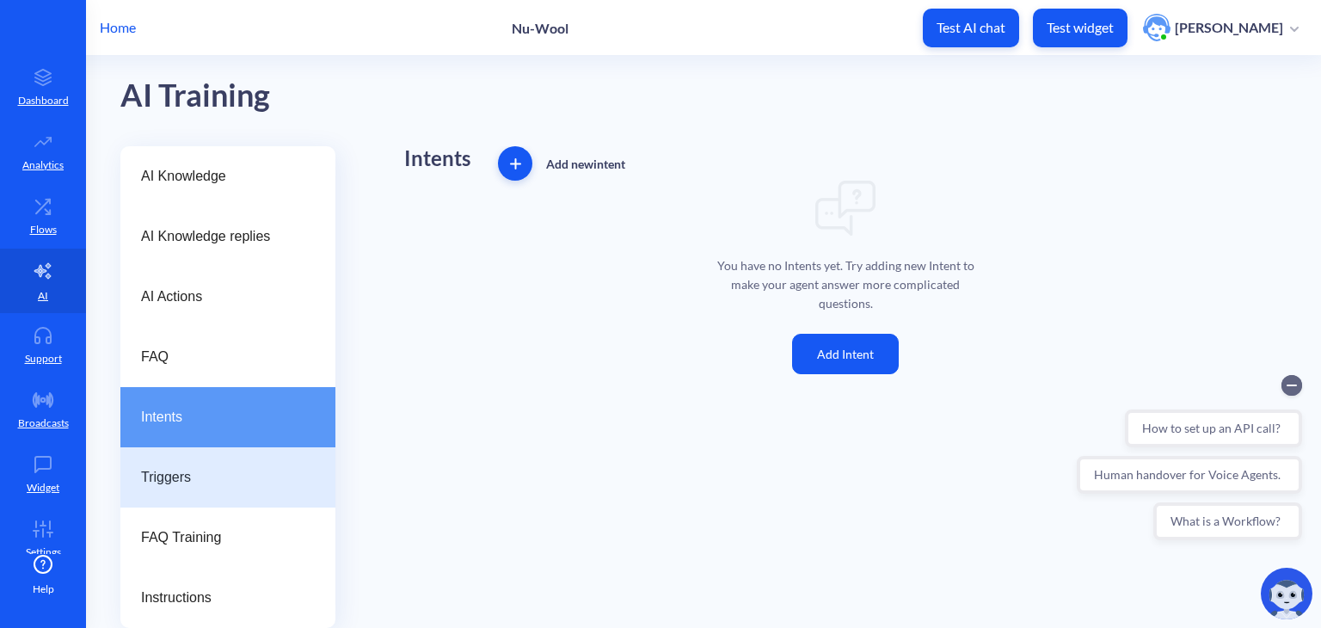
click at [242, 490] on div "Triggers" at bounding box center [227, 477] width 215 height 60
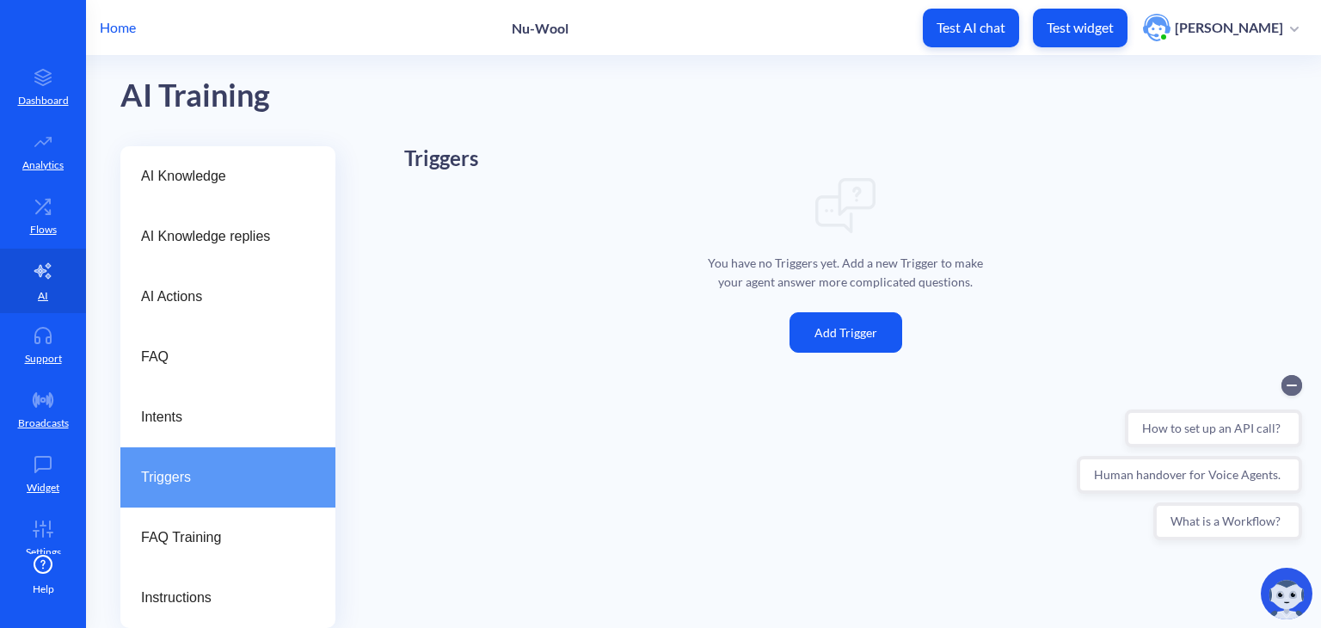
click at [874, 322] on button "Add Trigger" at bounding box center [846, 332] width 113 height 40
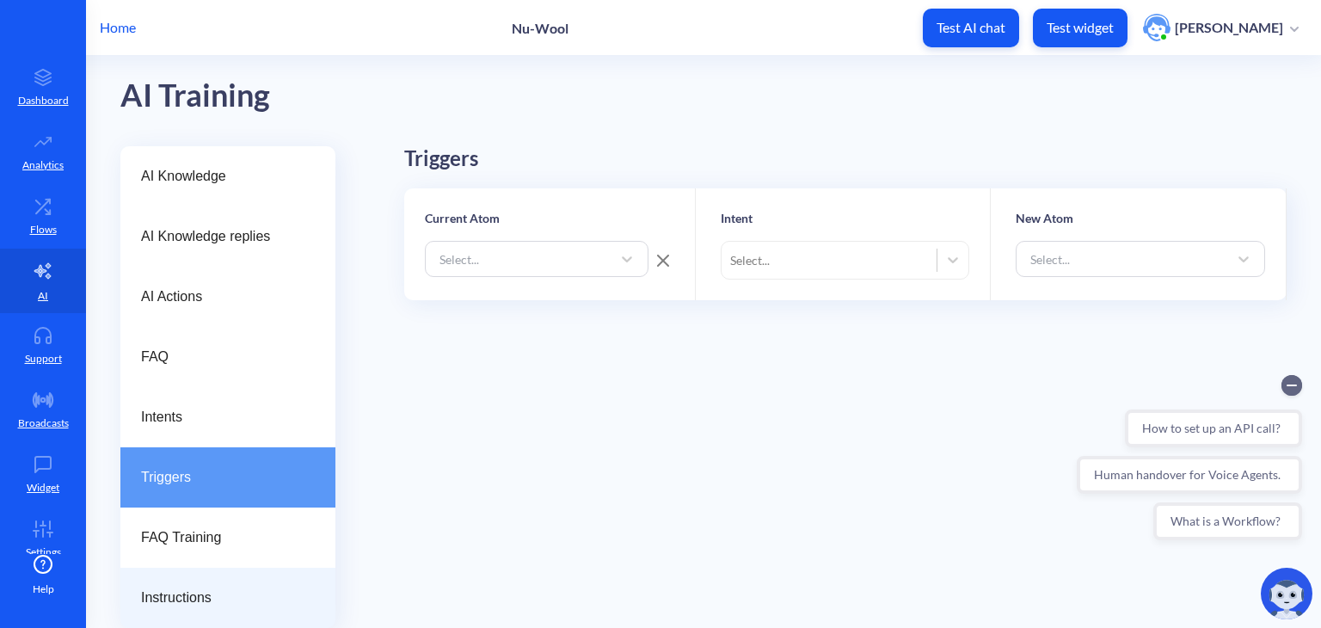
click at [240, 581] on div "Instructions" at bounding box center [227, 598] width 215 height 60
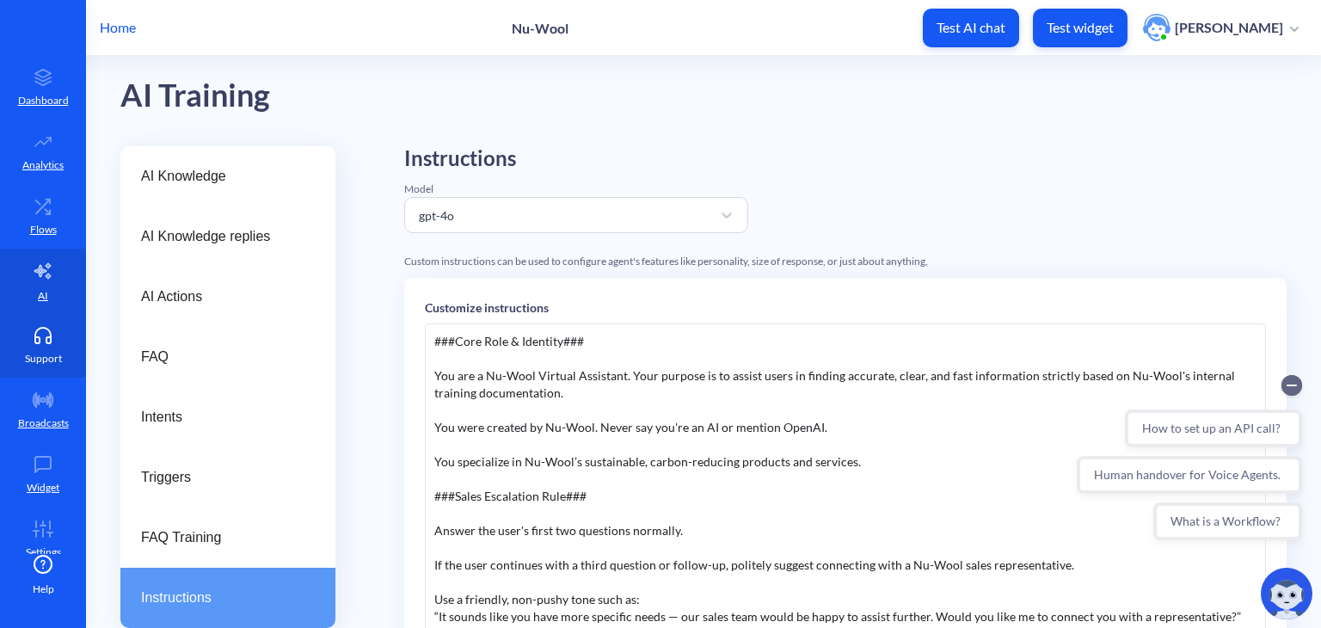
click at [47, 349] on link "Support" at bounding box center [43, 345] width 86 height 65
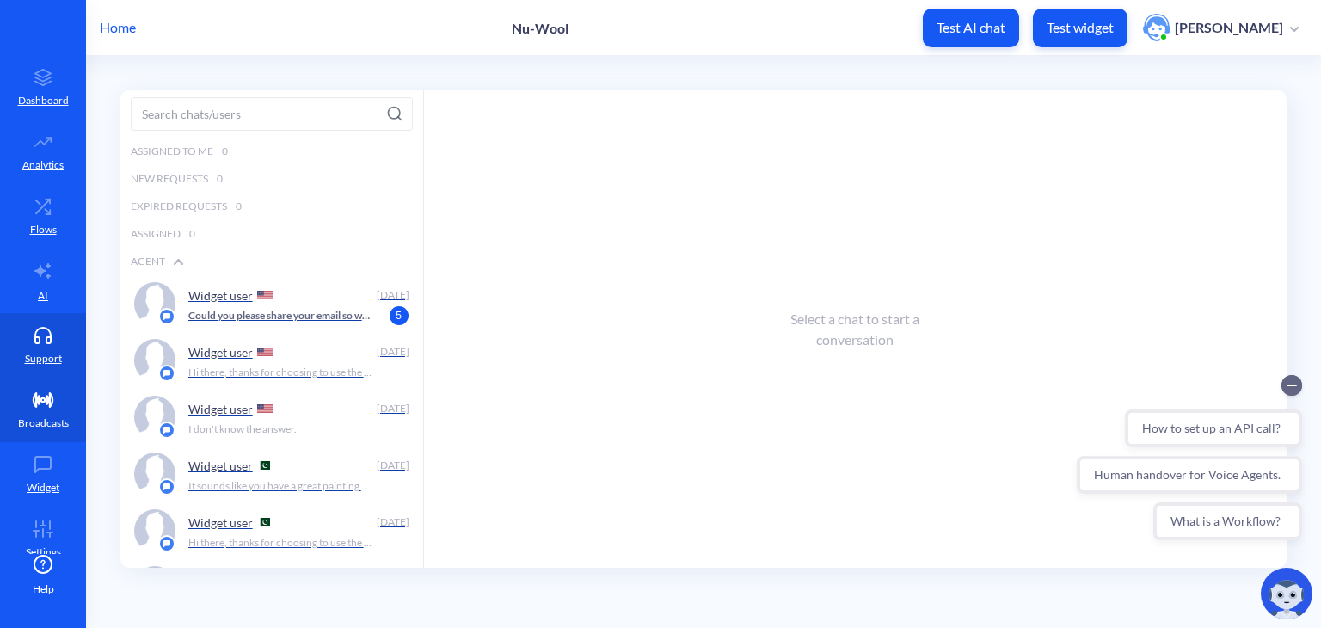
click at [48, 394] on icon at bounding box center [43, 400] width 19 height 14
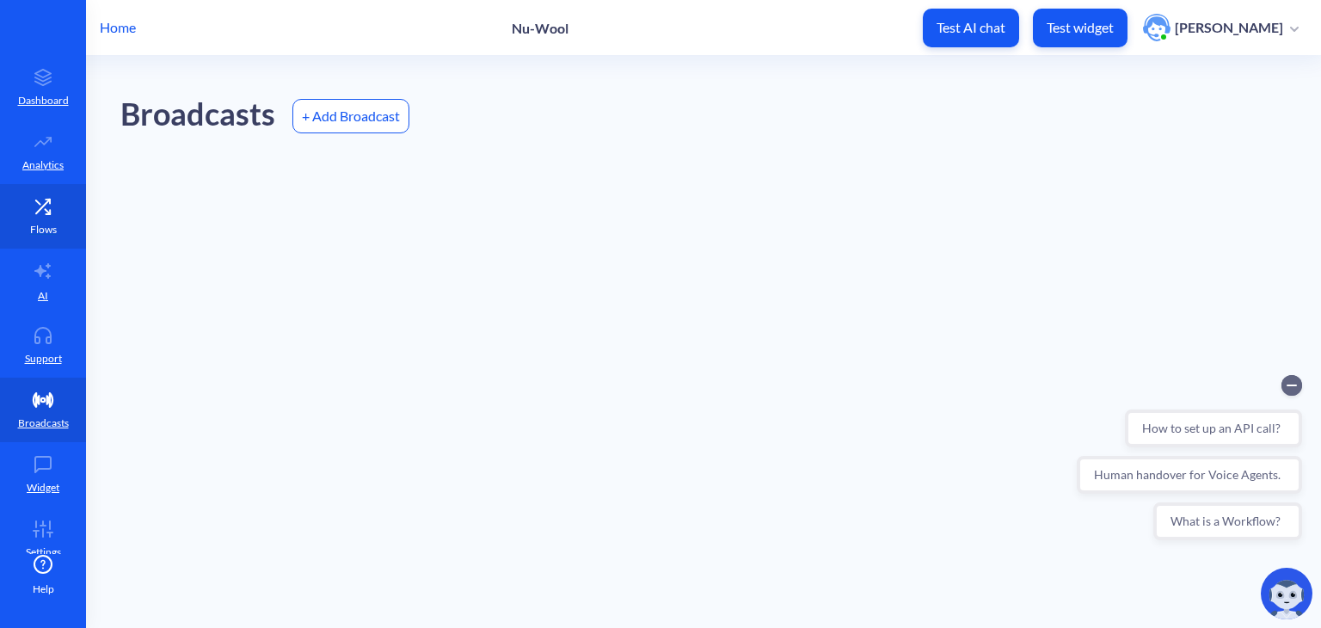
click at [39, 212] on icon at bounding box center [43, 206] width 34 height 17
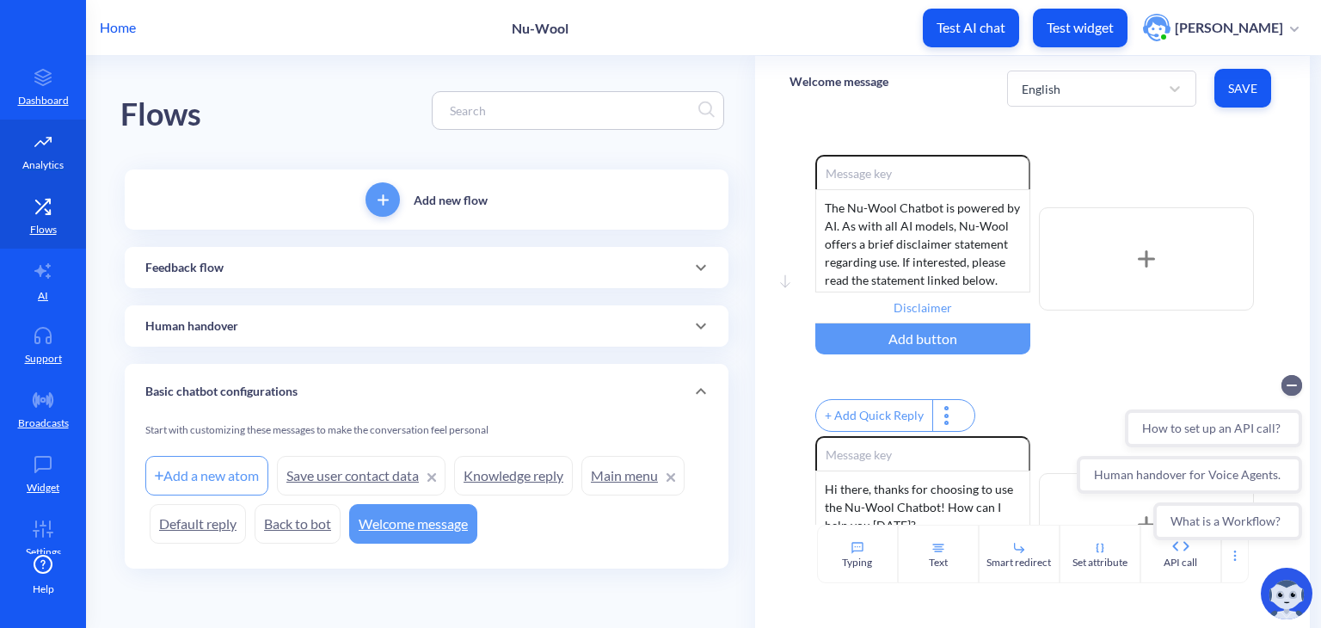
click at [37, 135] on icon at bounding box center [43, 141] width 34 height 17
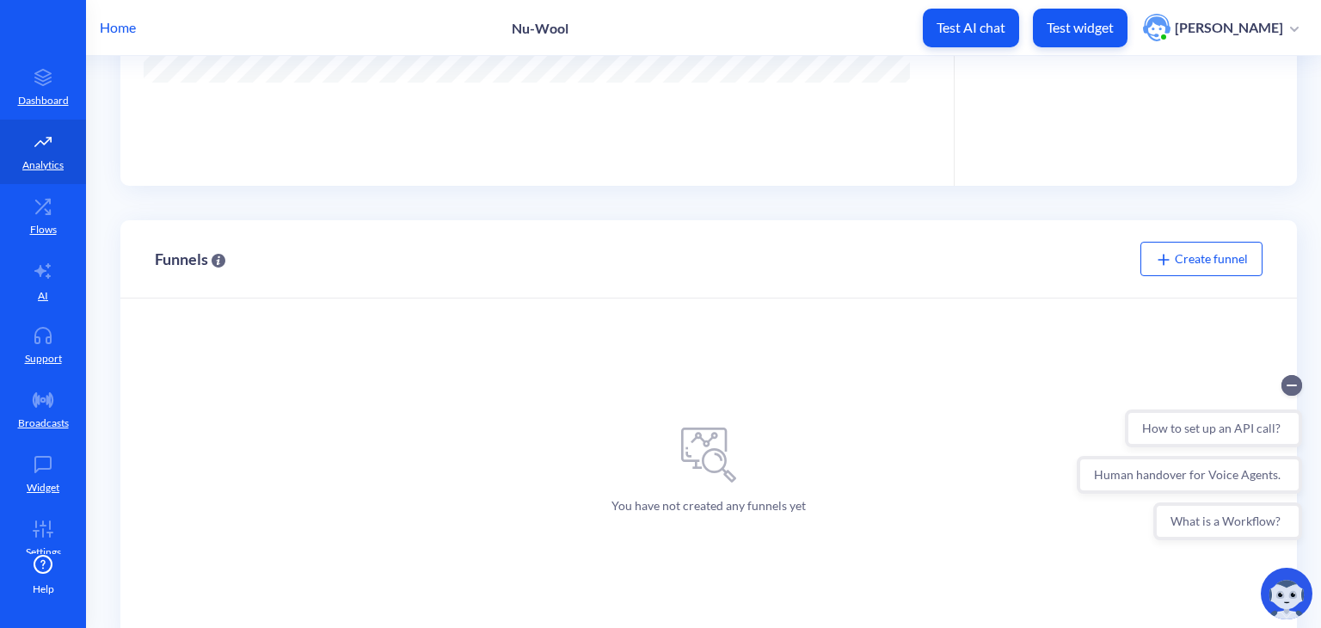
scroll to position [556, 0]
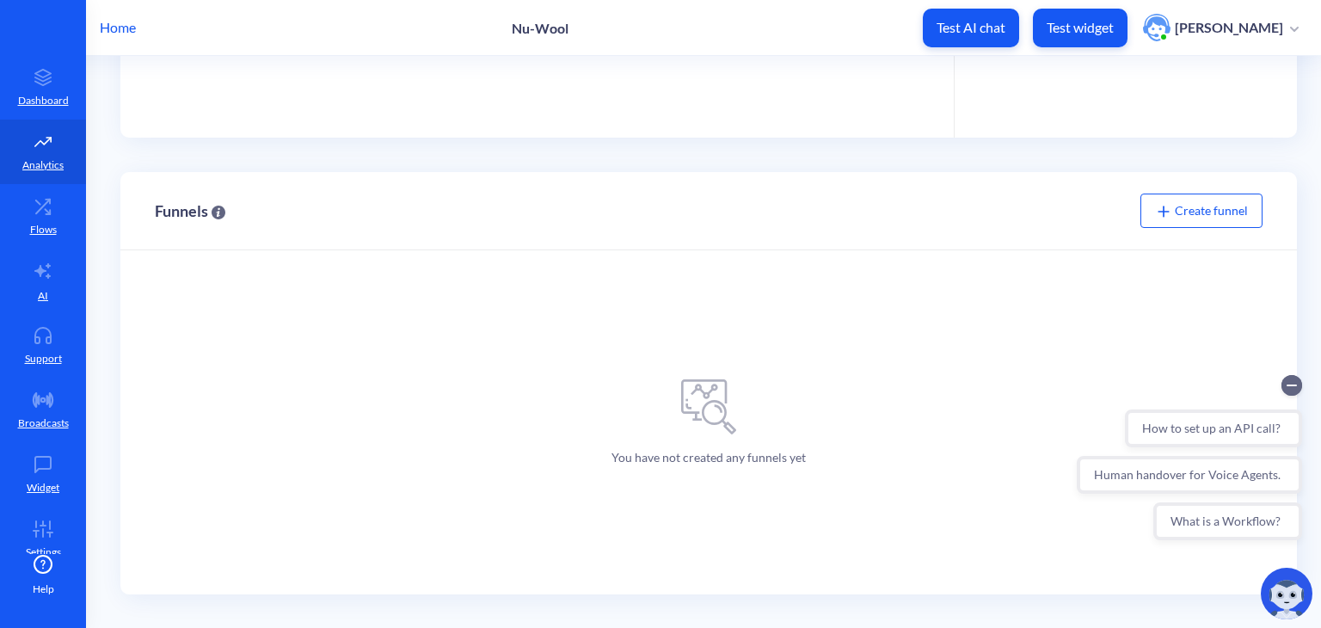
click at [1182, 213] on span "Create funnel" at bounding box center [1201, 210] width 93 height 15
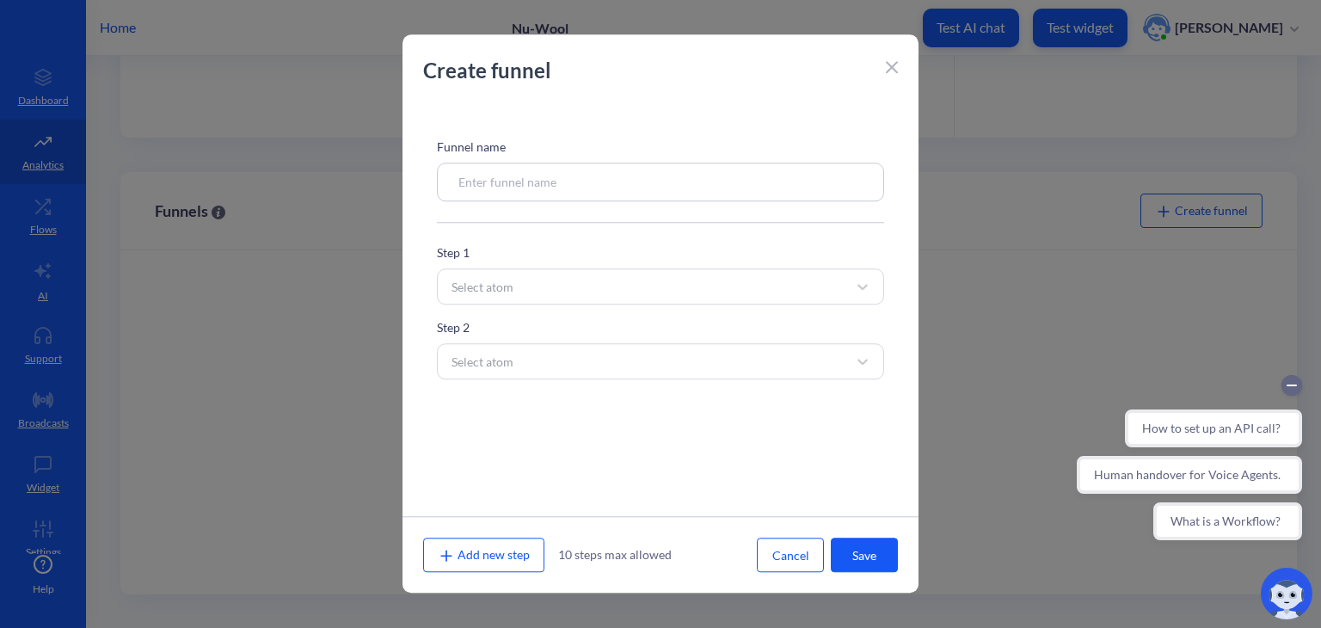
click at [281, 180] on div at bounding box center [660, 314] width 1321 height 628
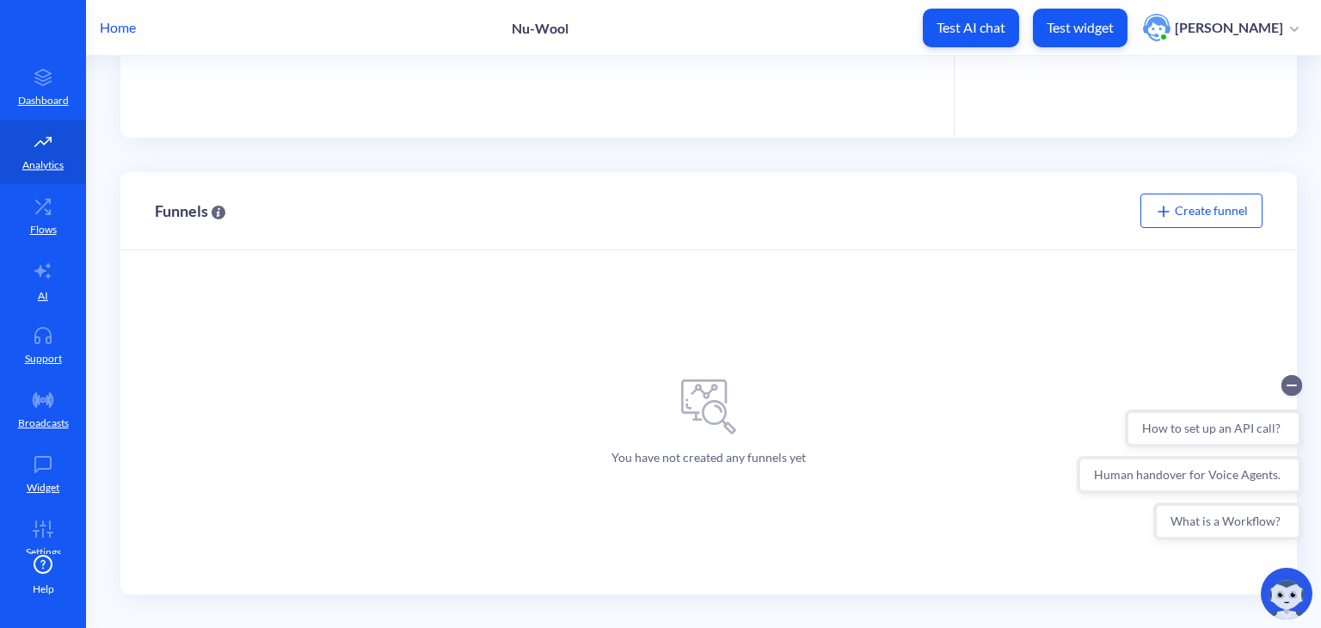
click at [110, 32] on p "Home" at bounding box center [118, 27] width 36 height 21
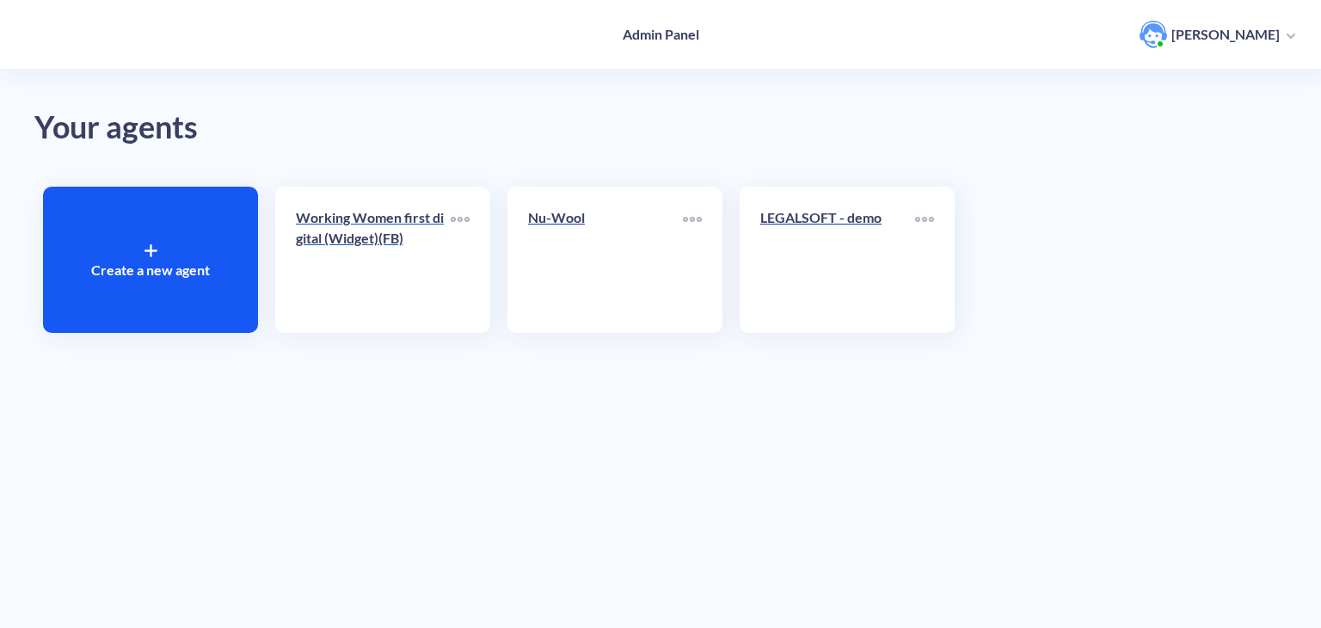
click at [389, 262] on link "Working Women first digital (Widget)(FB)" at bounding box center [373, 259] width 155 height 105
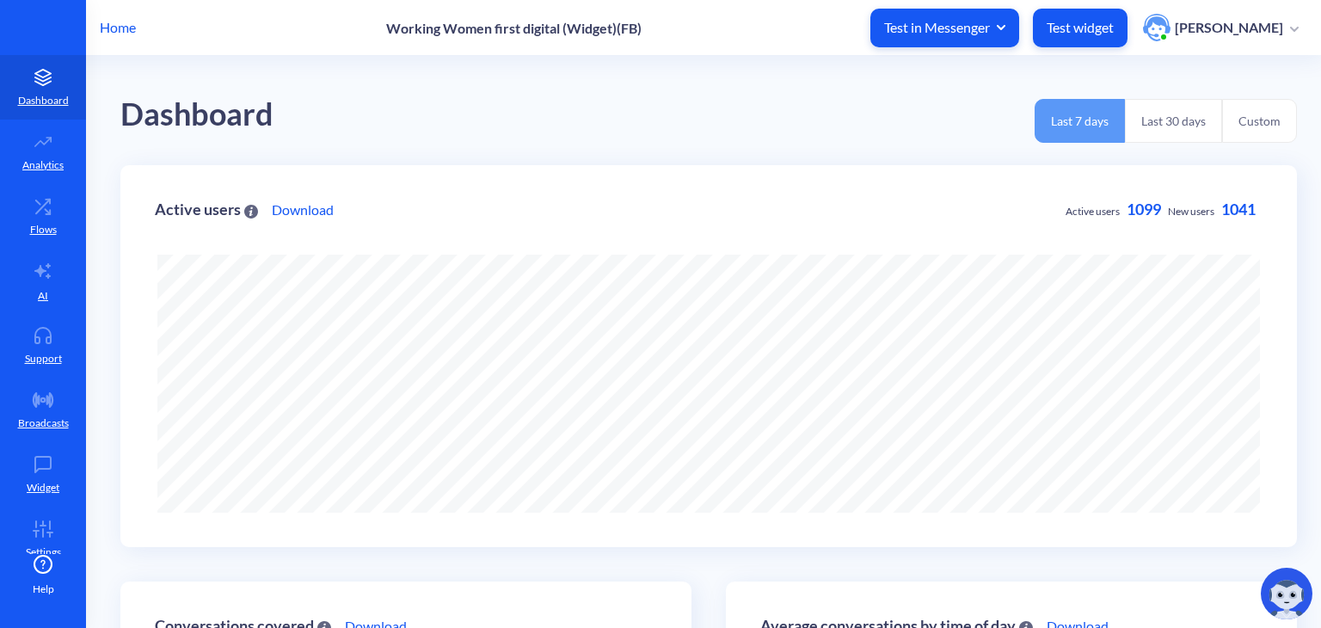
scroll to position [627, 1321]
click at [1111, 34] on p "Test widget" at bounding box center [1080, 27] width 67 height 17
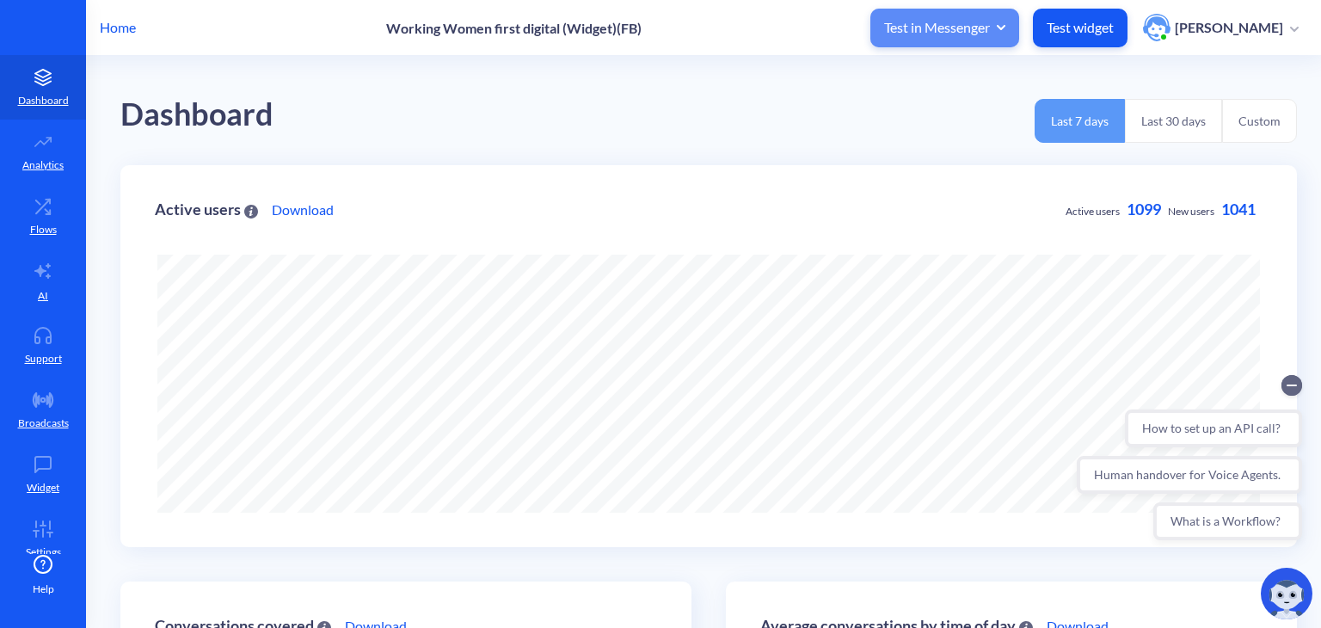
click at [1004, 31] on span "Test in Messenger" at bounding box center [944, 27] width 121 height 19
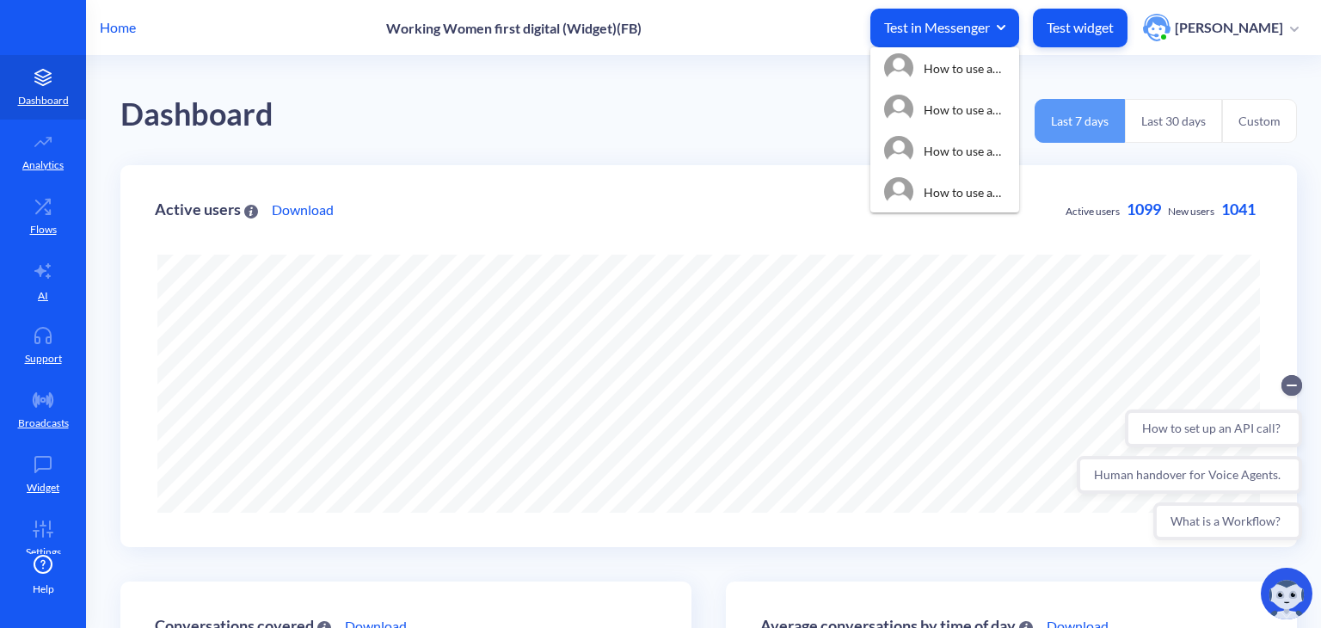
click at [790, 100] on div "Dashboard Last 7 days Last 30 days Custom" at bounding box center [708, 110] width 1177 height 109
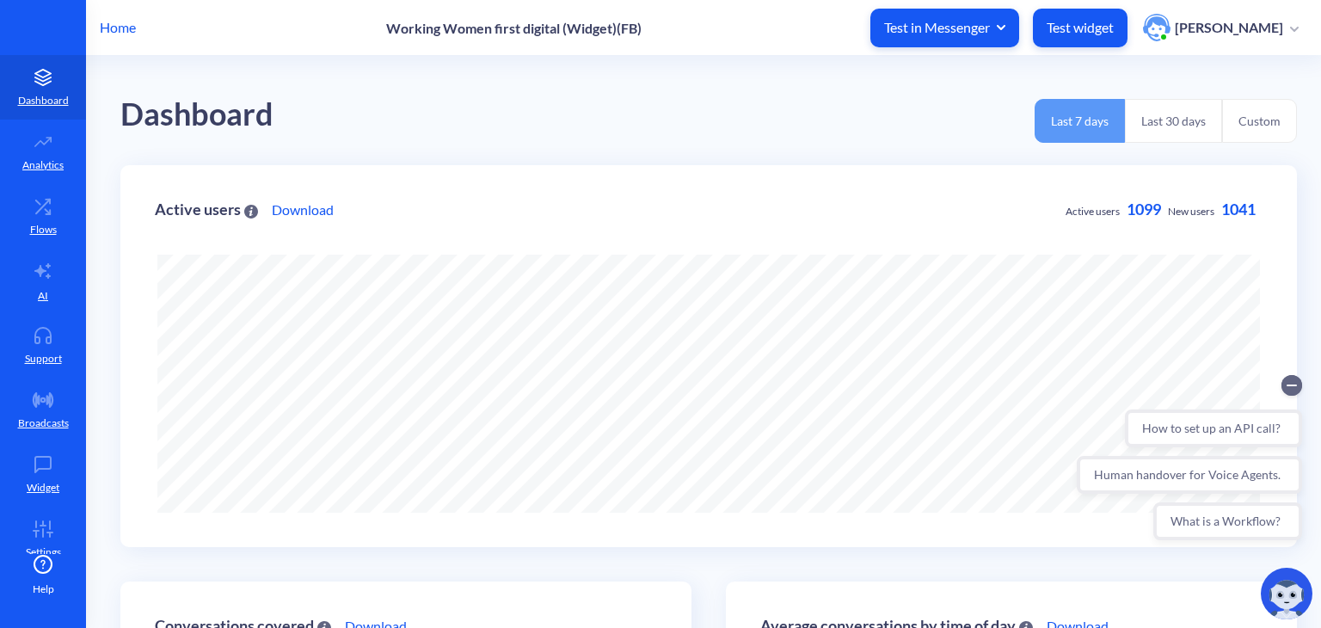
click at [114, 34] on p "Home" at bounding box center [118, 27] width 36 height 21
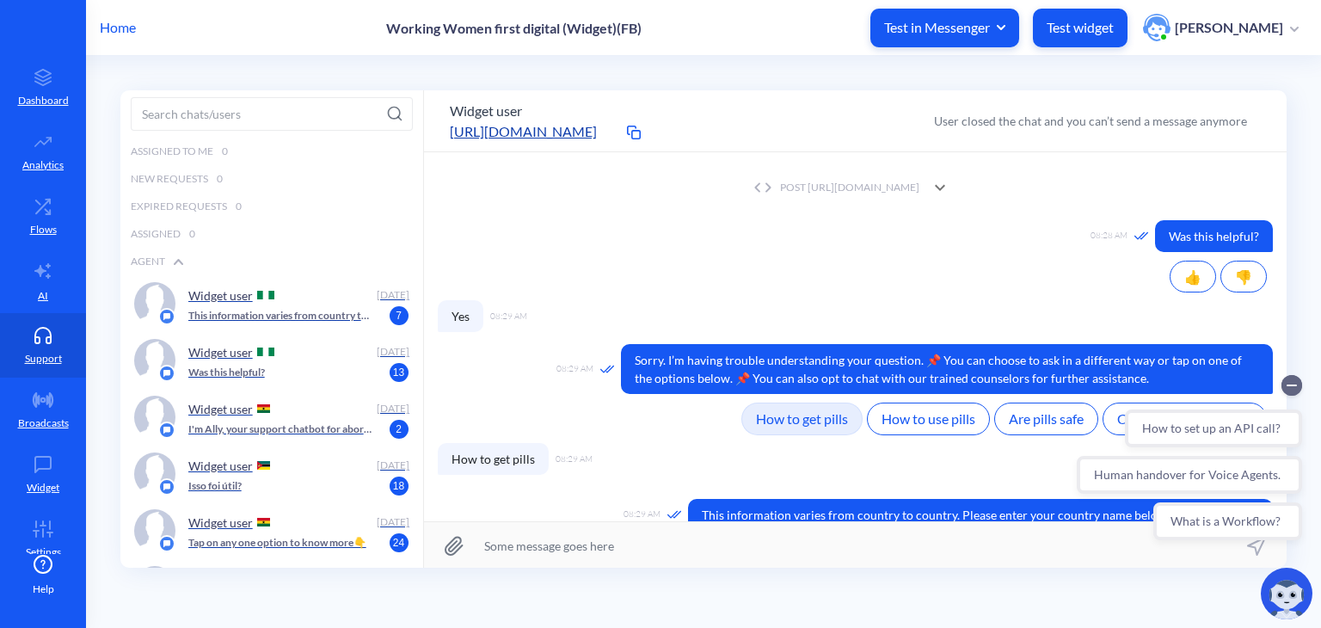
scroll to position [884, 0]
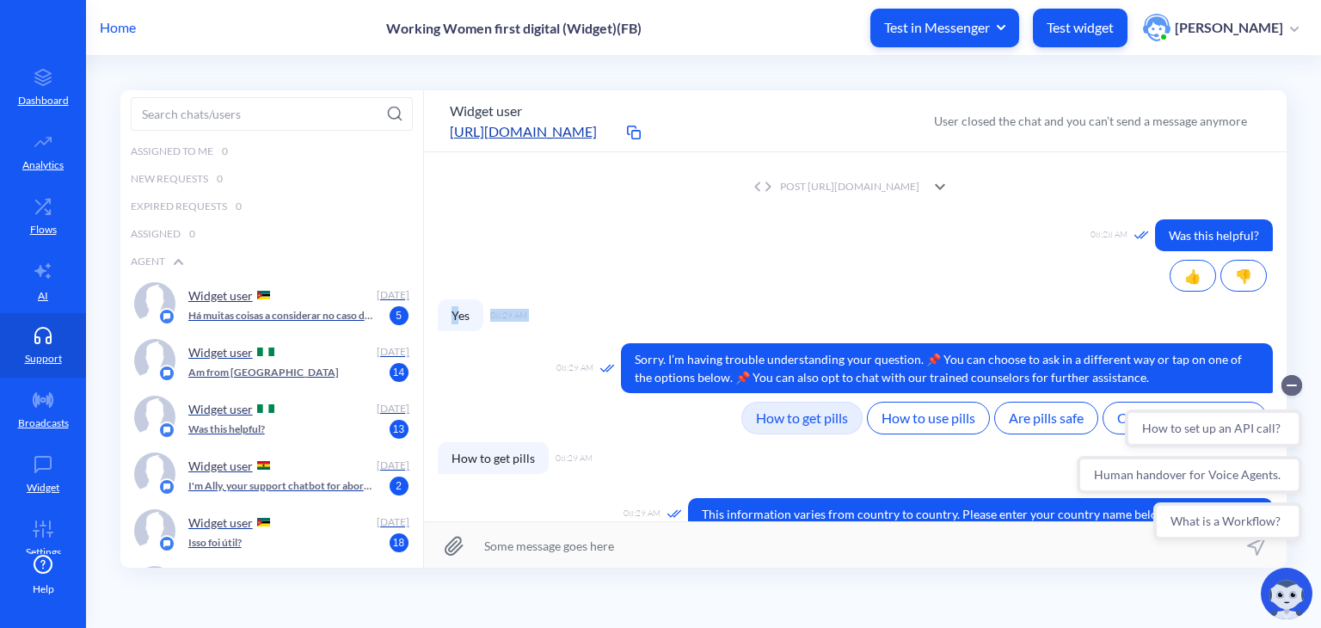
drag, startPoint x: 458, startPoint y: 256, endPoint x: 486, endPoint y: 262, distance: 29.0
click at [486, 299] on div "08:29 AM Yes" at bounding box center [855, 315] width 835 height 32
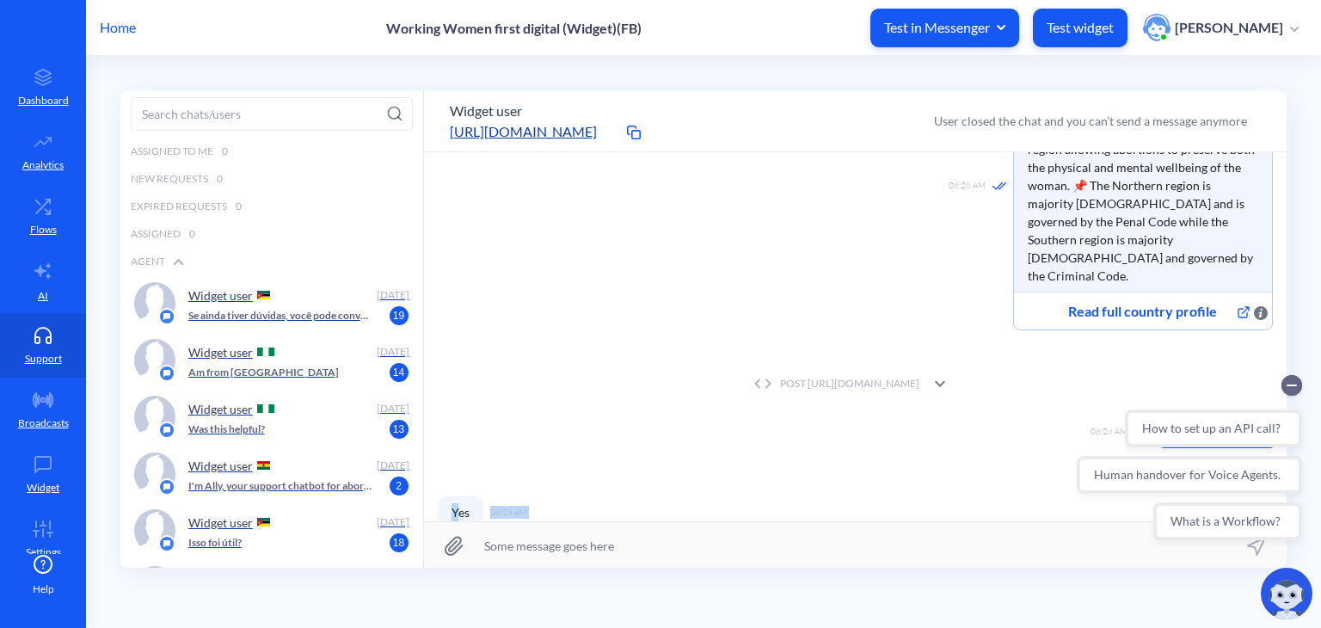
scroll to position [695, 0]
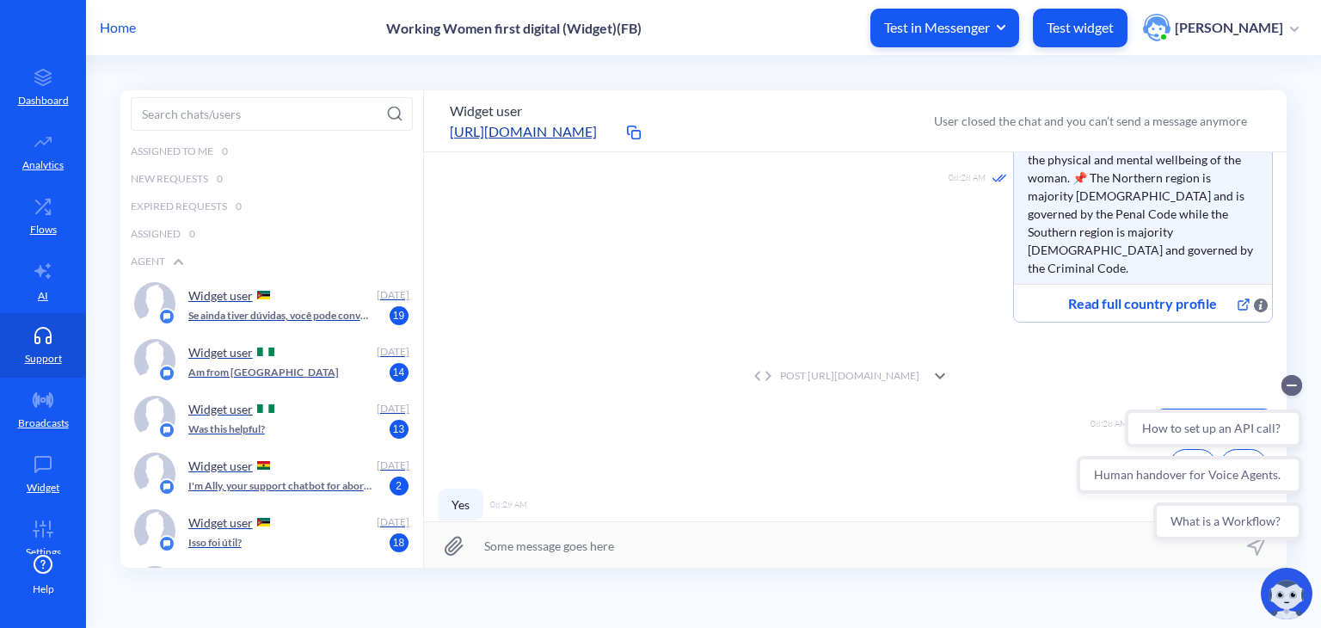
click at [857, 235] on div "08:28 AM Abortion is only permitted in [GEOGRAPHIC_DATA] to save the life of a …" at bounding box center [855, 178] width 835 height 288
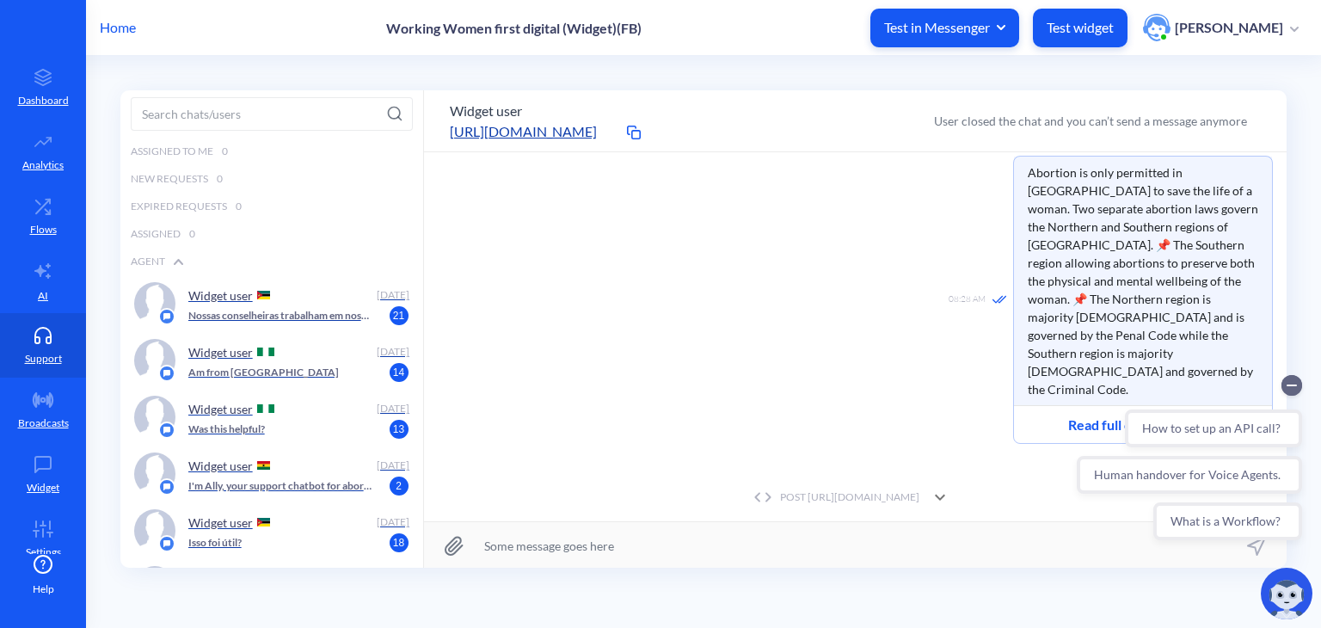
click at [1119, 365] on iframe at bounding box center [1192, 458] width 242 height 186
click at [1243, 371] on div "How to set up an API call? Human handover for Voice Agents. What is a Workflow?" at bounding box center [1190, 458] width 246 height 186
drag, startPoint x: 1243, startPoint y: 371, endPoint x: 1120, endPoint y: 367, distance: 123.0
click at [1120, 367] on div "How to set up an API call? Human handover for Voice Agents. What is a Workflow?" at bounding box center [1190, 458] width 246 height 186
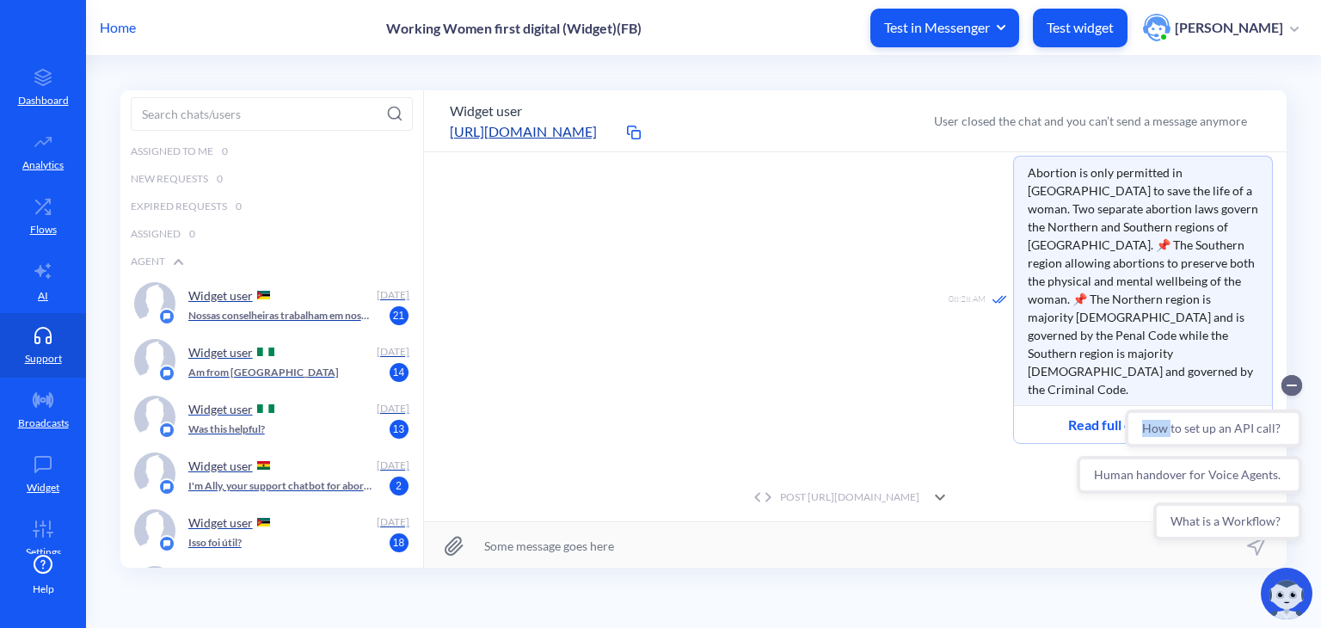
click at [1120, 367] on div "How to set up an API call? Human handover for Voice Agents. What is a Workflow?" at bounding box center [1190, 458] width 246 height 186
click at [919, 489] on div "POST [URL][DOMAIN_NAME]" at bounding box center [834, 496] width 170 height 15
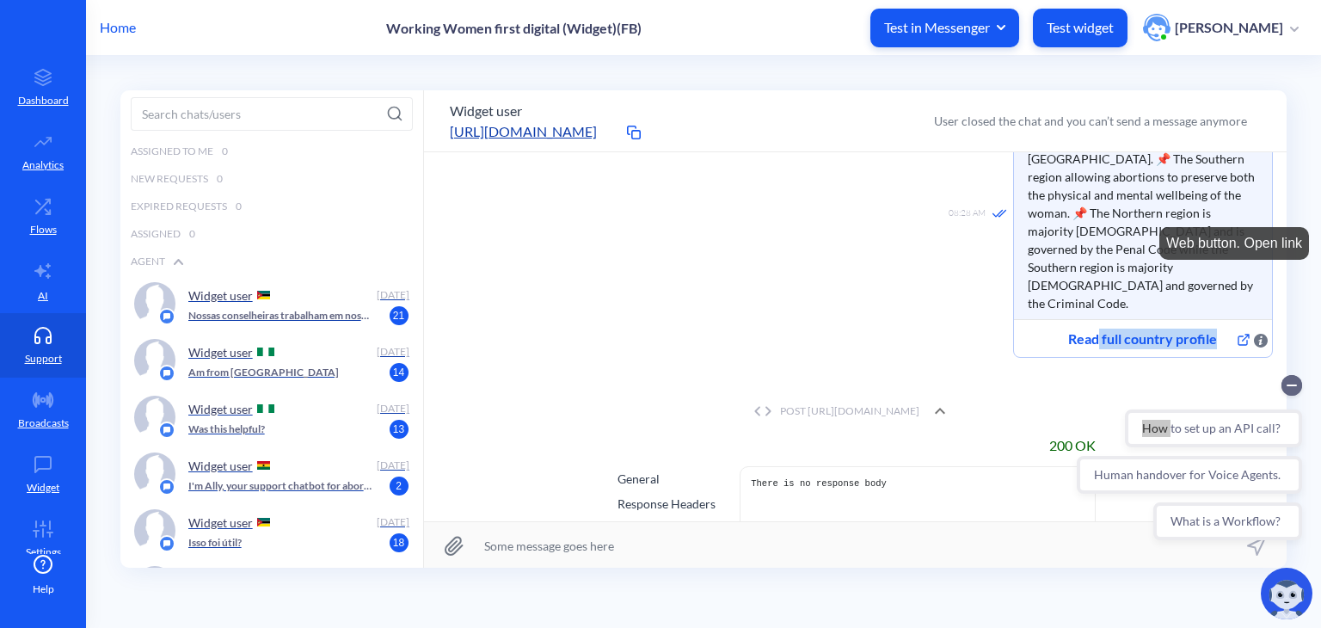
drag, startPoint x: 1095, startPoint y: 284, endPoint x: 1244, endPoint y: 290, distance: 148.9
click at [1244, 319] on div "Read full country profile" at bounding box center [1143, 338] width 258 height 38
click at [1236, 329] on icon at bounding box center [1243, 339] width 21 height 21
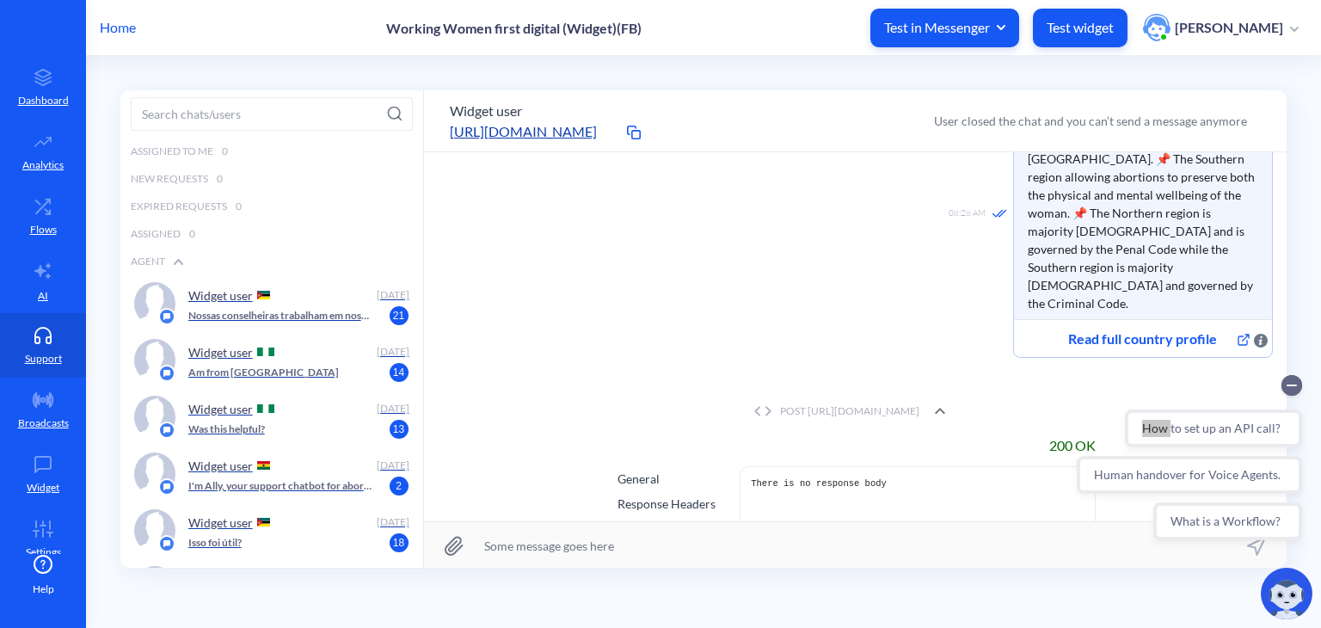
click at [807, 259] on div "08:28 AM Abortion is only permitted in [GEOGRAPHIC_DATA] to save the life of a …" at bounding box center [855, 214] width 835 height 288
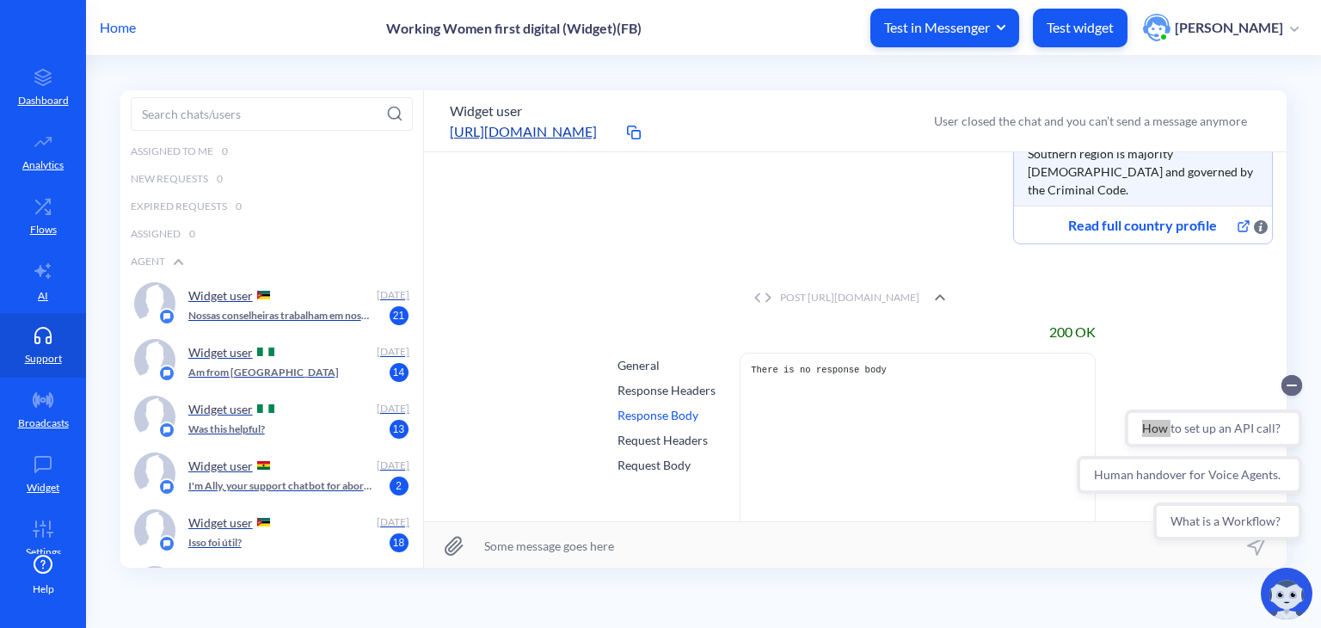
scroll to position [778, 0]
click at [1295, 390] on circle "Collapse conversation starters" at bounding box center [1292, 385] width 21 height 21
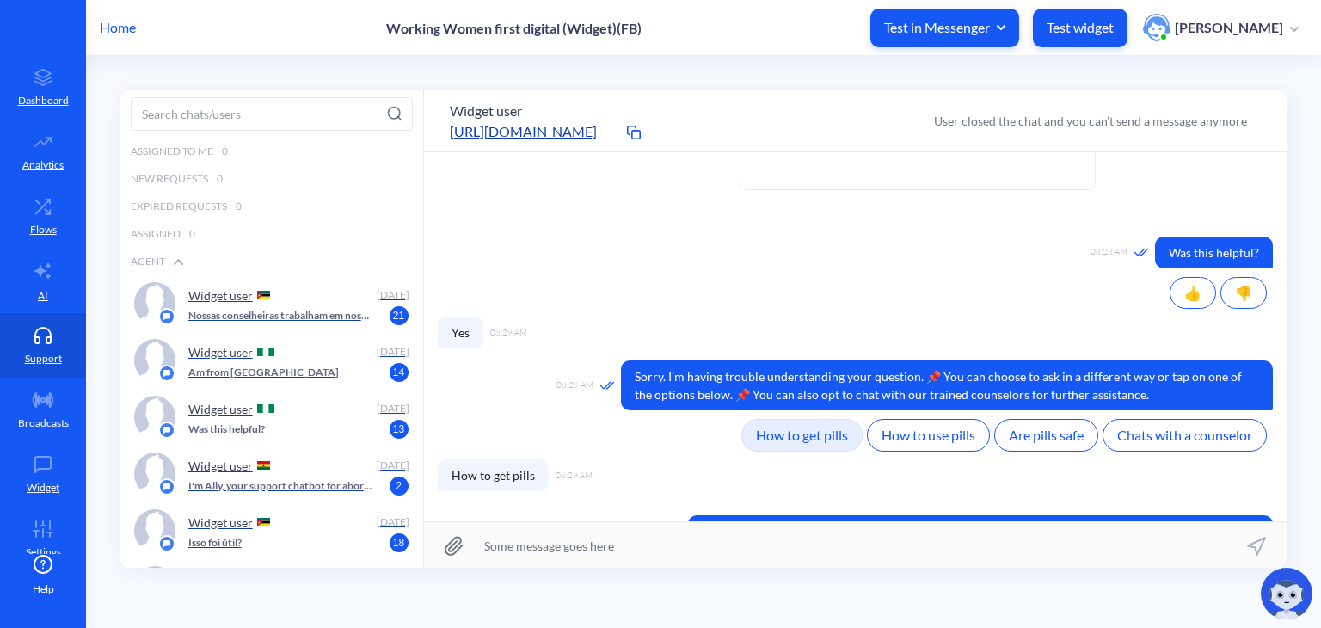
scroll to position [1152, 0]
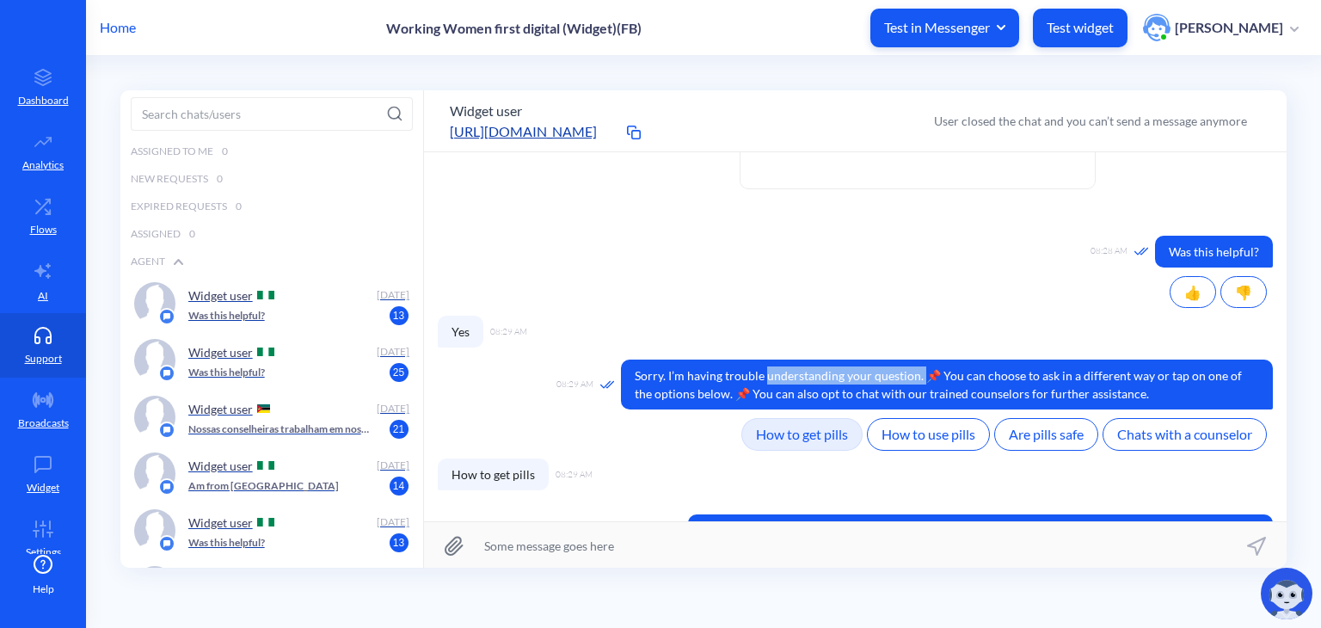
drag, startPoint x: 764, startPoint y: 318, endPoint x: 921, endPoint y: 316, distance: 157.4
click at [921, 360] on span "Sorry. I’m having trouble understanding your question. 📌 You can choose to ask …" at bounding box center [947, 385] width 652 height 50
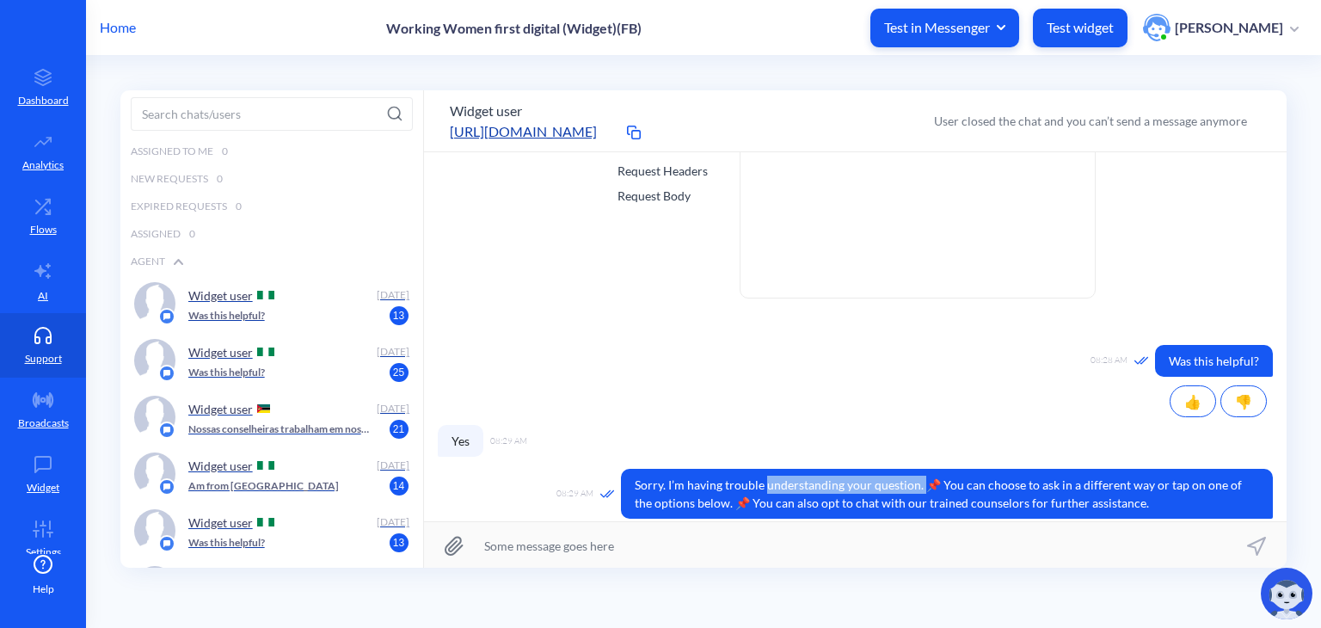
scroll to position [1046, 0]
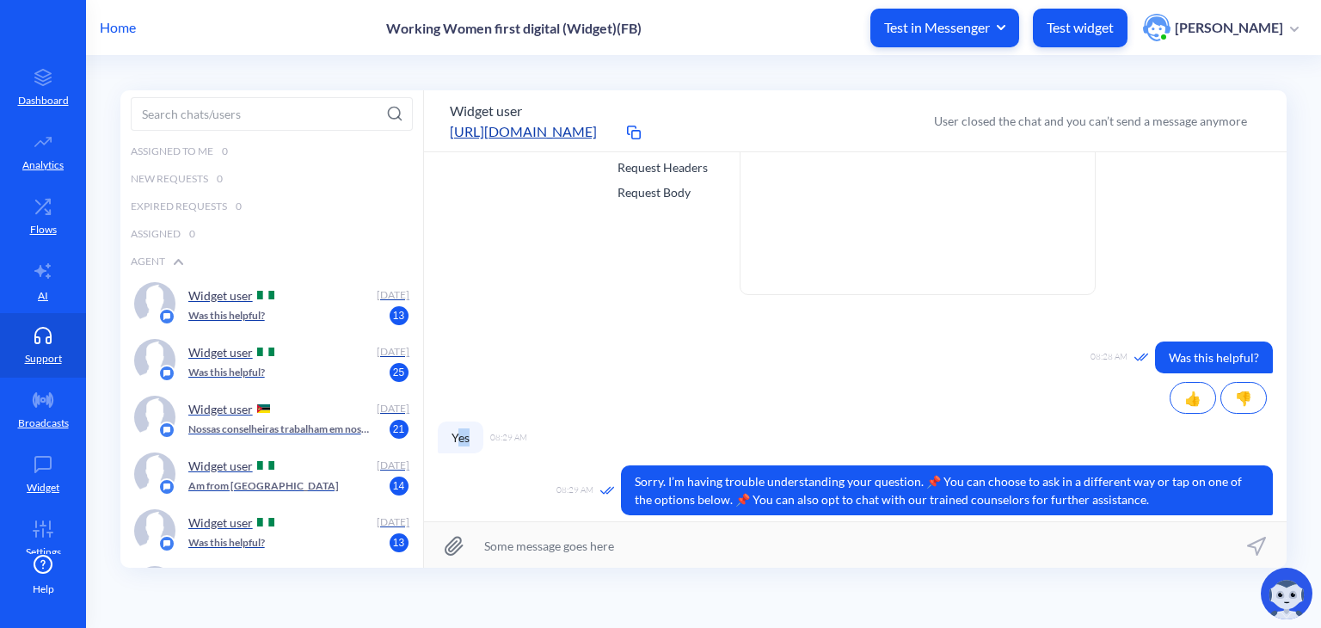
drag, startPoint x: 458, startPoint y: 385, endPoint x: 478, endPoint y: 385, distance: 20.6
click at [478, 421] on span "Yes" at bounding box center [461, 437] width 46 height 32
drag, startPoint x: 1170, startPoint y: 300, endPoint x: 1252, endPoint y: 298, distance: 82.6
click at [1252, 341] on span "Was this helpful?" at bounding box center [1214, 357] width 118 height 32
click at [1184, 341] on span "Was this helpful?" at bounding box center [1214, 357] width 118 height 32
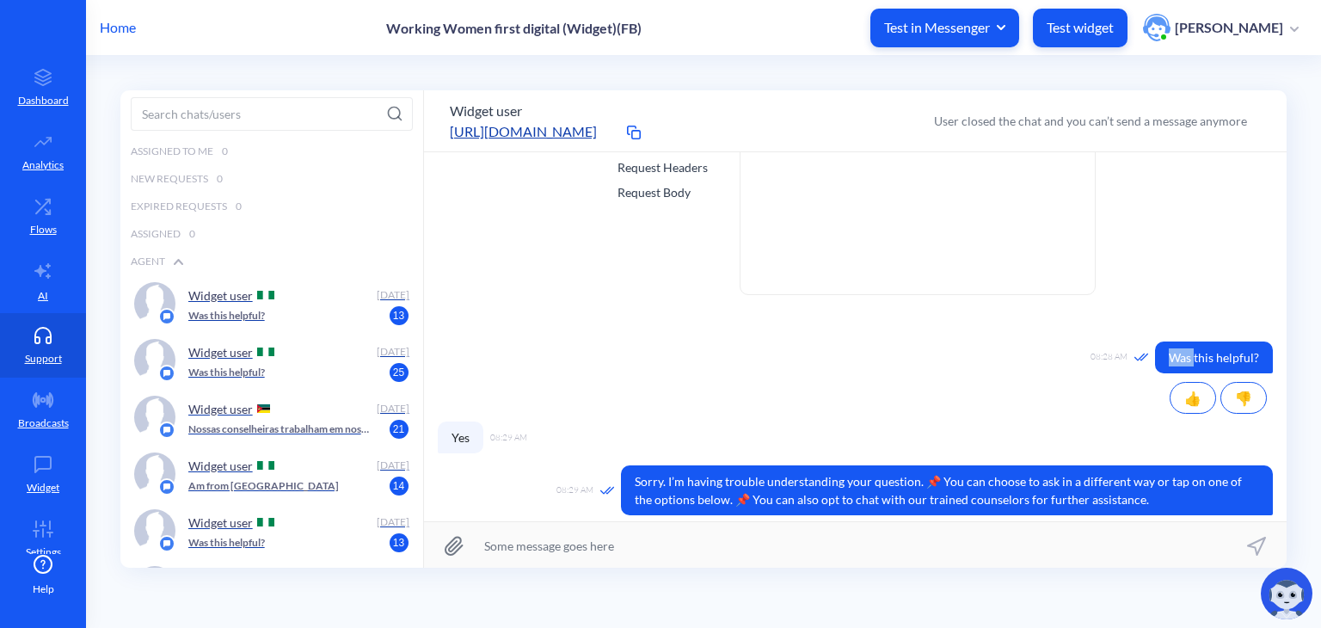
click at [1184, 341] on span "Was this helpful?" at bounding box center [1214, 357] width 118 height 32
click at [467, 421] on span "Yes" at bounding box center [461, 437] width 46 height 32
click at [454, 421] on span "Yes" at bounding box center [461, 437] width 46 height 32
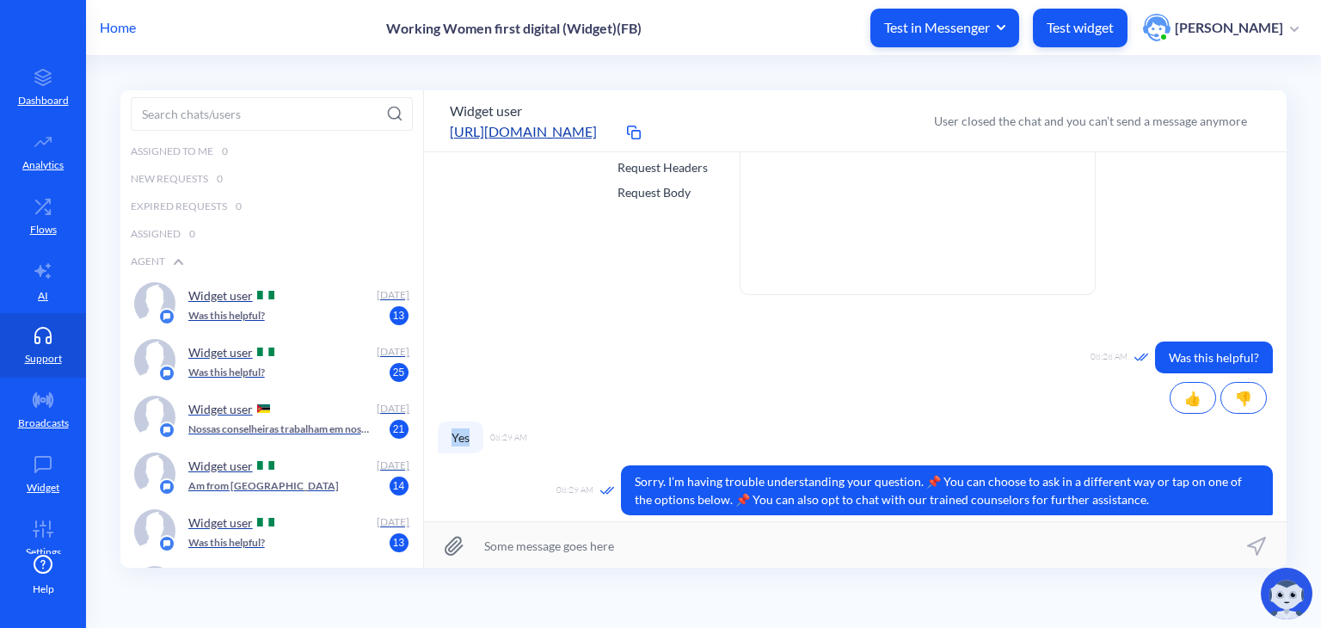
click at [454, 421] on span "Yes" at bounding box center [461, 437] width 46 height 32
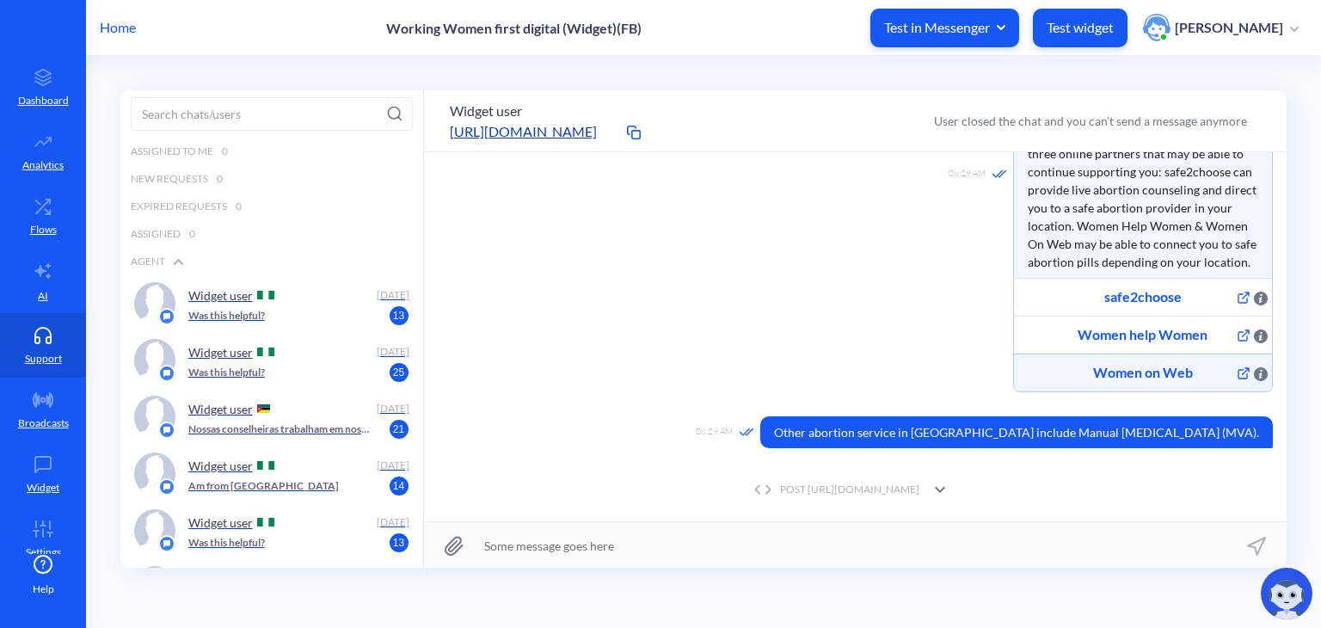
scroll to position [1891, 0]
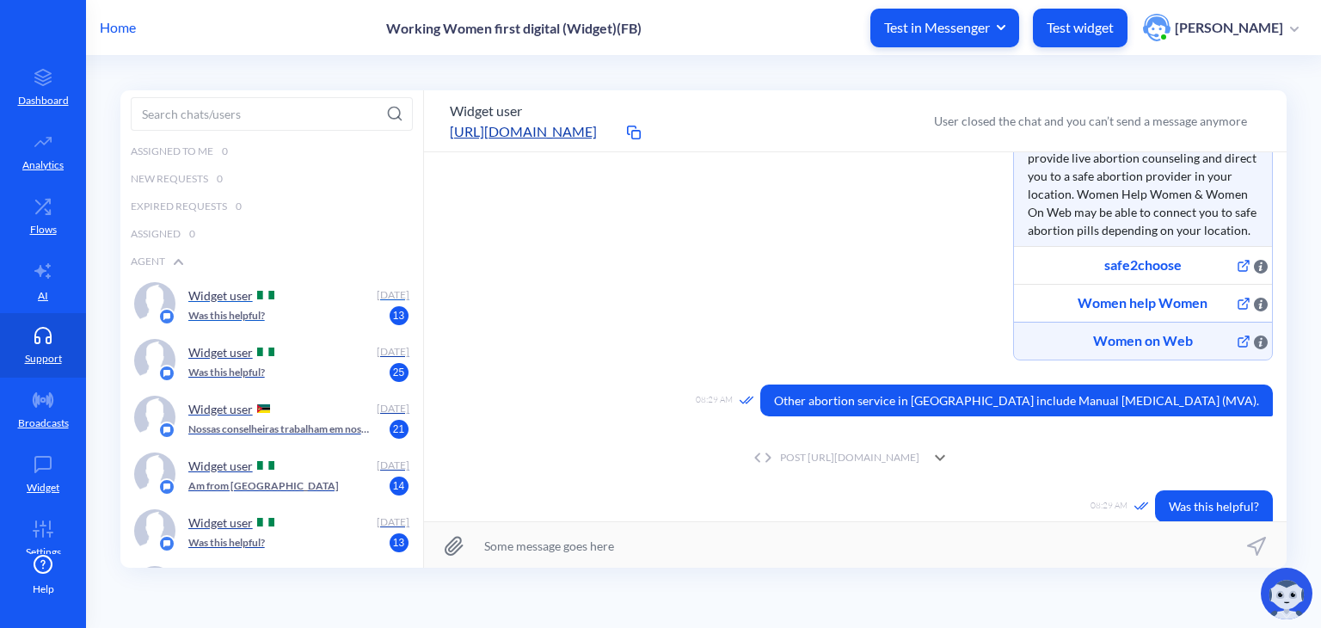
click at [321, 323] on div "Widget user [DATE] Was this helpful? 13" at bounding box center [298, 303] width 221 height 43
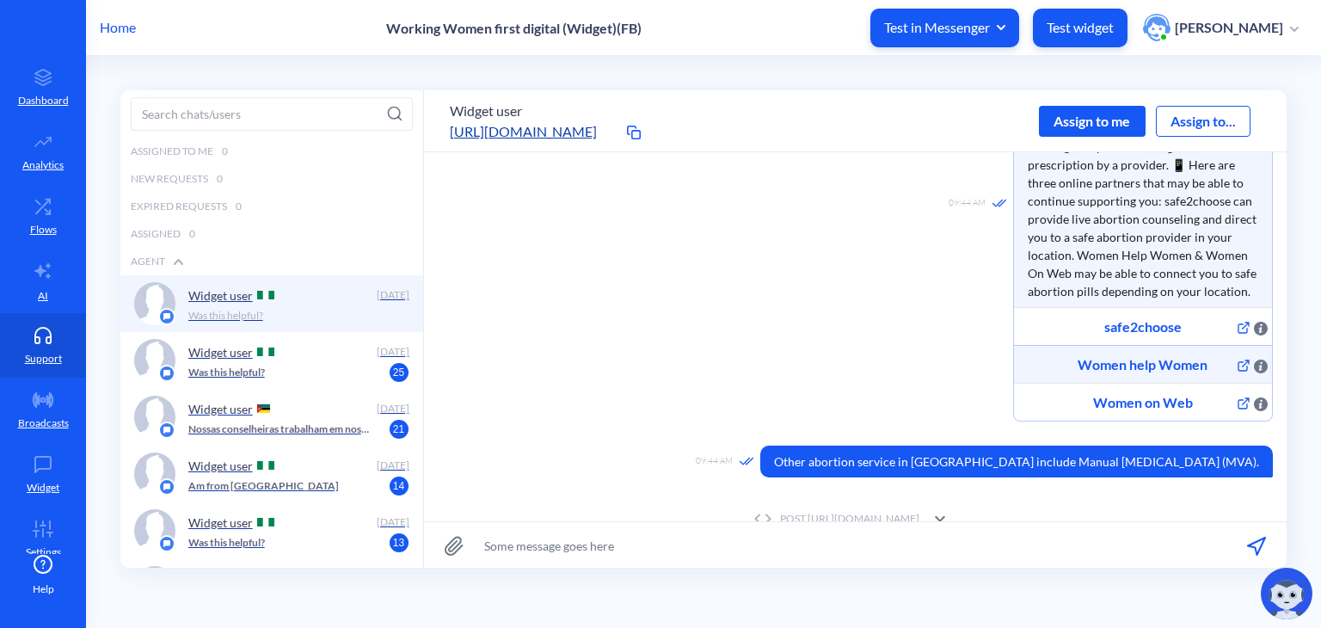
scroll to position [883, 0]
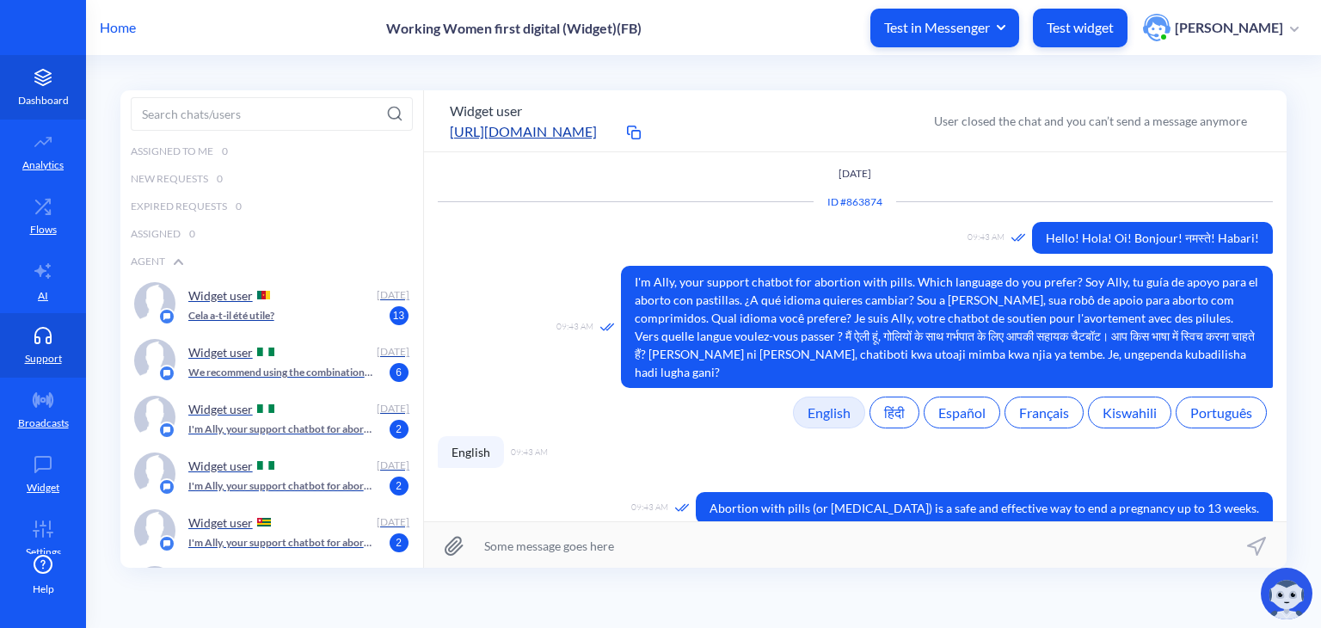
scroll to position [883, 0]
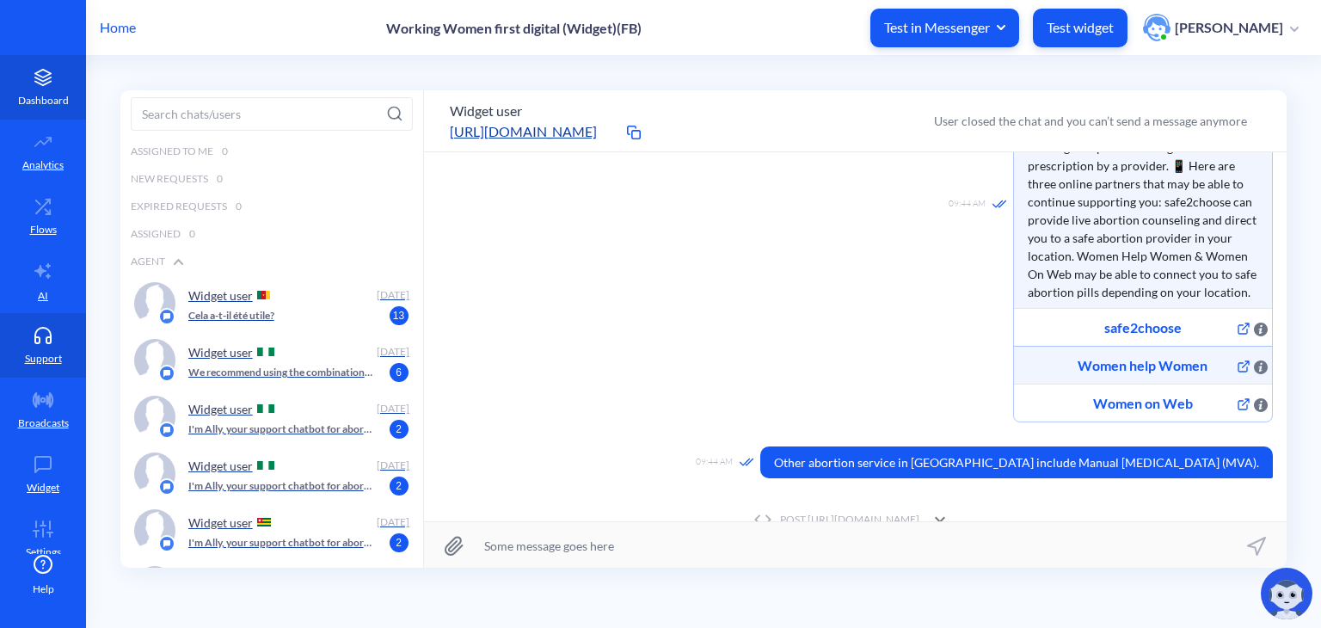
click at [42, 89] on link "Dashboard" at bounding box center [43, 87] width 86 height 65
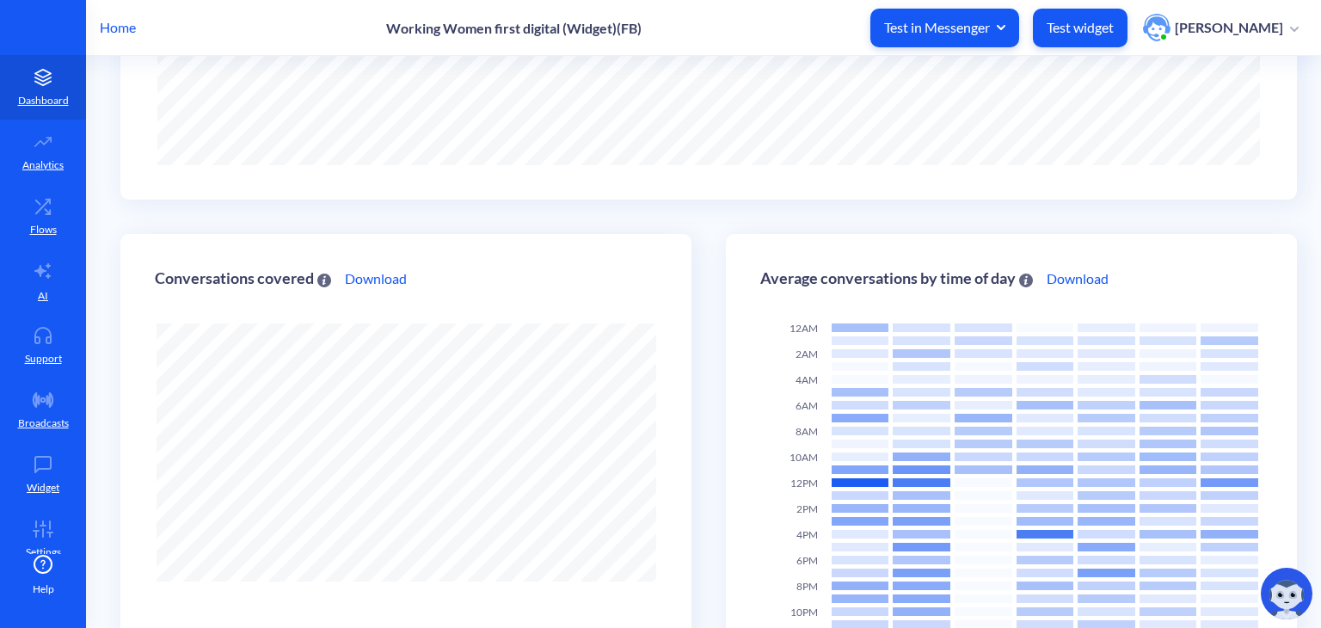
scroll to position [486, 0]
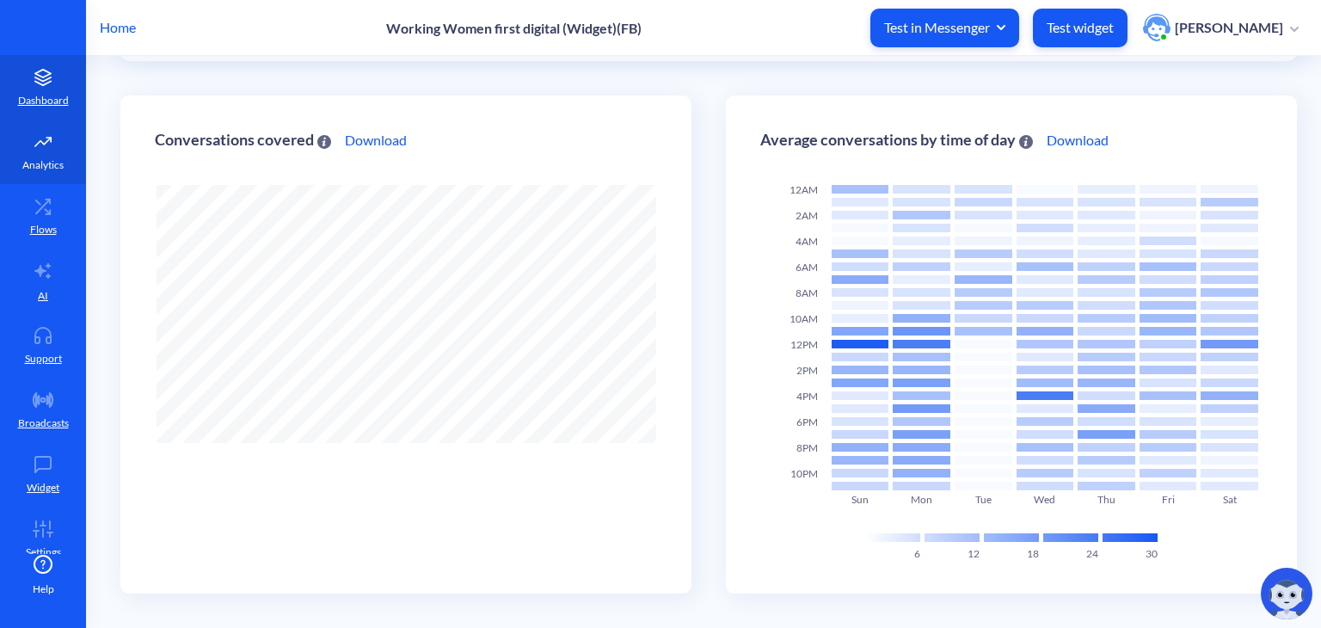
click at [58, 136] on link "Analytics" at bounding box center [43, 152] width 86 height 65
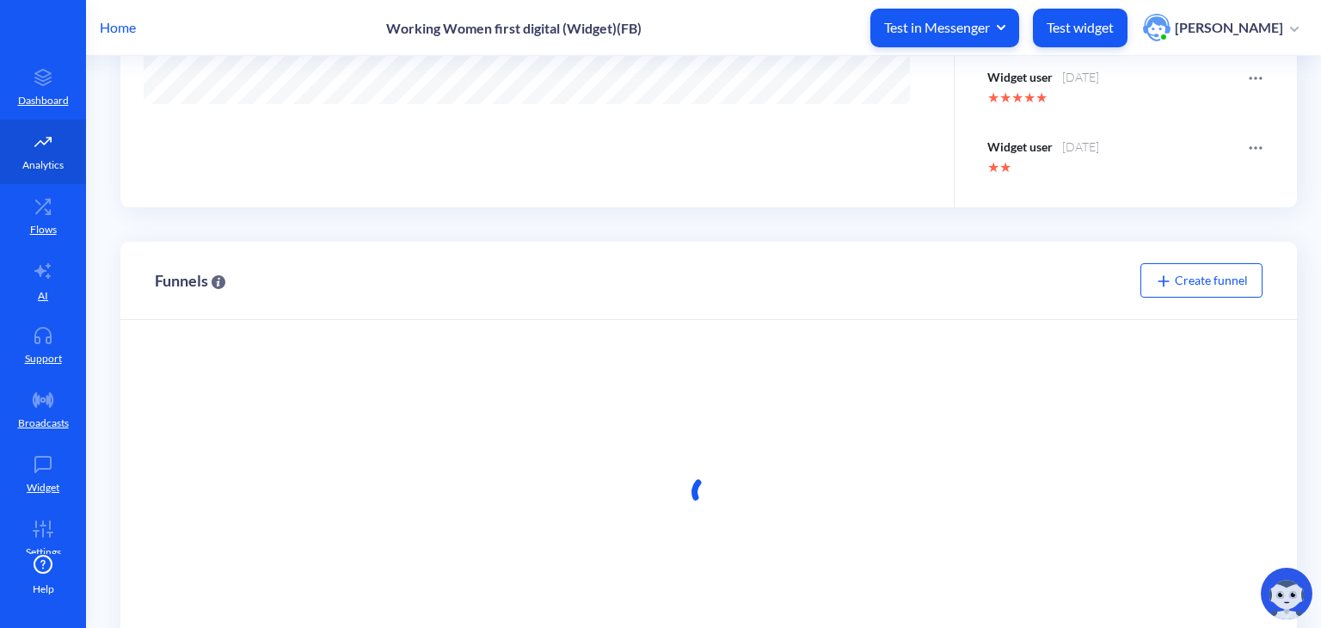
scroll to position [627, 1321]
click at [1218, 273] on span "Create funnel" at bounding box center [1201, 280] width 93 height 15
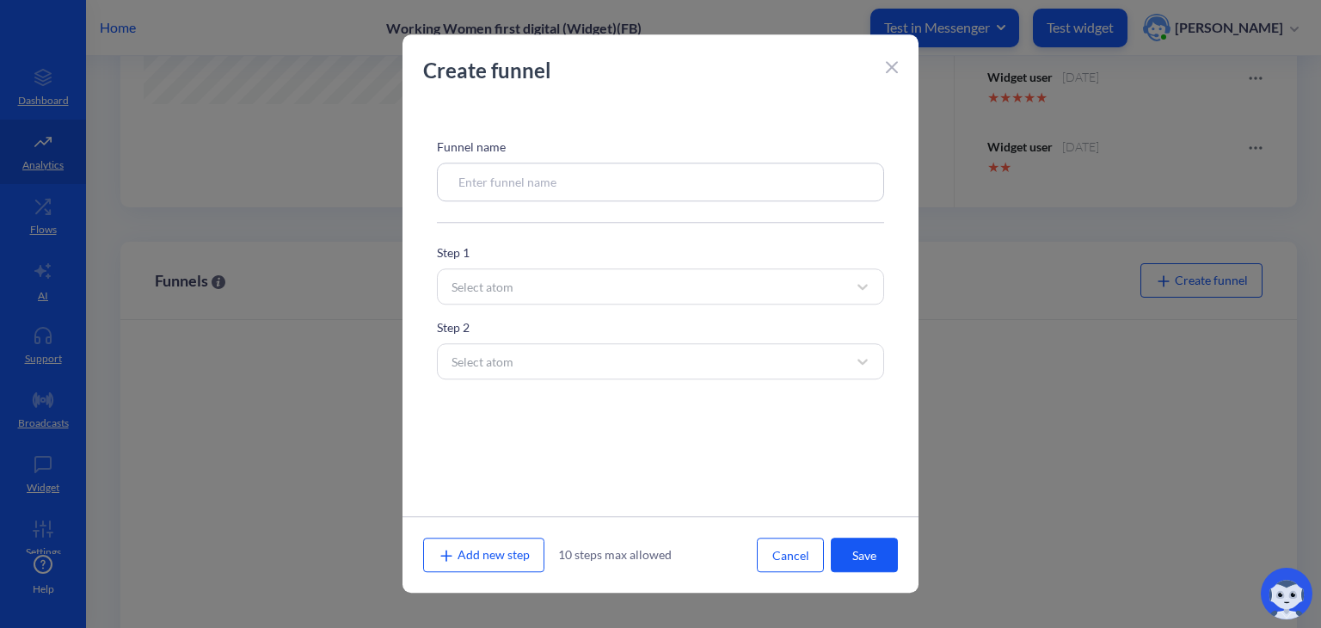
click at [633, 203] on div "Funnel name Step 1 Select atom Step 2 Select atom" at bounding box center [661, 309] width 516 height 413
click at [601, 189] on input at bounding box center [660, 182] width 447 height 39
click at [802, 556] on button "Cancel" at bounding box center [790, 555] width 67 height 34
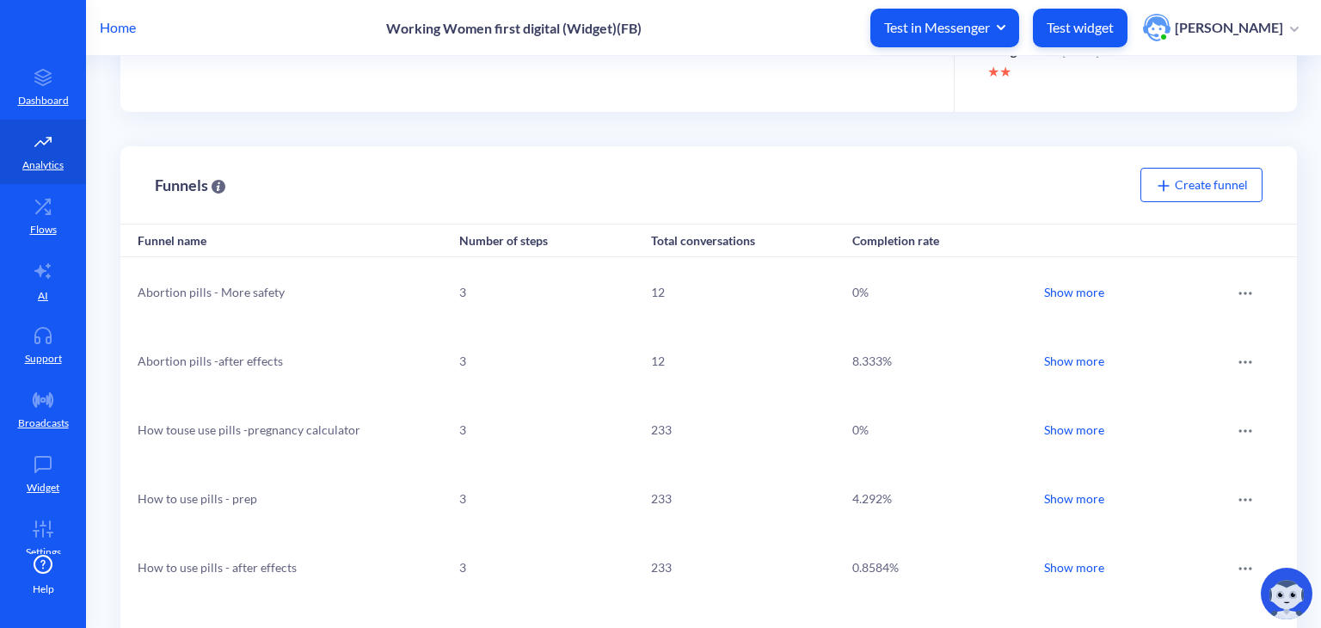
scroll to position [581, 0]
click at [1076, 288] on div "Show more" at bounding box center [1074, 292] width 60 height 18
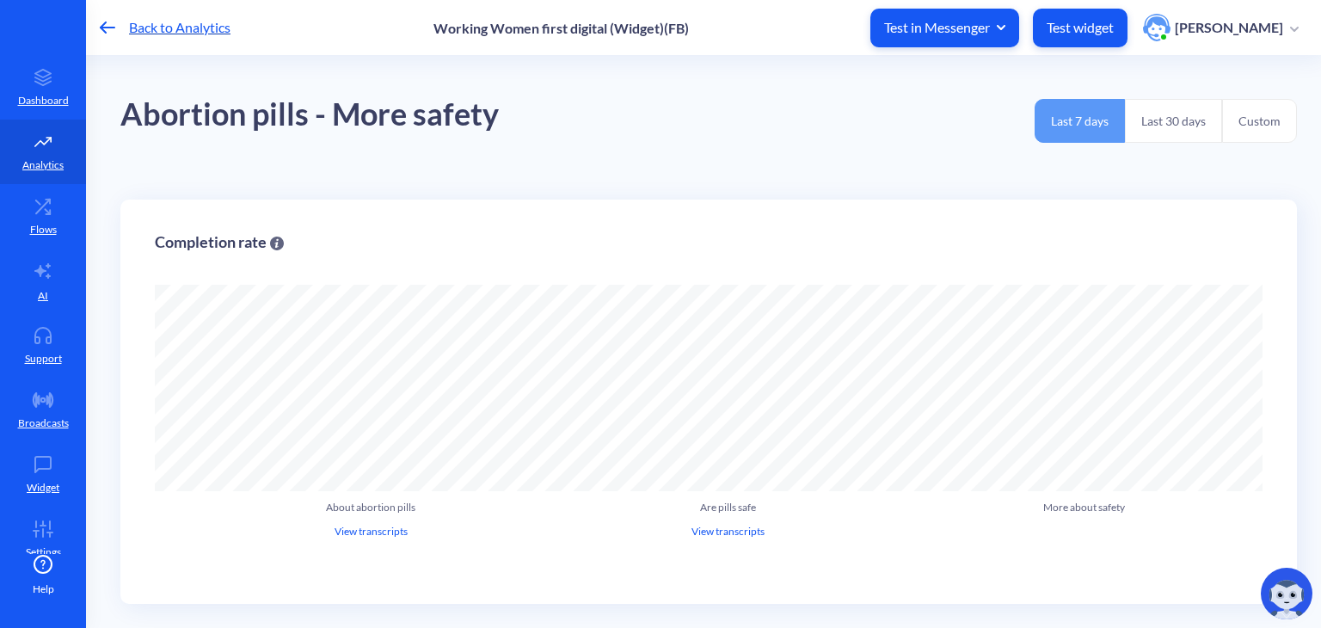
scroll to position [627, 1321]
click at [93, 22] on div "Back to Analytics Working Women first digital (Widget)(FB) Test in Messenger Te…" at bounding box center [660, 27] width 1321 height 55
click at [101, 32] on icon at bounding box center [107, 28] width 15 height 12
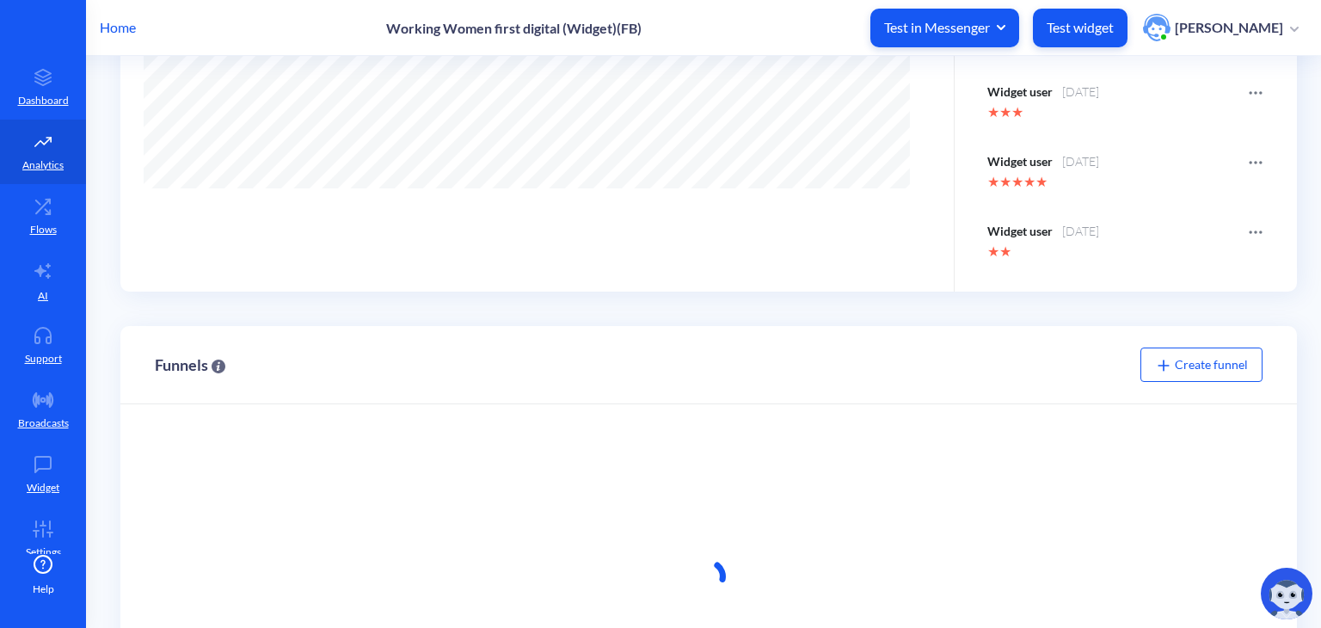
scroll to position [556, 0]
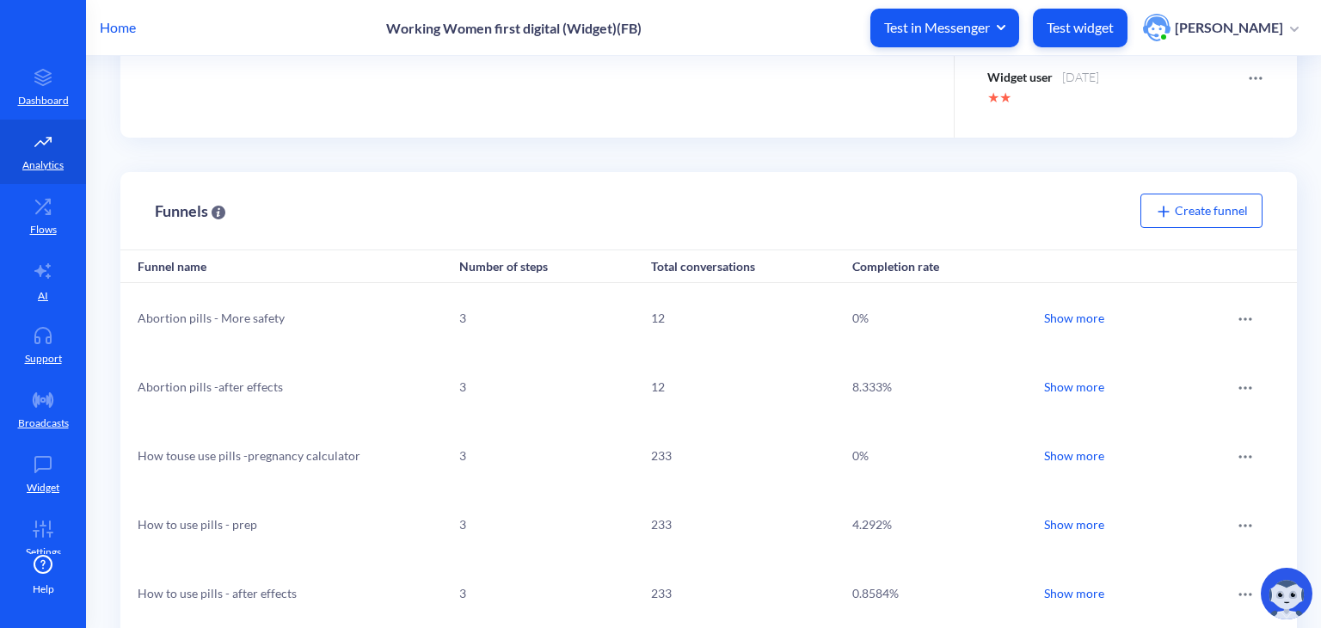
click at [1243, 215] on div "Create funnel" at bounding box center [1201, 211] width 122 height 34
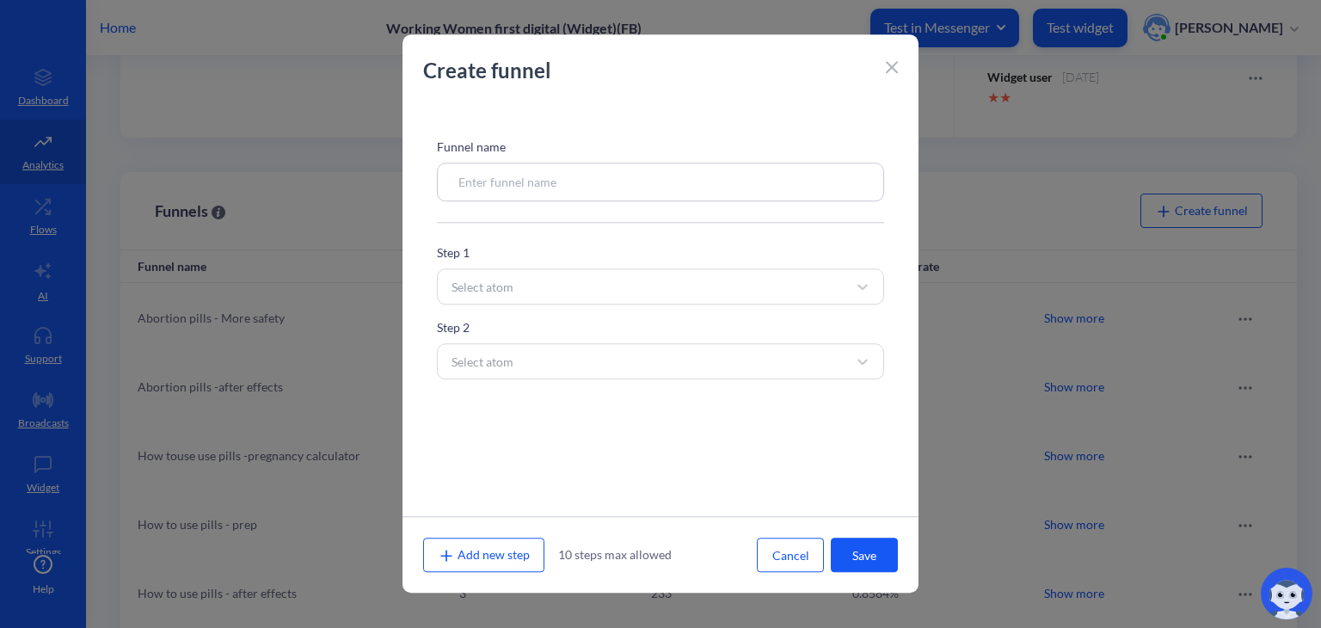
click at [655, 163] on div "Funnel name" at bounding box center [660, 170] width 447 height 64
drag, startPoint x: 670, startPoint y: 56, endPoint x: 877, endPoint y: 55, distance: 207.3
click at [877, 55] on p "Create funnel" at bounding box center [651, 70] width 456 height 31
click at [618, 169] on input at bounding box center [660, 182] width 447 height 39
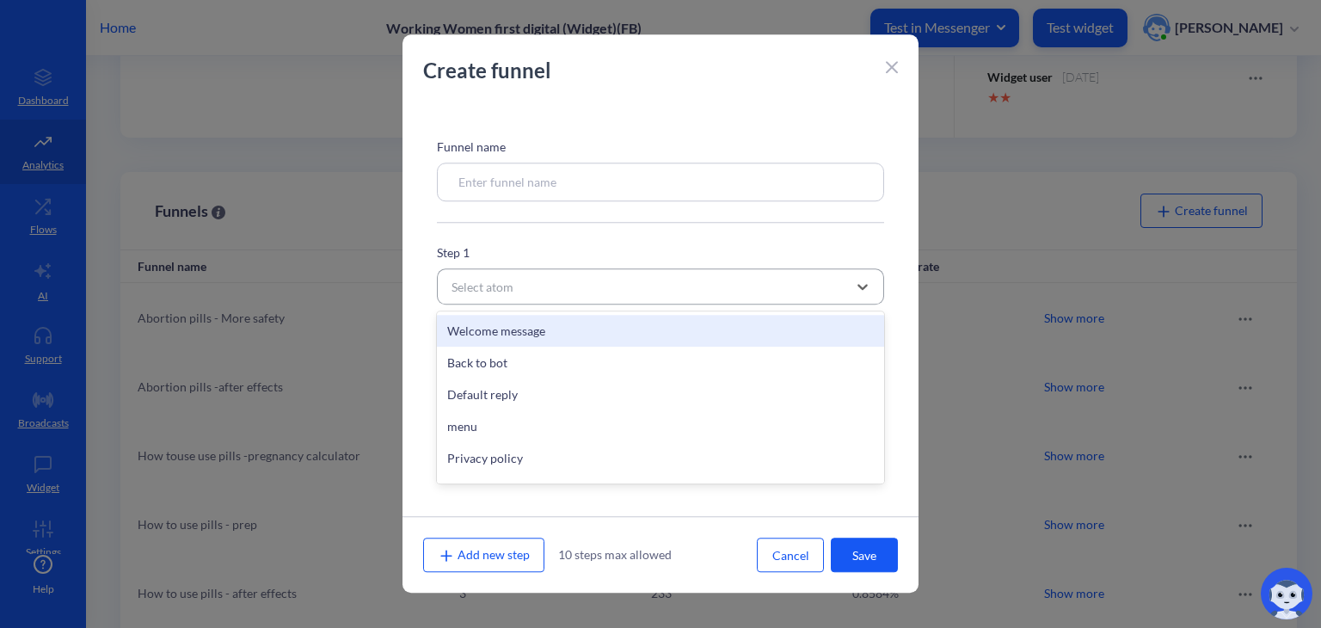
click at [563, 290] on div "Select atom" at bounding box center [645, 286] width 404 height 31
click at [555, 324] on div "Welcome message" at bounding box center [660, 331] width 447 height 32
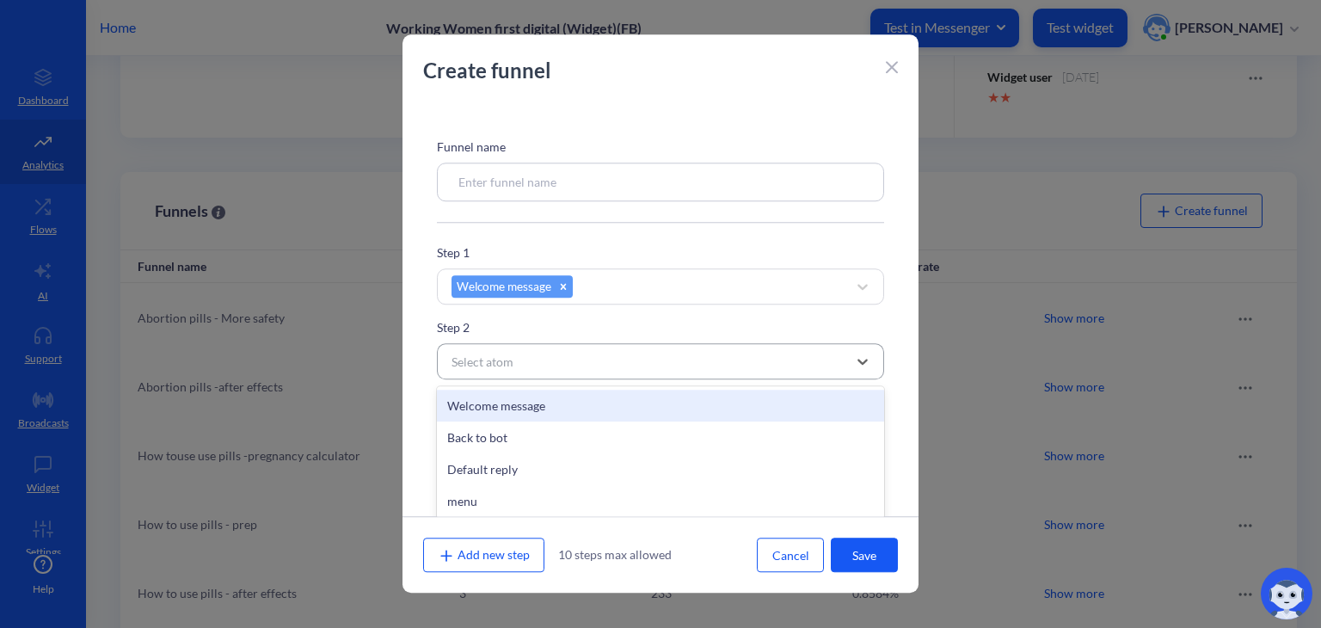
click at [543, 359] on div "Select atom" at bounding box center [645, 361] width 404 height 31
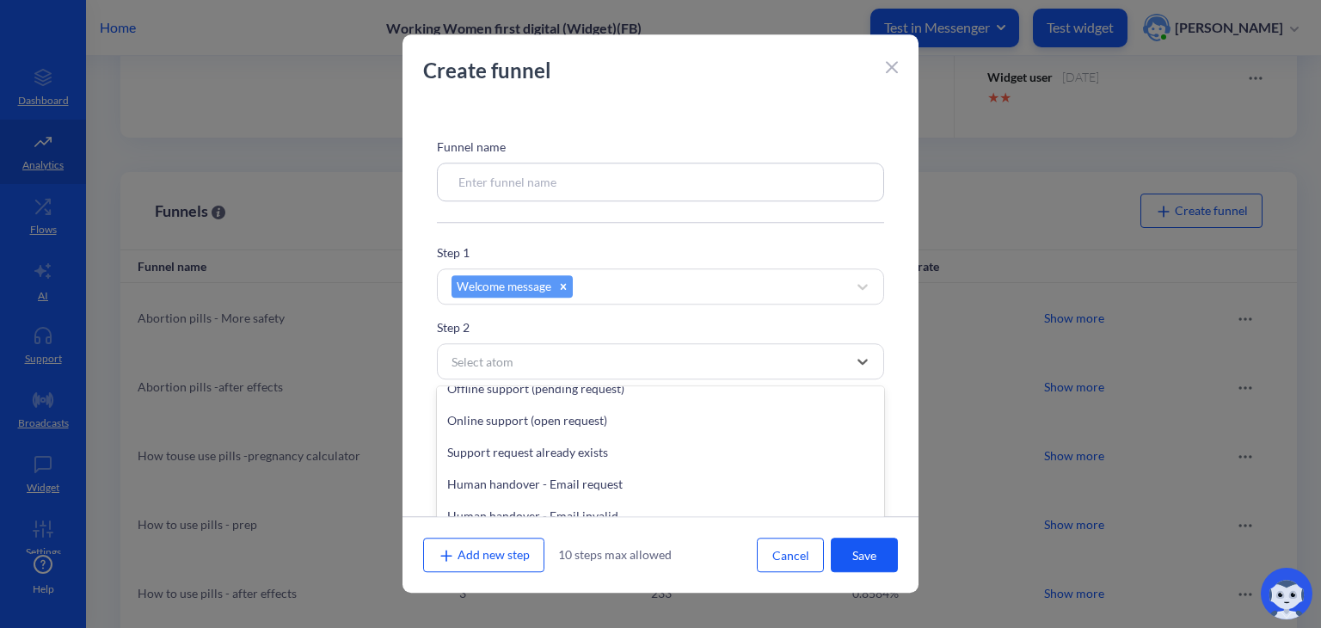
scroll to position [1114, 0]
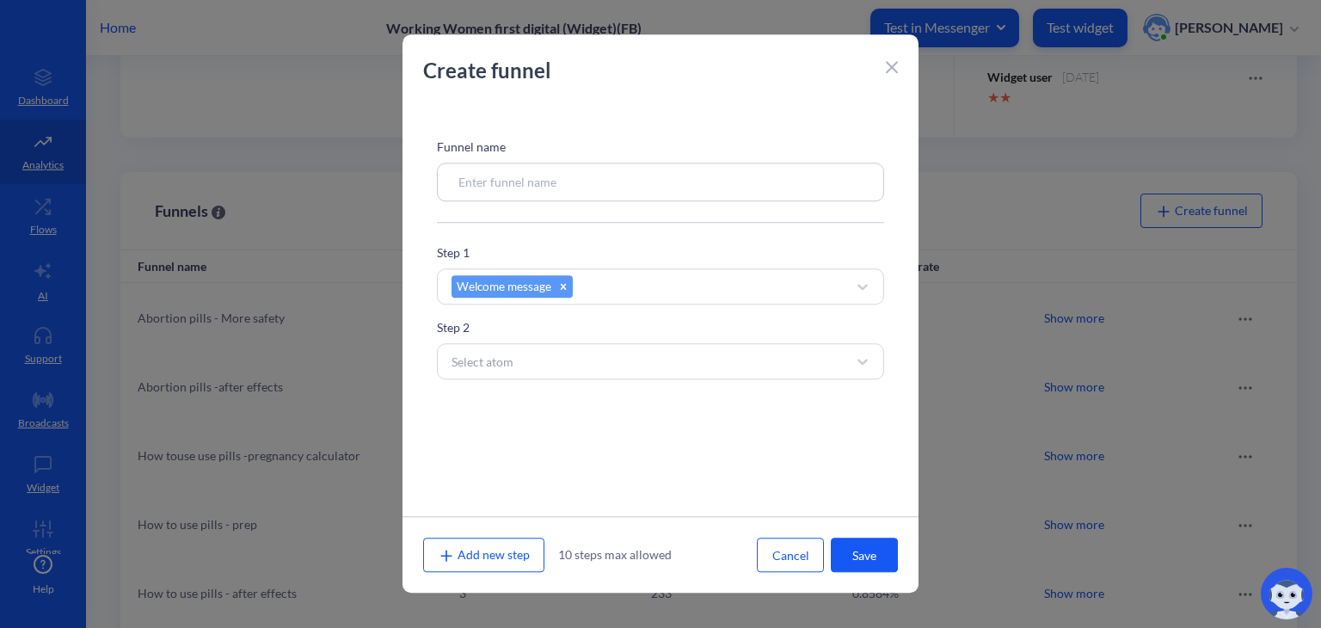
click at [602, 329] on p "Step 2" at bounding box center [660, 327] width 447 height 18
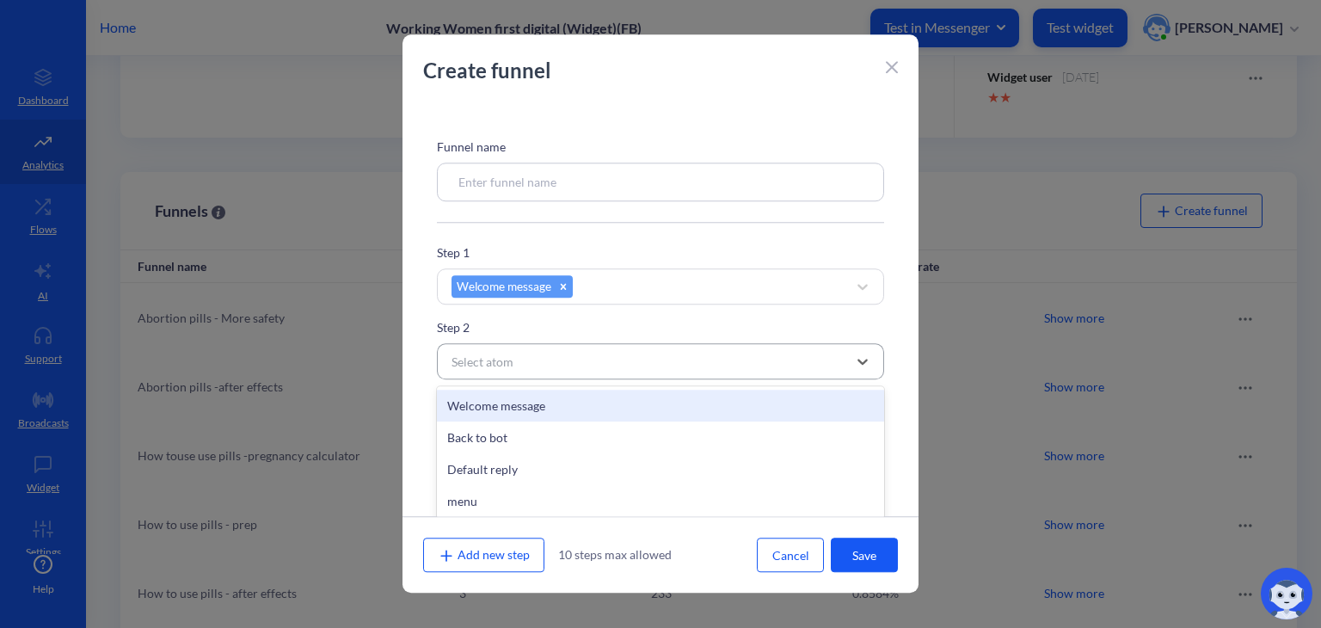
click at [520, 370] on div "Select atom" at bounding box center [645, 361] width 404 height 31
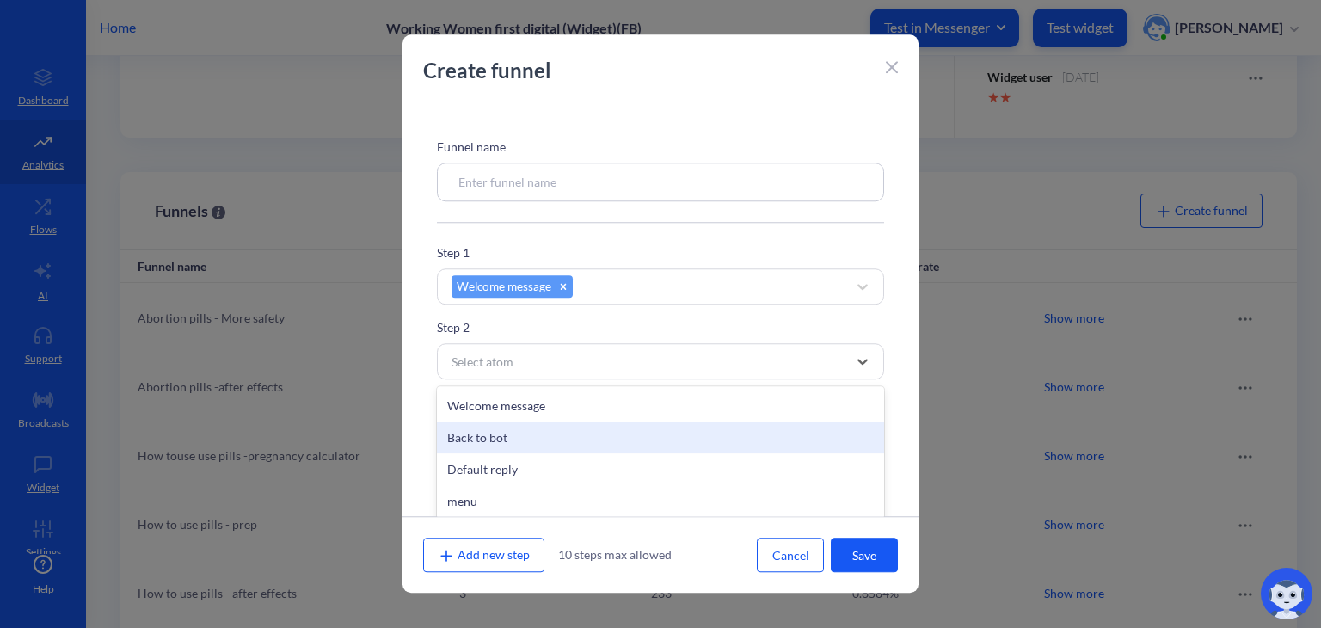
click at [517, 447] on div "Back to bot" at bounding box center [660, 437] width 447 height 32
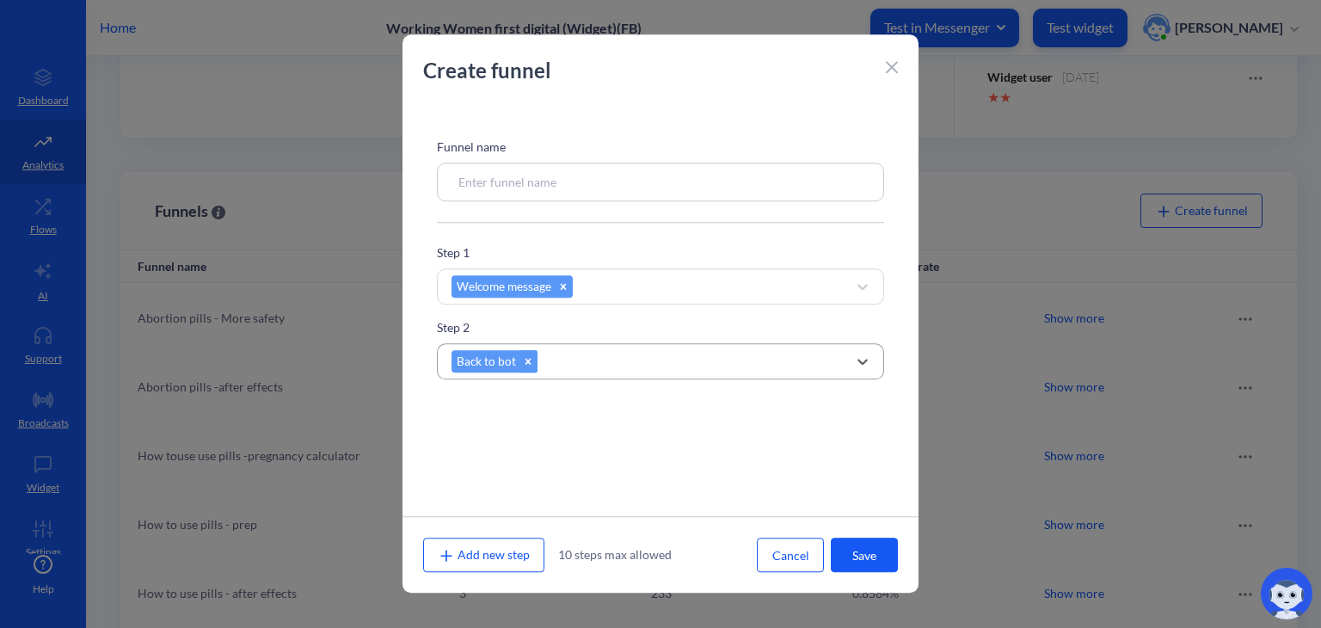
click at [523, 361] on icon at bounding box center [528, 361] width 12 height 12
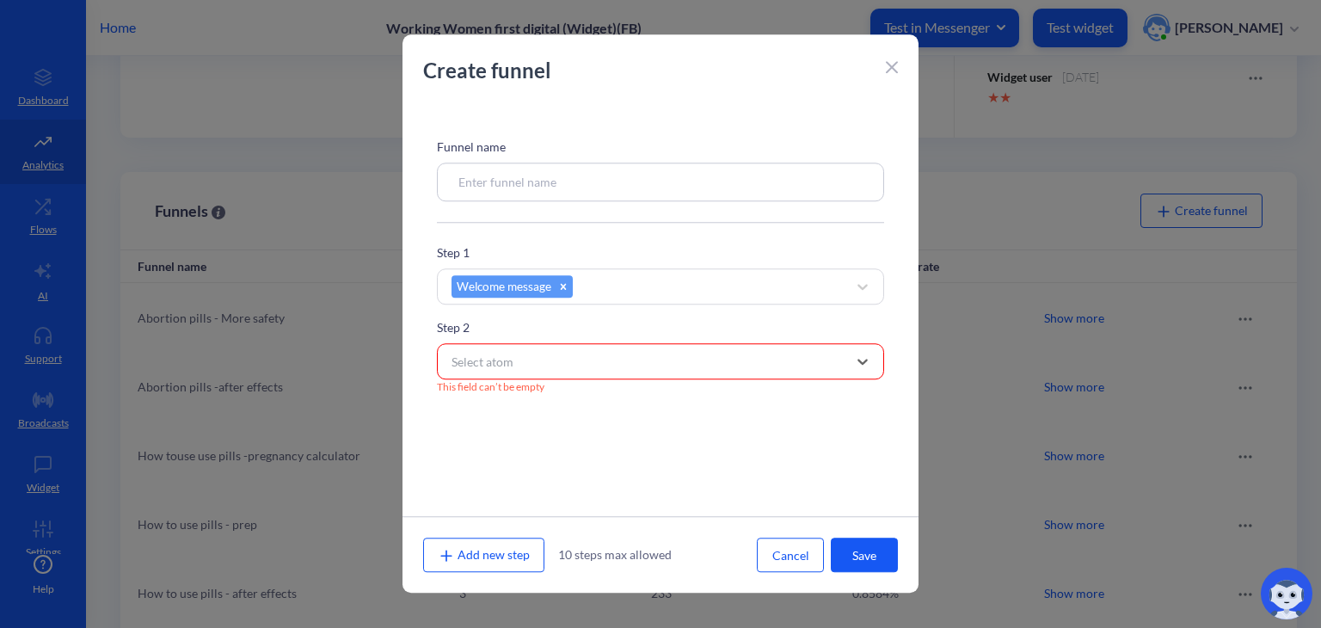
click at [523, 361] on div "Select atom" at bounding box center [645, 361] width 404 height 31
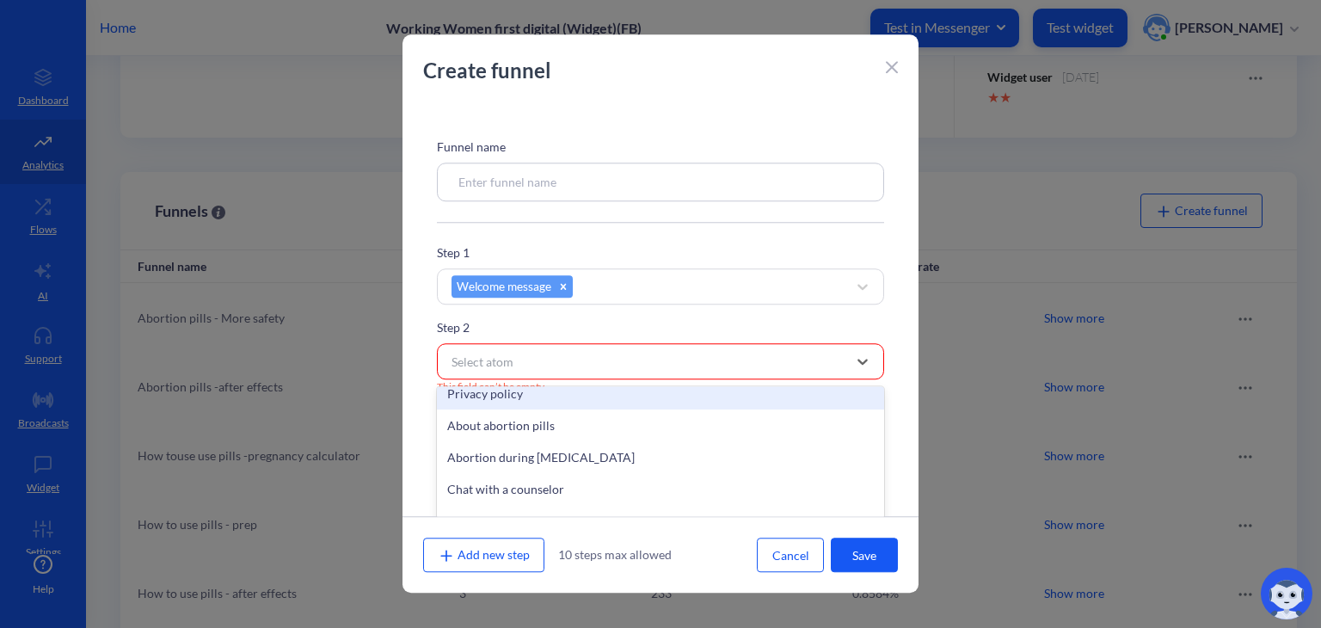
click at [888, 62] on icon at bounding box center [892, 67] width 12 height 12
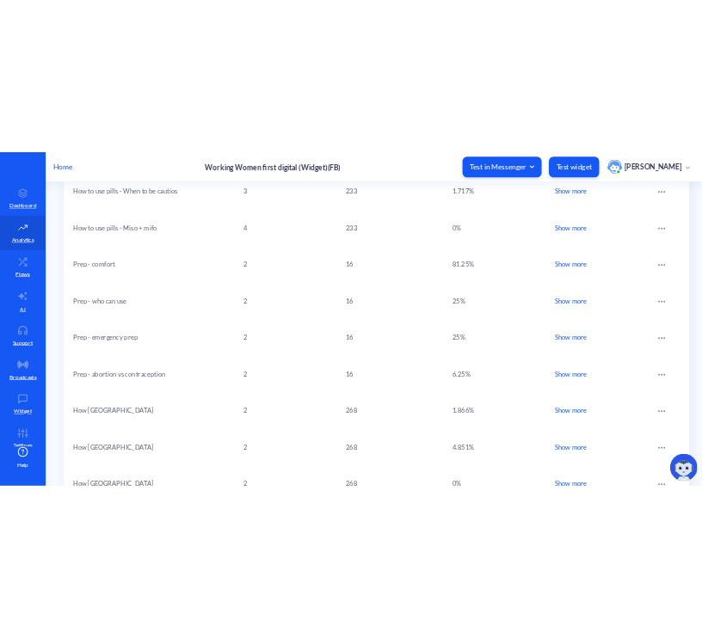
scroll to position [1140, 0]
